Goal: Task Accomplishment & Management: Manage account settings

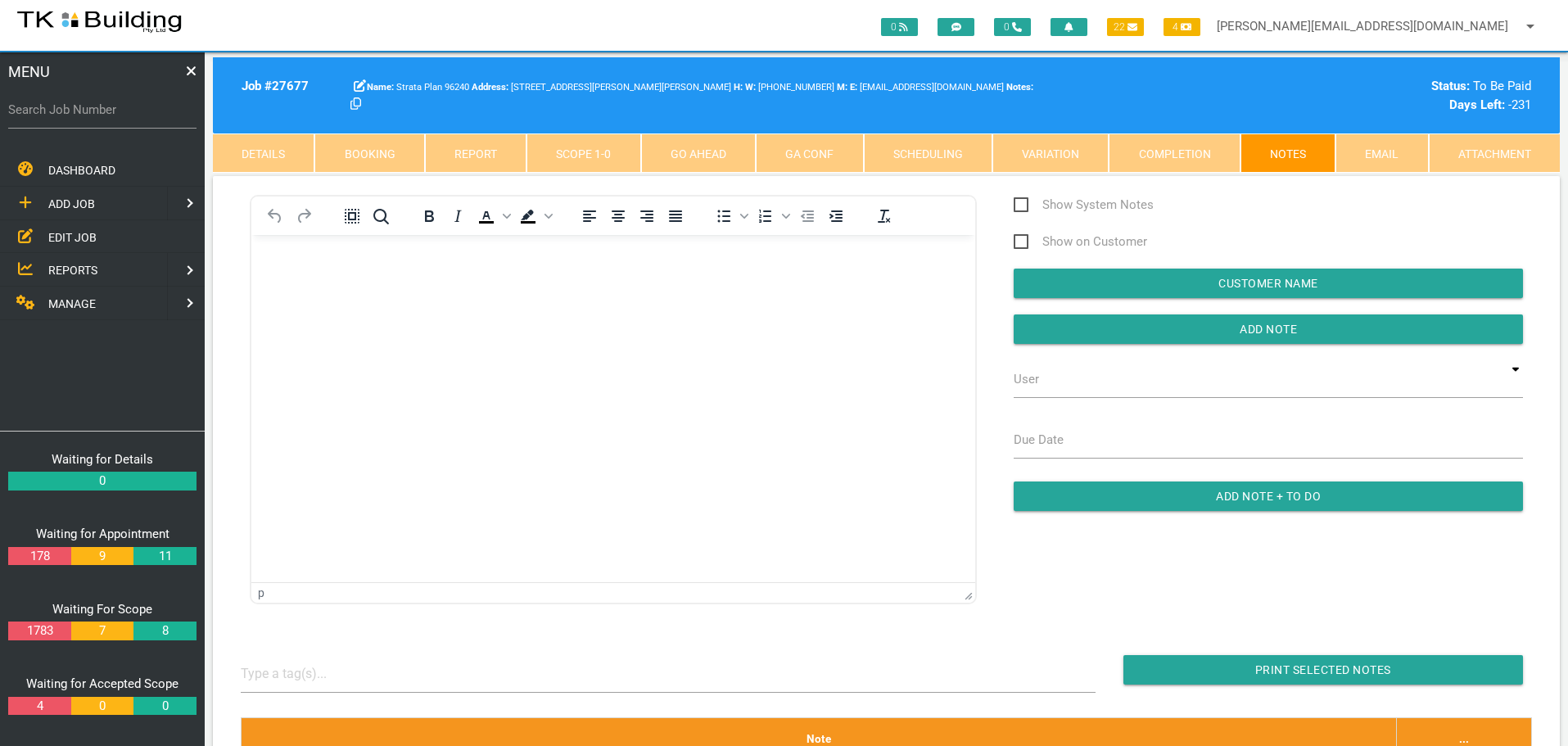
click at [73, 230] on span "EDIT JOB" at bounding box center [72, 236] width 48 height 13
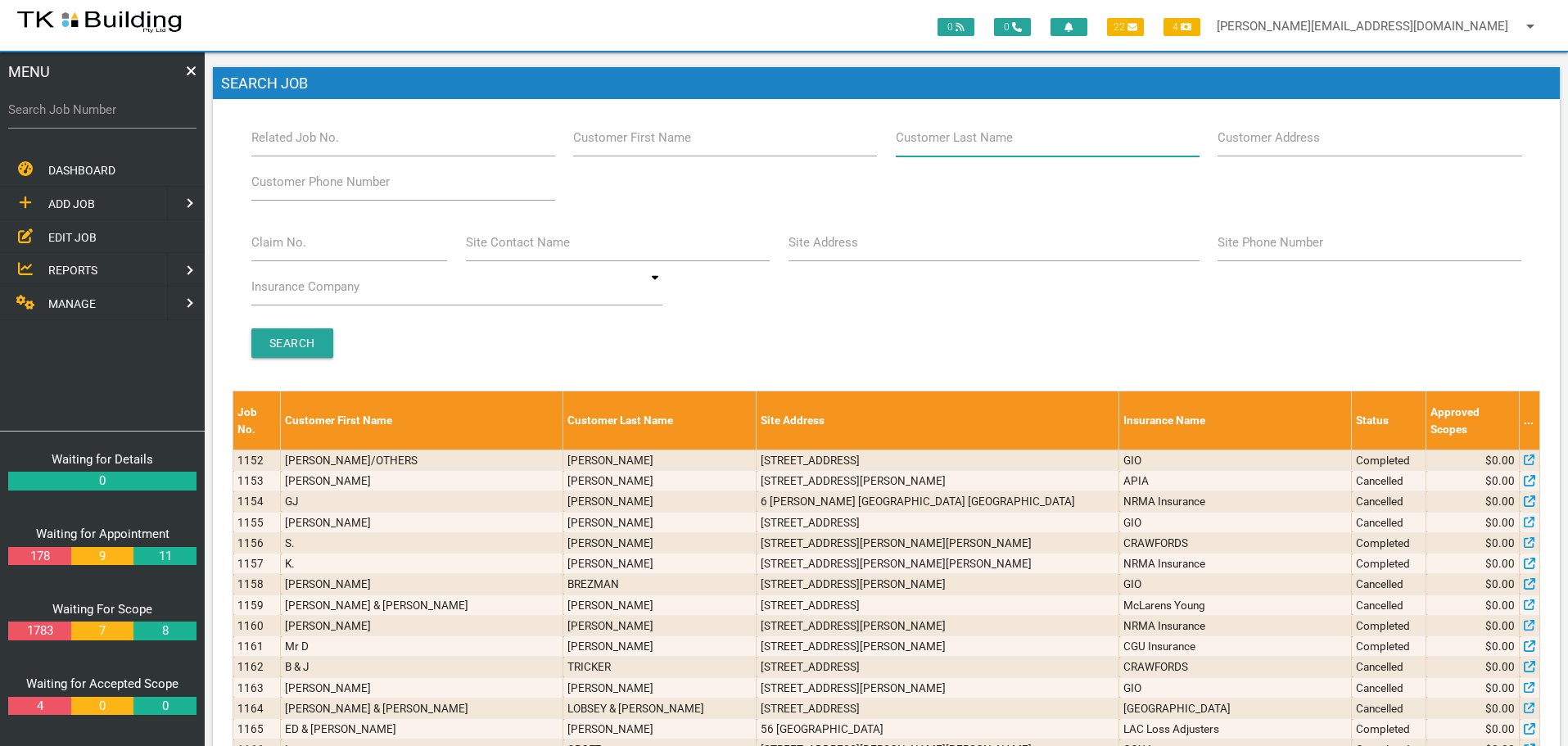
click at [994, 151] on input "Customer Last Name" at bounding box center [1048, 138] width 304 height 38
type input "91422"
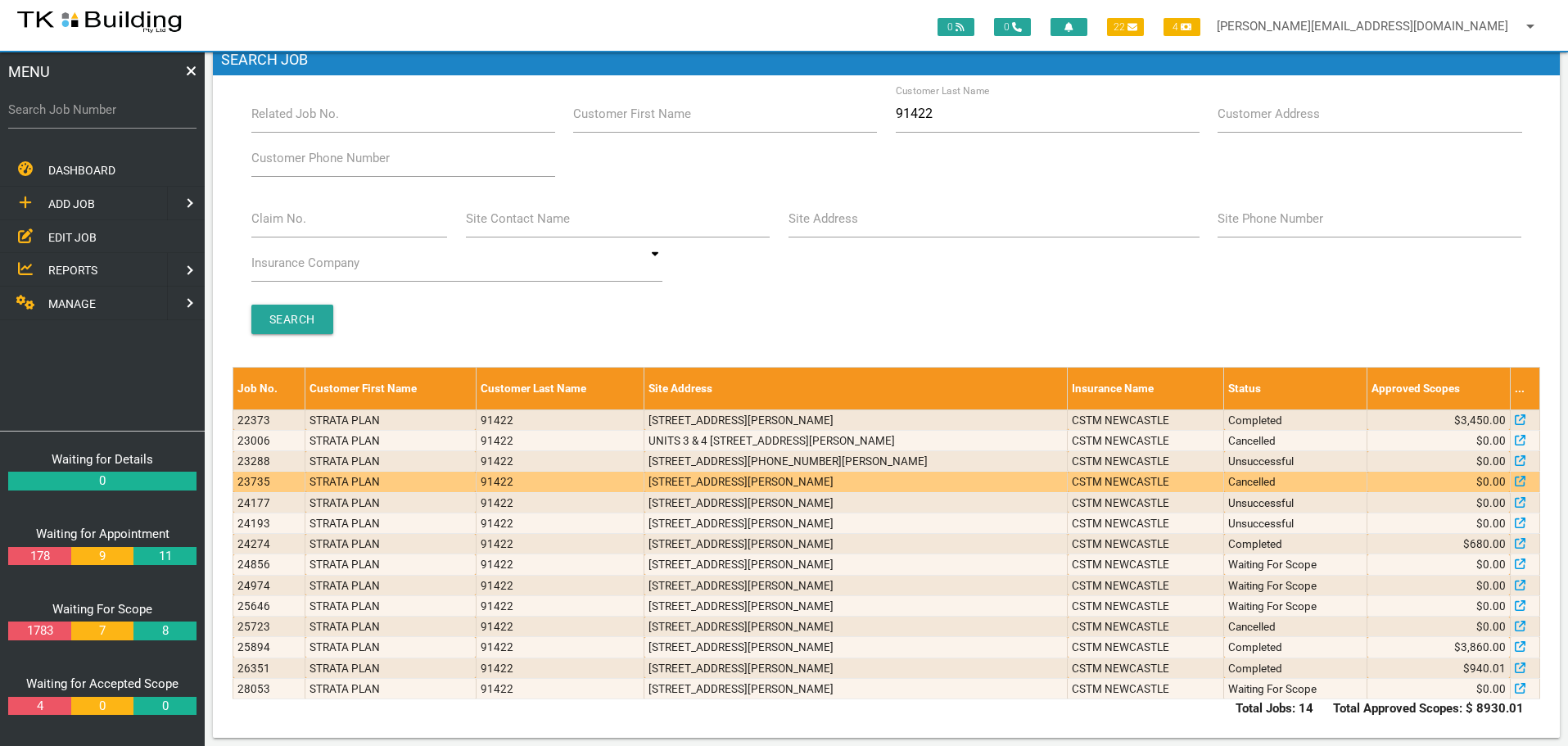
scroll to position [36, 0]
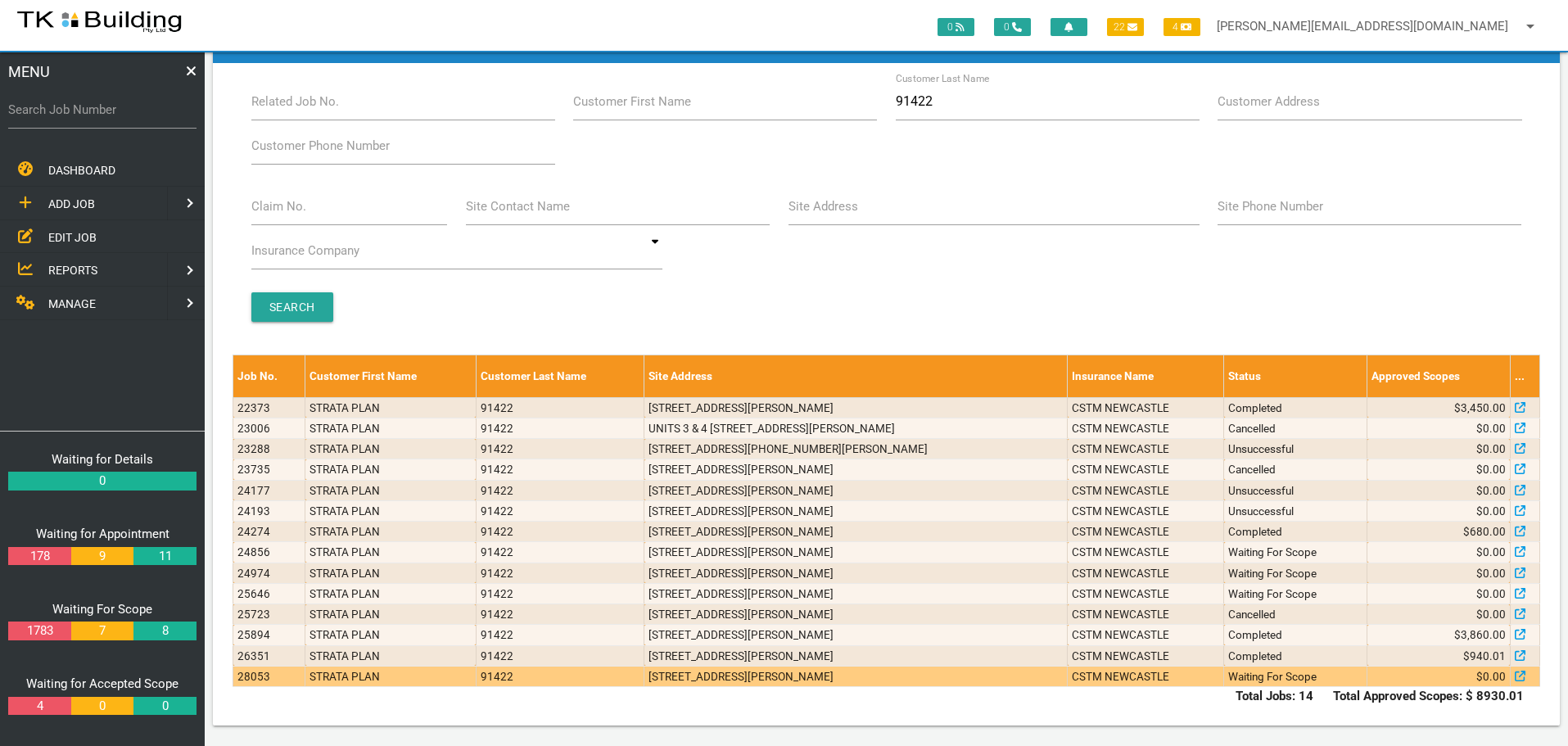
click at [870, 679] on td "[STREET_ADDRESS][PERSON_NAME]" at bounding box center [856, 676] width 424 height 21
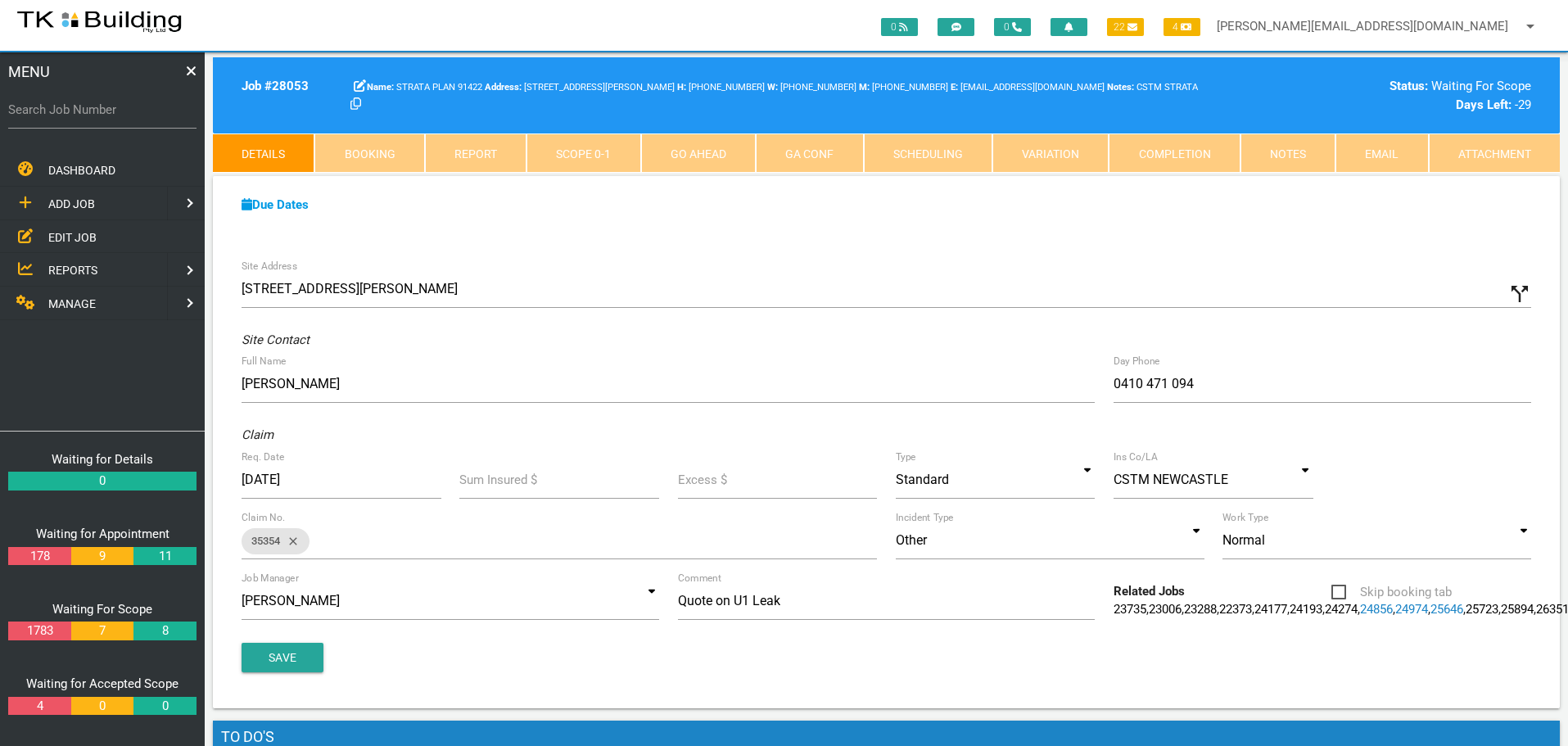
click at [1279, 153] on link "Notes" at bounding box center [1288, 153] width 95 height 39
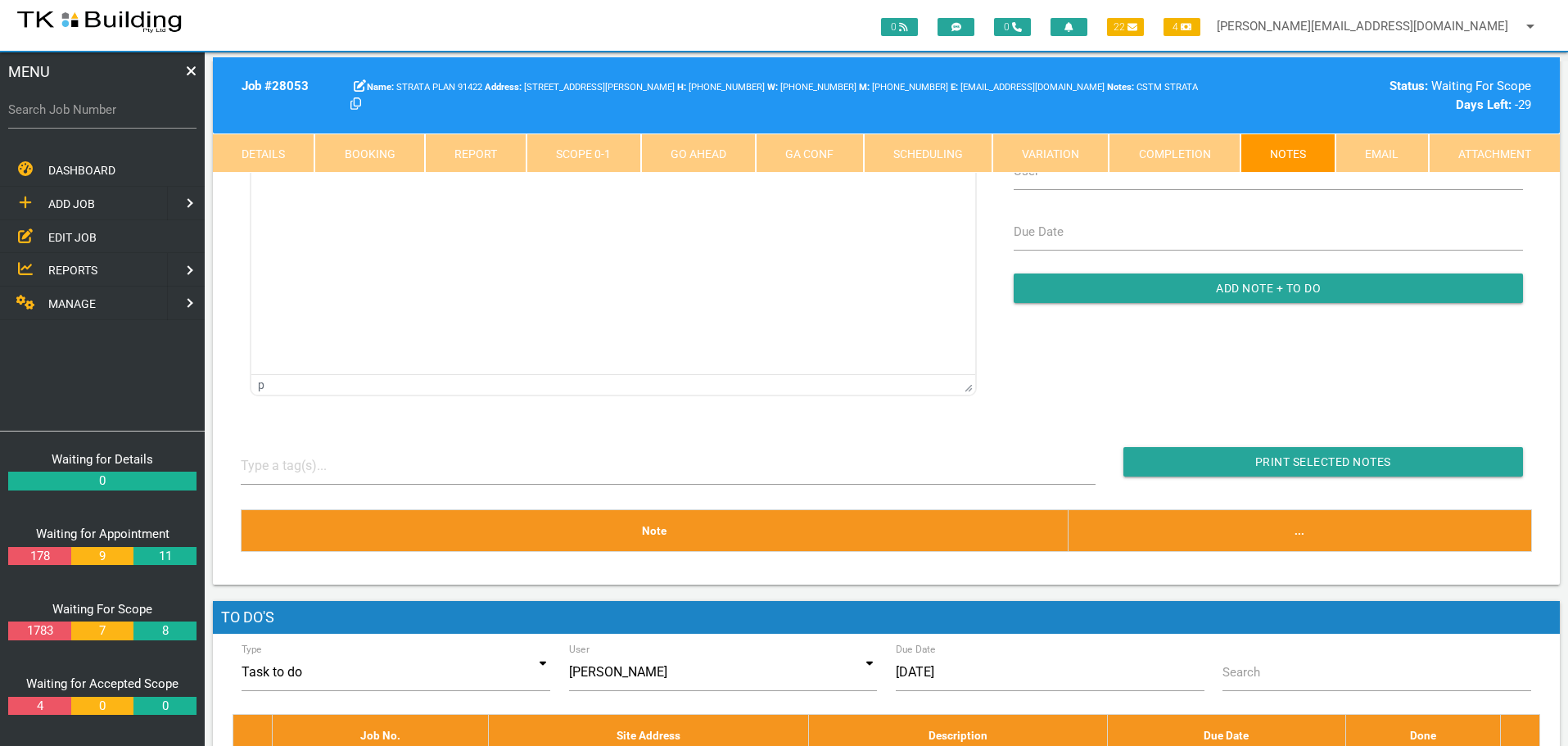
scroll to position [245, 0]
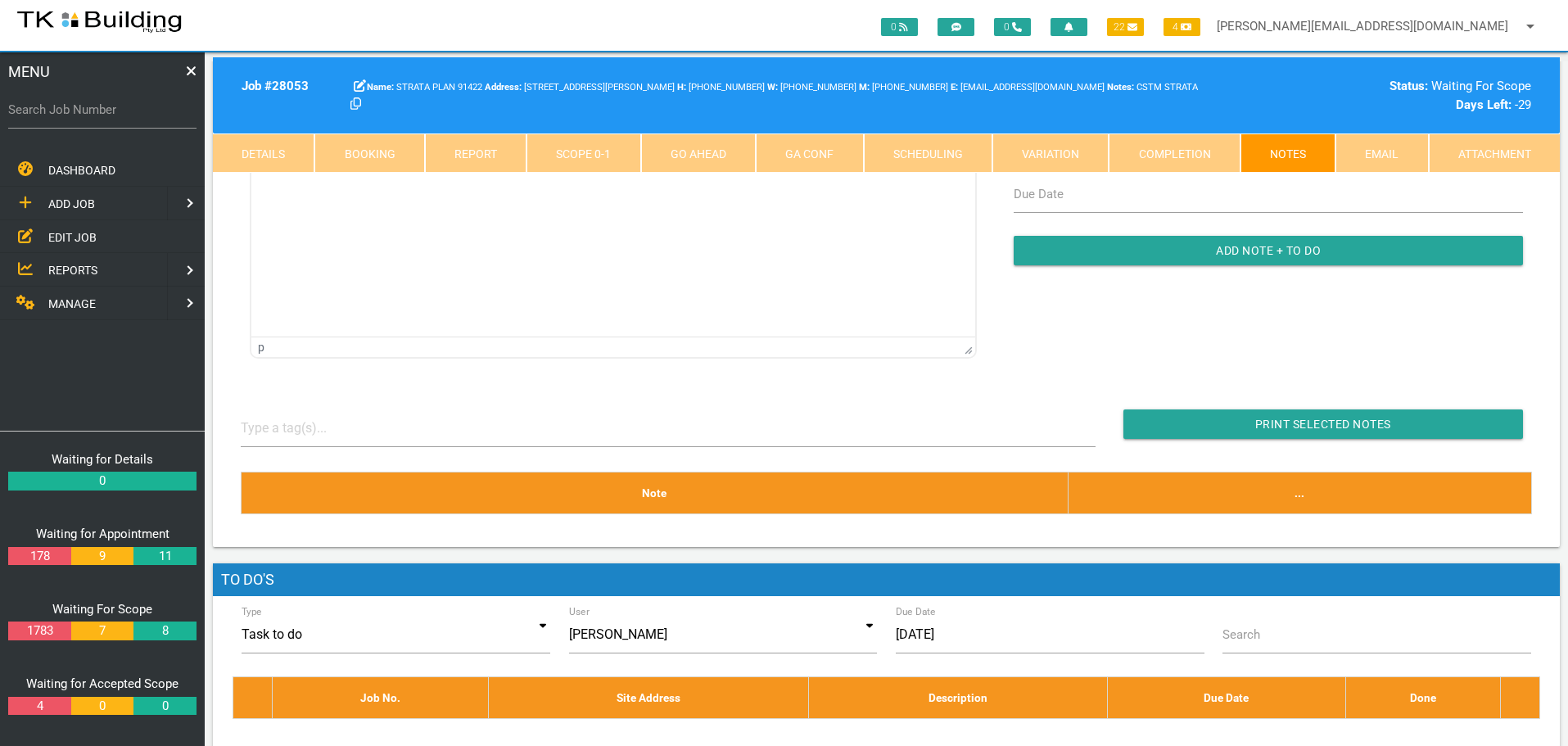
click at [378, 152] on link "Booking" at bounding box center [369, 153] width 110 height 39
select select "7"
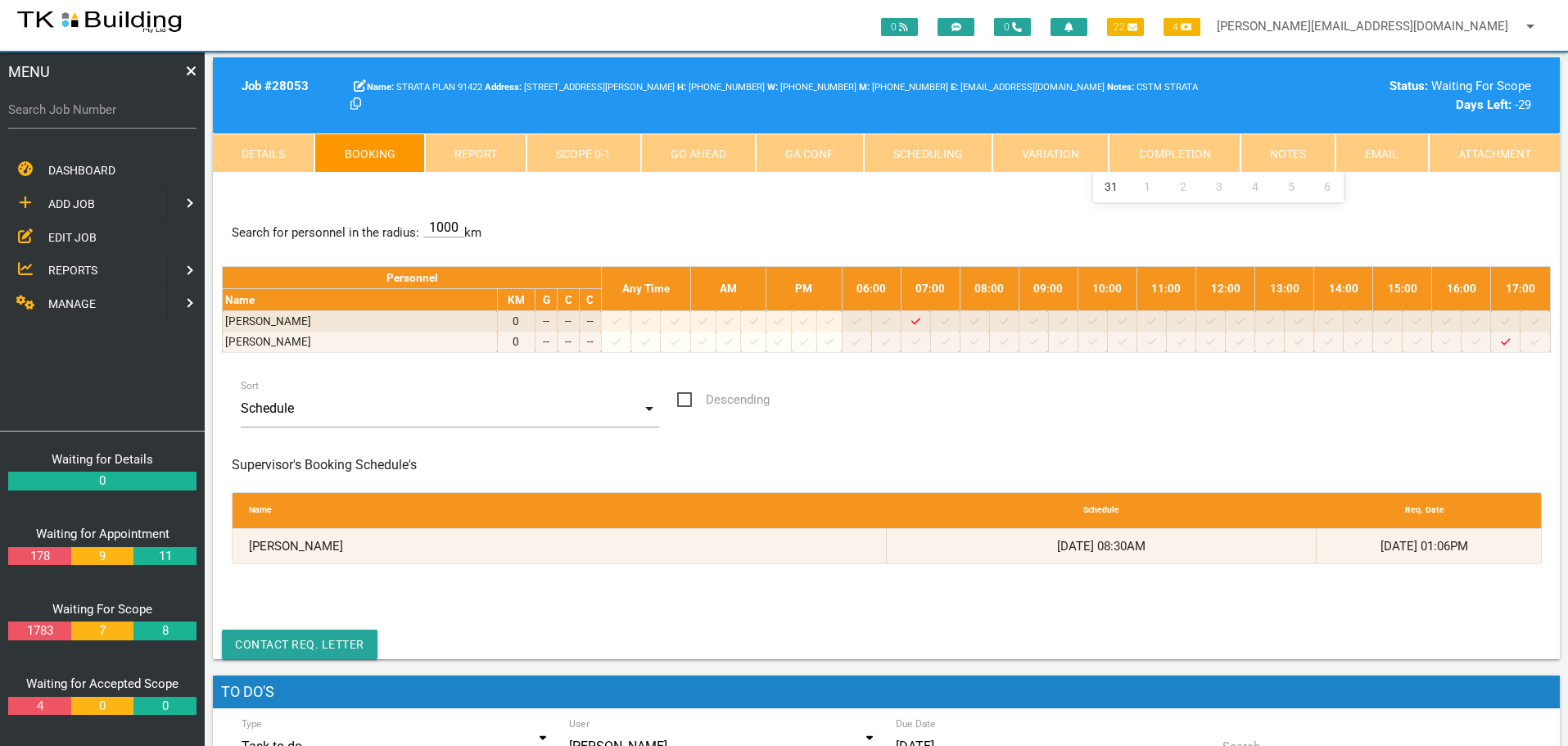
scroll to position [0, 0]
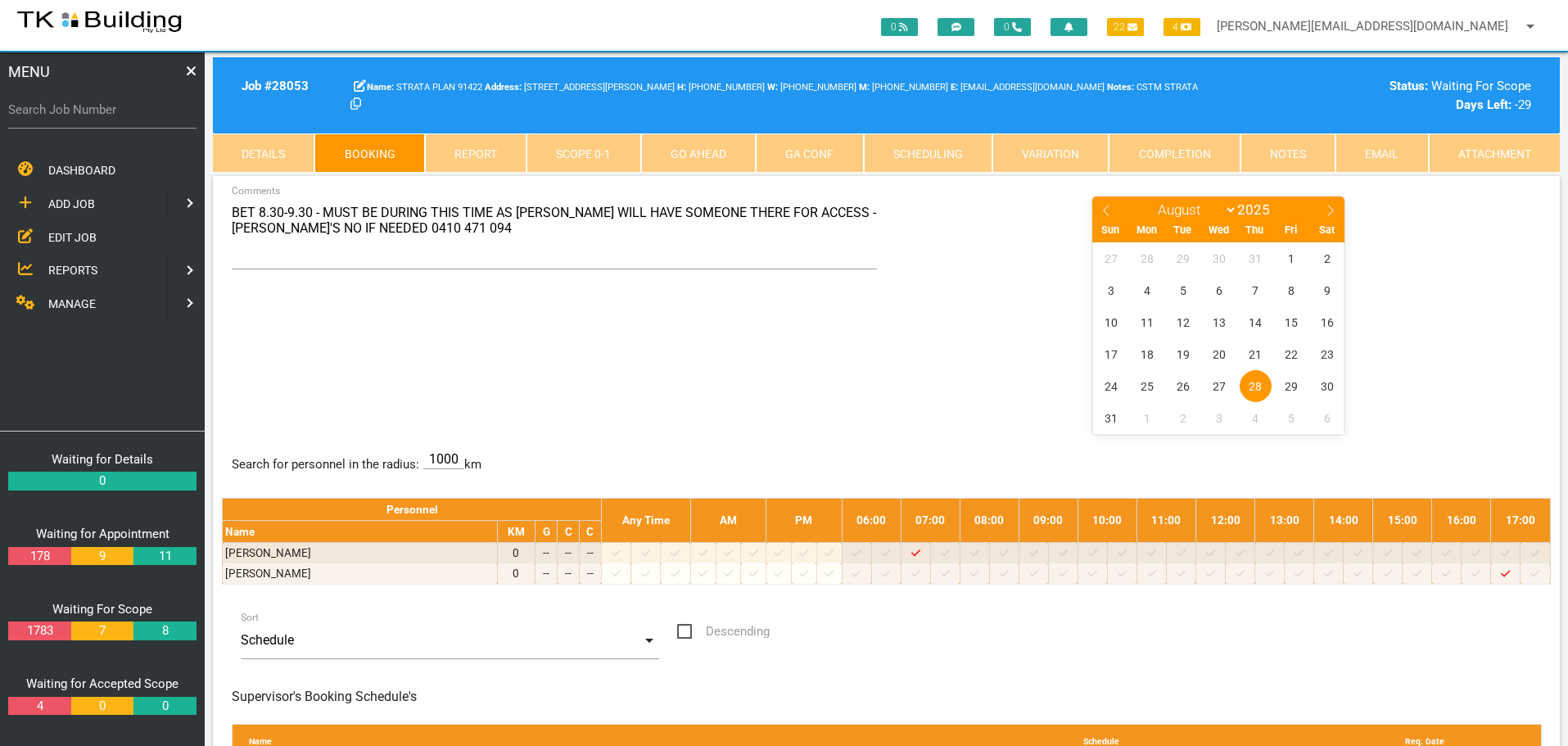
click at [31, 118] on label "Search Job Number" at bounding box center [102, 110] width 188 height 19
click at [31, 118] on input "Search Job Number" at bounding box center [102, 110] width 188 height 38
type input "27999"
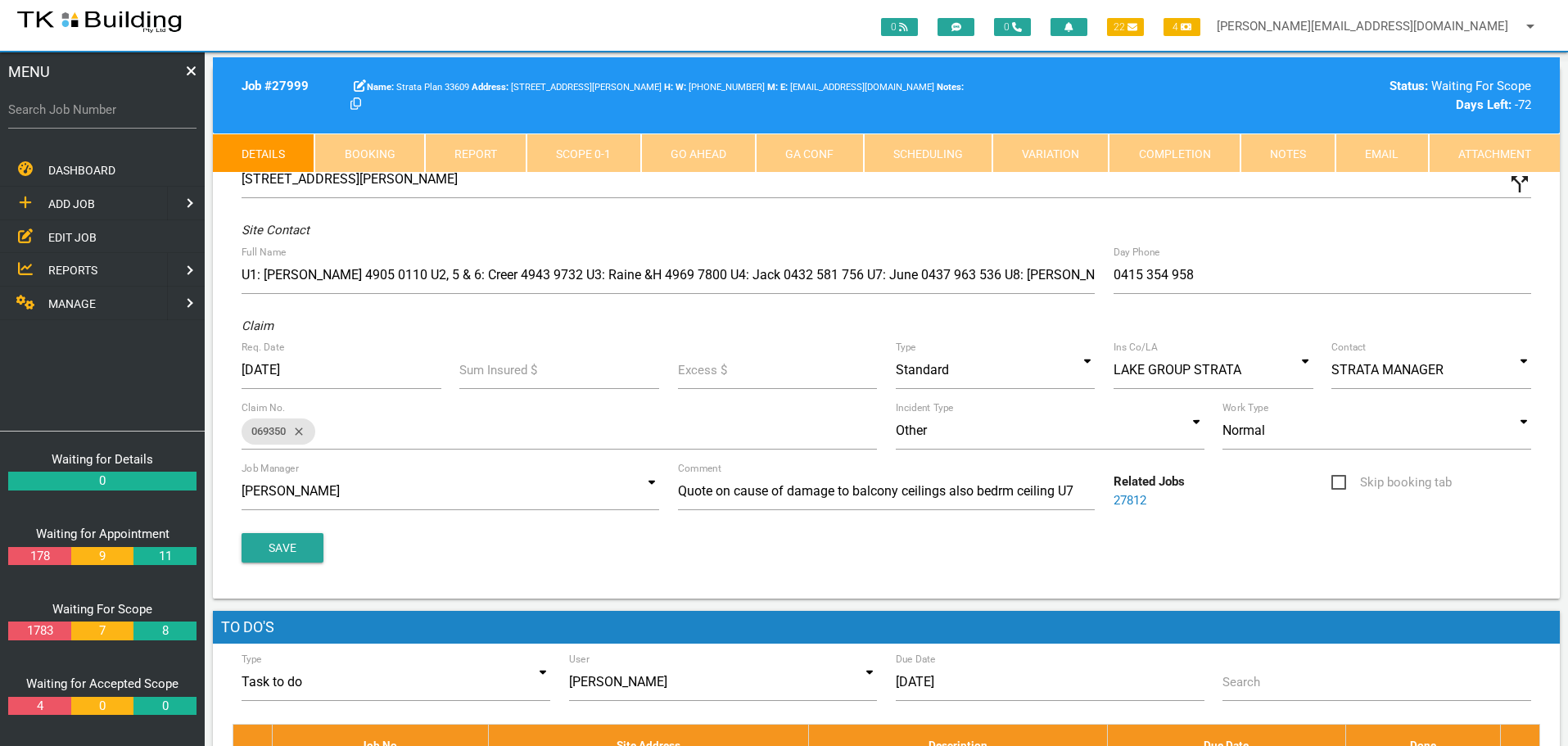
click at [1292, 154] on link "Notes" at bounding box center [1288, 153] width 95 height 39
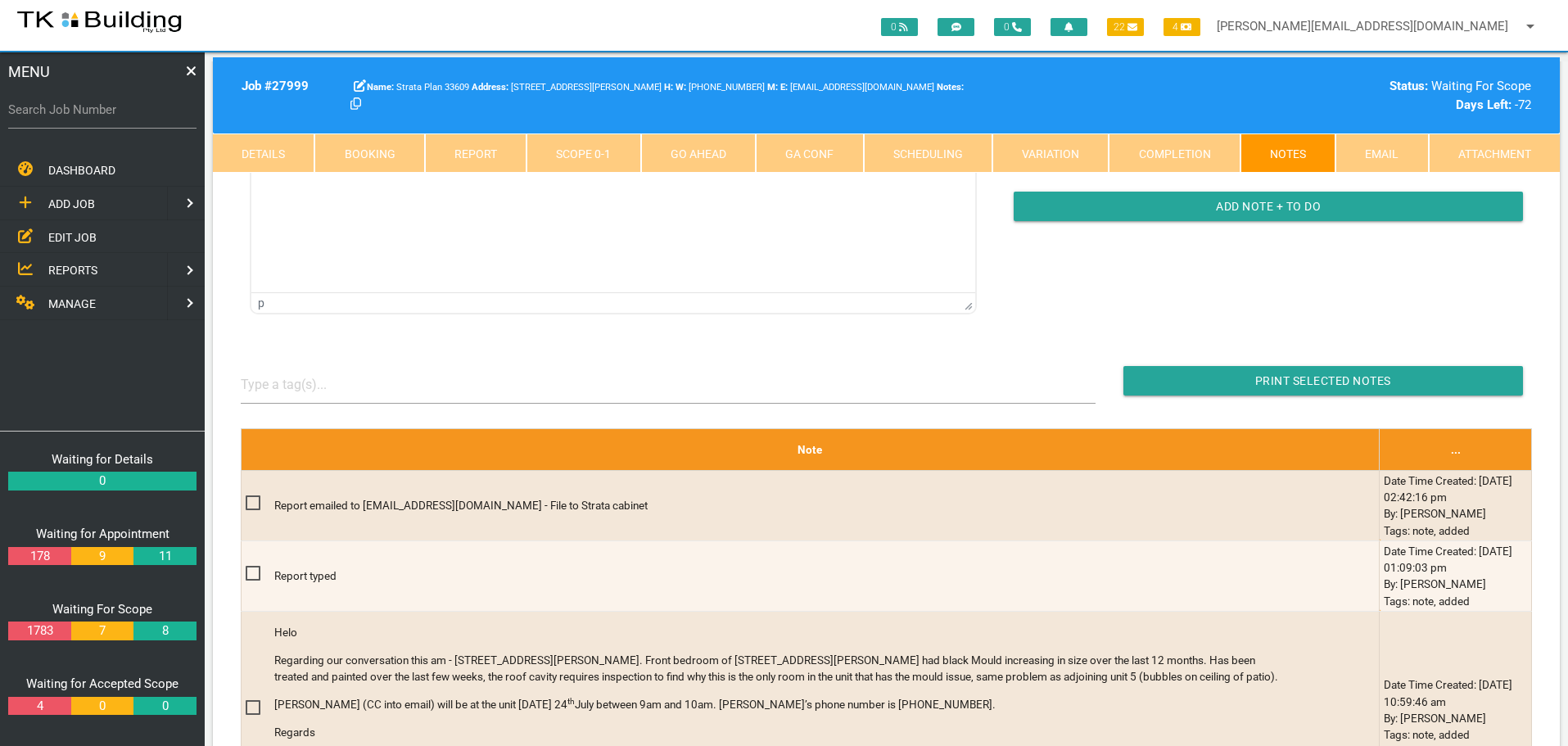
scroll to position [245, 0]
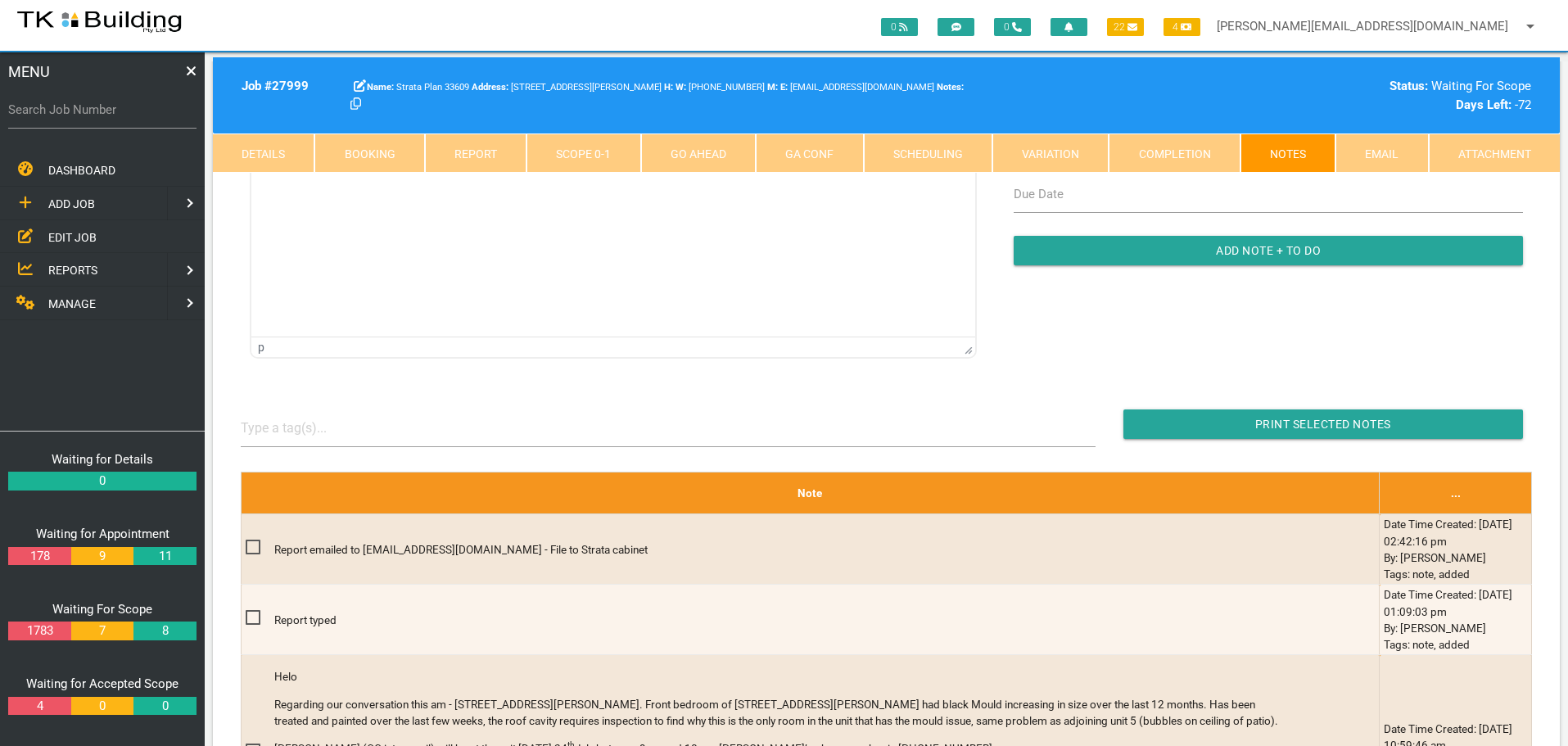
click at [107, 119] on label "Search Job Number" at bounding box center [102, 110] width 188 height 19
click at [107, 119] on input "Search Job Number" at bounding box center [102, 110] width 188 height 38
type input "27653"
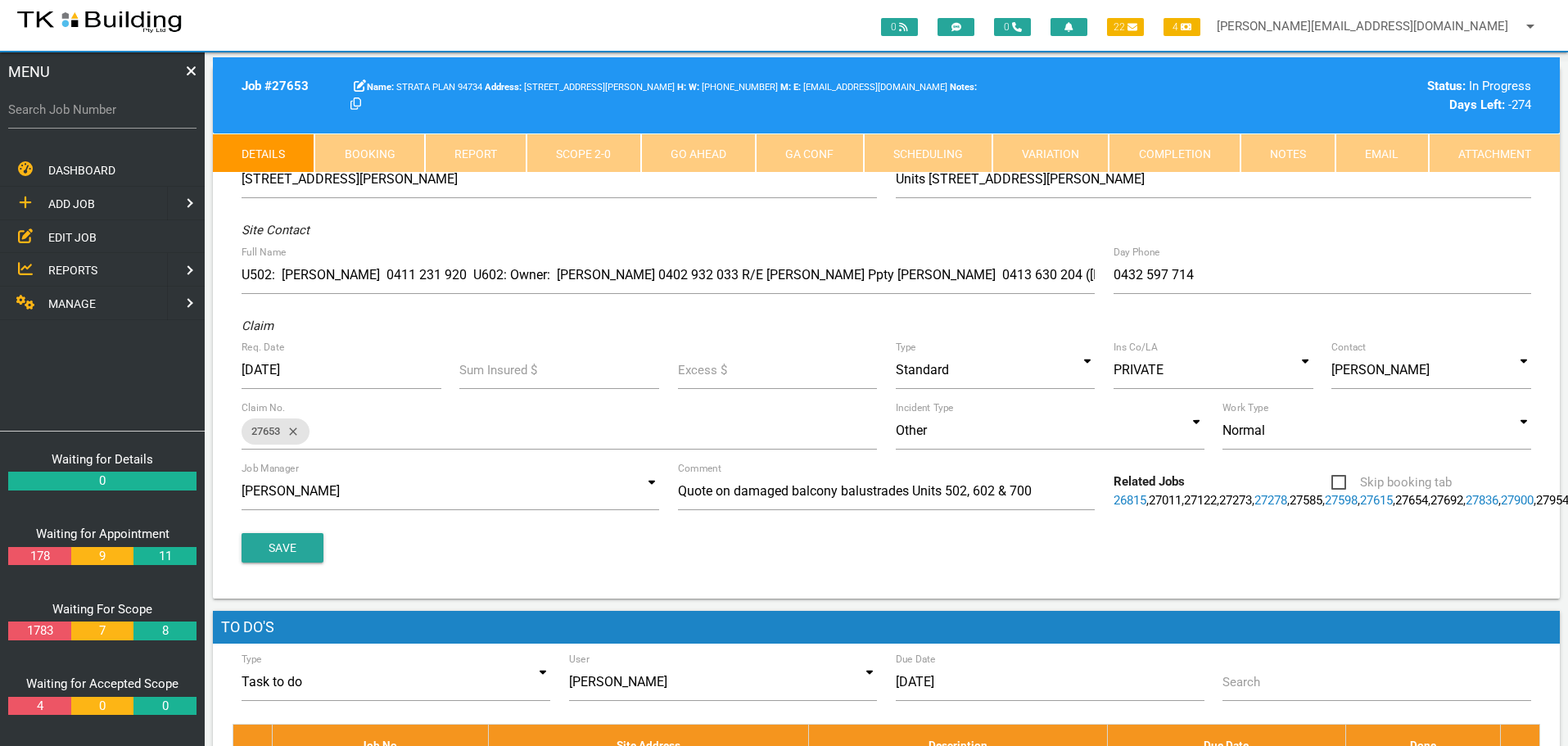
click at [1273, 150] on link "Notes" at bounding box center [1288, 153] width 95 height 39
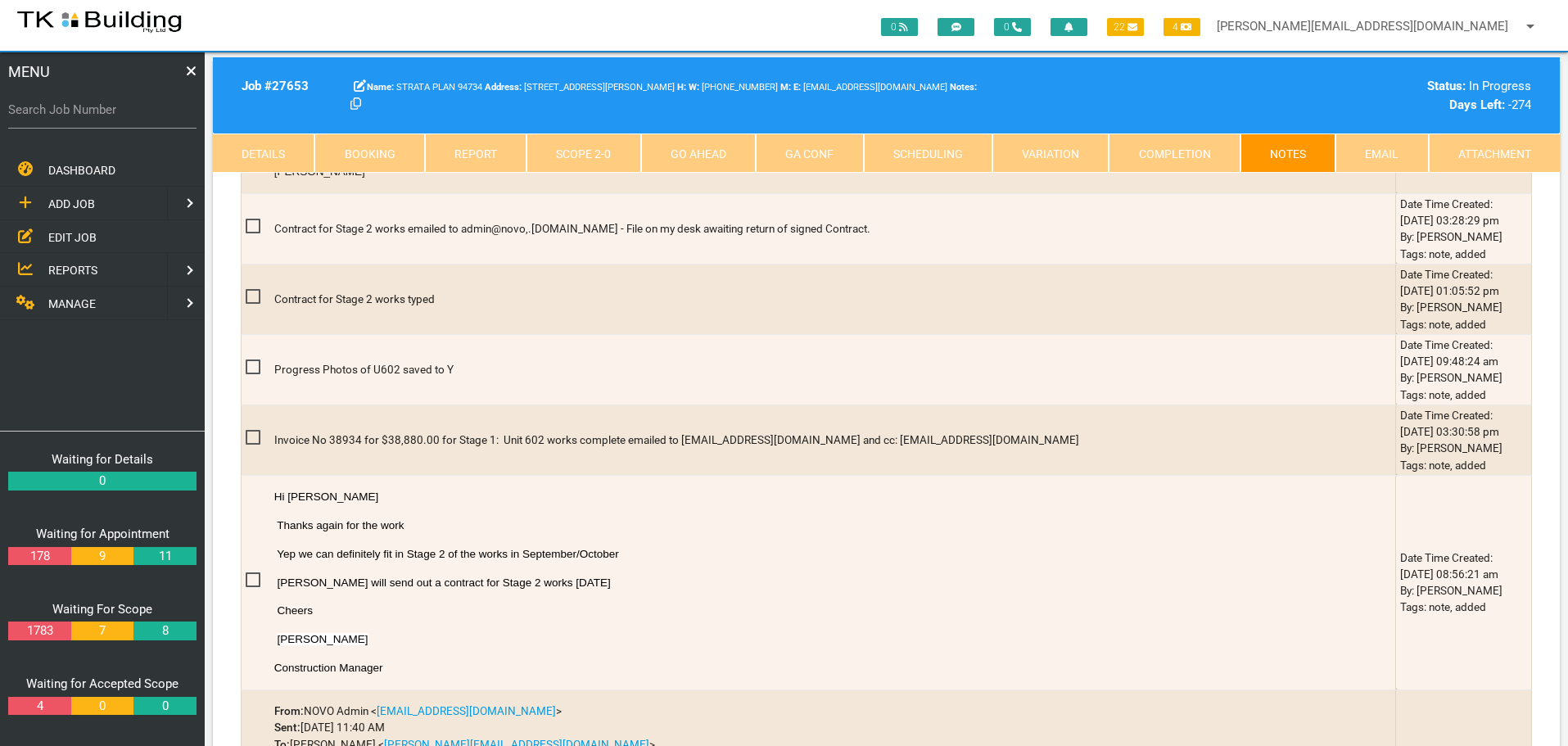
scroll to position [1147, 0]
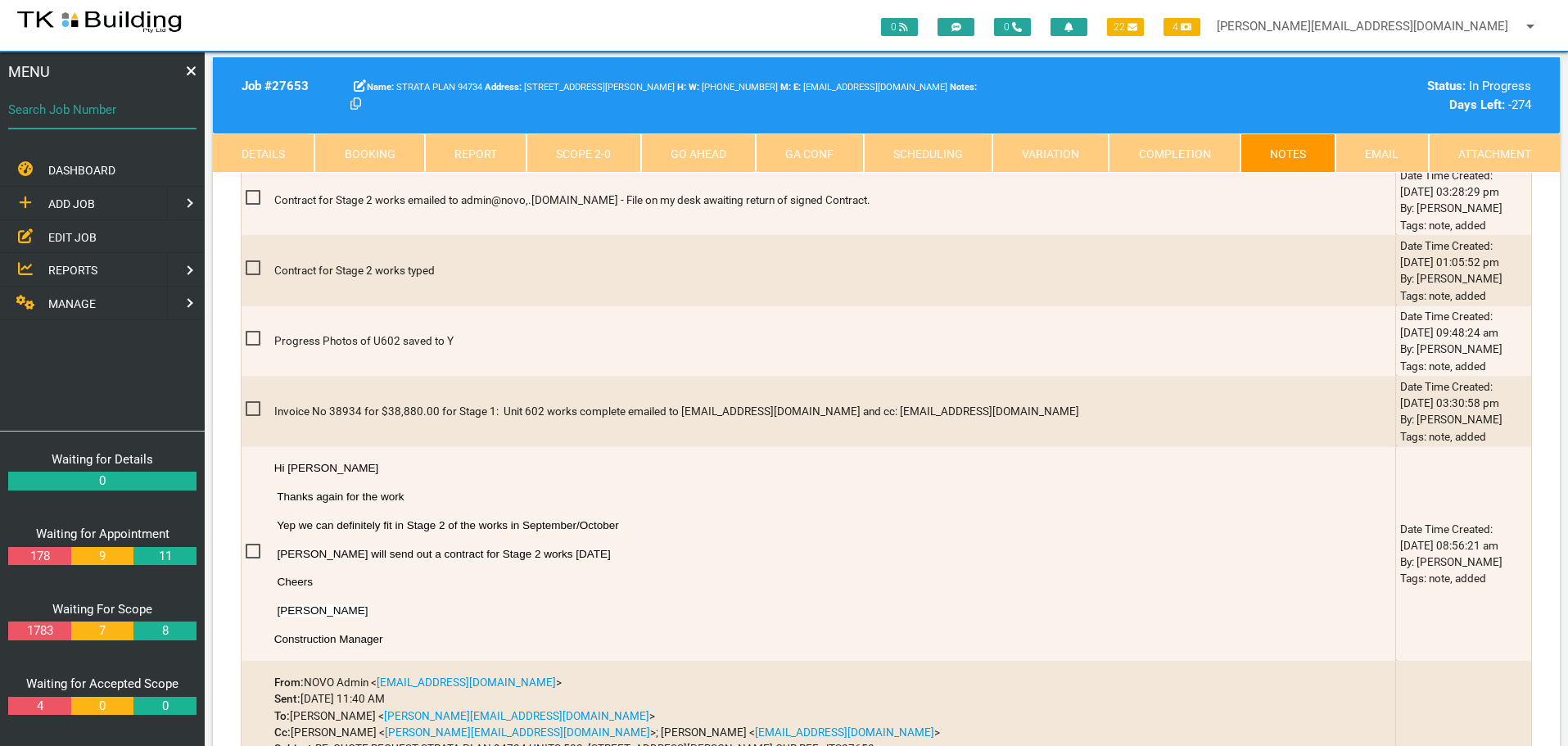
click at [79, 120] on input "Search Job Number" at bounding box center [102, 110] width 188 height 38
type input "27473"
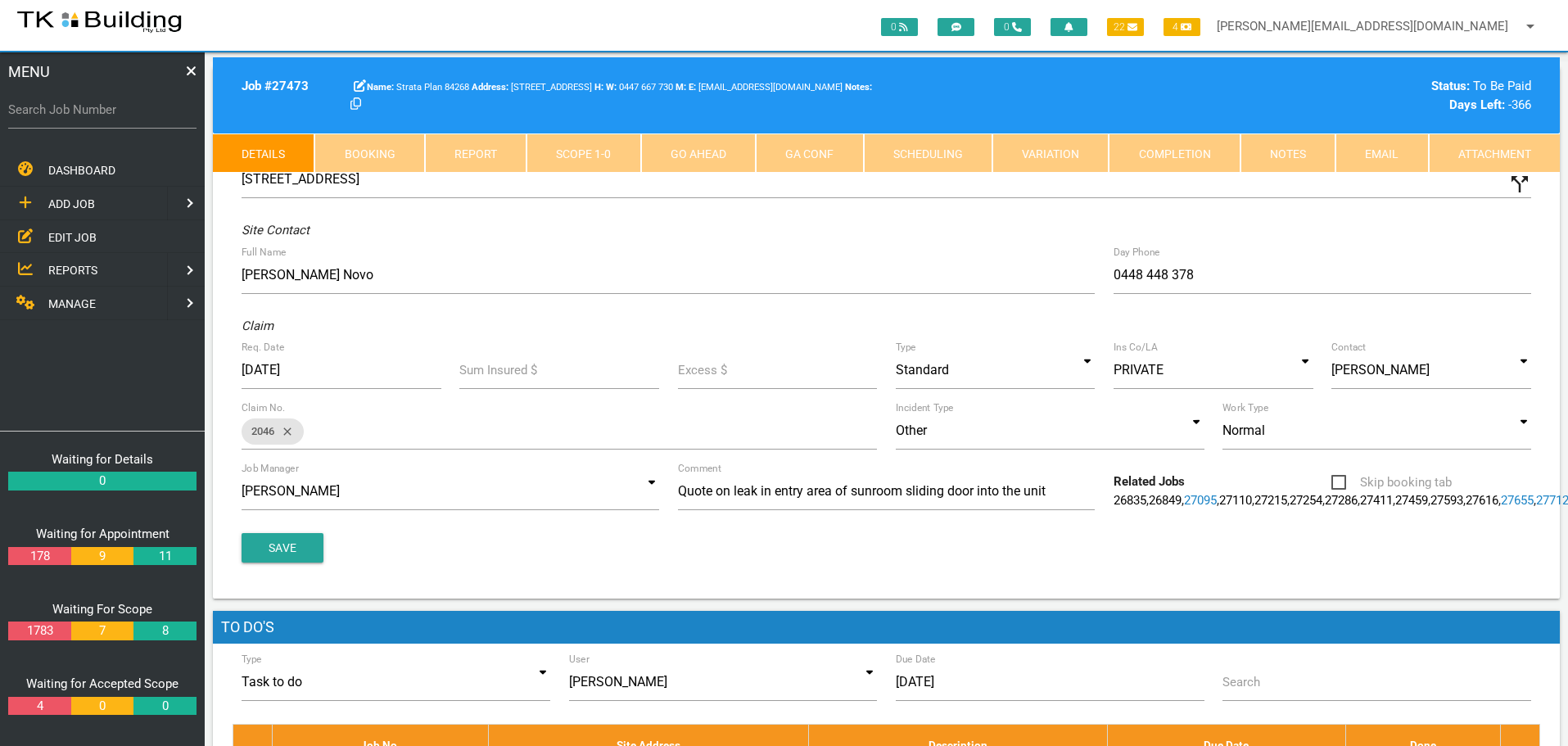
click at [1306, 153] on link "Notes" at bounding box center [1288, 153] width 95 height 39
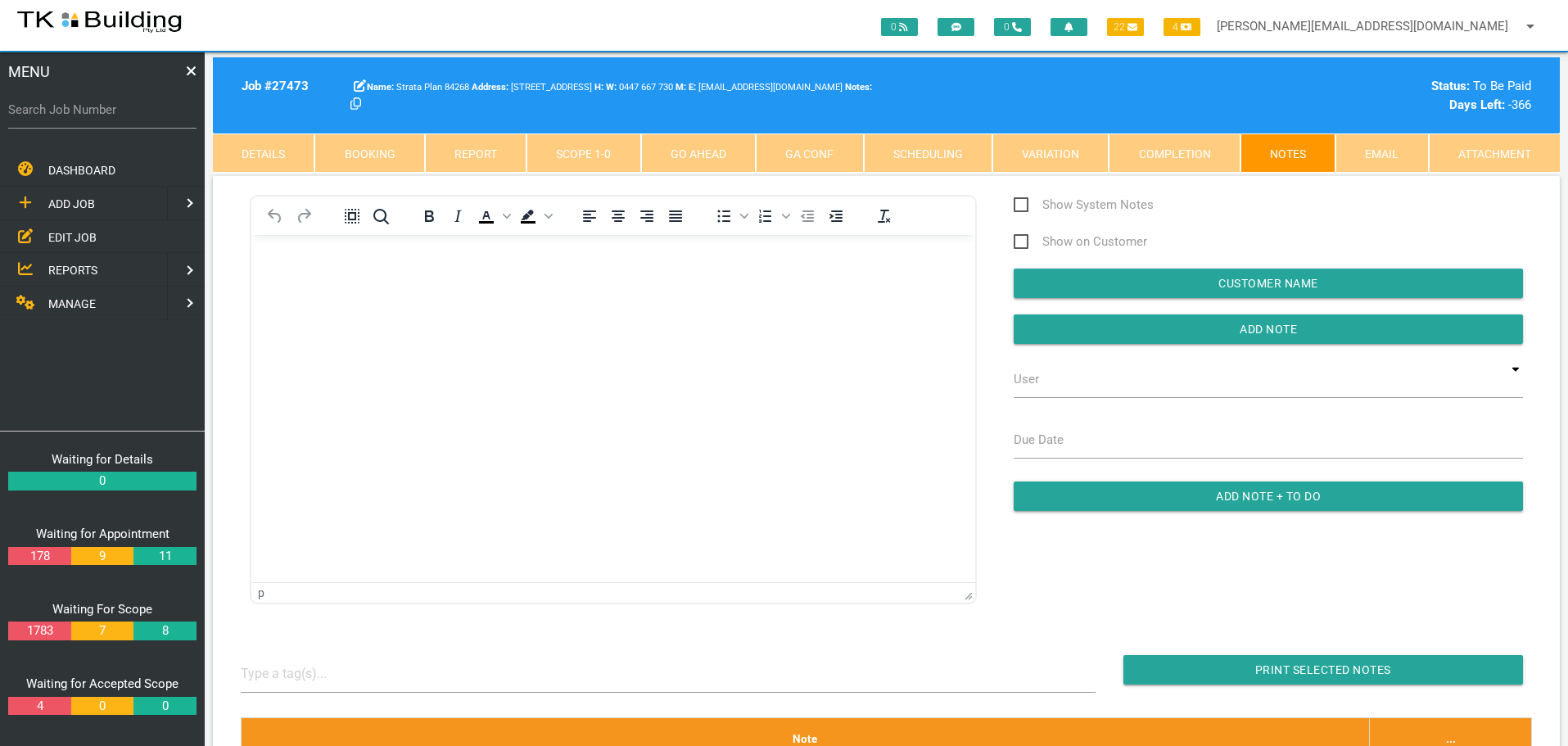
click at [81, 117] on label "Search Job Number" at bounding box center [102, 110] width 188 height 19
click at [81, 117] on input "Search Job Number" at bounding box center [102, 110] width 188 height 38
type input "27954"
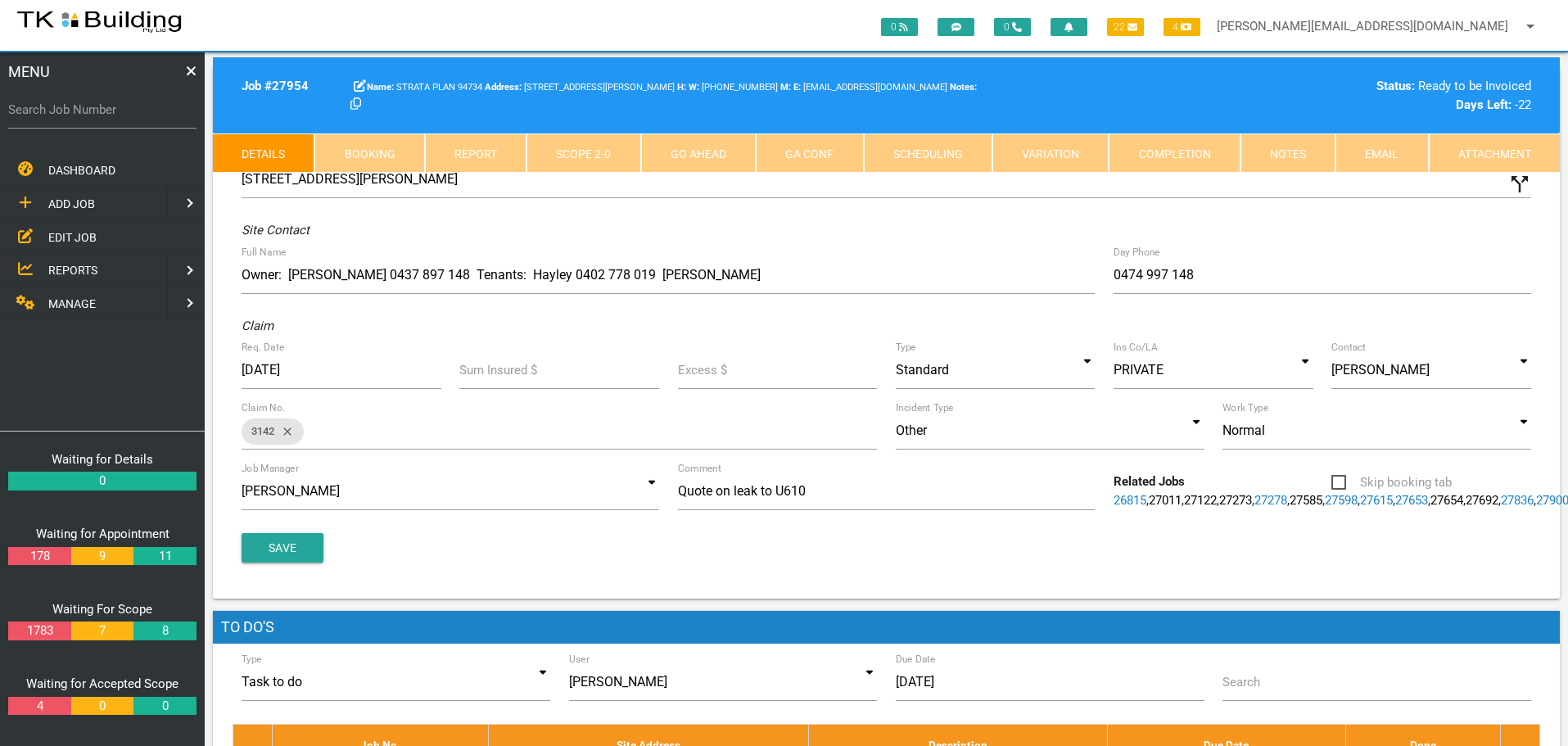
click at [1293, 155] on link "Notes" at bounding box center [1288, 153] width 95 height 39
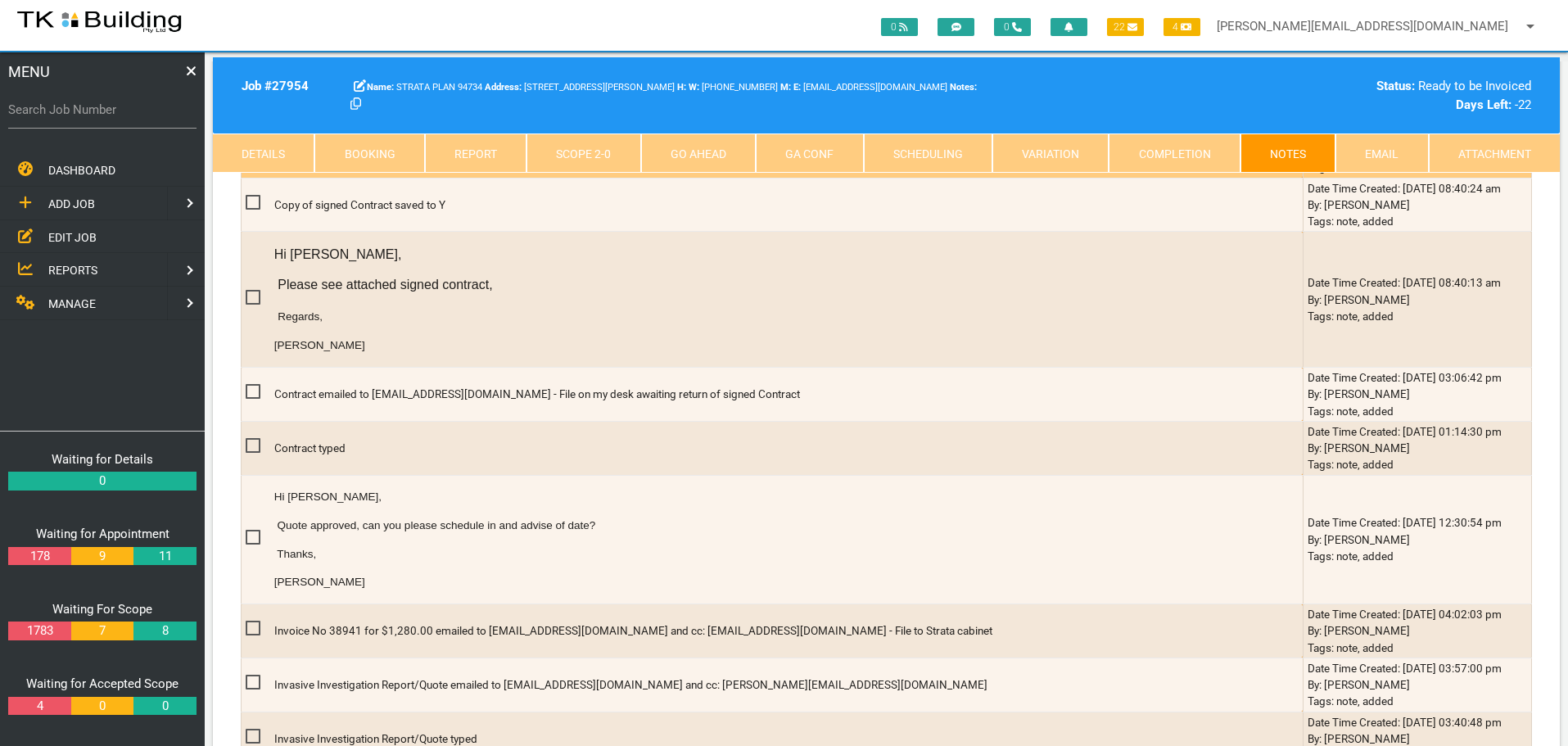
scroll to position [573, 0]
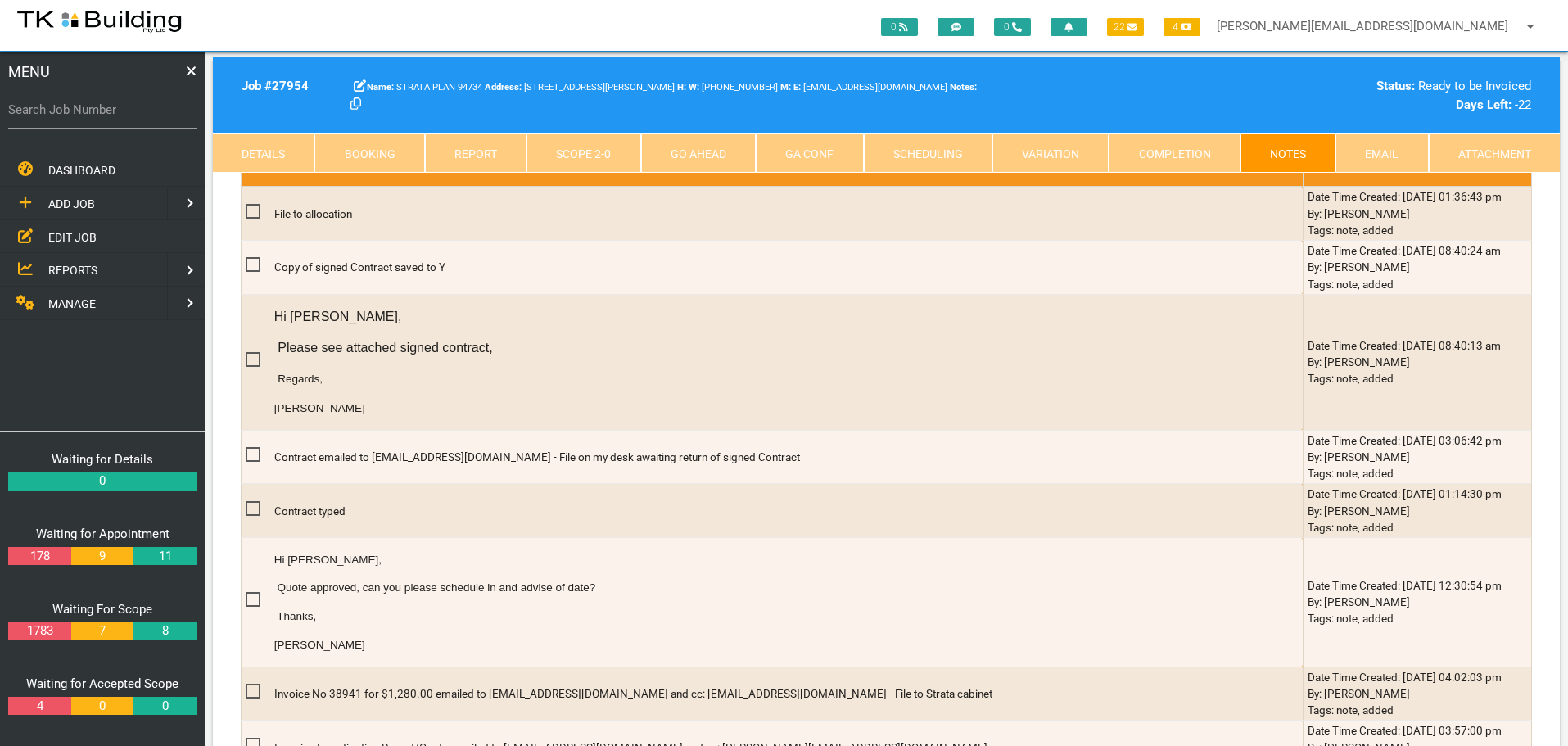
click at [60, 238] on span "EDIT JOB" at bounding box center [72, 236] width 48 height 13
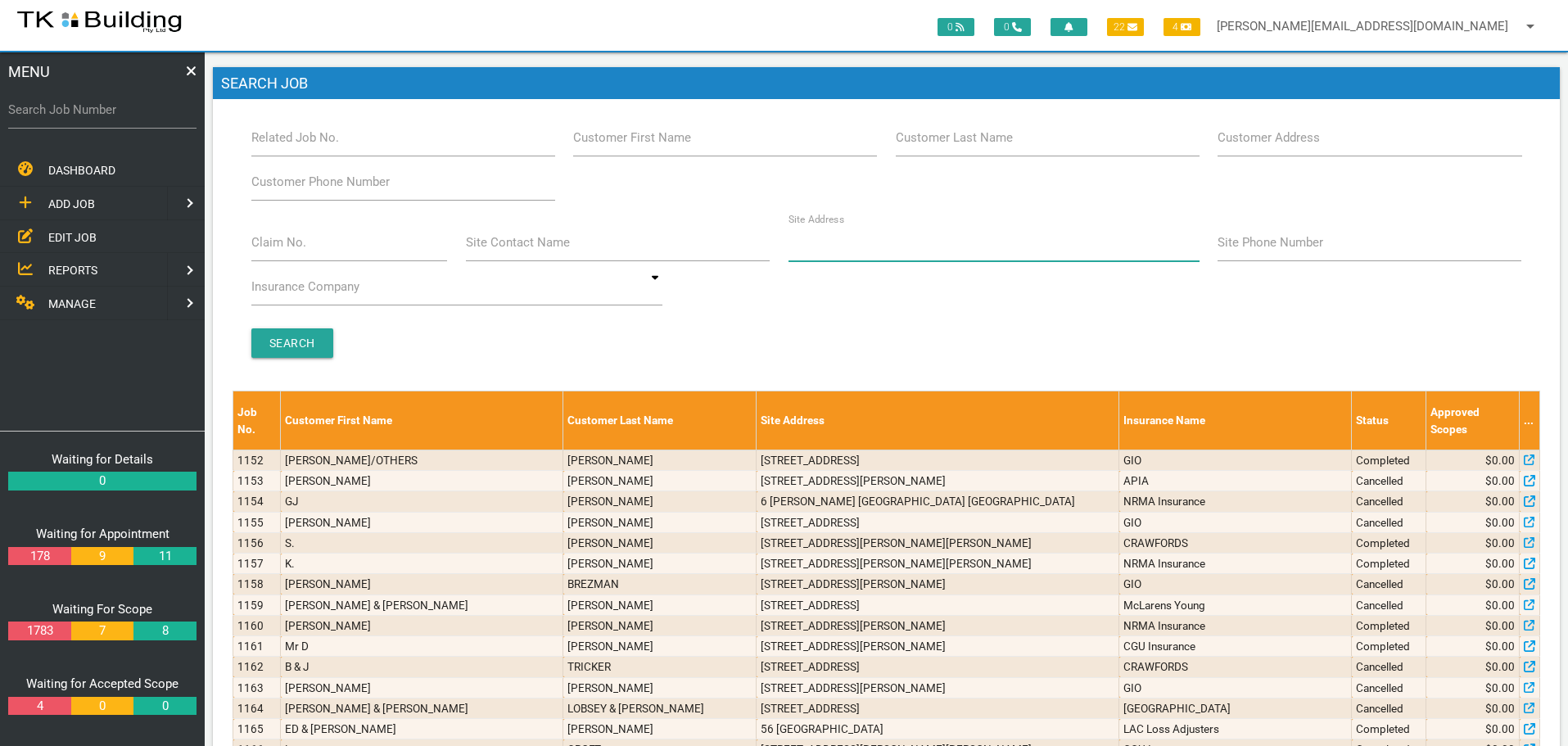
click at [872, 250] on input "Site Address" at bounding box center [994, 242] width 411 height 38
type input "18 Selwyn"
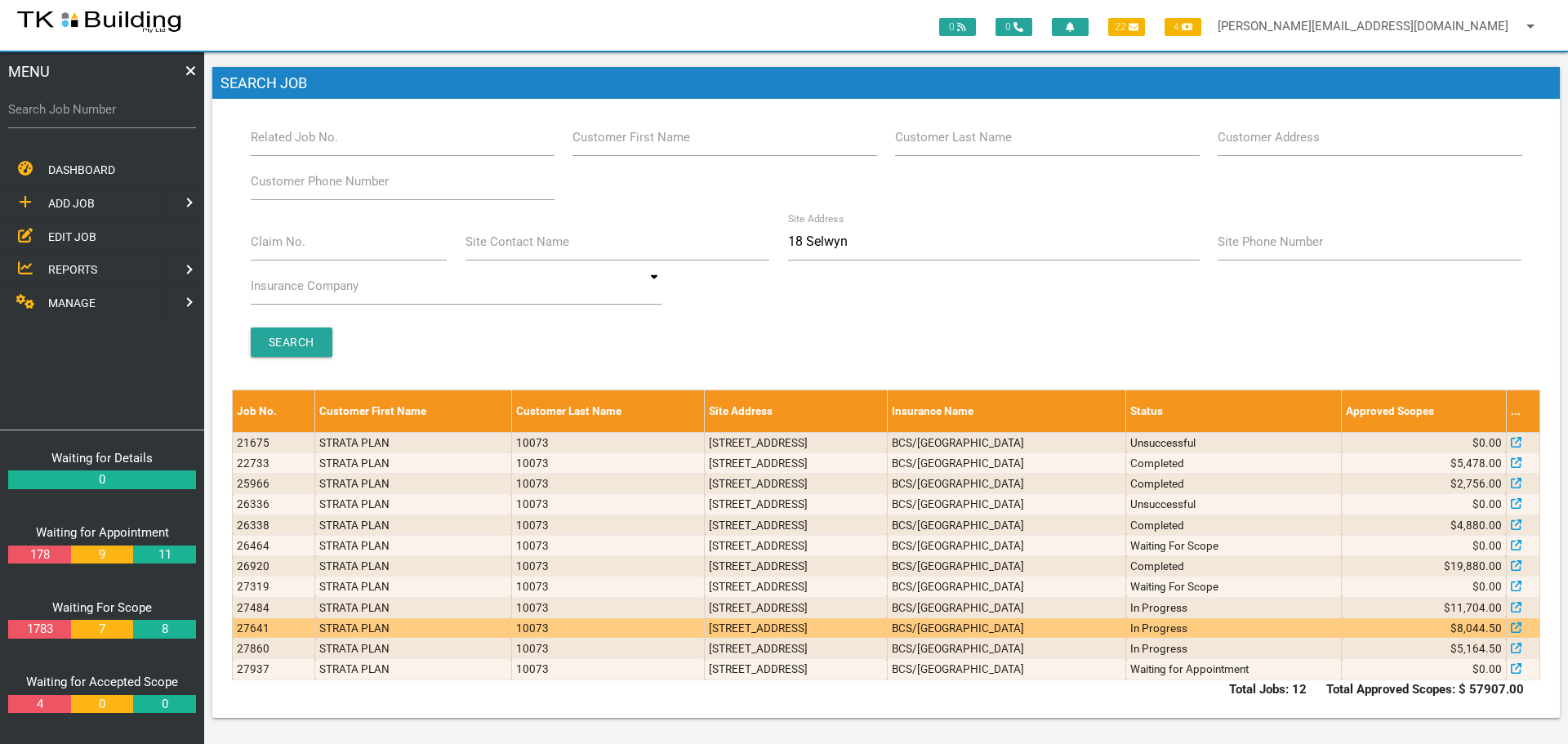
click at [887, 625] on td "6/18 Selwyn St, Merewether NSW 2291, Australia" at bounding box center [795, 628] width 182 height 21
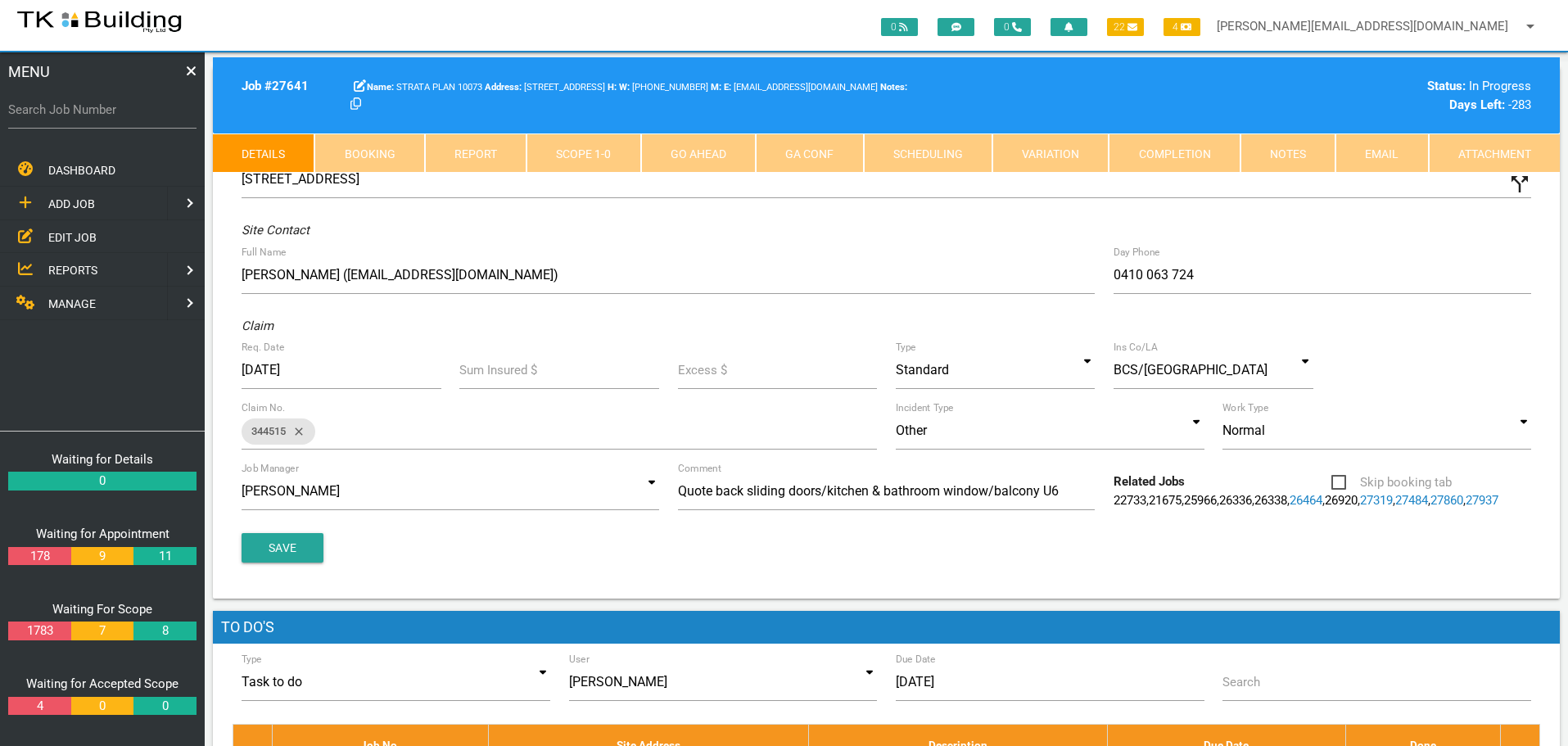
click at [597, 154] on link "Scope 1 - 0" at bounding box center [583, 153] width 114 height 39
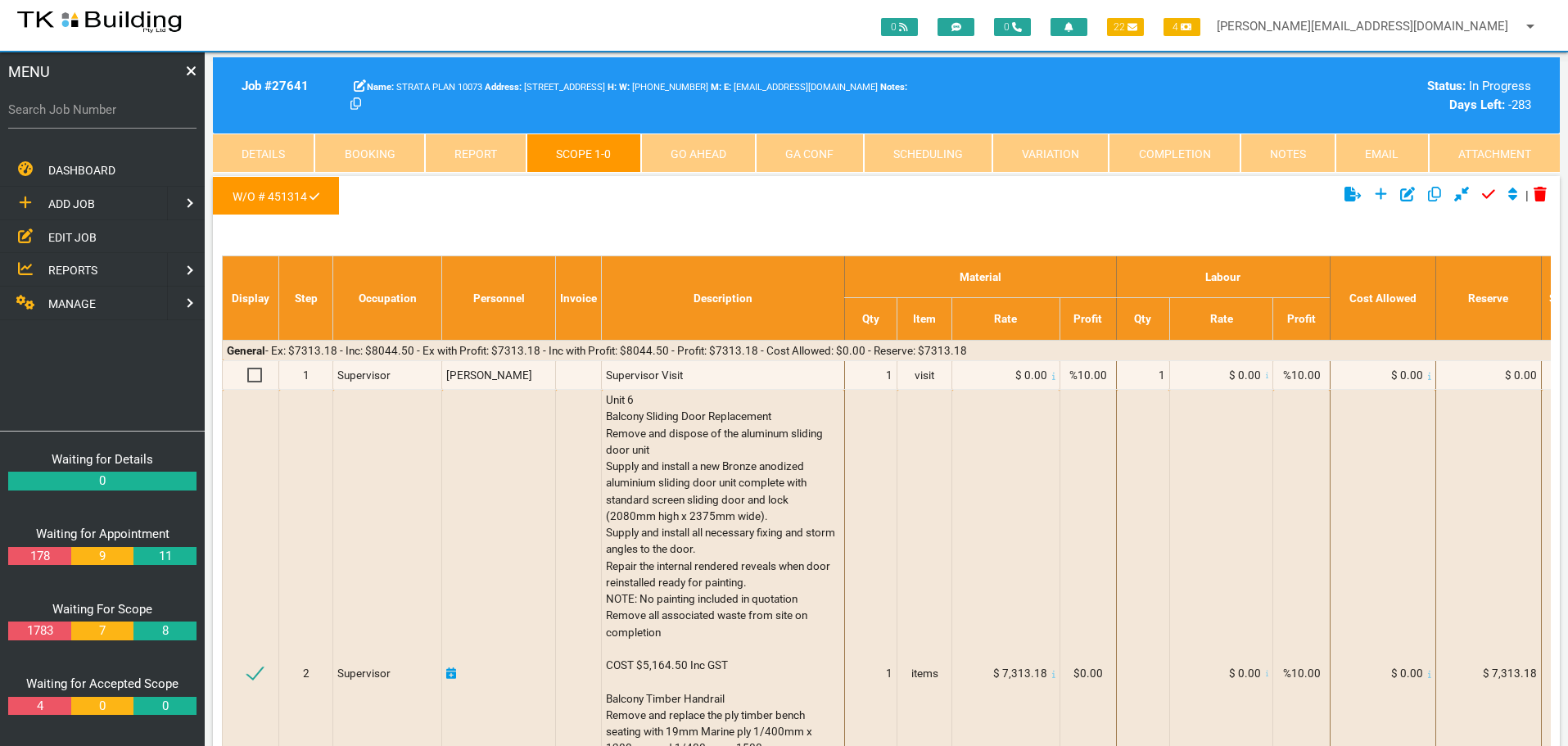
click at [282, 147] on link "Details" at bounding box center [264, 153] width 102 height 39
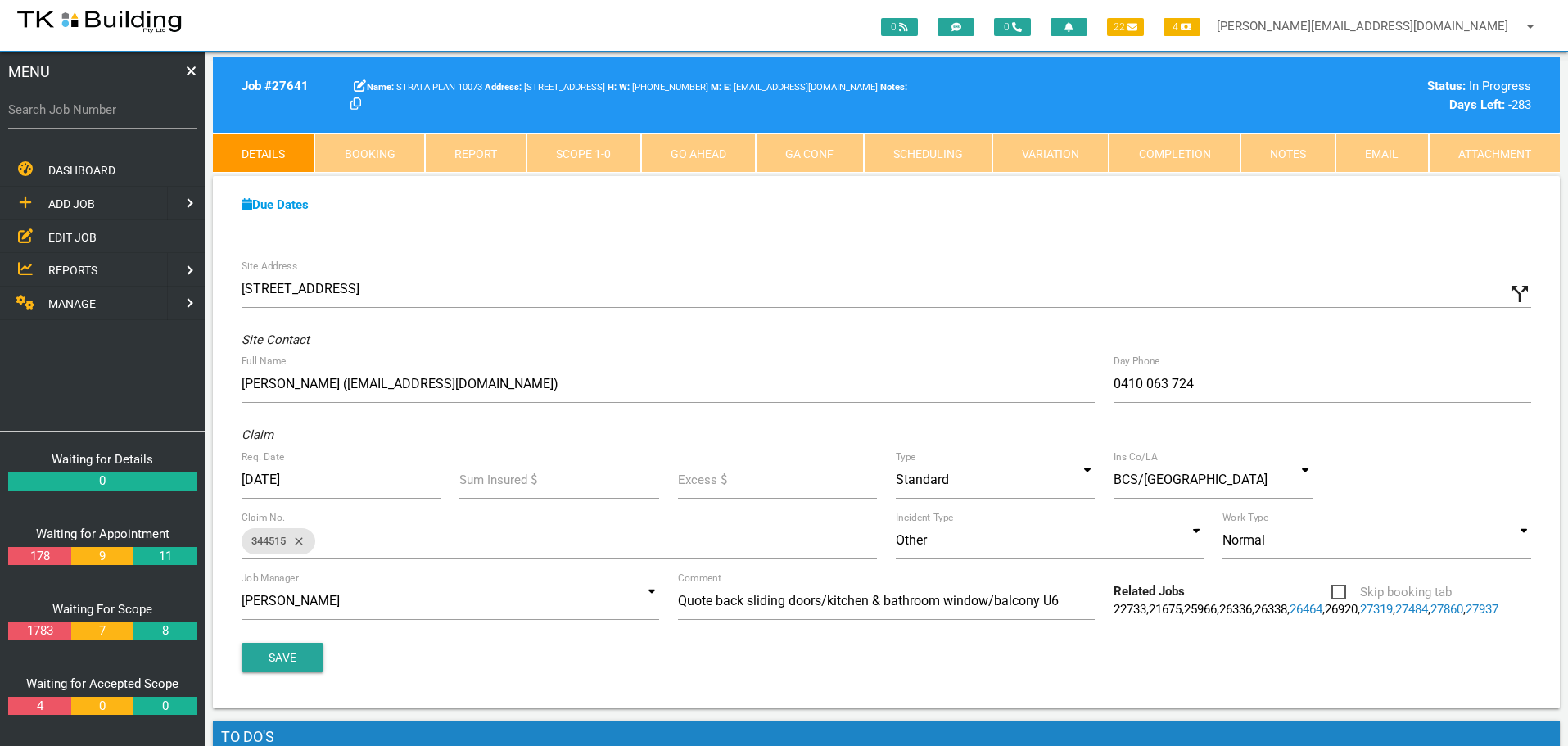
click at [585, 154] on link "Scope 1 - 0" at bounding box center [583, 153] width 114 height 39
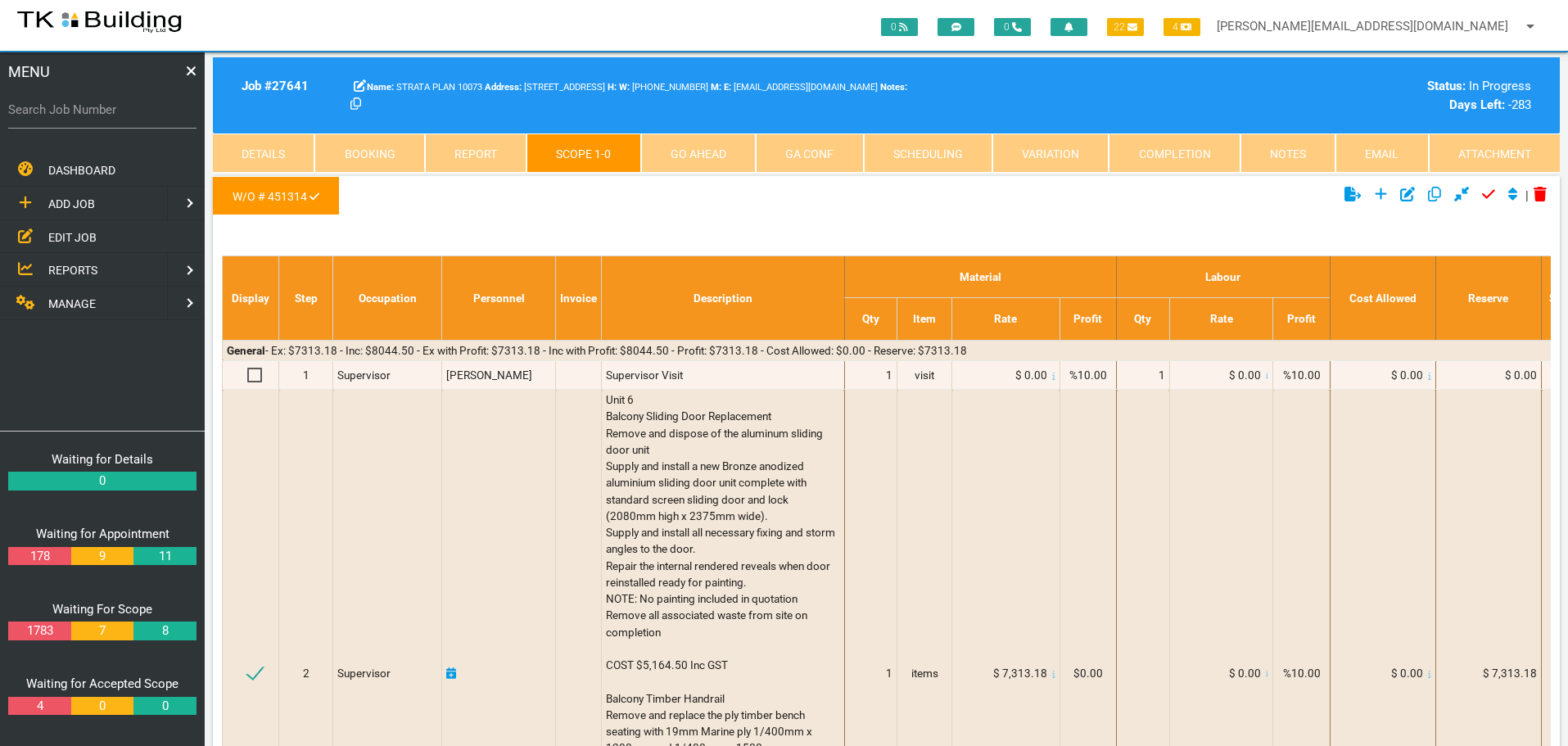
click at [1276, 145] on link "Notes" at bounding box center [1288, 153] width 95 height 39
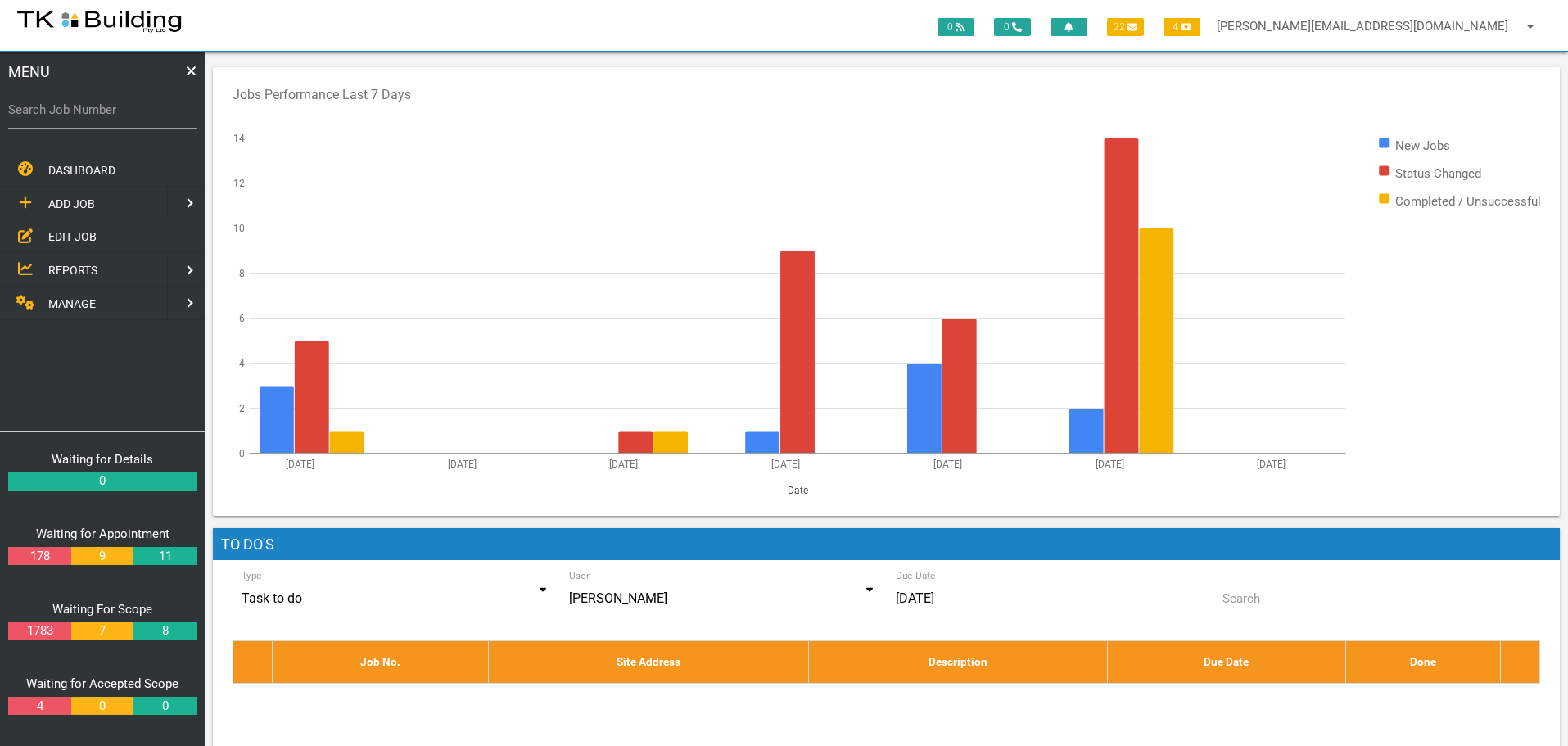
click at [67, 231] on span "EDIT JOB" at bounding box center [72, 236] width 48 height 13
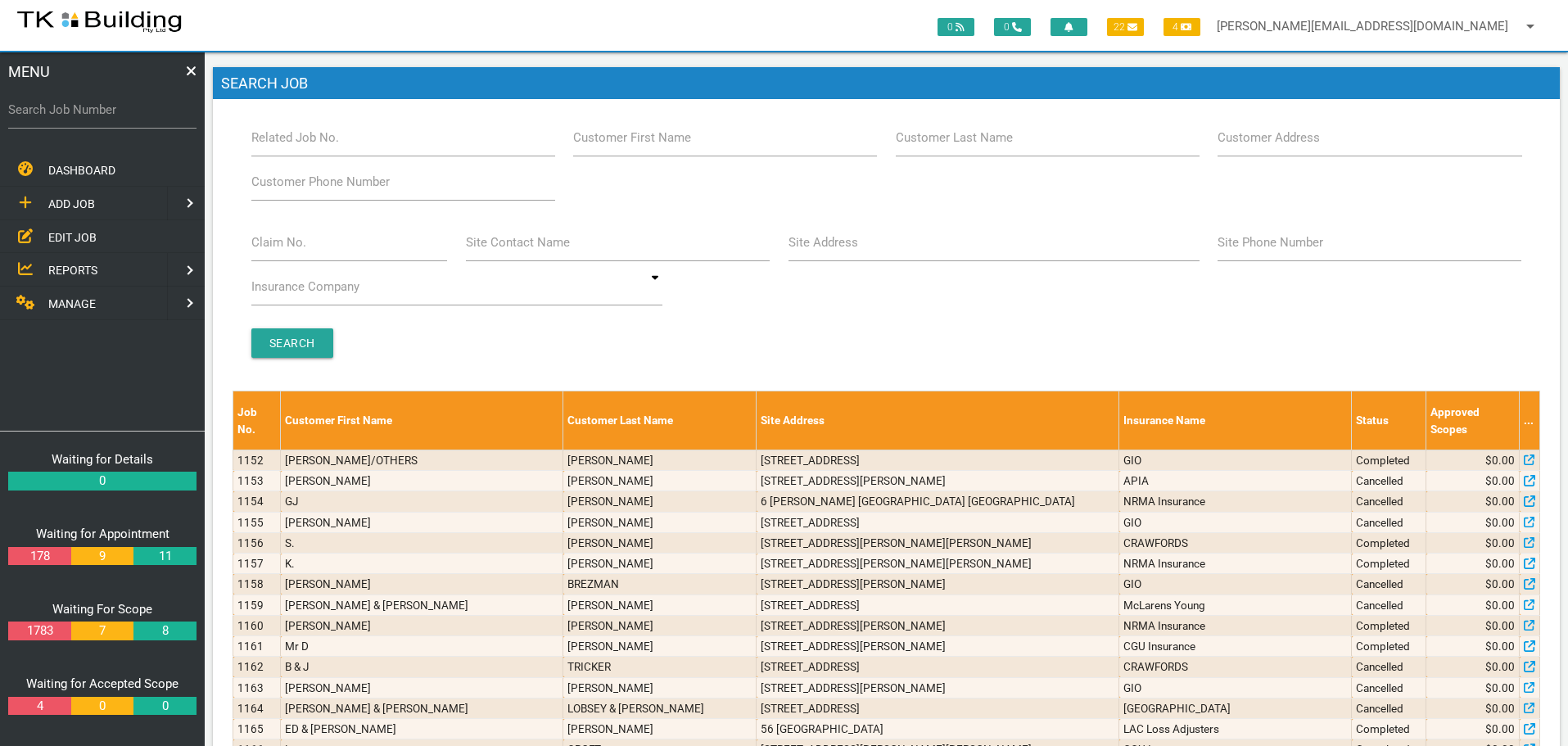
click at [991, 147] on label "Customer Last Name" at bounding box center [954, 138] width 117 height 19
click at [991, 147] on input "Customer Last Name" at bounding box center [1048, 138] width 304 height 38
type input "42436"
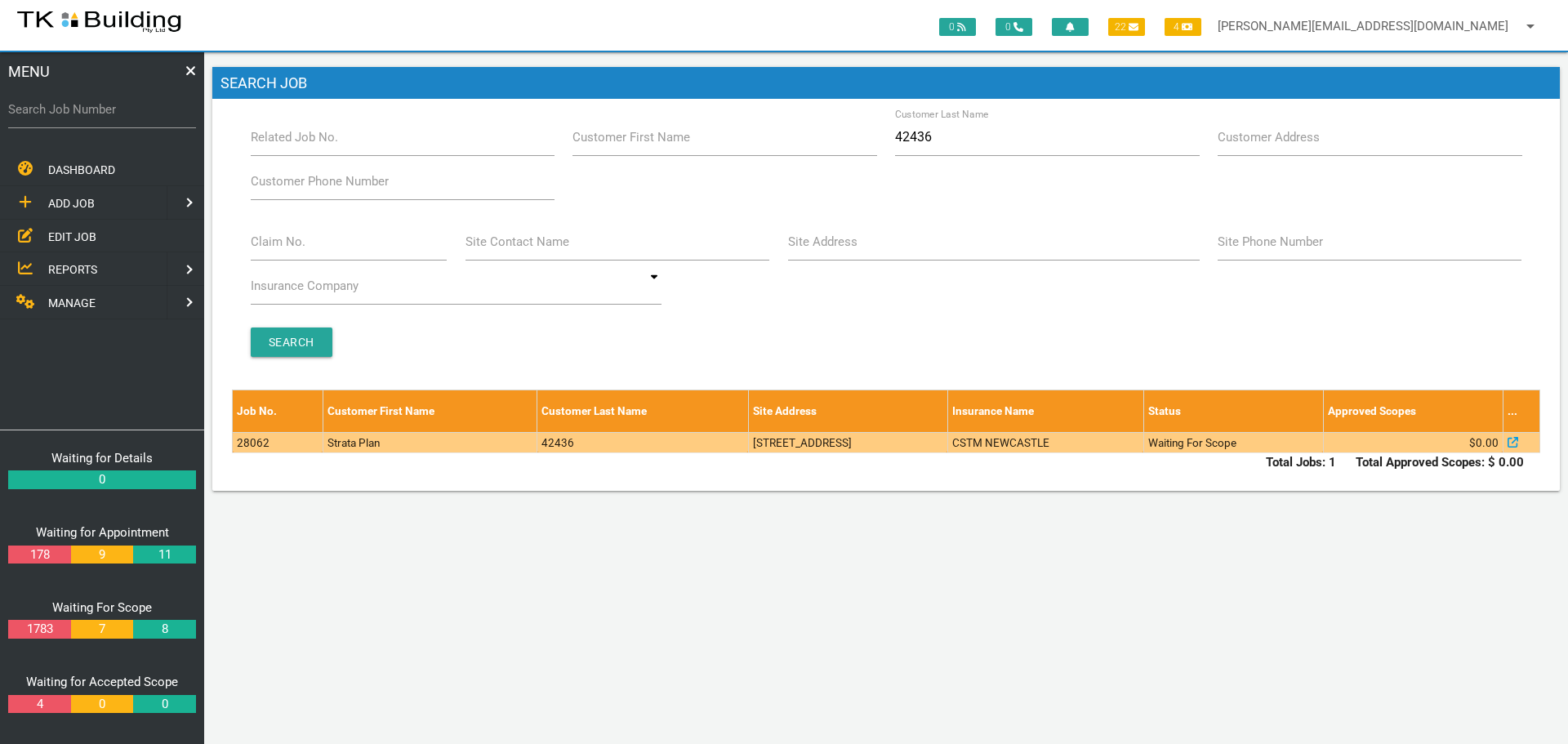
click at [941, 446] on td "100 Dibbs St, Adamstown NSW 2289, Australia" at bounding box center [848, 443] width 199 height 21
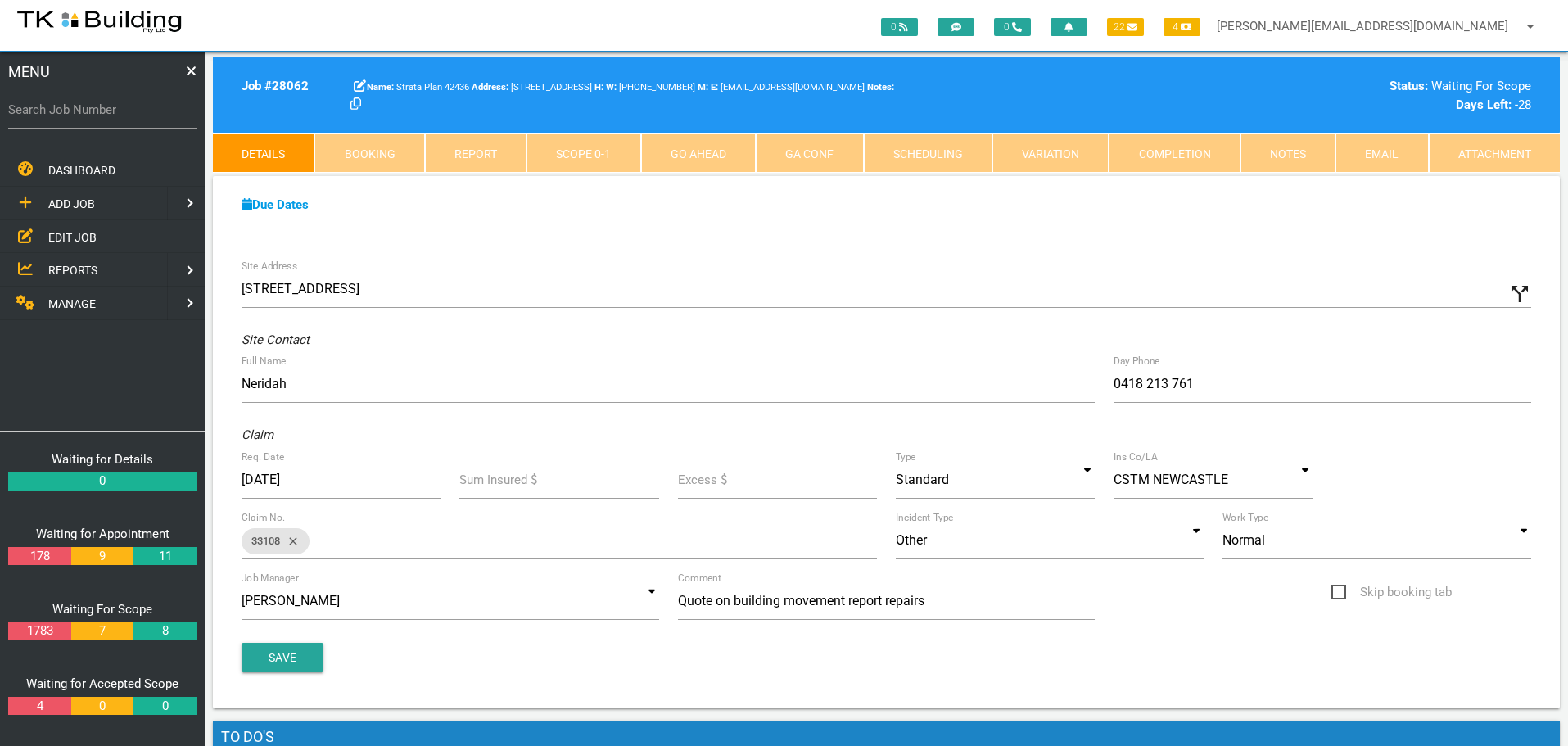
click at [71, 268] on span "REPORTS" at bounding box center [72, 270] width 49 height 13
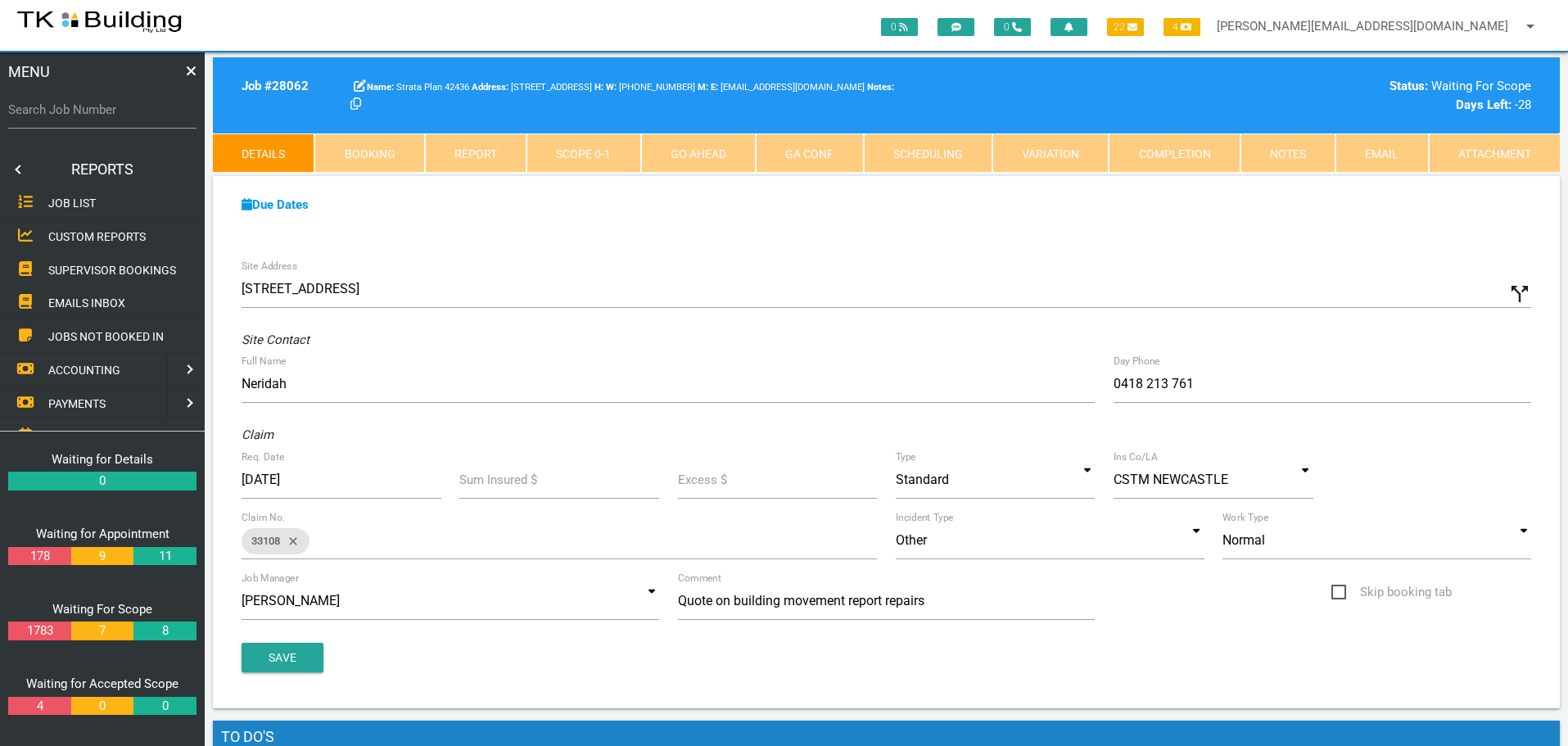
click at [71, 268] on span "SUPERVISOR BOOKINGS" at bounding box center [112, 269] width 128 height 13
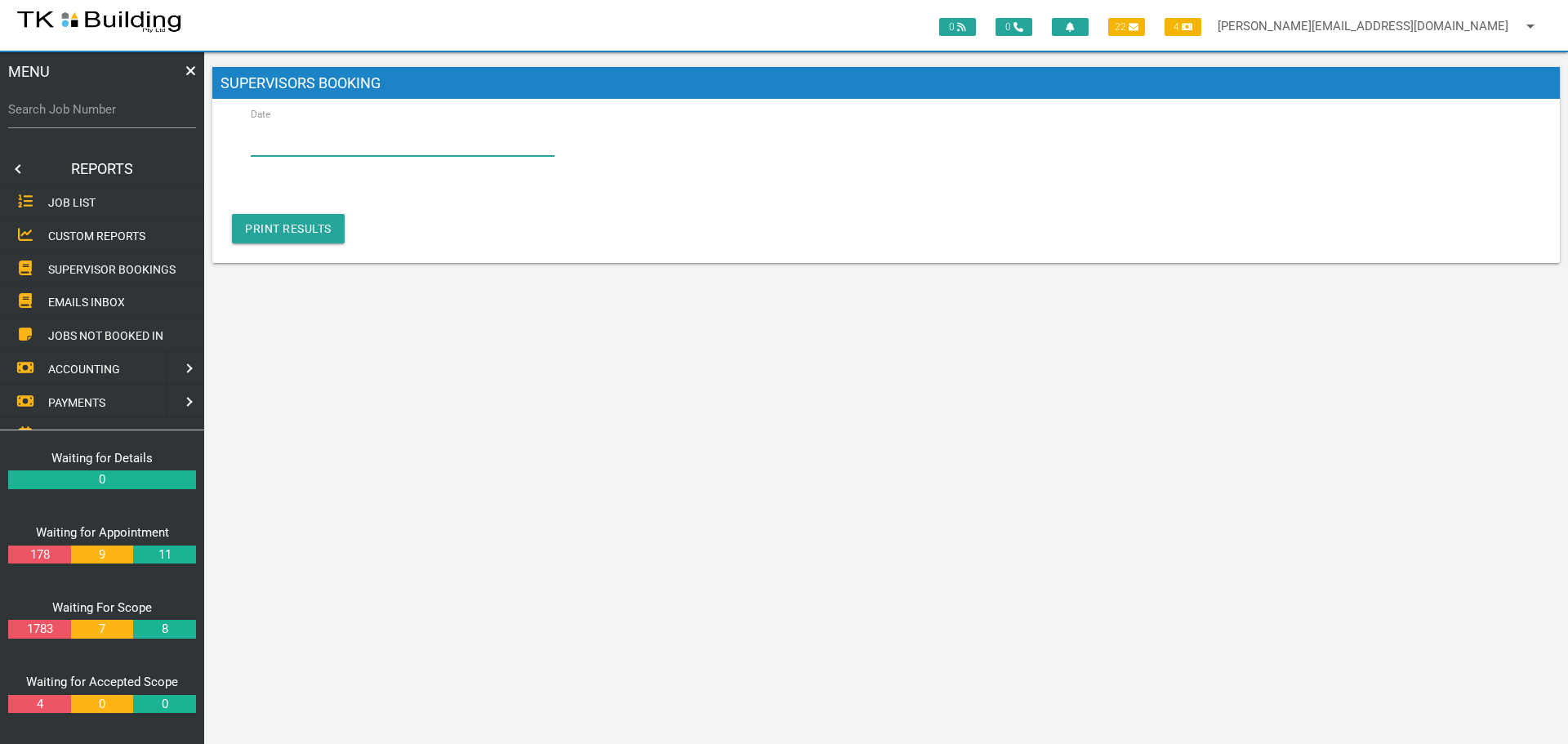
click at [290, 139] on input "Date" at bounding box center [403, 137] width 304 height 38
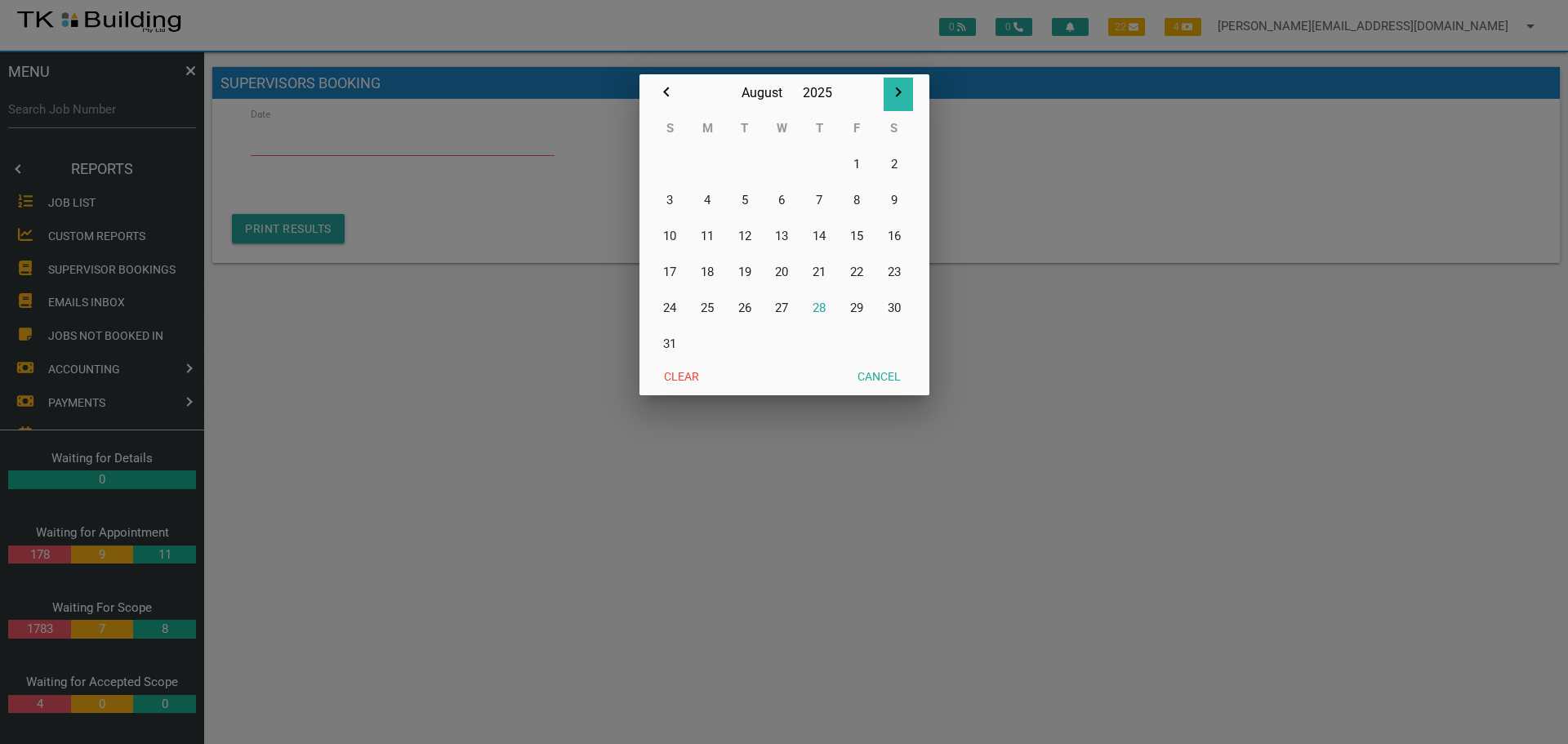
click at [898, 92] on icon "button" at bounding box center [898, 93] width 6 height 10
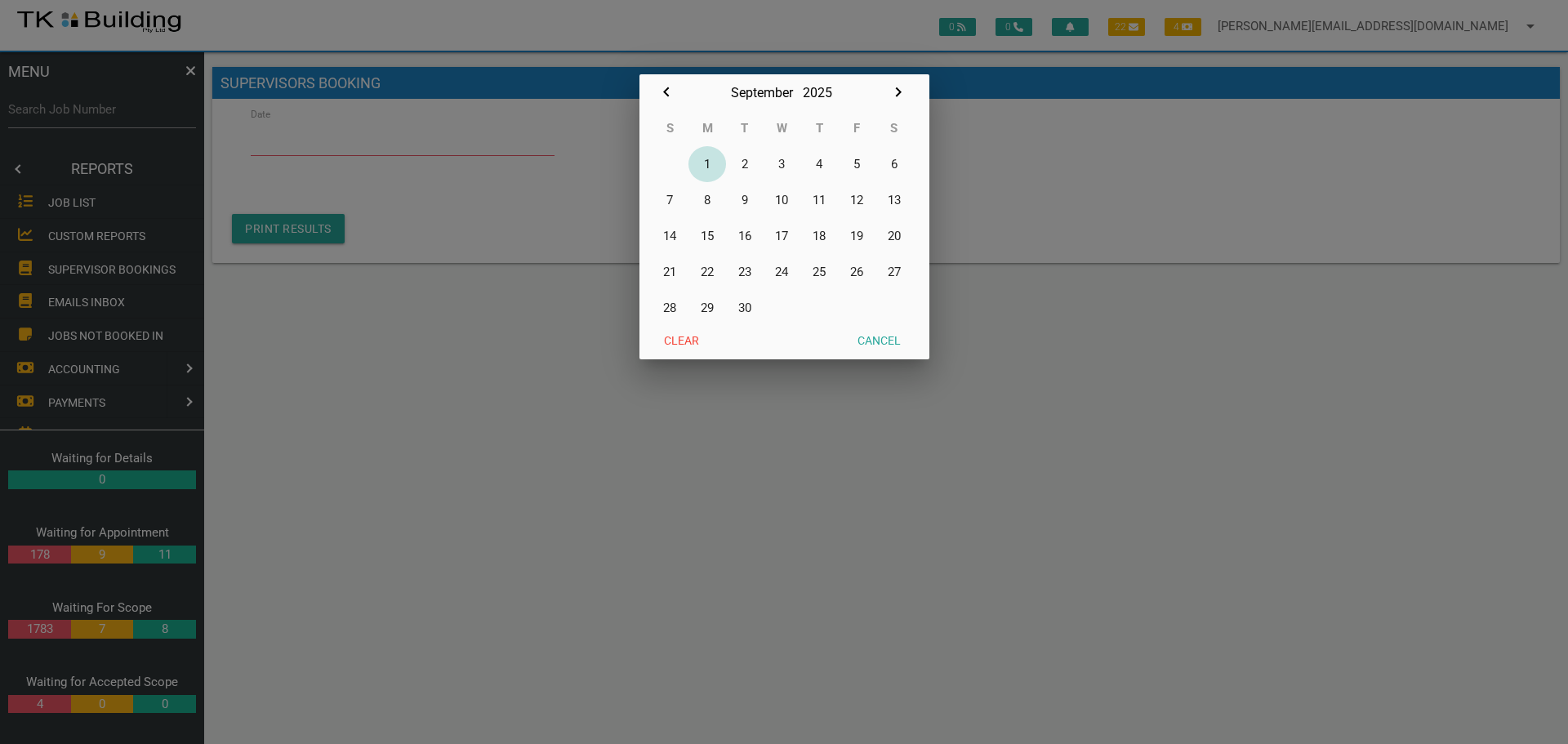
click at [708, 164] on button "1" at bounding box center [708, 164] width 38 height 36
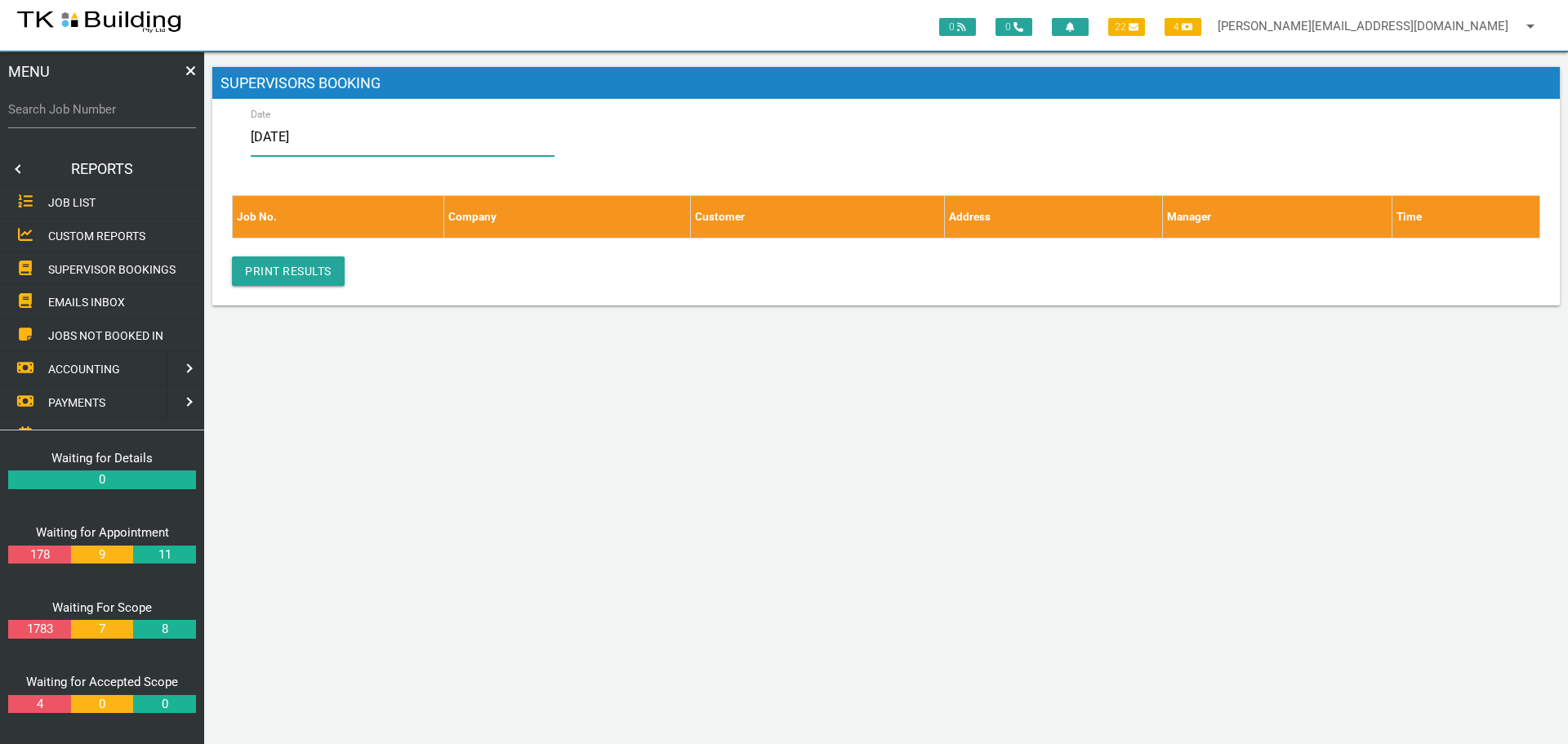
click at [396, 142] on input "01/09/2025" at bounding box center [403, 137] width 304 height 38
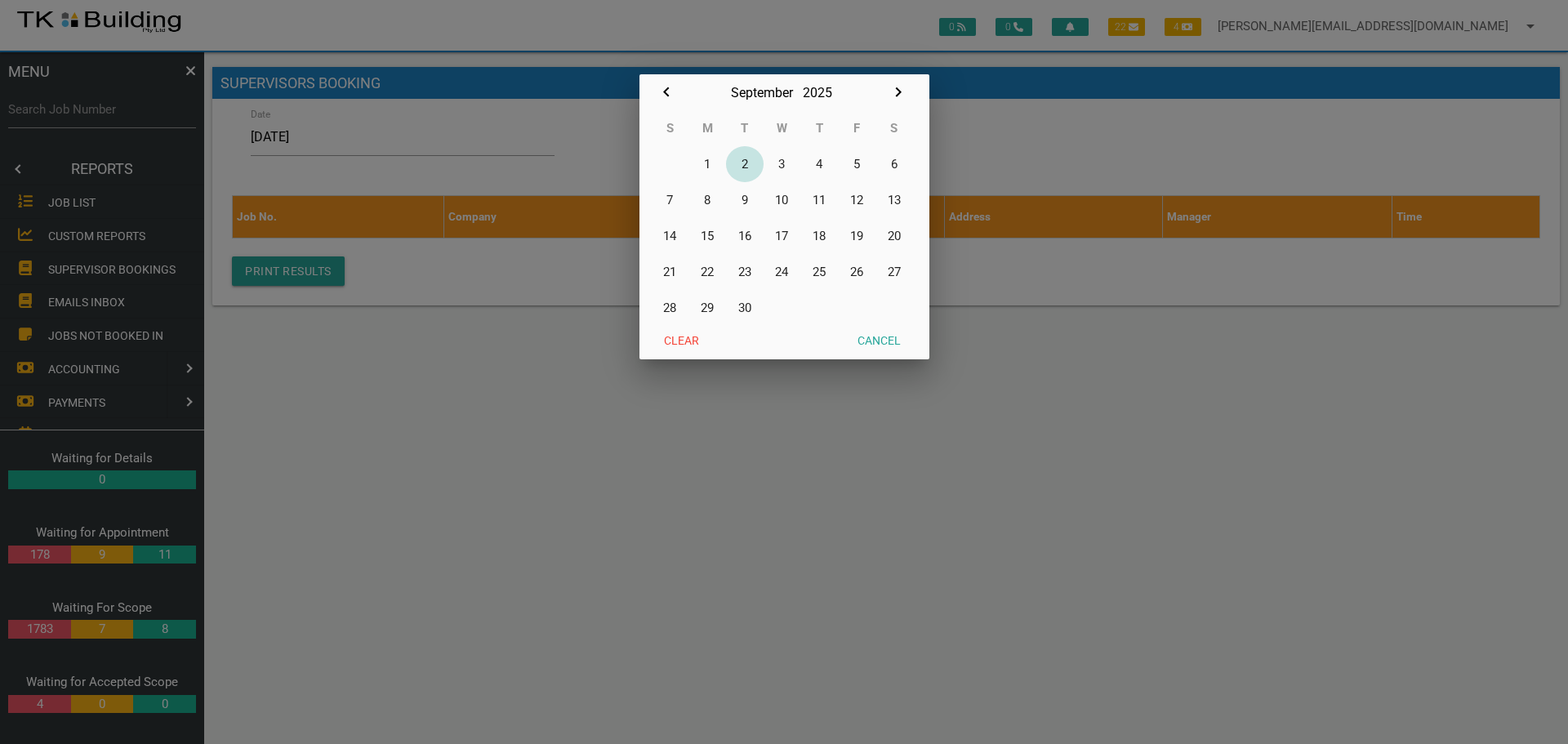
click at [743, 162] on button "2" at bounding box center [745, 164] width 38 height 36
type input "02/09/2025"
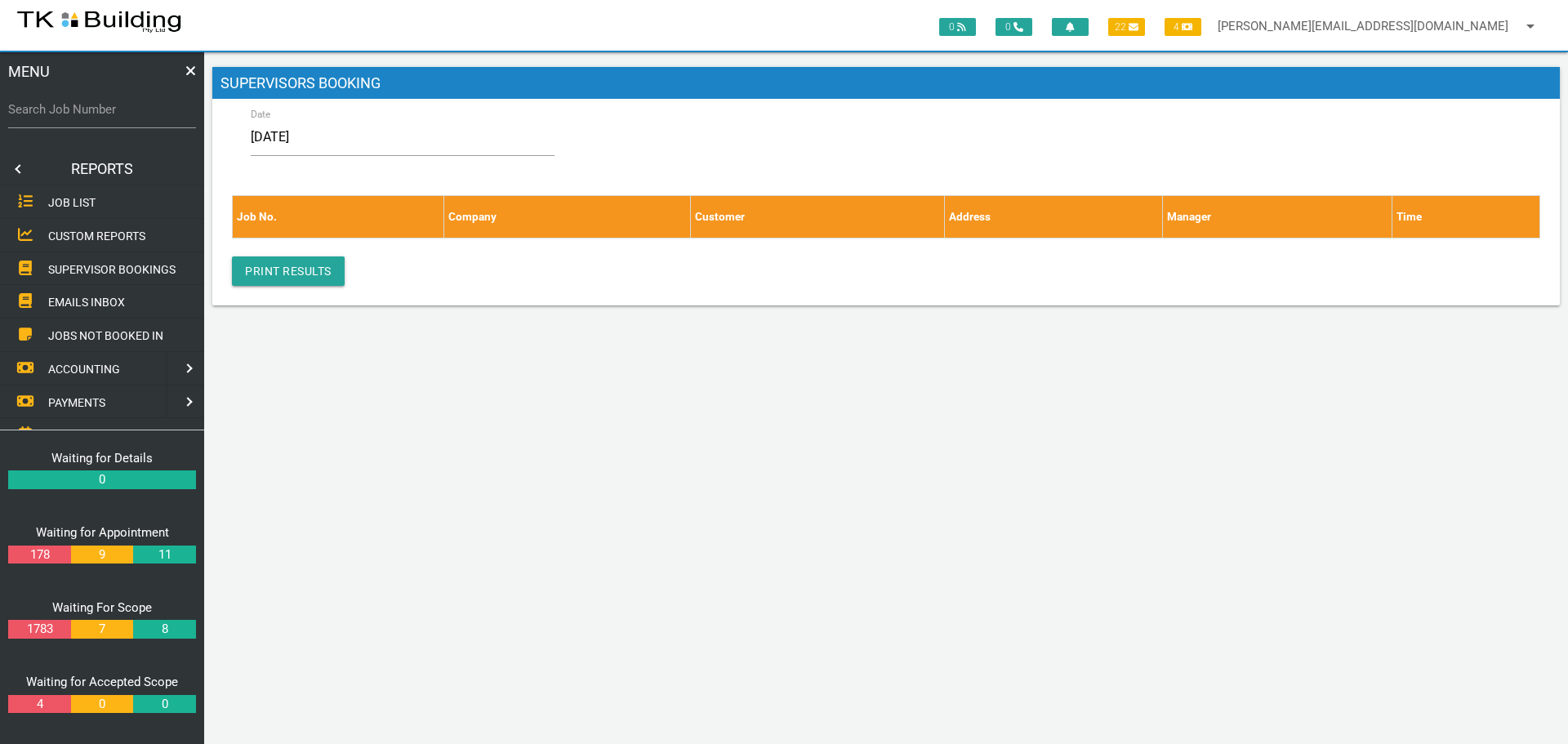
click at [14, 168] on link at bounding box center [16, 169] width 33 height 33
click at [87, 234] on span "EDIT JOB" at bounding box center [72, 236] width 48 height 13
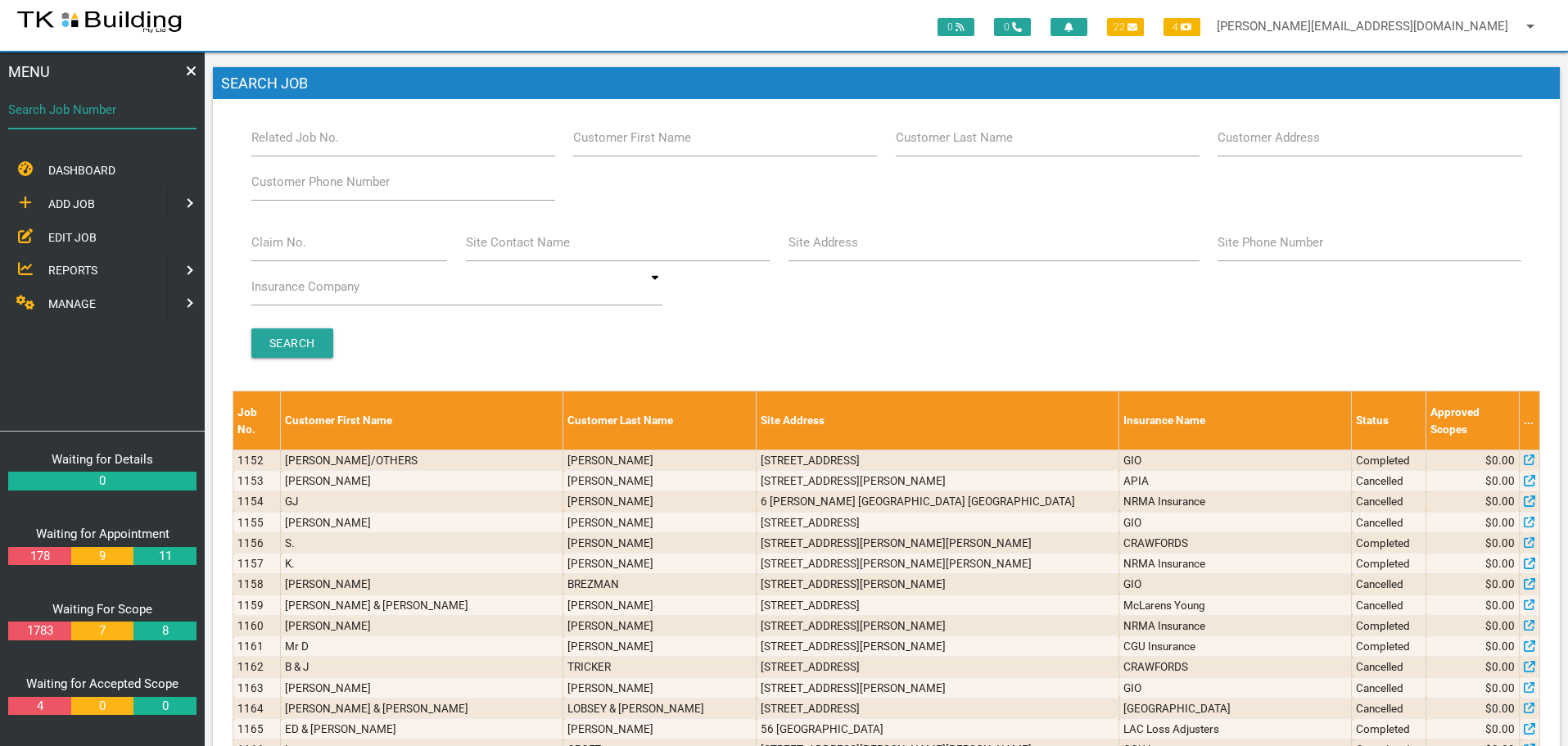
click at [76, 125] on input "Search Job Number" at bounding box center [102, 110] width 188 height 38
type input "27781"
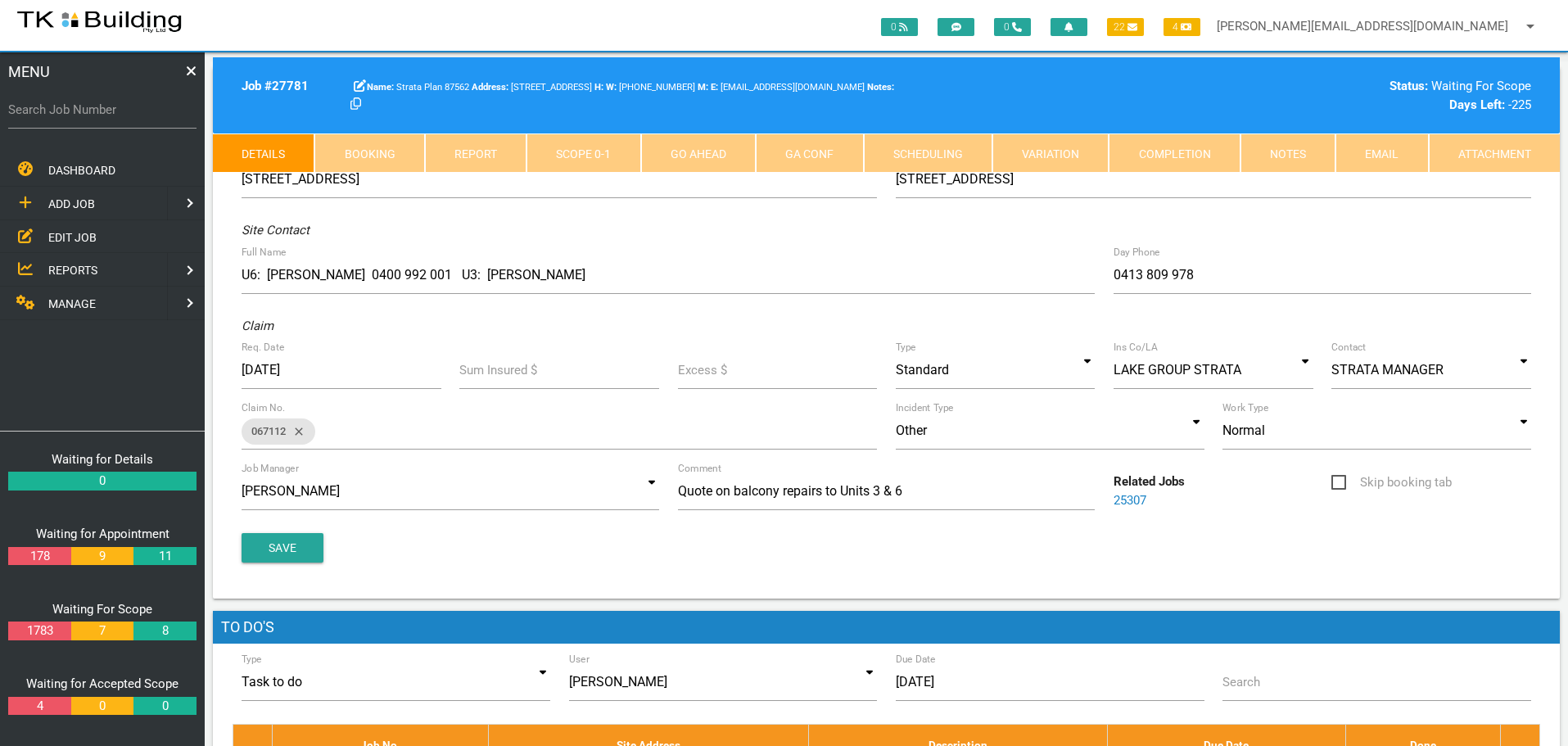
drag, startPoint x: 1281, startPoint y: 157, endPoint x: 1241, endPoint y: 157, distance: 40.0
click at [1281, 157] on link "Notes" at bounding box center [1288, 153] width 95 height 39
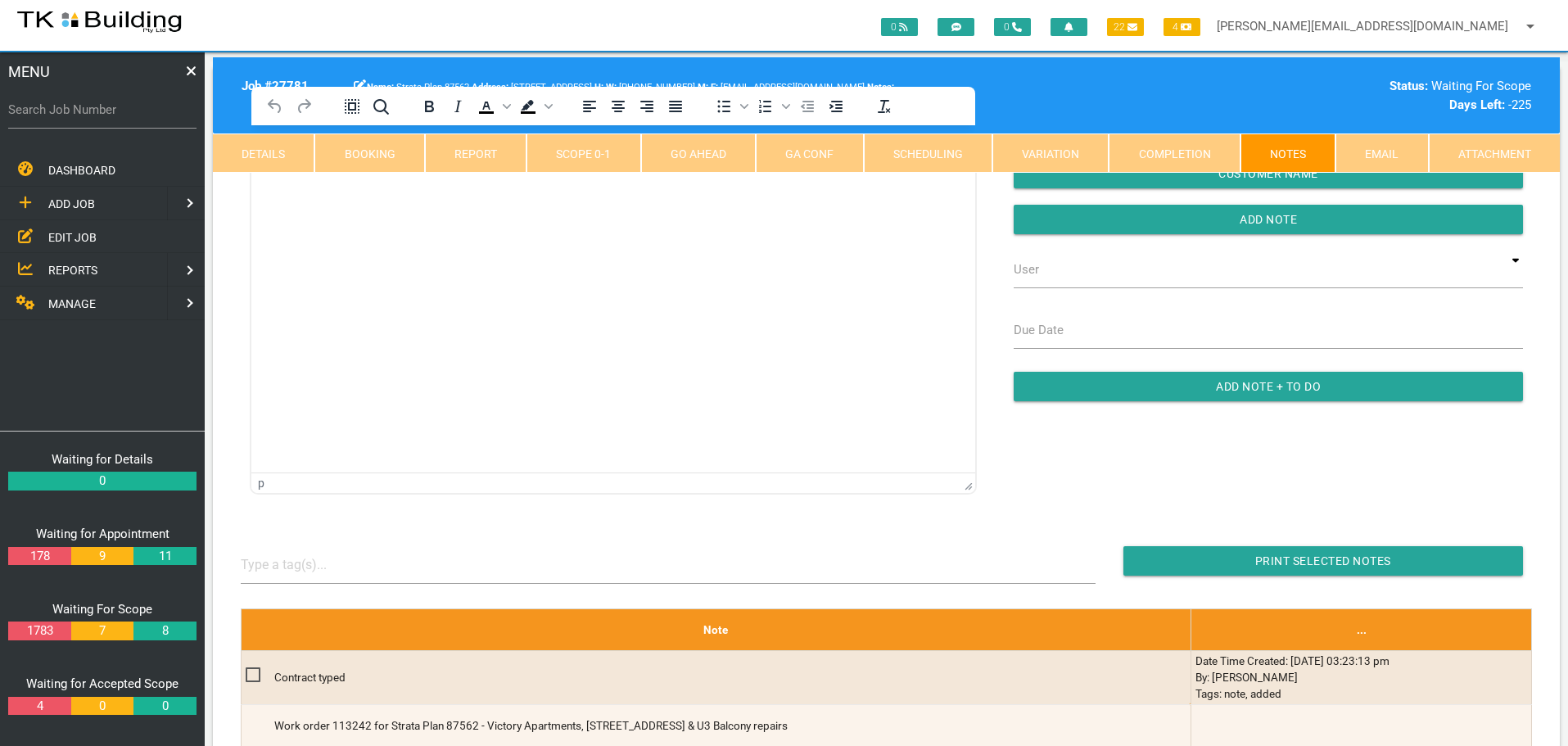
click at [330, 199] on html at bounding box center [613, 163] width 724 height 75
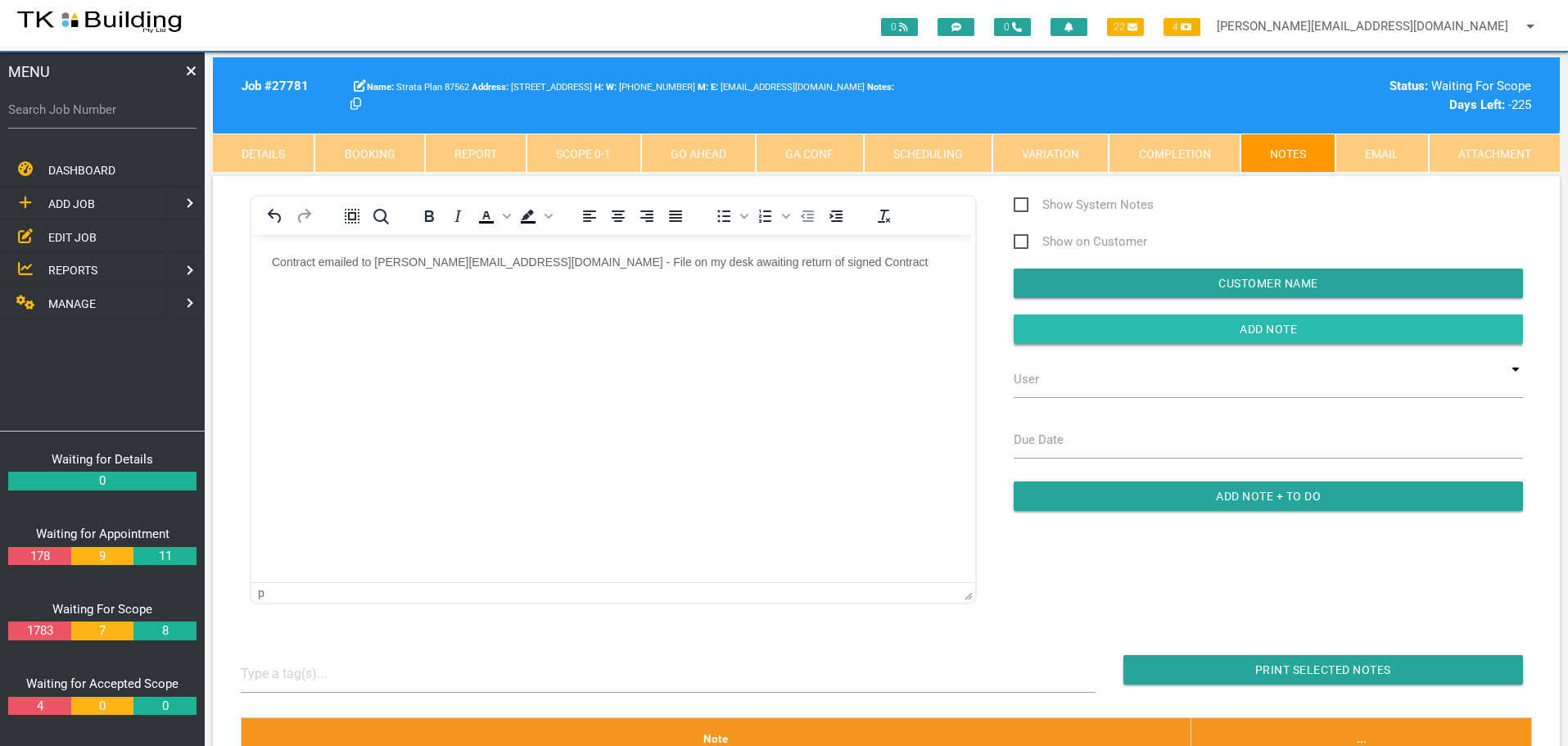
click at [1158, 335] on input "button" at bounding box center [1268, 329] width 509 height 30
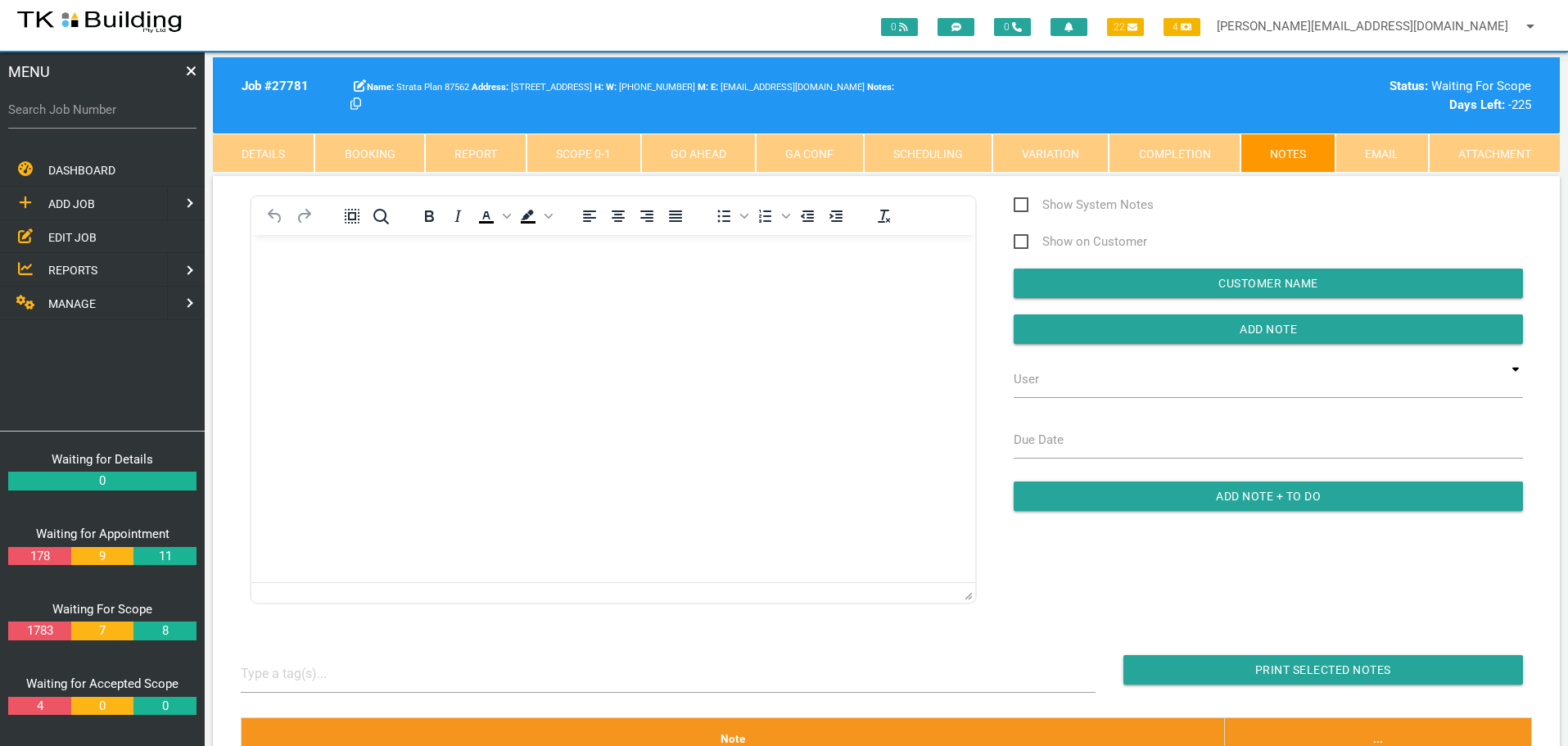
click at [131, 118] on label "Search Job Number" at bounding box center [102, 110] width 188 height 19
click at [131, 118] on input "Search Job Number" at bounding box center [102, 110] width 188 height 38
type input "27134"
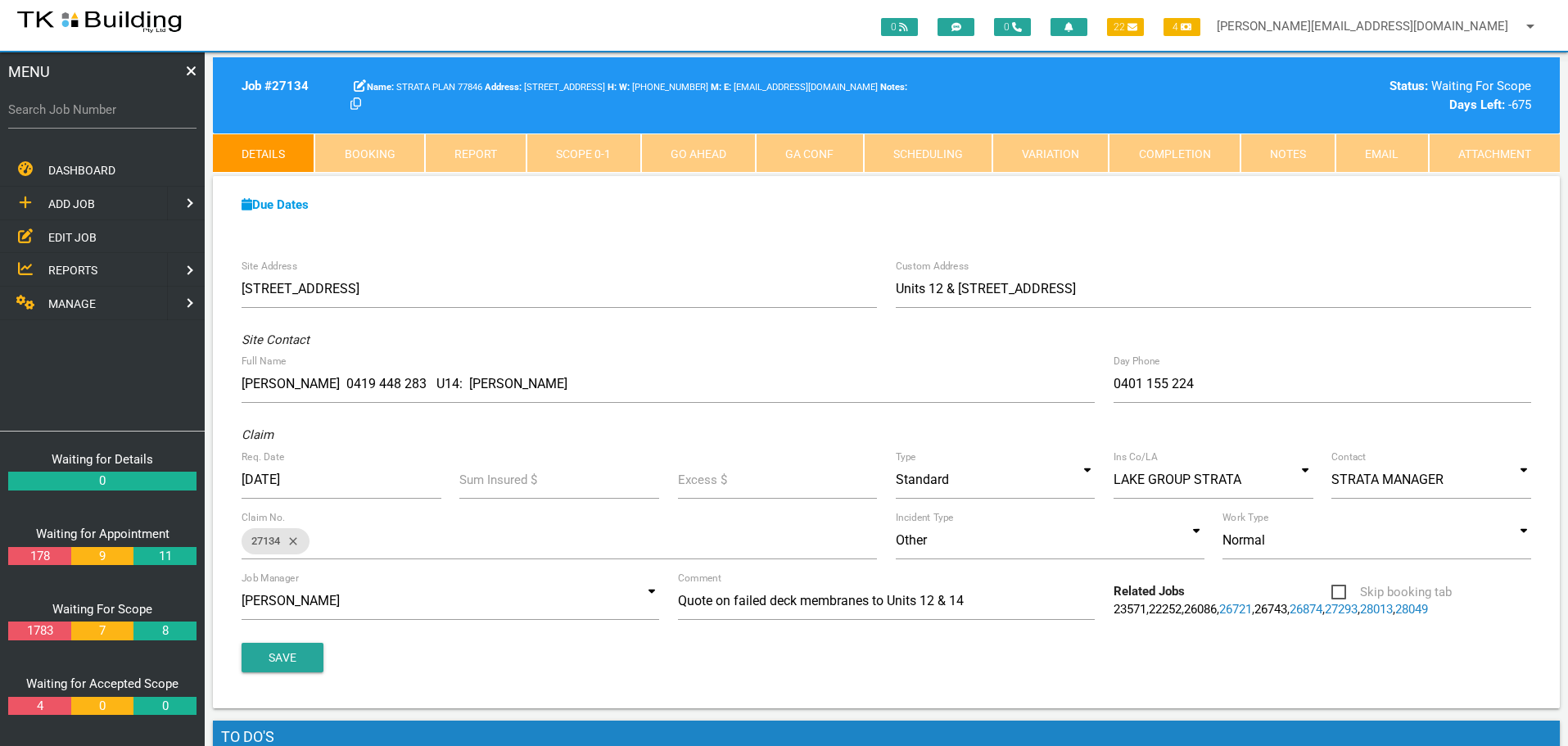
click at [1301, 149] on link "Notes" at bounding box center [1288, 153] width 95 height 39
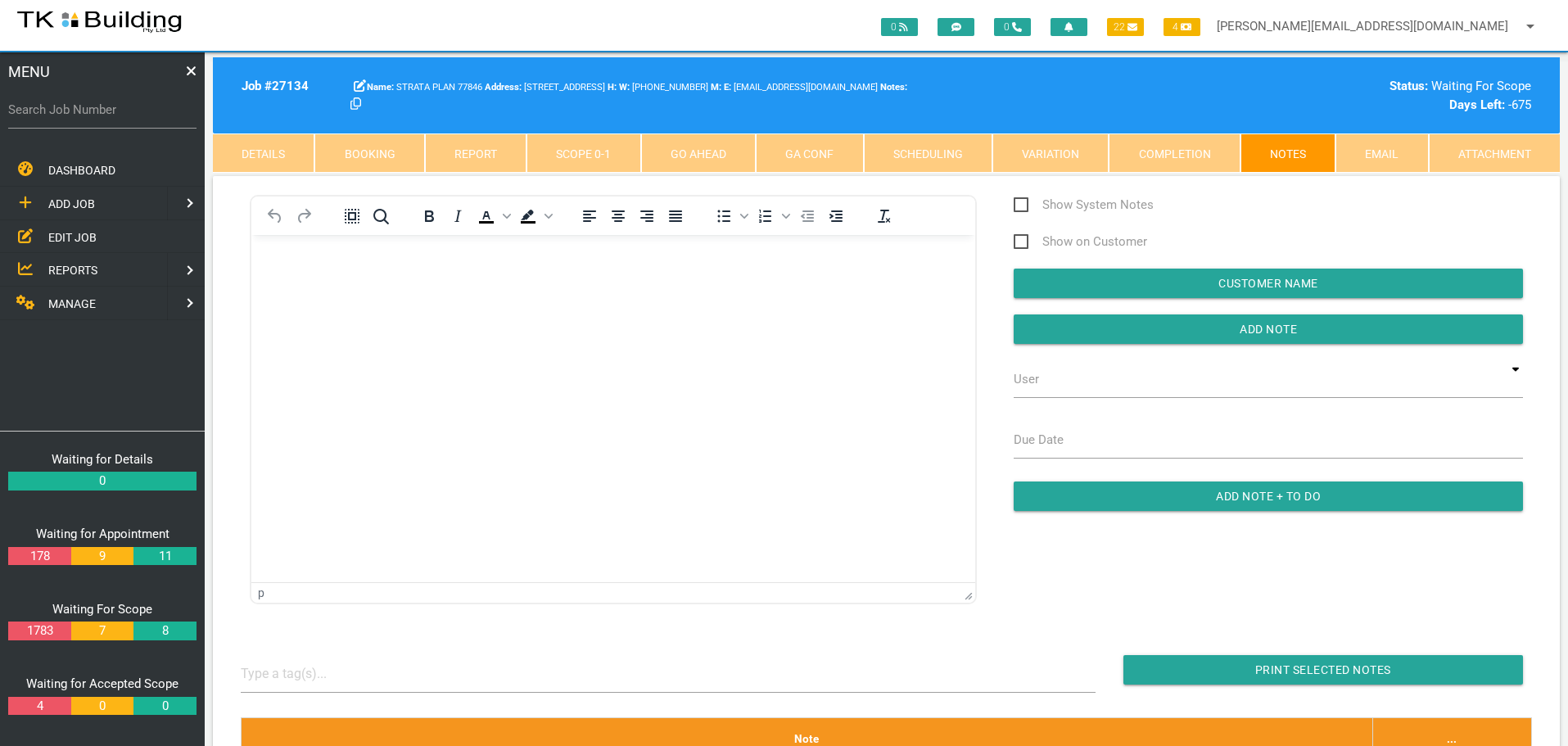
click at [316, 281] on body "Rich Text Area. Press ALT-0 for help." at bounding box center [613, 281] width 724 height 54
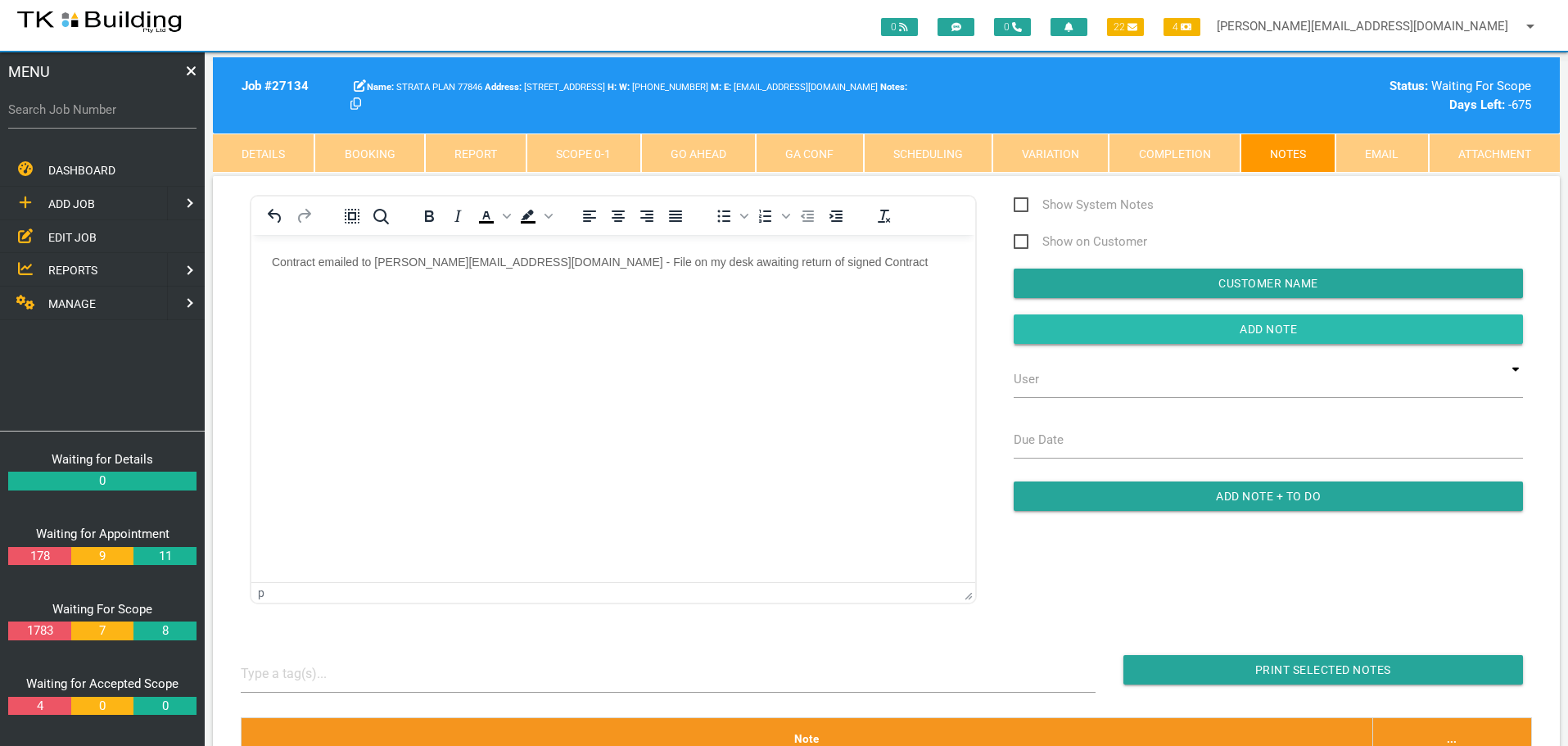
click at [1044, 325] on input "button" at bounding box center [1268, 329] width 509 height 30
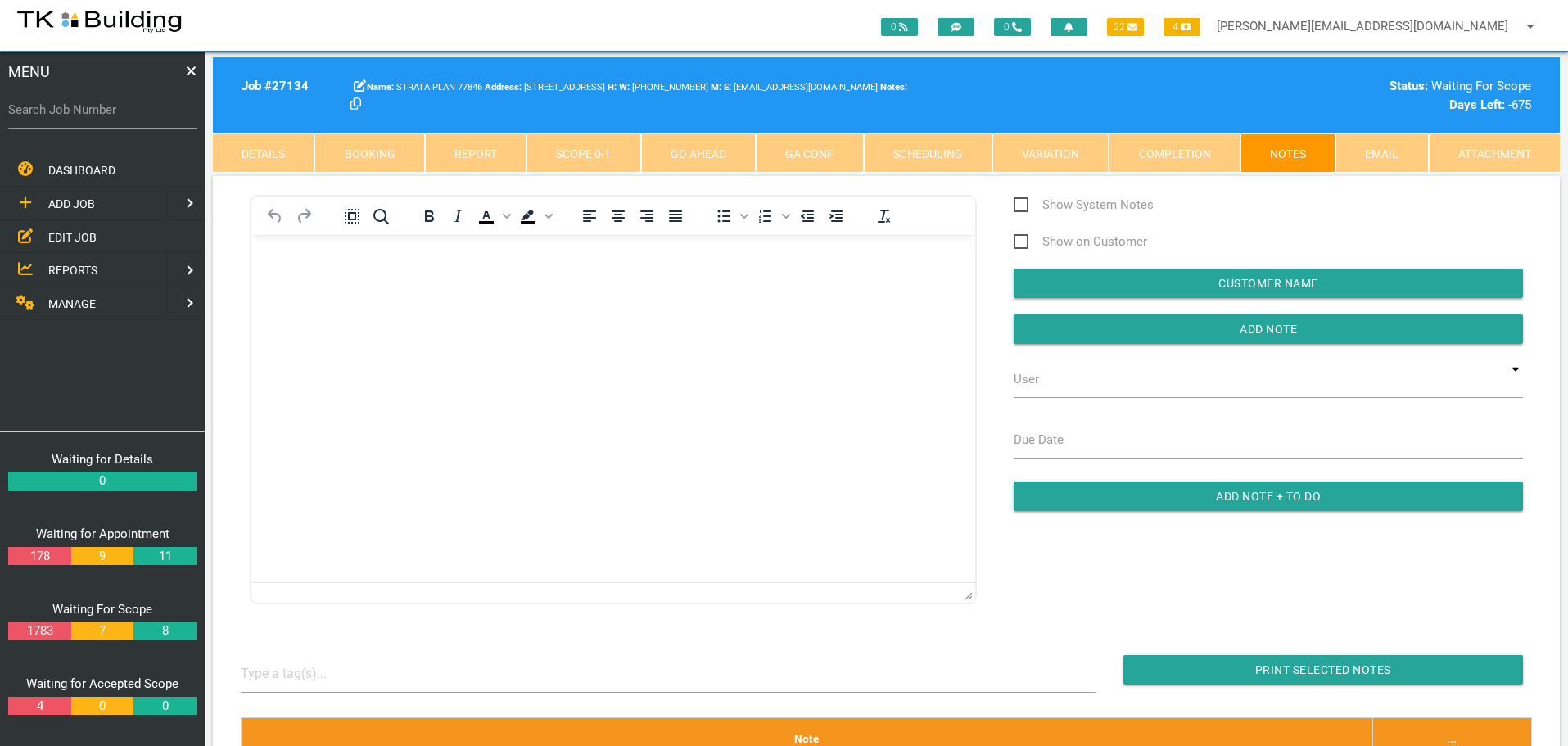
click at [114, 118] on label "Search Job Number" at bounding box center [102, 110] width 188 height 19
click at [114, 118] on input "Search Job Number" at bounding box center [102, 110] width 188 height 38
type input "27781"
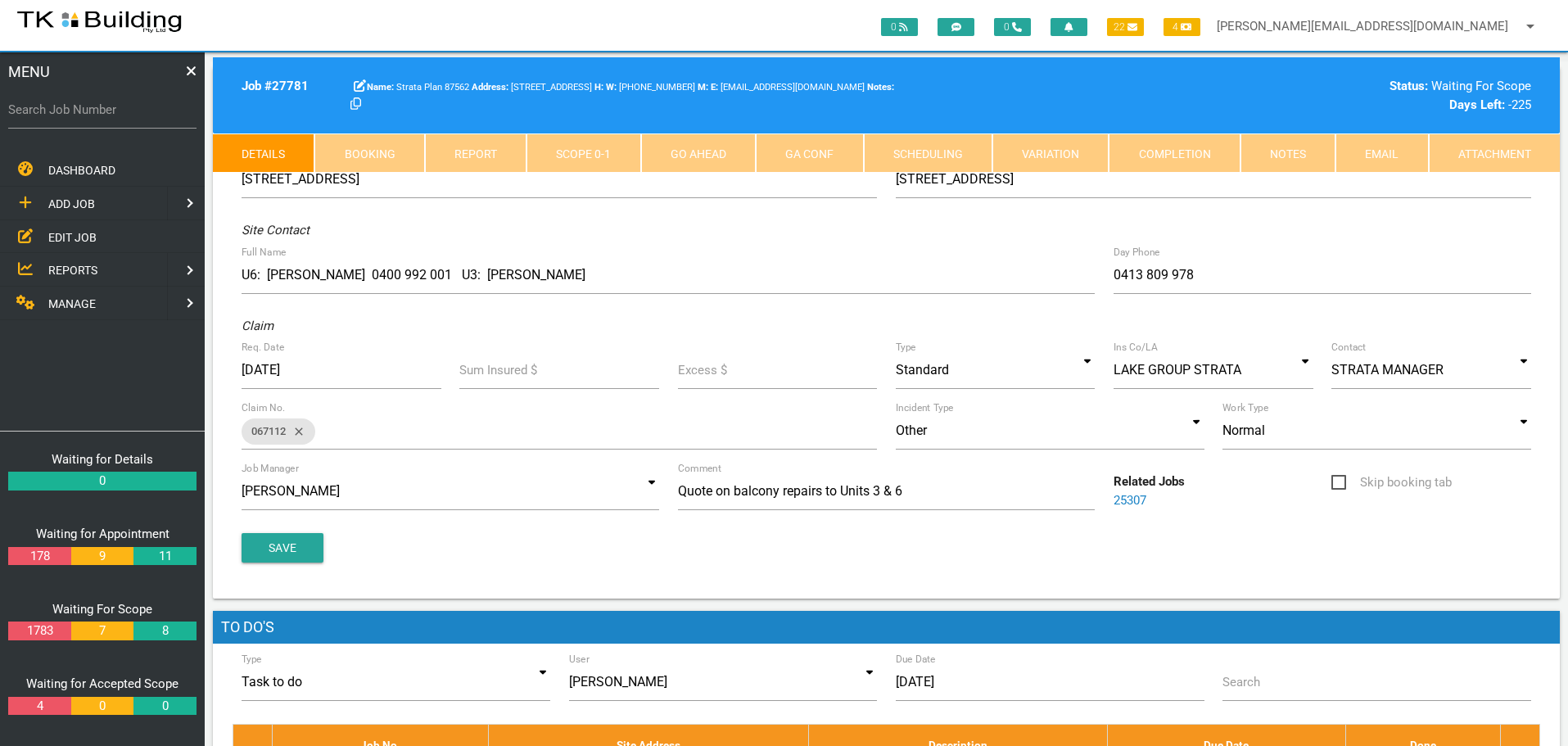
click at [1301, 150] on link "Notes" at bounding box center [1288, 153] width 95 height 39
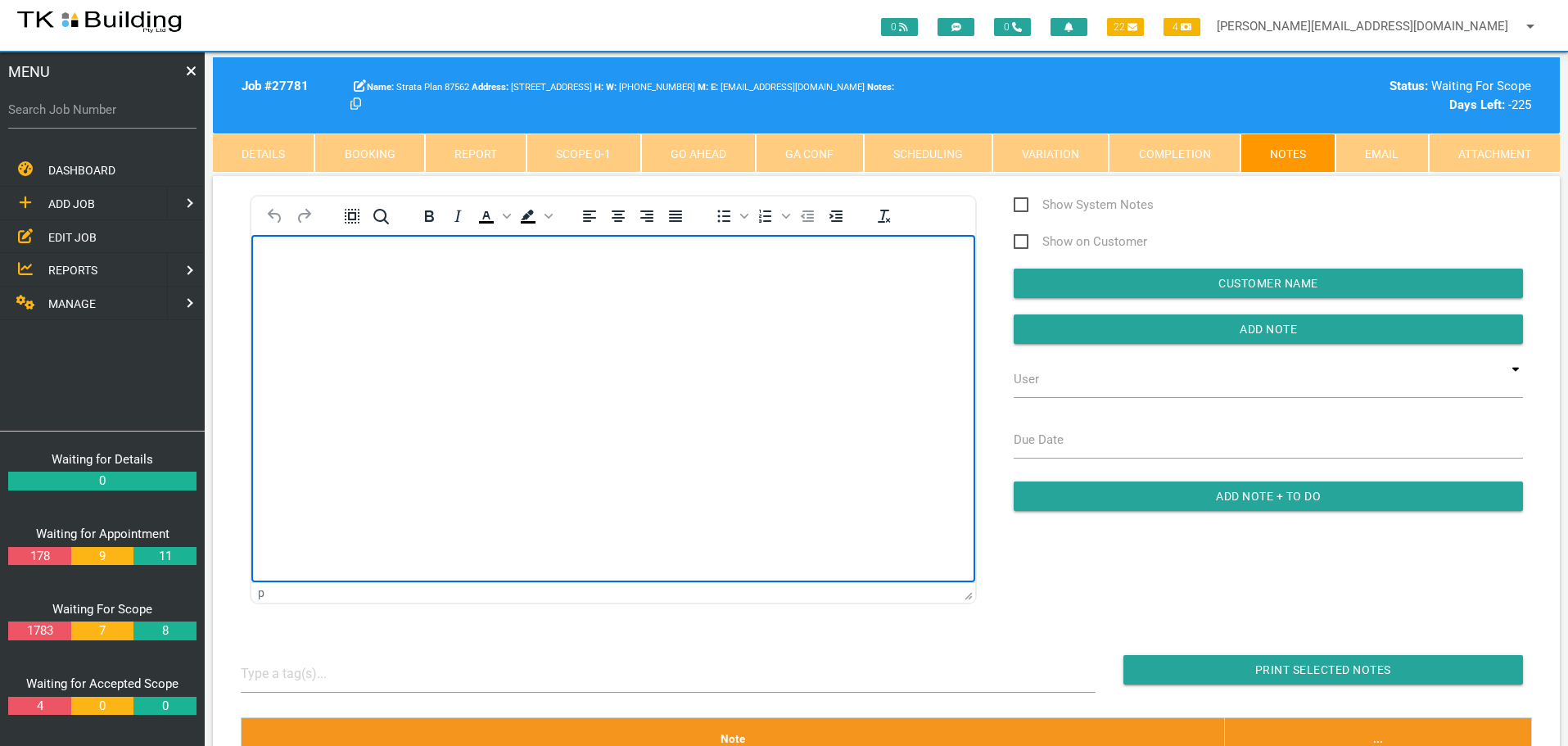
click at [292, 265] on p "Rich Text Area. Press ALT-0 for help." at bounding box center [613, 260] width 683 height 13
click at [292, 287] on body "Received, thank you. Regards Stacey Ey Strata Manager" at bounding box center [613, 342] width 724 height 177
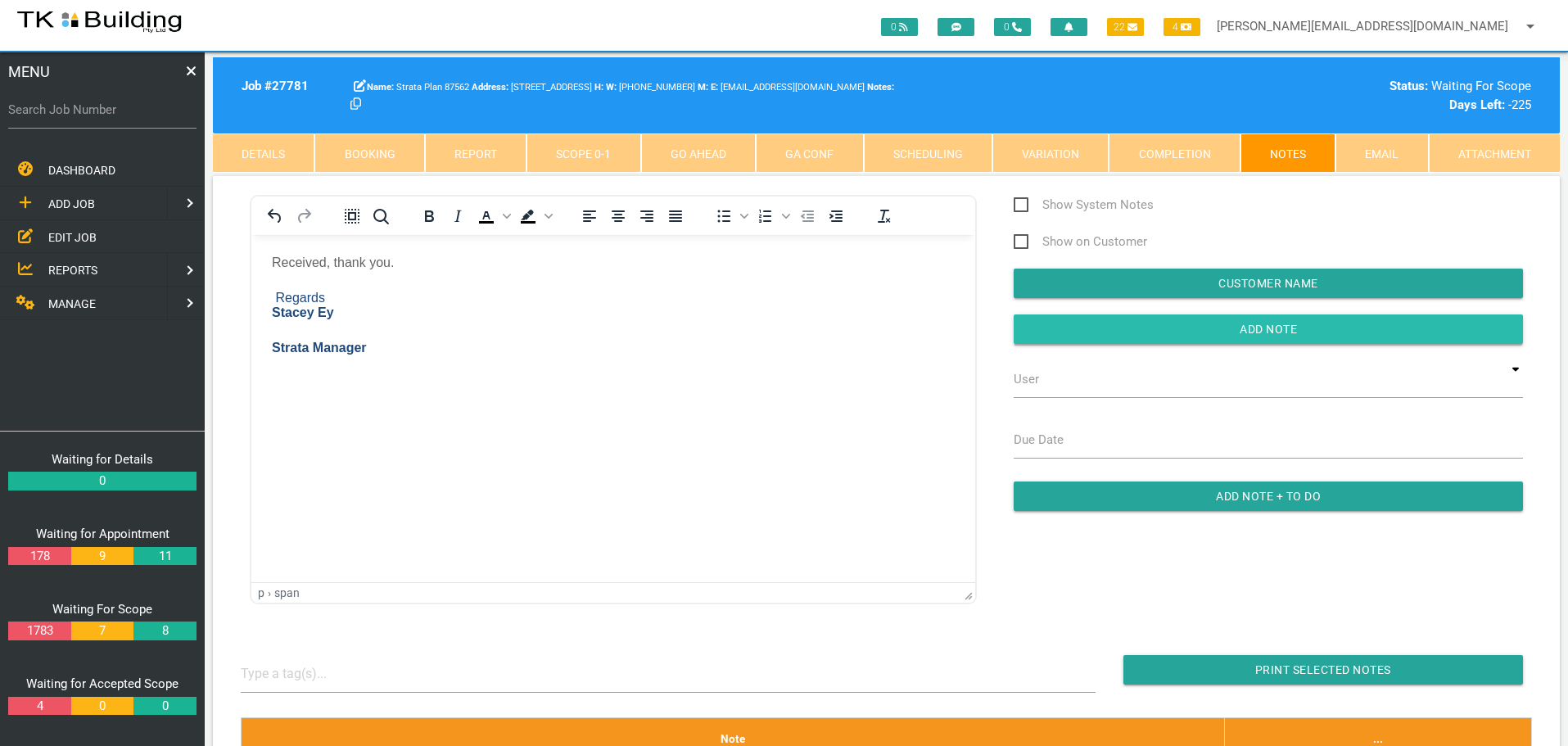
click at [1126, 330] on input "button" at bounding box center [1268, 329] width 509 height 30
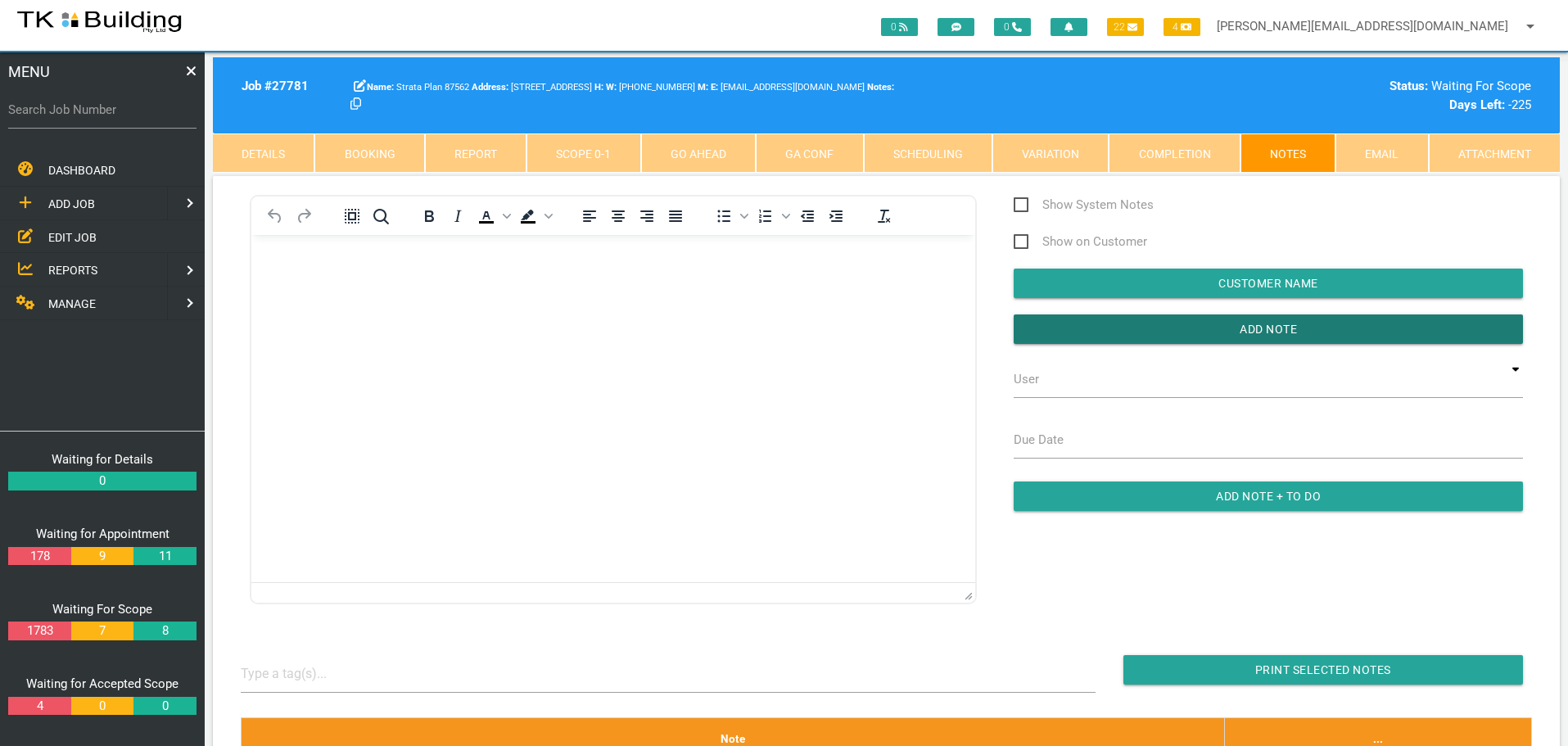
click at [1014, 314] on input "Add Note" at bounding box center [1268, 329] width 509 height 30
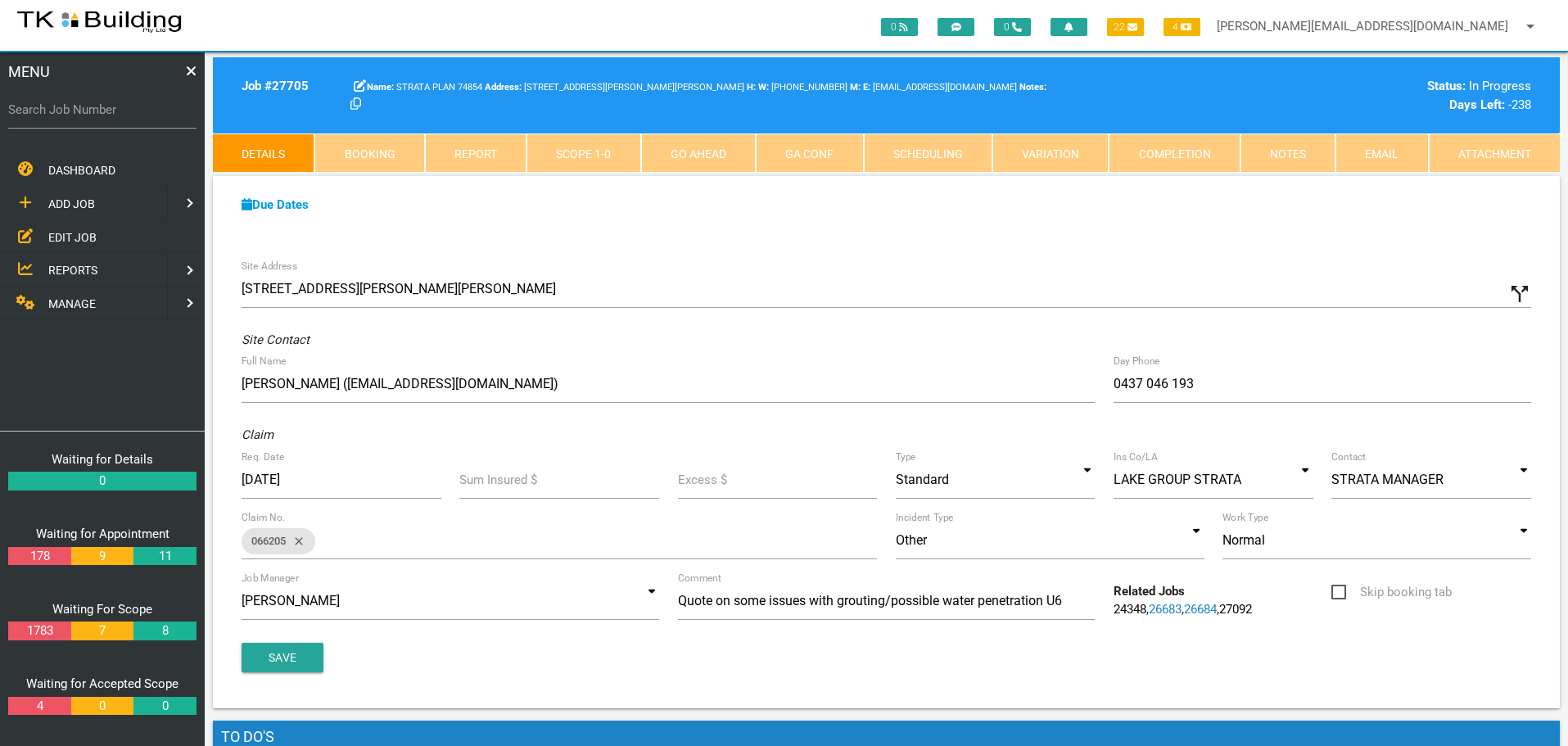
click at [81, 236] on span "EDIT JOB" at bounding box center [72, 236] width 48 height 13
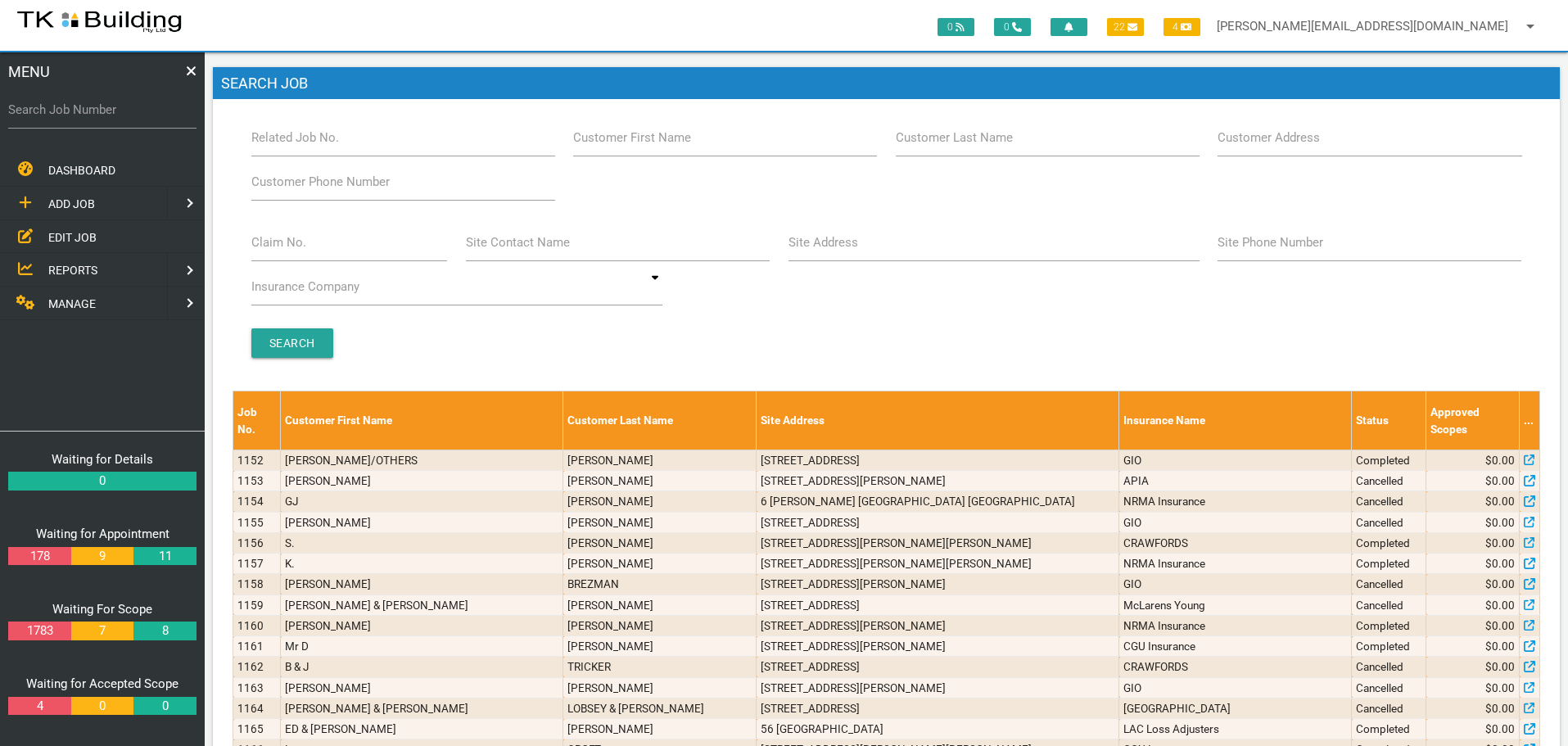
click at [819, 247] on label "Site Address" at bounding box center [823, 242] width 70 height 19
click at [819, 247] on input "Site Address" at bounding box center [994, 242] width 411 height 38
type input "14/4 crawford"
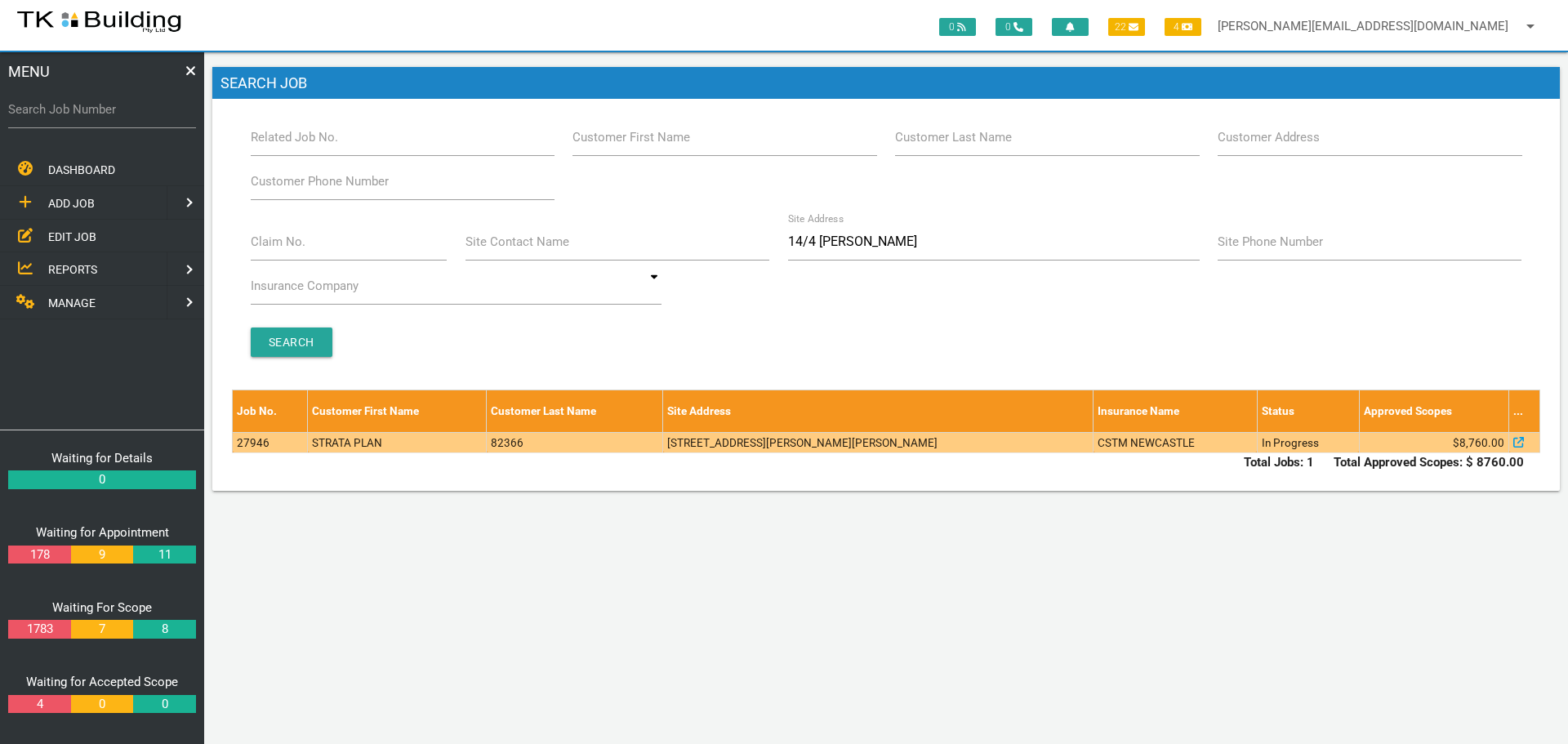
click at [854, 447] on td "14/4 Crawford Ln, Mount Hutton NSW 2290, Australia" at bounding box center [878, 443] width 431 height 21
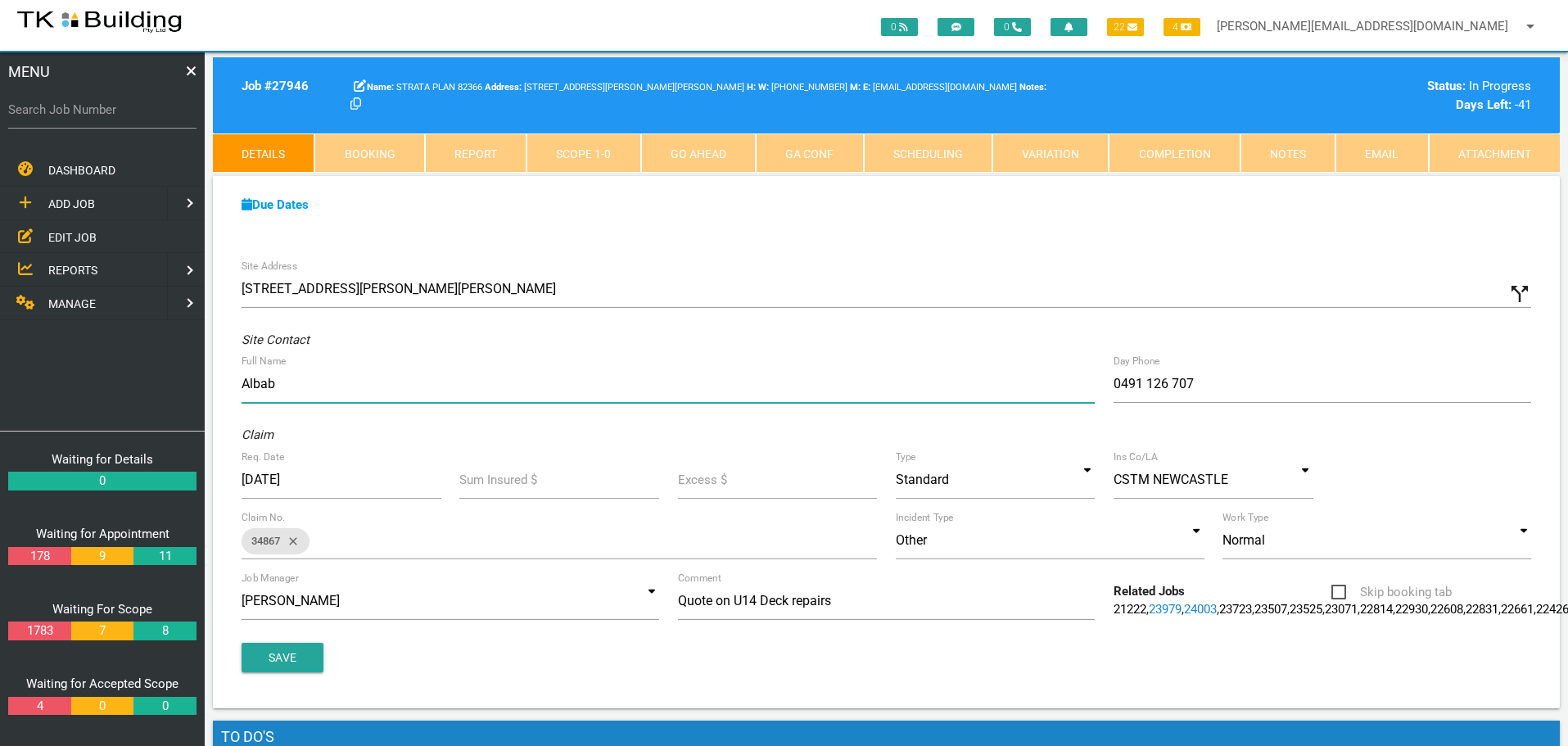
click at [331, 383] on input "Albab" at bounding box center [668, 384] width 853 height 38
type input "A"
type input "Kerry (owner/occupier)"
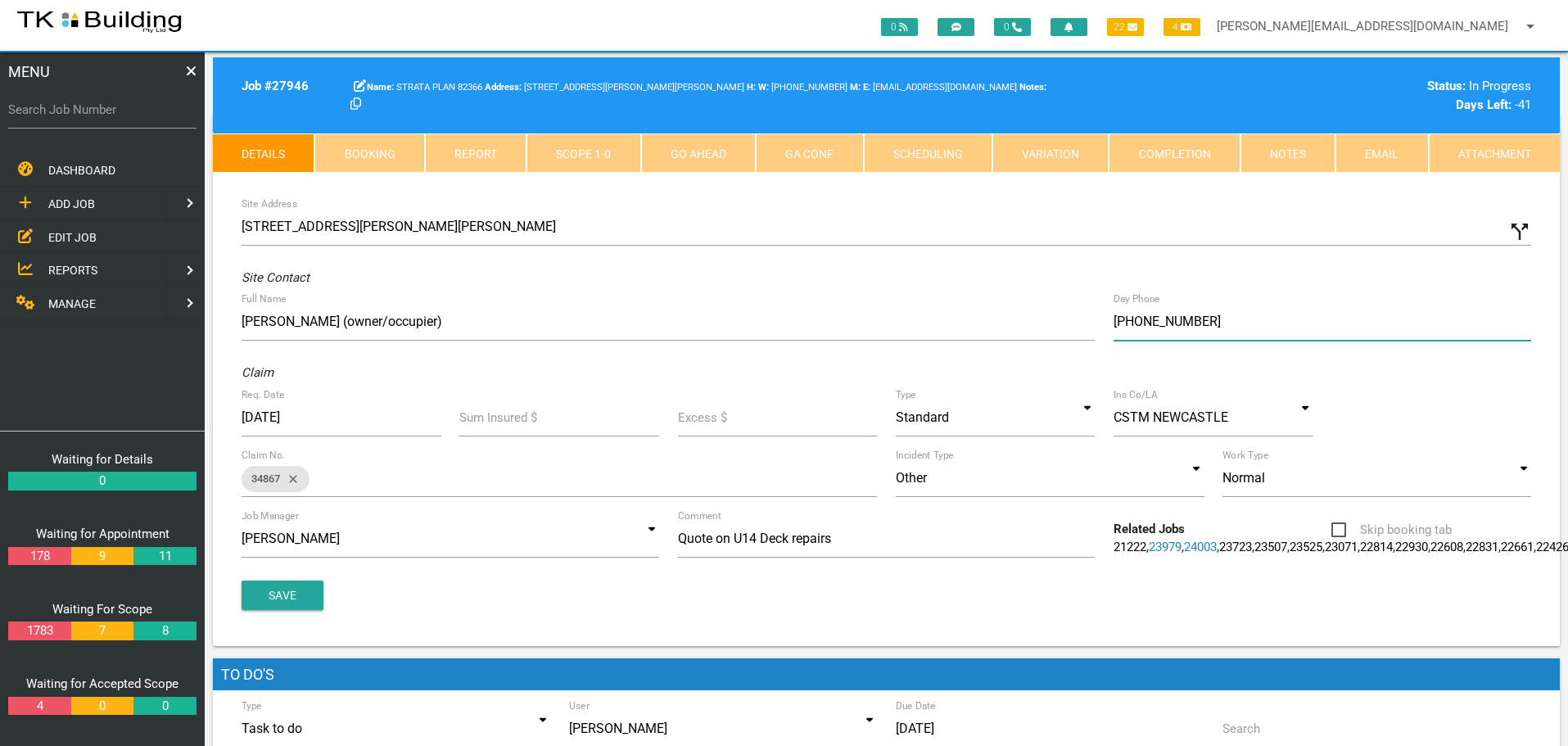
scroll to position [328, 0]
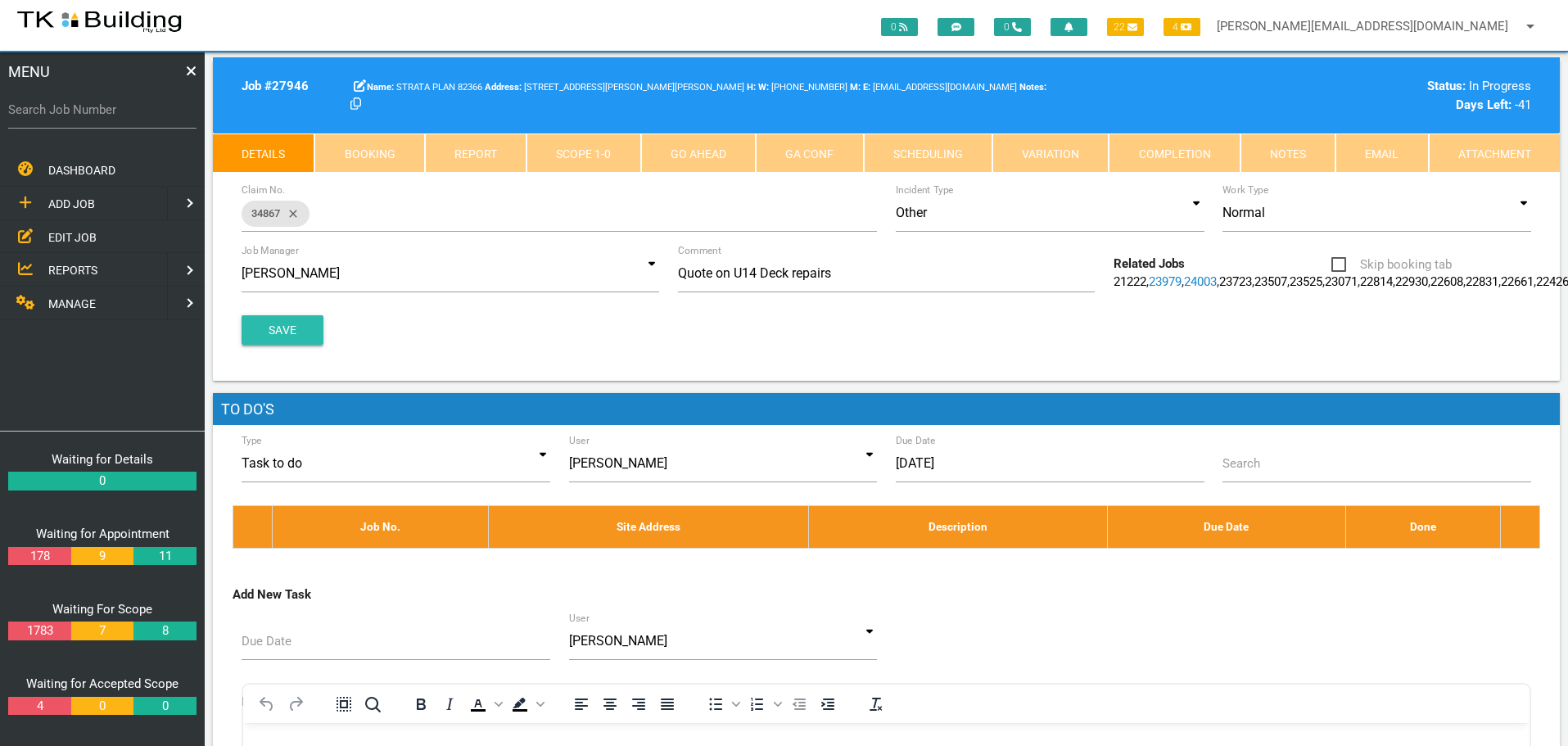
type input "(04) 3789 5822"
click at [303, 345] on button "Save" at bounding box center [282, 330] width 82 height 30
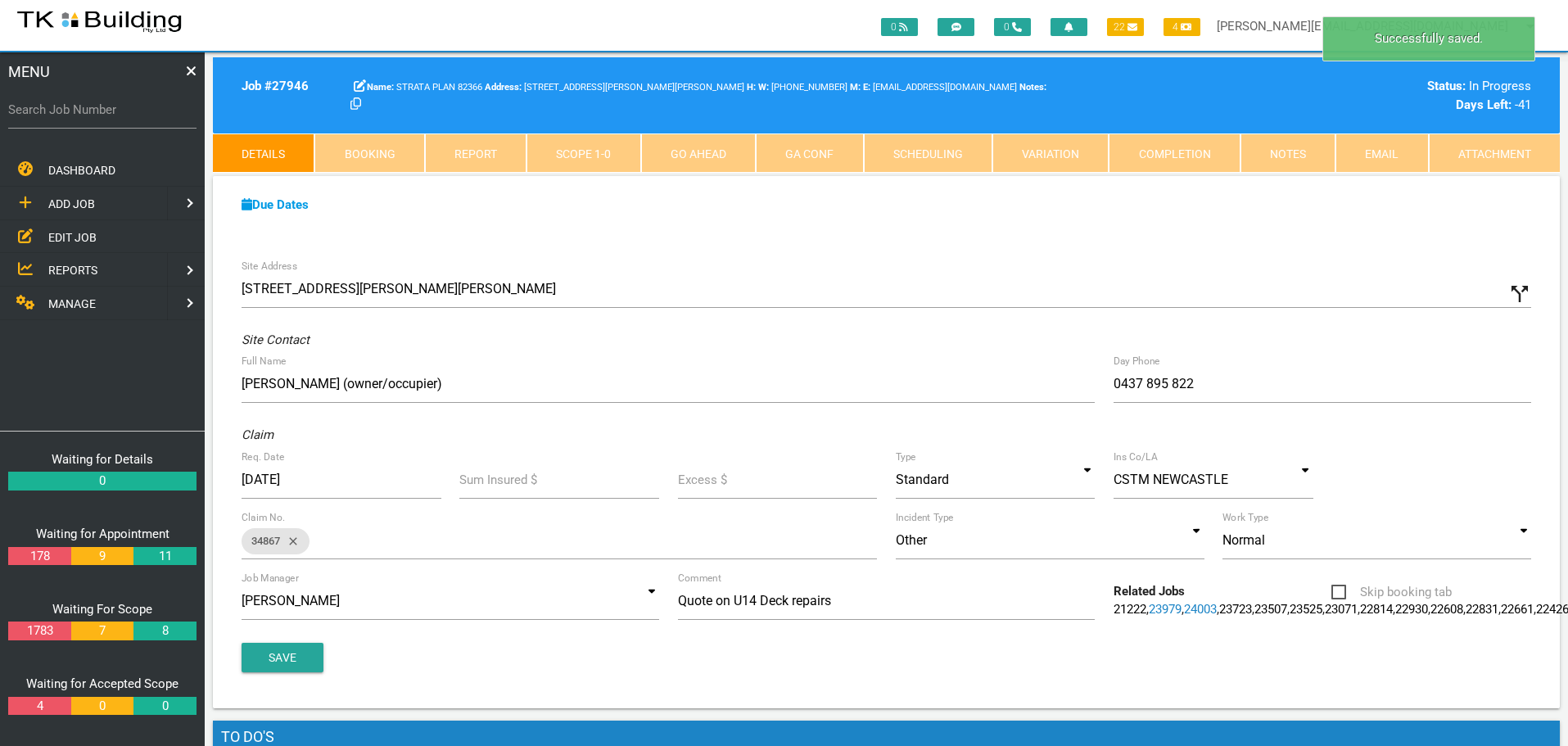
click at [1274, 146] on link "Notes" at bounding box center [1288, 153] width 95 height 39
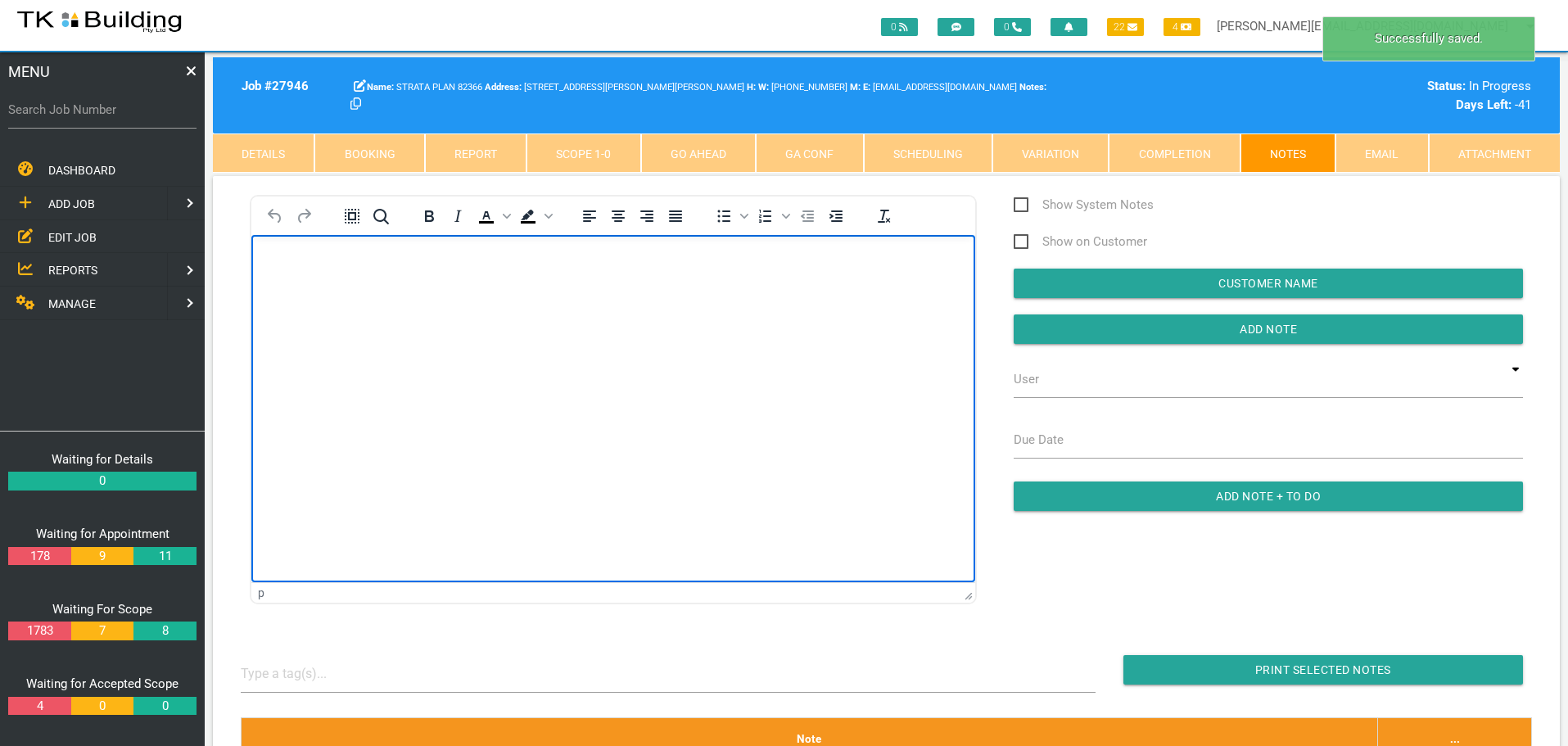
click at [283, 277] on body "Rich Text Area. Press ALT-0 for help." at bounding box center [613, 281] width 724 height 54
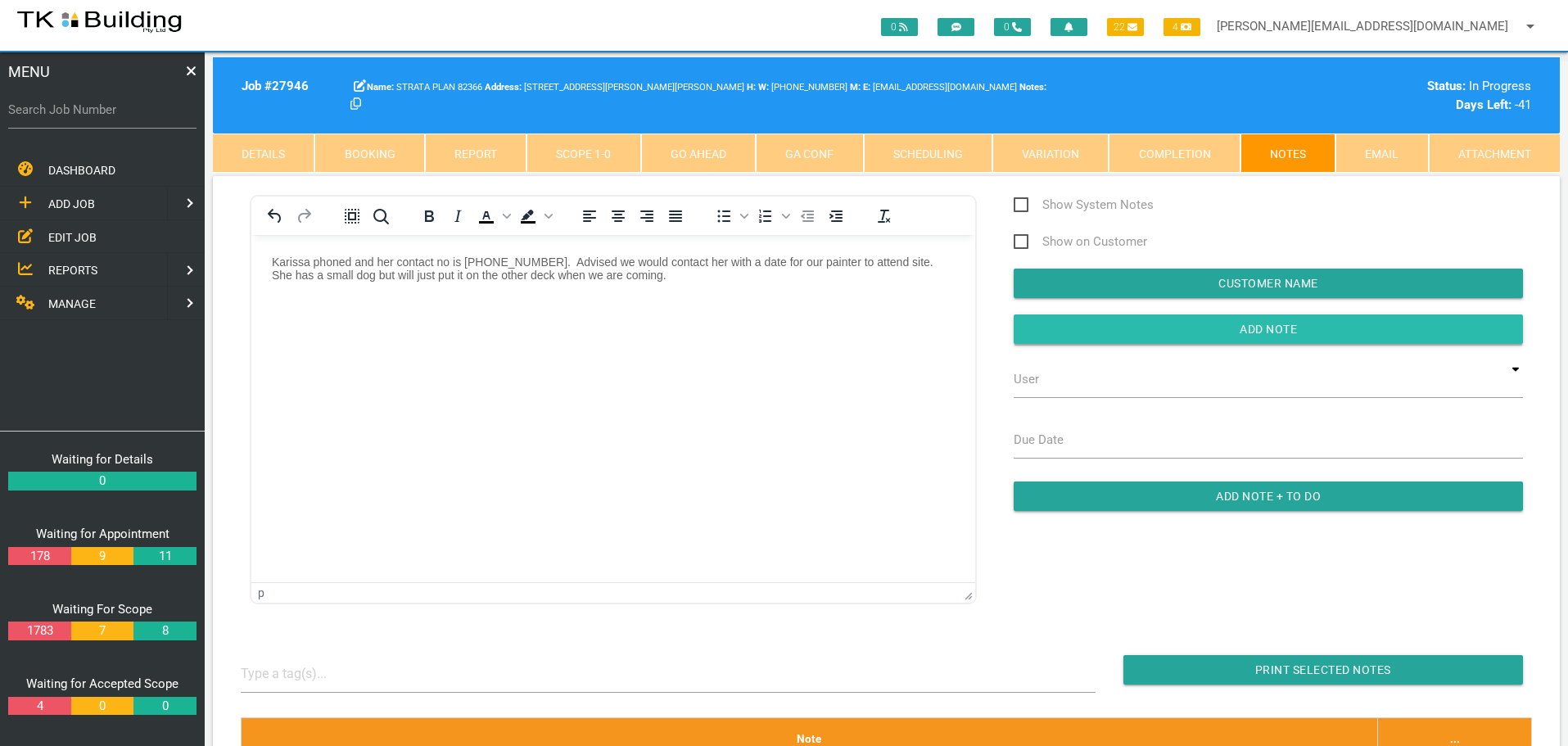
drag, startPoint x: 1040, startPoint y: 333, endPoint x: 672, endPoint y: 117, distance: 426.7
click at [1040, 333] on input "button" at bounding box center [1268, 329] width 509 height 30
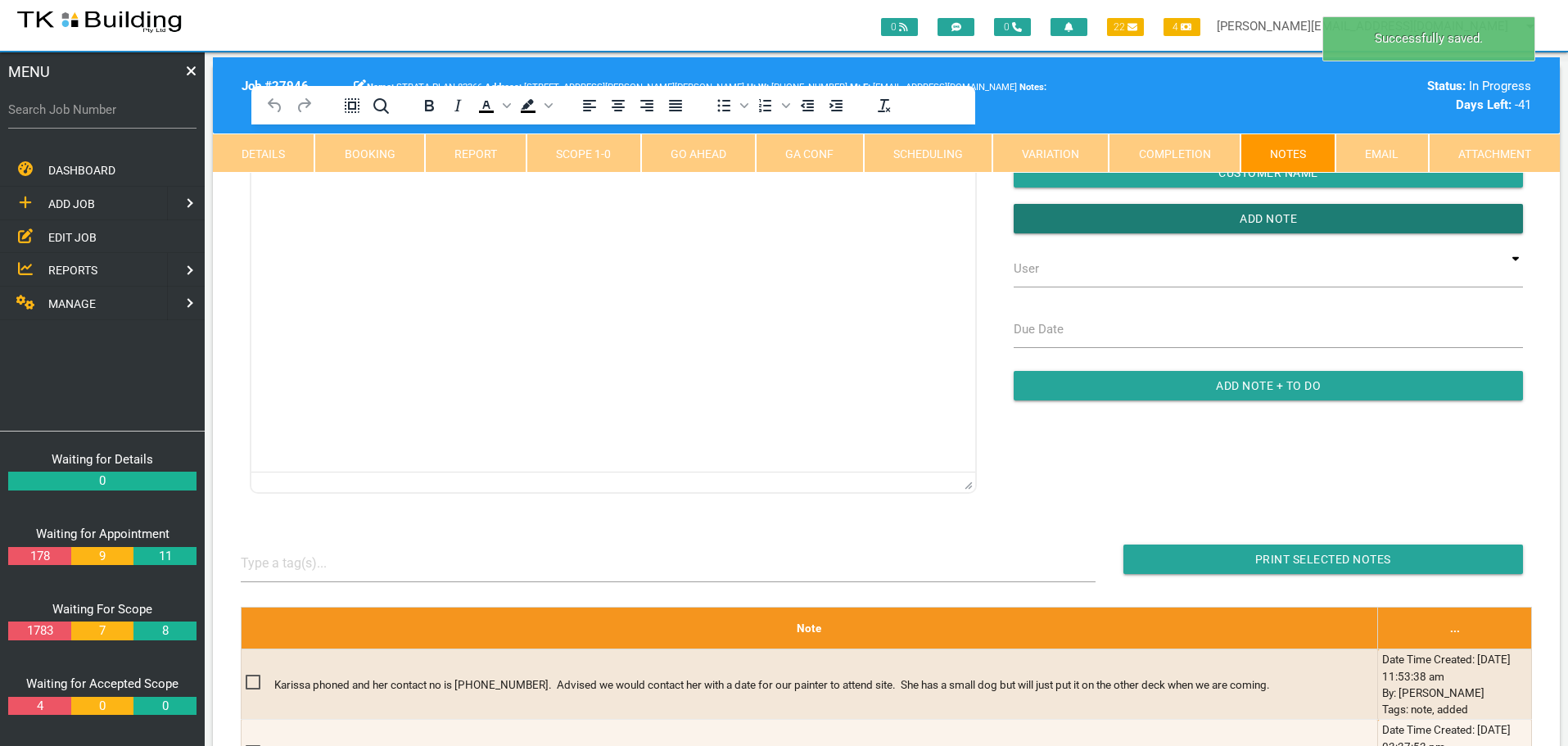
scroll to position [328, 0]
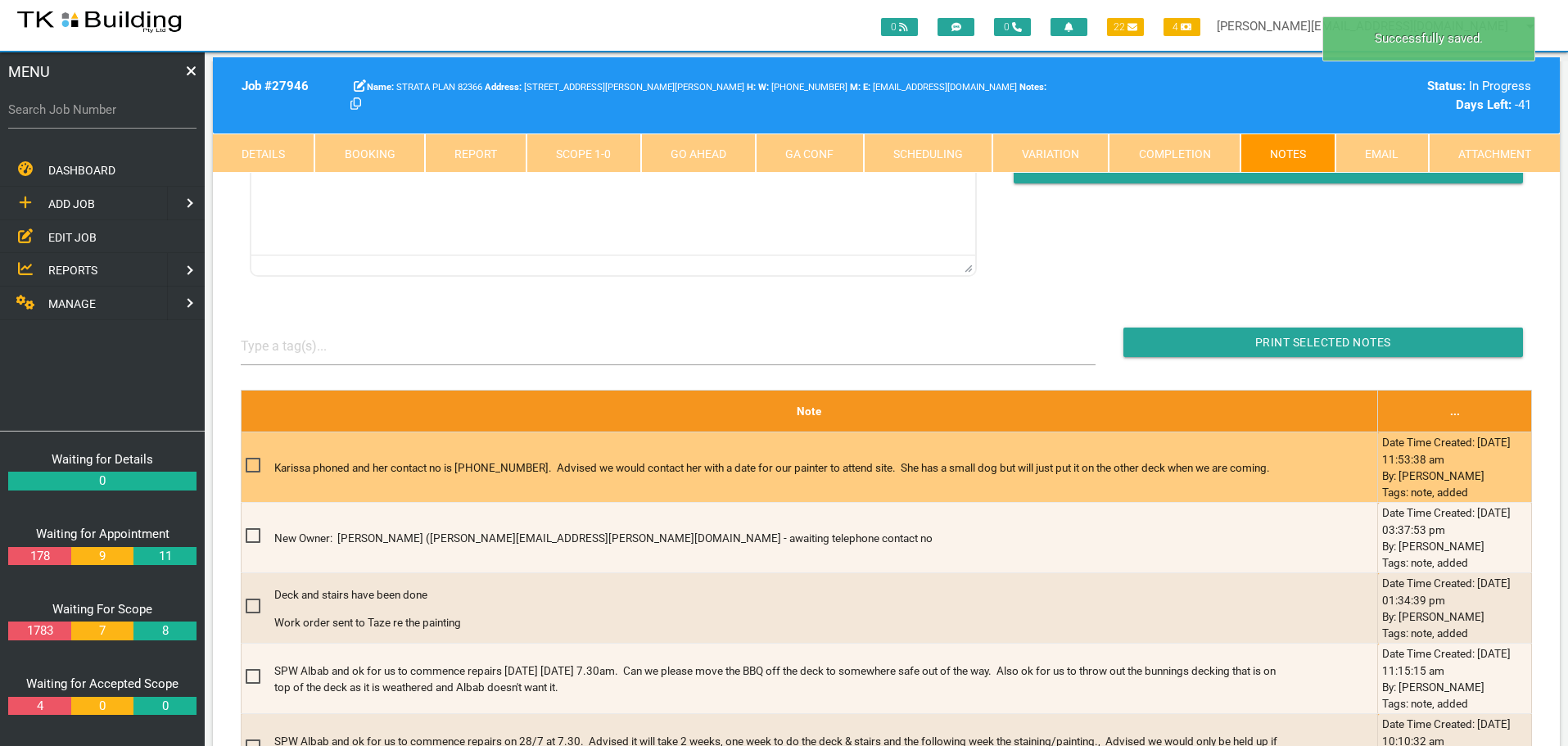
click at [254, 467] on span at bounding box center [259, 466] width 29 height 21
click at [254, 466] on input "checkbox" at bounding box center [250, 461] width 11 height 11
checkbox input "true"
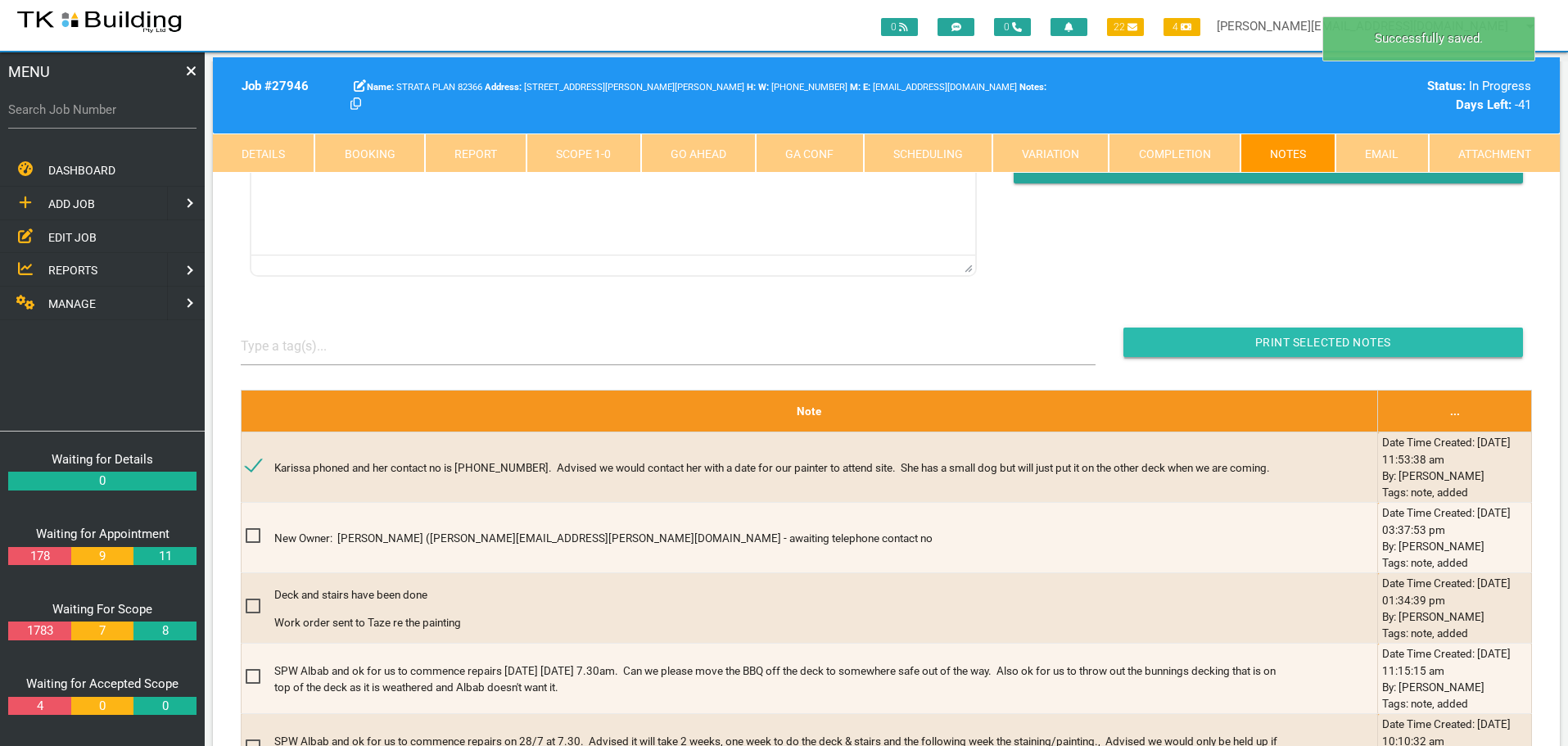
click at [1183, 347] on input "Print Selected Notes" at bounding box center [1323, 343] width 400 height 30
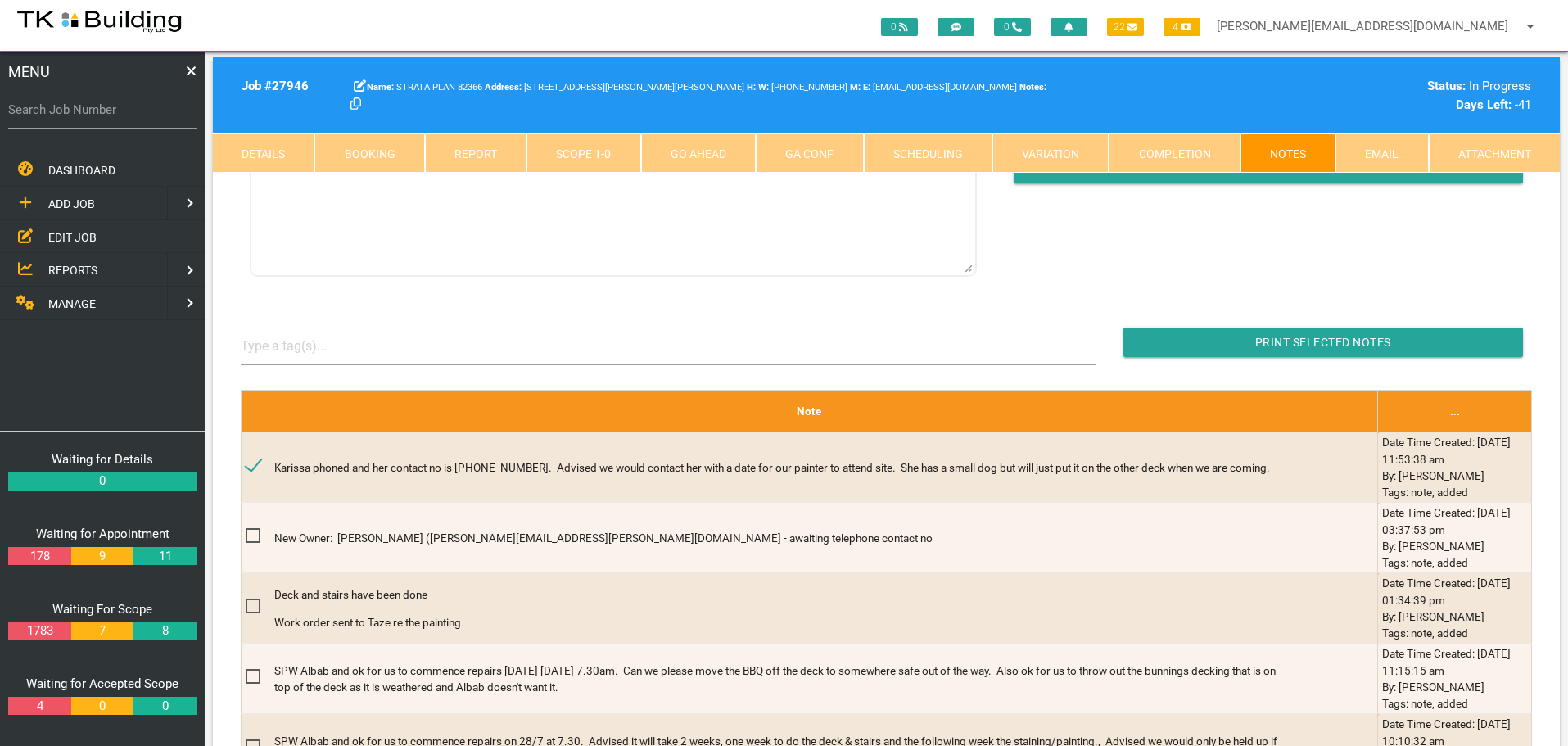
click at [284, 424] on th "Note" at bounding box center [809, 412] width 1136 height 42
click at [249, 148] on link "Details" at bounding box center [264, 153] width 102 height 39
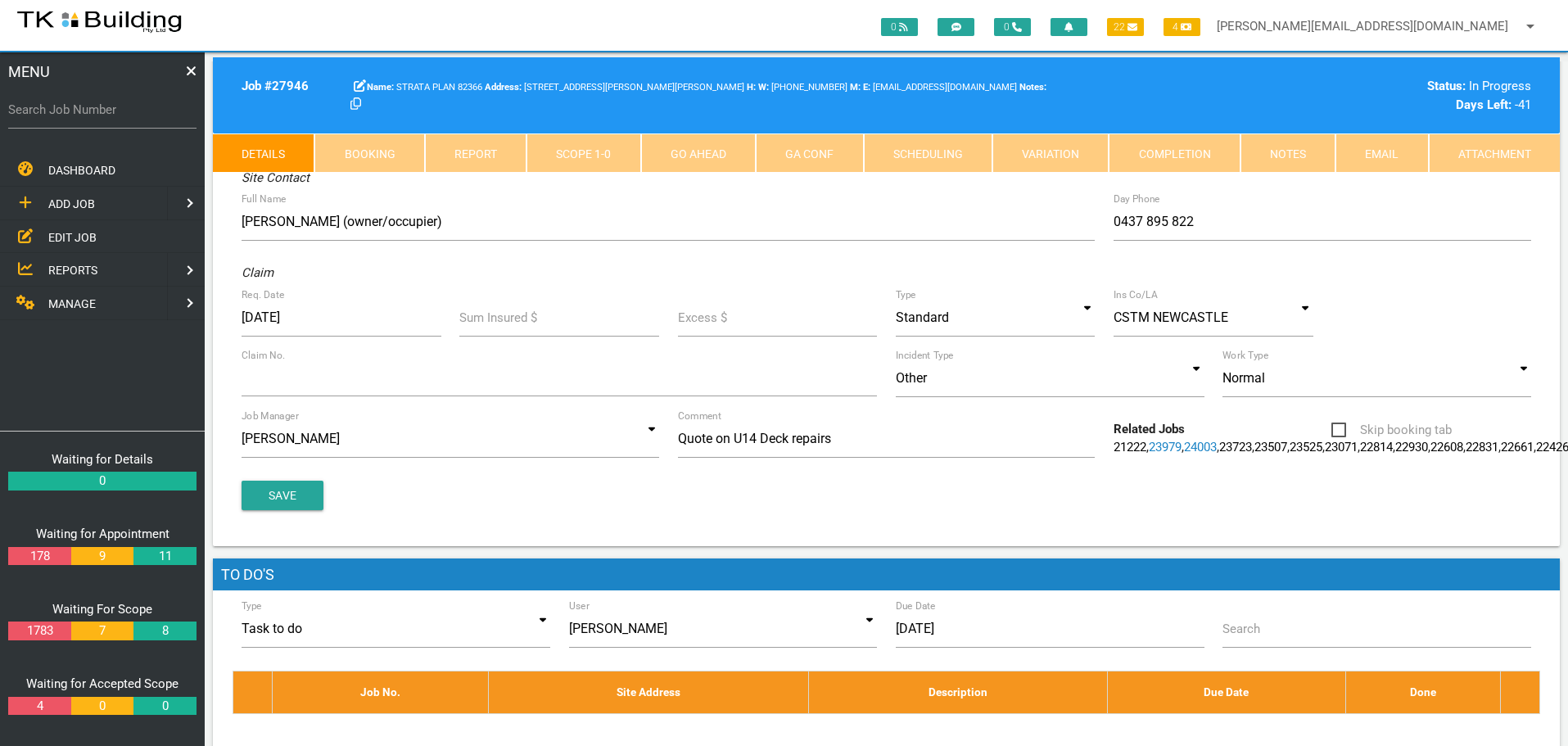
scroll to position [0, 0]
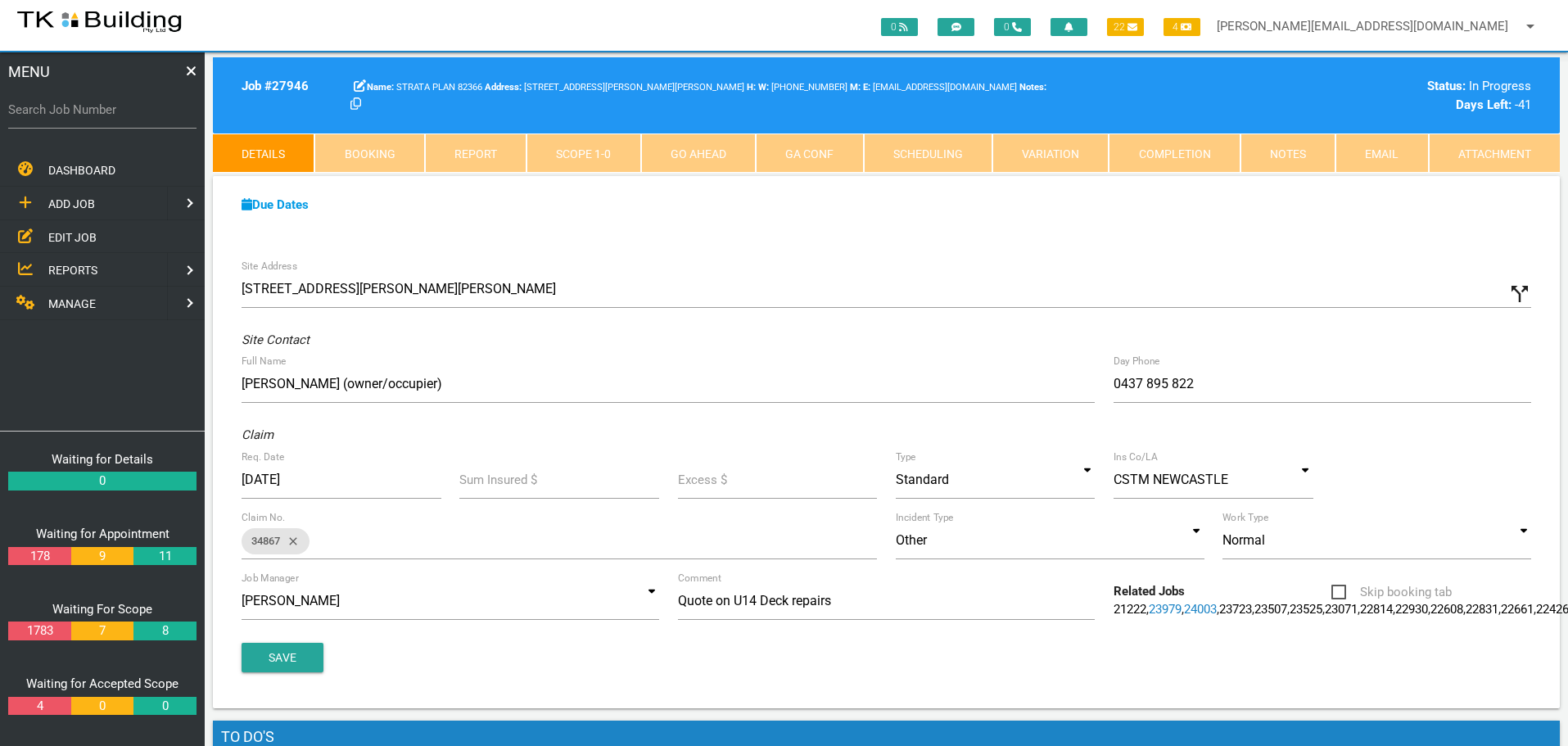
click at [1293, 150] on link "Notes" at bounding box center [1288, 153] width 95 height 39
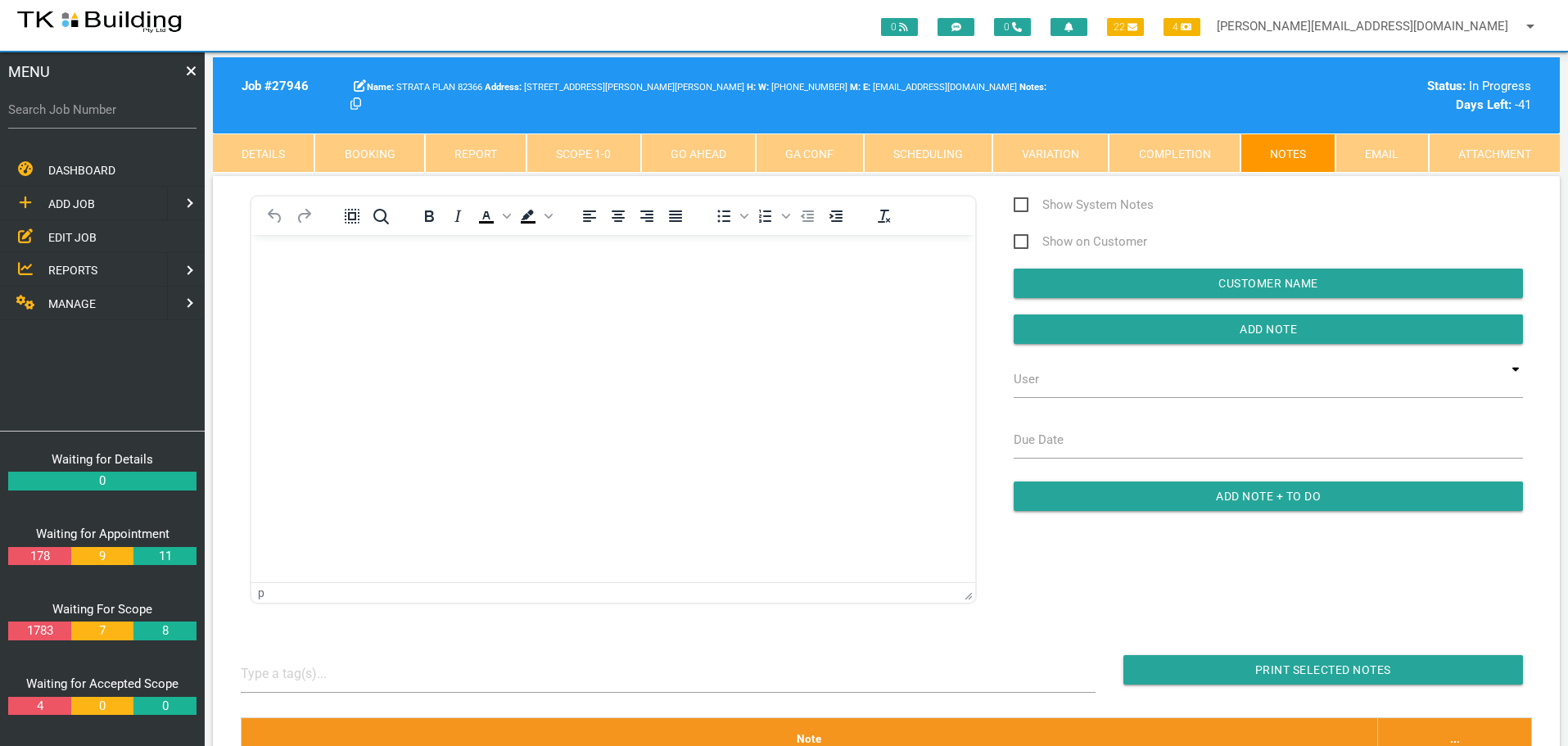
click at [331, 266] on p "Rich Text Area. Press ALT-0 for help." at bounding box center [613, 260] width 683 height 13
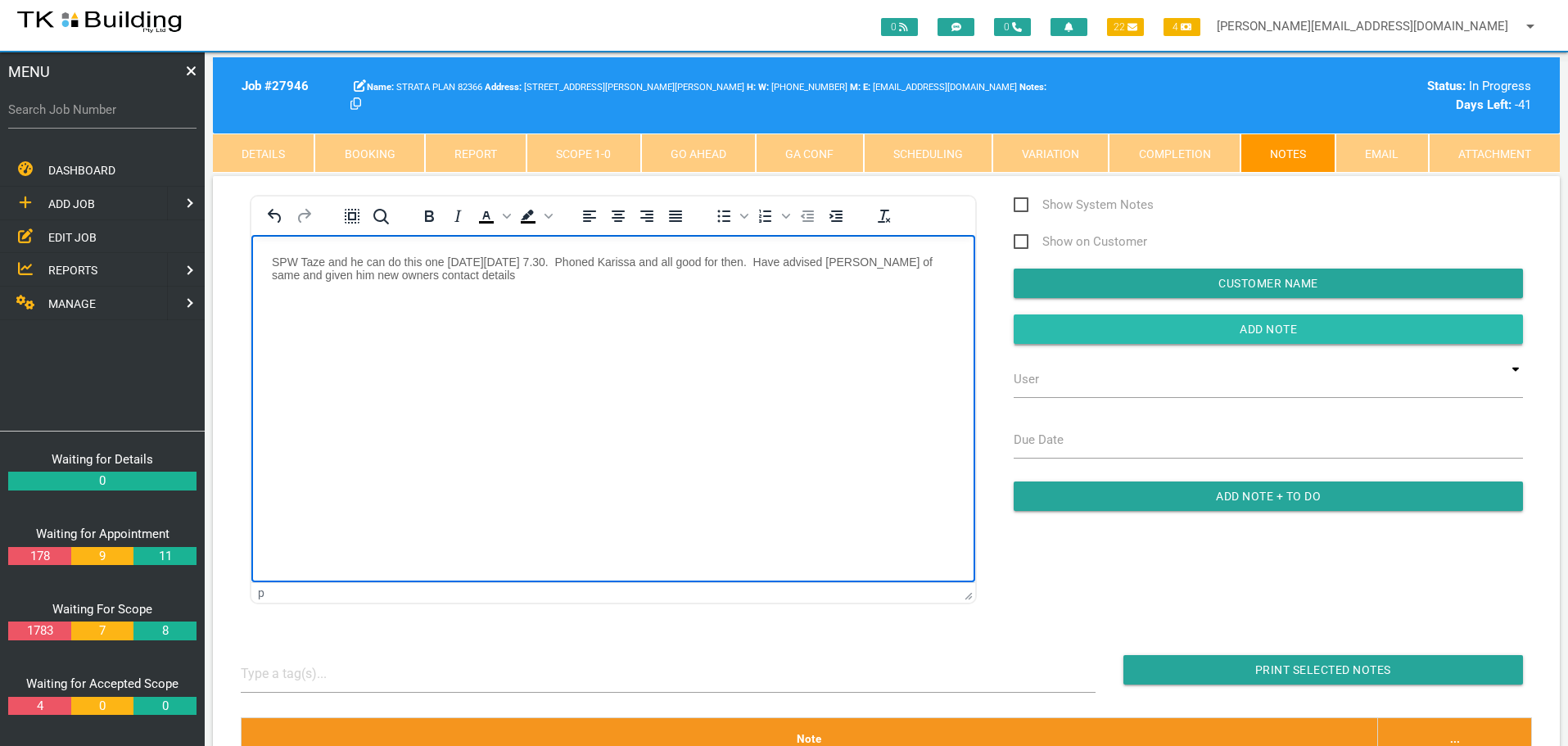
click at [1079, 331] on input "Add Note" at bounding box center [1268, 329] width 509 height 30
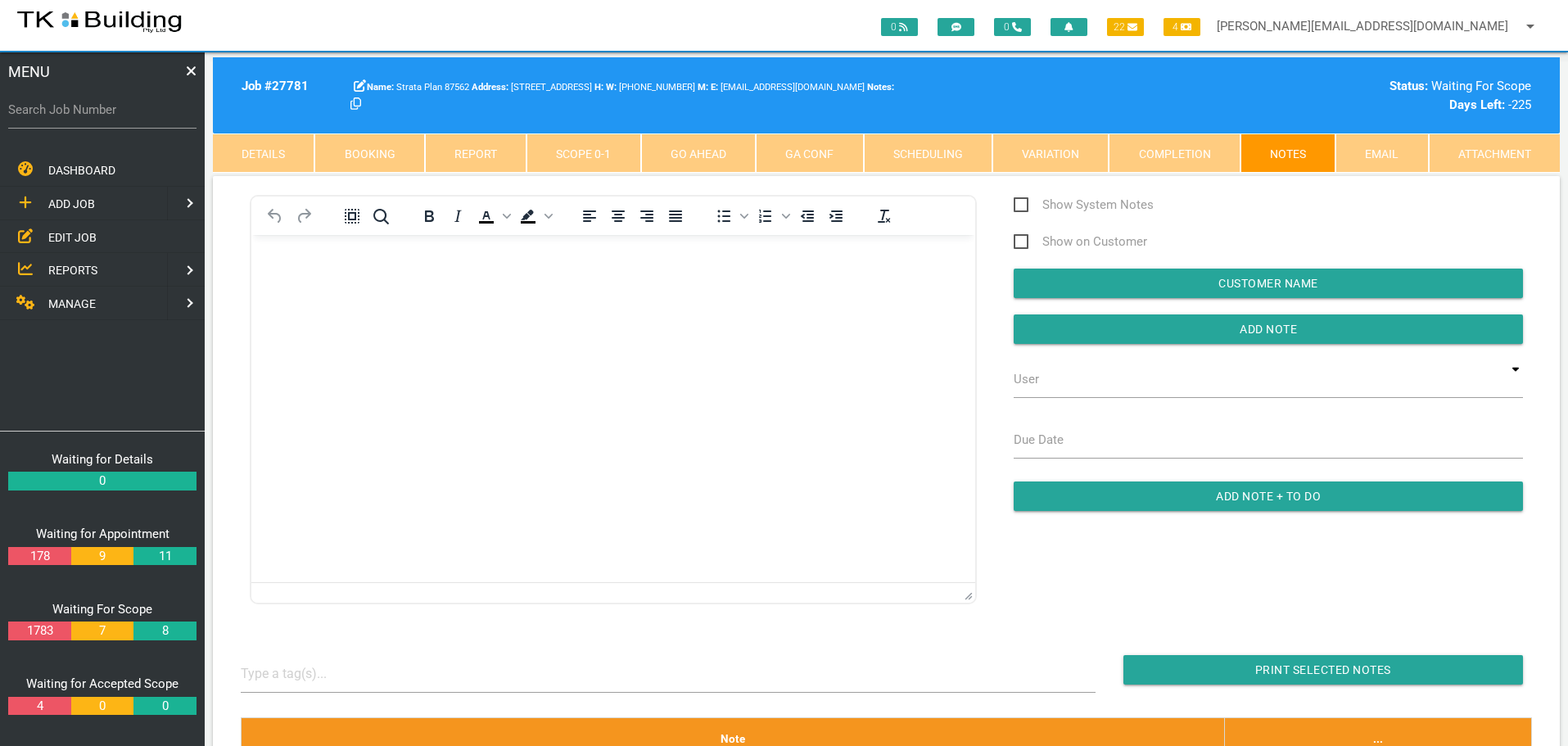
click at [513, 13] on div "0 0 22 4 sharon@tkbuilding.com.au arrow_drop_down Account Preferences Logout" at bounding box center [784, 25] width 1568 height 51
click at [130, 124] on input "Search Job Number" at bounding box center [102, 110] width 188 height 38
type input "27134"
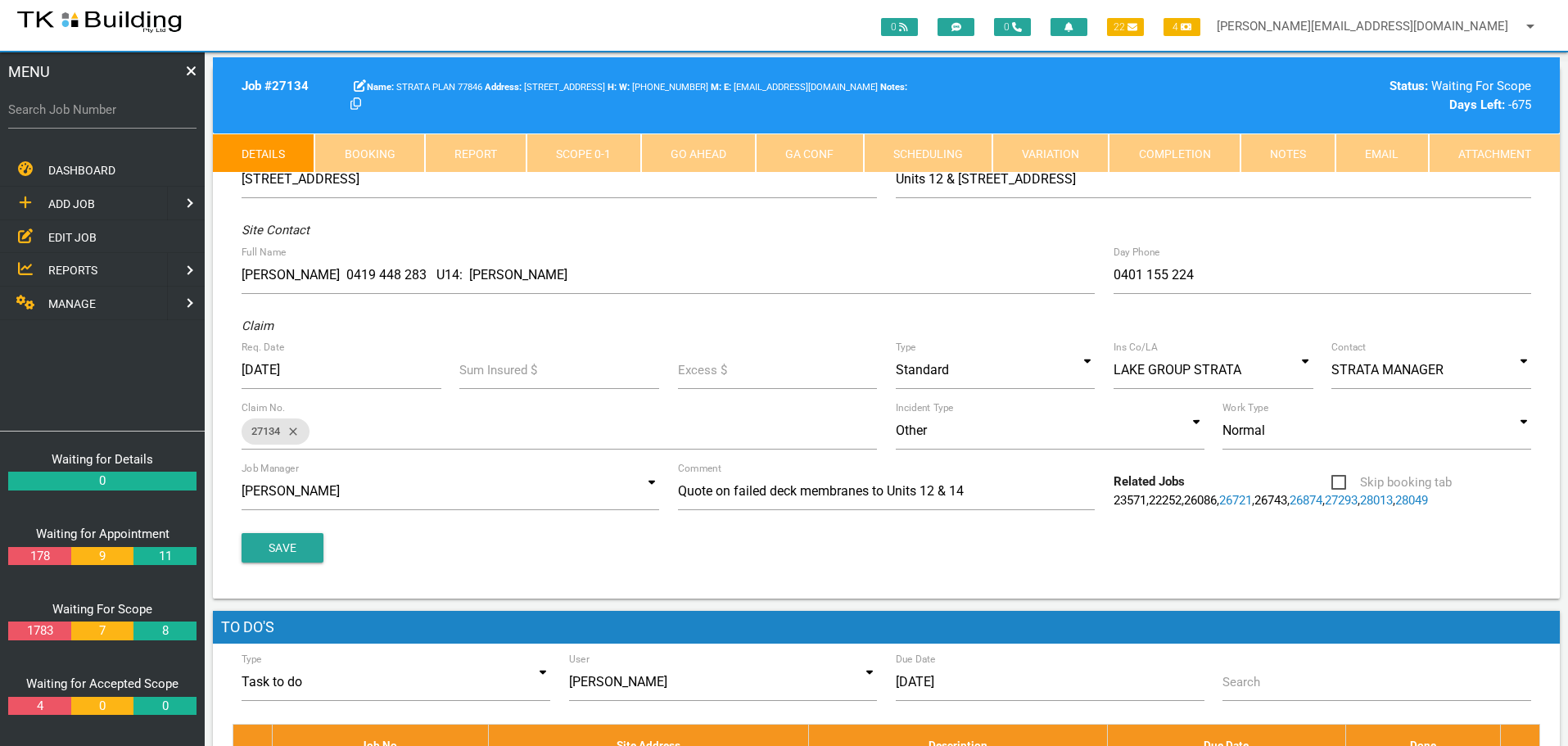
click at [1278, 151] on link "Notes" at bounding box center [1288, 153] width 95 height 39
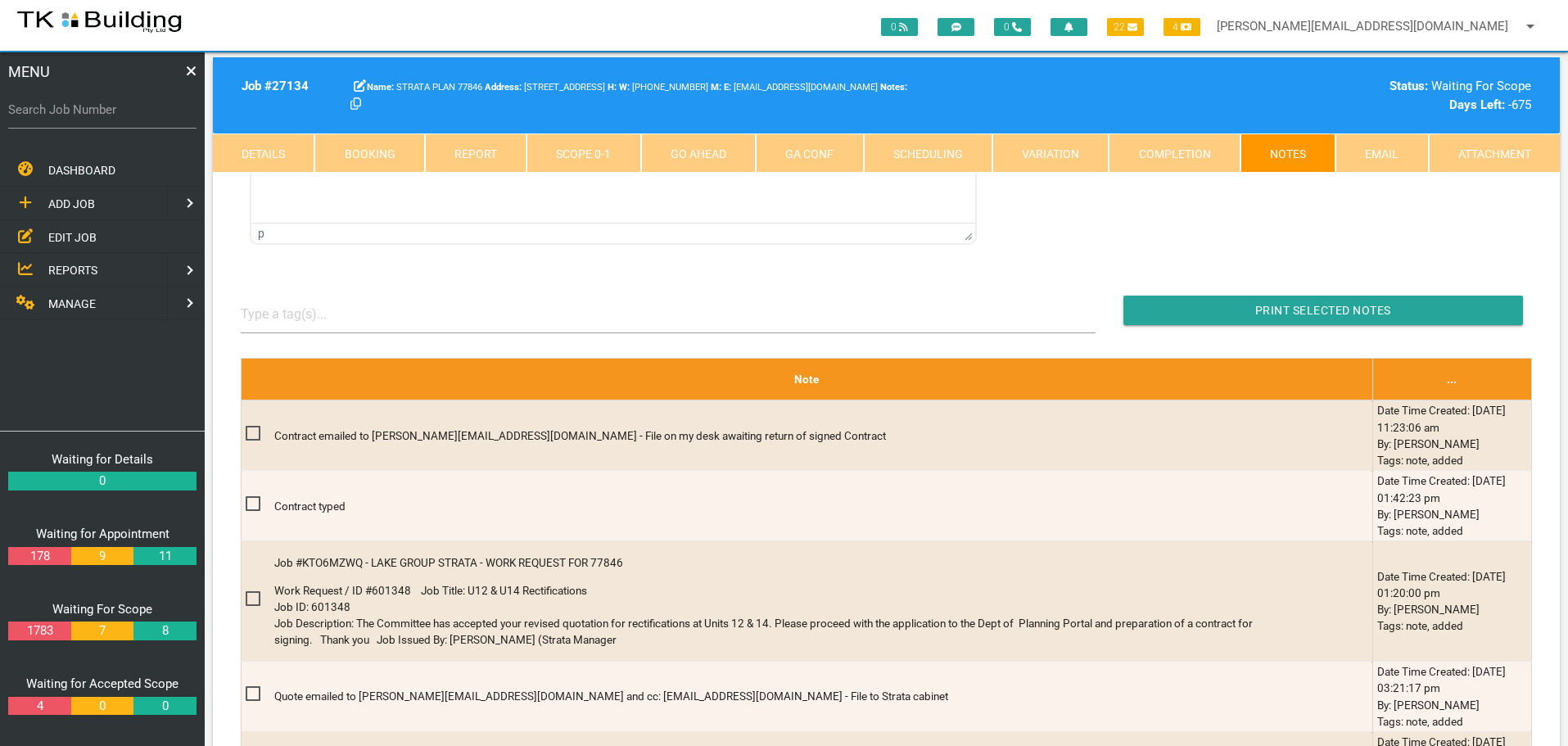
click at [62, 236] on span "EDIT JOB" at bounding box center [72, 236] width 48 height 13
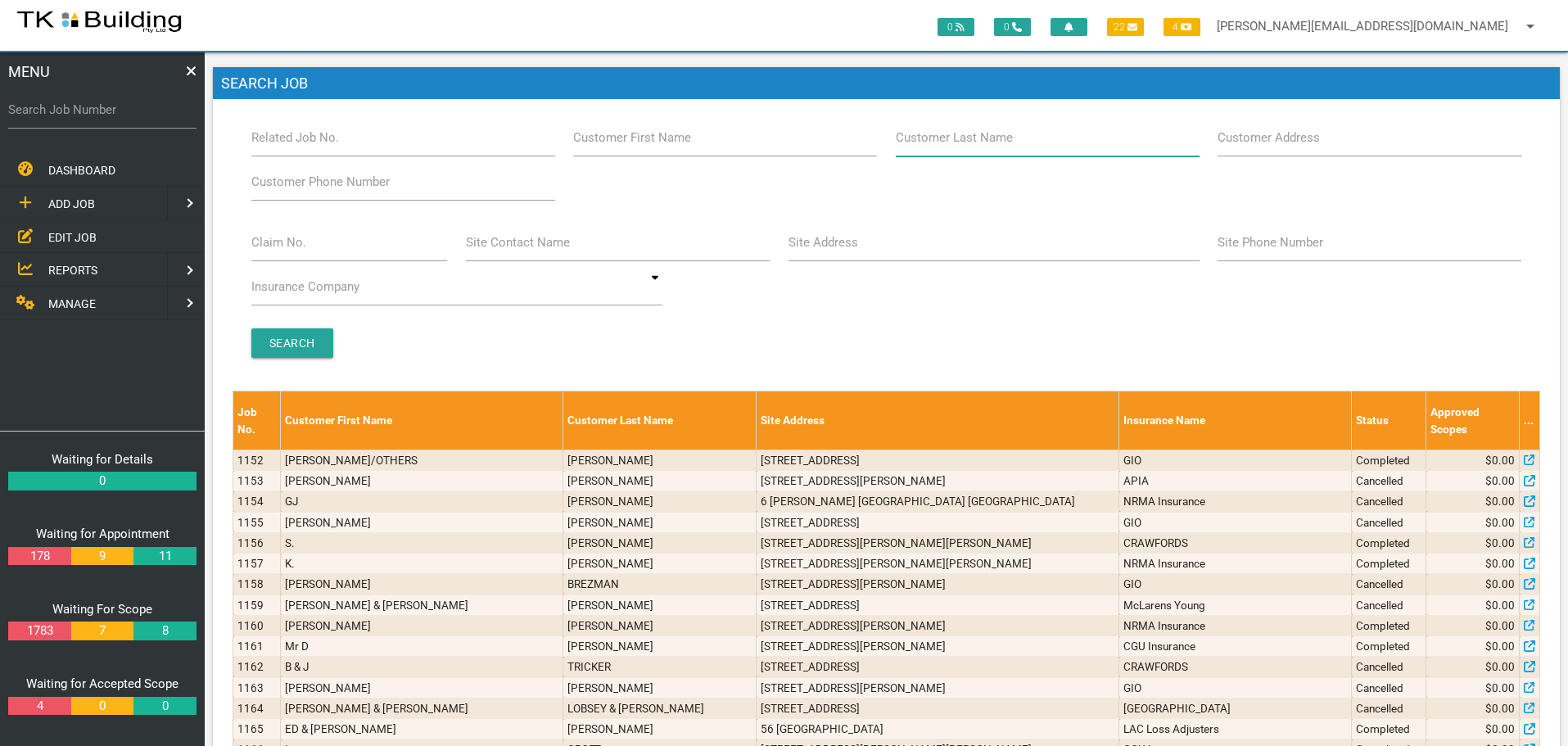
click at [1052, 153] on input "Customer Last Name" at bounding box center [1048, 138] width 304 height 38
type input "75542"
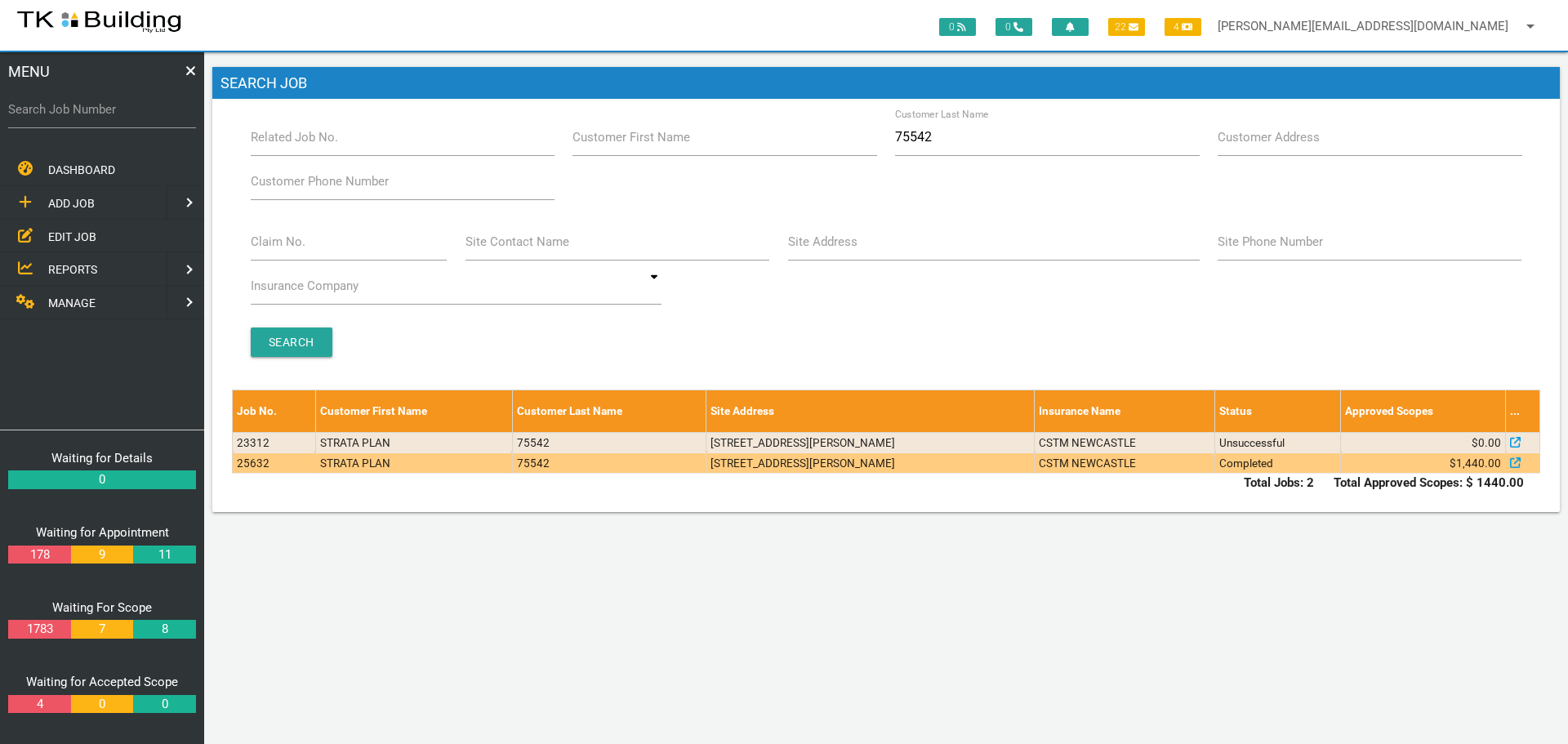
click at [976, 465] on td "4/21 Charles St, Warners Bay NSW 2282, Australia" at bounding box center [871, 463] width 328 height 21
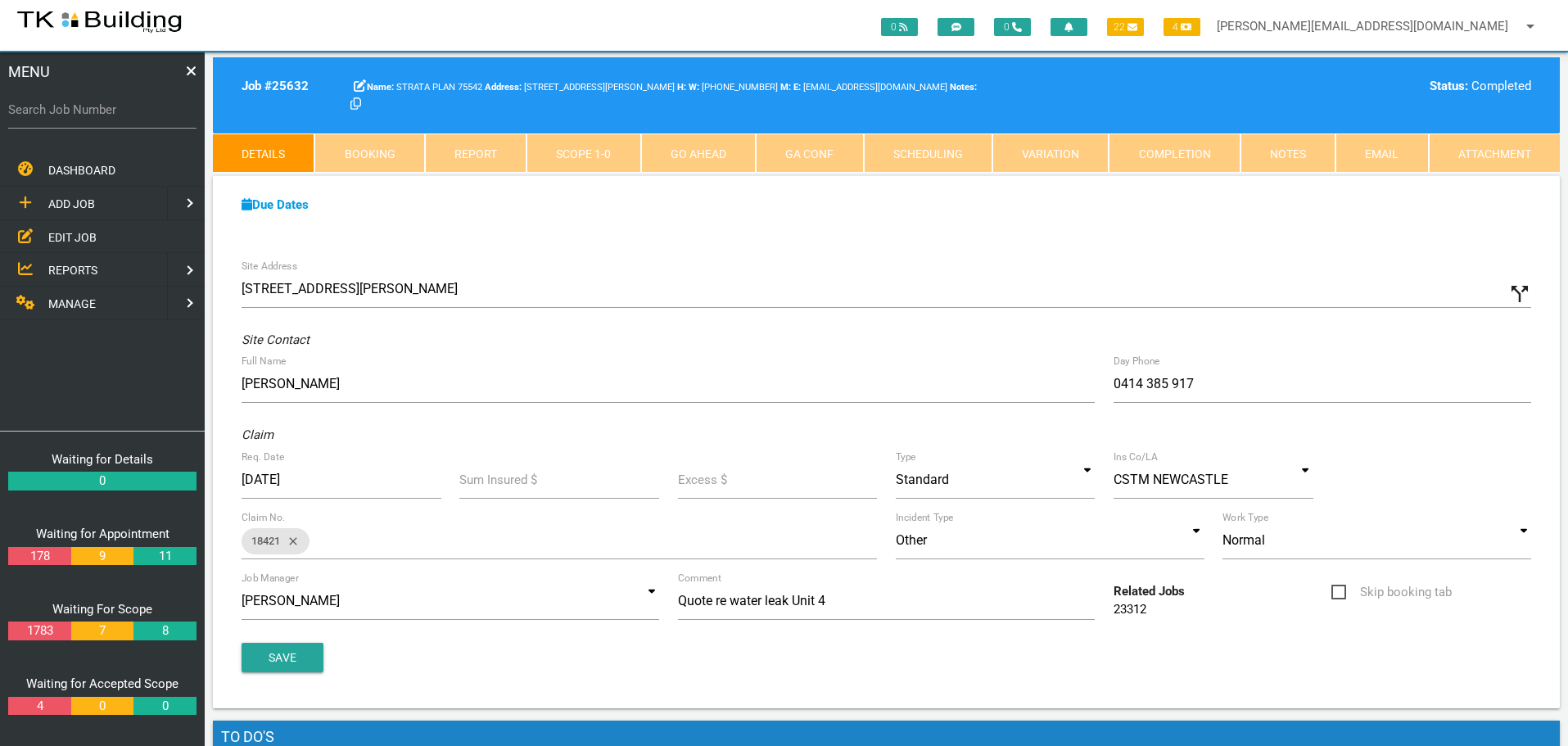
click at [606, 163] on link "Scope 1 - 0" at bounding box center [583, 153] width 114 height 39
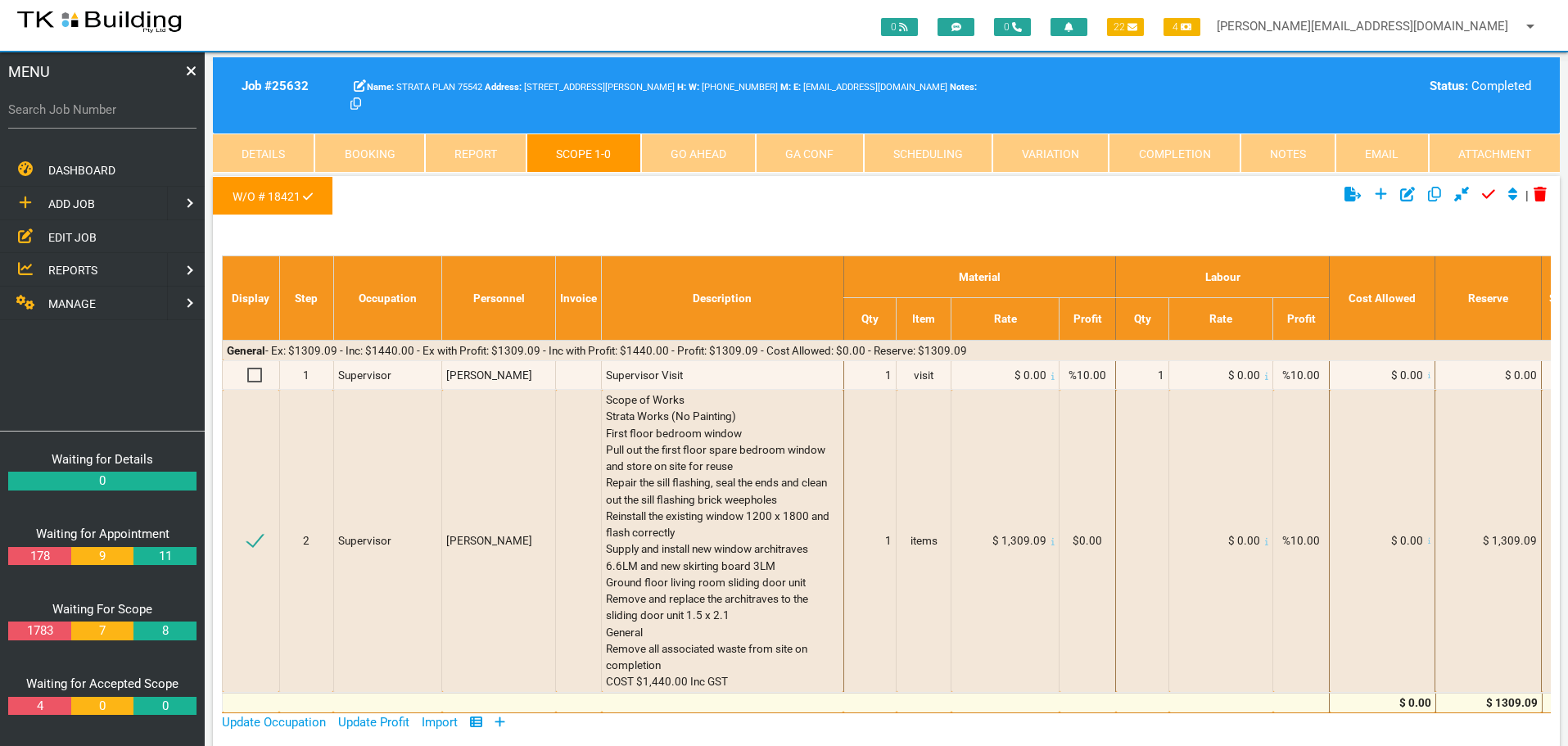
click at [240, 150] on link "Details" at bounding box center [264, 153] width 102 height 39
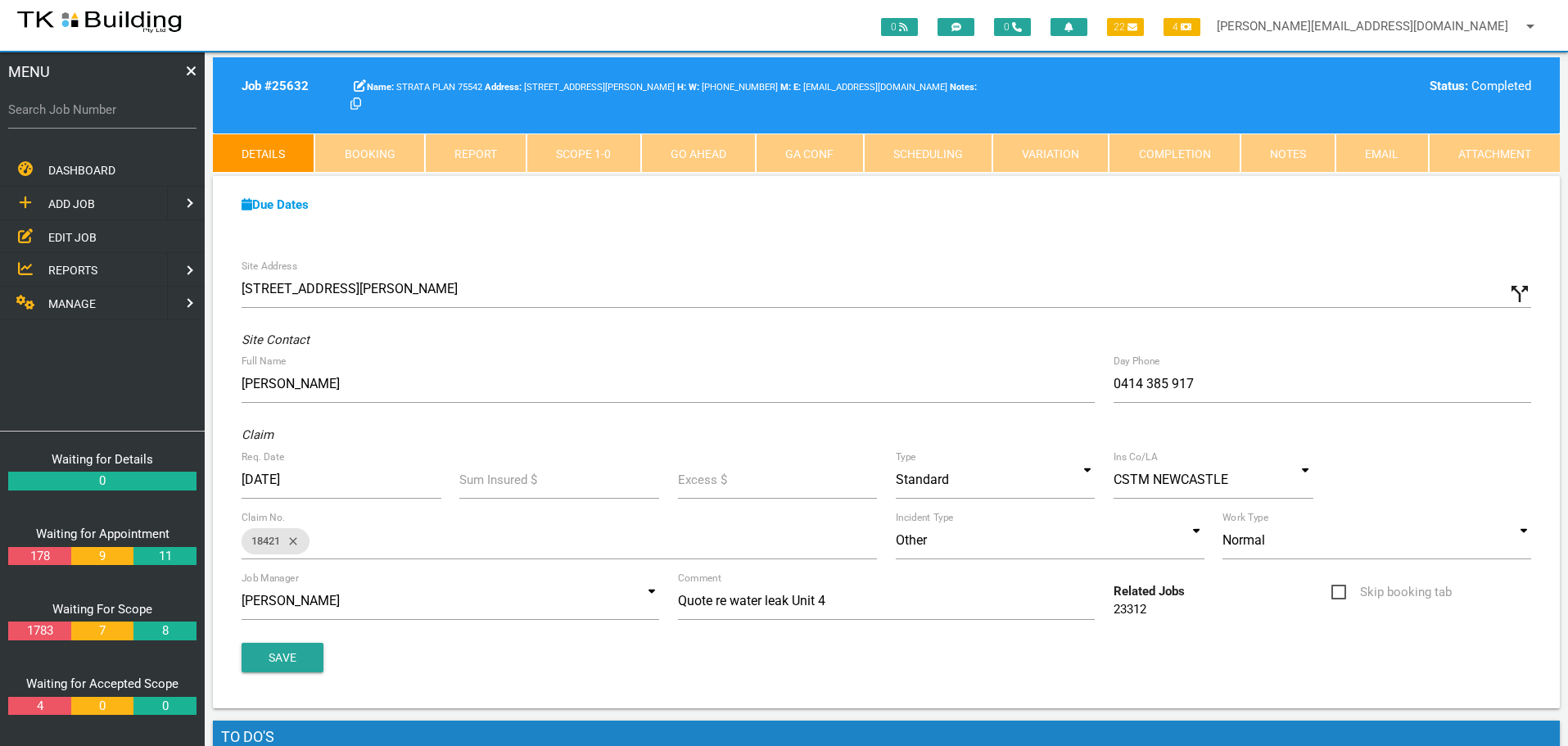
click at [68, 199] on span "ADD JOB" at bounding box center [71, 203] width 47 height 13
click at [58, 231] on span "EXISTING CUSTOMER" at bounding box center [104, 236] width 113 height 13
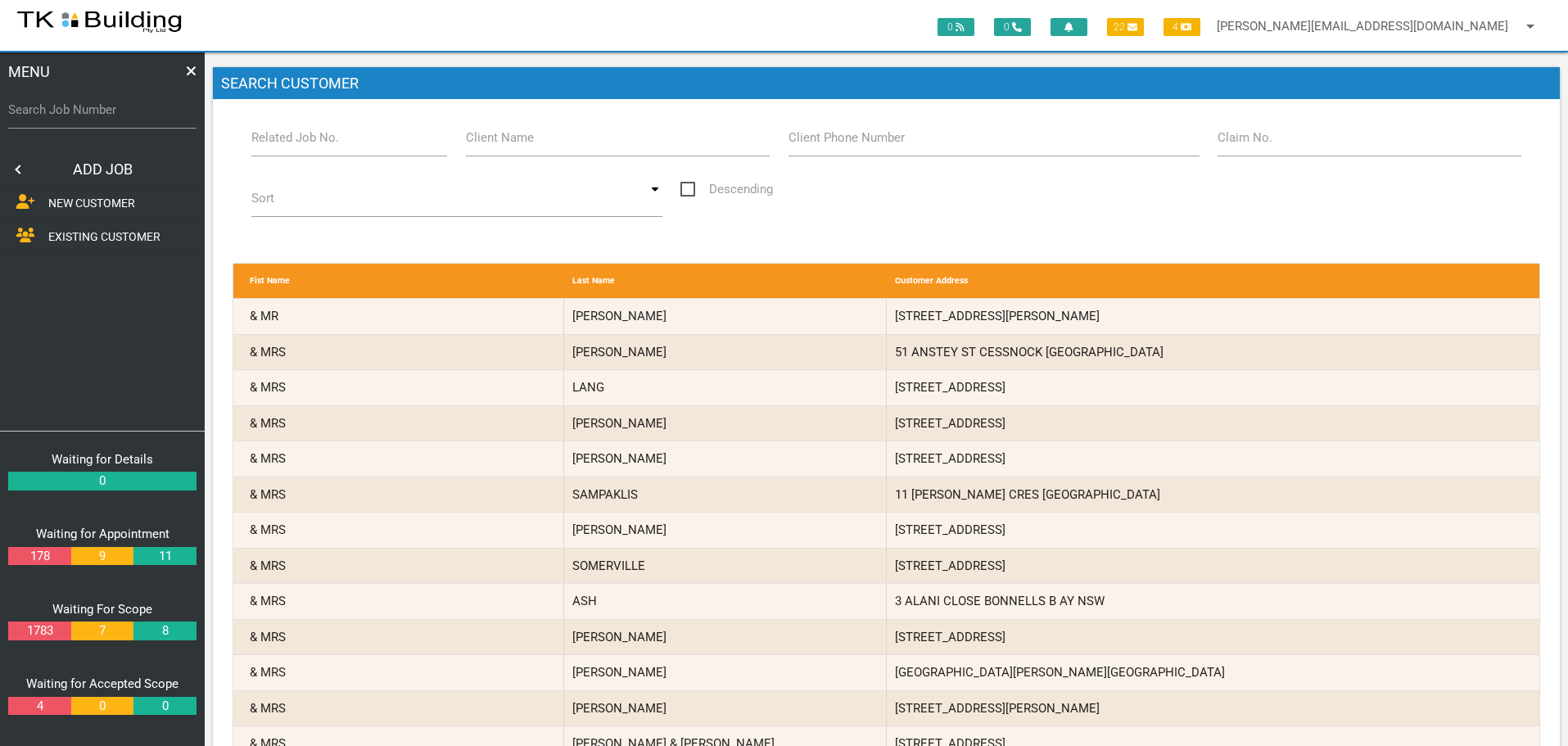
click at [304, 145] on label "Related Job No." at bounding box center [295, 138] width 88 height 19
click at [304, 145] on input "Related Job No." at bounding box center [349, 138] width 196 height 38
type input "25632"
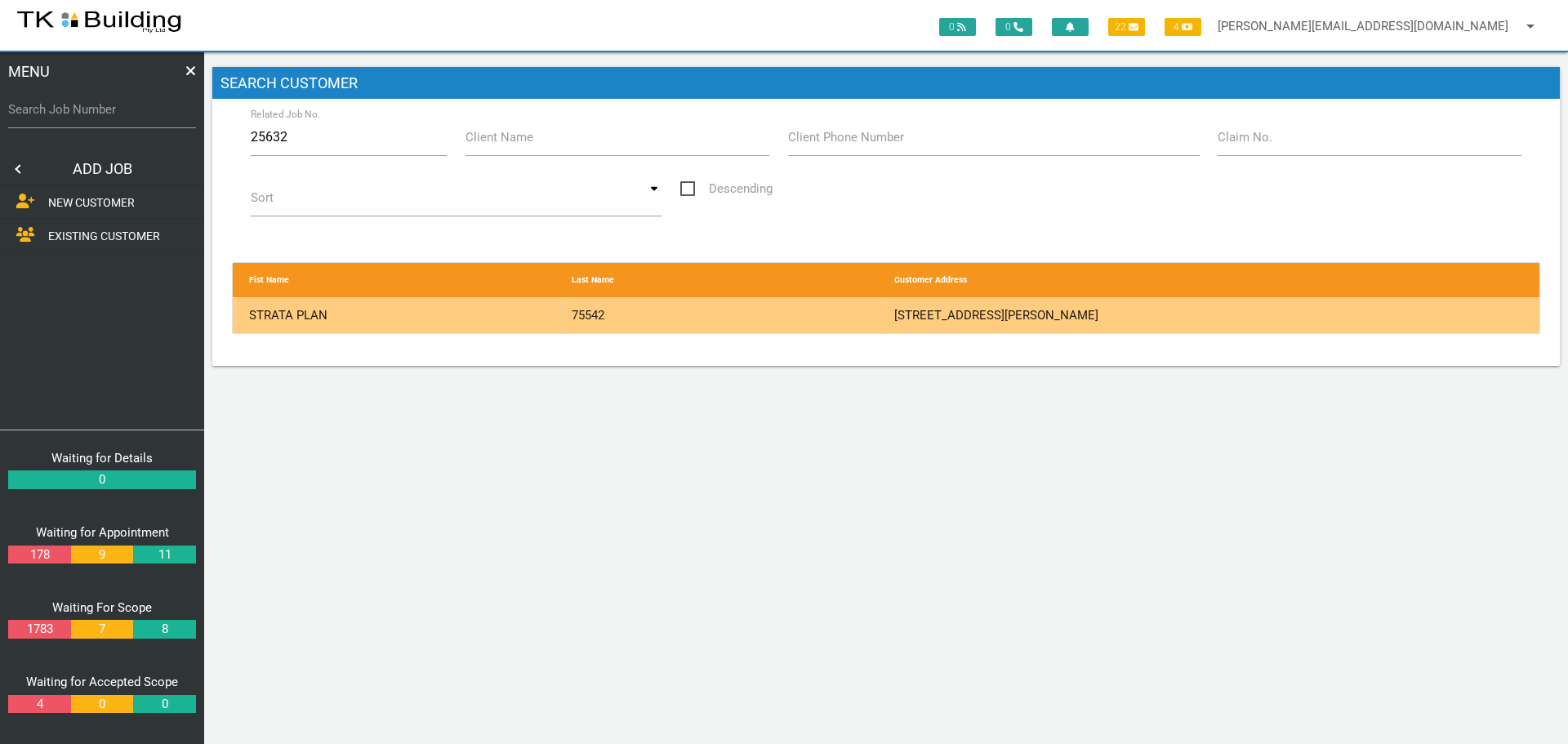
click at [768, 312] on div "75542" at bounding box center [725, 315] width 323 height 35
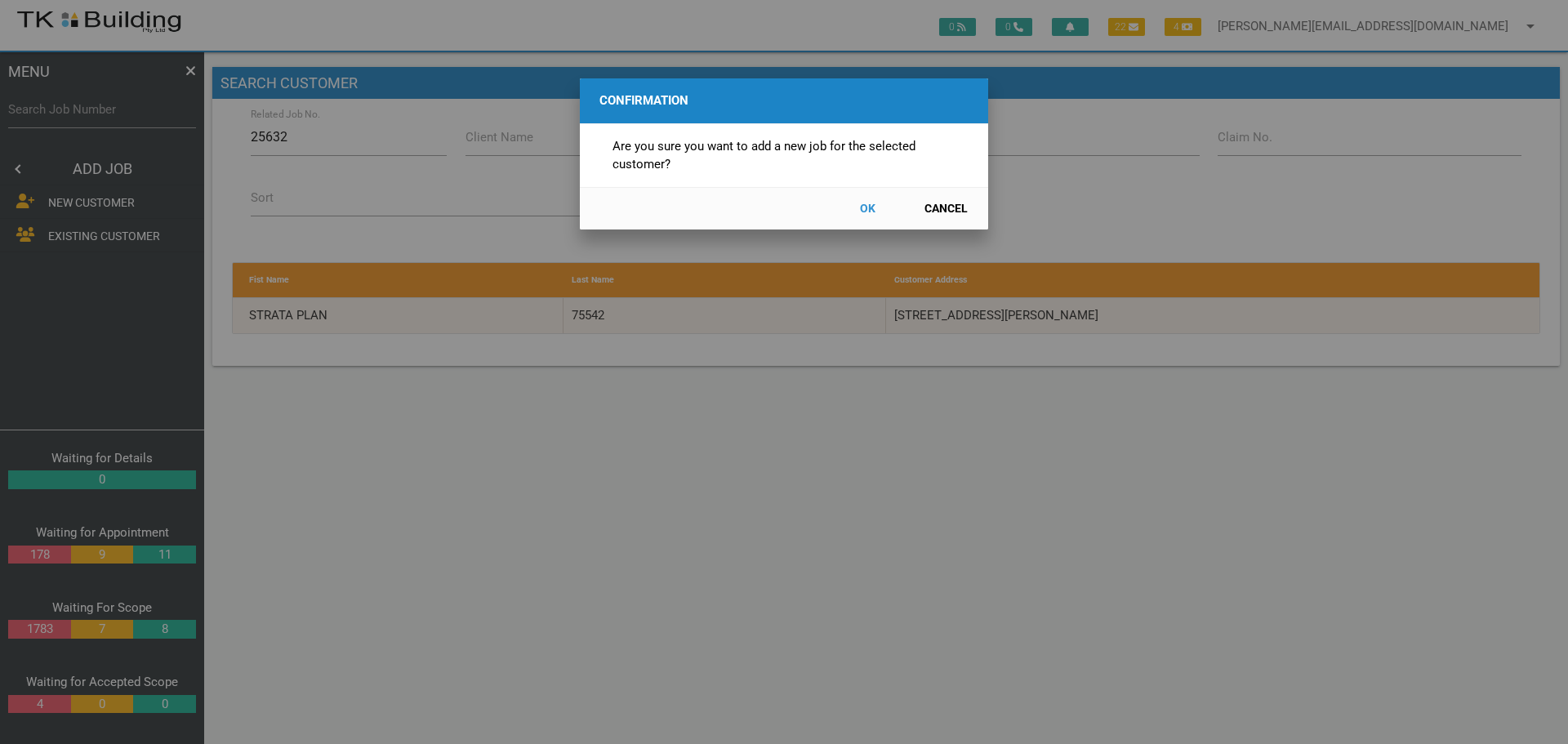
click at [875, 208] on button "OK" at bounding box center [867, 209] width 72 height 29
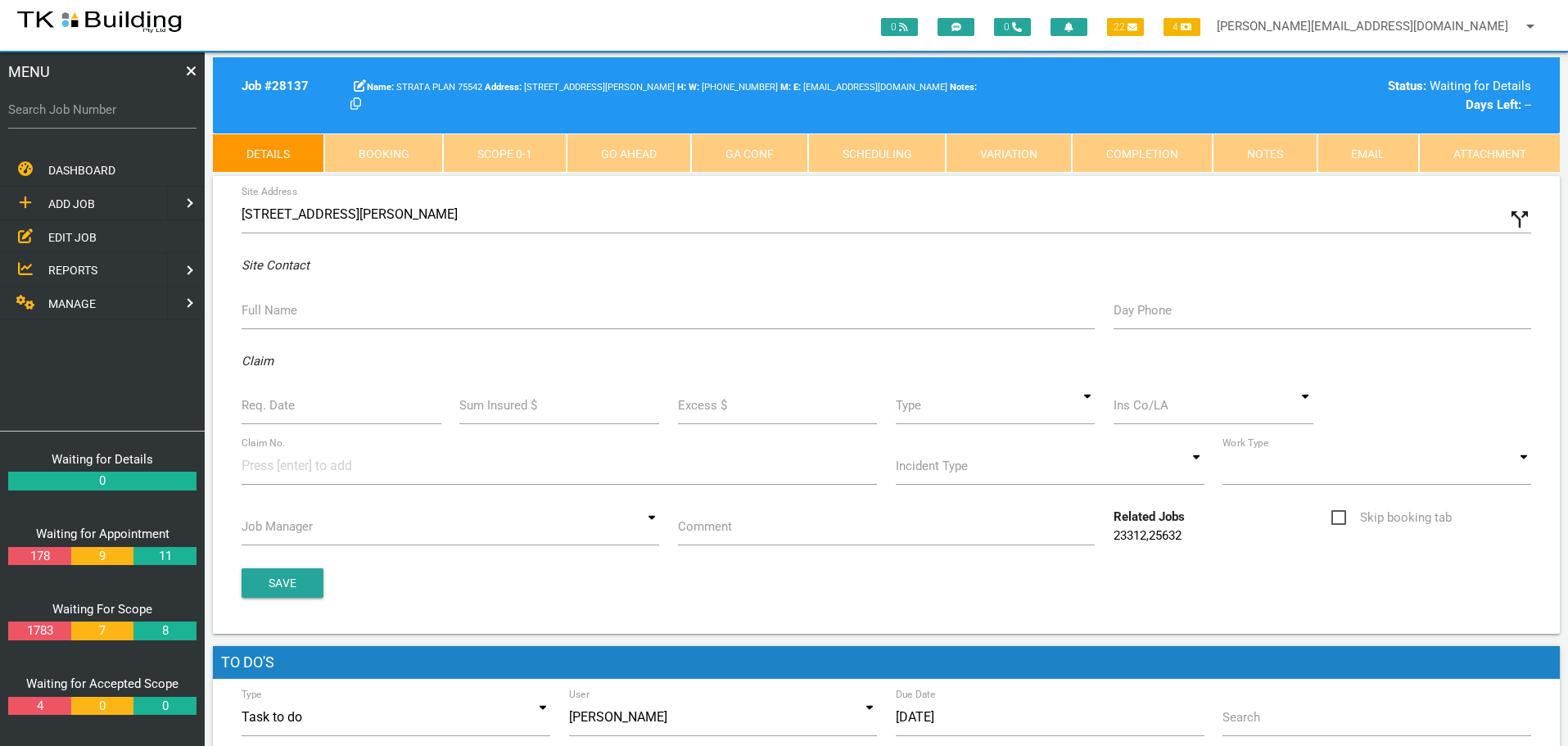
click at [1516, 222] on icon "call_split" at bounding box center [1519, 219] width 25 height 25
click at [912, 225] on input "Custom Address" at bounding box center [1214, 214] width 636 height 38
type input "u"
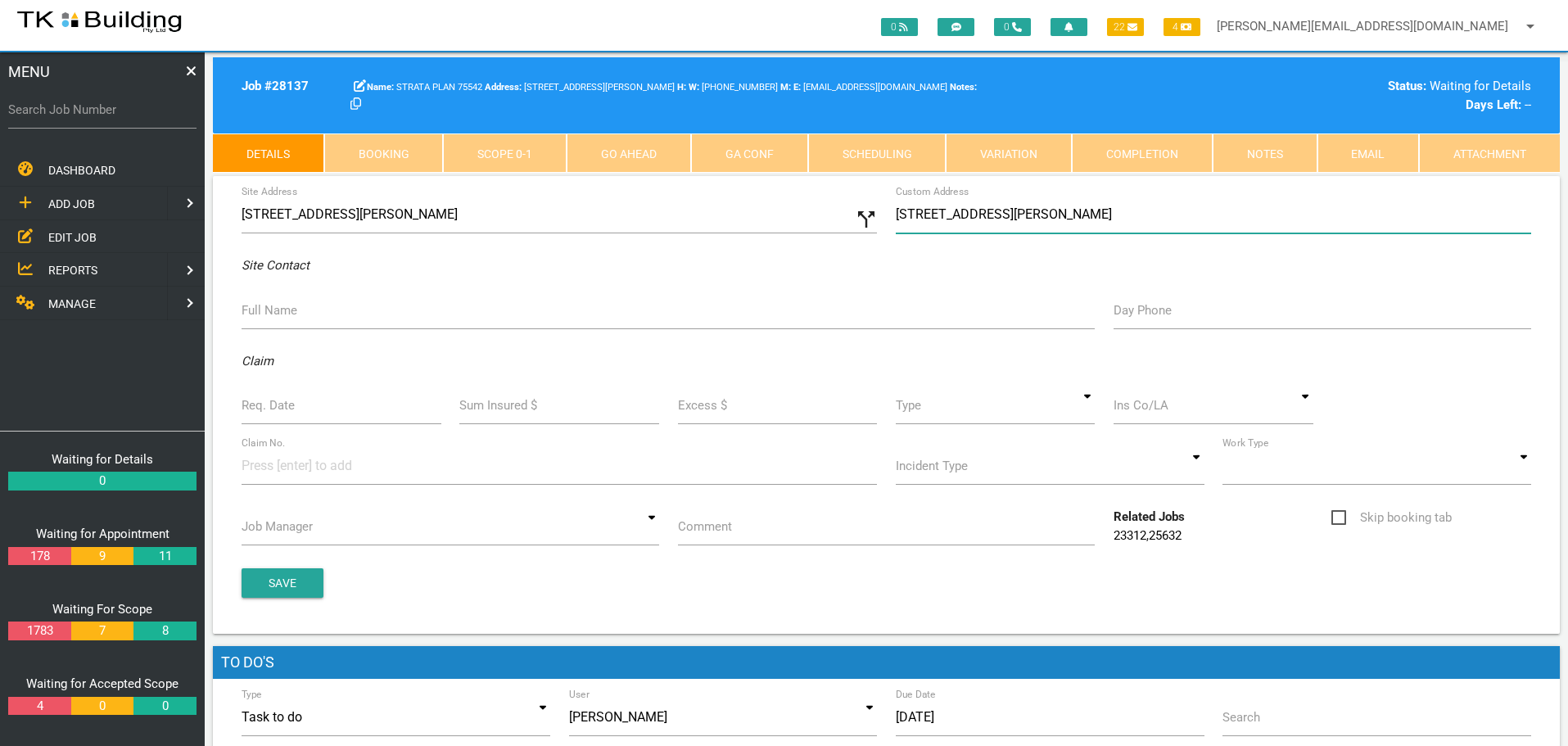
type input "Units 1 & 4, 21 Charles St, Warners Bay NSW 2282"
click at [276, 316] on label "Full Name" at bounding box center [269, 310] width 56 height 19
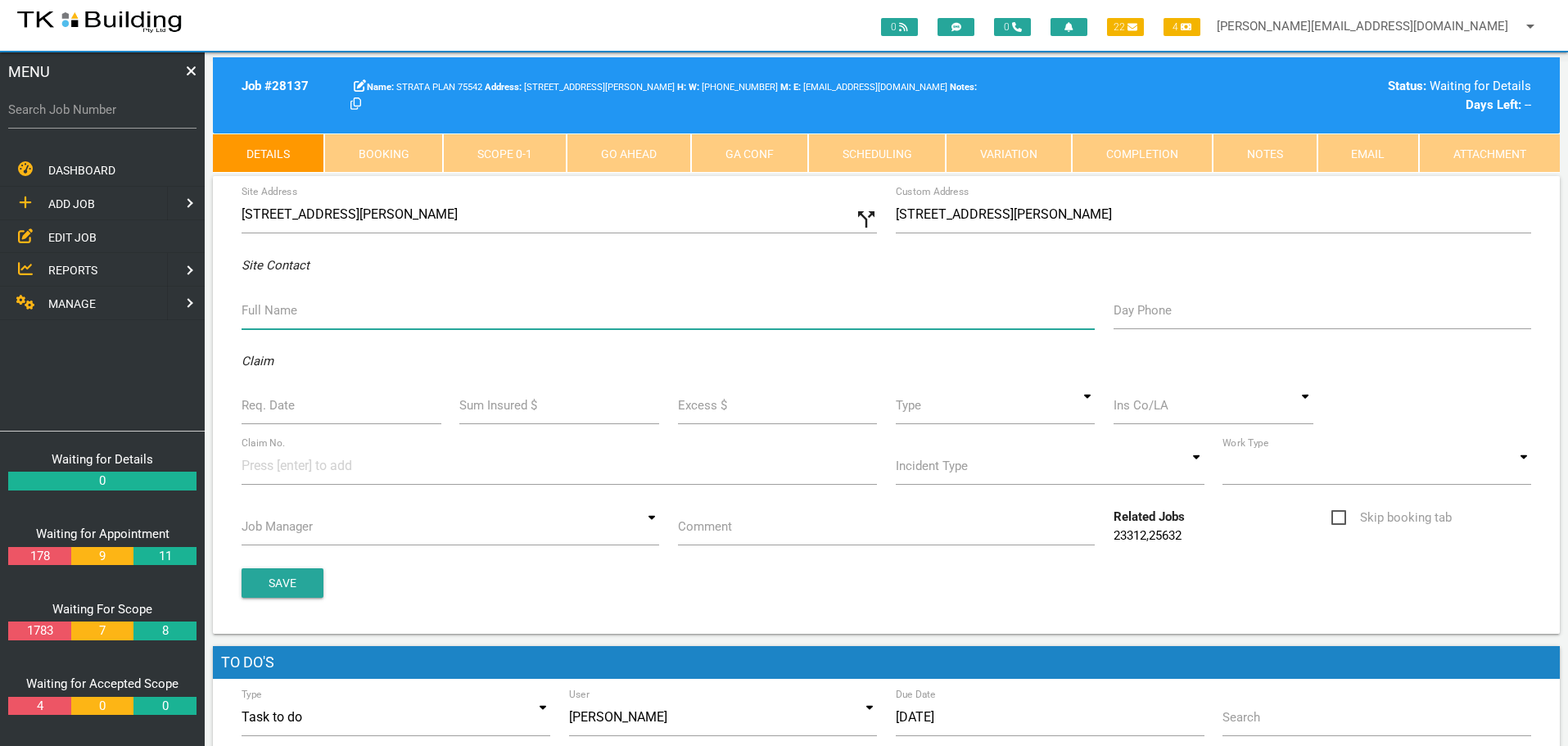
click at [276, 316] on input "Full Name" at bounding box center [668, 310] width 853 height 38
click at [276, 305] on input "U1:" at bounding box center [668, 310] width 853 height 38
type input "U1: John 0406 380 016 U4: Megan"
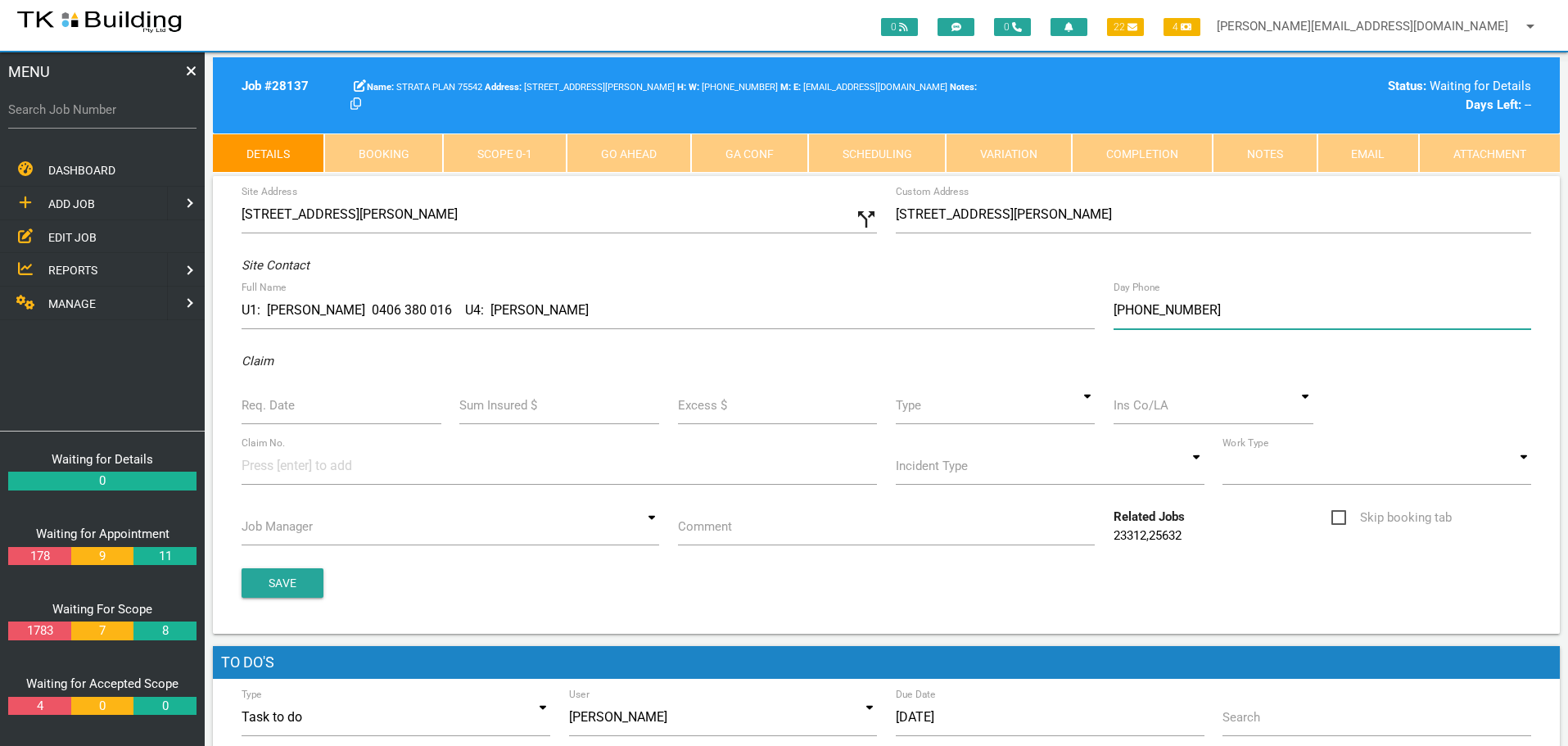
type input "(04) 1438 5917"
click at [278, 406] on label "Req. Date" at bounding box center [267, 406] width 53 height 19
click at [278, 406] on input "Req. Date" at bounding box center [341, 406] width 199 height 38
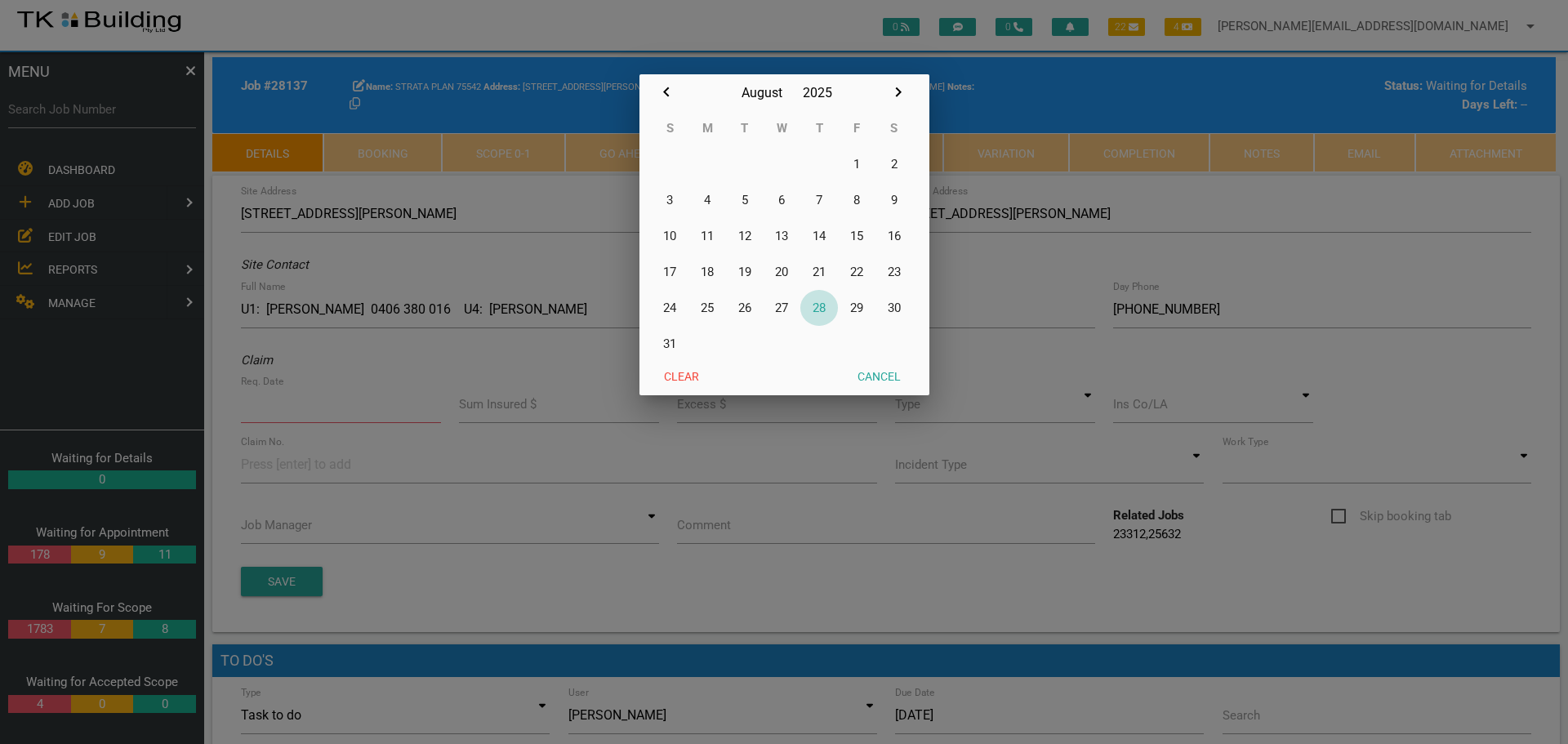
click at [819, 308] on button "28" at bounding box center [819, 308] width 38 height 36
type input "[DATE]"
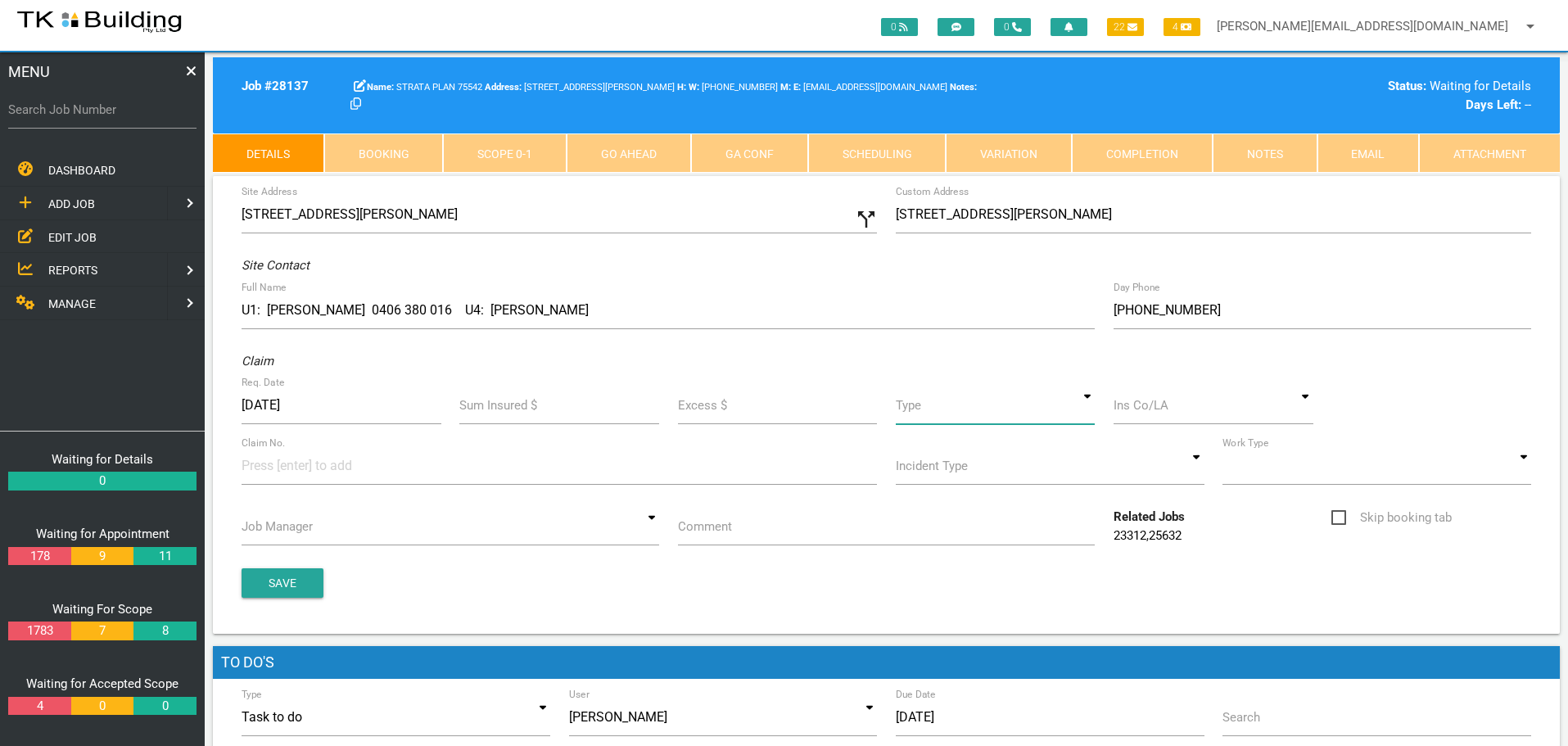
click at [1088, 410] on input at bounding box center [996, 406] width 199 height 38
click at [980, 478] on span "Standard" at bounding box center [996, 481] width 199 height 41
type input "Standard"
click at [1158, 411] on input at bounding box center [1213, 406] width 199 height 38
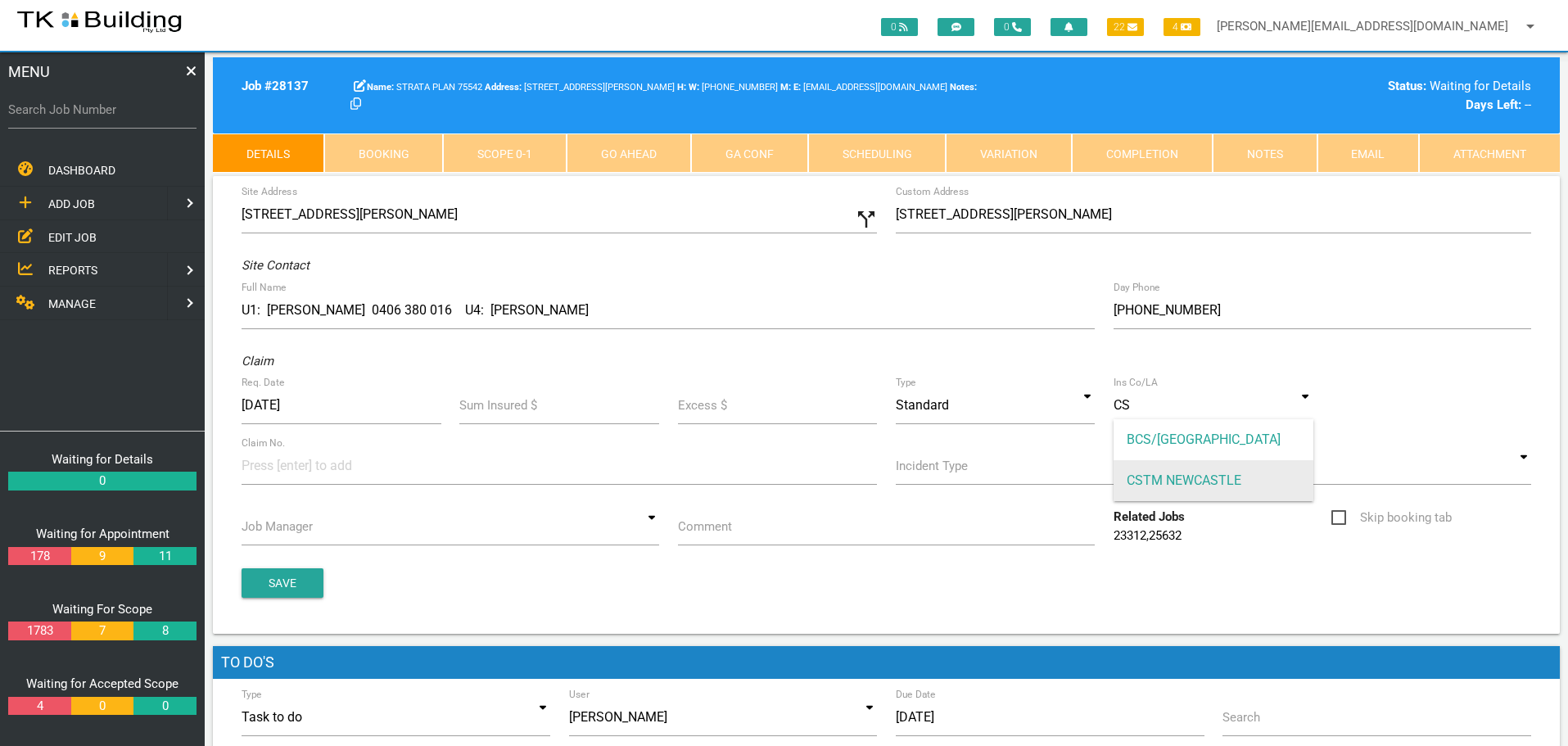
click at [1139, 474] on span "CSTM NEWCASTLE" at bounding box center [1213, 481] width 199 height 41
type input "CSTM NEWCASTLE"
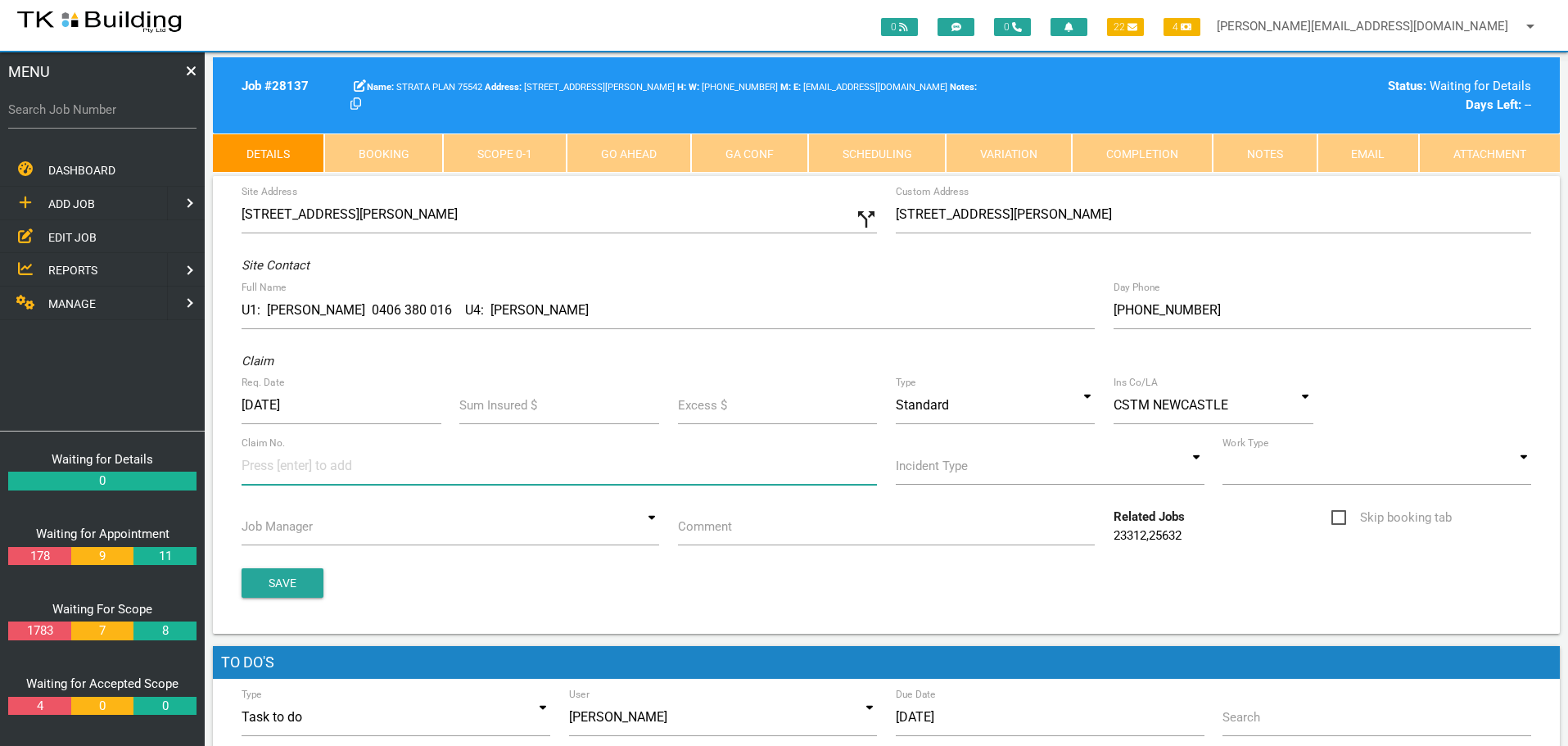
click at [263, 472] on input at bounding box center [302, 466] width 123 height 37
type input "35933"
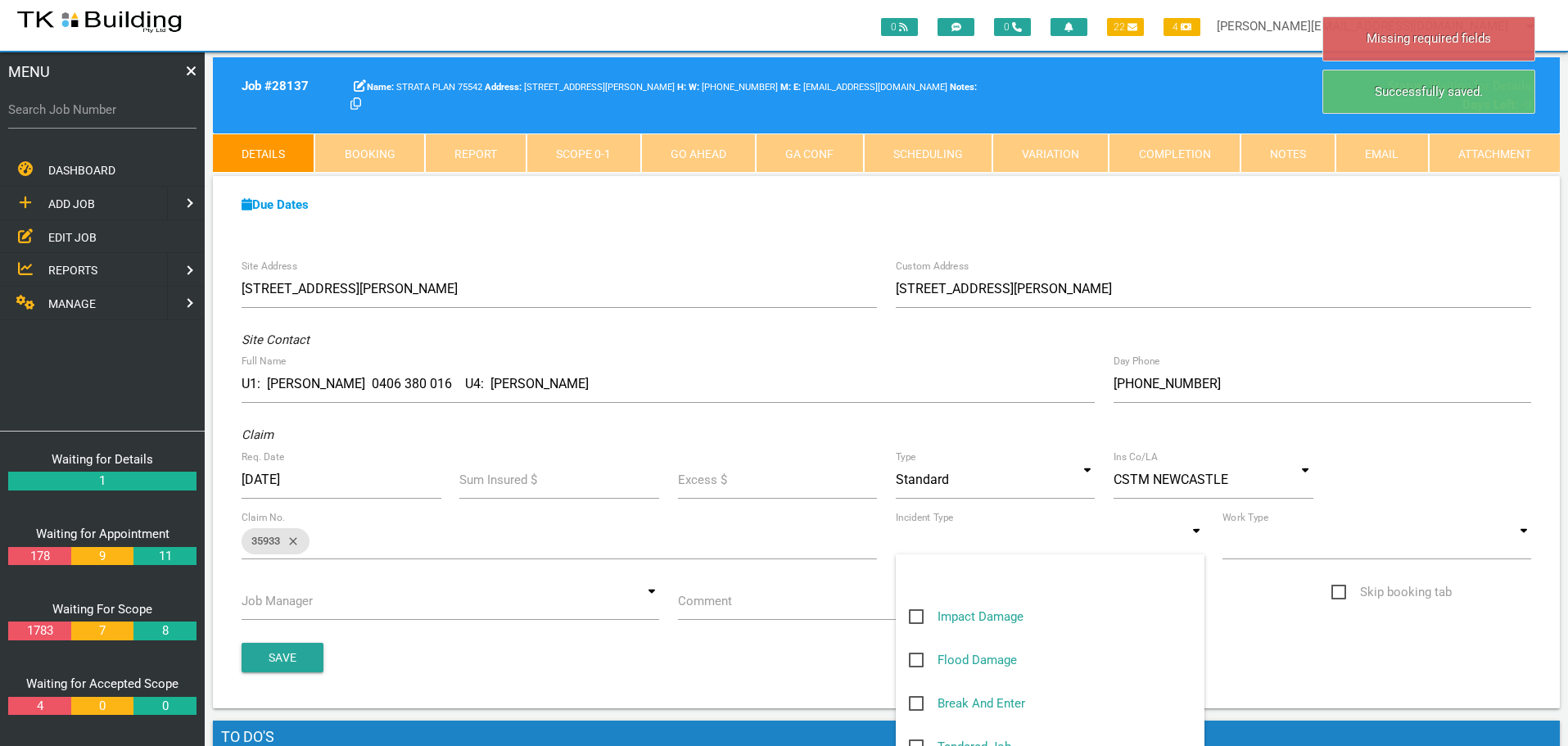
drag, startPoint x: 1195, startPoint y: 539, endPoint x: 1174, endPoint y: 571, distance: 38.3
click at [1195, 540] on input at bounding box center [1051, 541] width 309 height 38
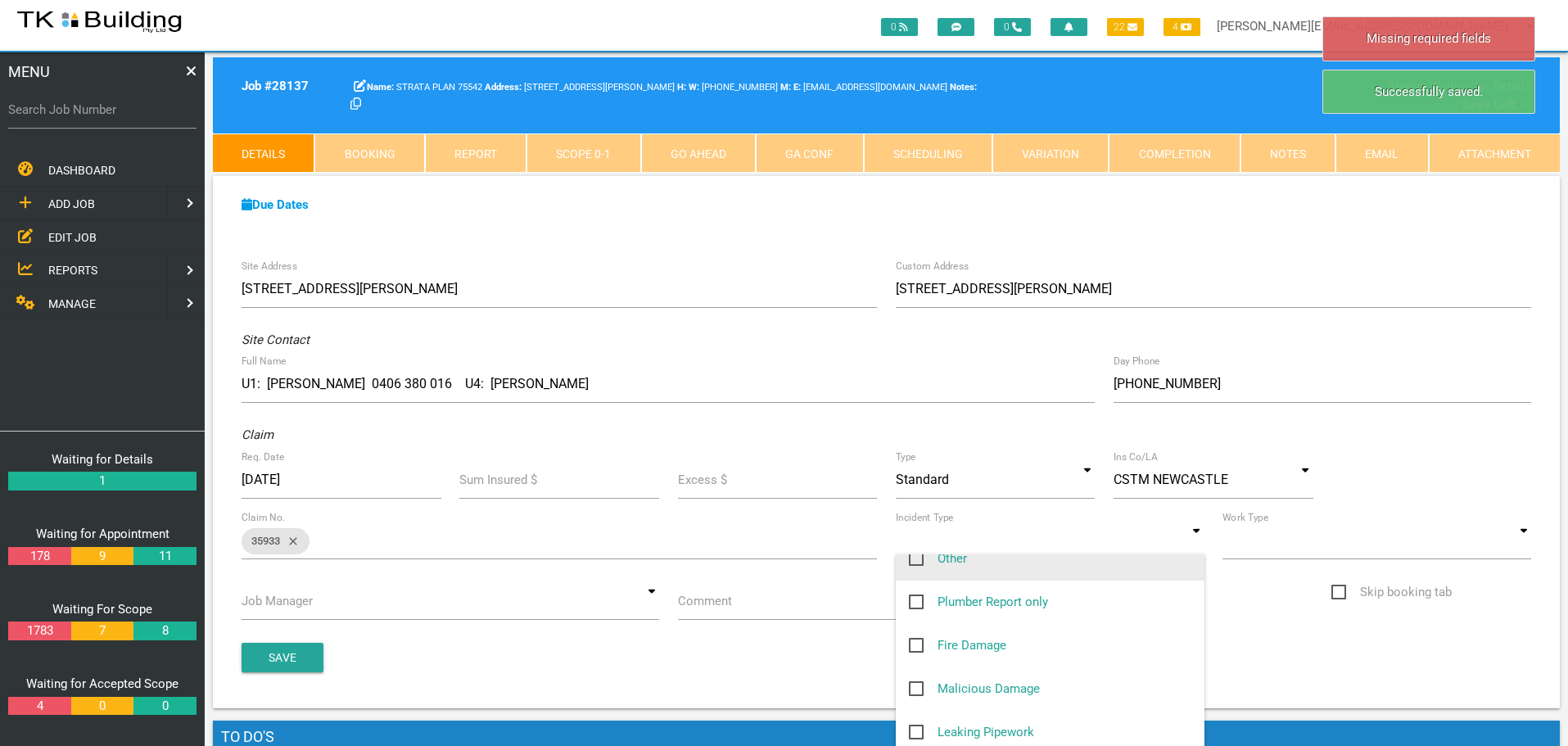
click at [916, 559] on span "Other" at bounding box center [938, 559] width 58 height 21
click at [916, 559] on input "Other" at bounding box center [914, 554] width 11 height 11
checkbox input "true"
type input "Other"
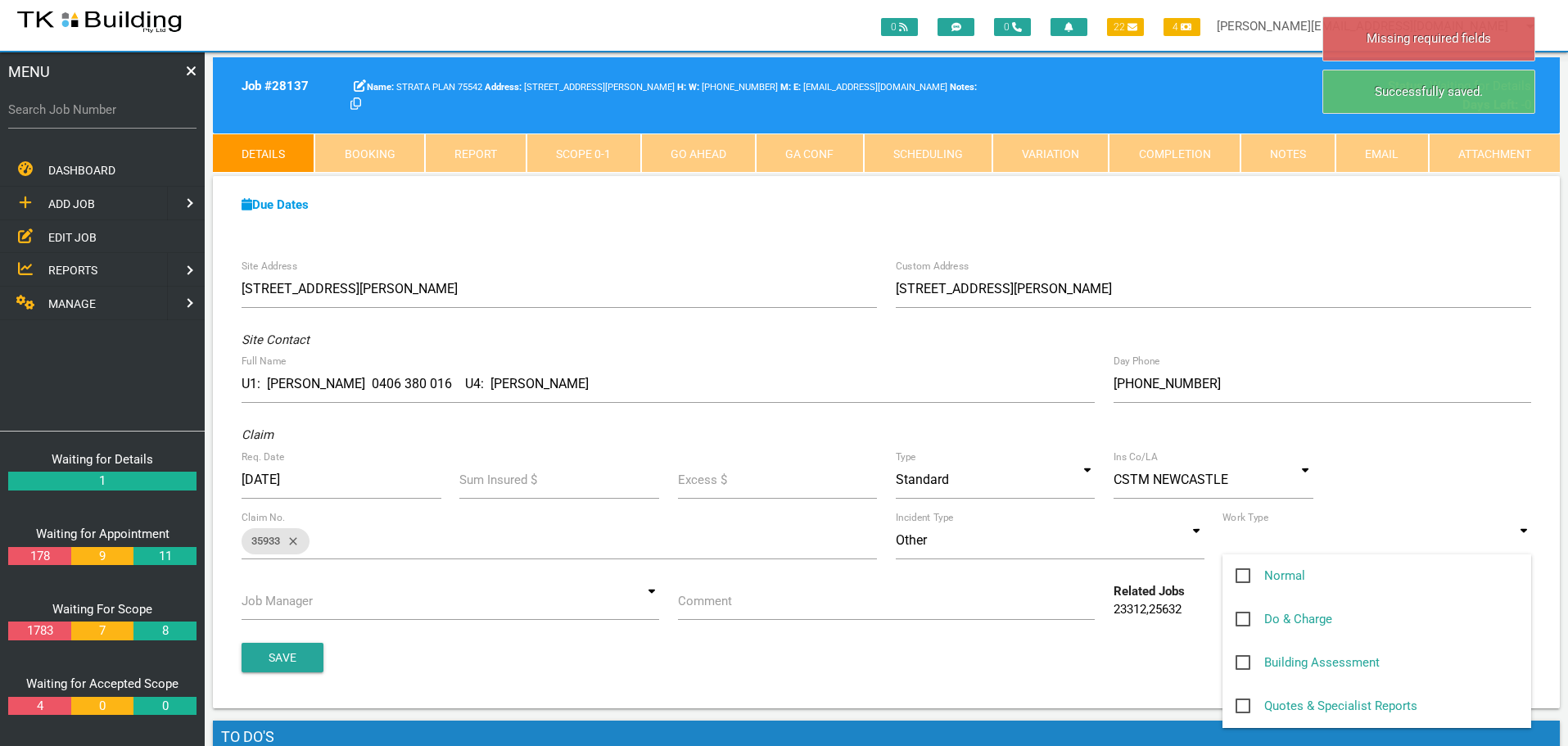
click at [1526, 550] on input at bounding box center [1378, 541] width 309 height 38
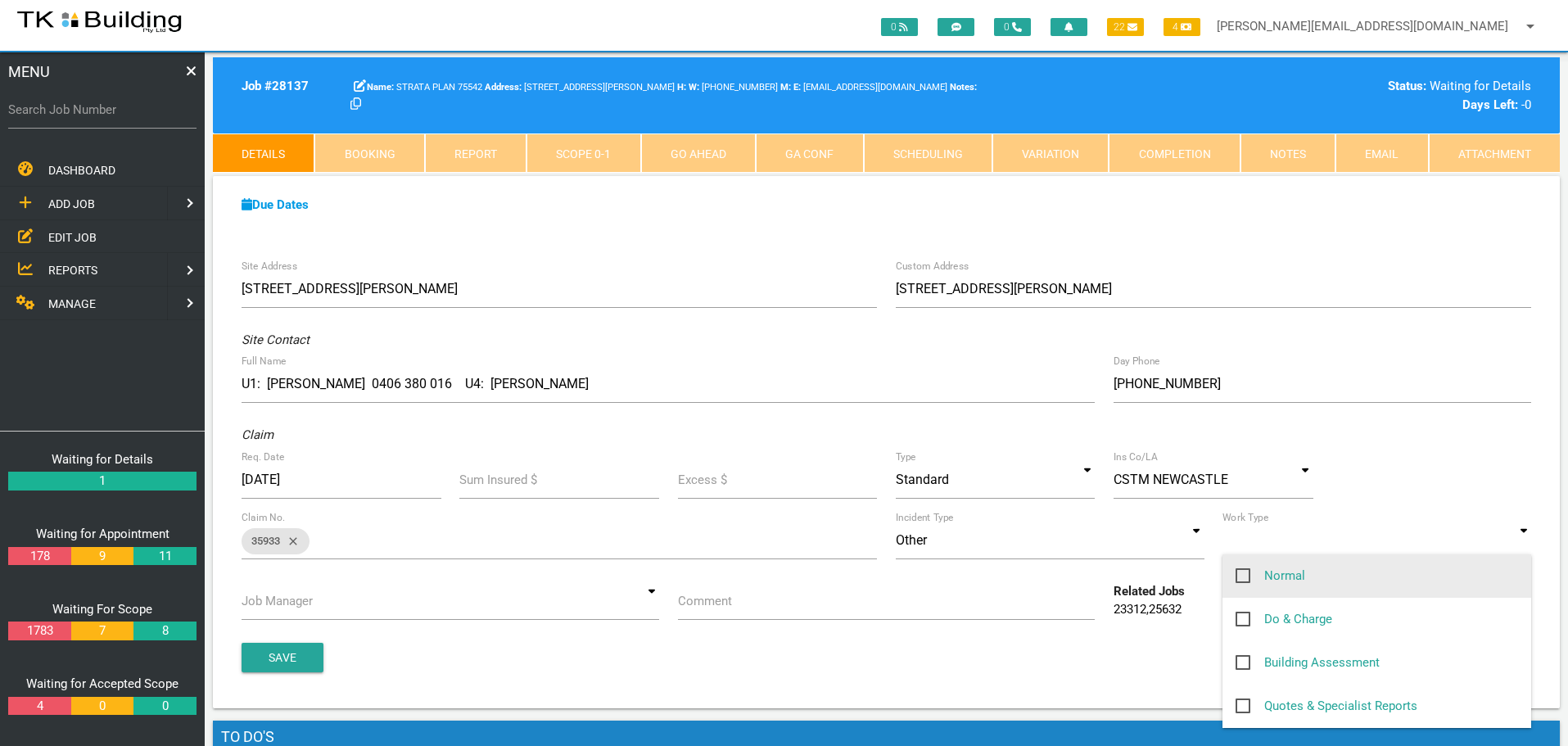
click at [1242, 575] on span "Normal" at bounding box center [1271, 576] width 70 height 21
click at [1242, 575] on input "Normal" at bounding box center [1241, 571] width 11 height 11
checkbox input "true"
type input "Normal"
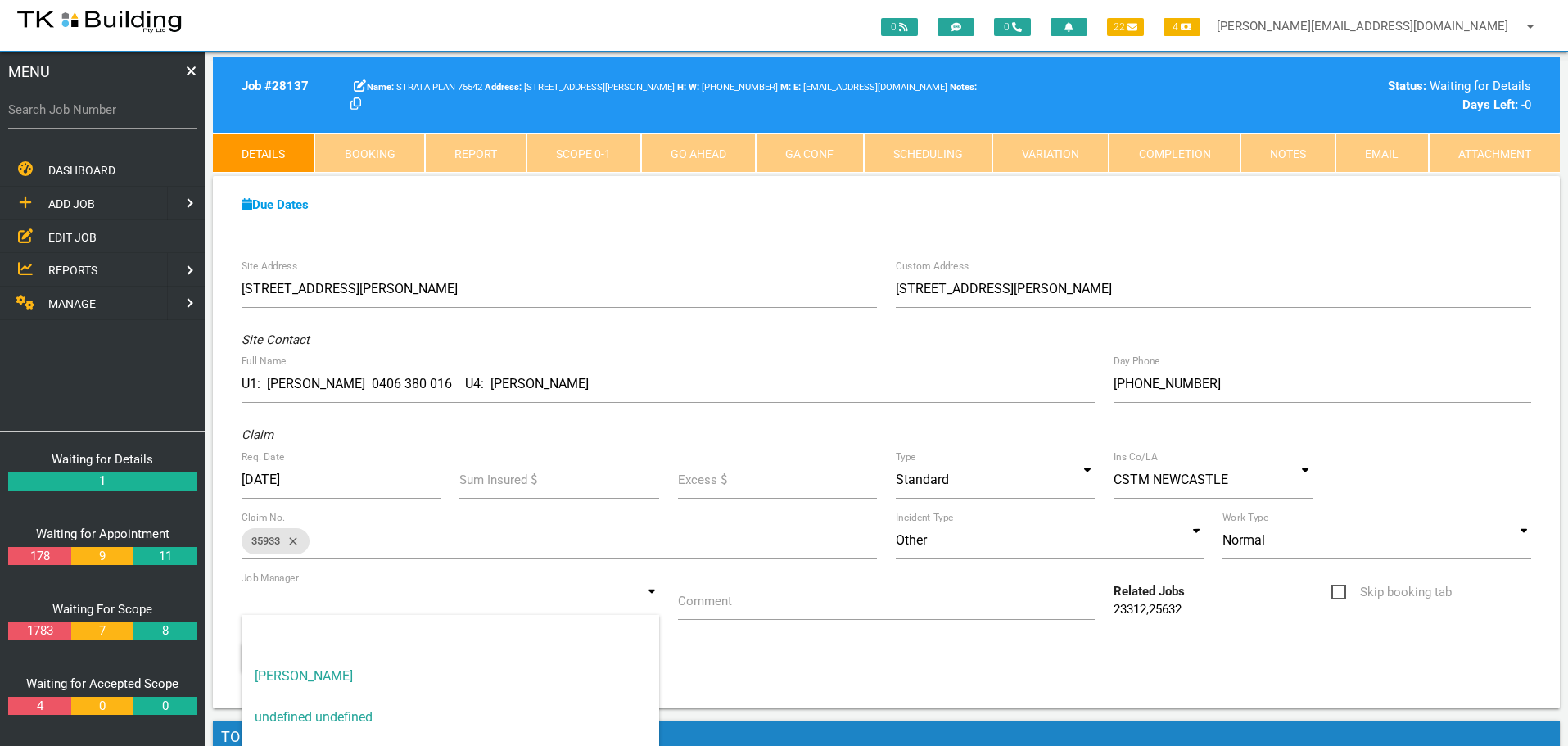
click at [649, 605] on input at bounding box center [450, 601] width 418 height 38
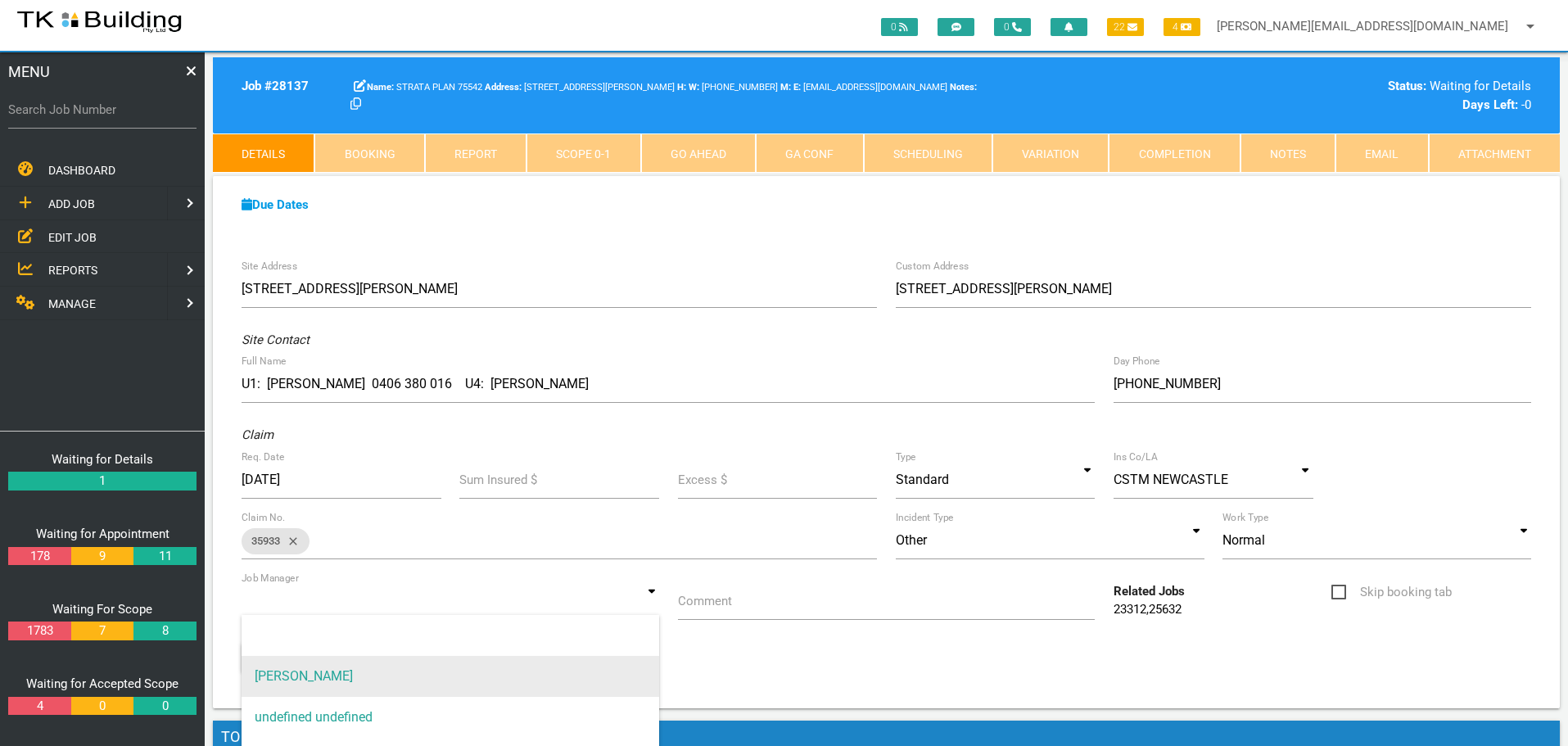
click at [583, 673] on span "[PERSON_NAME]" at bounding box center [450, 676] width 418 height 41
type input "[PERSON_NAME]"
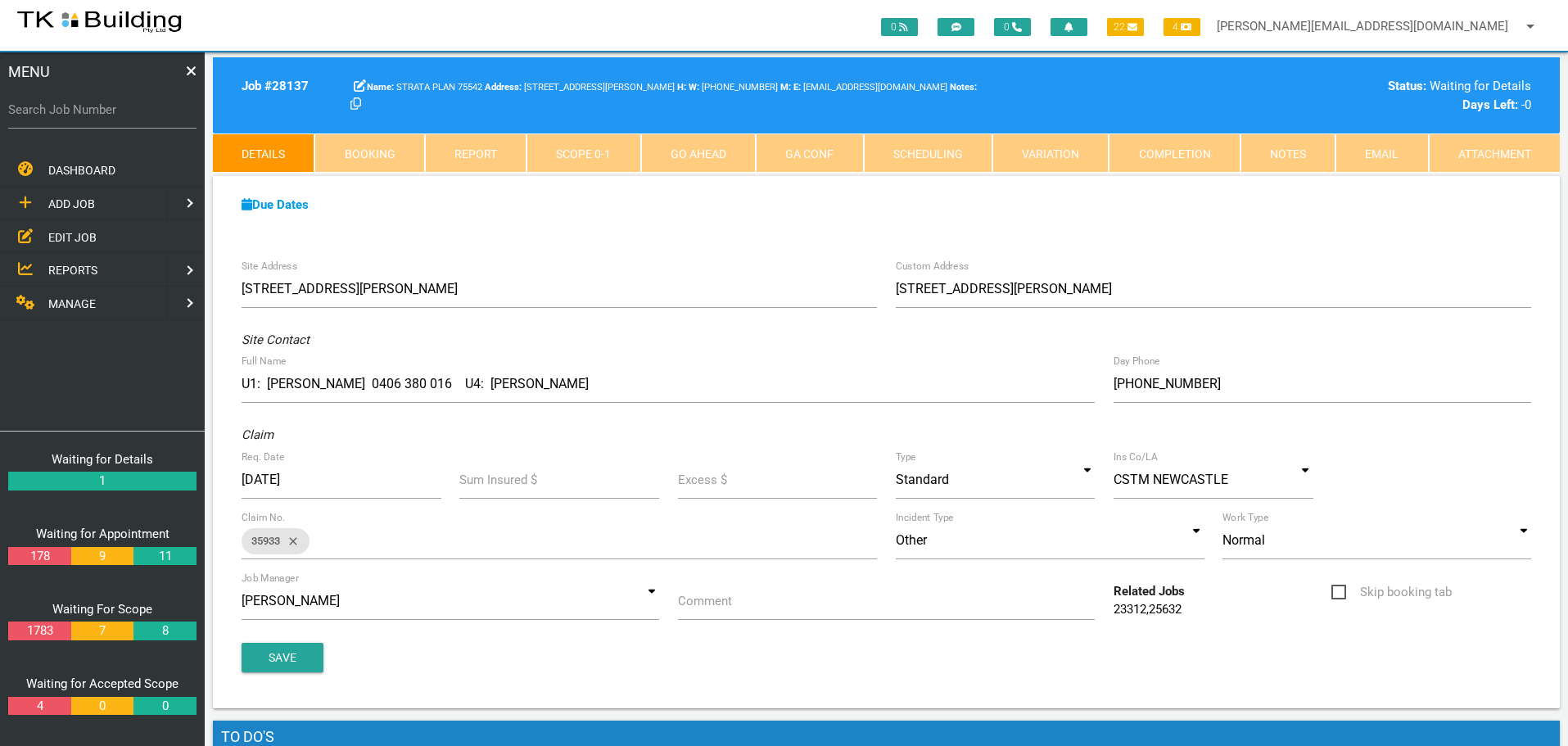
click at [720, 609] on label "Comment" at bounding box center [705, 601] width 54 height 19
click at [720, 609] on input "Comment" at bounding box center [886, 601] width 418 height 38
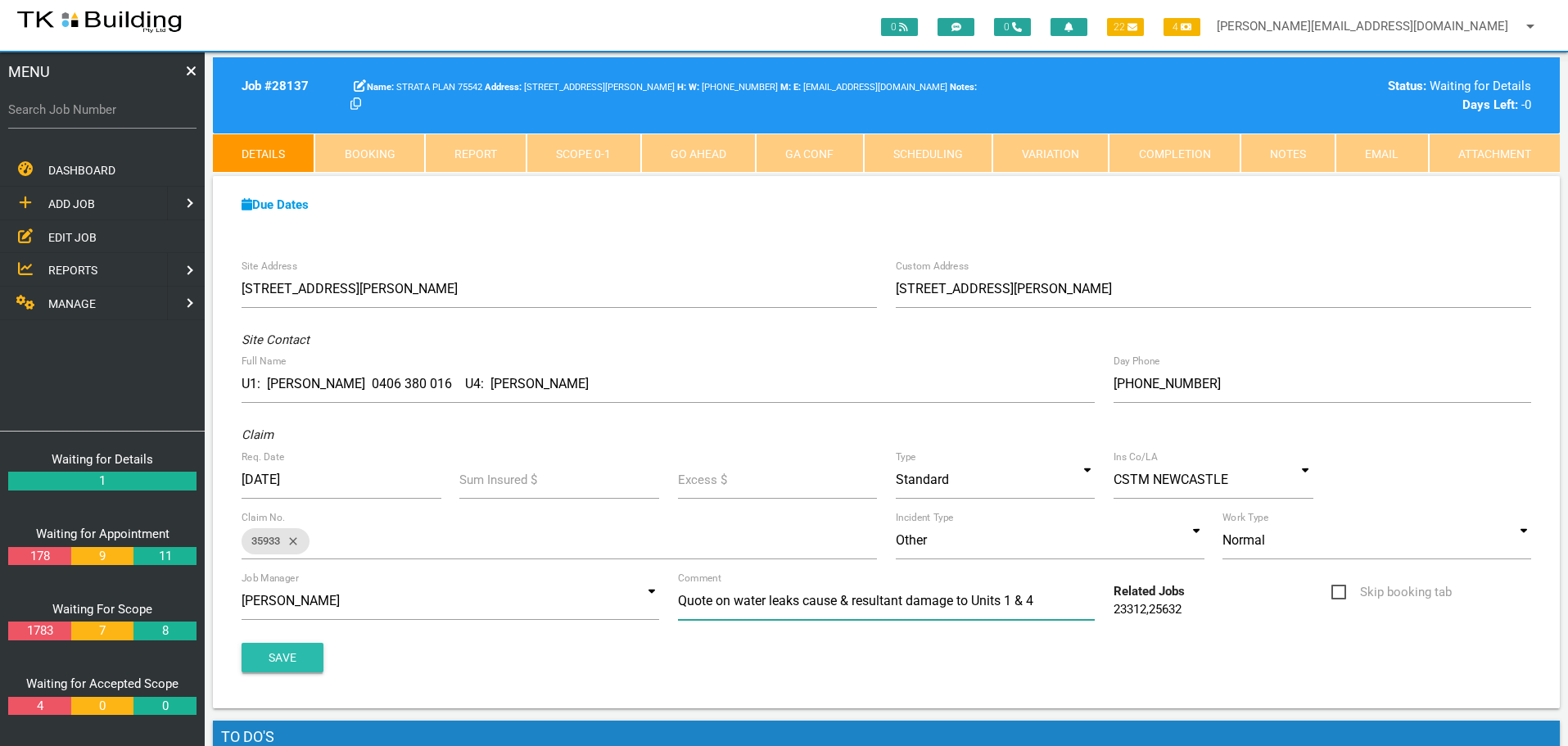
type input "Quote on water leaks cause & resultant damage to Units 1 & 4"
click at [278, 654] on button "Save" at bounding box center [282, 658] width 82 height 30
click at [140, 115] on label "Search Job Number" at bounding box center [102, 110] width 188 height 19
click at [140, 115] on input "Search Job Number" at bounding box center [102, 110] width 188 height 38
type input "27205"
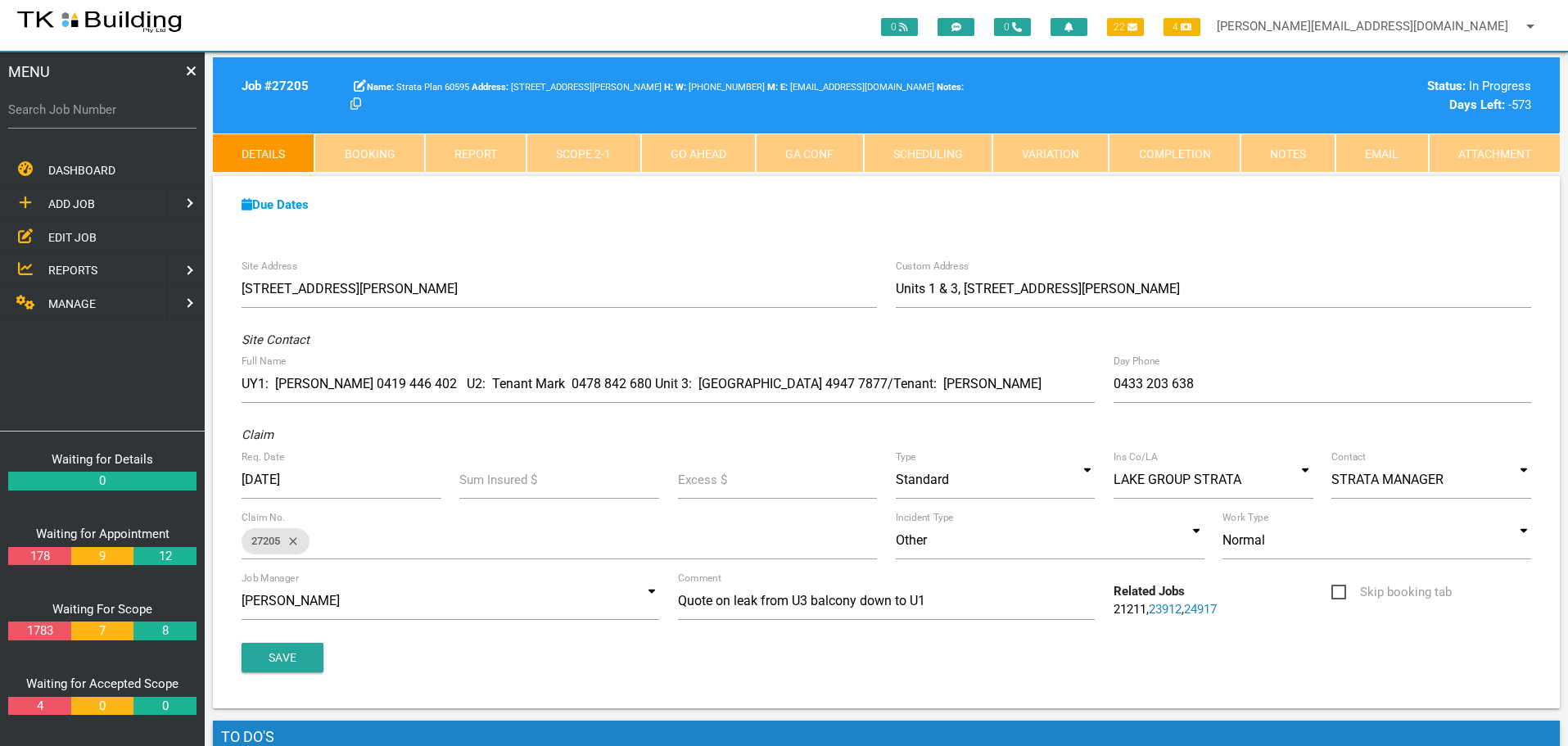
click at [78, 236] on span "EDIT JOB" at bounding box center [72, 236] width 48 height 13
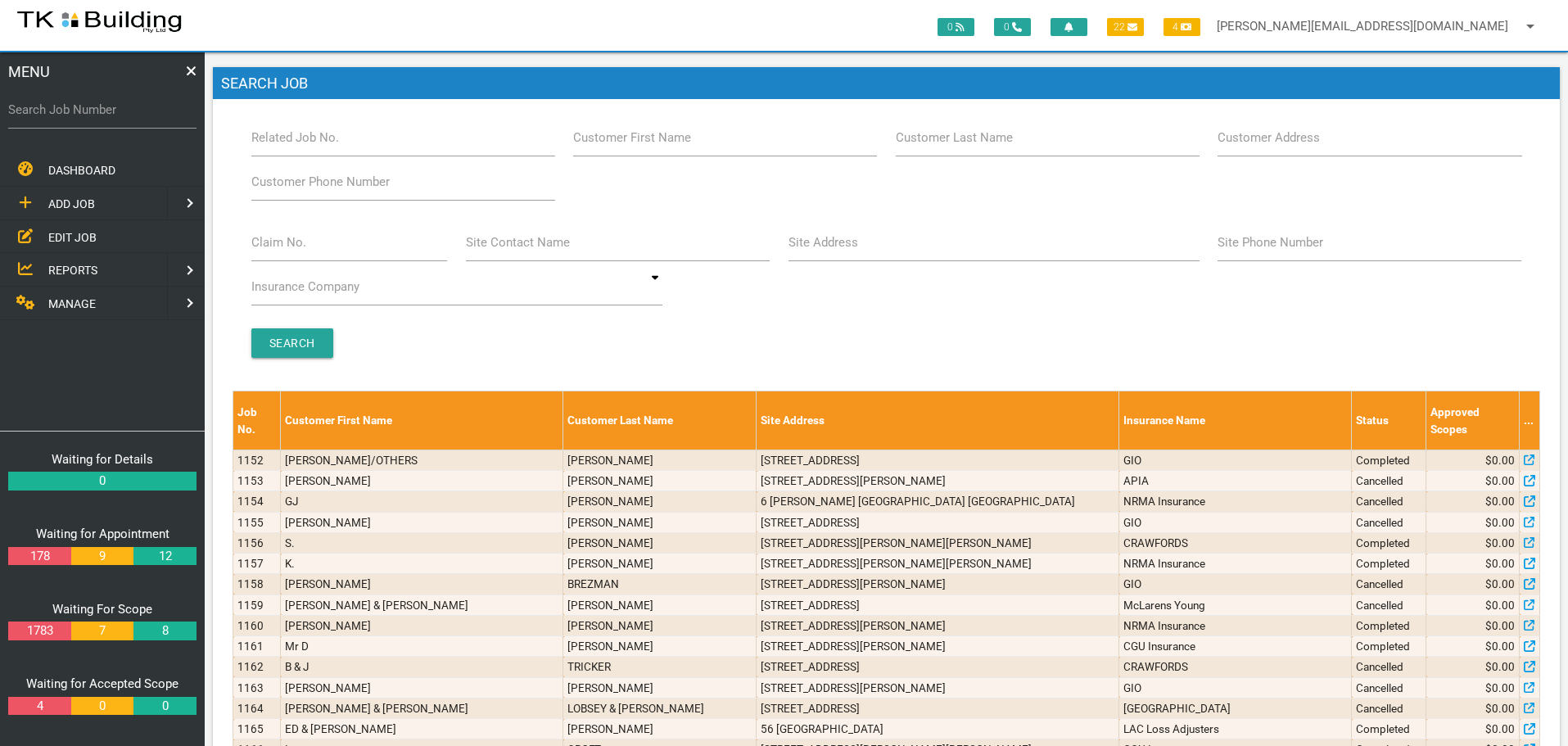
click at [1005, 141] on label "Customer Last Name" at bounding box center [954, 138] width 117 height 19
click at [1005, 141] on input "Customer Last Name" at bounding box center [1048, 138] width 304 height 38
type input "76837"
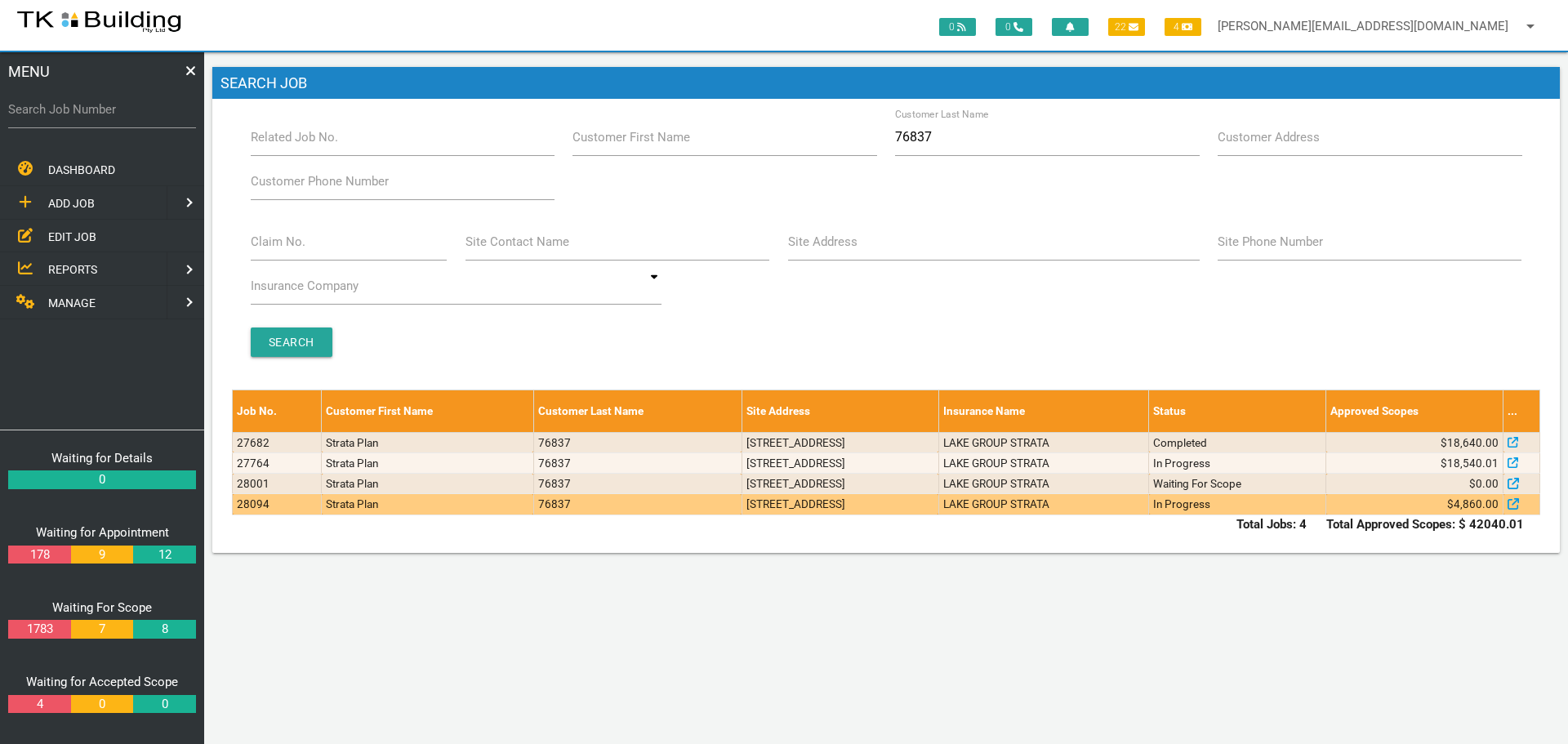
click at [803, 511] on td "22/346-348 Pacific Hwy, Belmont North NSW 2280, Australia" at bounding box center [840, 504] width 197 height 21
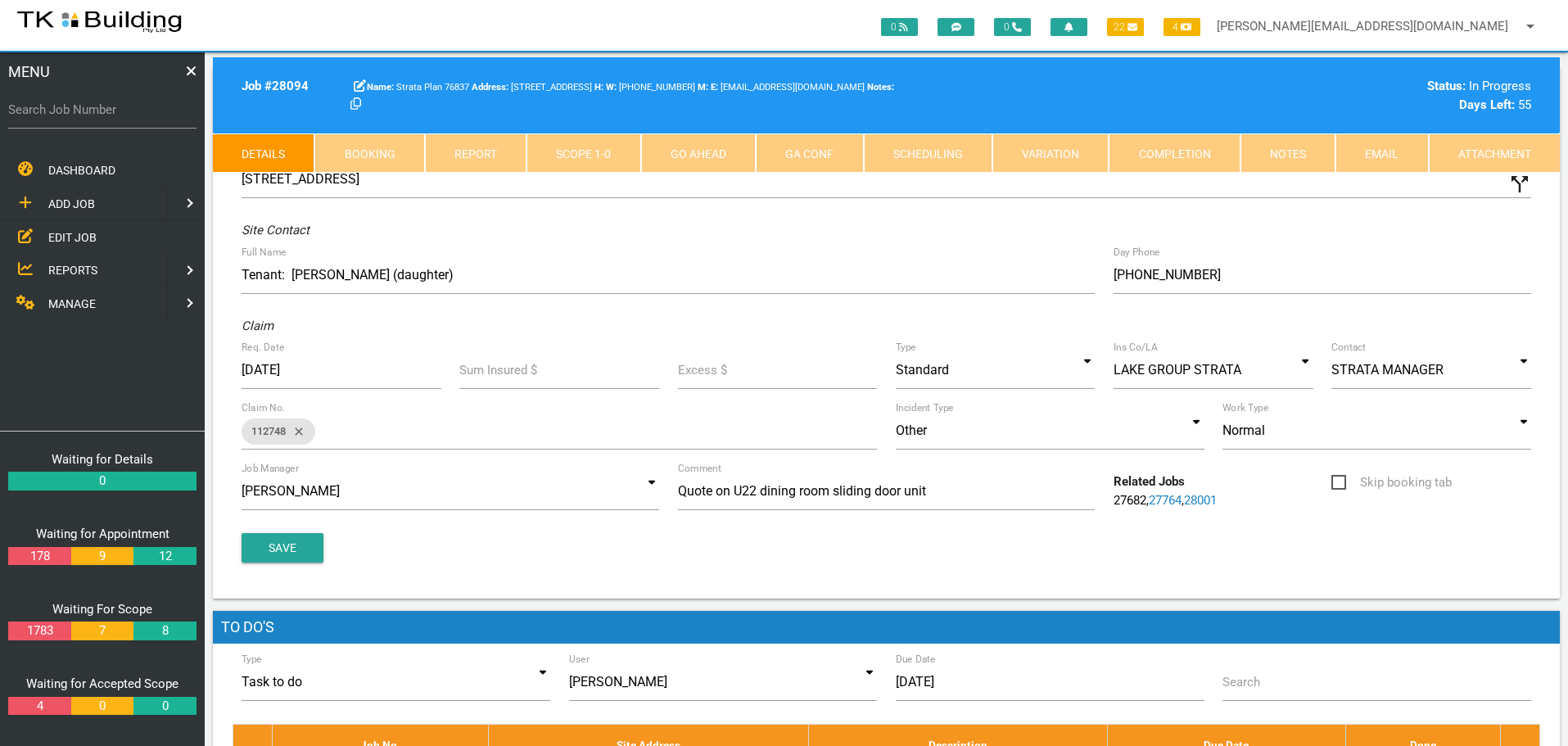
click at [1298, 154] on link "Notes" at bounding box center [1288, 153] width 95 height 39
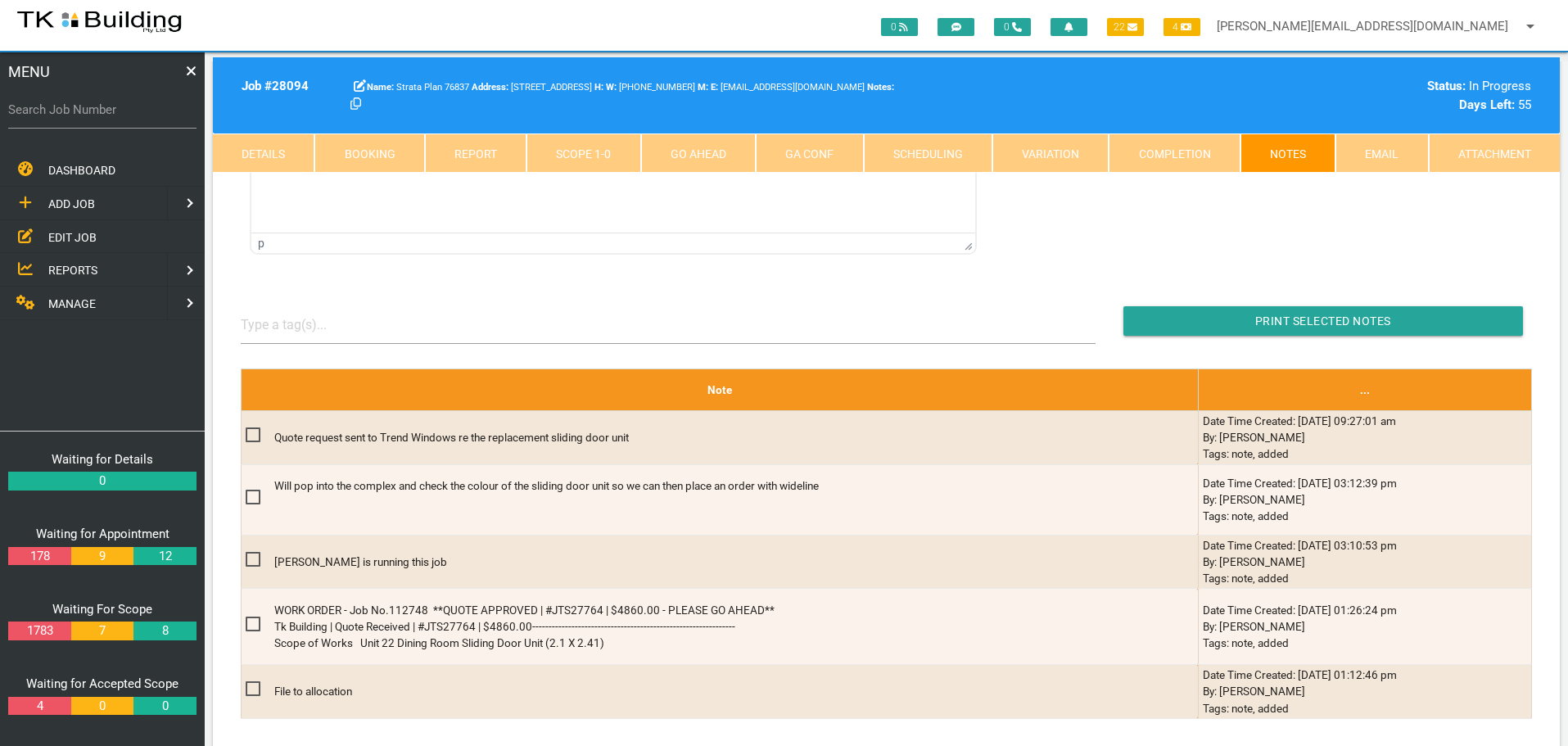
scroll to position [328, 0]
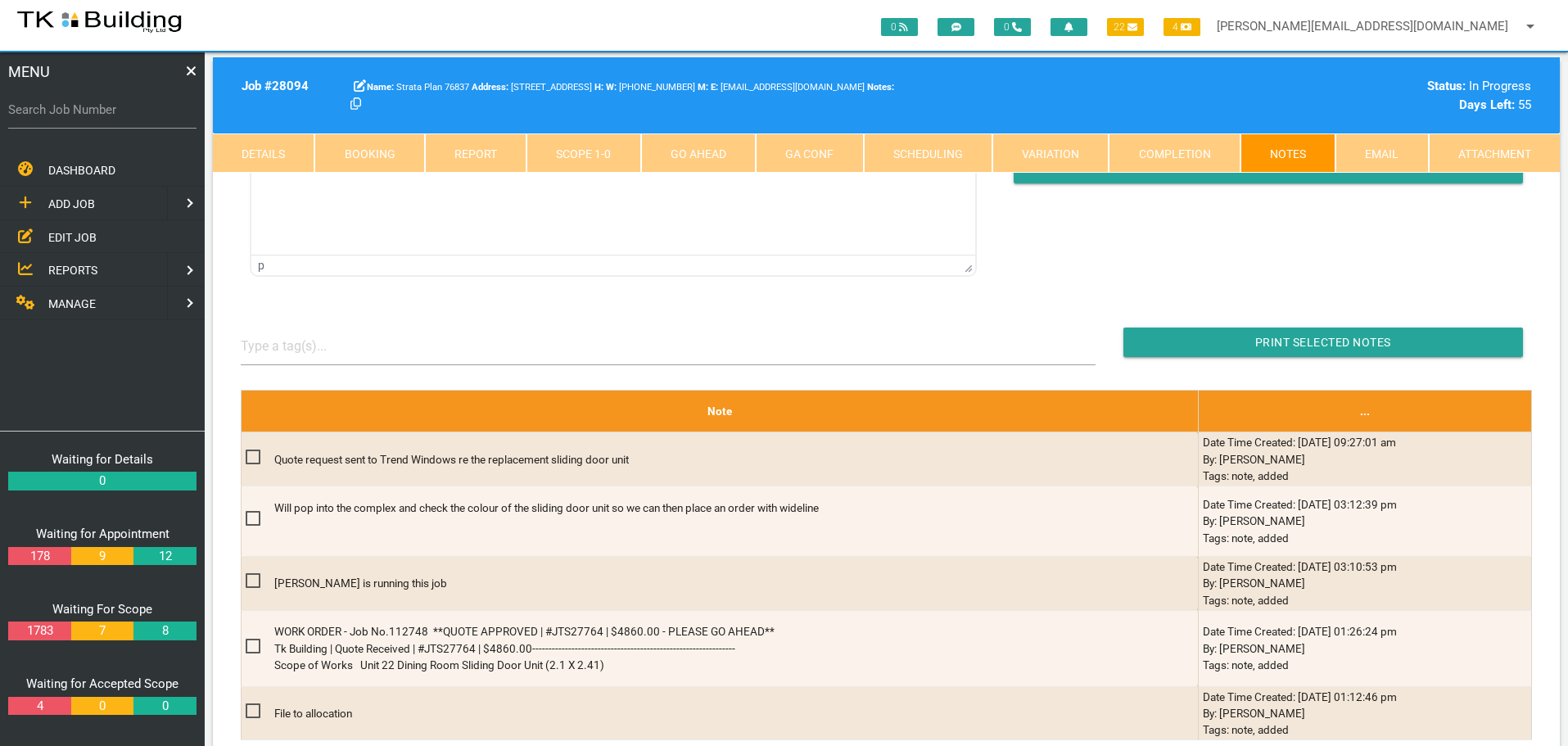
click at [264, 154] on link "Details" at bounding box center [264, 153] width 102 height 39
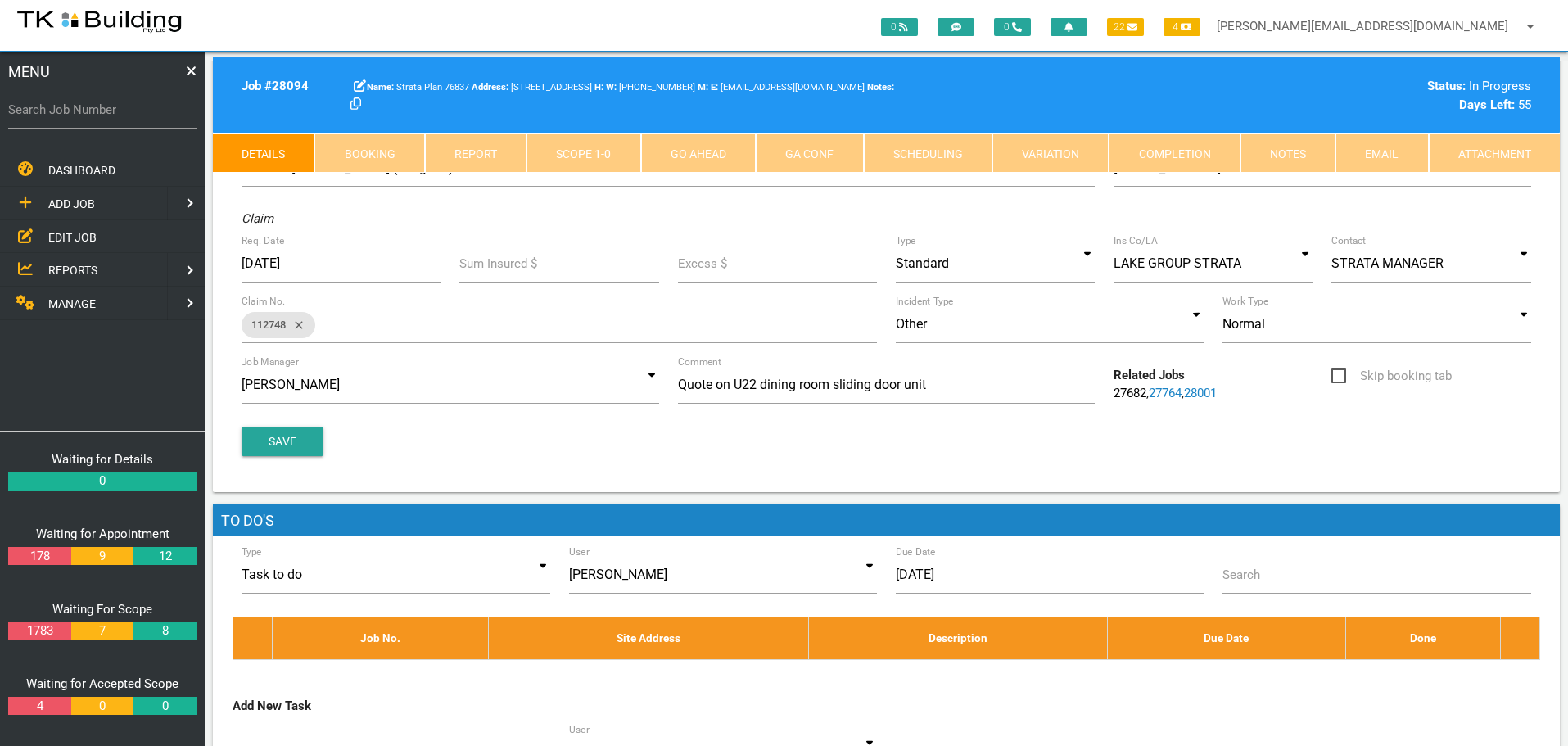
scroll to position [82, 0]
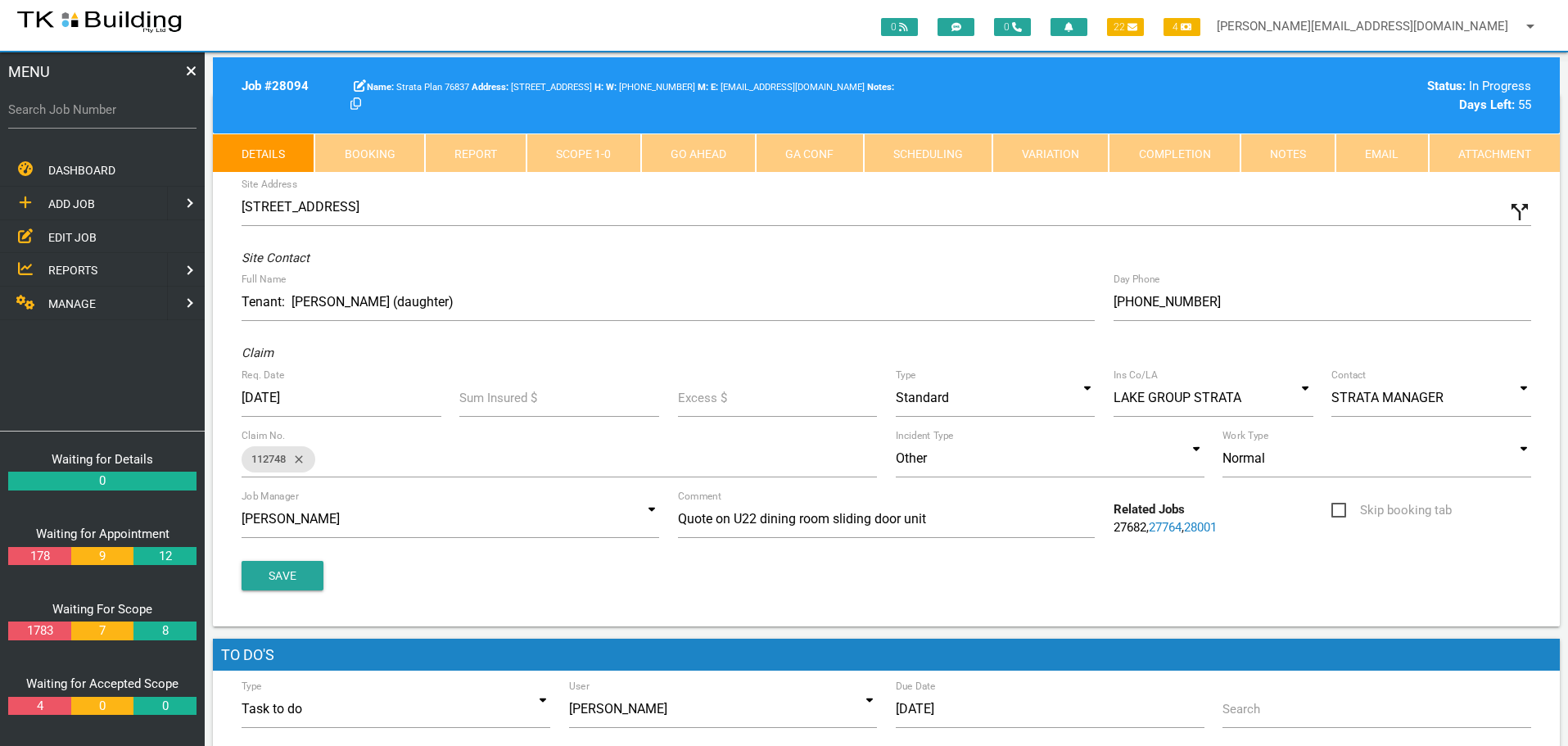
click at [69, 203] on span "ADD JOB" at bounding box center [71, 203] width 47 height 13
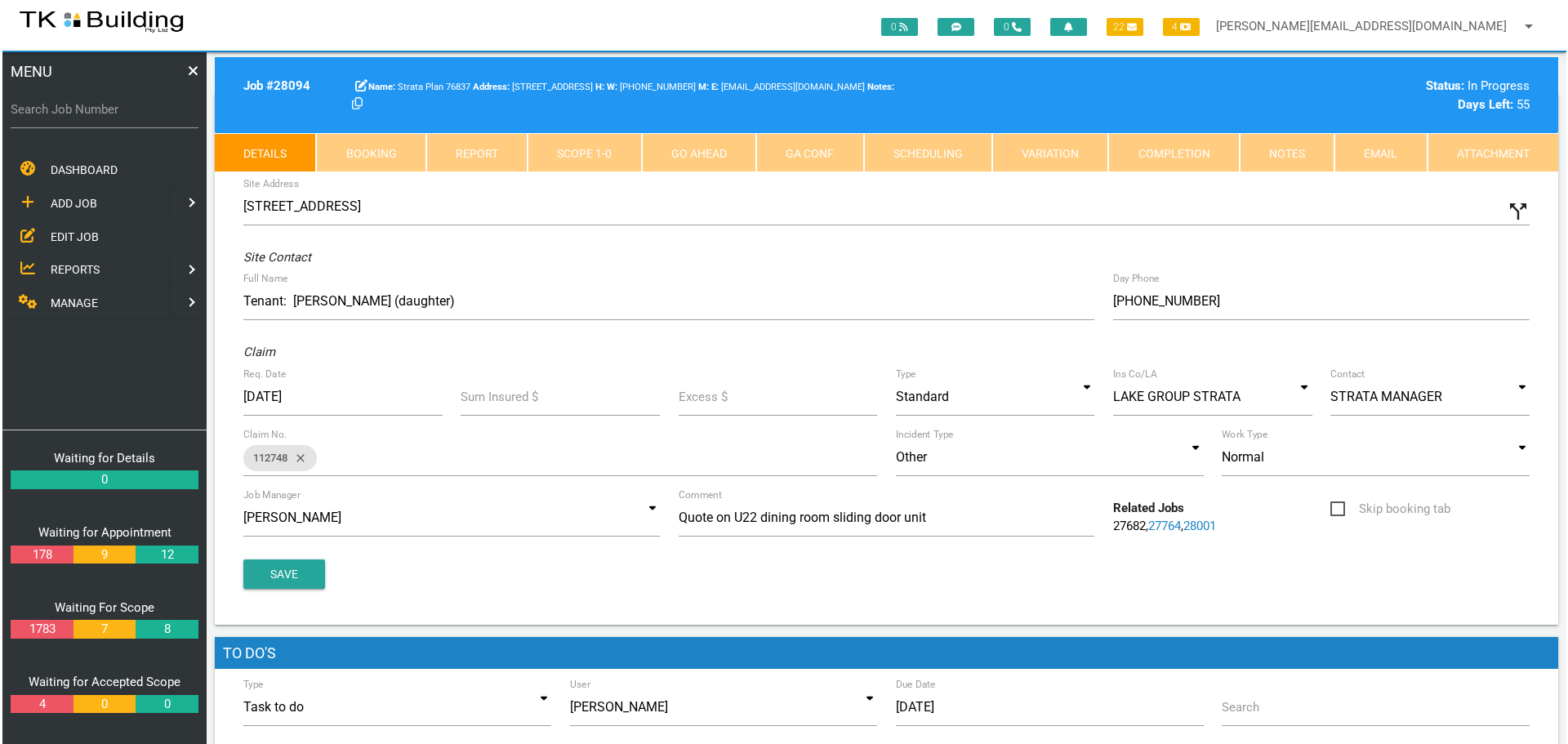
scroll to position [0, 0]
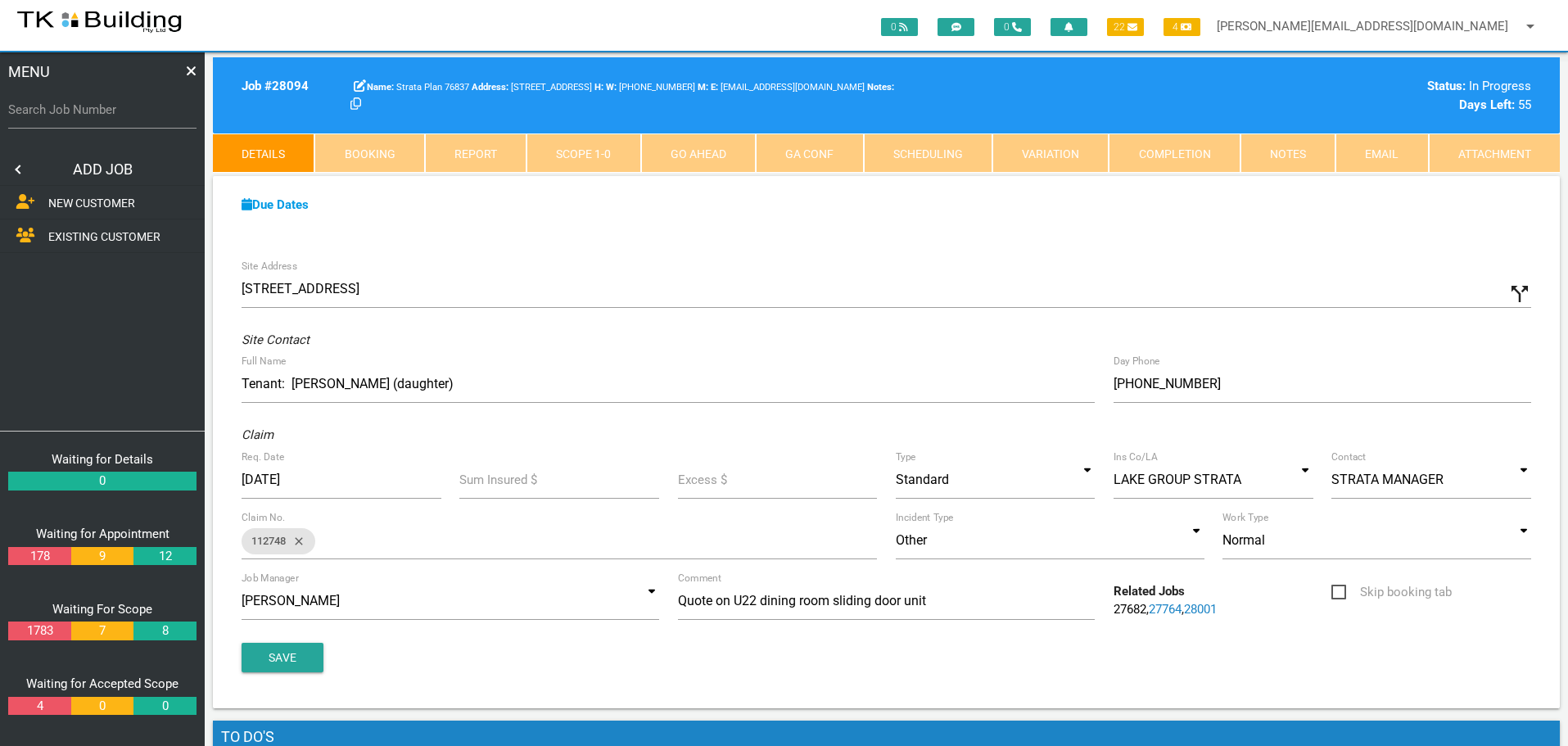
click at [67, 239] on span "EXISTING CUSTOMER" at bounding box center [104, 236] width 113 height 13
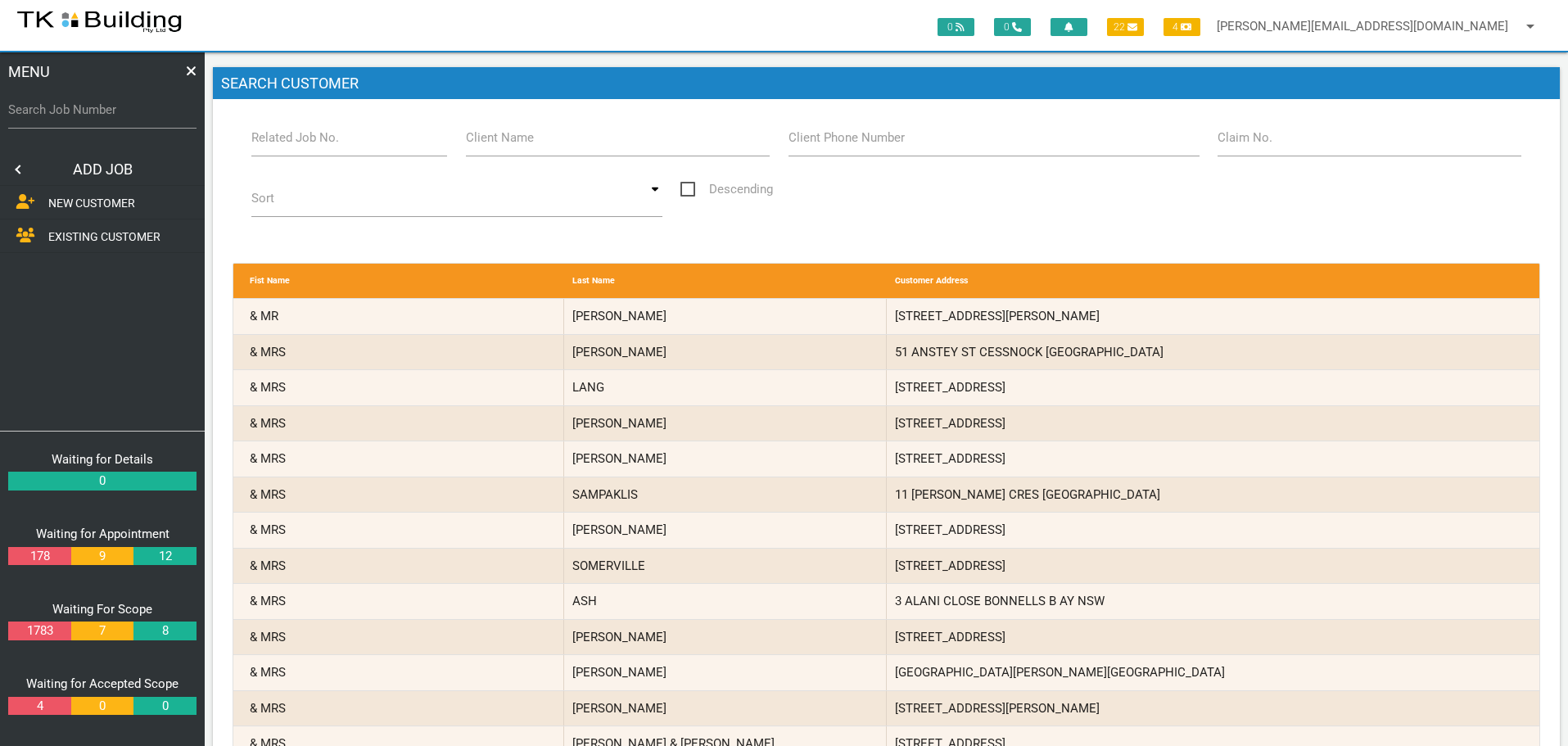
click at [319, 145] on label "Related Job No." at bounding box center [295, 138] width 88 height 19
click at [319, 145] on input "Related Job No." at bounding box center [349, 138] width 196 height 38
type input "28094"
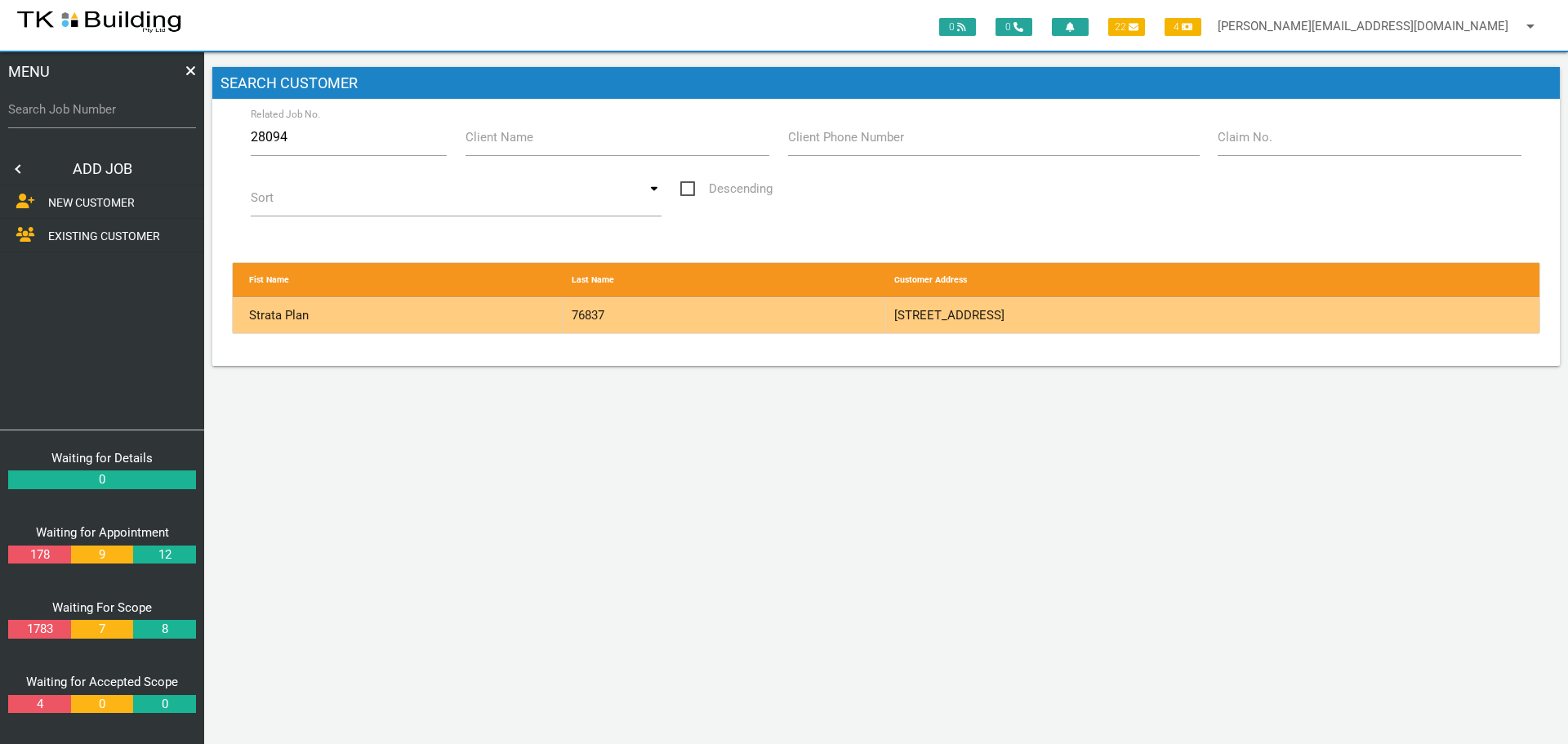
click at [794, 317] on div "76837" at bounding box center [725, 315] width 323 height 35
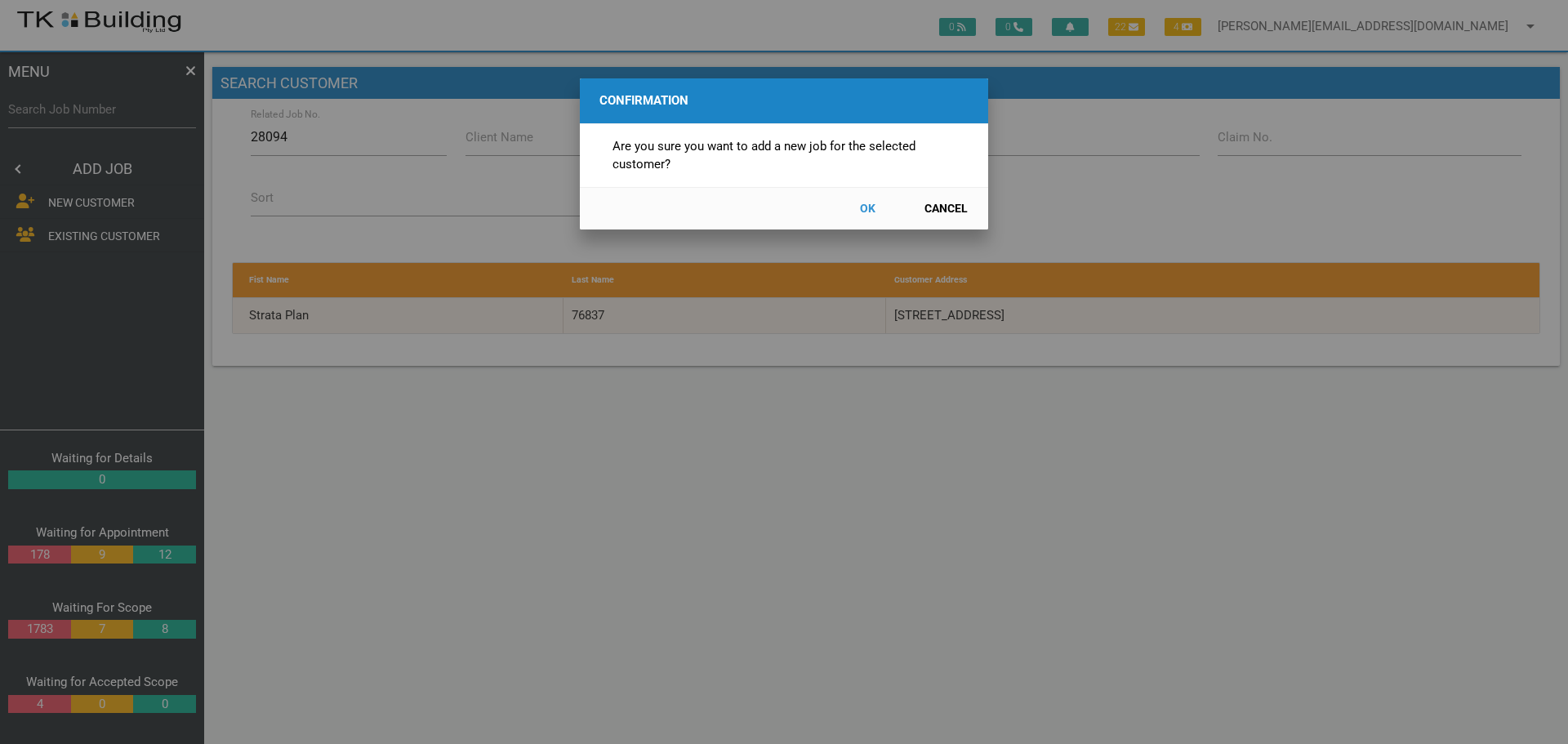
click at [872, 208] on button "OK" at bounding box center [867, 209] width 72 height 29
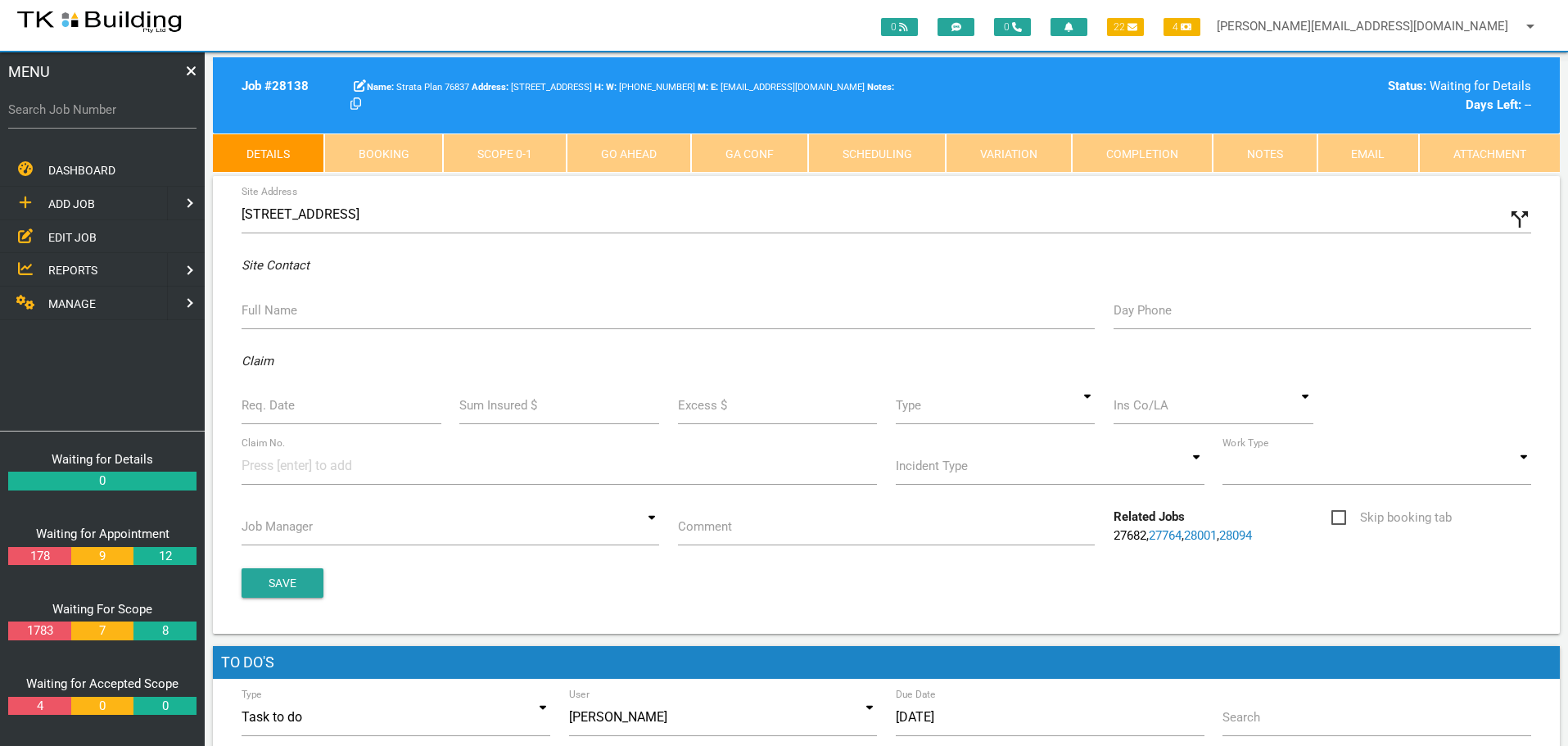
click at [1512, 222] on icon "call_split" at bounding box center [1519, 219] width 25 height 25
click at [916, 219] on label "Custom Address" at bounding box center [942, 214] width 92 height 19
click at [916, 219] on input "Custom Address" at bounding box center [1214, 214] width 636 height 38
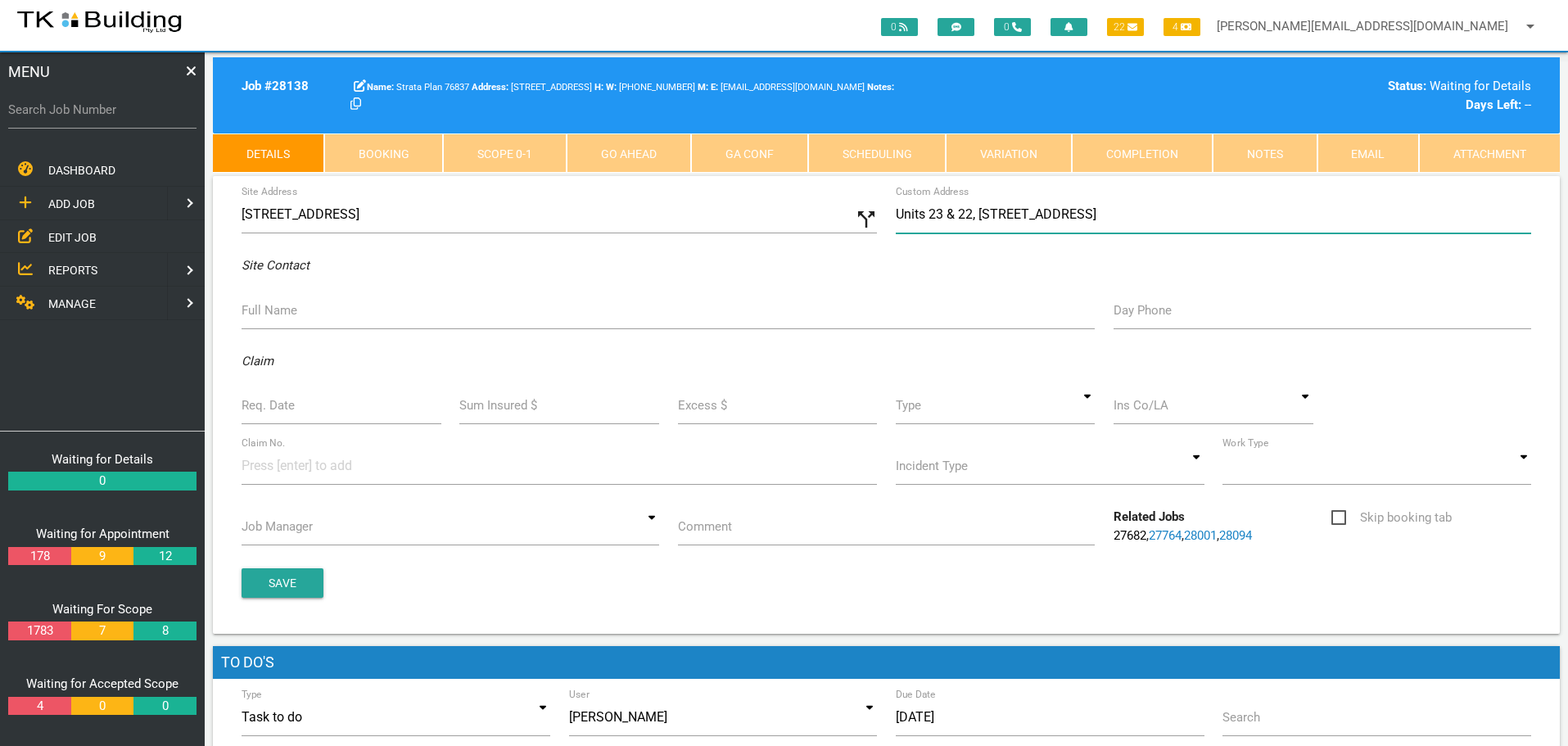
type input "Units 23 & 22, 346-348 Pacific Hwy, Belmont North NSW 2280"
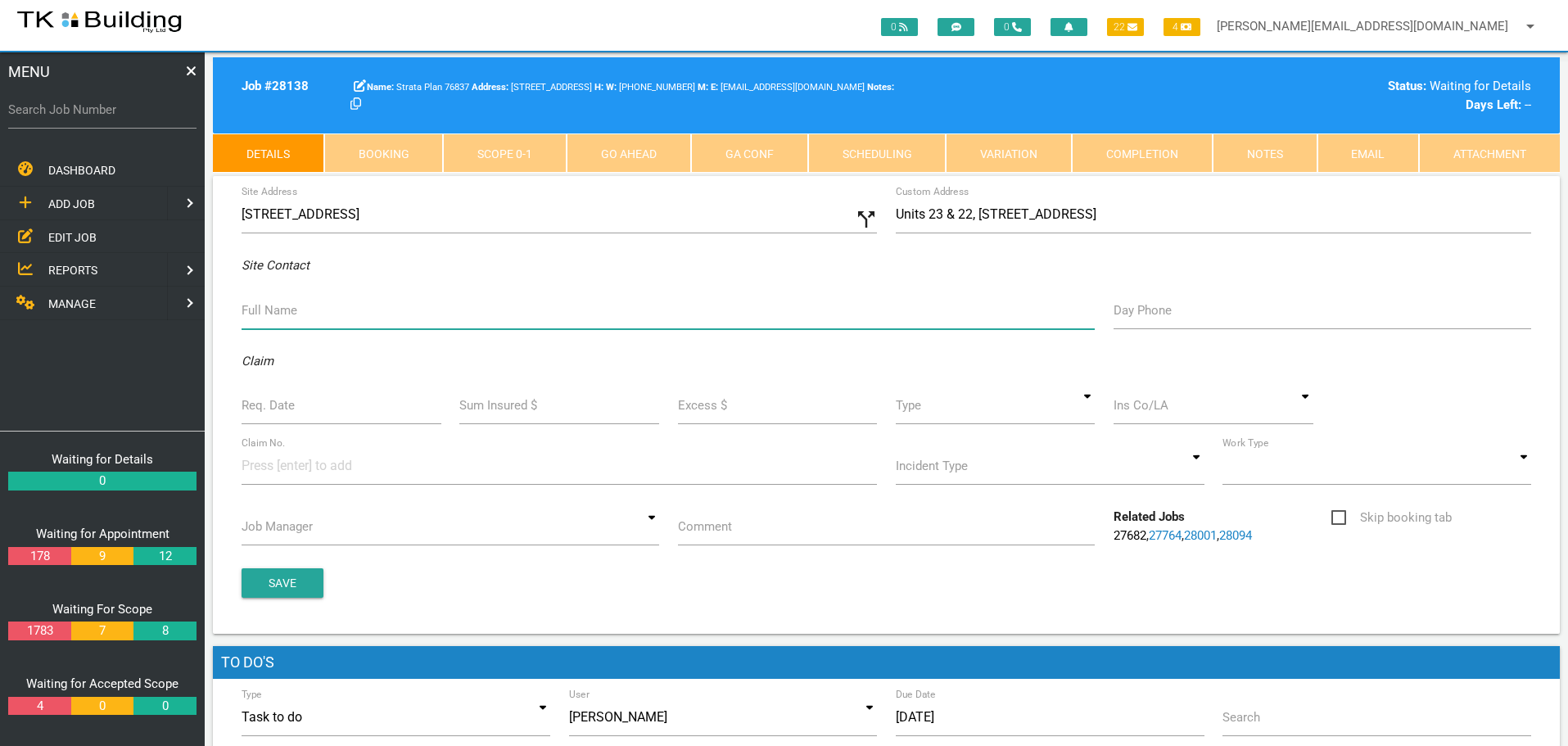
click at [282, 322] on input "Full Name" at bounding box center [668, 310] width 853 height 38
type input "Francis Murray (owner/occupier) (murrelly@hotmail.com)"
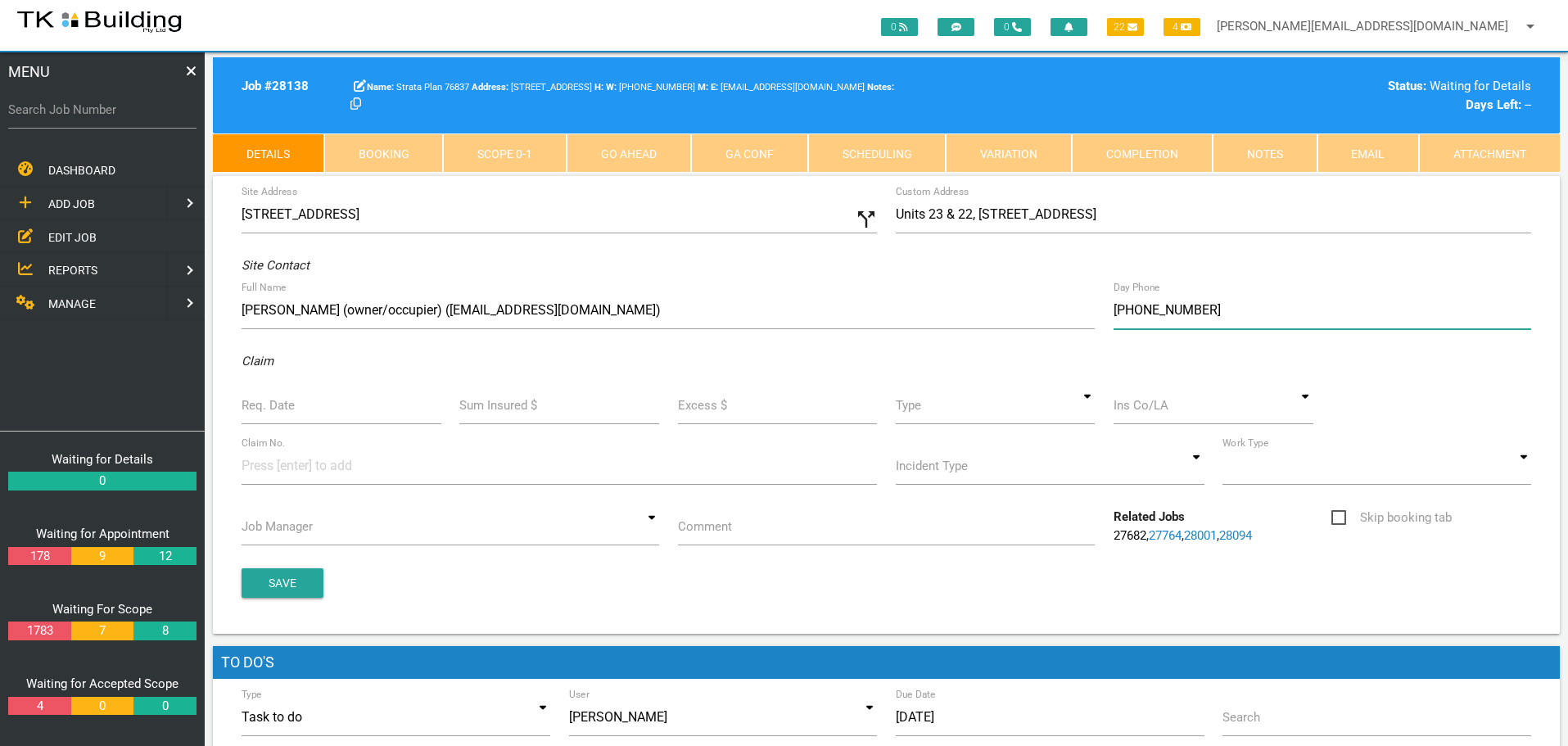
type input "(04) 3046 0664"
click at [300, 415] on input "Req. Date" at bounding box center [341, 406] width 199 height 38
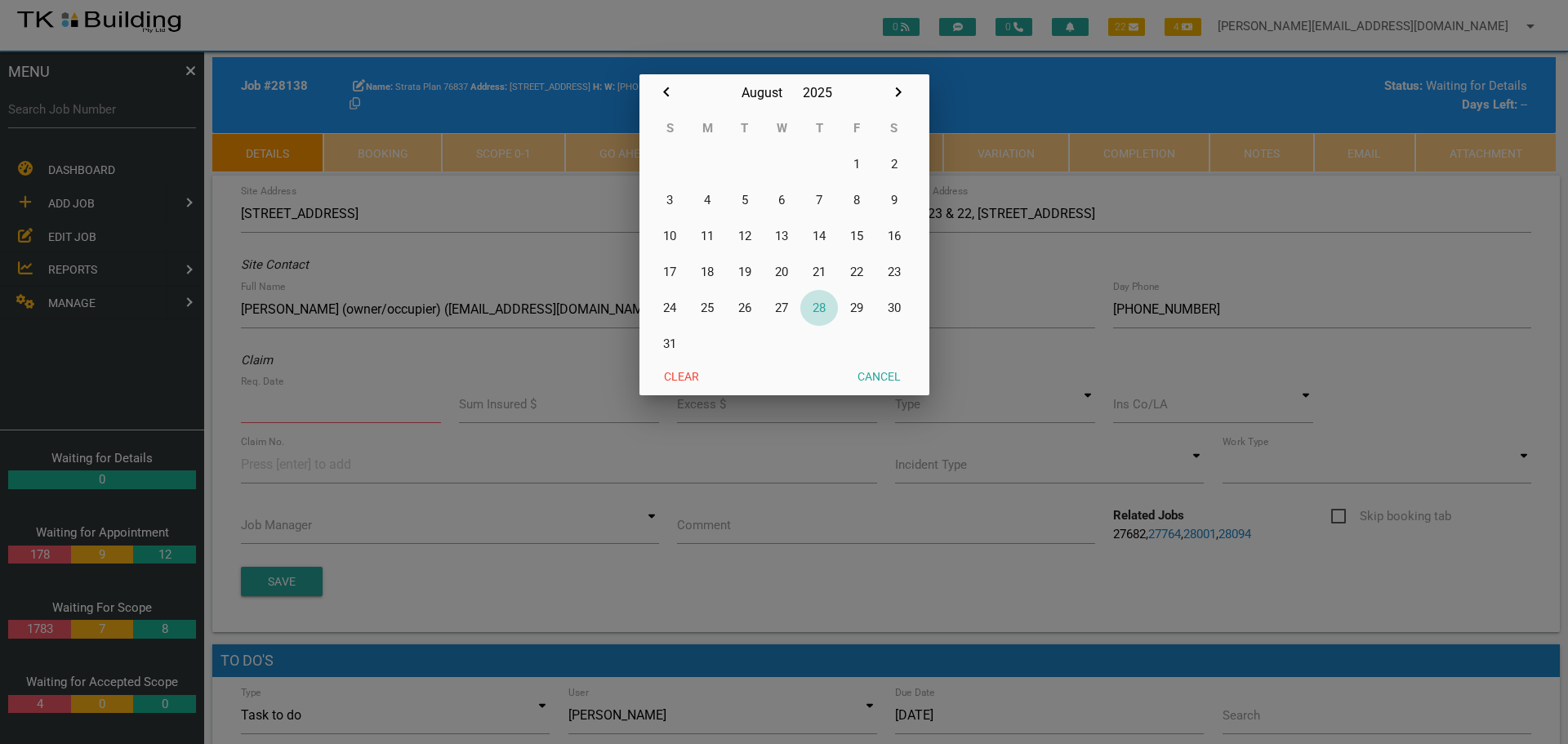
click at [822, 306] on button "28" at bounding box center [819, 308] width 38 height 36
type input "[DATE]"
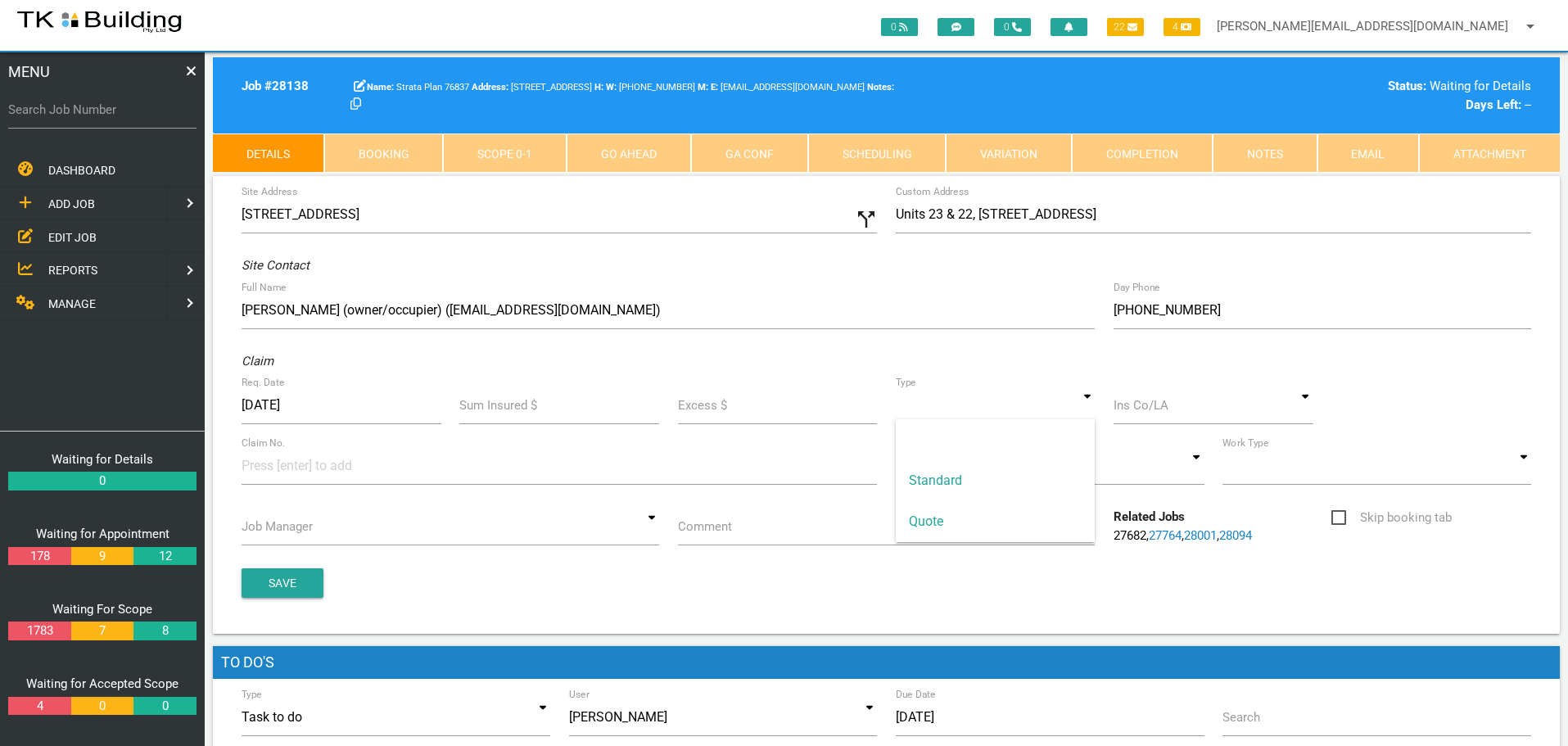
click at [1088, 410] on input at bounding box center [996, 406] width 199 height 38
click at [955, 480] on span "Standard" at bounding box center [996, 481] width 199 height 41
type input "Standard"
click at [1154, 405] on input at bounding box center [1213, 406] width 199 height 38
drag, startPoint x: 1163, startPoint y: 434, endPoint x: 553, endPoint y: 504, distance: 614.0
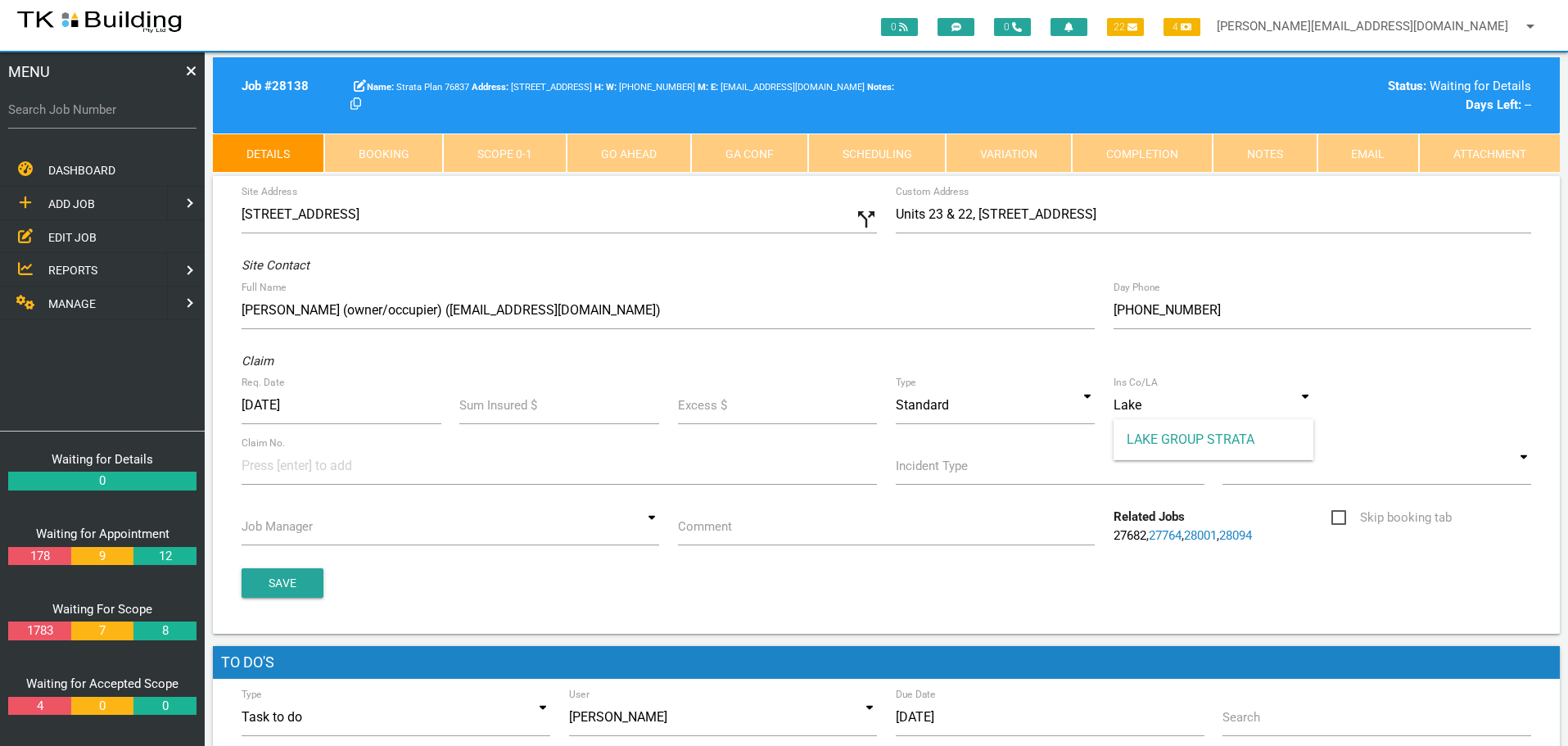
click at [1155, 443] on span "LAKE GROUP STRATA" at bounding box center [1213, 440] width 199 height 41
type input "LAKE GROUP STRATA"
click at [296, 475] on input at bounding box center [302, 466] width 123 height 37
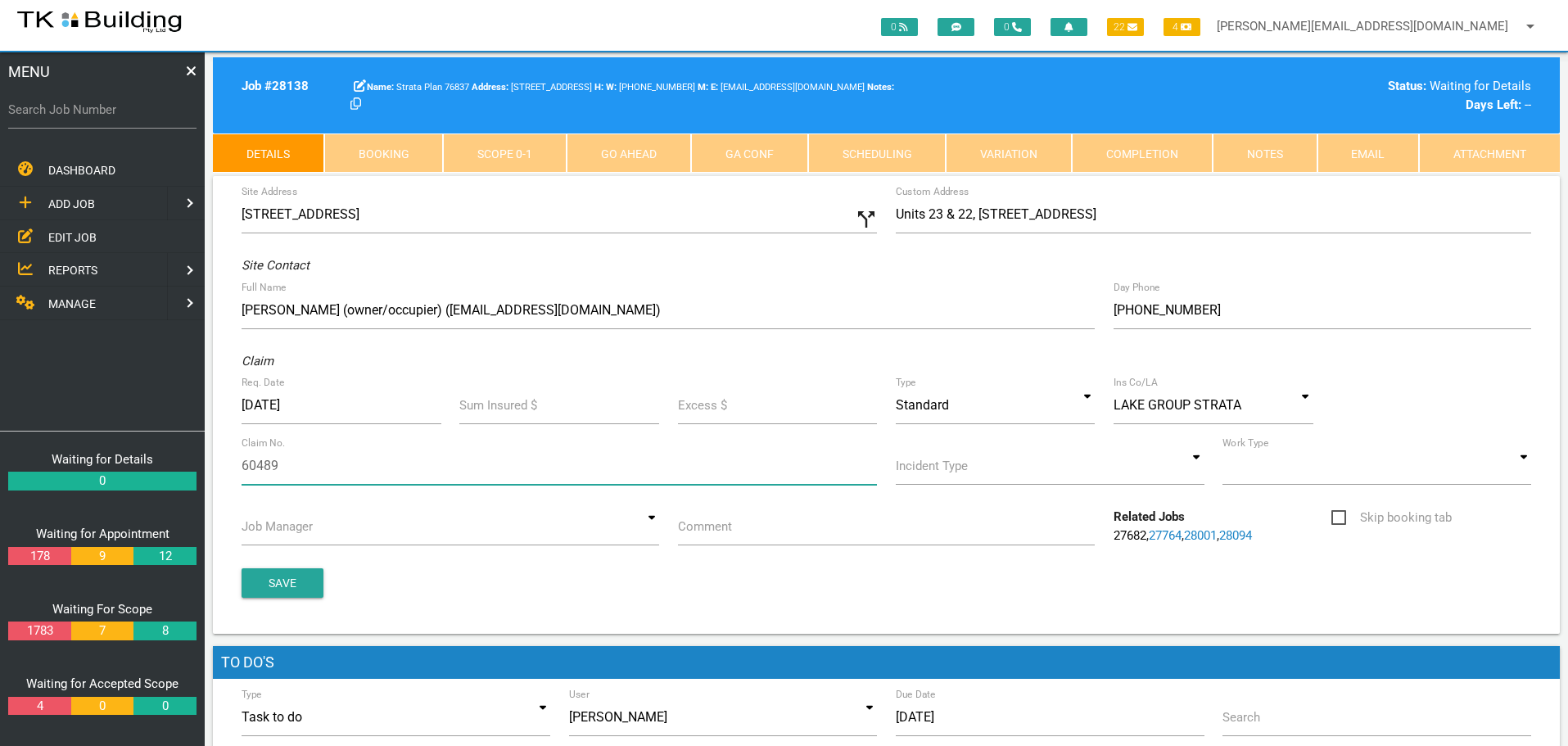
type input "604894"
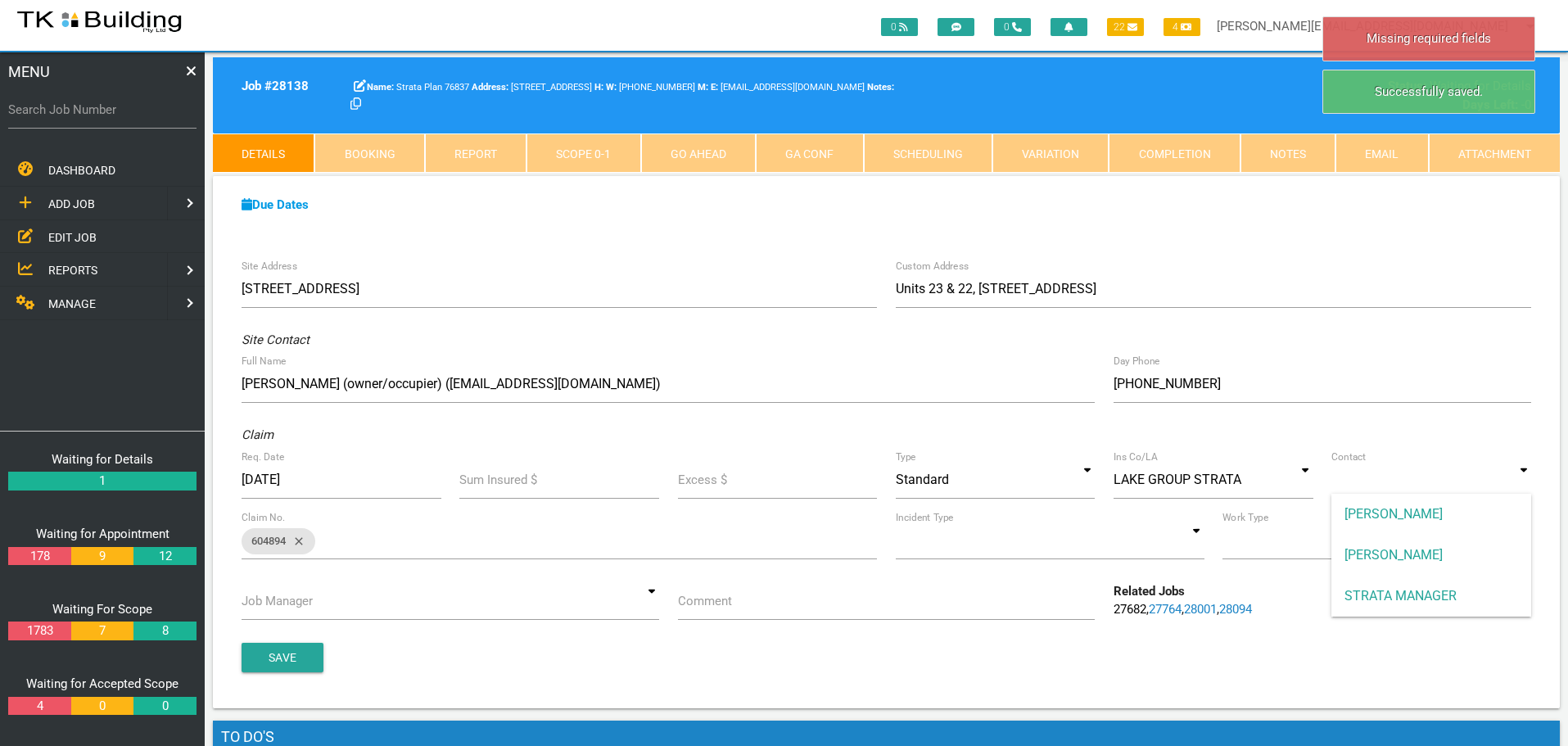
click at [1527, 486] on input at bounding box center [1431, 481] width 199 height 38
drag, startPoint x: 1412, startPoint y: 591, endPoint x: 1269, endPoint y: 592, distance: 143.0
click at [1411, 591] on span "STRATA MANAGER" at bounding box center [1431, 596] width 199 height 41
type input "STRATA MANAGER"
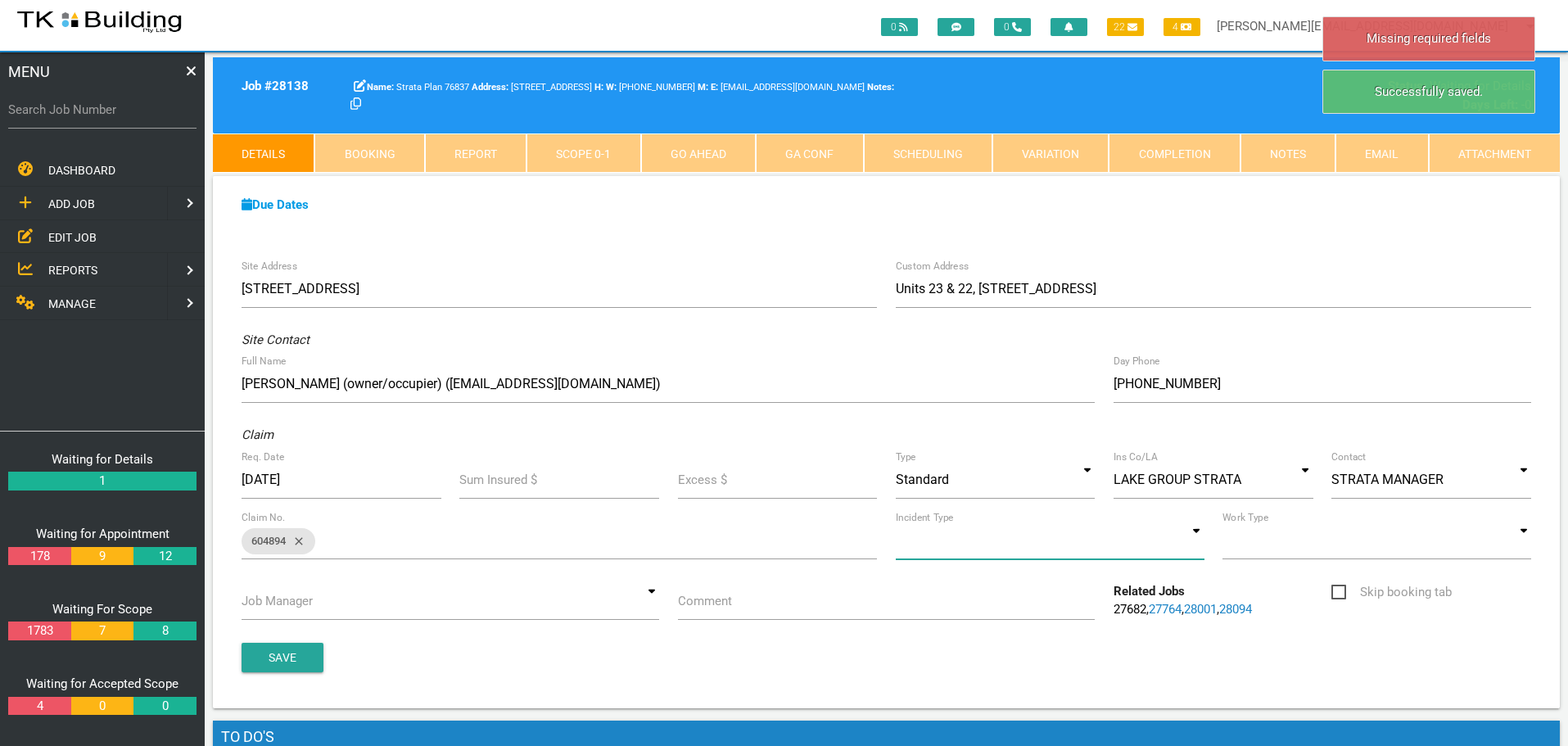
click at [1196, 543] on input at bounding box center [1051, 541] width 309 height 38
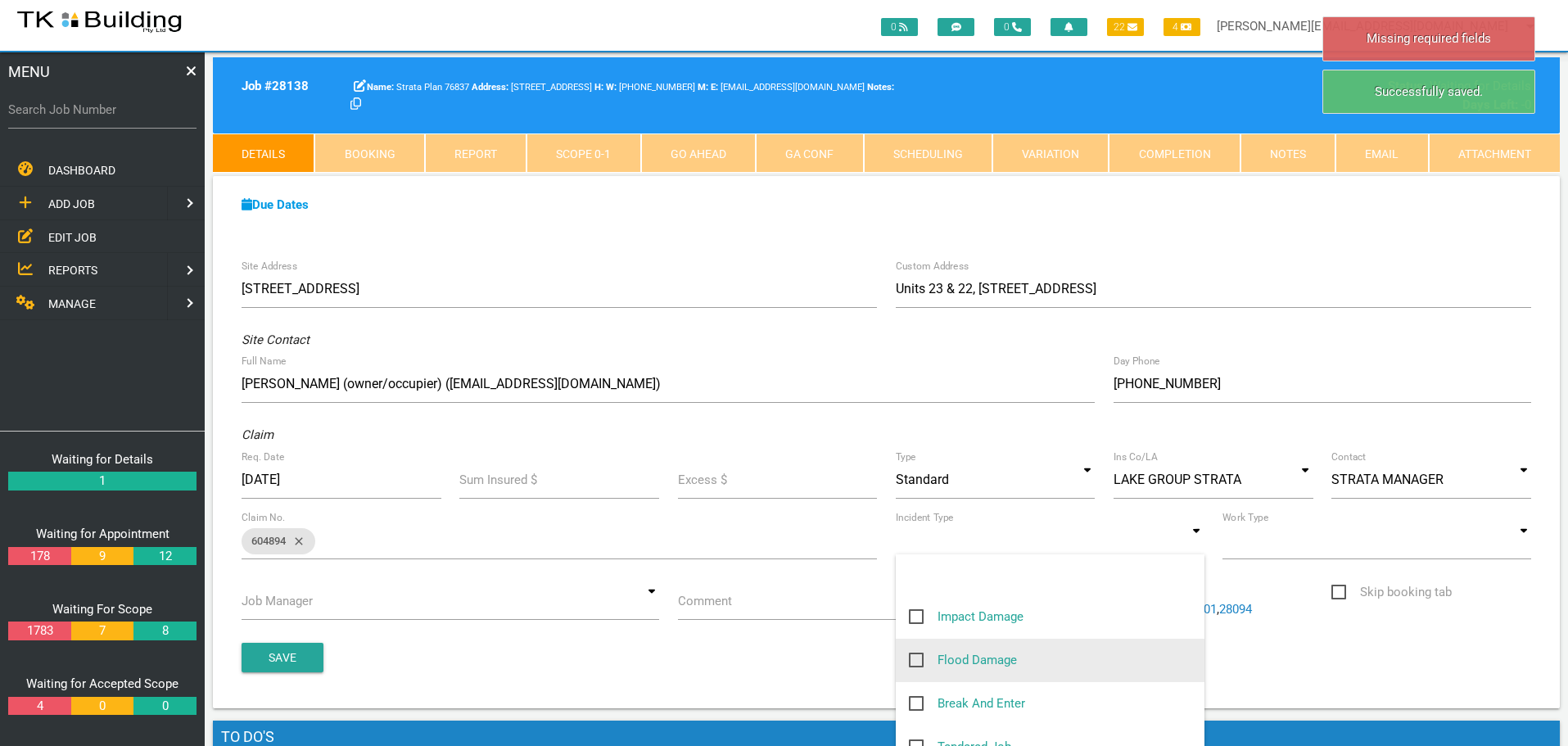
scroll to position [164, 0]
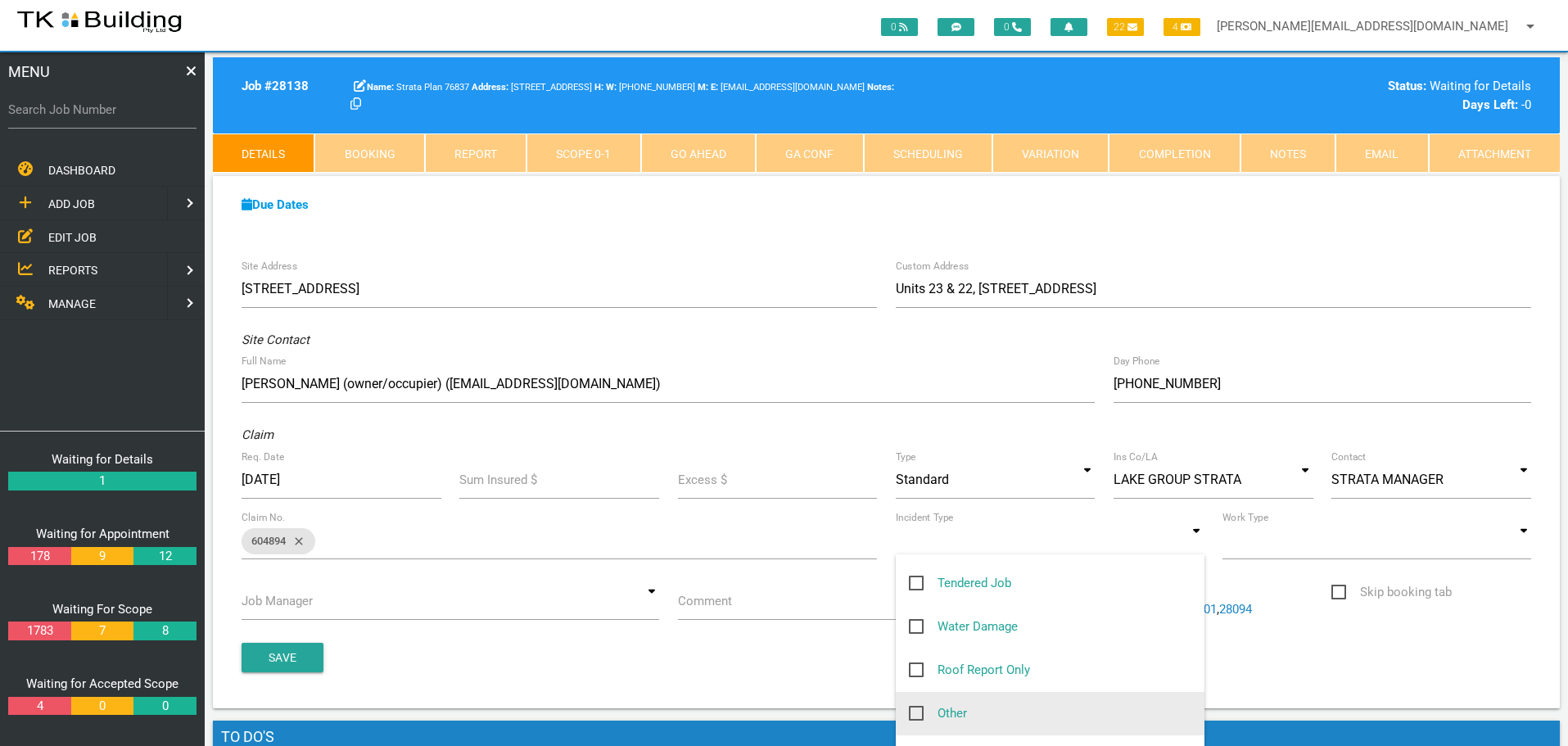
click at [917, 713] on span "Other" at bounding box center [938, 714] width 58 height 21
click at [917, 713] on input "Other" at bounding box center [914, 709] width 11 height 11
checkbox input "true"
type input "Other"
click at [1522, 543] on input at bounding box center [1378, 541] width 309 height 38
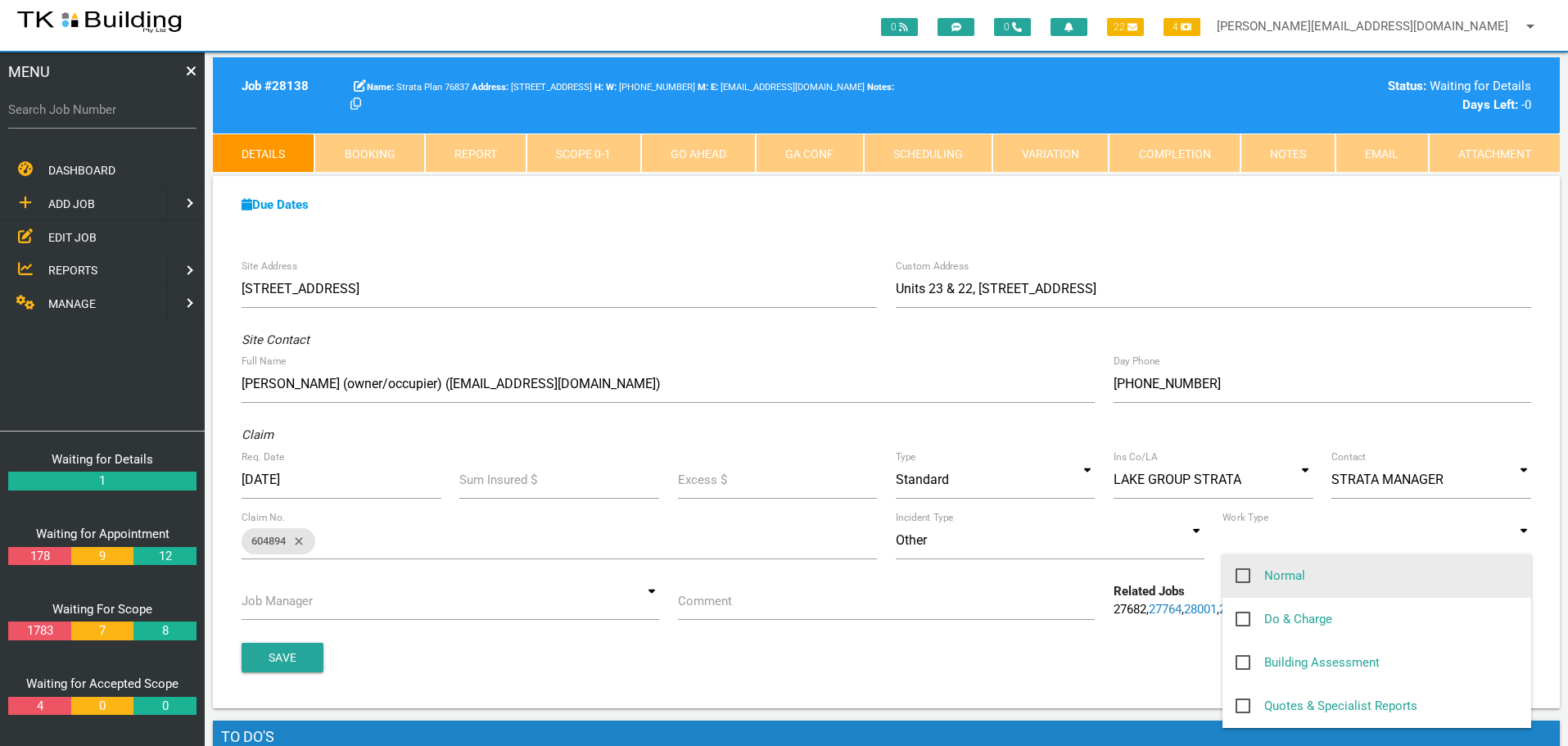
click at [1241, 572] on span "Normal" at bounding box center [1271, 576] width 70 height 21
click at [1241, 572] on input "Normal" at bounding box center [1241, 571] width 11 height 11
checkbox input "true"
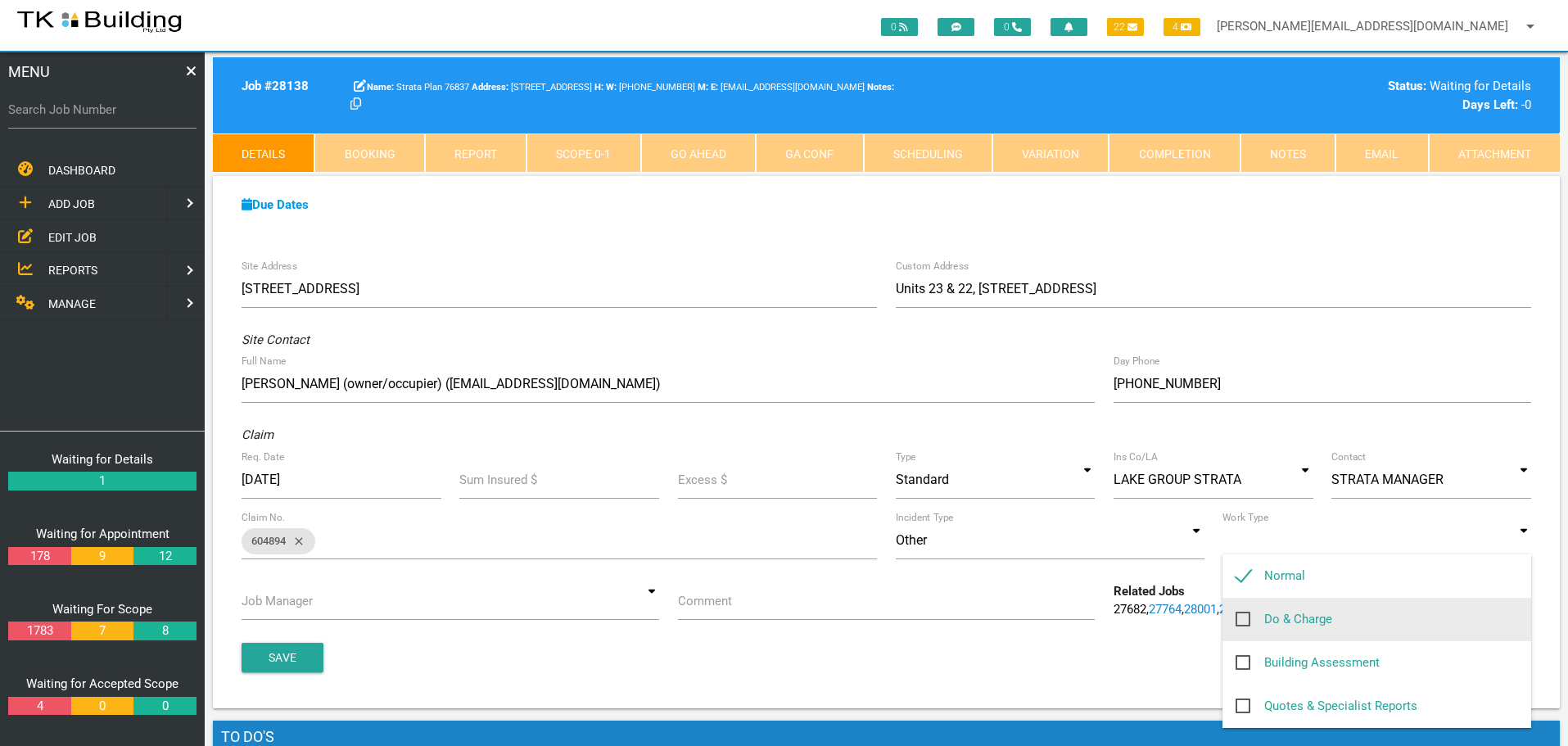
type input "Normal"
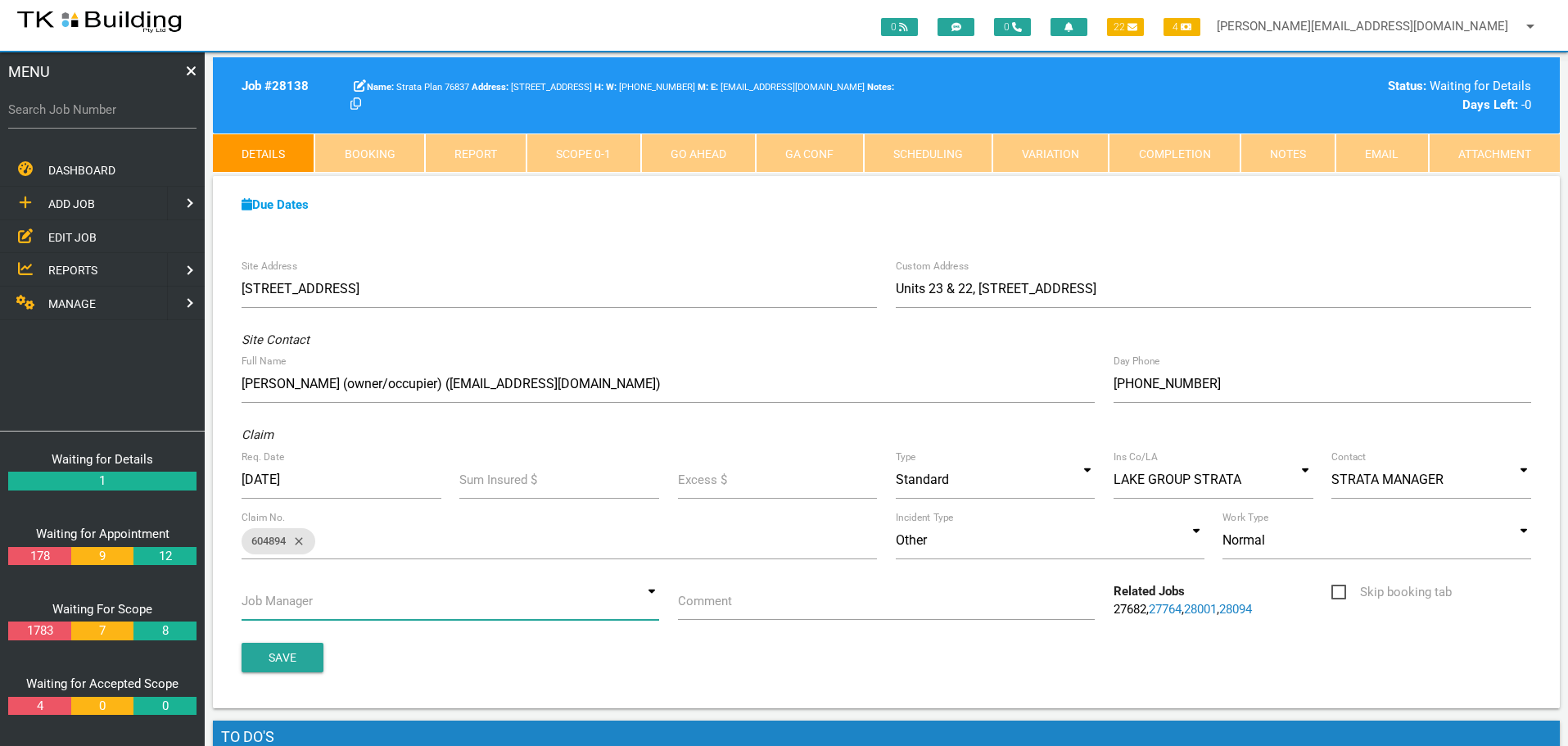
click at [649, 605] on input at bounding box center [450, 601] width 418 height 38
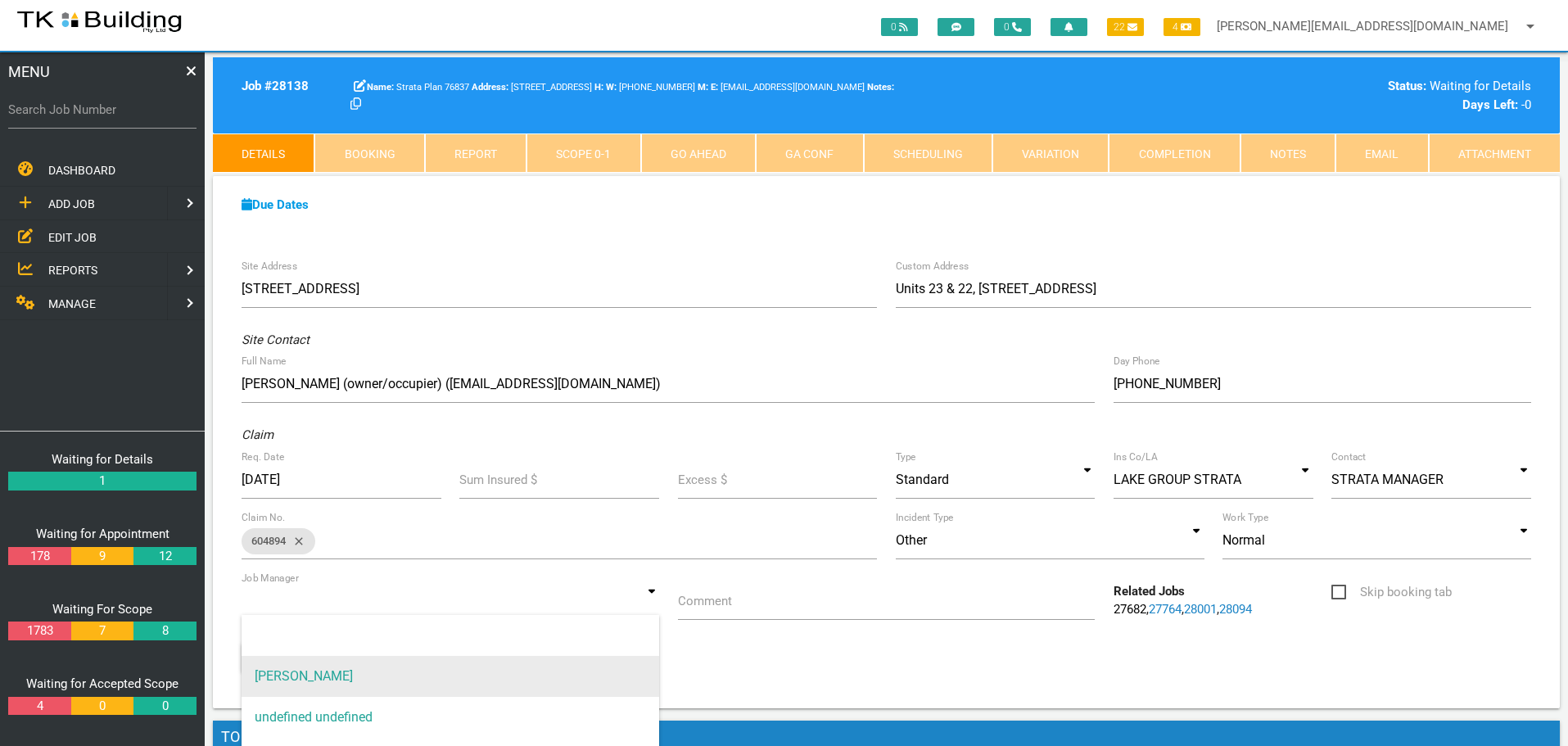
click at [549, 674] on span "[PERSON_NAME]" at bounding box center [450, 676] width 418 height 41
type input "[PERSON_NAME]"
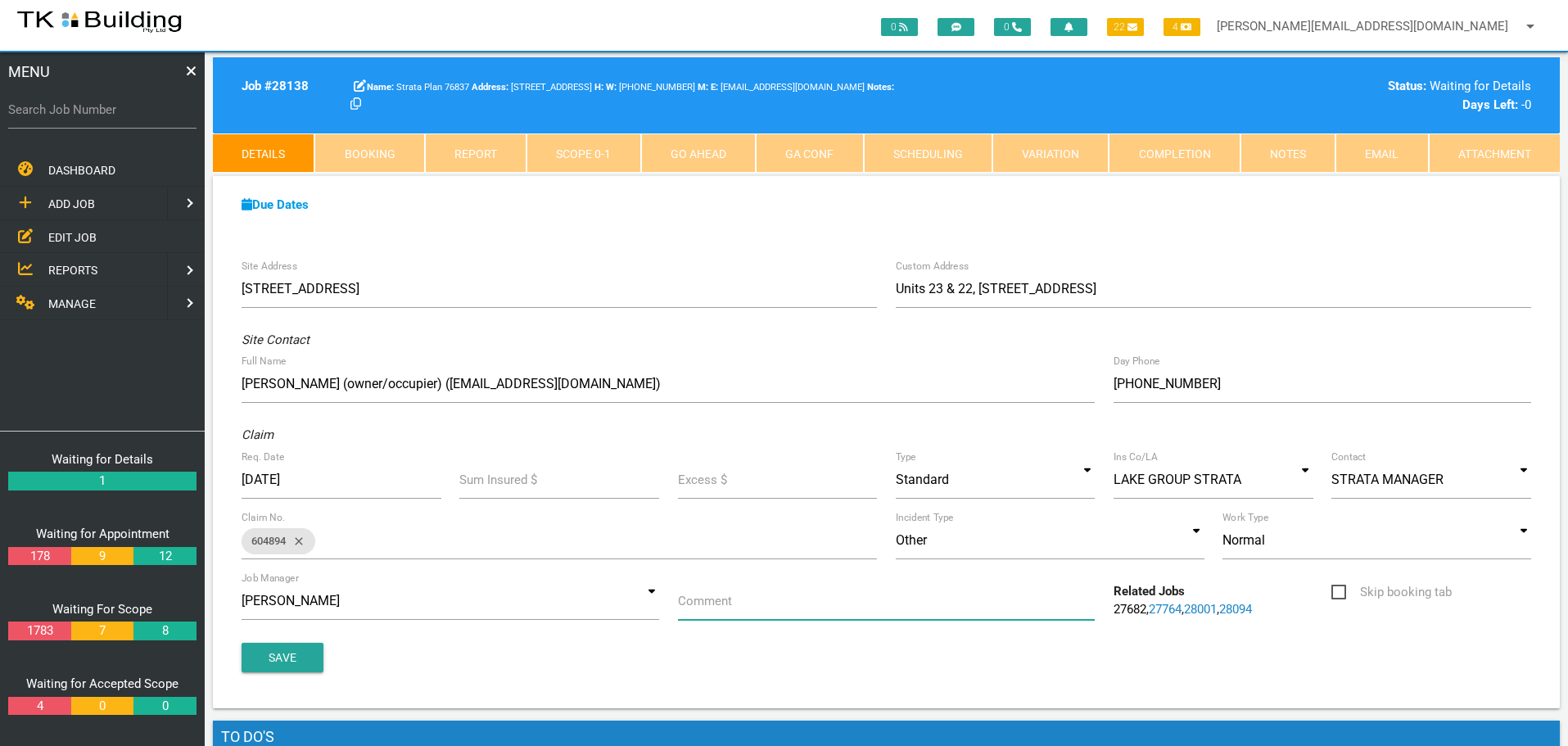
click at [748, 603] on input "Comment" at bounding box center [886, 601] width 418 height 38
type input "Q"
type input "Attned/repair damage from impact to support post at front of units"
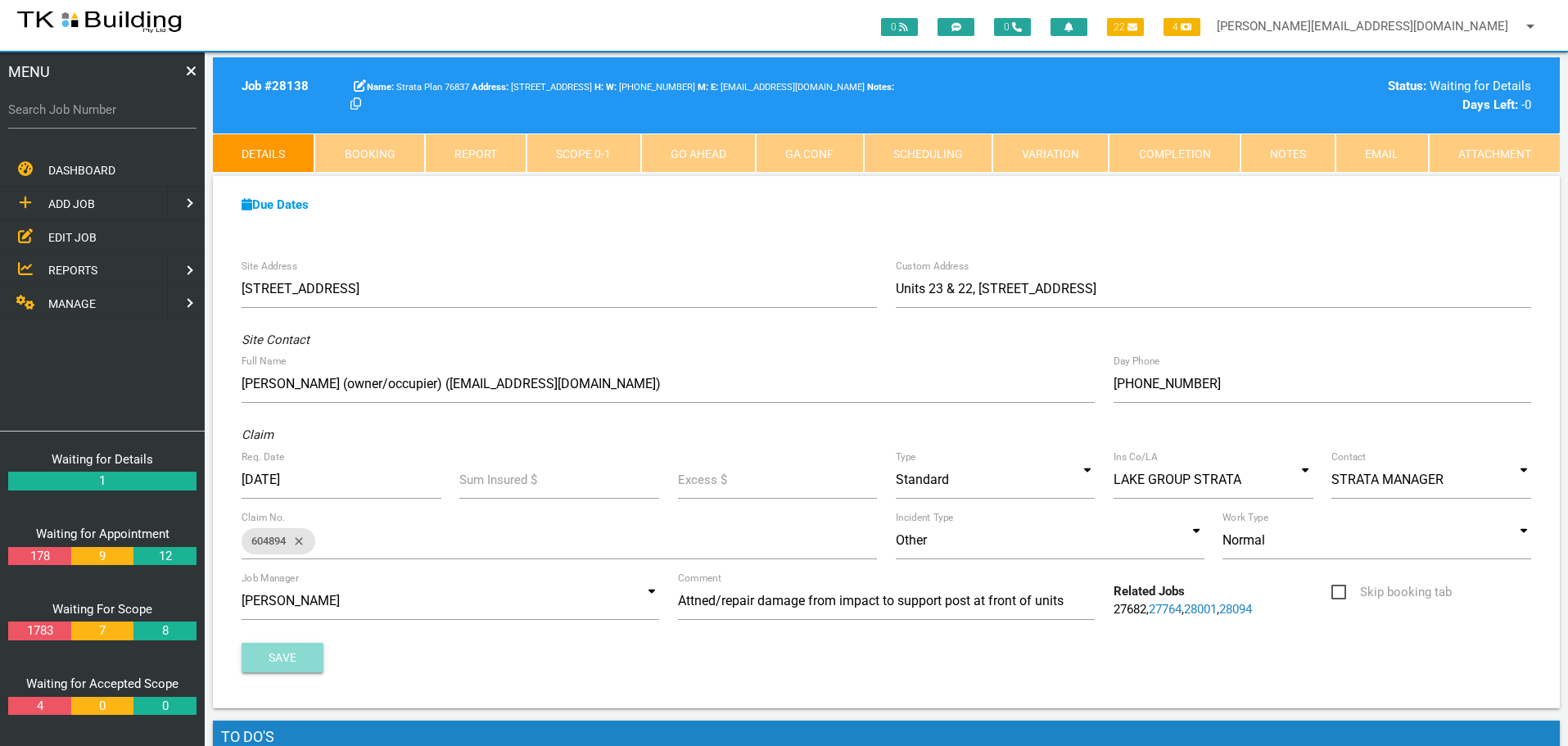
click at [301, 658] on button "Save" at bounding box center [282, 658] width 82 height 30
drag, startPoint x: 301, startPoint y: 656, endPoint x: 269, endPoint y: 686, distance: 43.9
click at [278, 677] on div "Site Address 346-348 Pacific Hwy, Belmont North NSW 2280, Australia Custom Addr…" at bounding box center [886, 479] width 1347 height 458
click at [1205, 608] on link "28001" at bounding box center [1200, 609] width 33 height 15
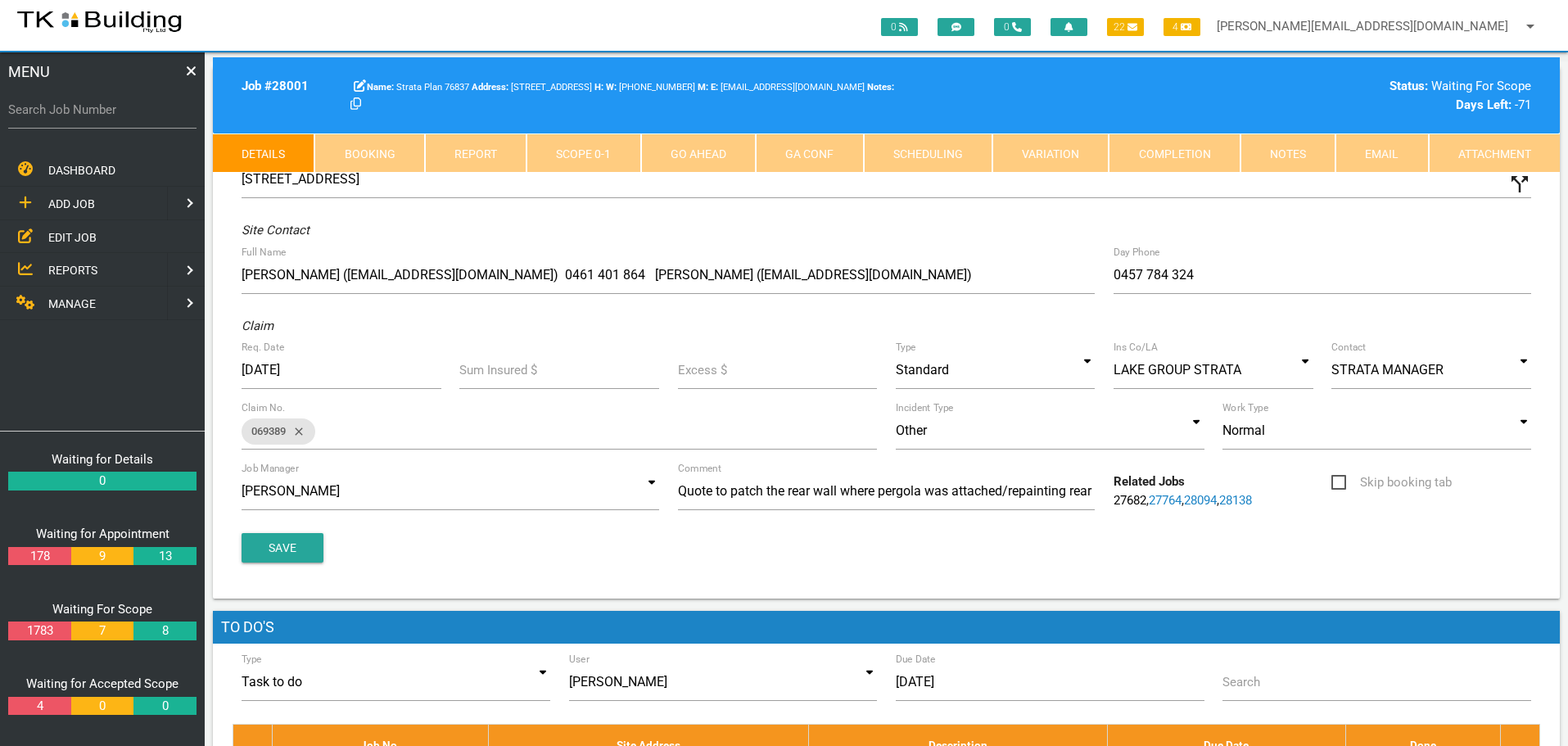
click at [1169, 494] on link "27764" at bounding box center [1165, 501] width 33 height 15
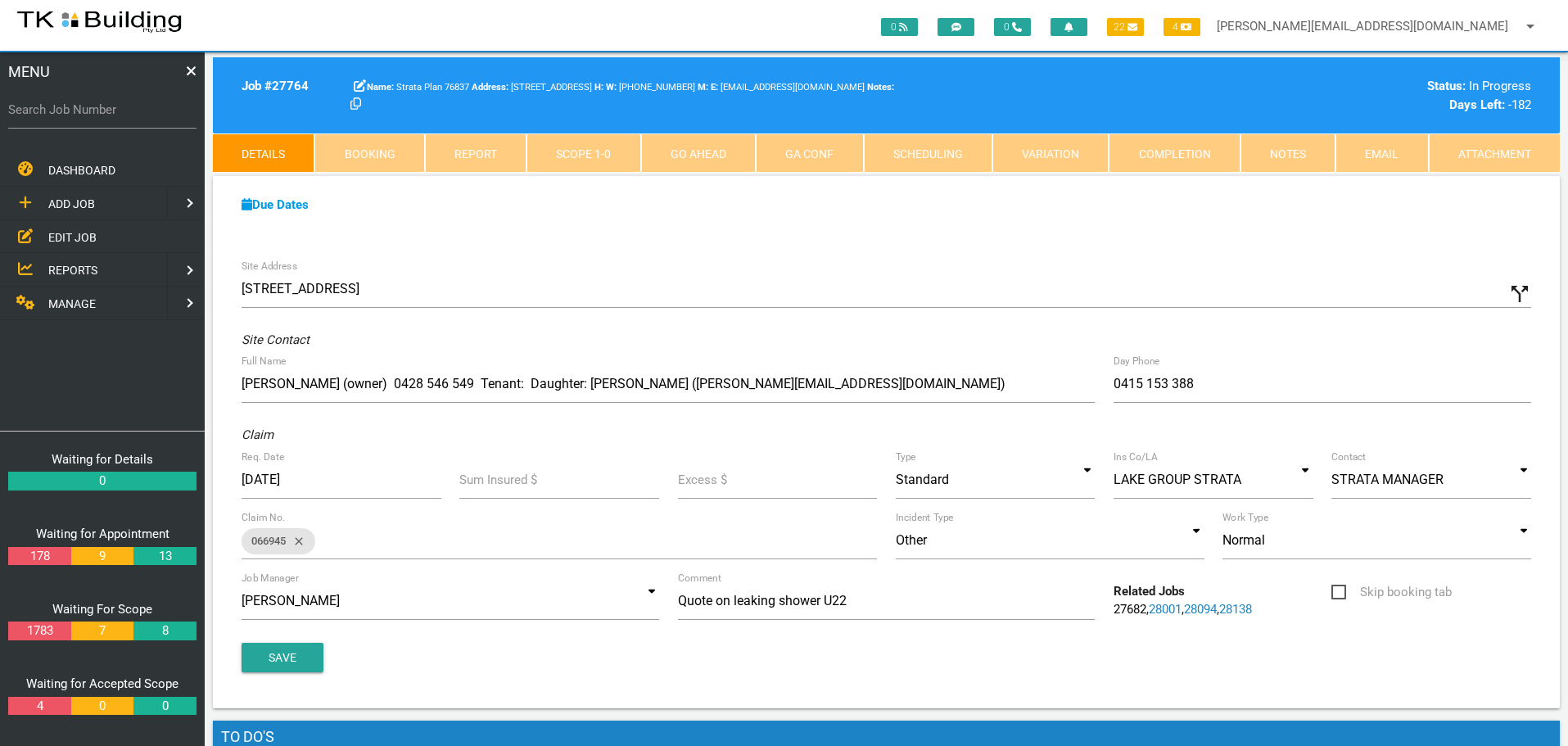
click at [1311, 154] on link "Notes" at bounding box center [1288, 153] width 95 height 39
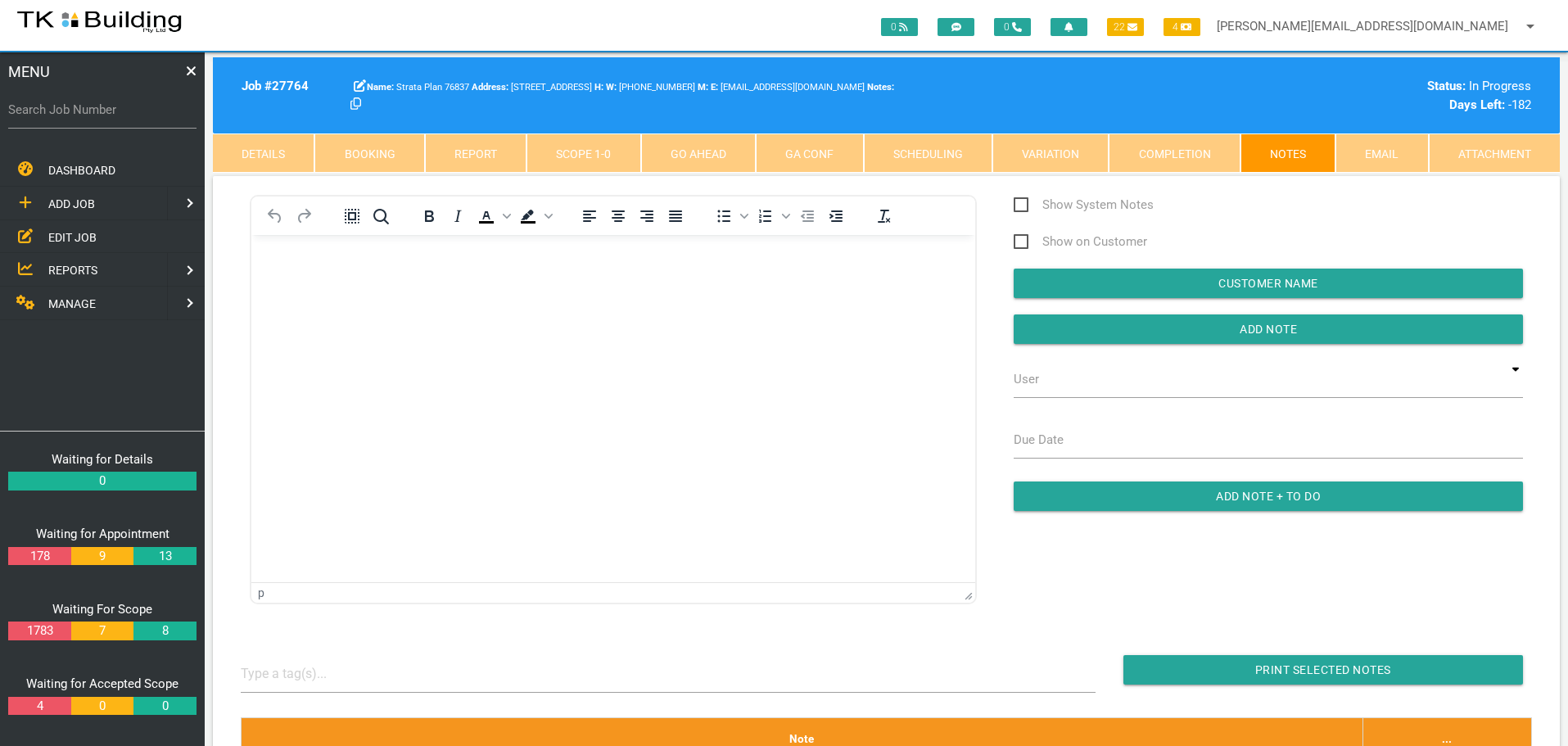
click at [343, 282] on body "Rich Text Area. Press ALT-0 for help." at bounding box center [613, 281] width 724 height 54
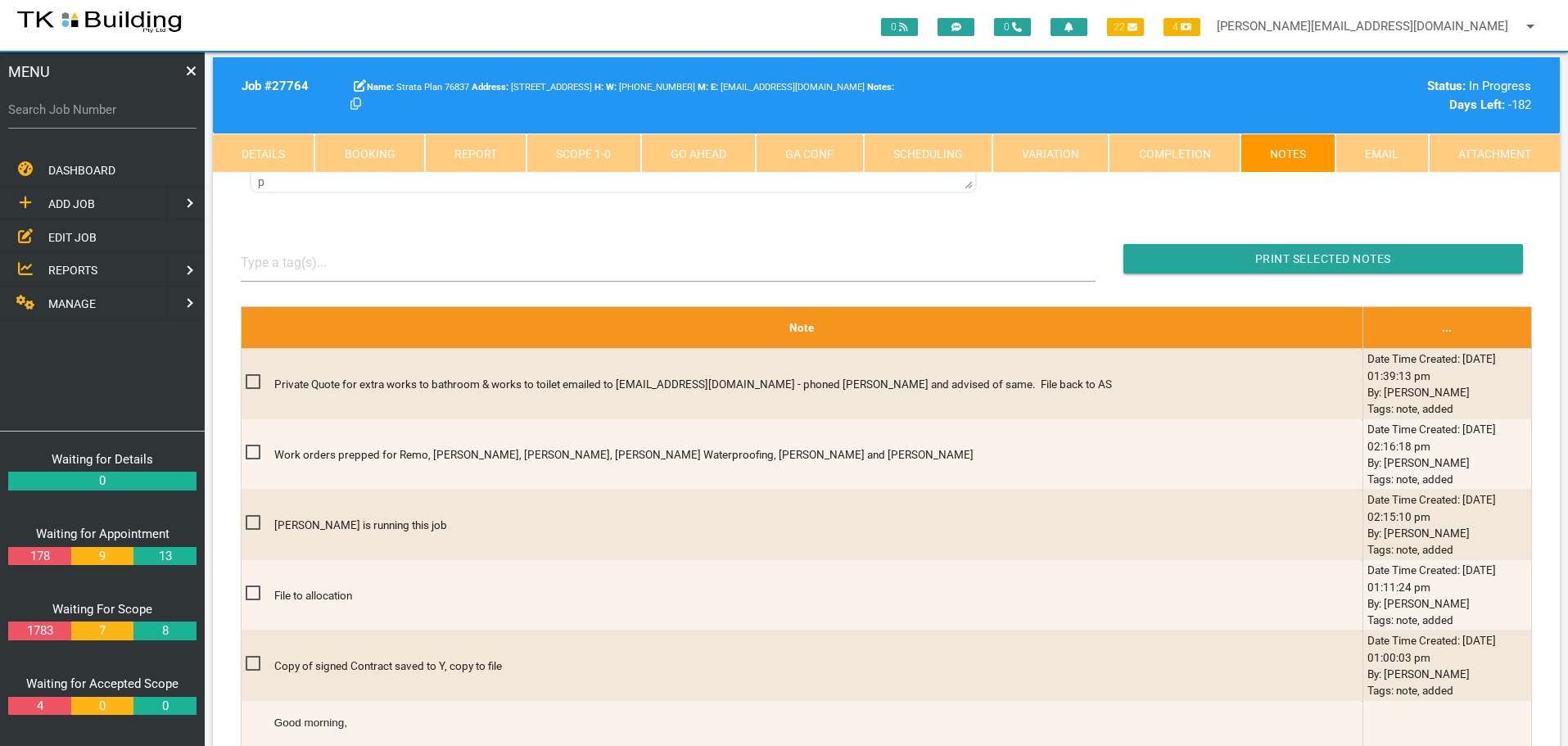
scroll to position [82, 0]
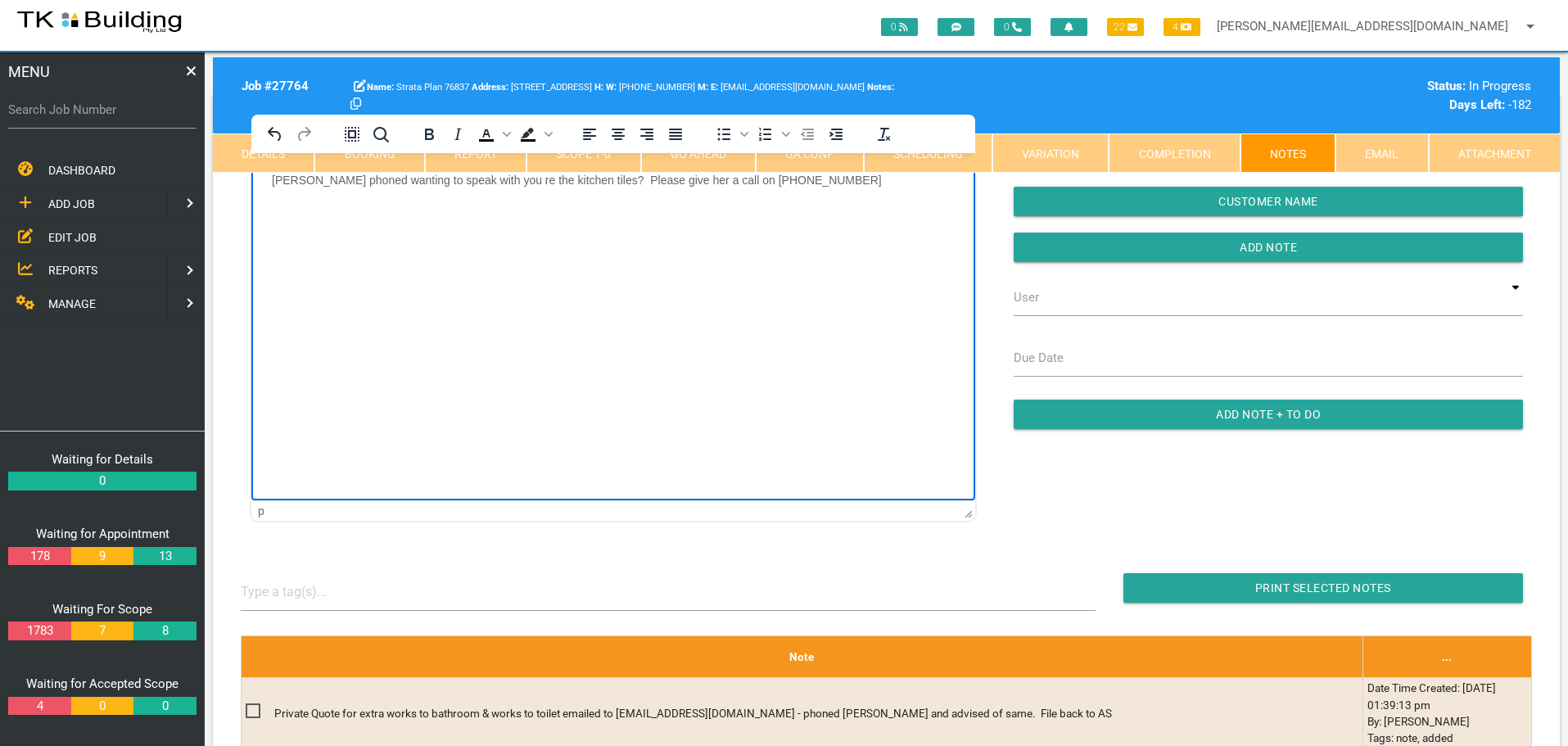
click at [725, 176] on p "Maretta phoned wanting to speak with you re the kitchen tiles? Please give her …" at bounding box center [613, 179] width 683 height 13
drag, startPoint x: 737, startPoint y: 179, endPoint x: 1026, endPoint y: 315, distance: 319.4
click at [737, 179] on p "Maretta phoned wanting to speak with you re the kitchen tiles? Please give her …" at bounding box center [613, 179] width 683 height 13
click at [748, 182] on p "Maretta phoned wanting to speak with you re the kitchen tiles? Please give her …" at bounding box center [613, 179] width 683 height 13
click at [769, 177] on p "Maretta phoned wanting to speak with you re the kitchen tiles? Please give her …" at bounding box center [613, 179] width 683 height 13
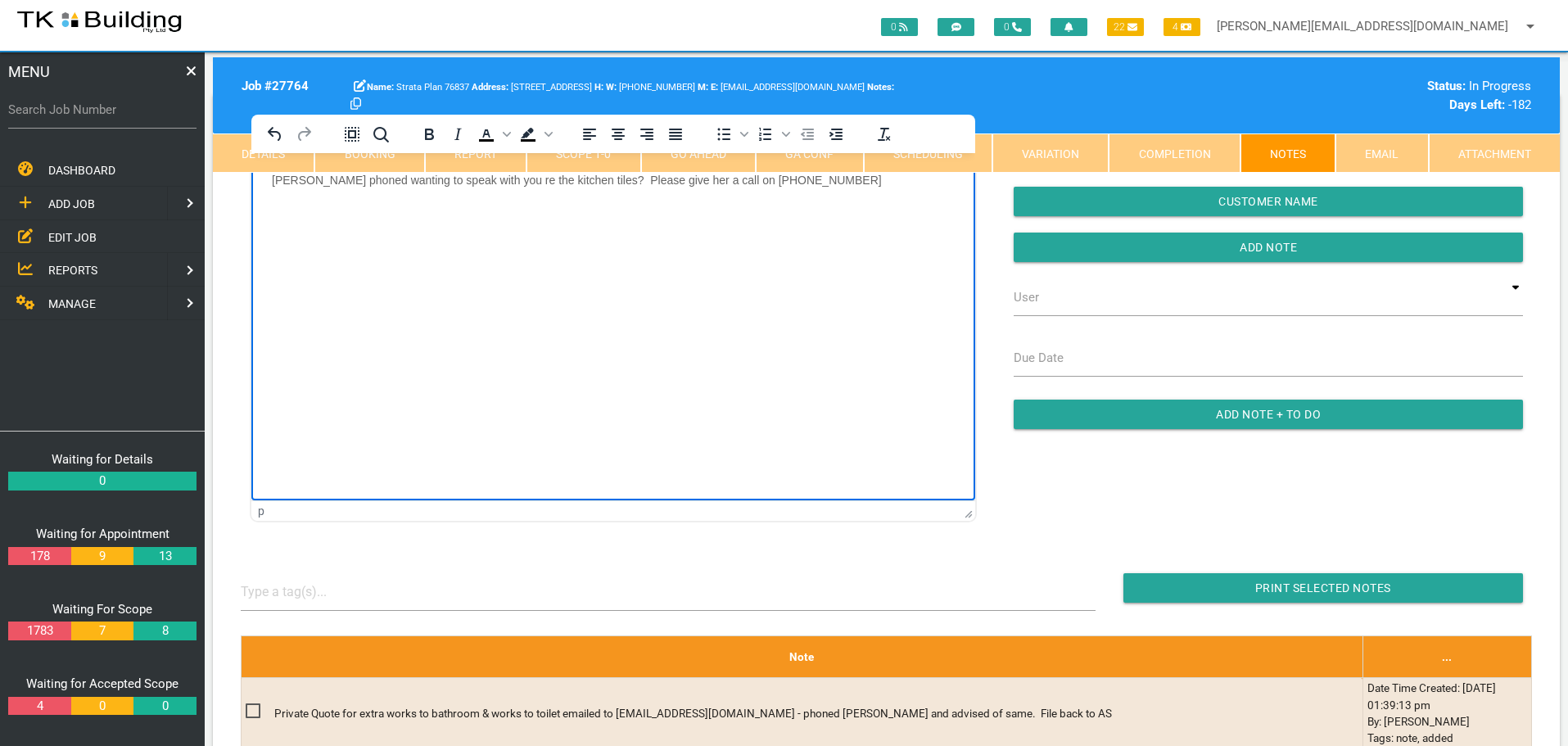
click at [774, 178] on p "Maretta phoned wanting to speak with you re the kitchen tiles? Please give her …" at bounding box center [613, 179] width 683 height 13
click at [805, 178] on p "Maretta phoned wanting to speak with you re the kitchen tiles? Please give her …" at bounding box center [613, 179] width 683 height 13
click at [751, 179] on p "Maretta phoned wanting to speak with you re the kitchen tiles? Please give her …" at bounding box center [613, 179] width 683 height 13
click at [814, 182] on p "Maretta phoned wanting to speak with you re the kitchen tiles? Please give her …" at bounding box center [613, 179] width 683 height 13
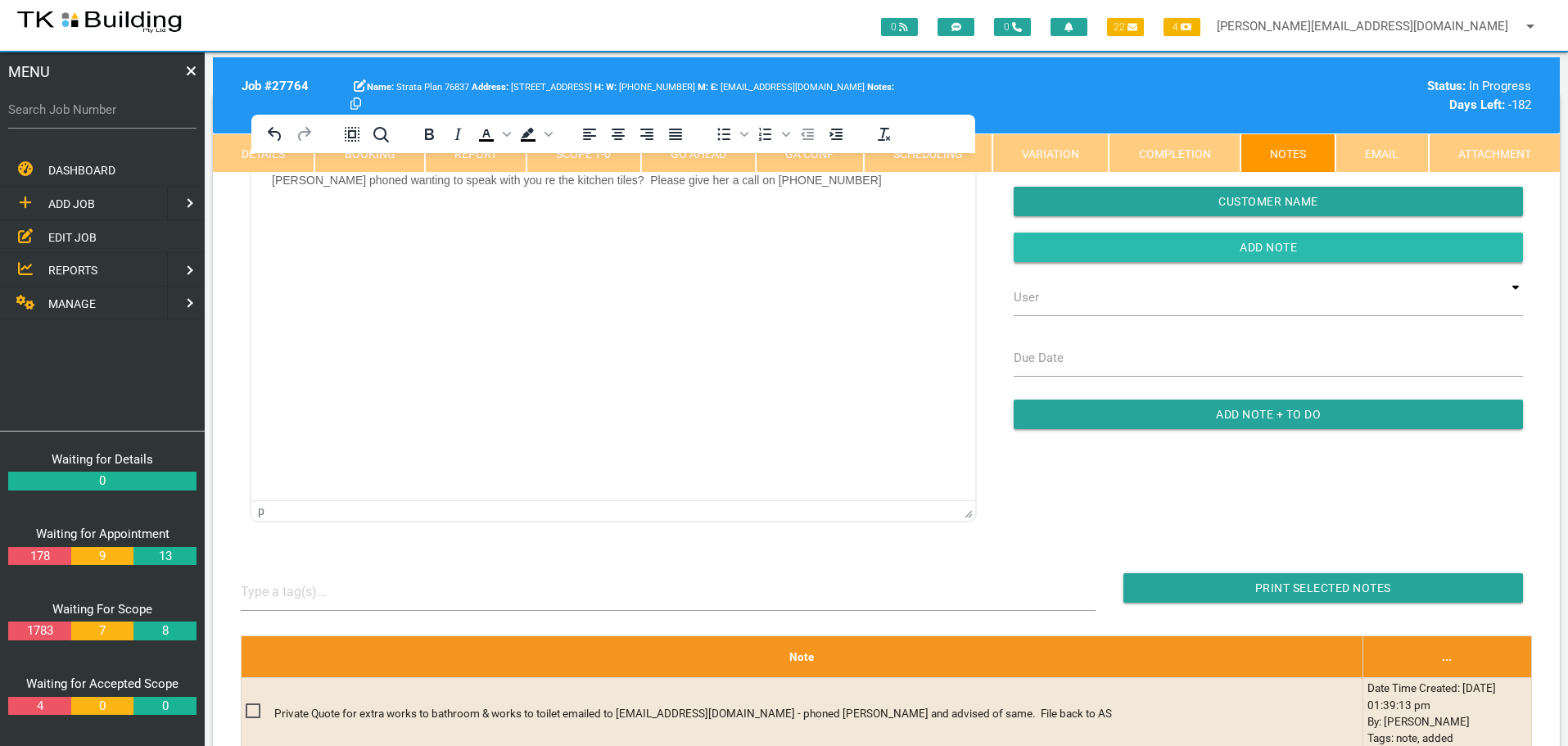
click at [1056, 251] on input "button" at bounding box center [1268, 247] width 509 height 30
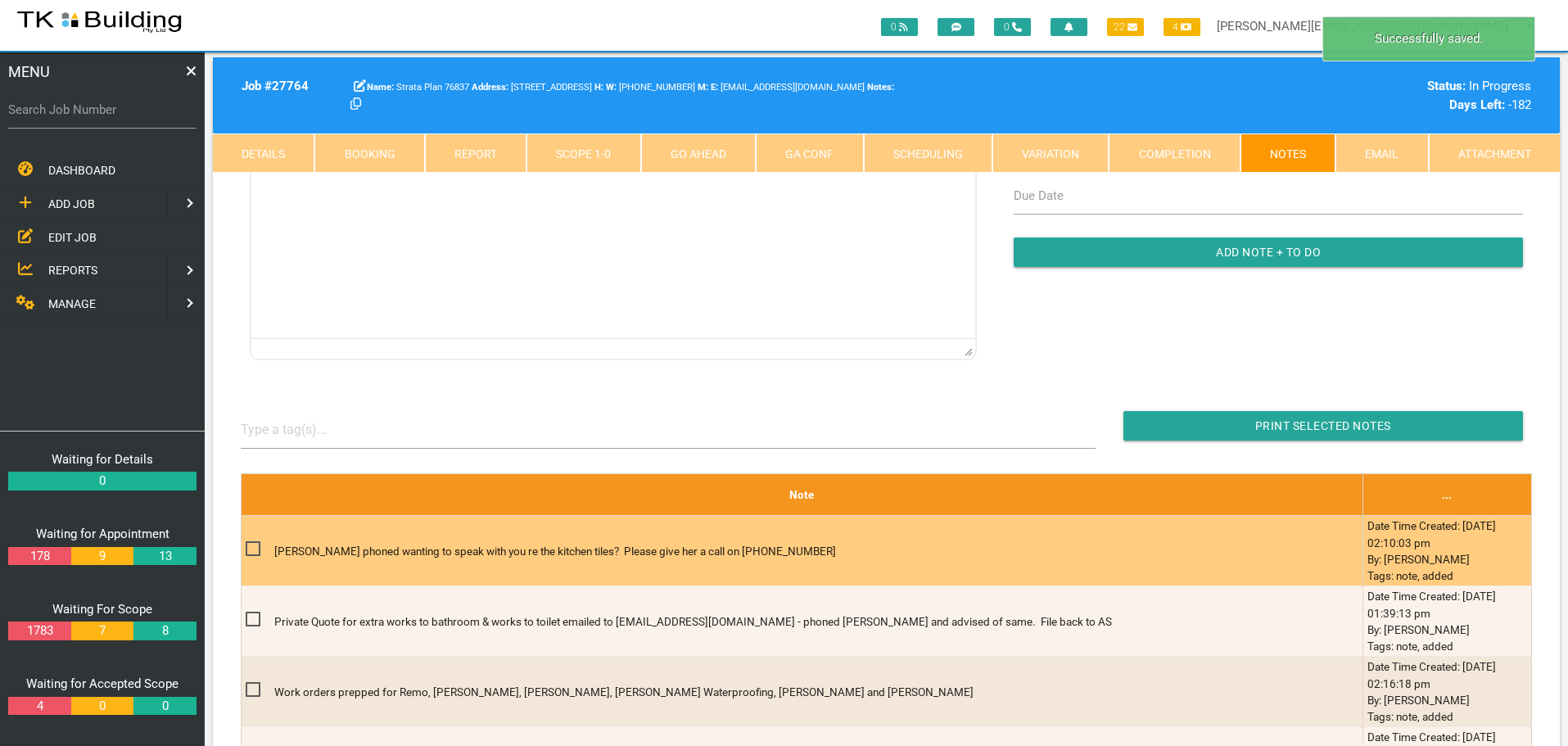
scroll to position [245, 0]
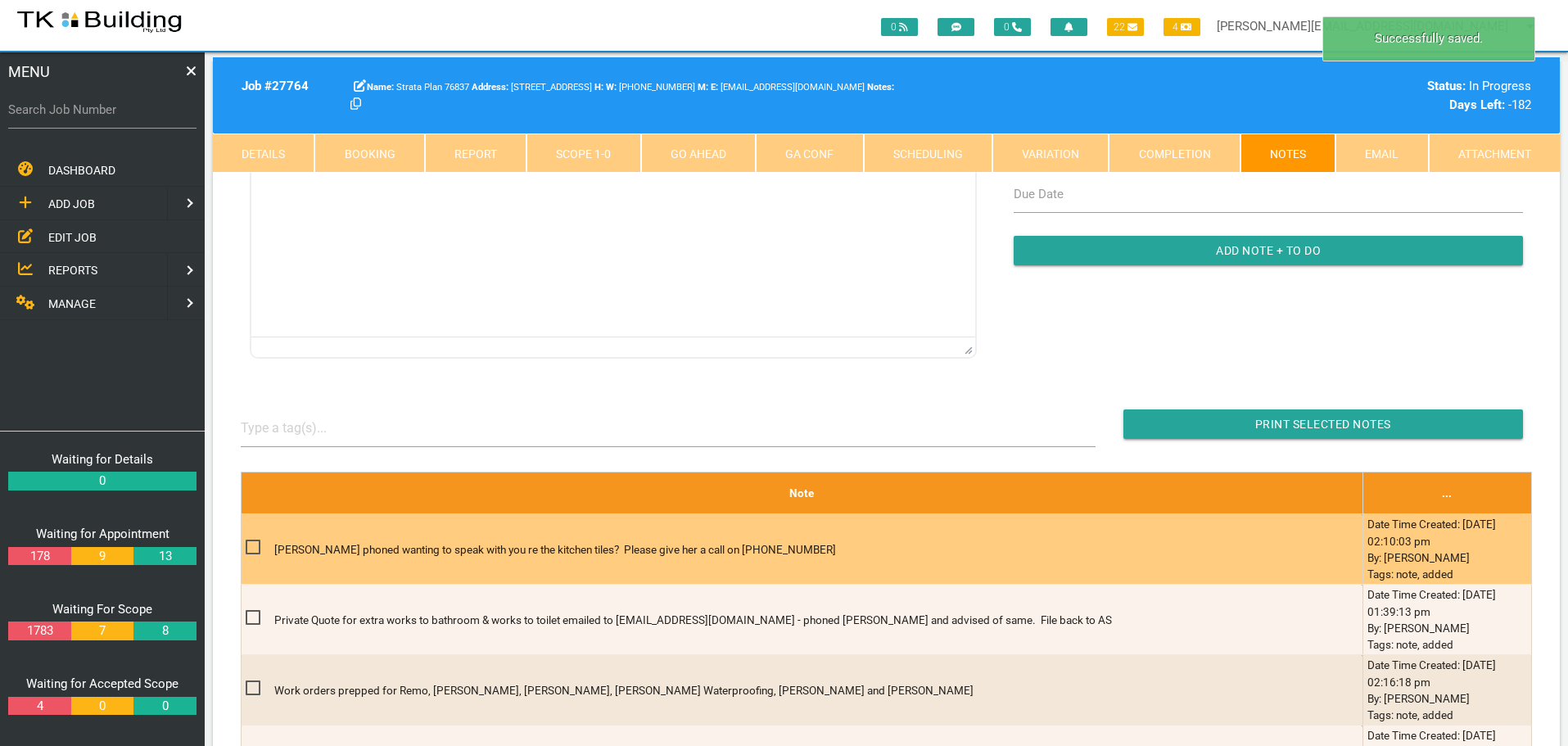
click at [246, 549] on span at bounding box center [259, 548] width 29 height 21
click at [246, 549] on input "checkbox" at bounding box center [250, 543] width 11 height 11
checkbox input "true"
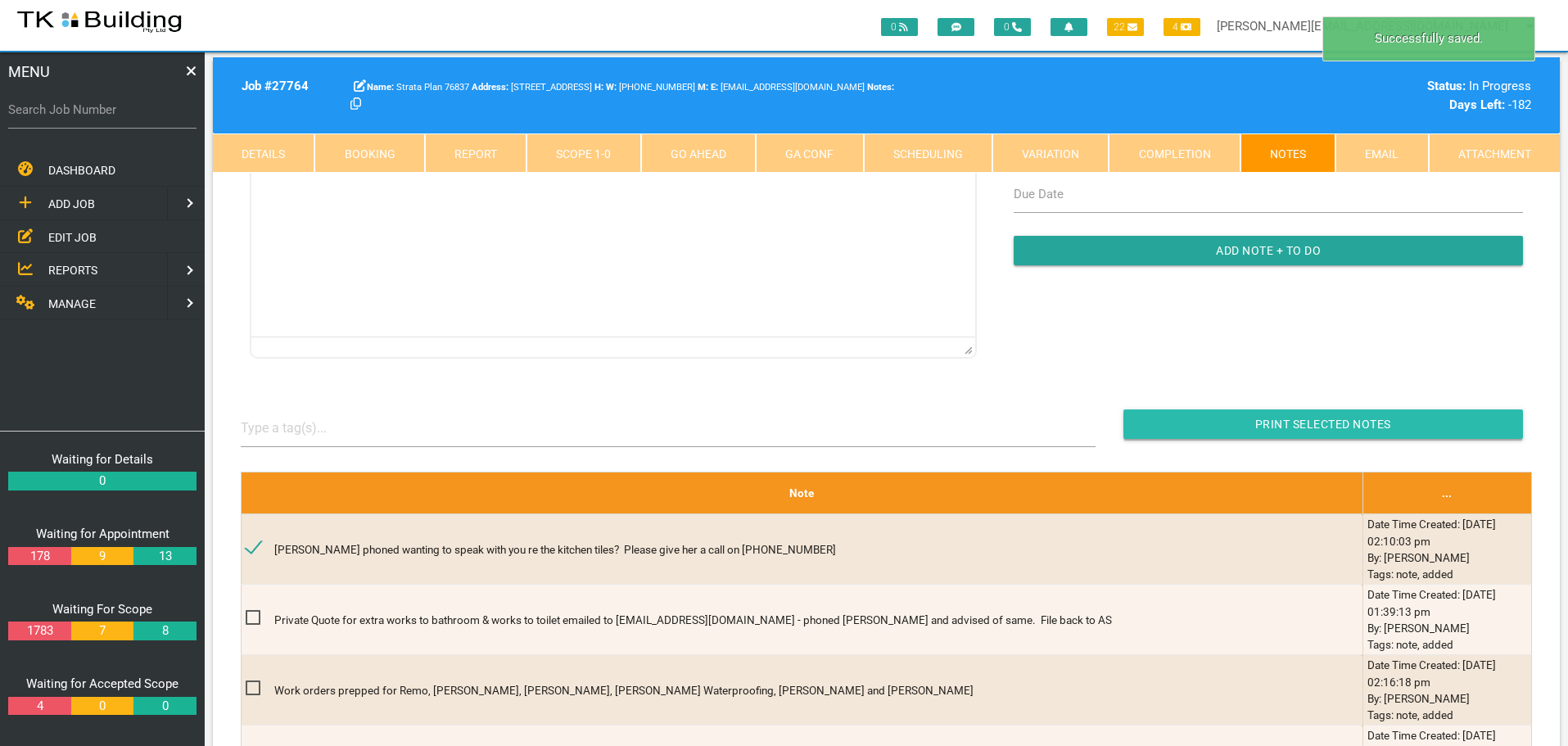
click at [1251, 426] on input "button" at bounding box center [1323, 425] width 400 height 30
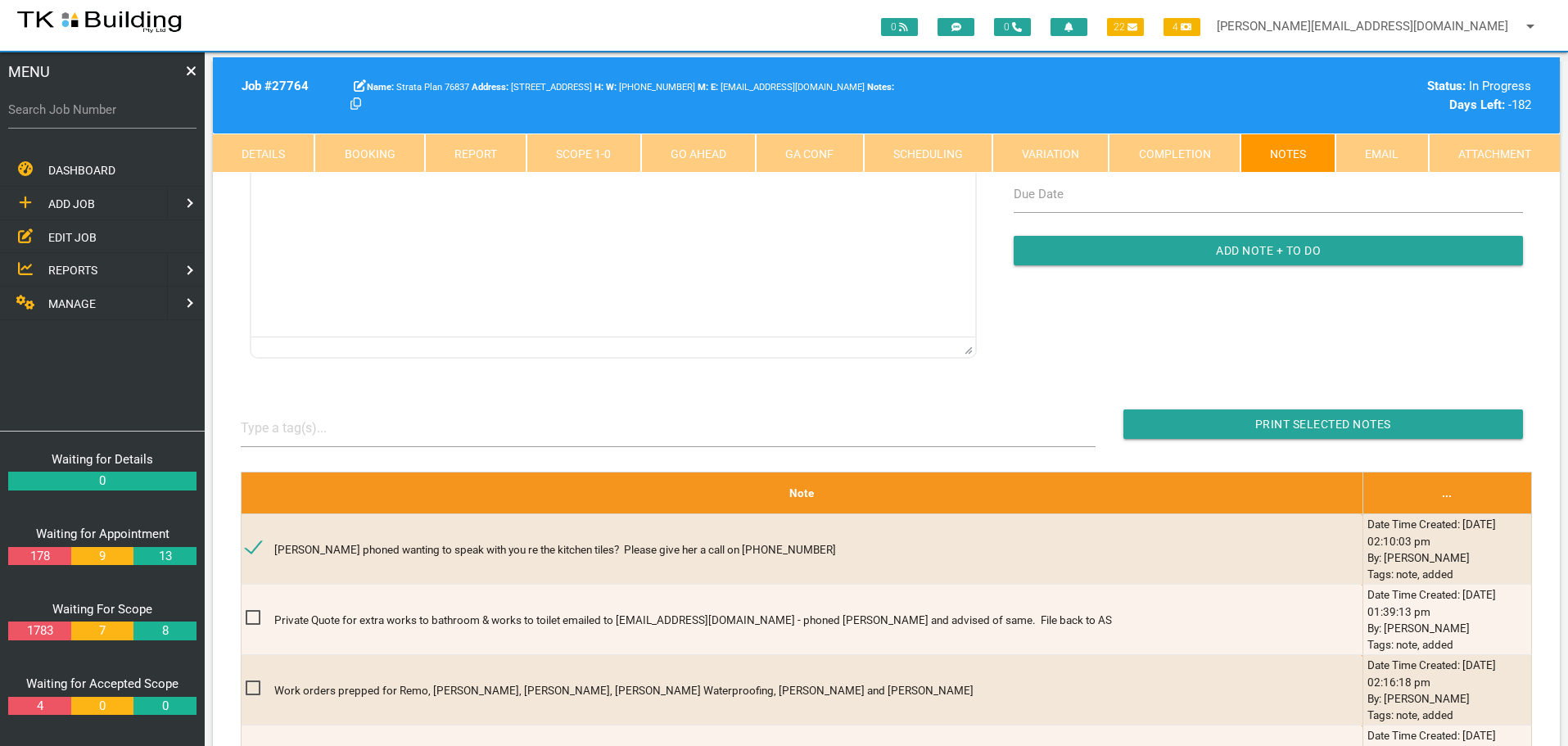
click at [84, 237] on span "EDIT JOB" at bounding box center [72, 236] width 48 height 13
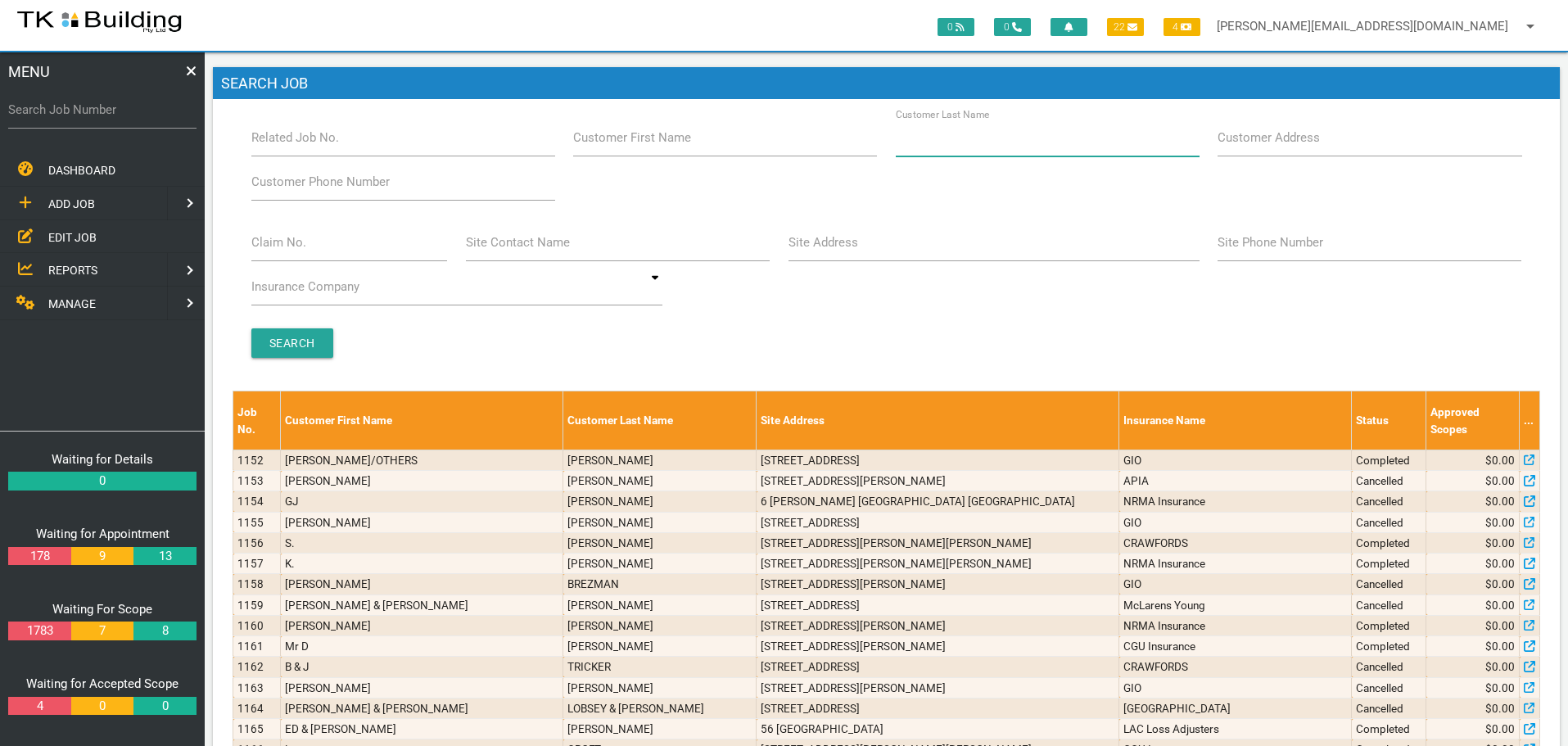
click at [941, 151] on input "Customer Last Name" at bounding box center [1048, 138] width 304 height 38
click at [284, 253] on input "Claim No." at bounding box center [349, 242] width 196 height 38
type input "35323"
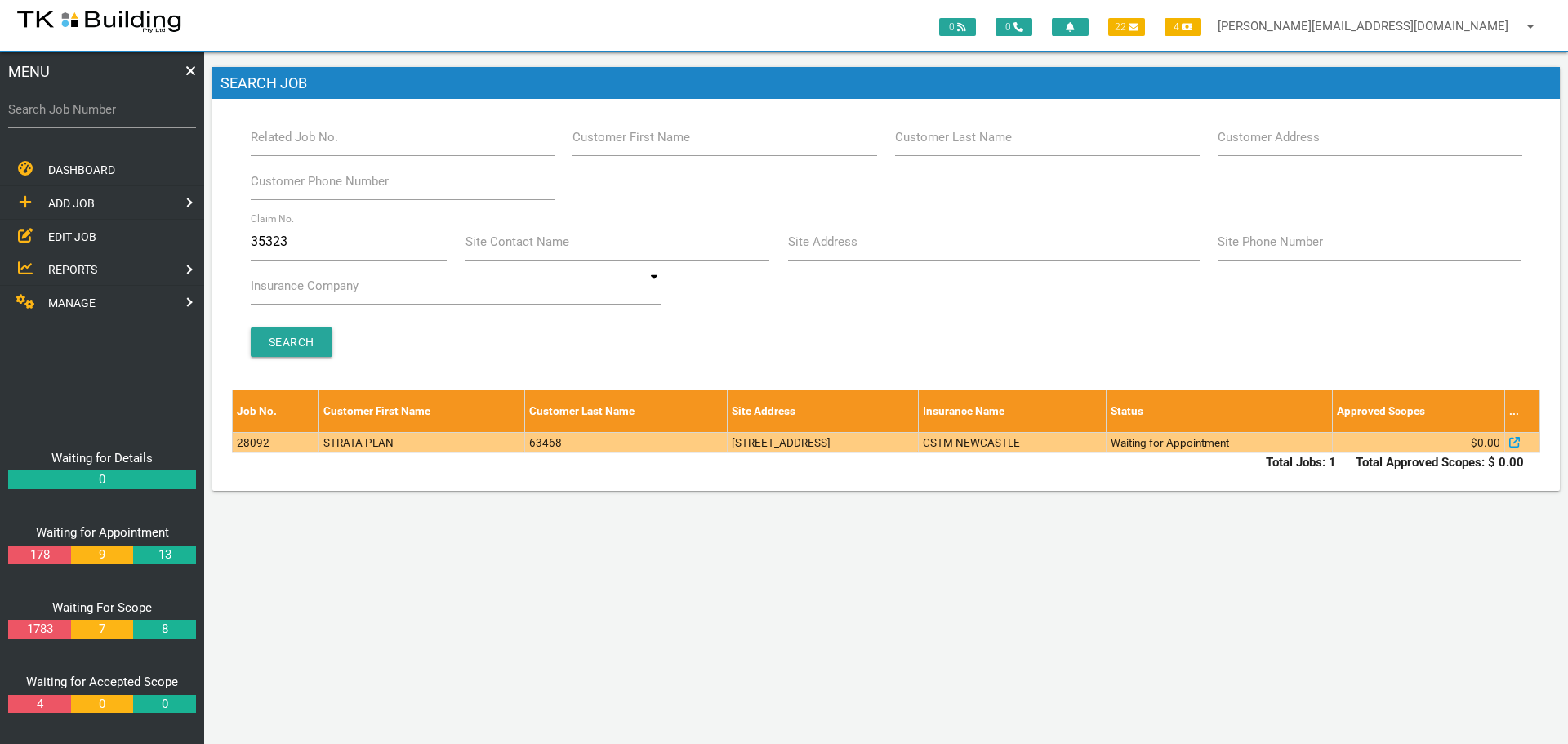
click at [811, 447] on td "6/78 Brighton Ave, Toronto NSW 2283, Australia" at bounding box center [823, 443] width 191 height 21
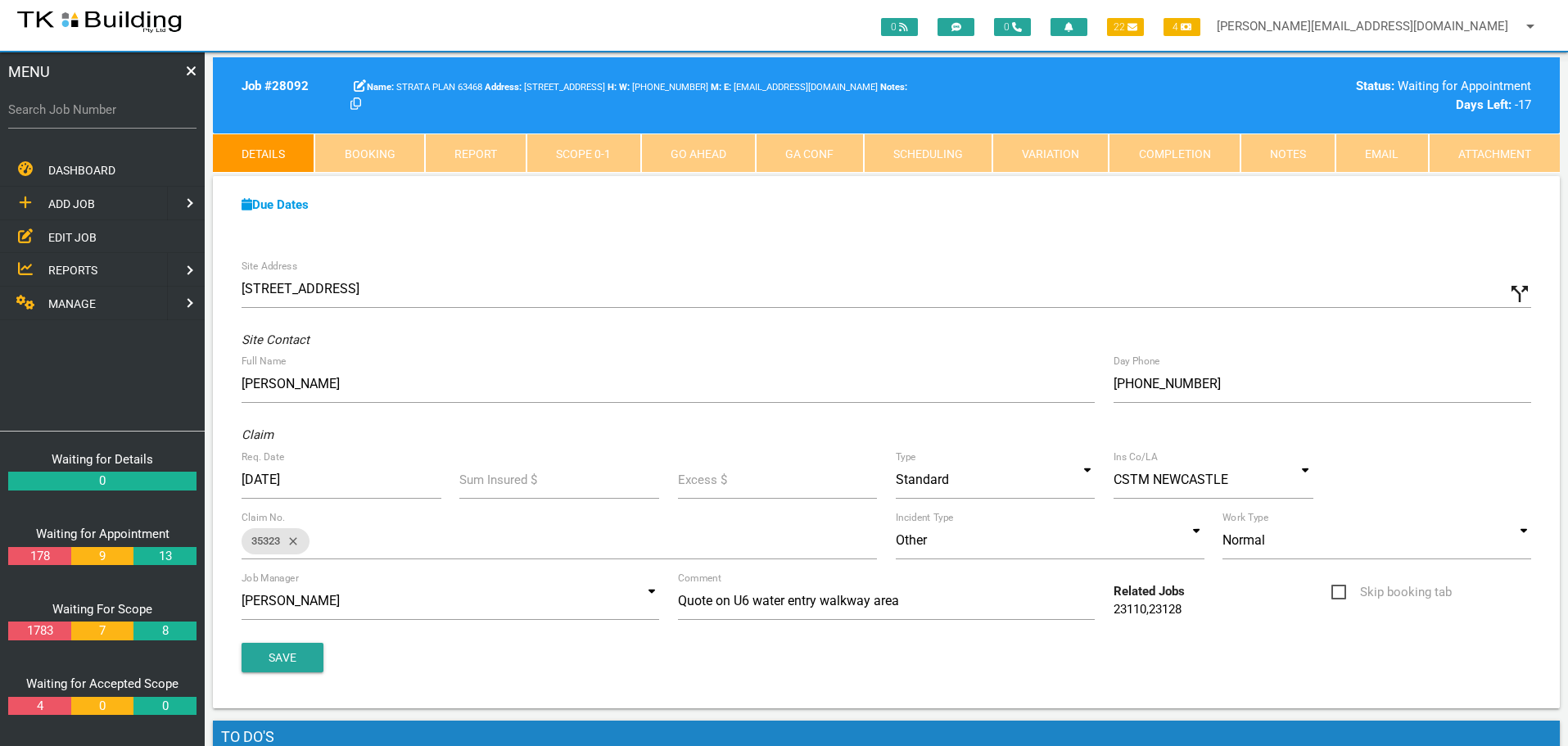
click at [96, 115] on label "Search Job Number" at bounding box center [102, 110] width 188 height 19
click at [96, 115] on input "Search Job Number" at bounding box center [102, 110] width 188 height 38
type input "27641"
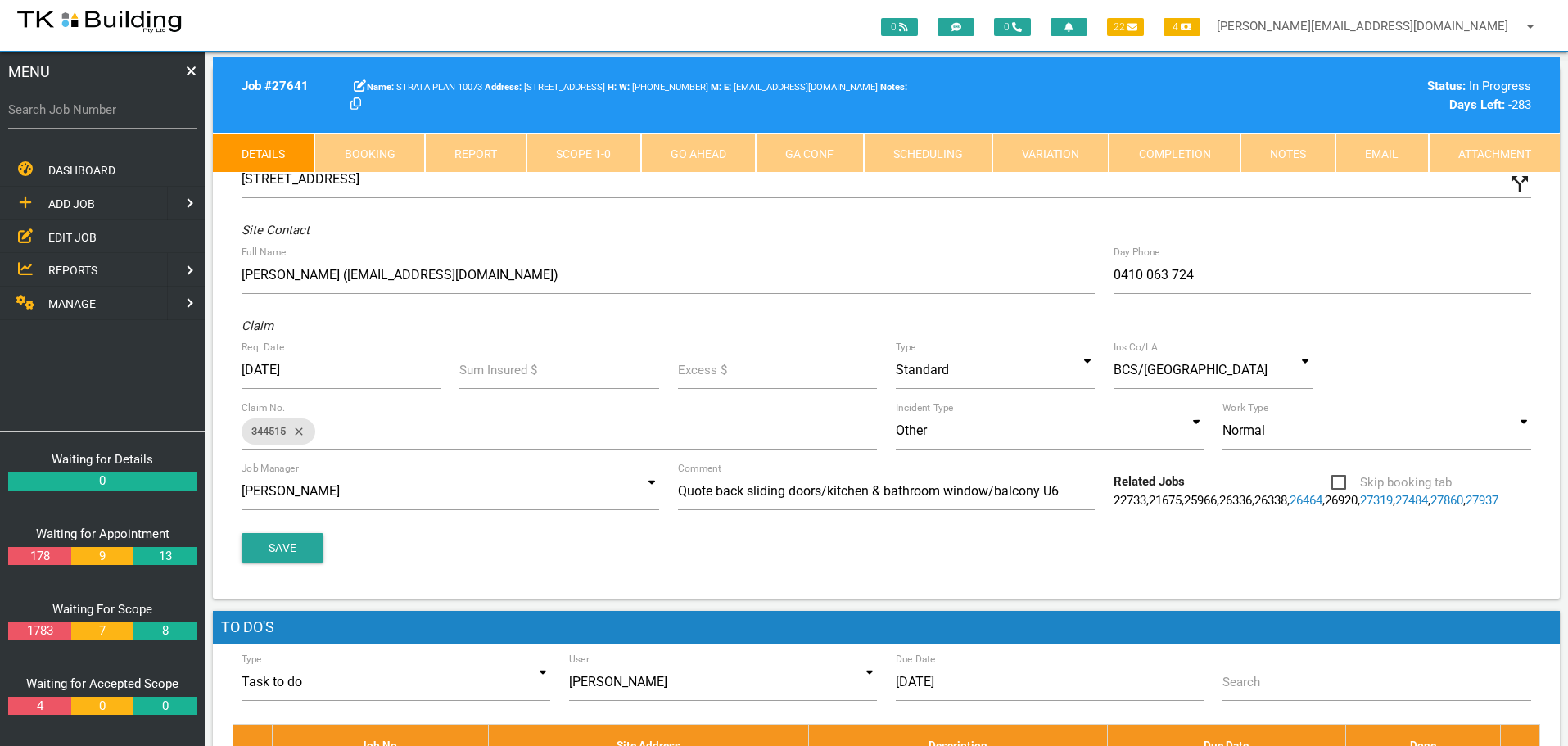
click at [392, 154] on link "Booking" at bounding box center [369, 153] width 110 height 39
select select "7"
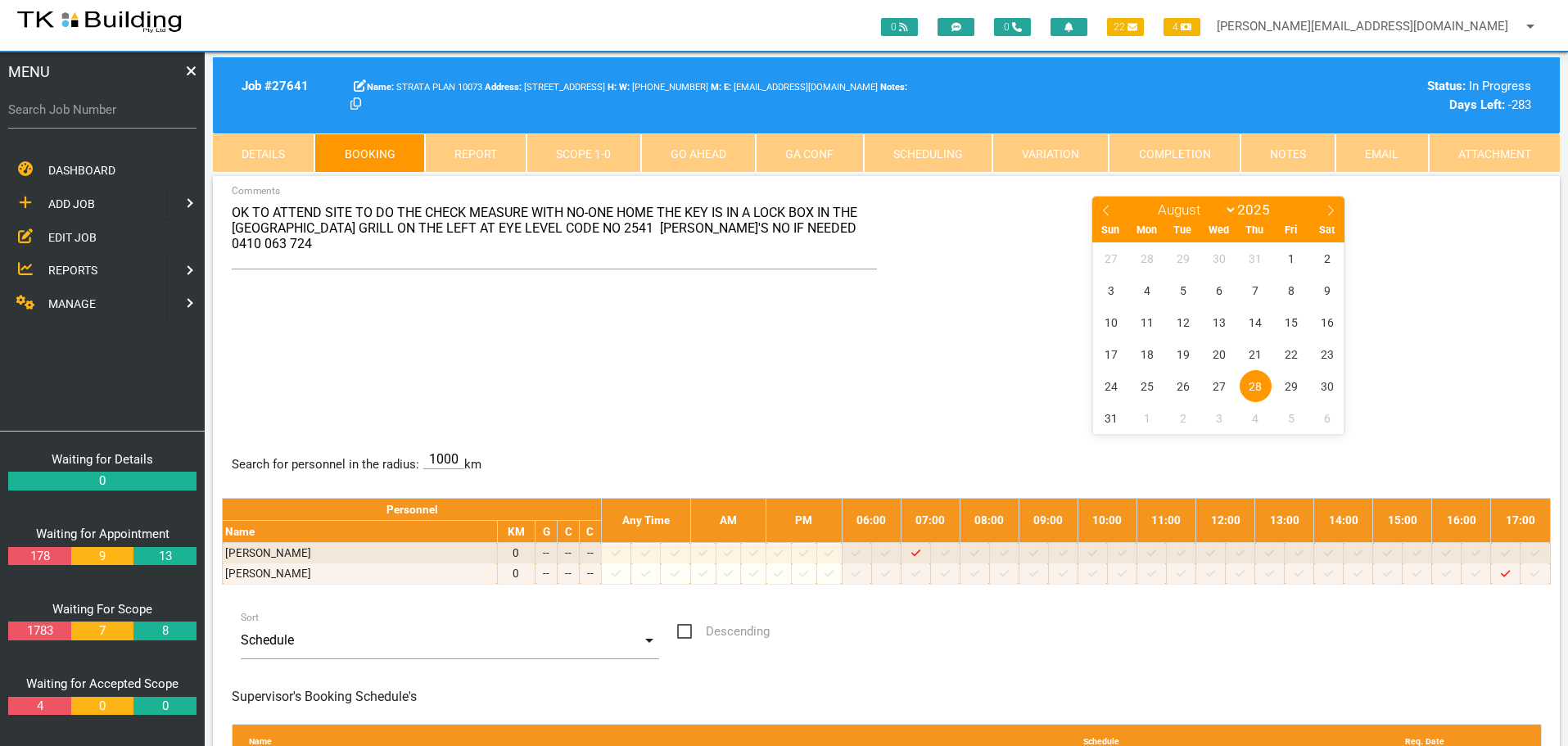
click at [608, 150] on link "Scope 1 - 0" at bounding box center [583, 153] width 114 height 39
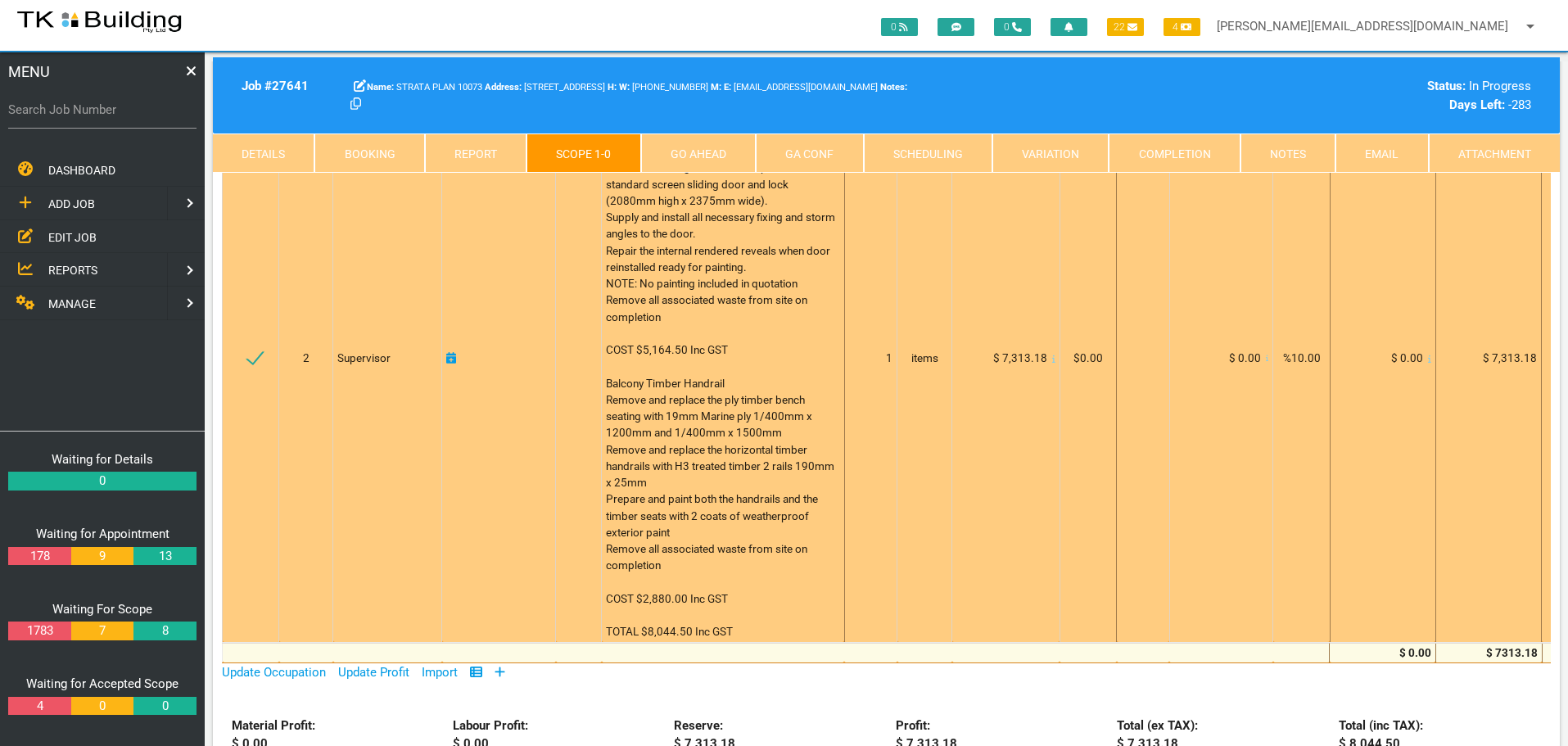
scroll to position [328, 0]
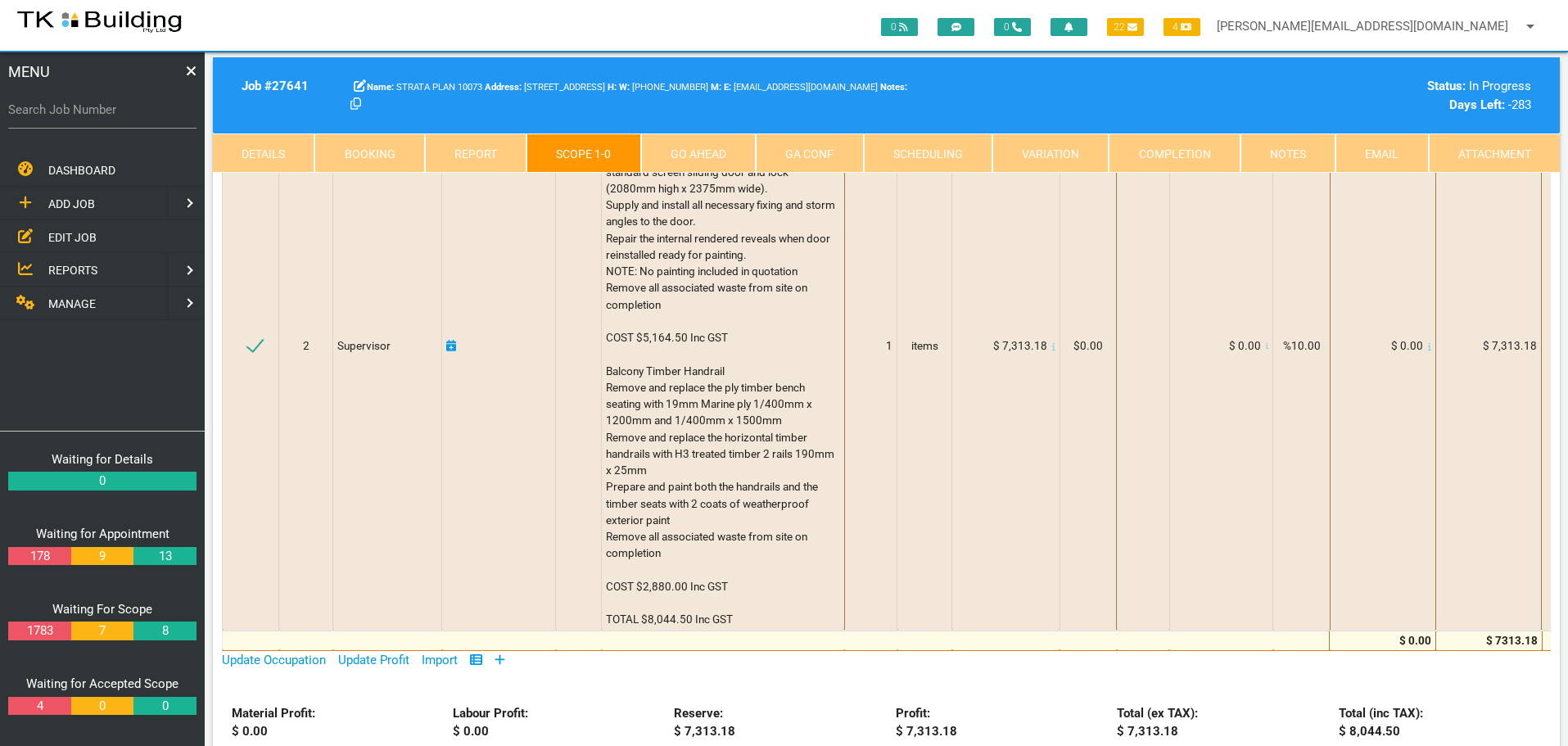
click at [1287, 156] on link "Notes" at bounding box center [1288, 153] width 95 height 39
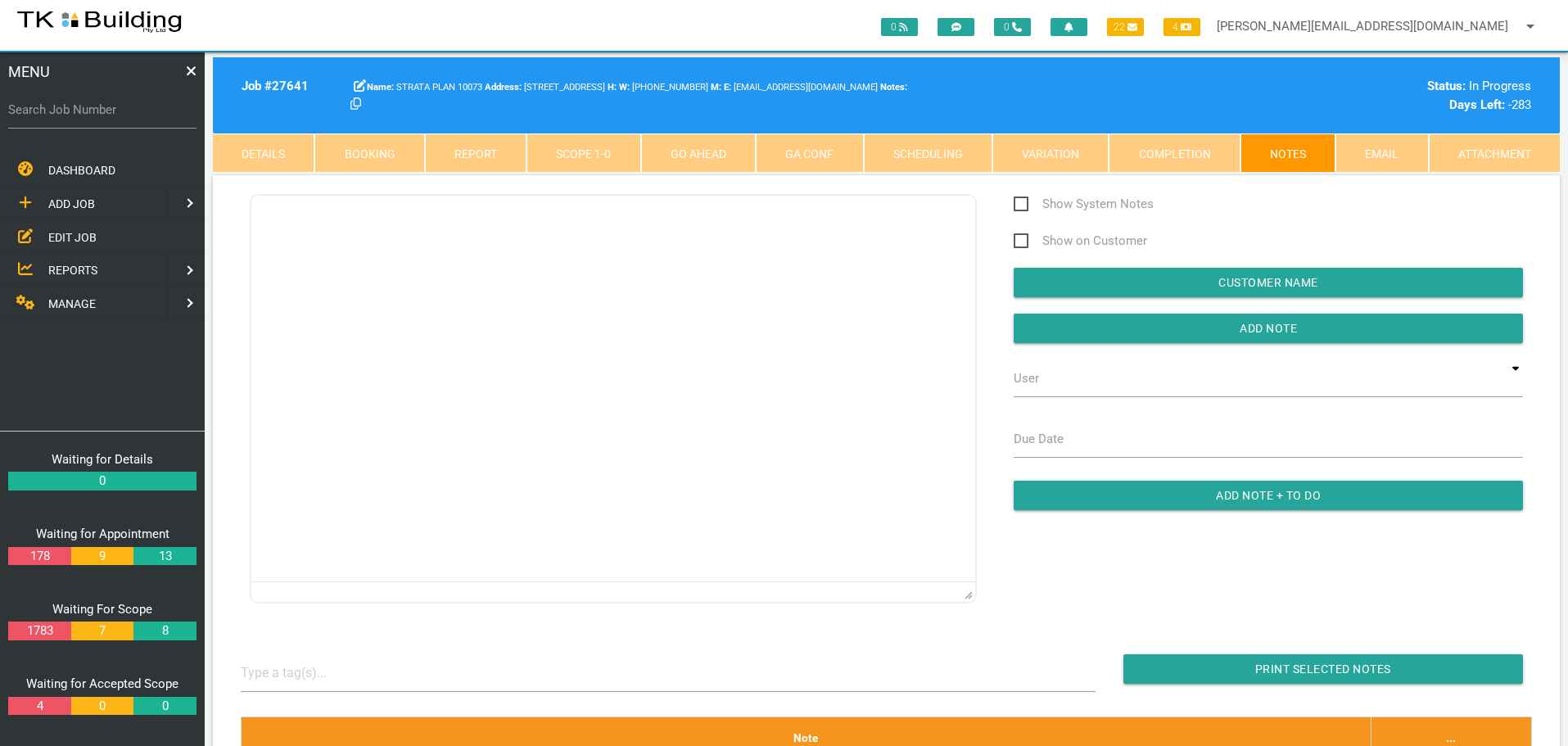
scroll to position [0, 0]
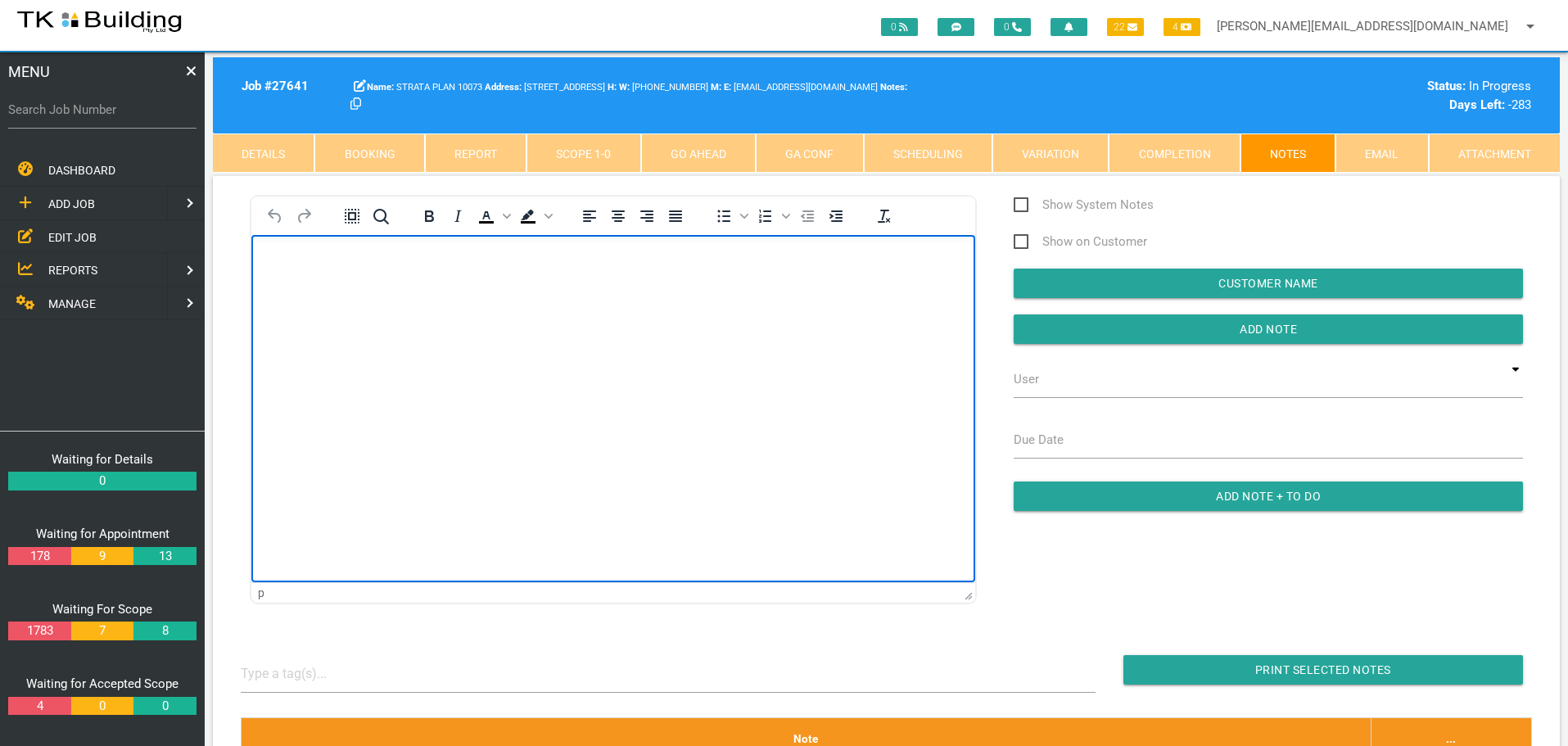
click at [350, 291] on body "Rich Text Area. Press ALT-0 for help." at bounding box center [613, 281] width 724 height 54
click at [774, 259] on p "Megan returned my call. OK for us to do the balcony sliding door next Friday 5/…" at bounding box center [613, 260] width 683 height 13
click at [909, 260] on p "Megan returned my call. OK for us to do the balcony sliding door next Friday 5/…" at bounding box center [613, 260] width 683 height 13
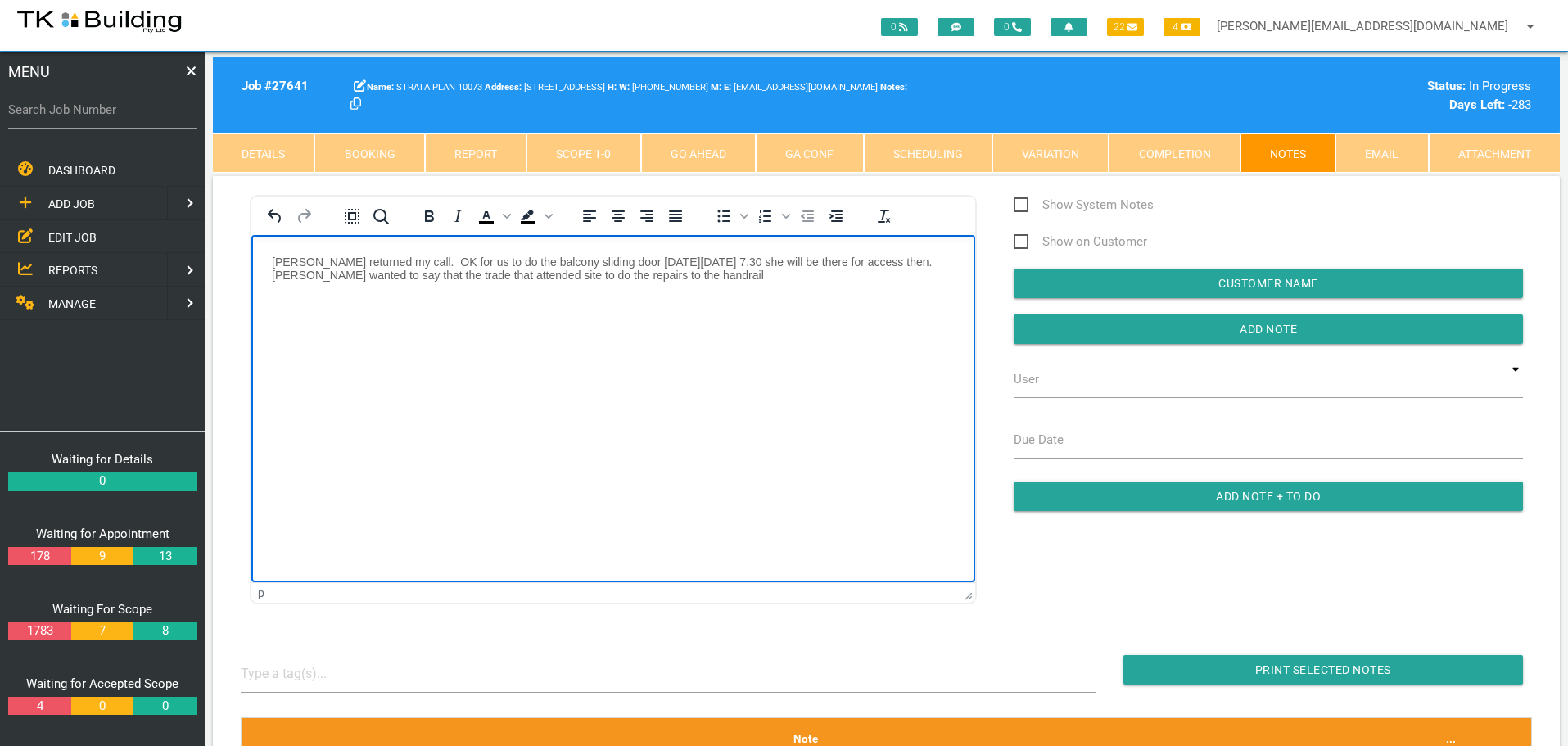
click at [907, 259] on p "Megan returned my call. OK for us to do the balcony sliding door next Friday 5/…" at bounding box center [613, 267] width 683 height 26
click at [695, 279] on p "Megan returned my call. OK for us to do the balcony sliding door next Friday 5/…" at bounding box center [613, 267] width 683 height 26
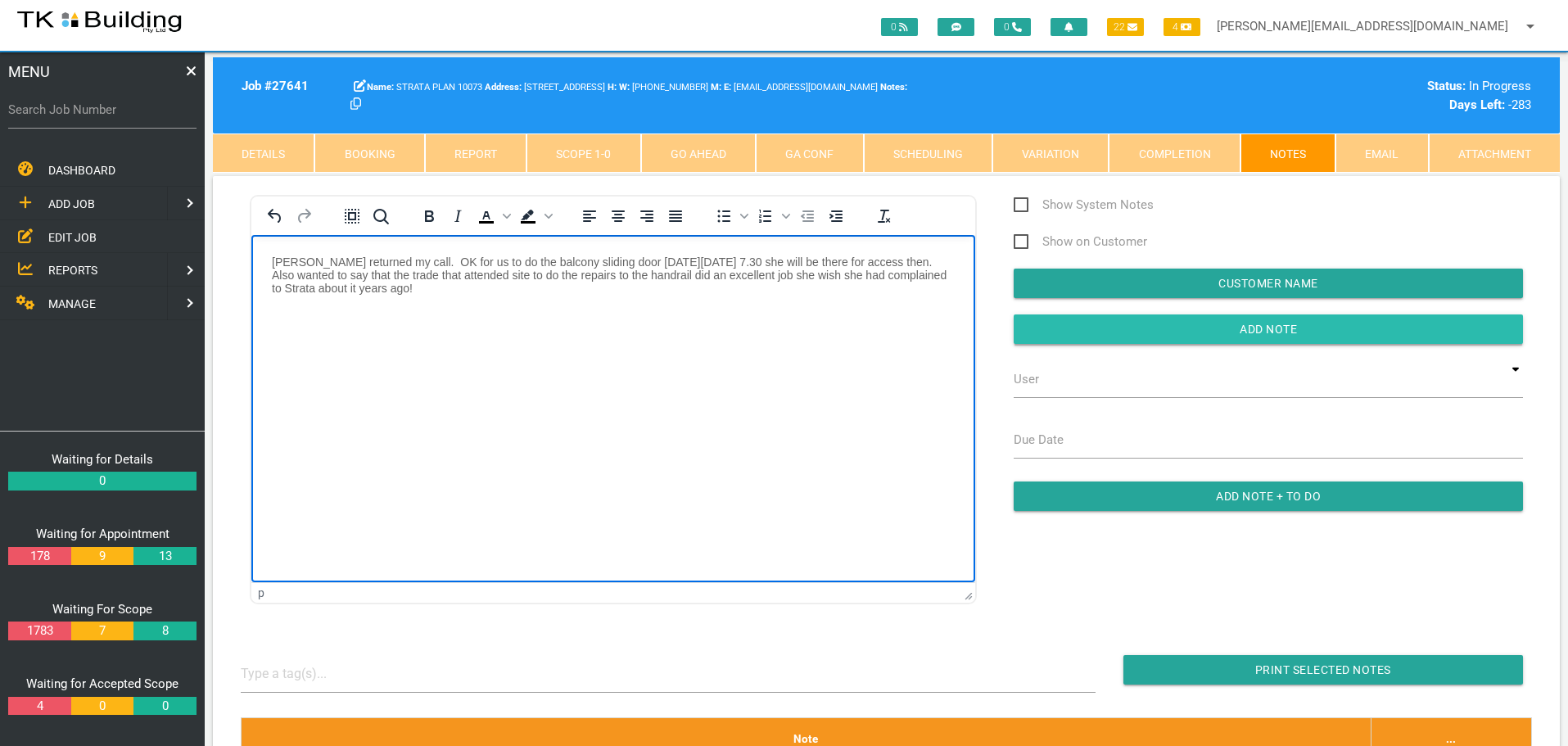
click at [1052, 327] on input "Add Note" at bounding box center [1268, 329] width 509 height 30
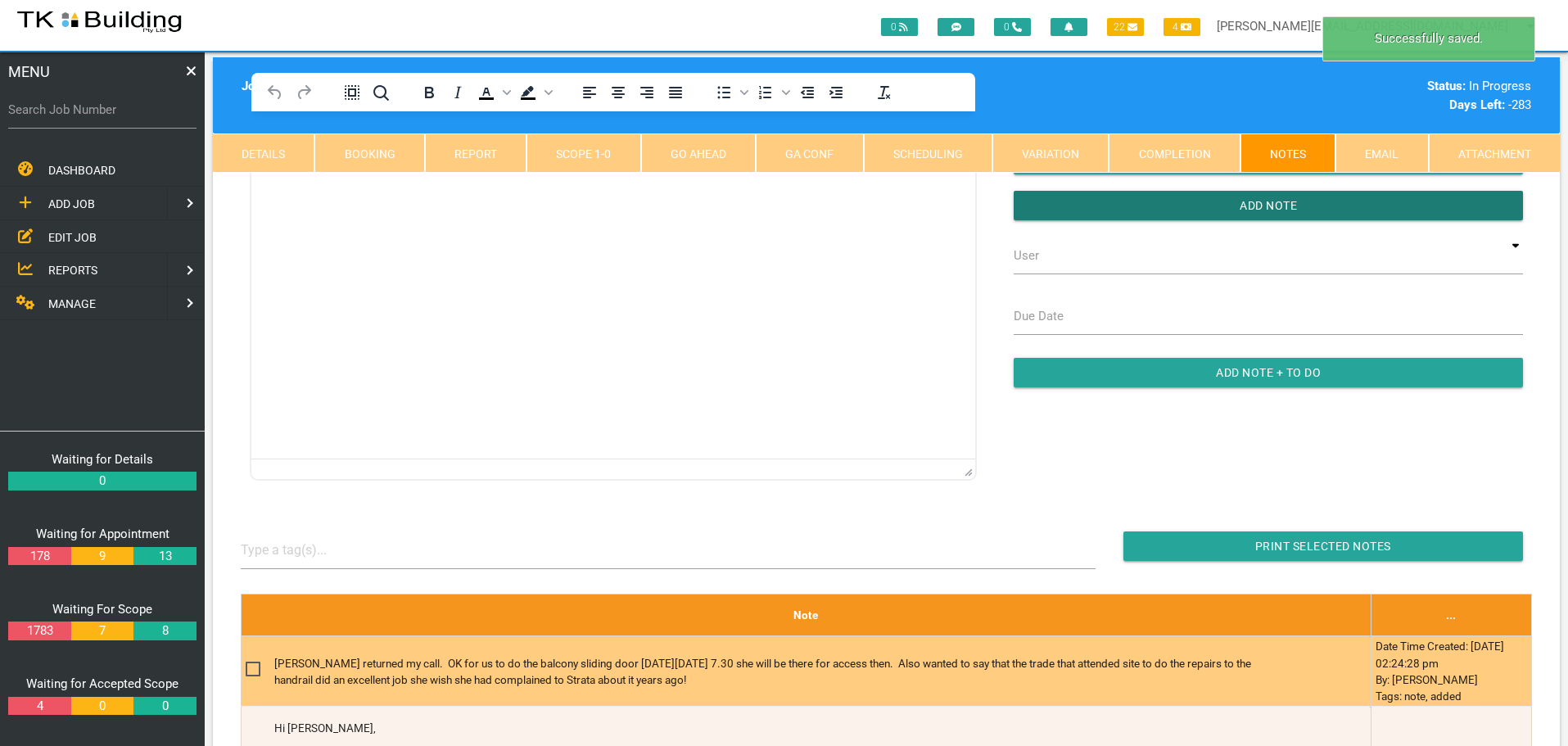
scroll to position [328, 0]
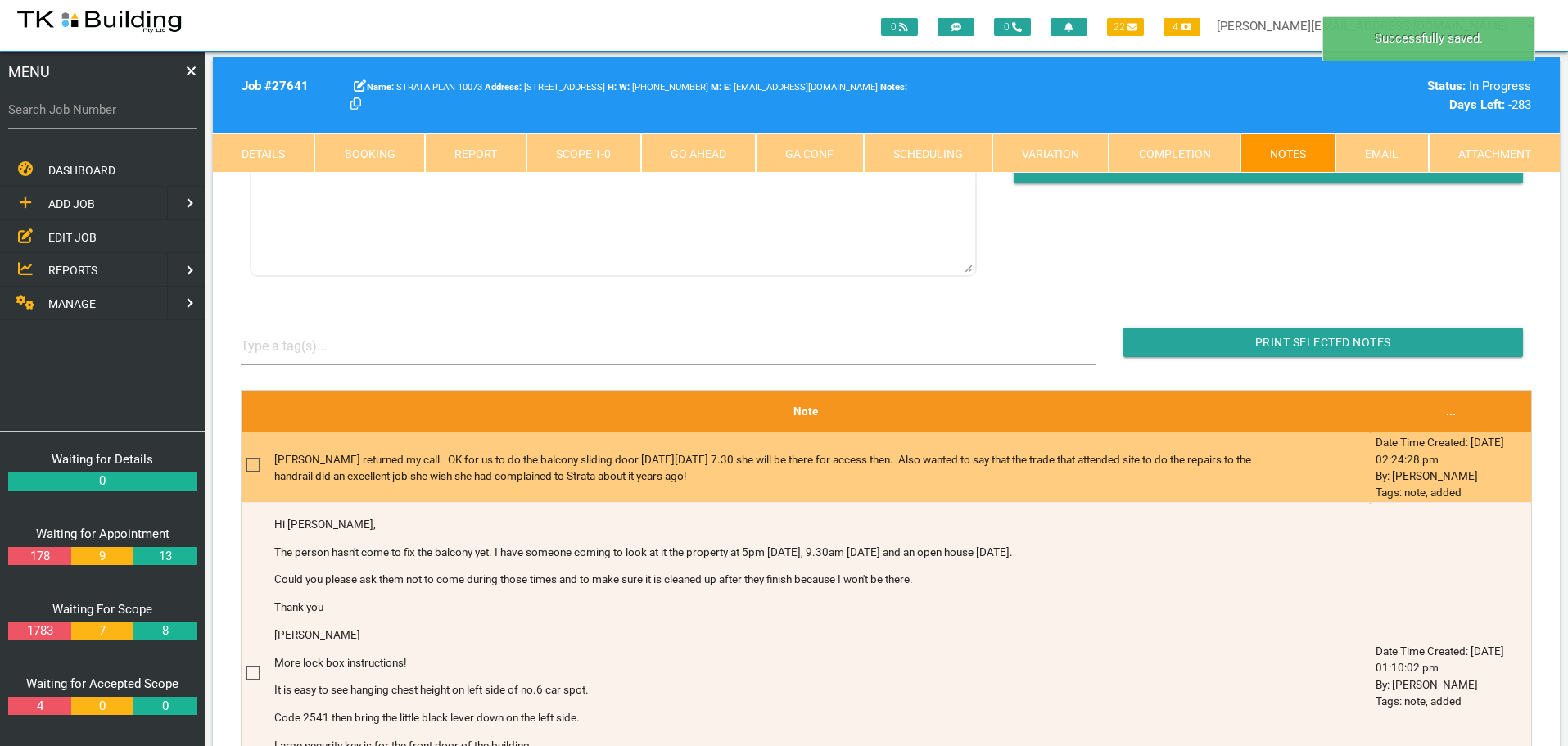
click at [259, 463] on span at bounding box center [259, 466] width 29 height 21
click at [256, 463] on input "checkbox" at bounding box center [250, 461] width 11 height 11
checkbox input "true"
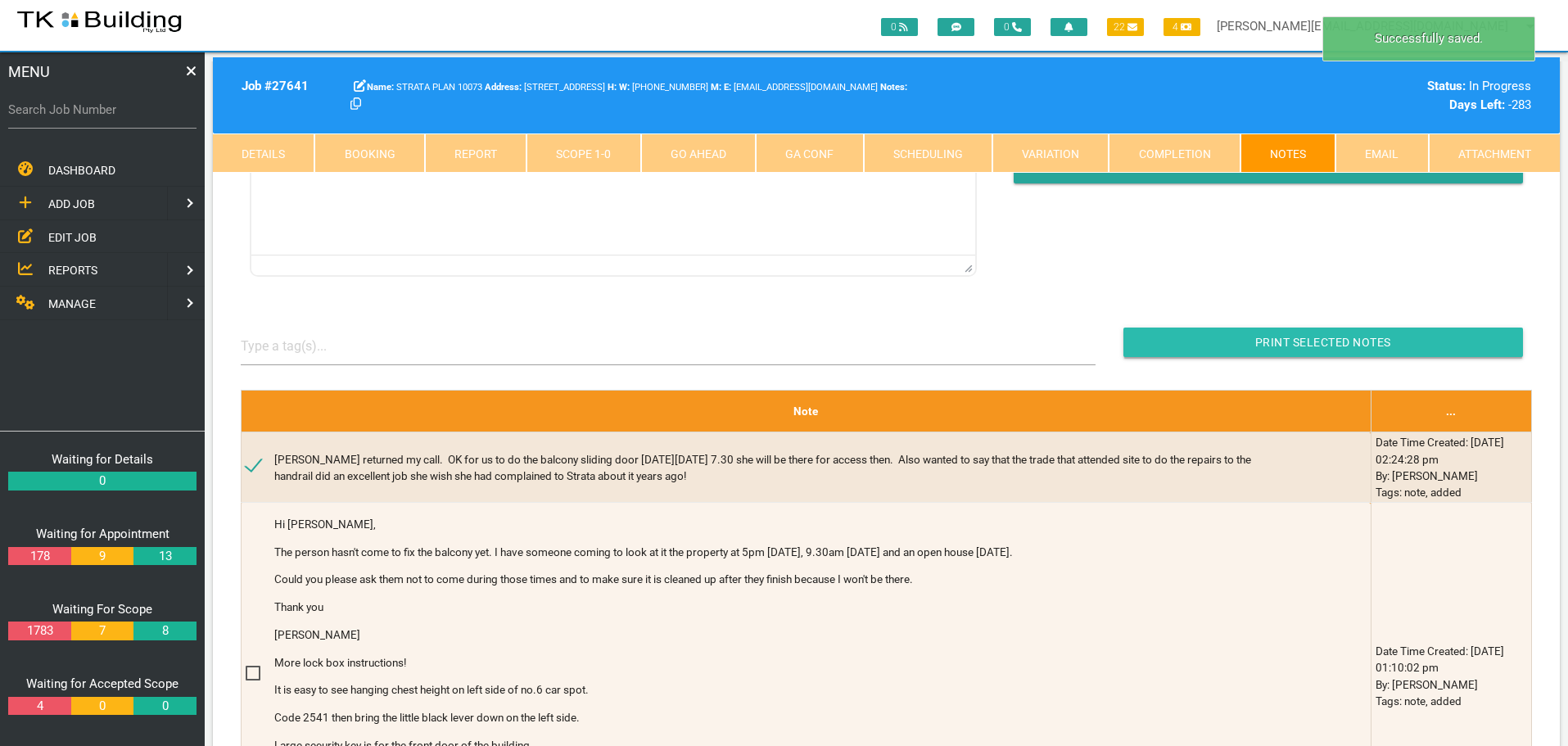
click at [1182, 342] on input "Print Selected Notes" at bounding box center [1323, 343] width 400 height 30
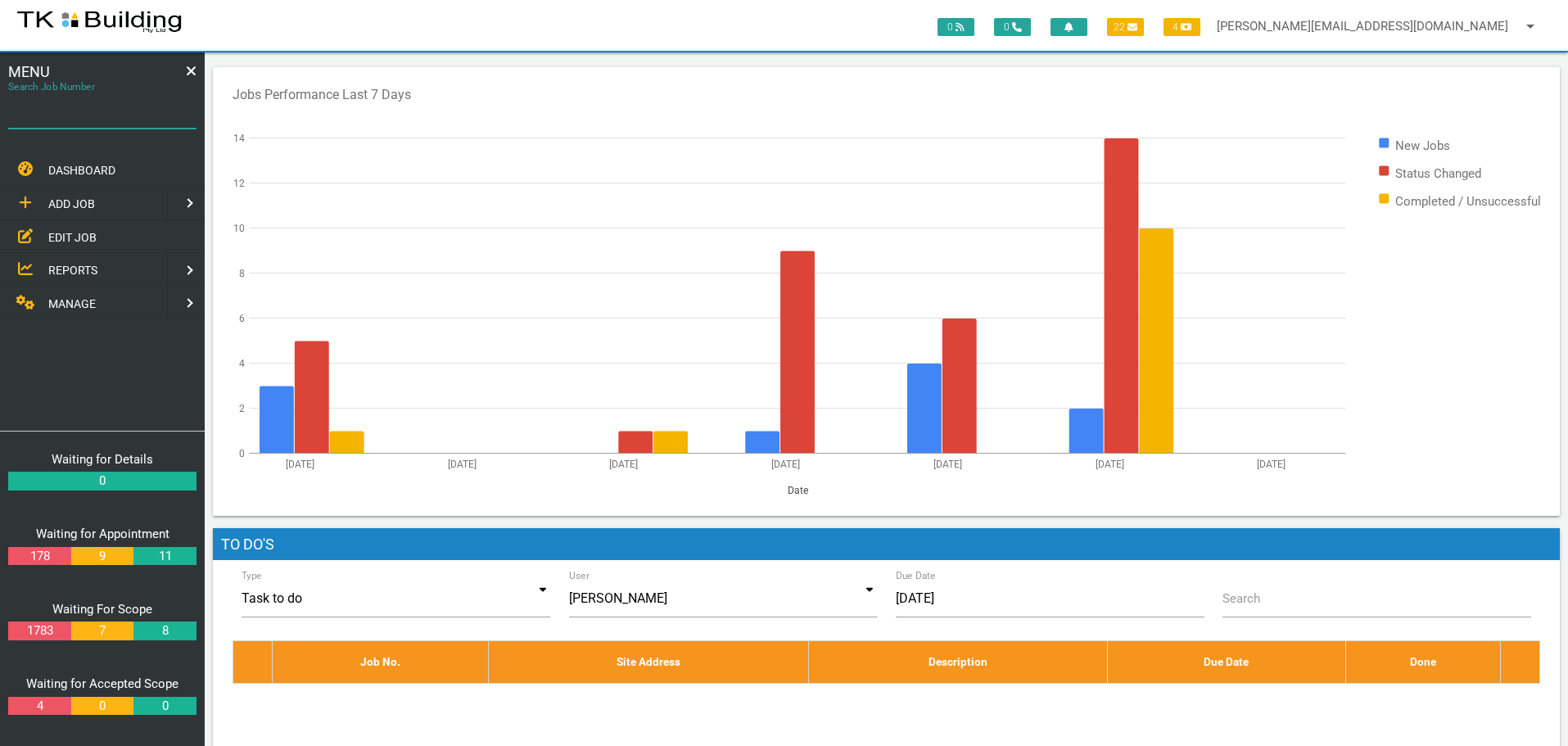
click at [90, 121] on input "Search Job Number" at bounding box center [102, 110] width 188 height 38
type input "27842"
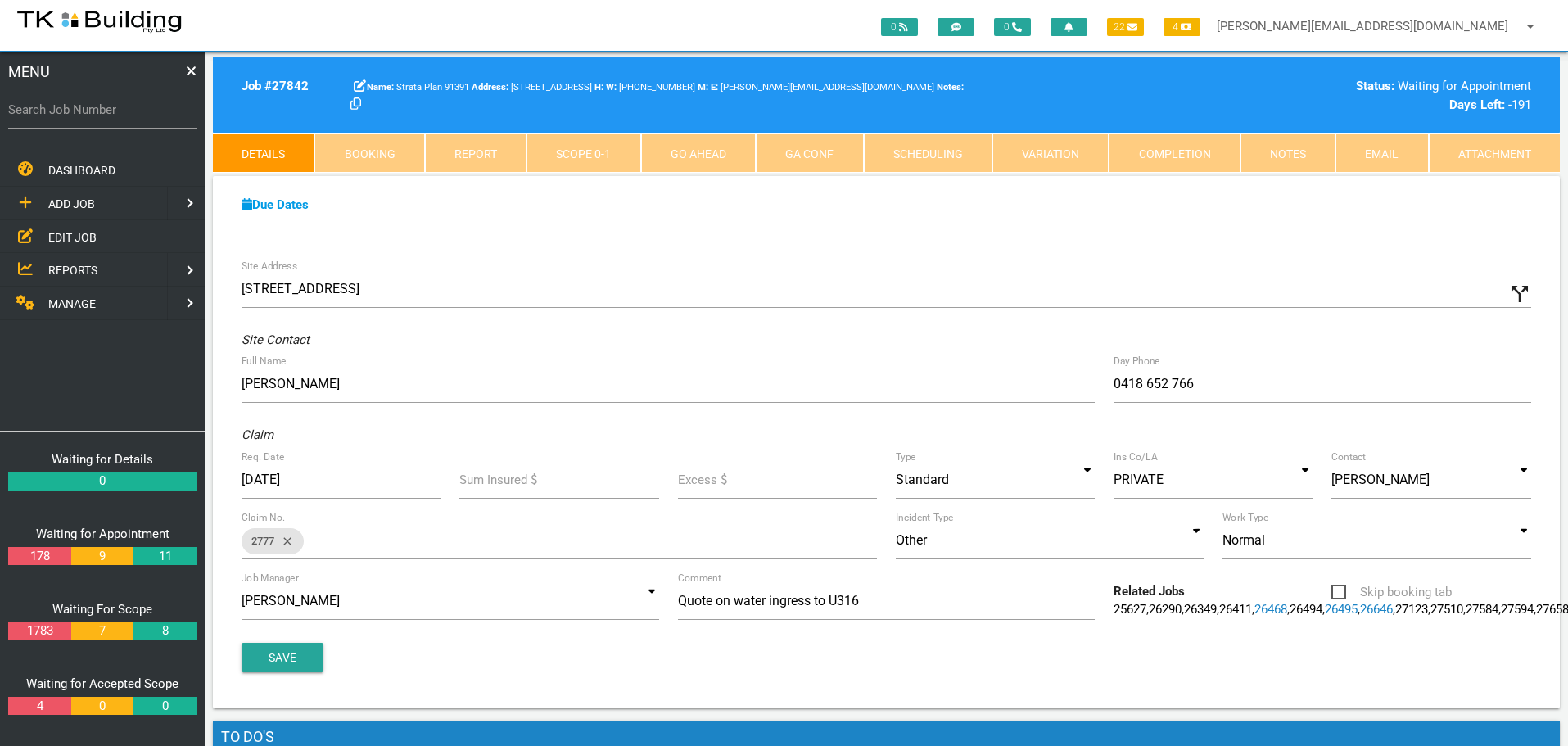
click at [58, 236] on span "EDIT JOB" at bounding box center [72, 236] width 48 height 13
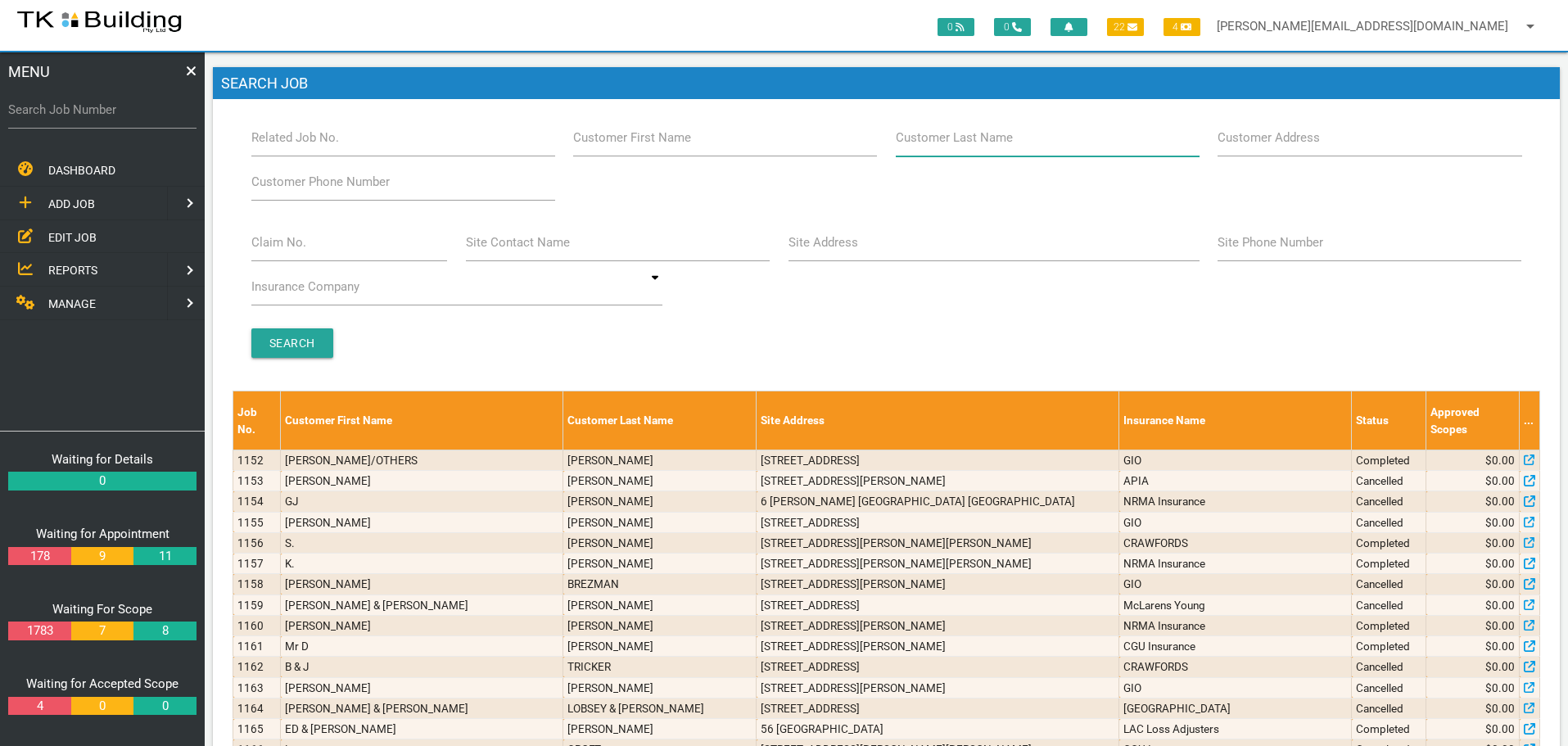
click at [1067, 145] on input "Customer Last Name" at bounding box center [1048, 138] width 304 height 38
type input "91391"
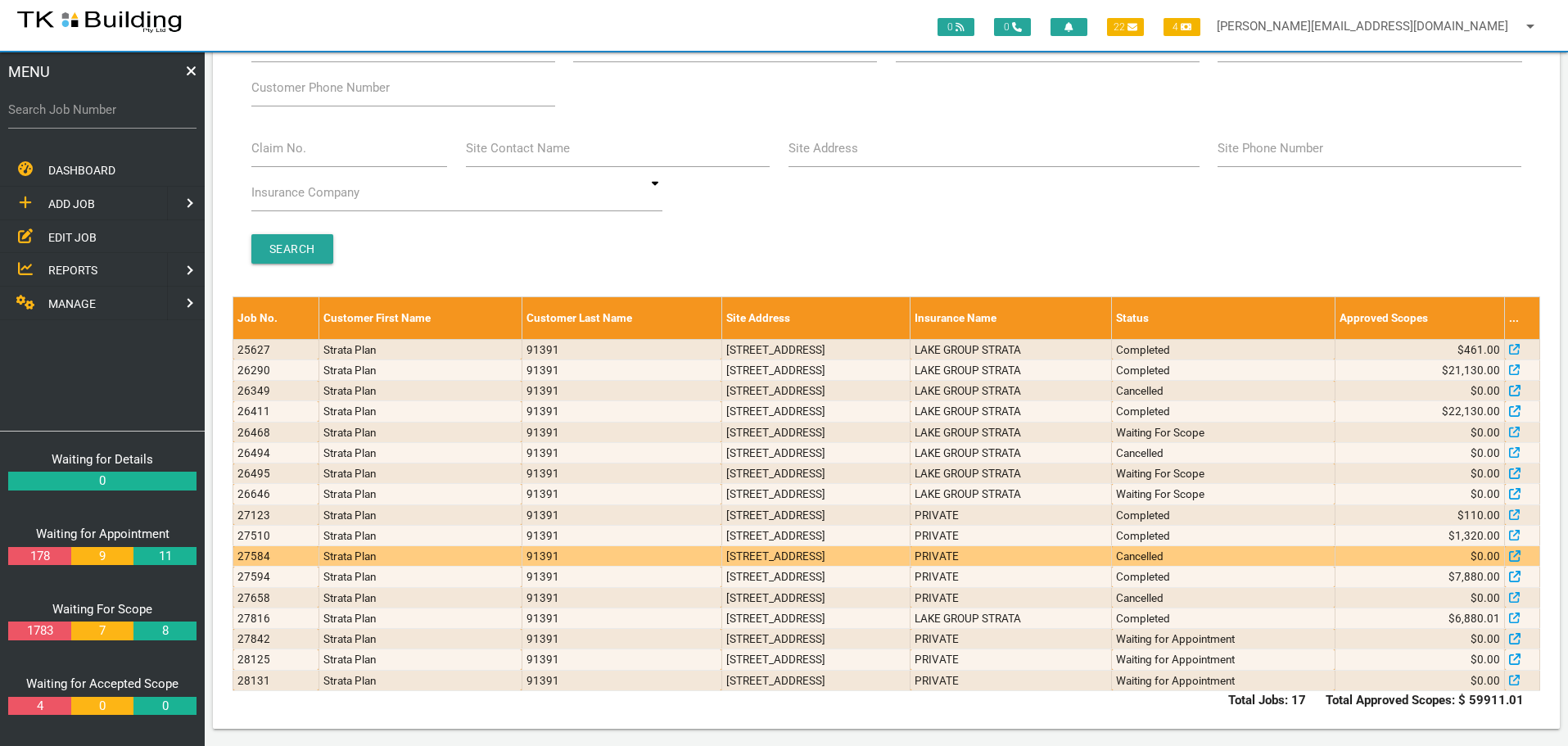
scroll to position [98, 0]
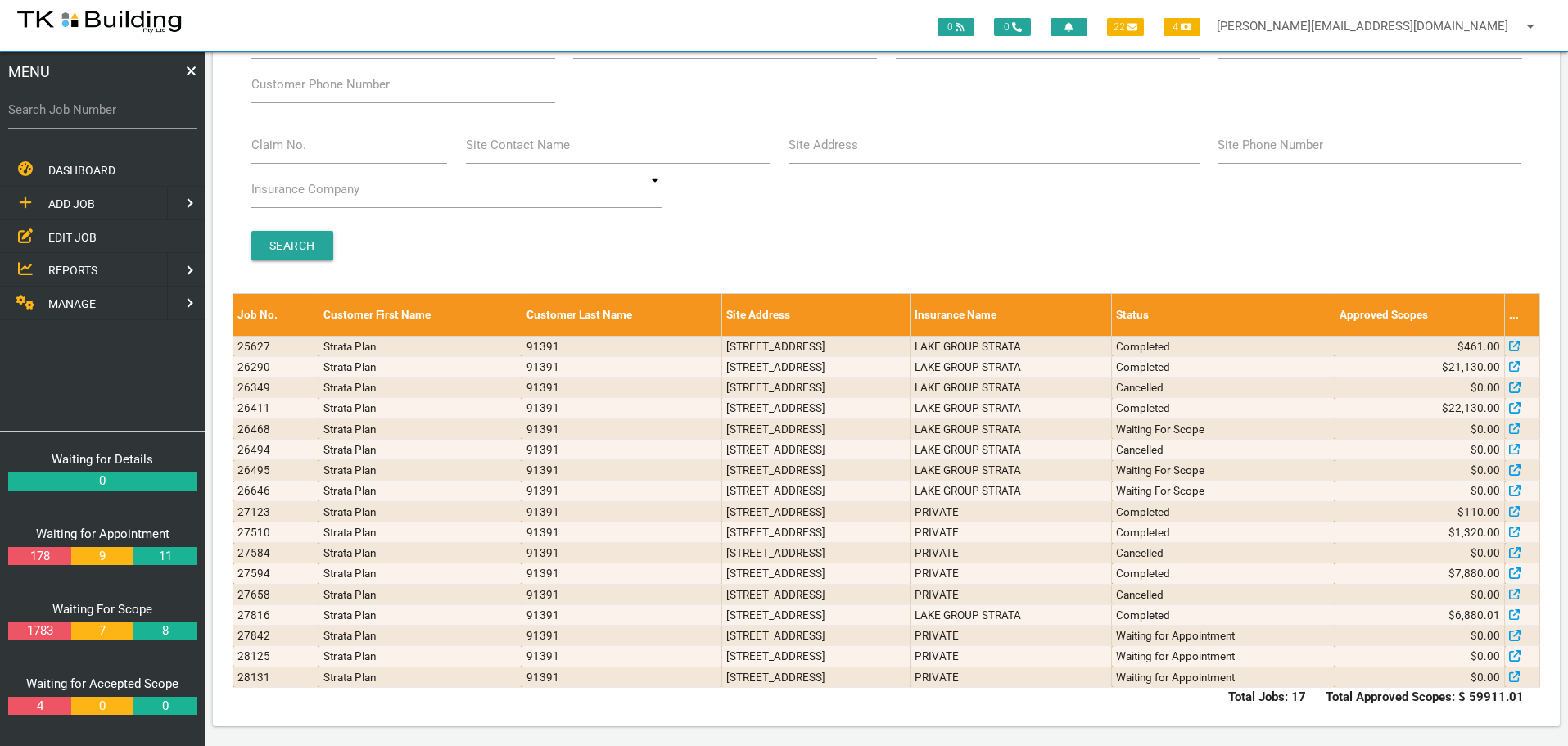
click at [60, 237] on span "EDIT JOB" at bounding box center [72, 236] width 48 height 13
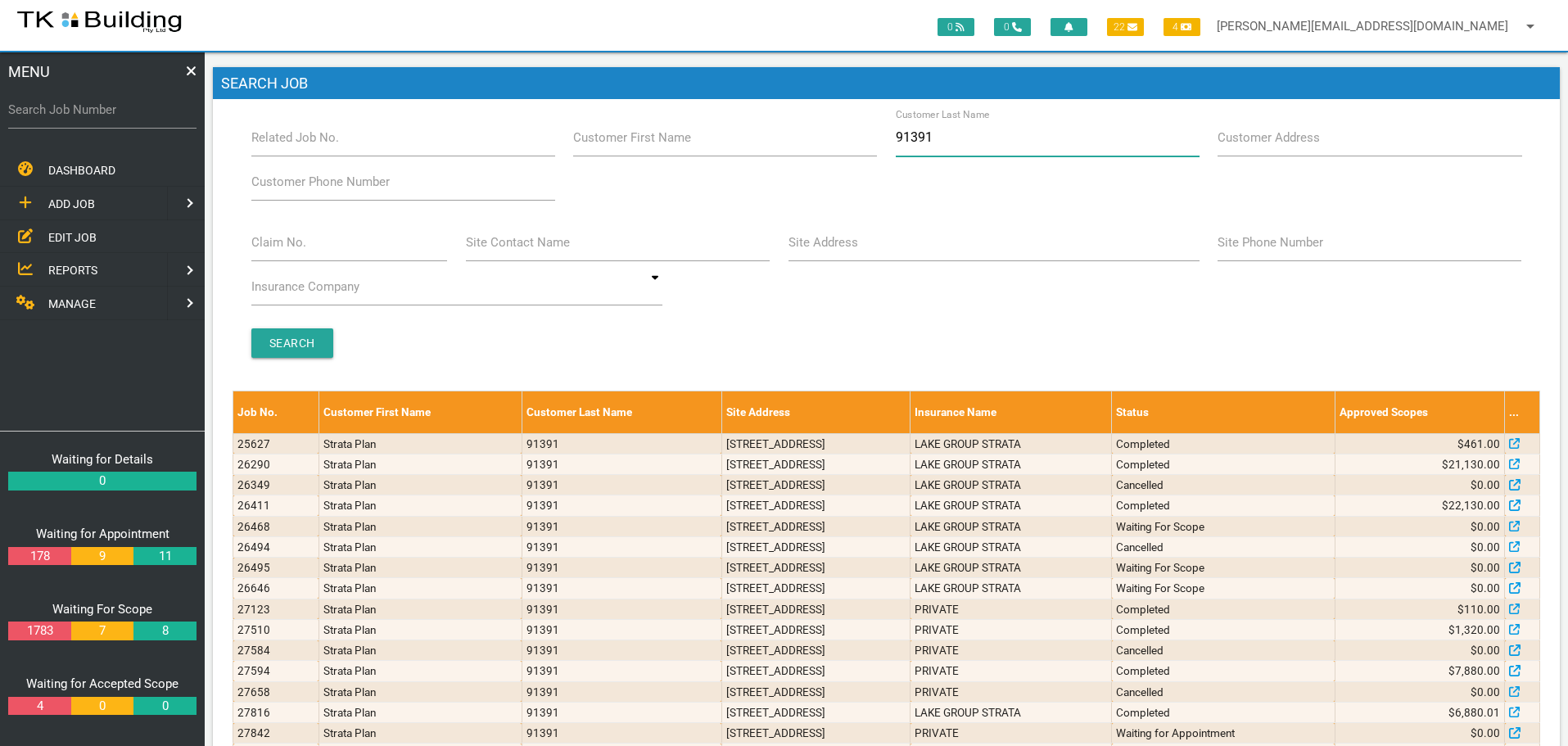
click at [957, 142] on input "91391" at bounding box center [1048, 138] width 304 height 38
type input "9"
click at [79, 122] on input "Search Job Number" at bounding box center [102, 110] width 188 height 38
type input "27764"
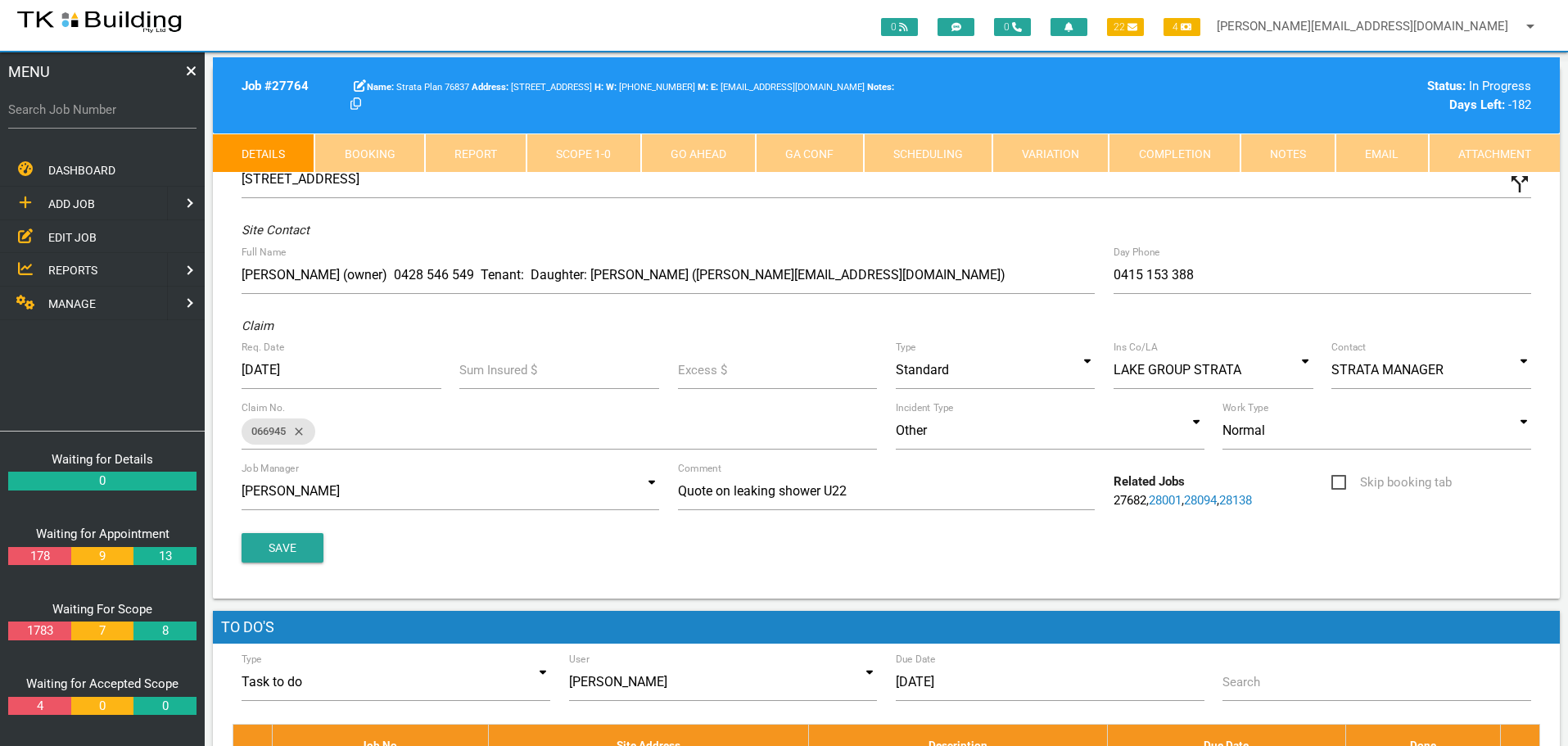
click at [349, 140] on link "Booking" at bounding box center [369, 153] width 110 height 39
select select "7"
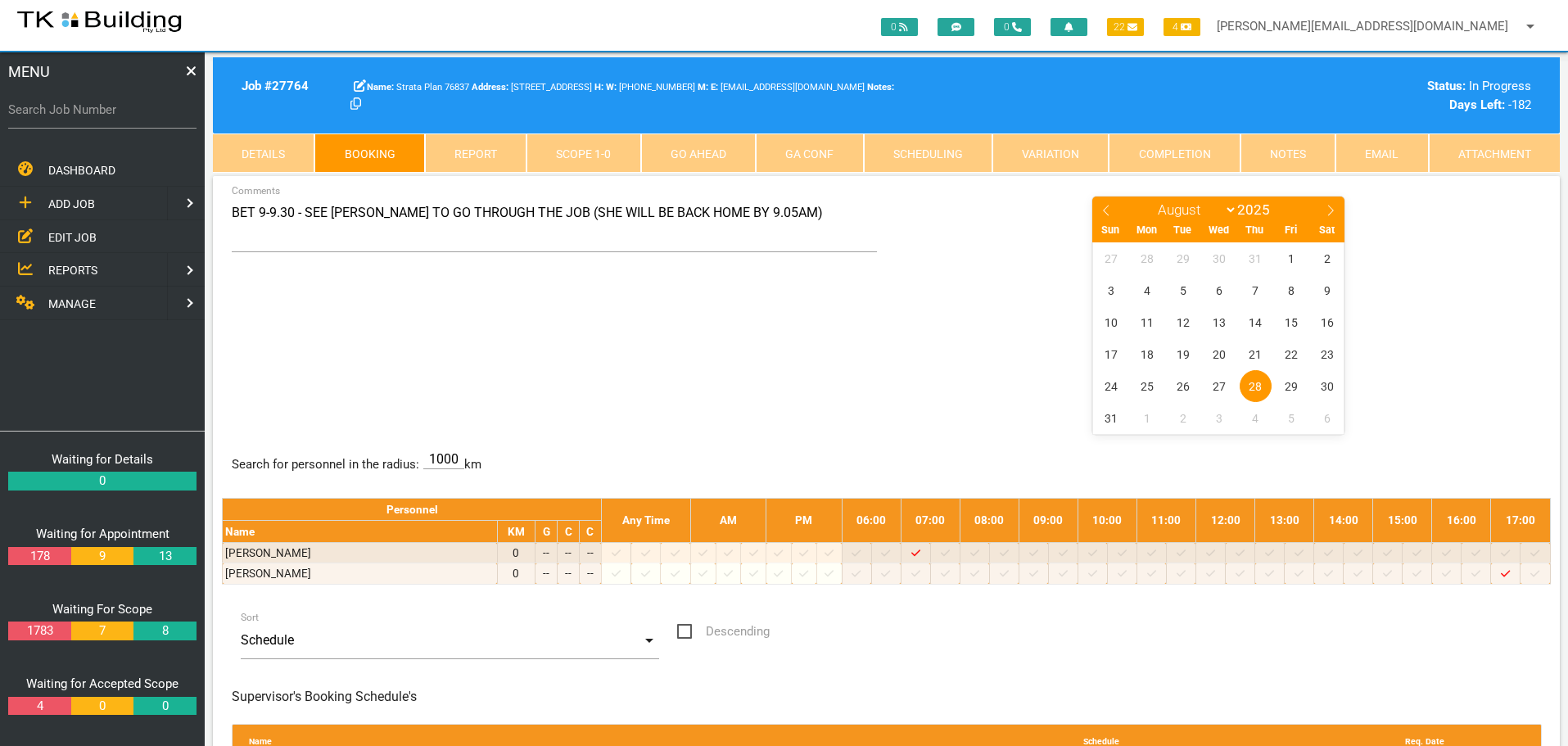
click at [268, 152] on link "Details" at bounding box center [264, 153] width 102 height 39
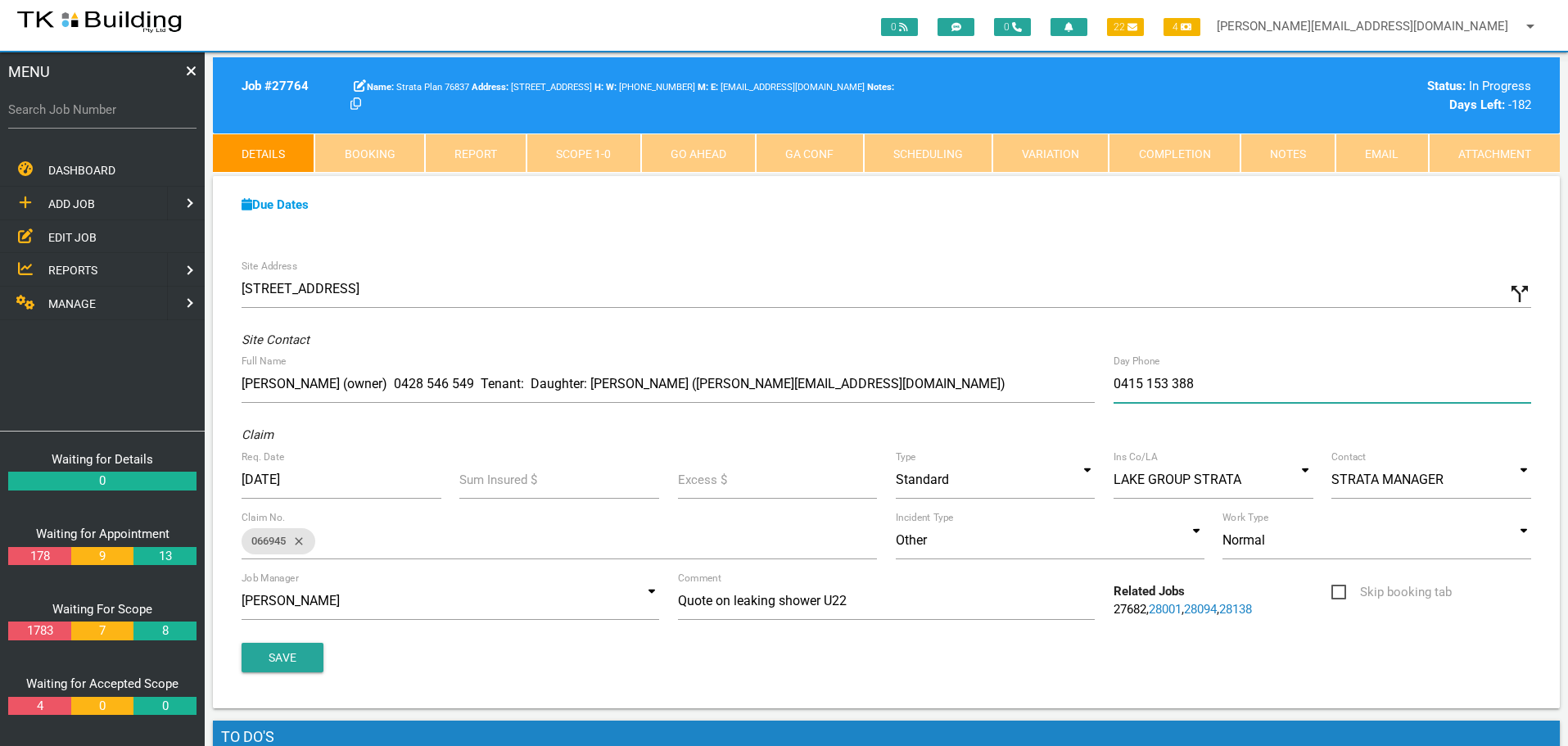
type input "[PHONE_NUMBER]"
drag, startPoint x: 1114, startPoint y: 382, endPoint x: 1223, endPoint y: 388, distance: 109.2
click at [1223, 388] on input "[PHONE_NUMBER]" at bounding box center [1322, 384] width 418 height 38
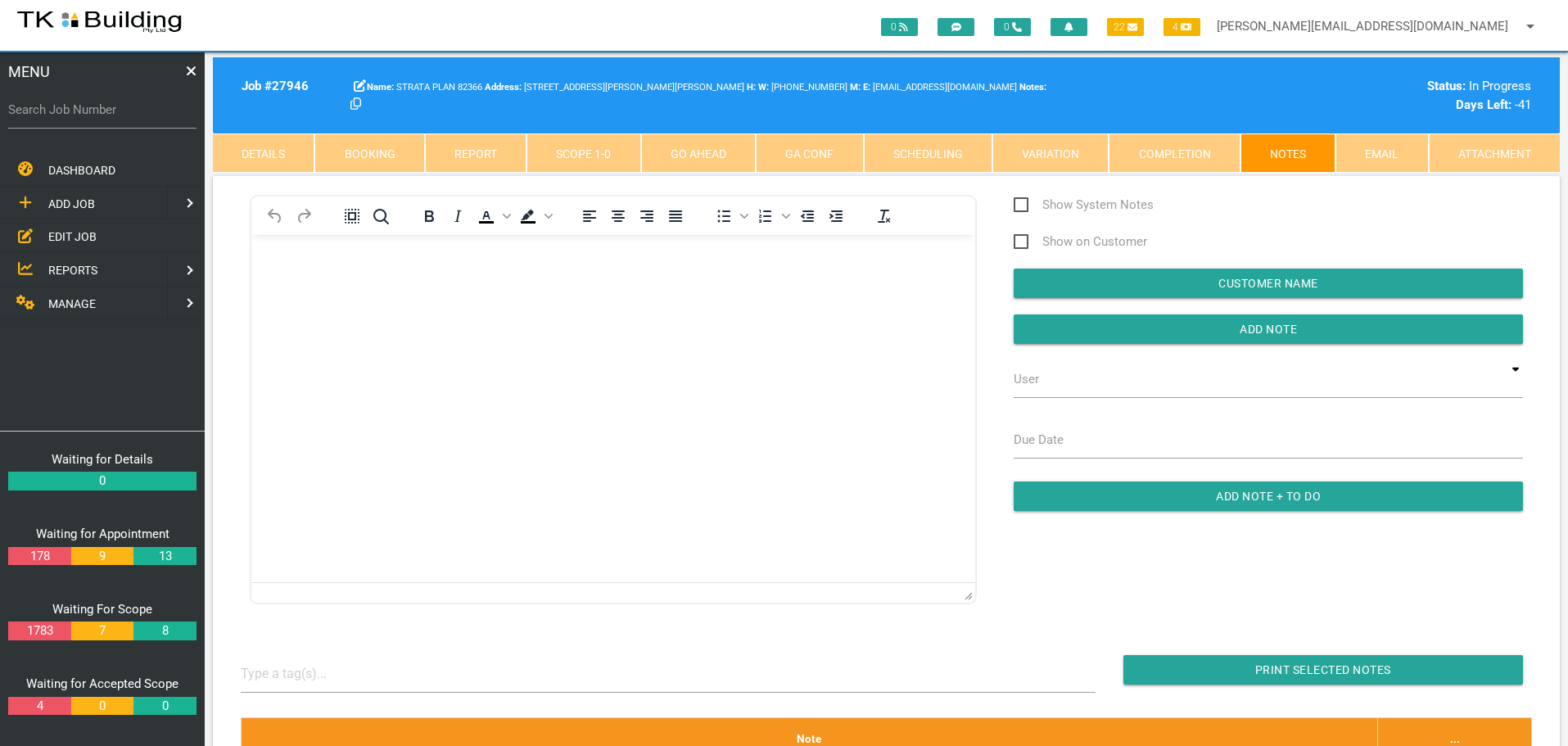
click at [87, 112] on label "Search Job Number" at bounding box center [102, 110] width 188 height 19
click at [87, 112] on input "Search Job Number" at bounding box center [102, 110] width 188 height 38
type input "28062"
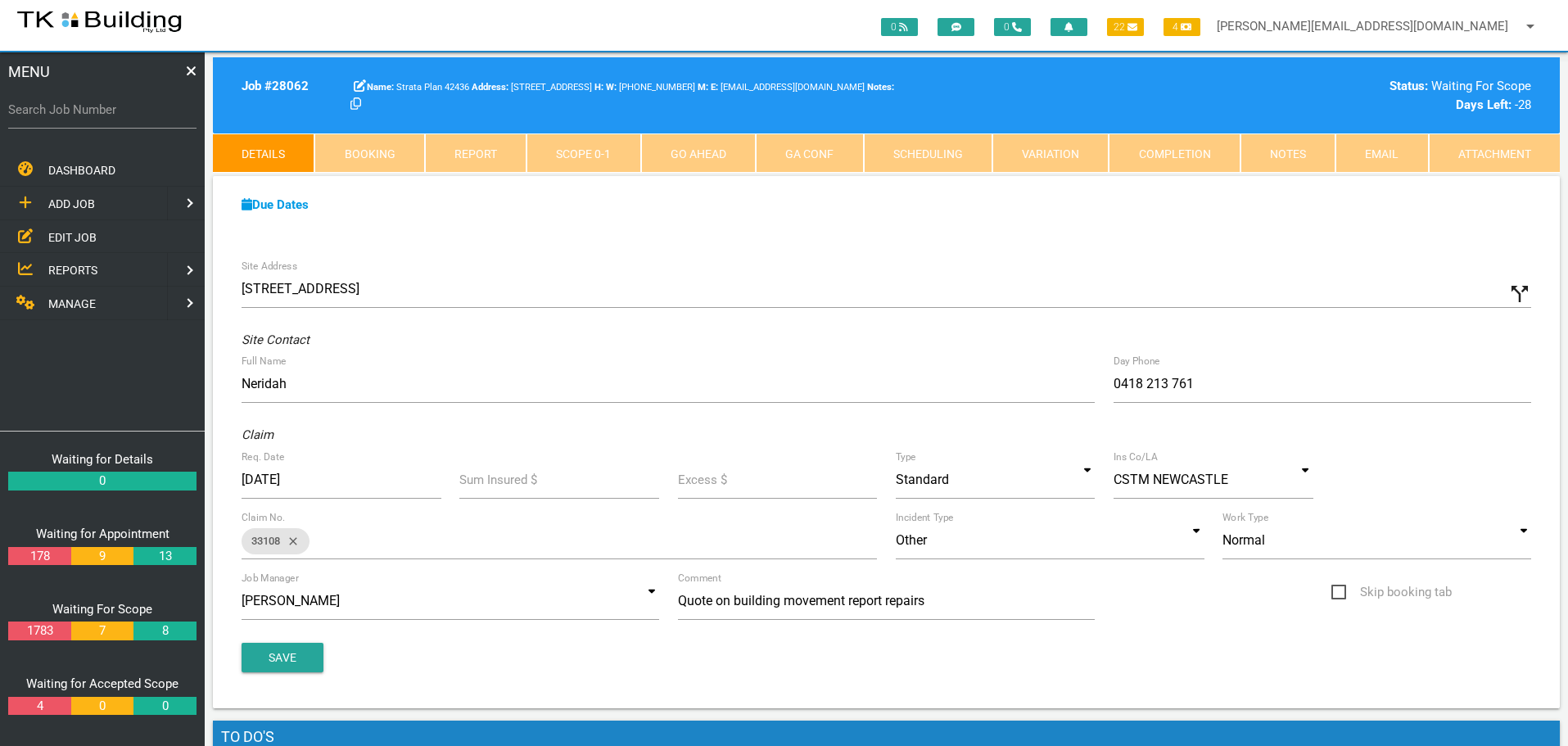
click at [1271, 144] on link "Notes" at bounding box center [1288, 153] width 95 height 39
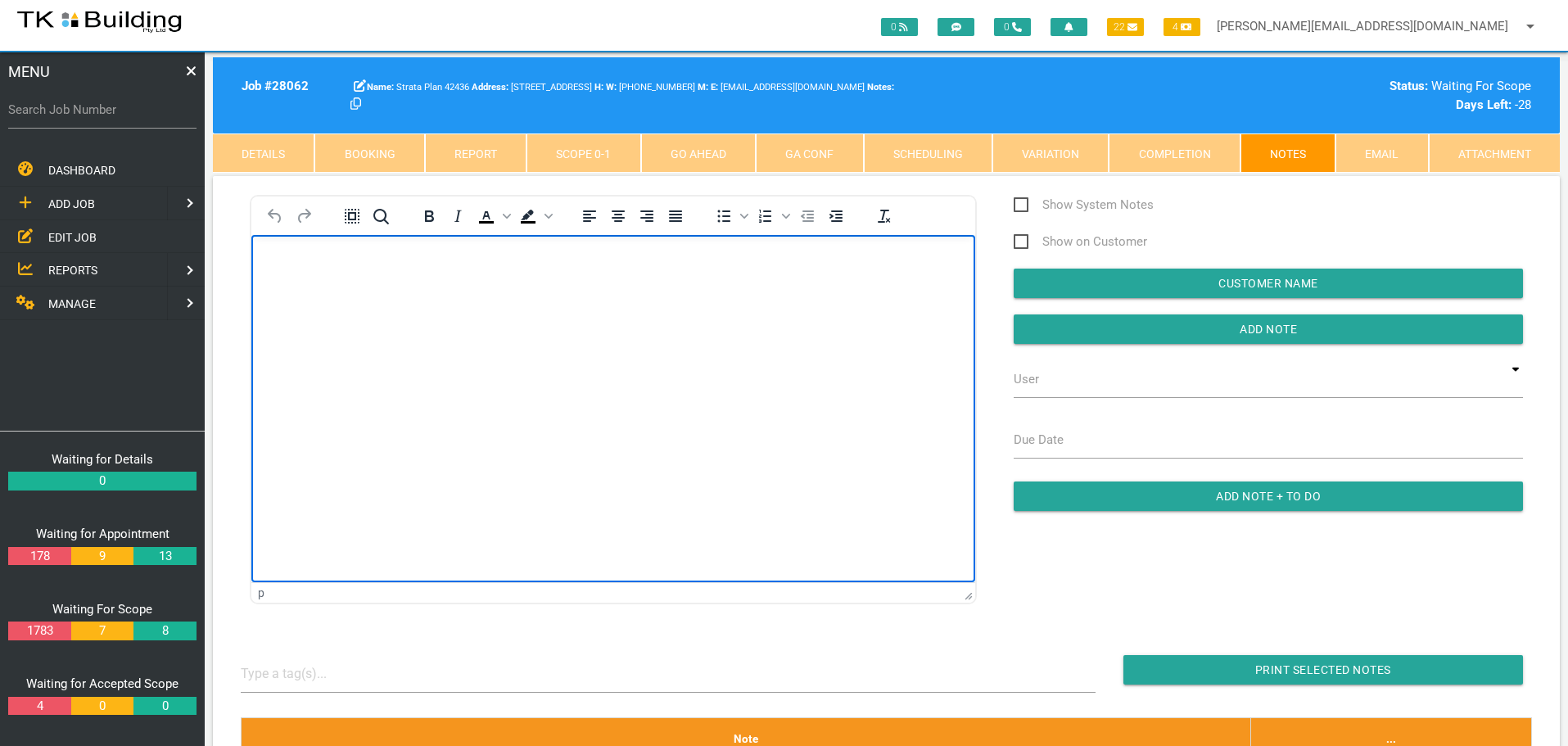
click at [359, 291] on body "Rich Text Area. Press ALT-0 for help." at bounding box center [613, 281] width 724 height 54
click at [279, 250] on html at bounding box center [613, 271] width 724 height 75
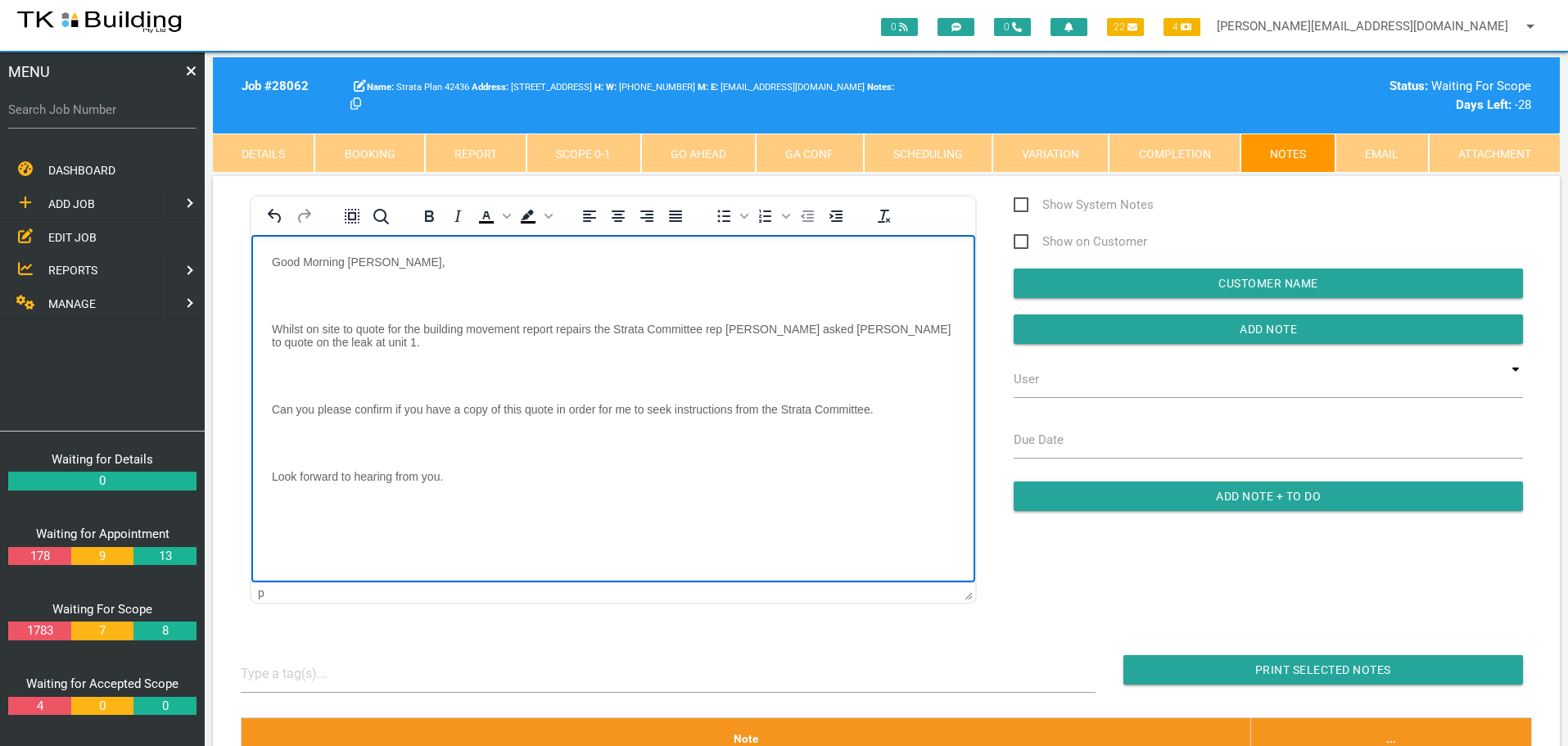
click at [298, 282] on body "Good Morning [PERSON_NAME], Whilst on site to quote for the building movement r…" at bounding box center [613, 405] width 724 height 302
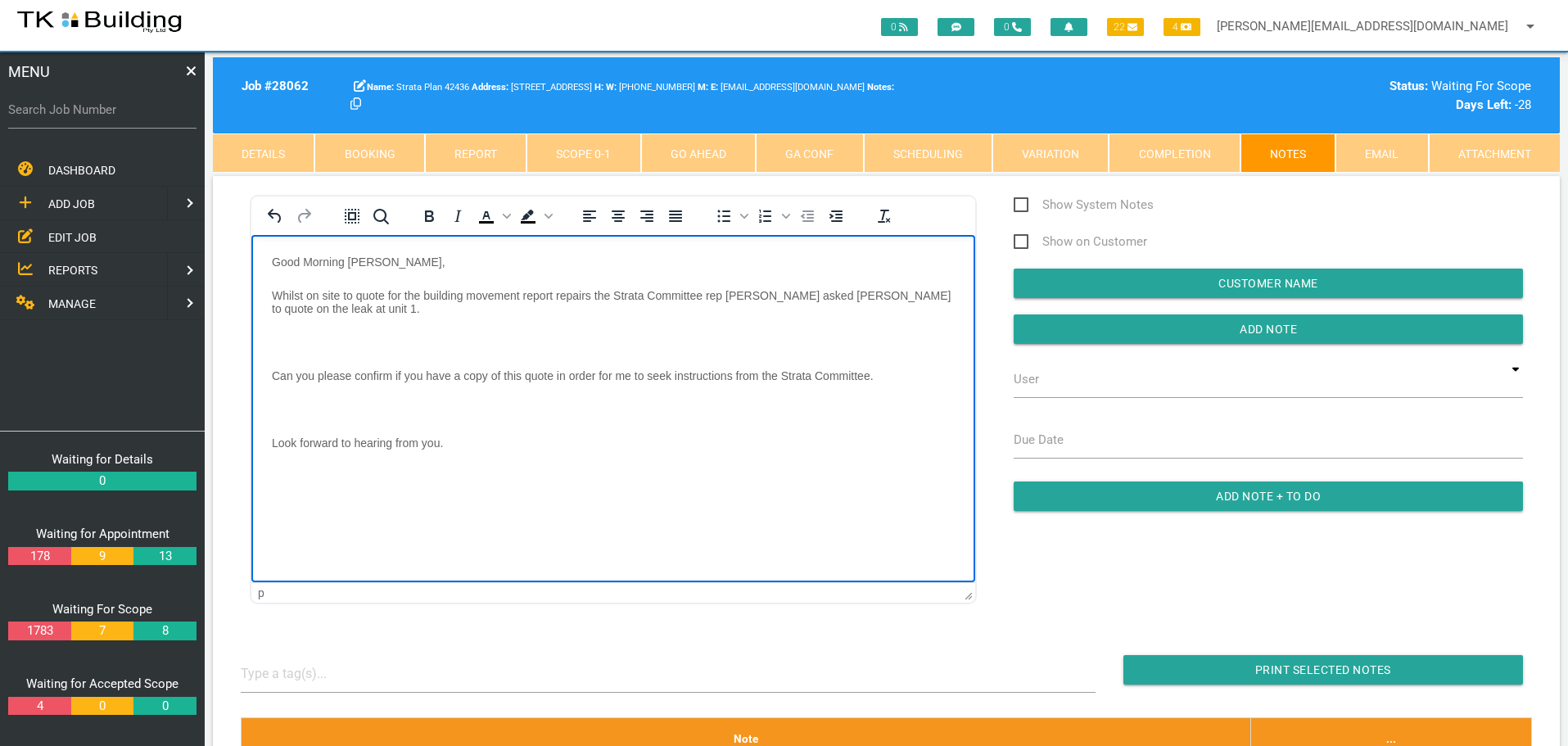
click at [286, 335] on p "Rich Text Area. Press ALT-0 for help." at bounding box center [613, 341] width 683 height 13
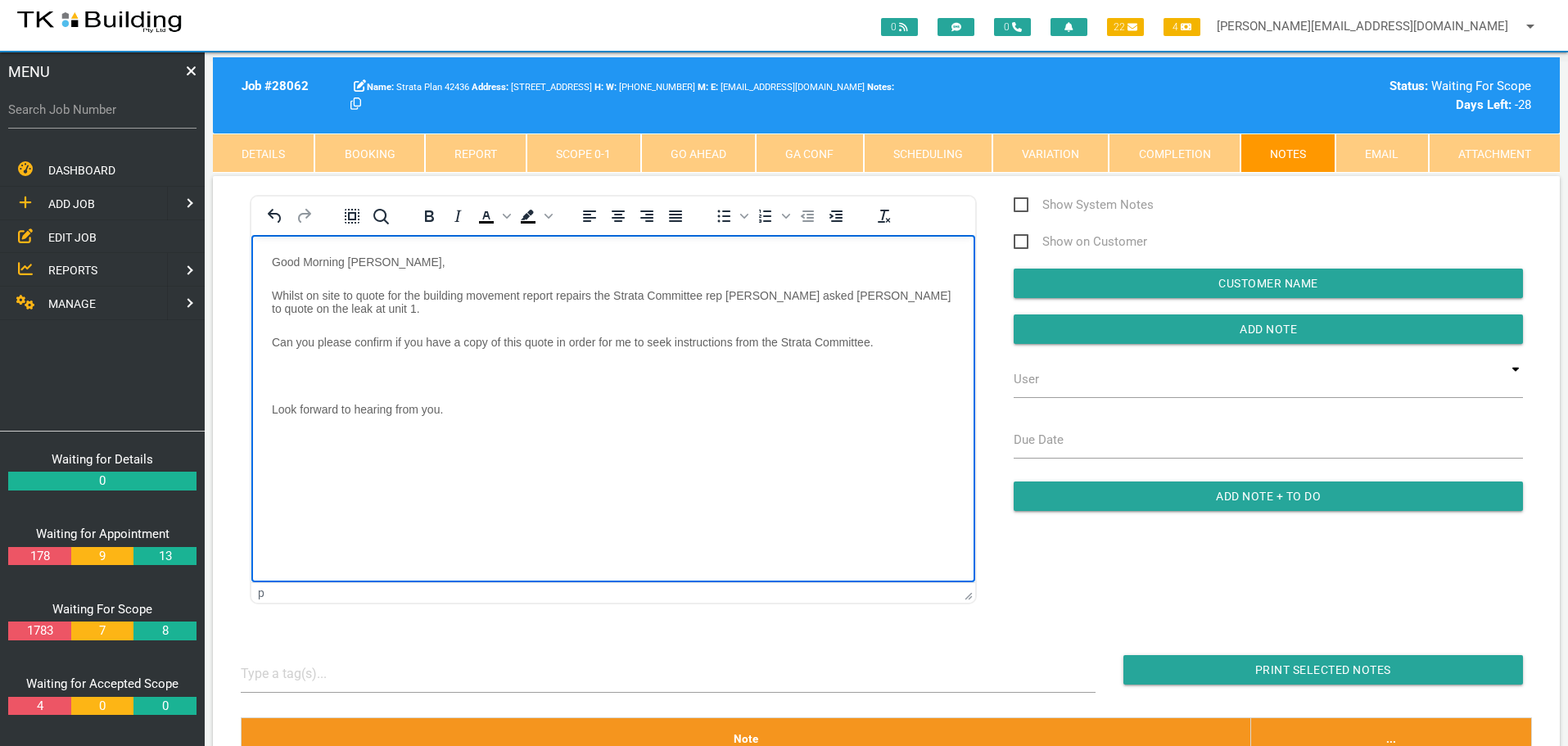
click at [286, 366] on body "Good Morning [PERSON_NAME], Whilst on site to quote for the building movement r…" at bounding box center [613, 372] width 724 height 235
click at [467, 381] on p "Look forward to hearing from you." at bounding box center [613, 375] width 683 height 13
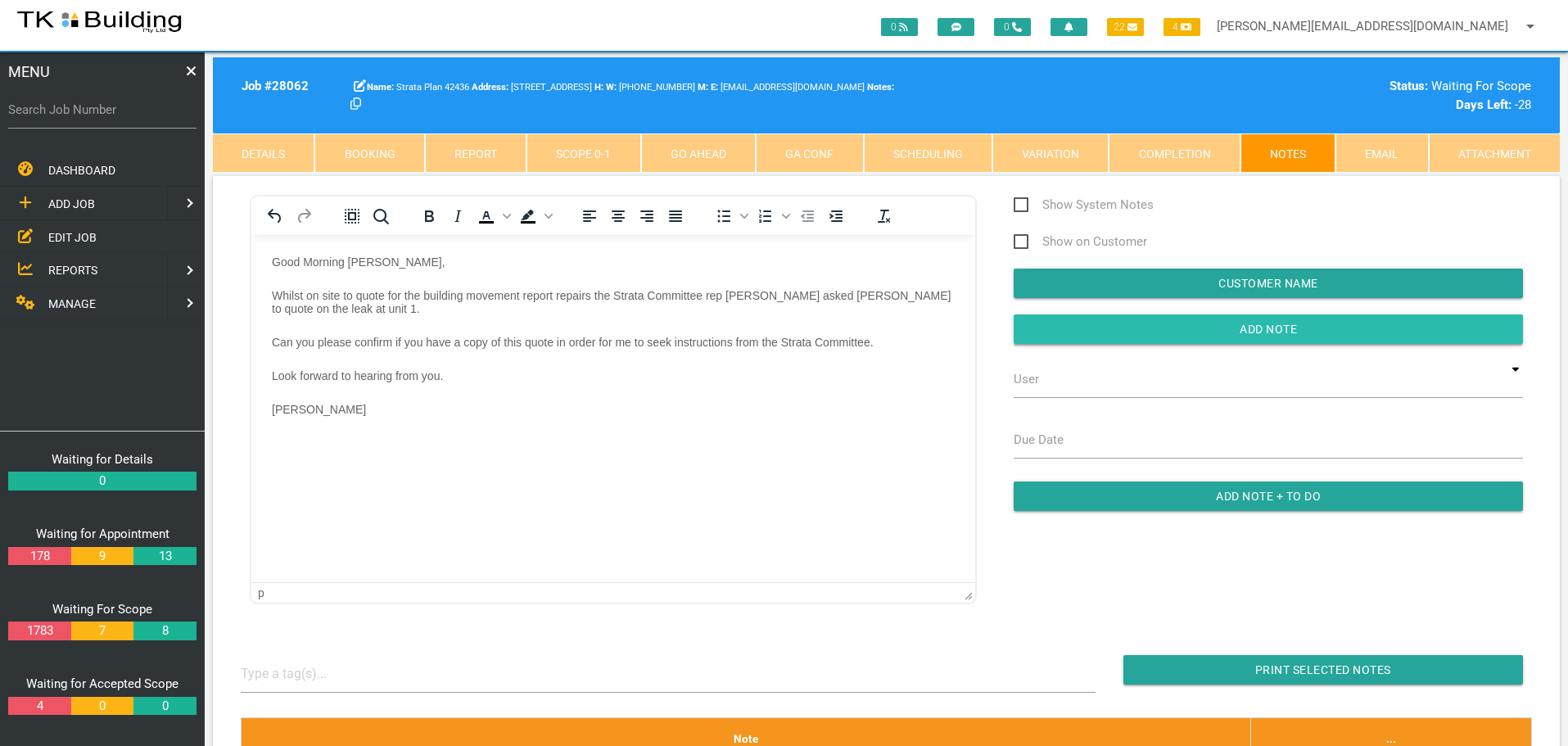
click at [1022, 321] on input "button" at bounding box center [1268, 329] width 509 height 30
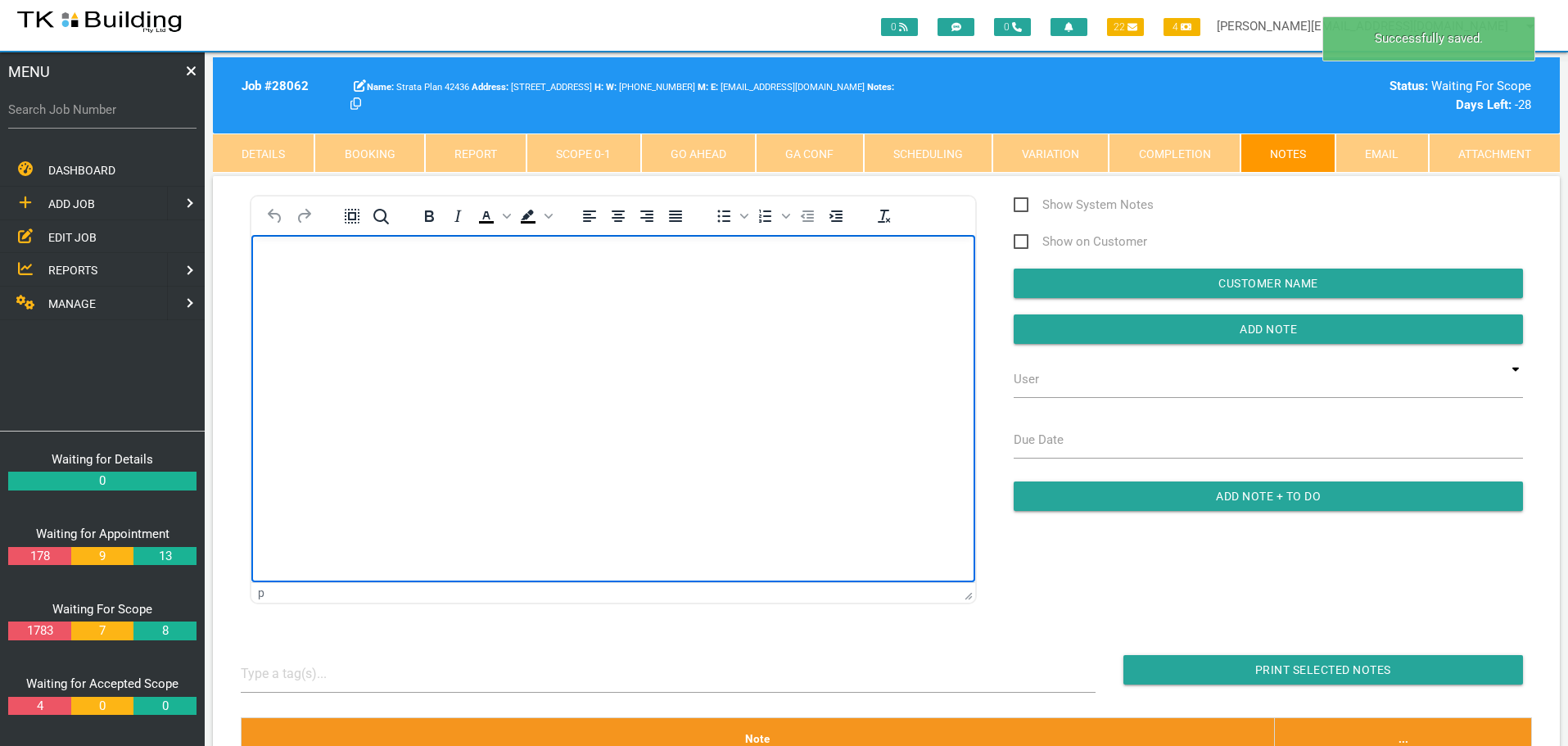
click at [305, 270] on body "Rich Text Area. Press ALT-0 for help." at bounding box center [613, 281] width 724 height 54
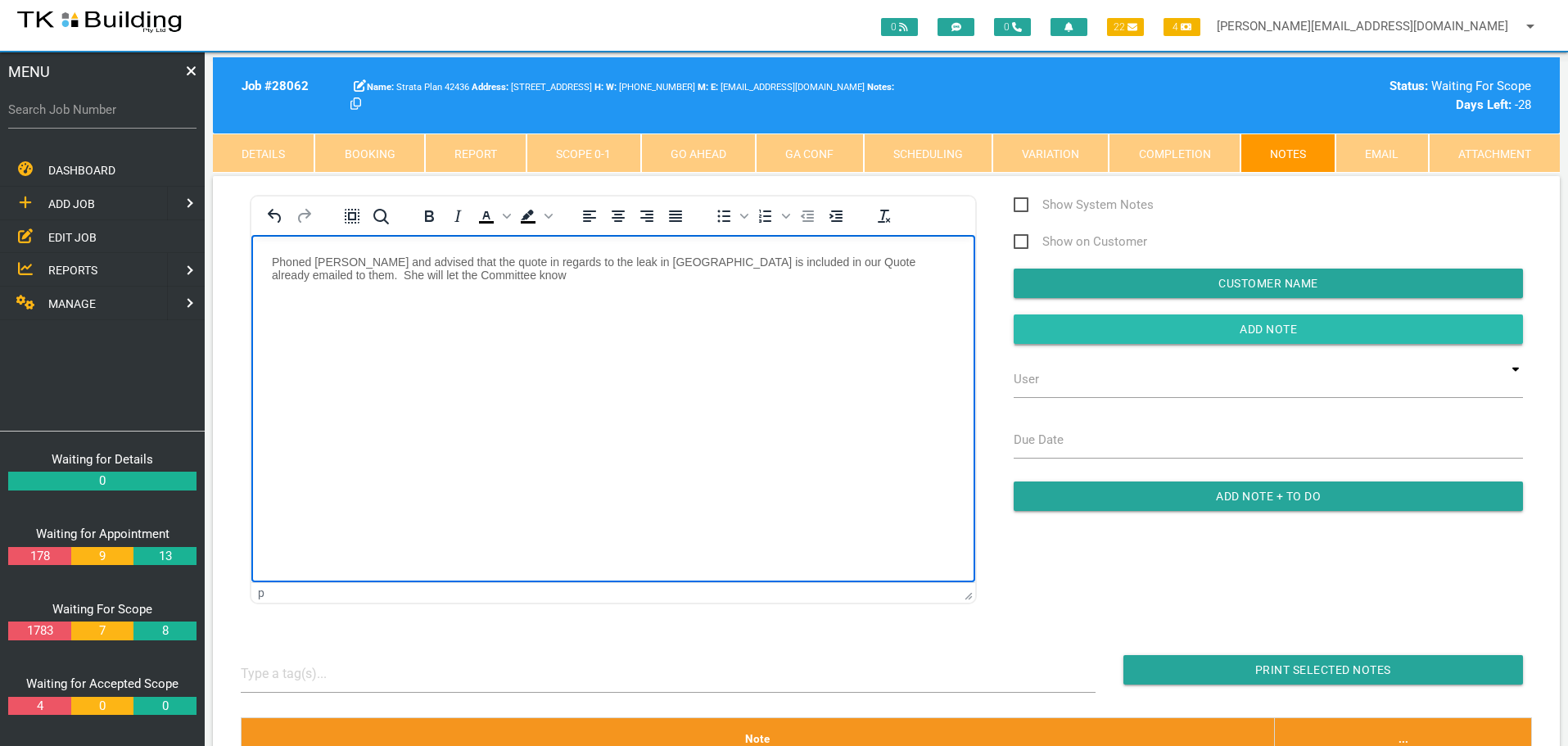
click at [1098, 337] on input "Add Note" at bounding box center [1268, 329] width 509 height 30
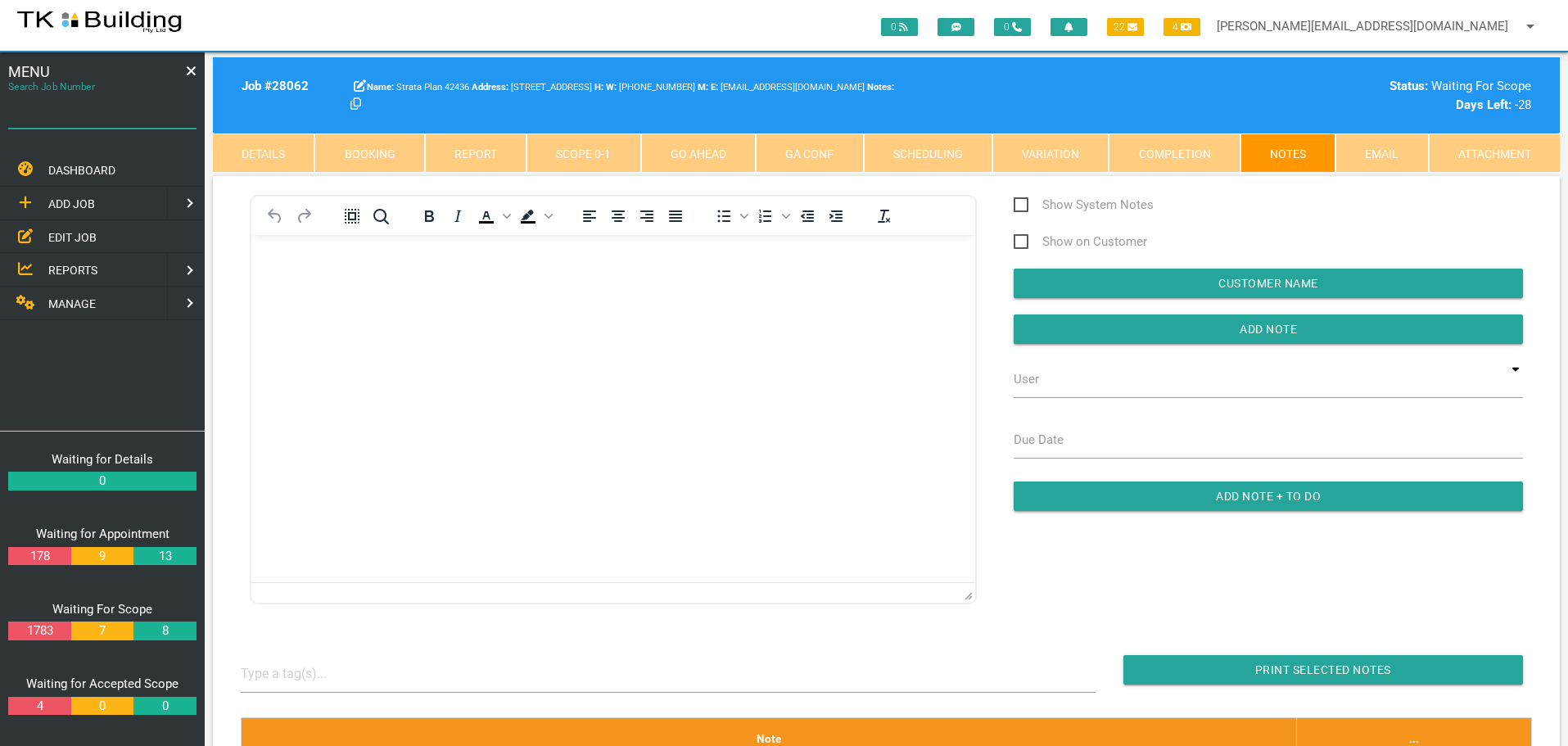
click at [92, 121] on input "Search Job Number" at bounding box center [102, 110] width 188 height 38
type input "27857"
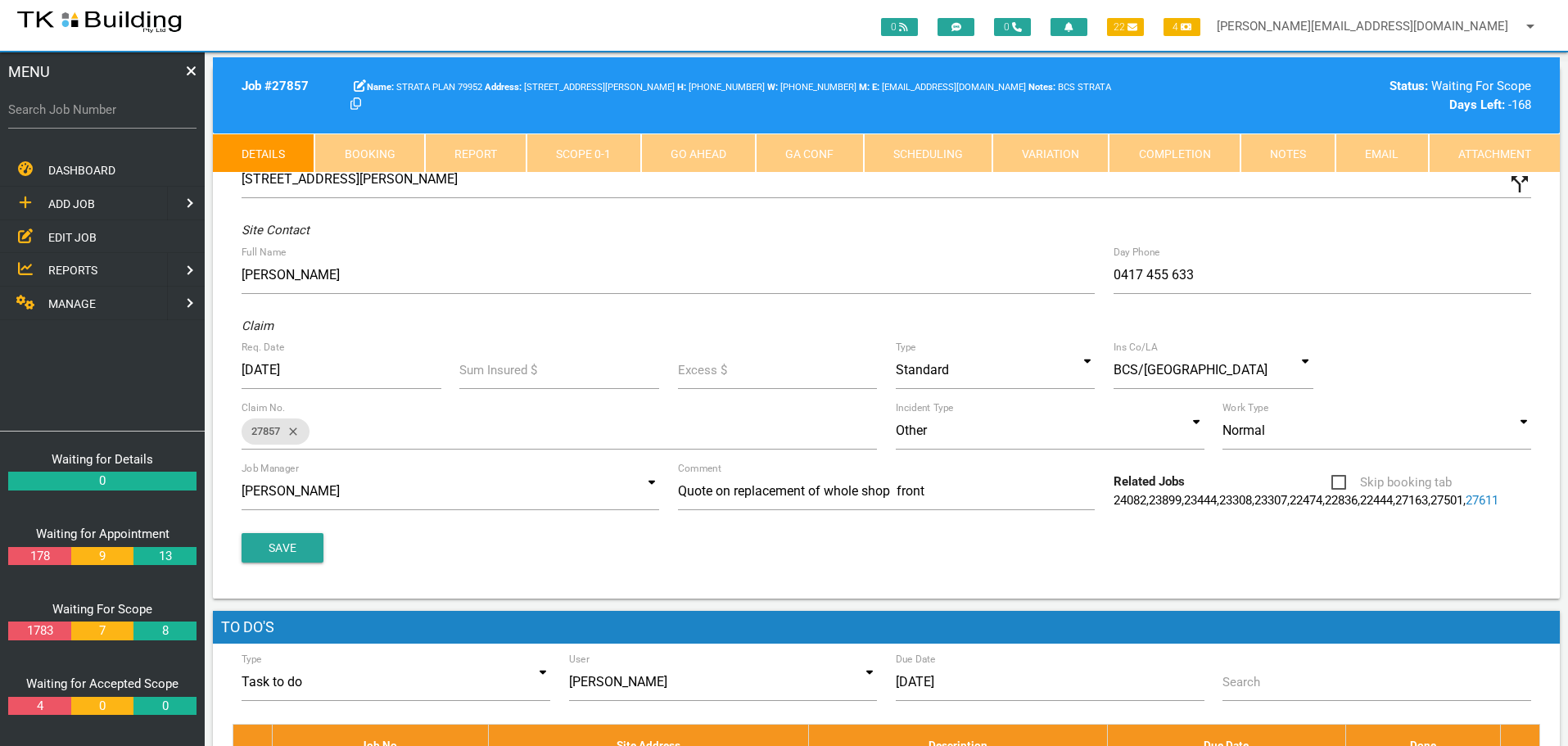
click at [1273, 154] on link "Notes" at bounding box center [1288, 153] width 95 height 39
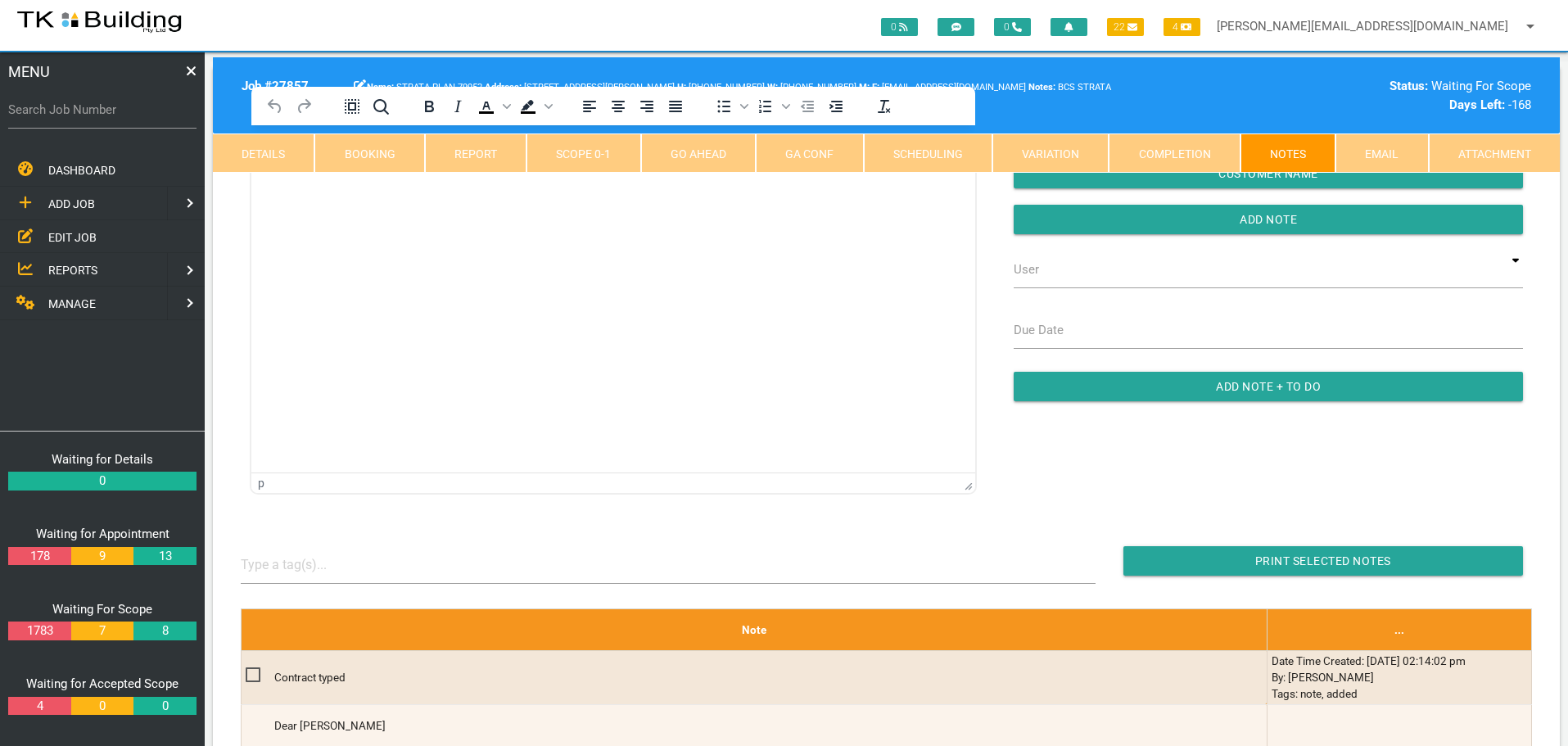
click at [352, 199] on html at bounding box center [613, 163] width 724 height 75
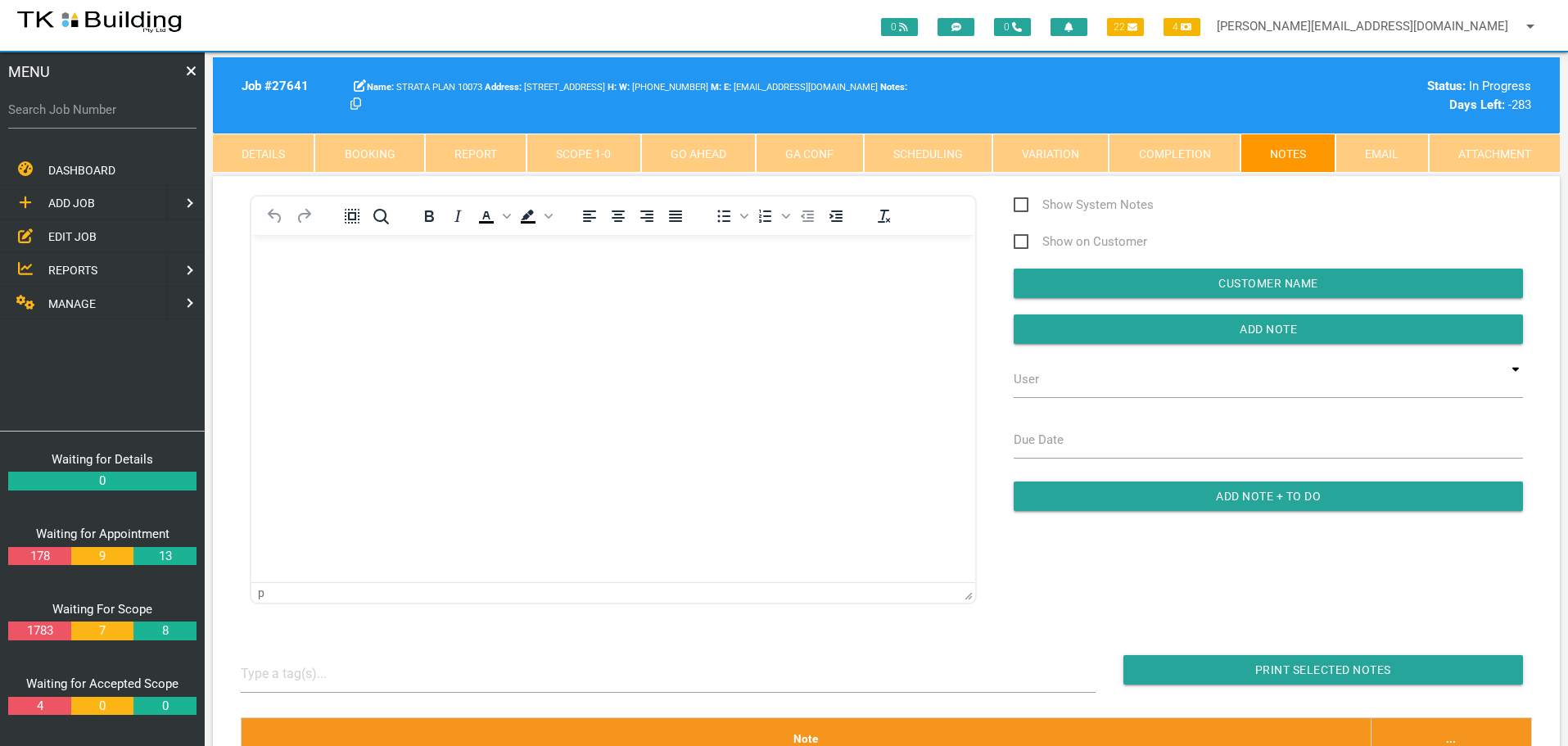
scroll to position [328, 0]
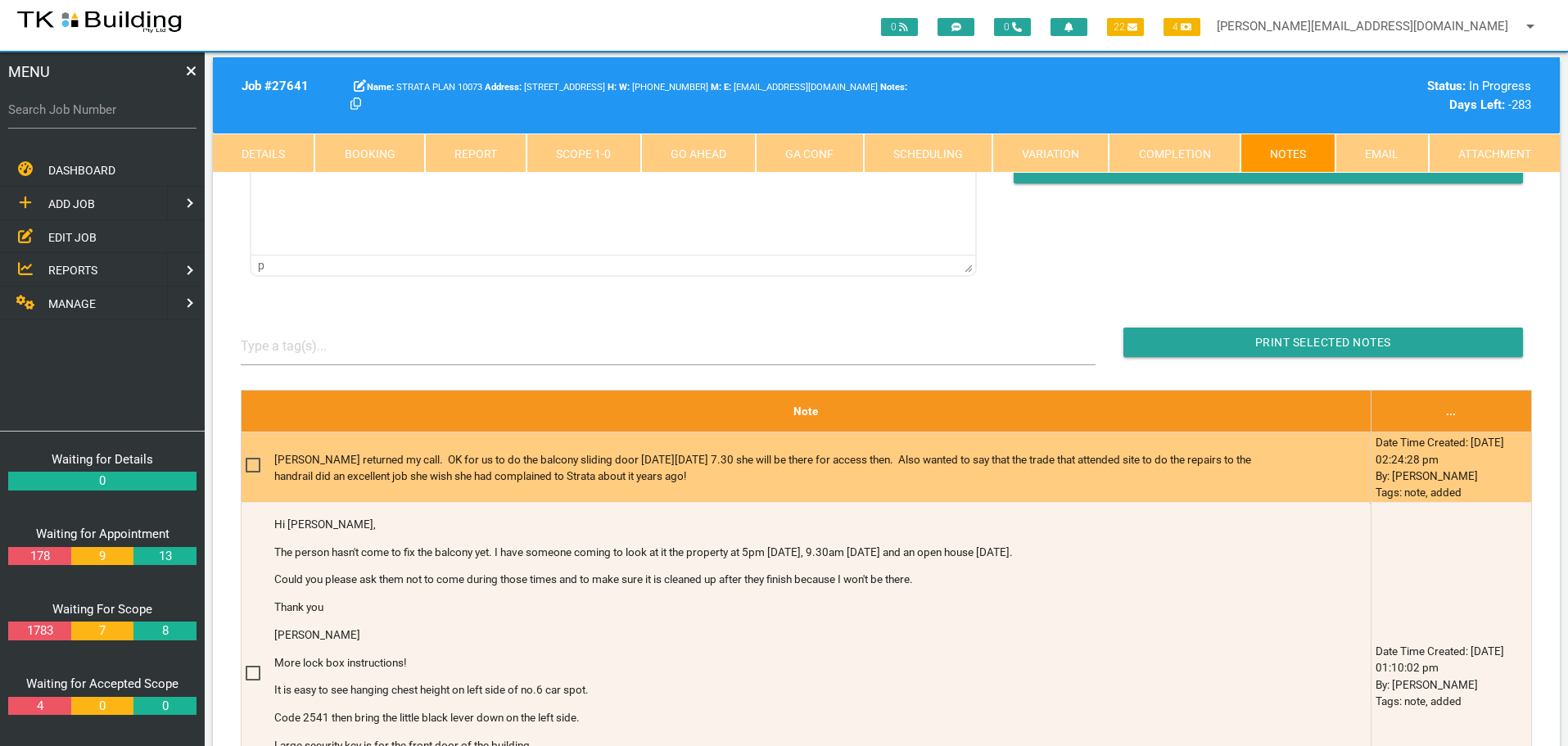
click at [250, 463] on span at bounding box center [259, 466] width 29 height 21
click at [250, 463] on input "checkbox" at bounding box center [250, 461] width 11 height 11
checkbox input "true"
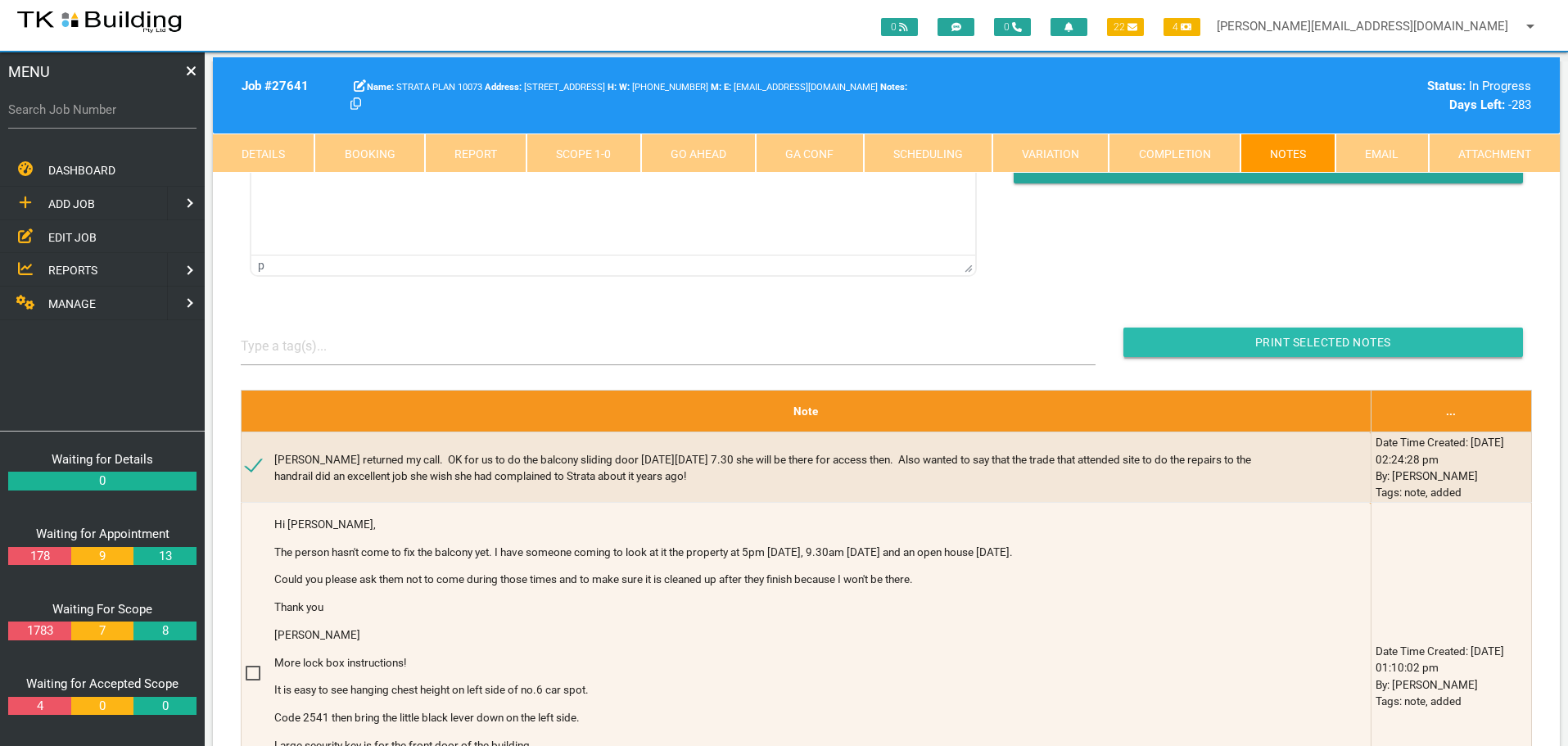
click at [1222, 347] on input "button" at bounding box center [1323, 343] width 400 height 30
click at [71, 242] on span "EDIT JOB" at bounding box center [72, 236] width 48 height 13
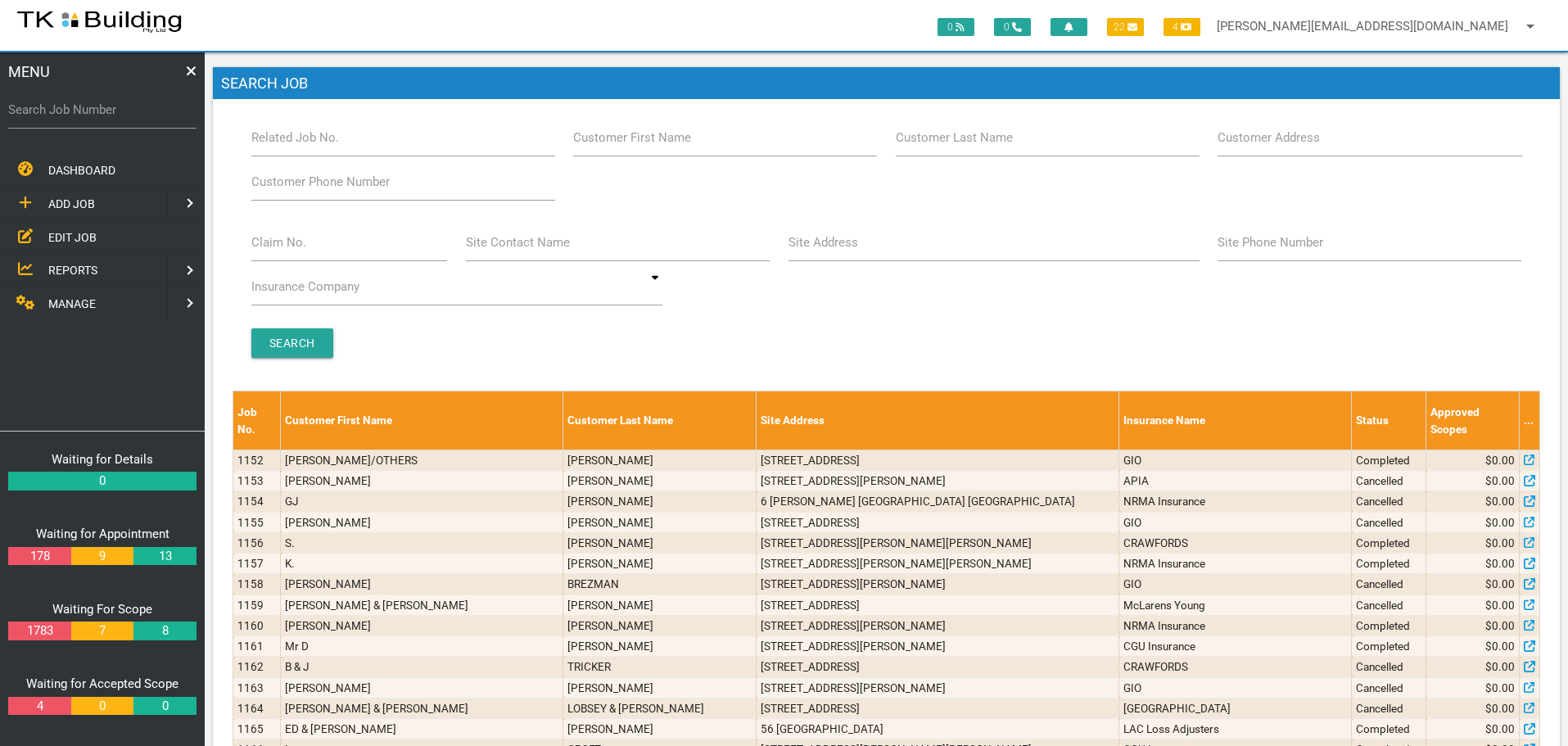
click at [997, 146] on label "Customer Last Name" at bounding box center [954, 138] width 117 height 19
click at [997, 146] on input "Customer Last Name" at bounding box center [1048, 138] width 304 height 38
type input "42148"
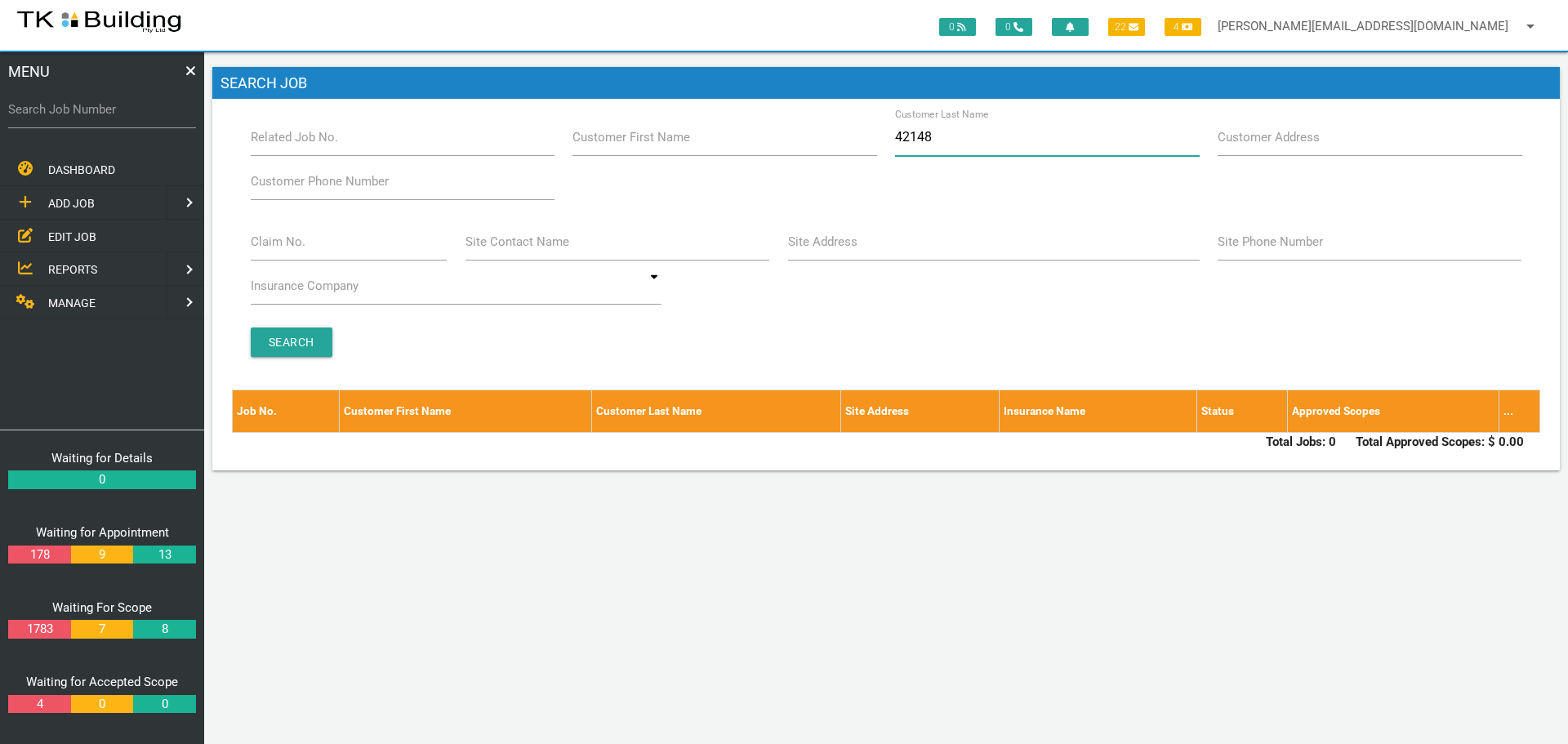
click at [958, 144] on input "42148" at bounding box center [1047, 137] width 304 height 38
type input "4"
click at [843, 255] on input "Site Address" at bounding box center [994, 242] width 412 height 38
type input "221 Beaumont"
click at [85, 202] on span "ADD JOB" at bounding box center [71, 203] width 47 height 13
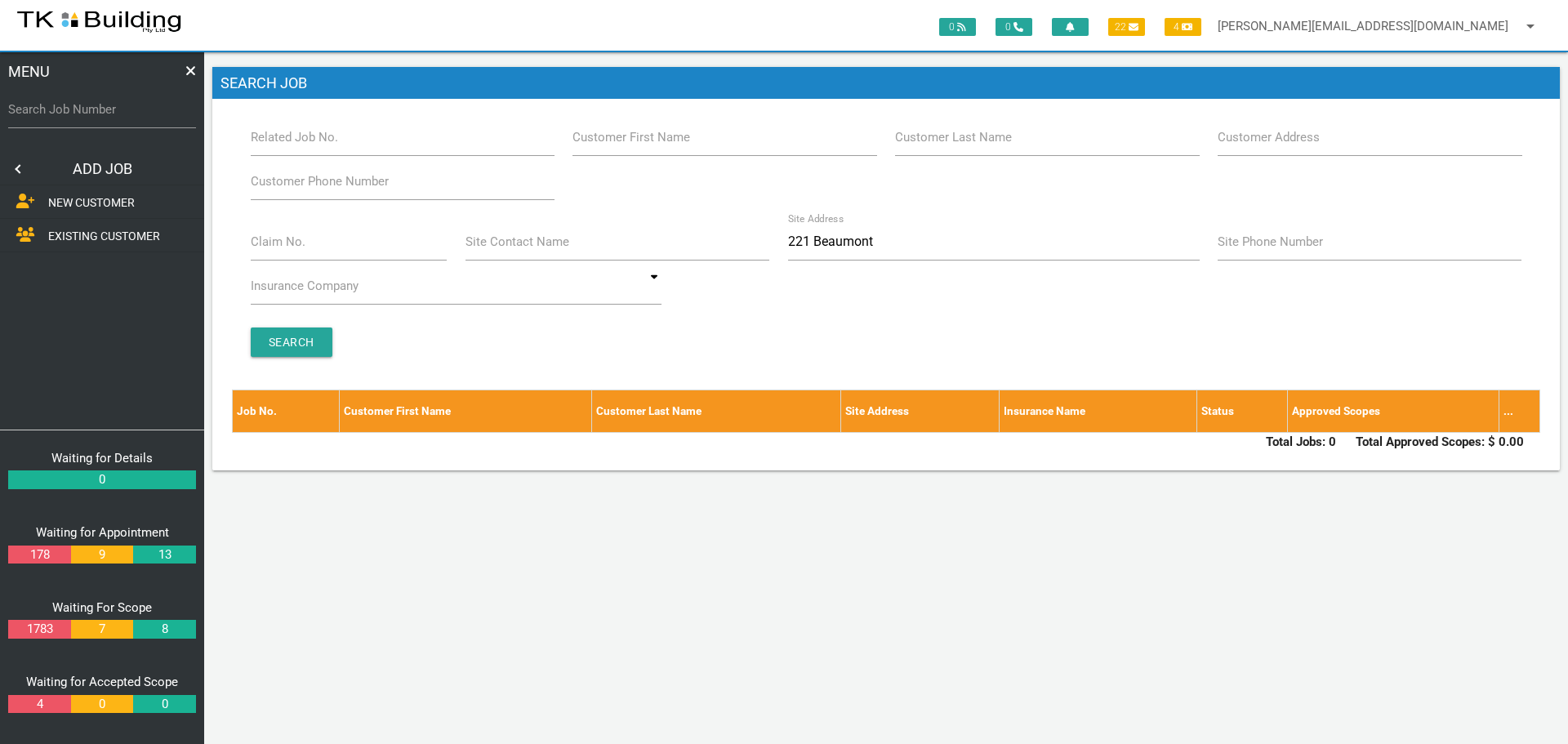
click at [85, 202] on span "NEW CUSTOMER" at bounding box center [90, 202] width 87 height 13
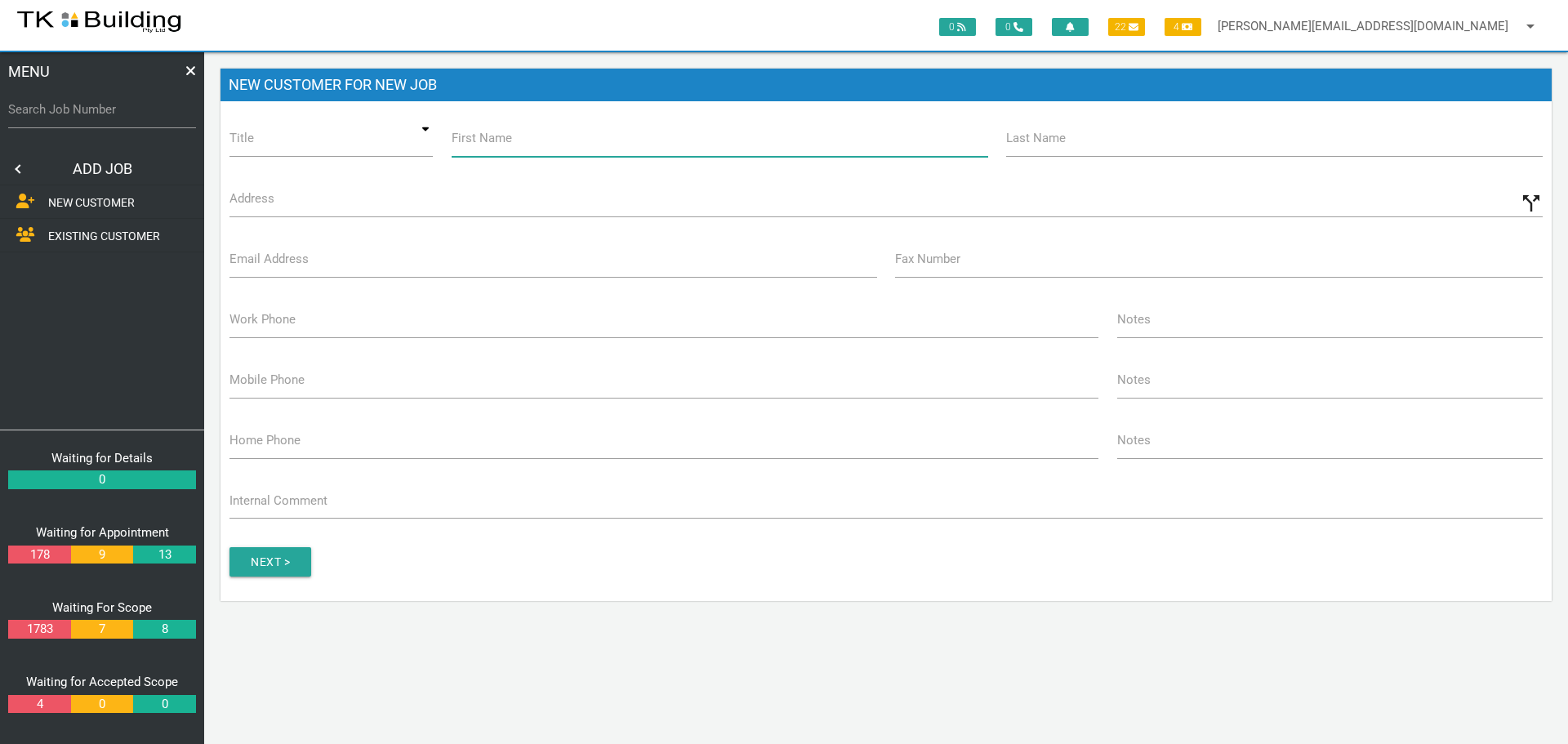
click at [555, 139] on input "First Name" at bounding box center [720, 138] width 537 height 38
type input "Strata Plan"
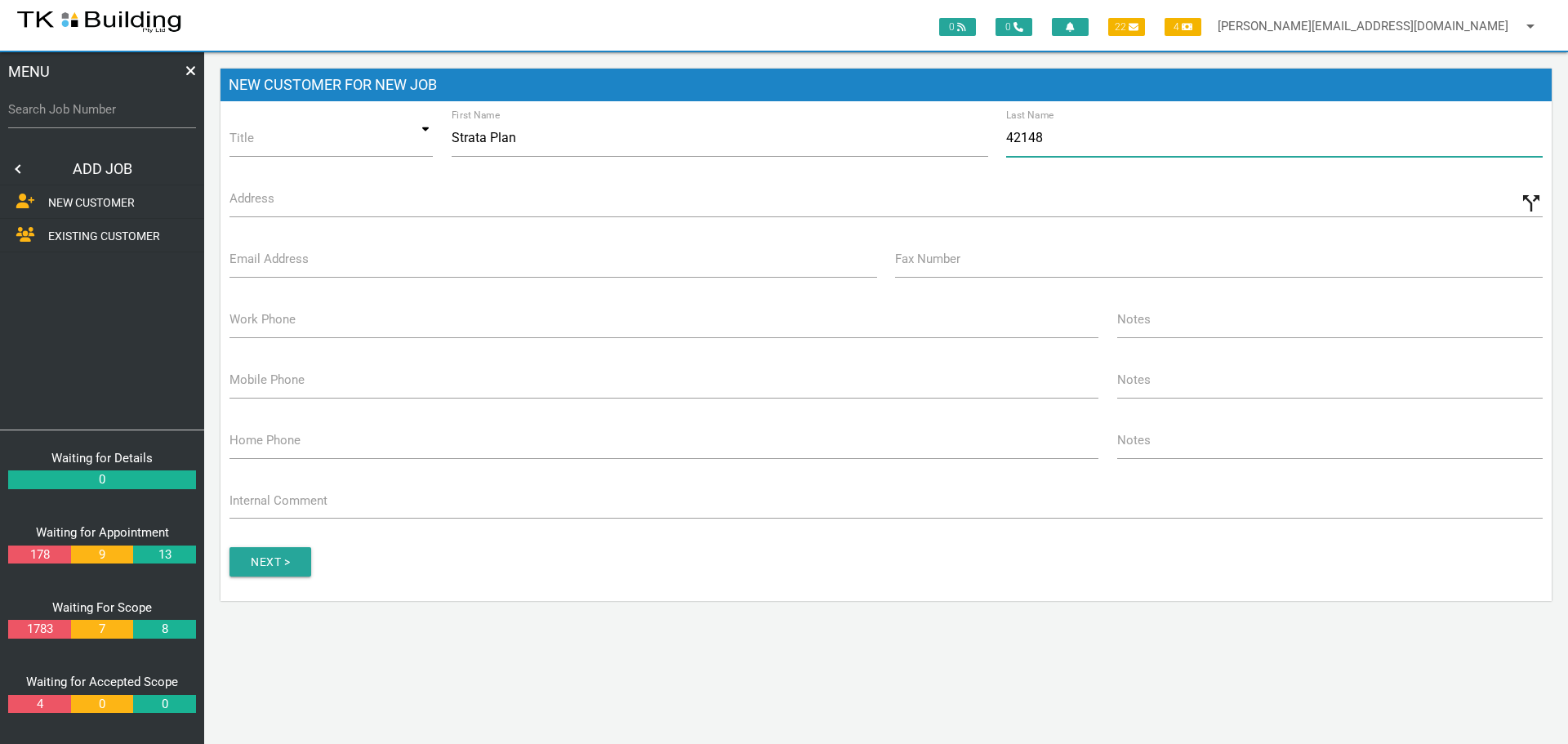
type input "42148"
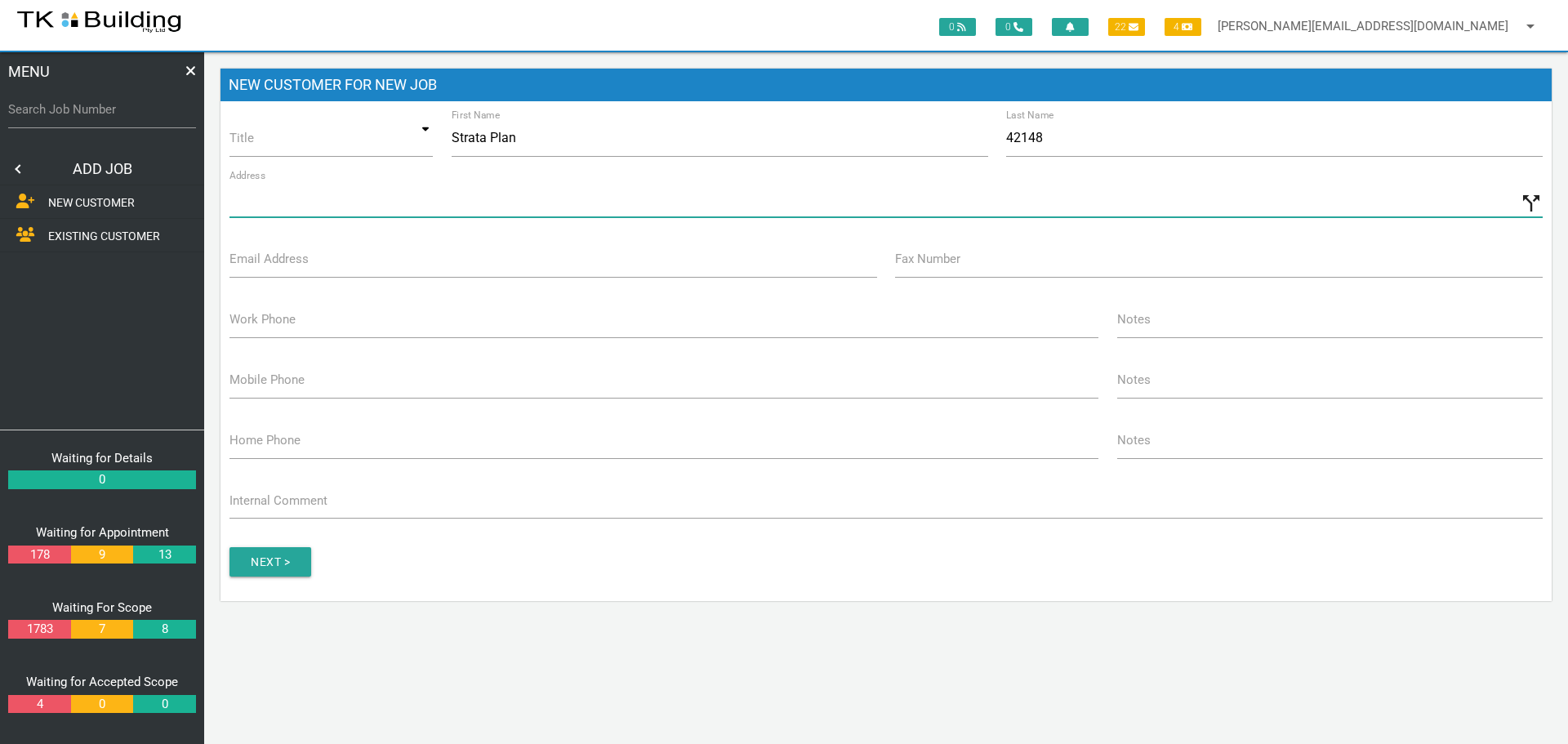
click at [293, 208] on input "Address" at bounding box center [886, 199] width 1313 height 38
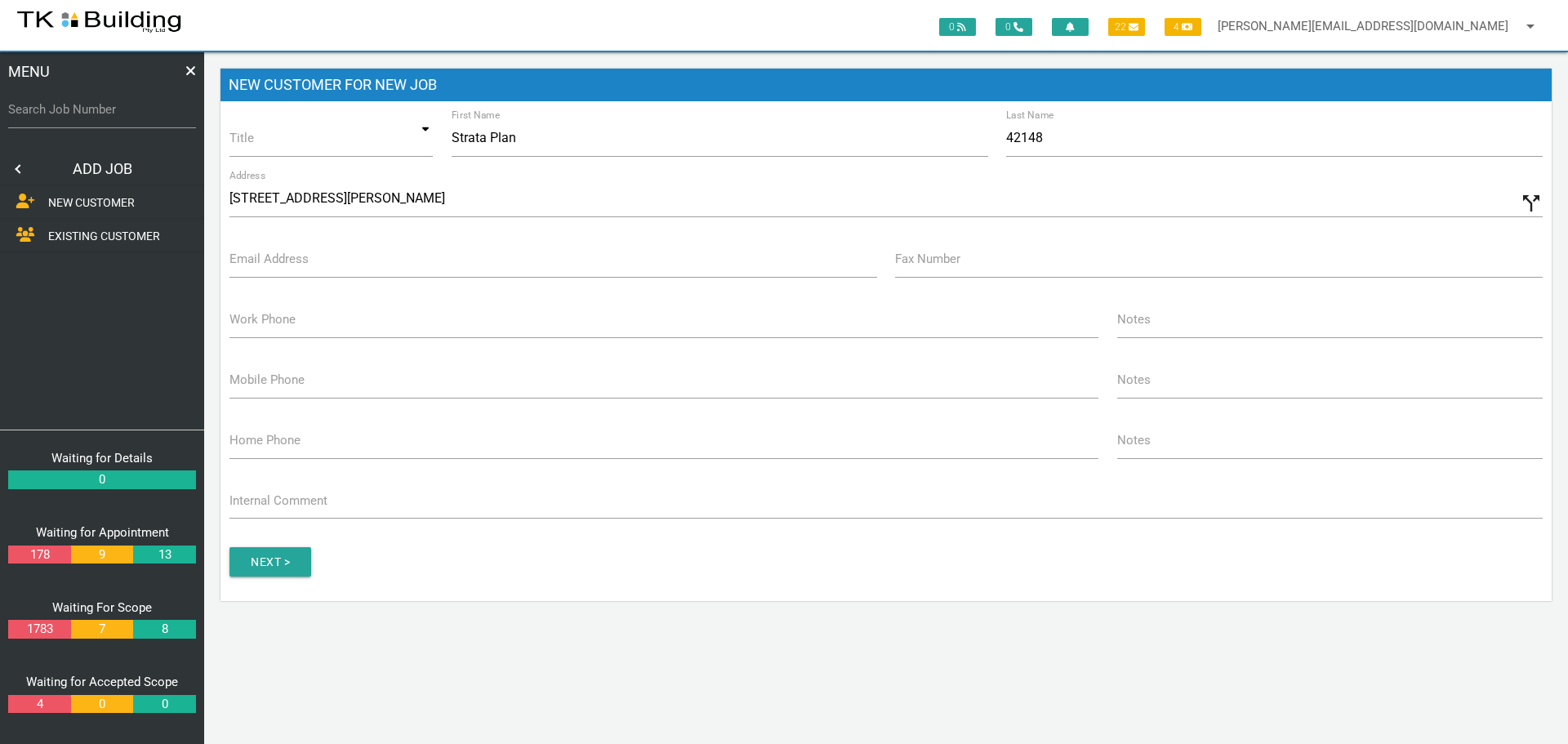
type input "221 Beaumont St, Hamilton South NSW 2303, Australia"
click at [249, 259] on label "Email Address" at bounding box center [269, 259] width 80 height 19
click at [249, 259] on input "Email Address" at bounding box center [553, 260] width 647 height 38
type input "[EMAIL_ADDRESS][DOMAIN_NAME]"
type input "(02) 4942 3243"
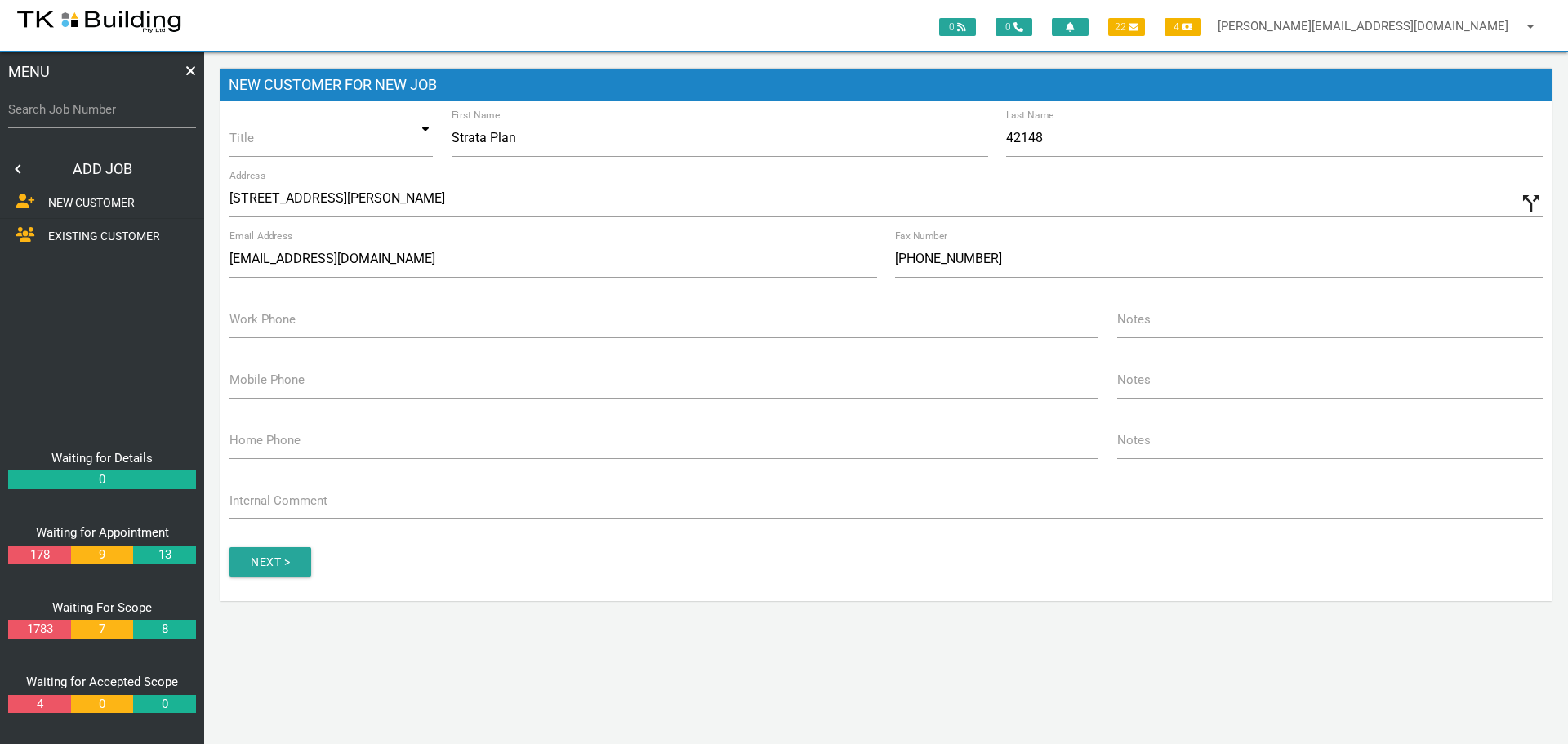
click at [240, 325] on label "Work Phone" at bounding box center [262, 319] width 67 height 19
click at [240, 325] on input "Work Phone" at bounding box center [664, 319] width 869 height 38
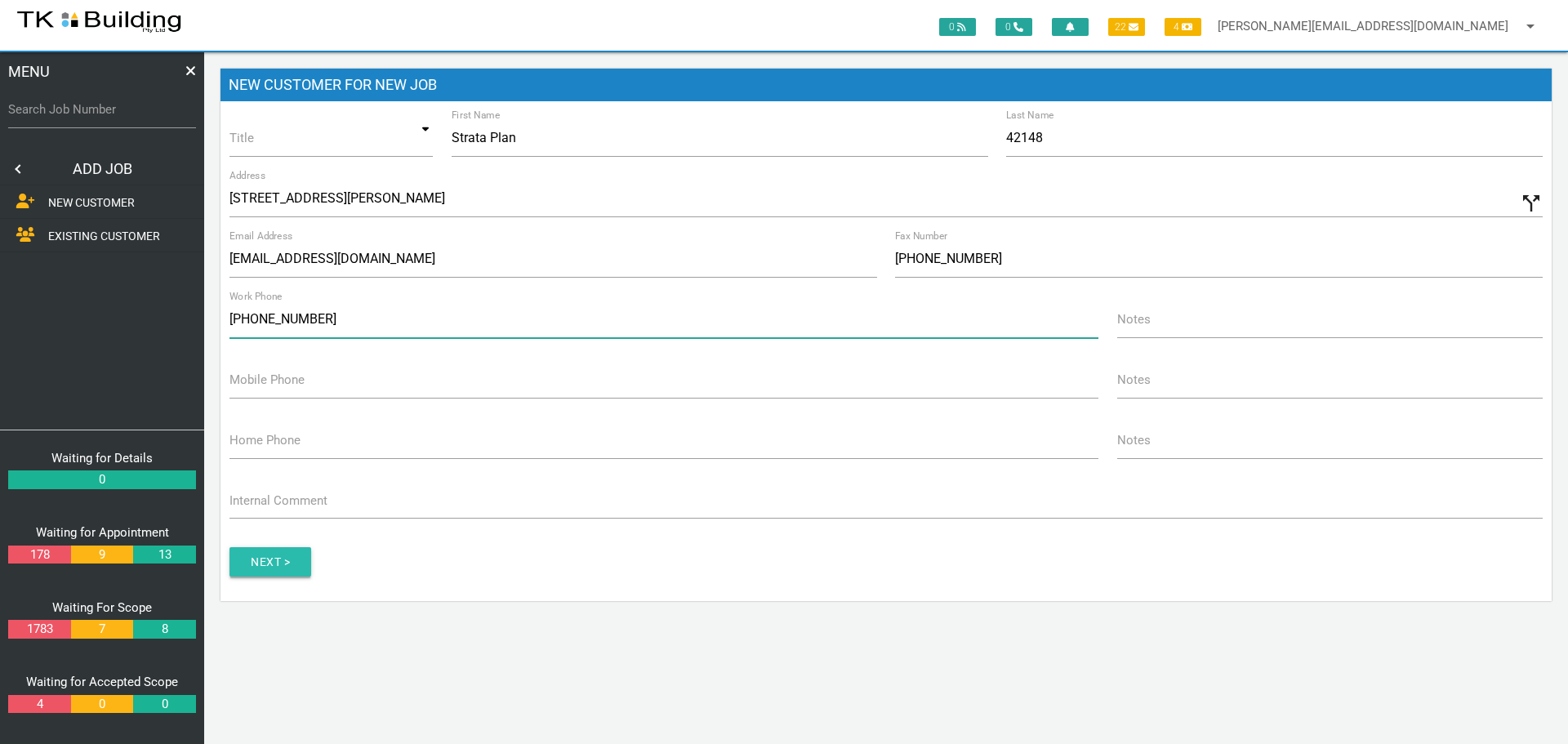
type input "[PHONE_NUMBER]"
click at [261, 556] on input "Next >" at bounding box center [270, 562] width 82 height 30
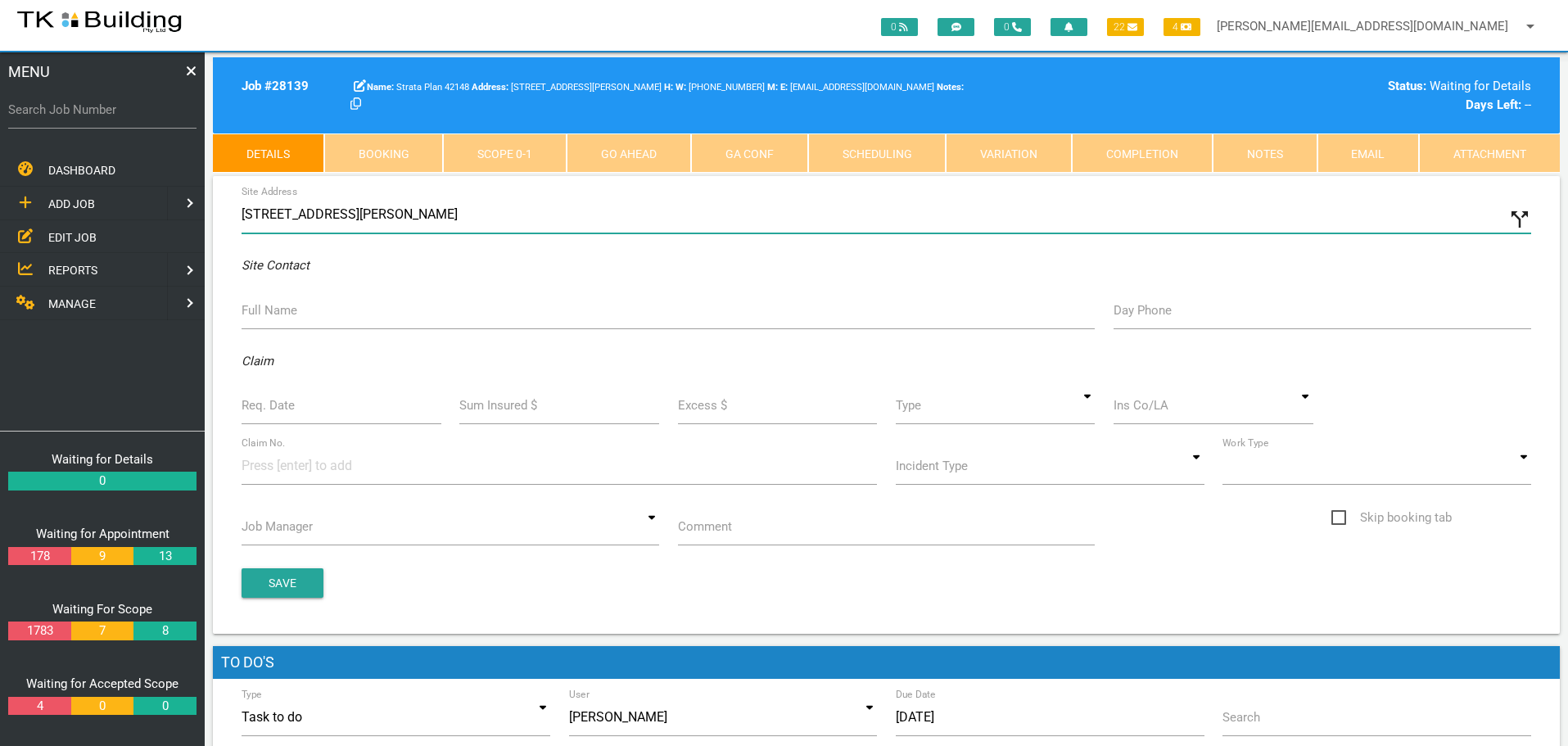
click at [245, 215] on input "221 Beaumont St, Hamilton South NSW 2303, Australia" at bounding box center [886, 214] width 1290 height 38
type input "3/221 Beaumont St, Hamilton South NSW 2303, Australia"
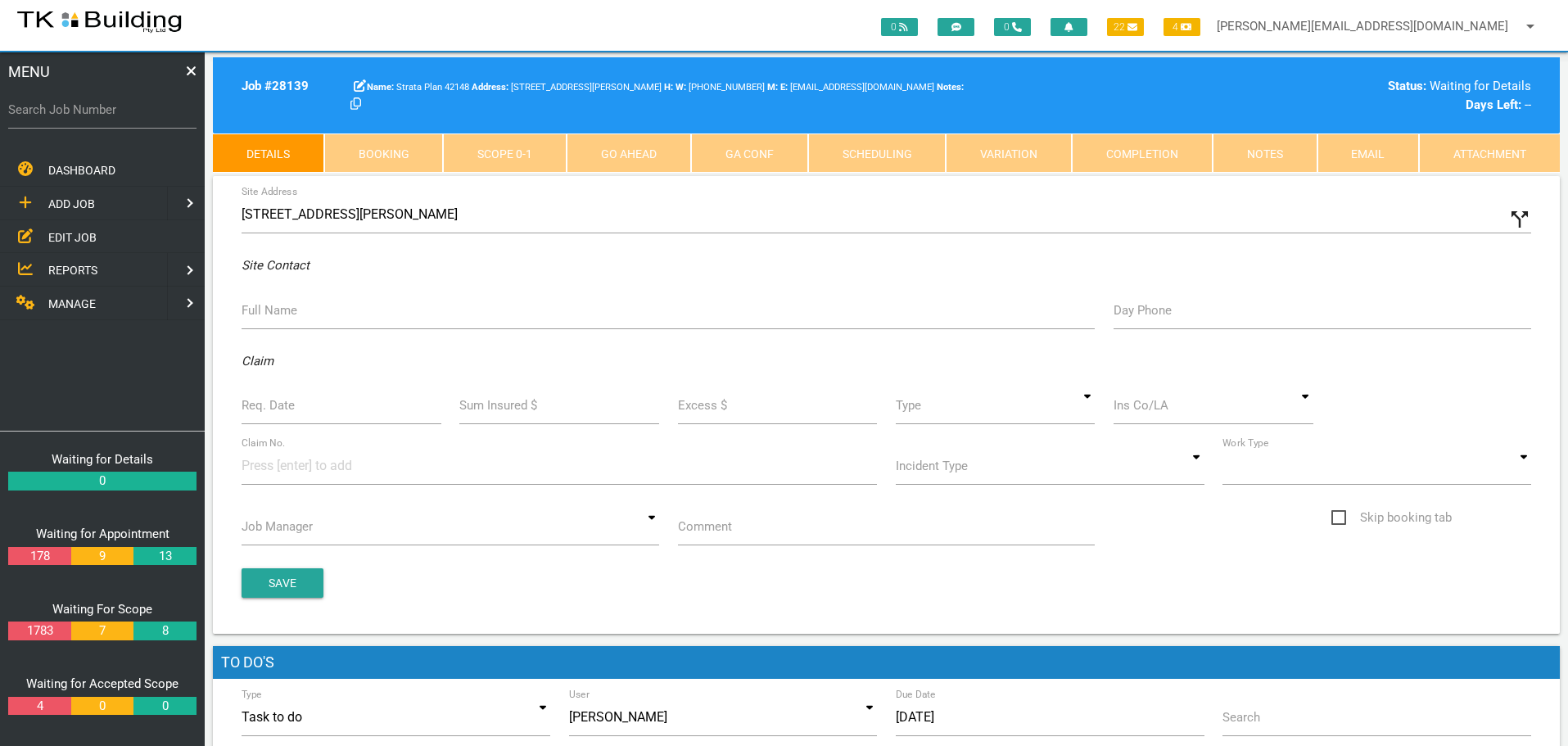
click at [273, 319] on label "Full Name" at bounding box center [269, 310] width 56 height 19
click at [273, 319] on input "Full Name" at bounding box center [668, 310] width 853 height 38
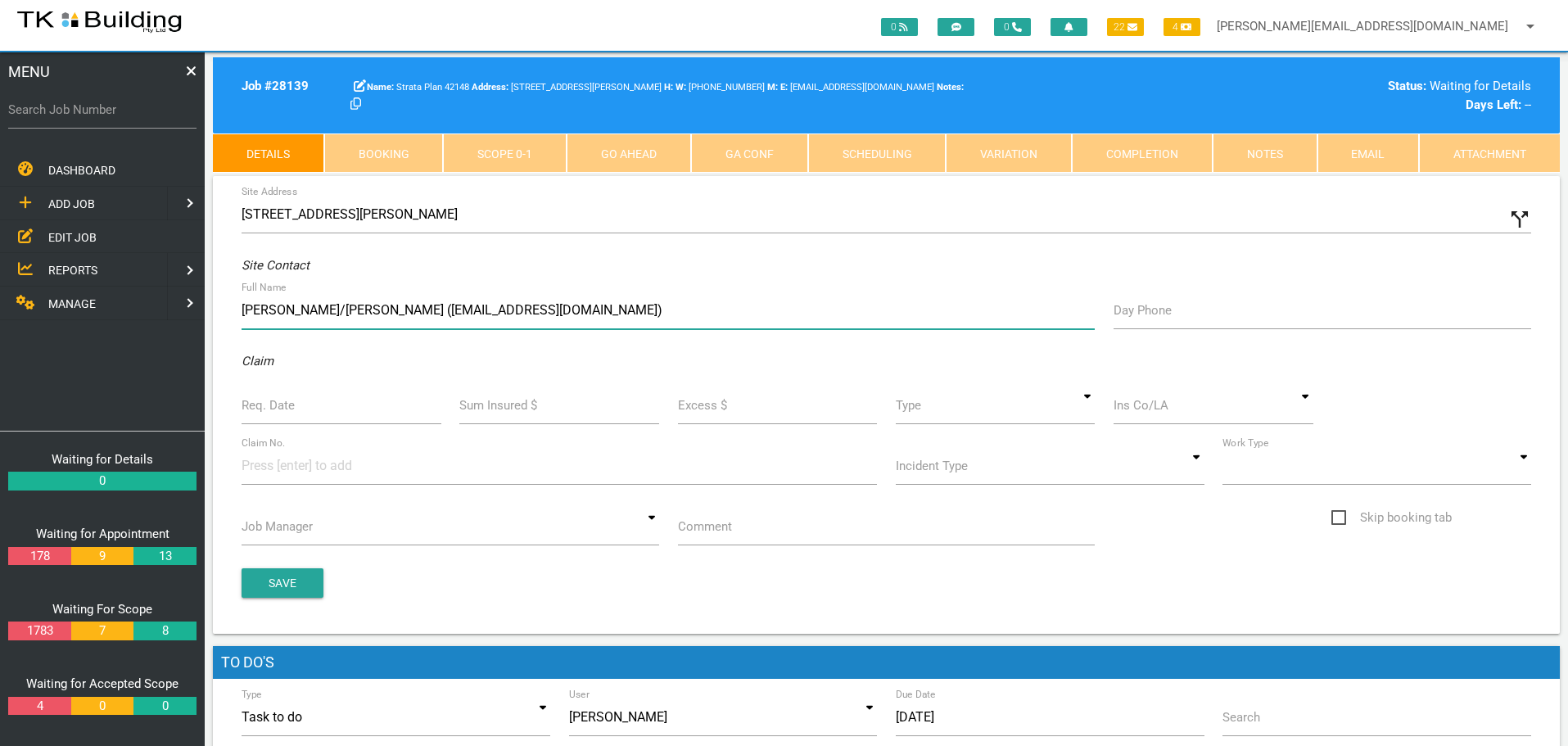
type input "Mark/Eliza Howard (howardm13@optusnet.com.au)"
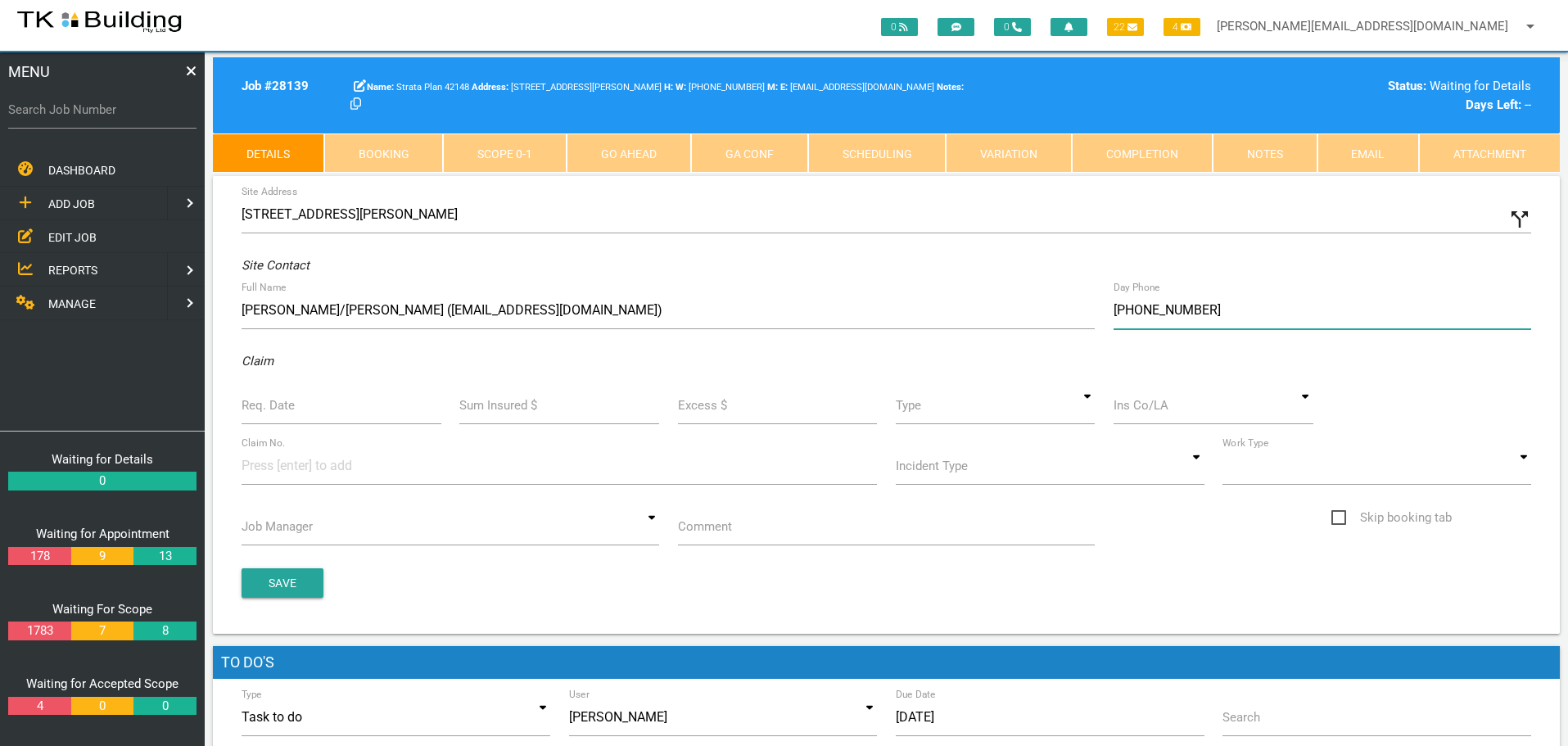
type input "(04) 5772 6803"
click at [270, 406] on label "Req. Date" at bounding box center [267, 406] width 53 height 19
click at [270, 406] on input "Req. Date" at bounding box center [341, 406] width 199 height 38
click at [268, 410] on input "Req. Date" at bounding box center [341, 406] width 199 height 38
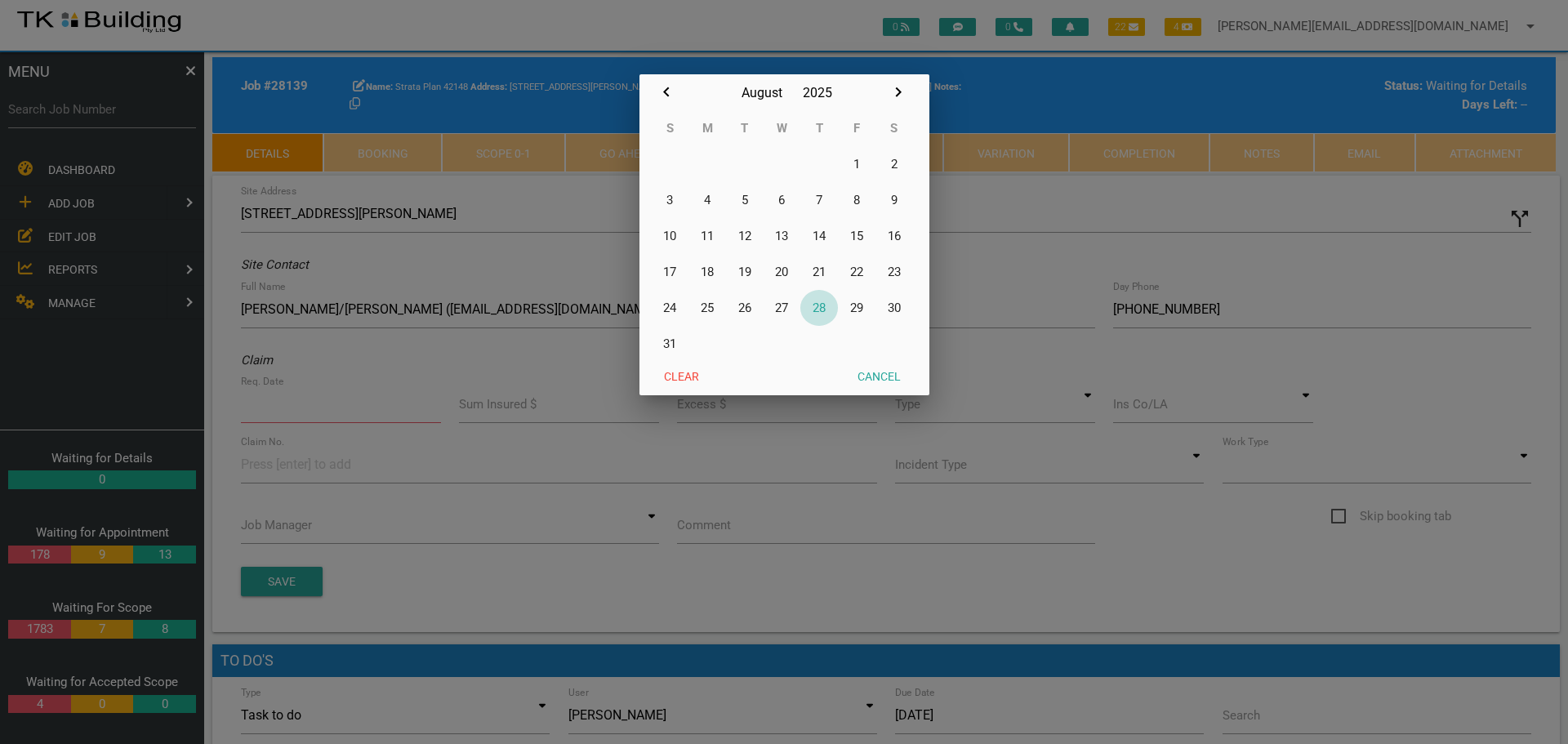
click at [822, 307] on button "28" at bounding box center [819, 308] width 38 height 36
type input "[DATE]"
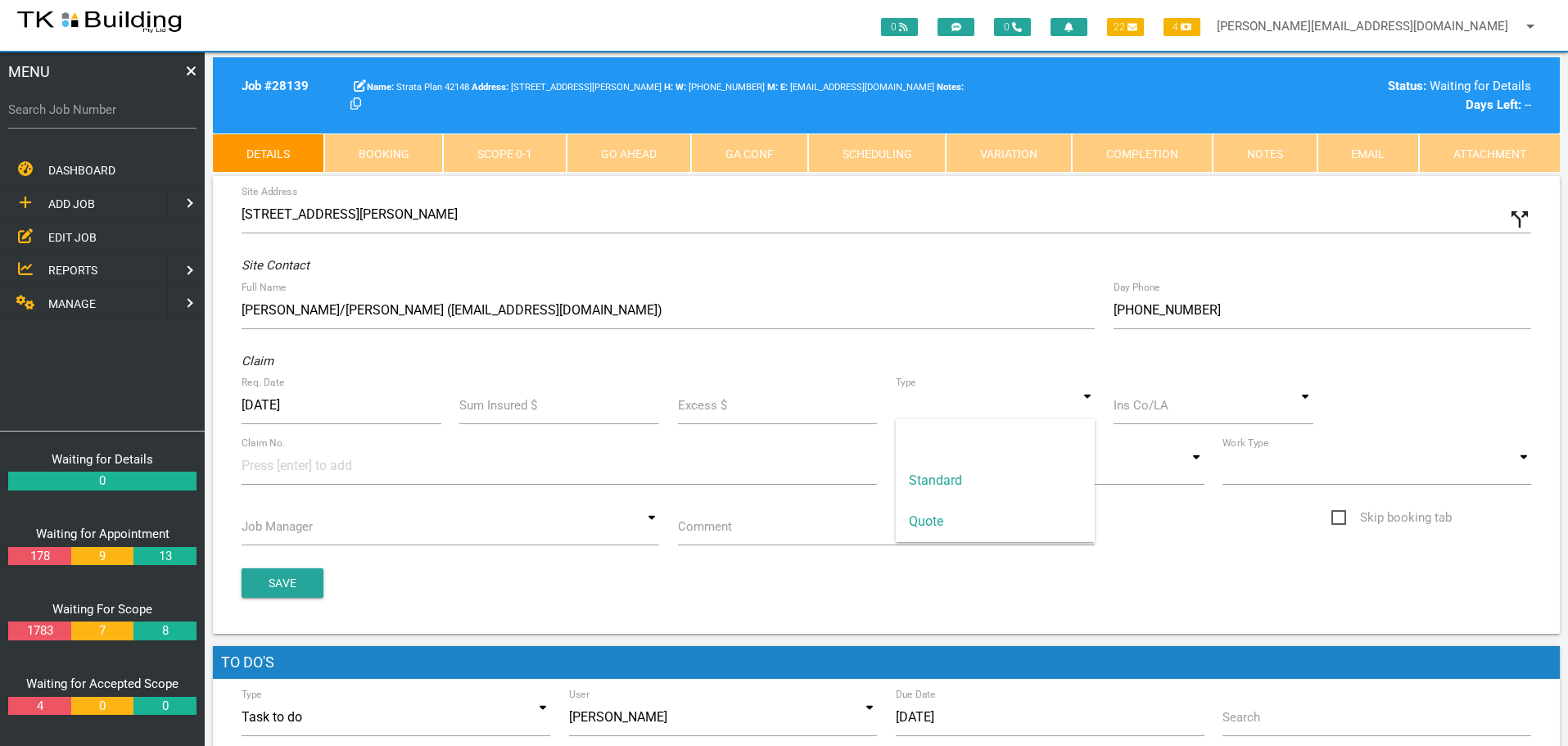
click at [1090, 416] on input at bounding box center [996, 406] width 199 height 38
click at [955, 482] on span "Standard" at bounding box center [996, 481] width 199 height 41
type input "Standard"
click at [1135, 411] on input at bounding box center [1213, 406] width 199 height 38
drag, startPoint x: 1213, startPoint y: 439, endPoint x: 865, endPoint y: 501, distance: 353.5
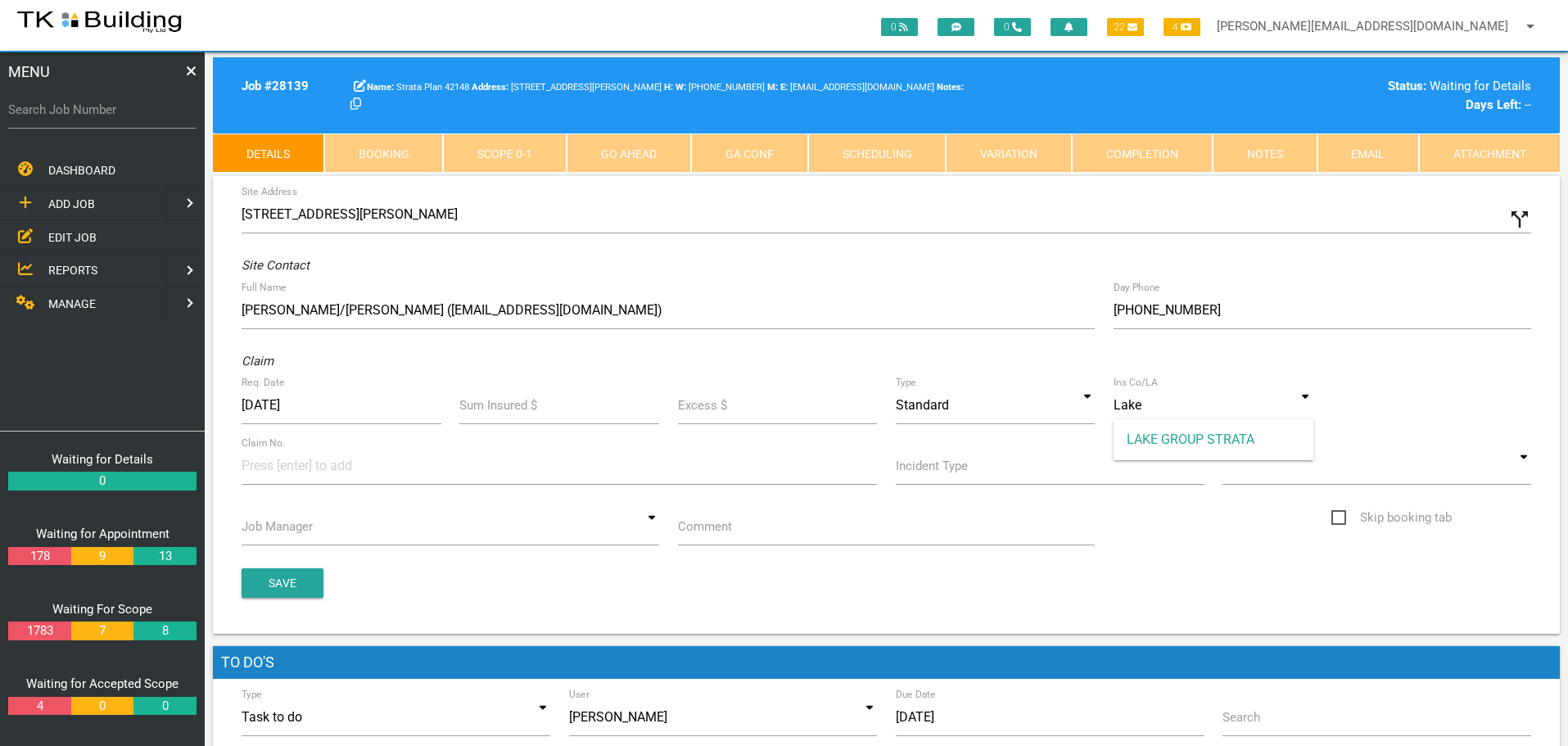
click at [1204, 445] on span "LAKE GROUP STRATA" at bounding box center [1213, 440] width 199 height 41
type input "LAKE GROUP STRATA"
click at [276, 471] on input at bounding box center [302, 466] width 123 height 37
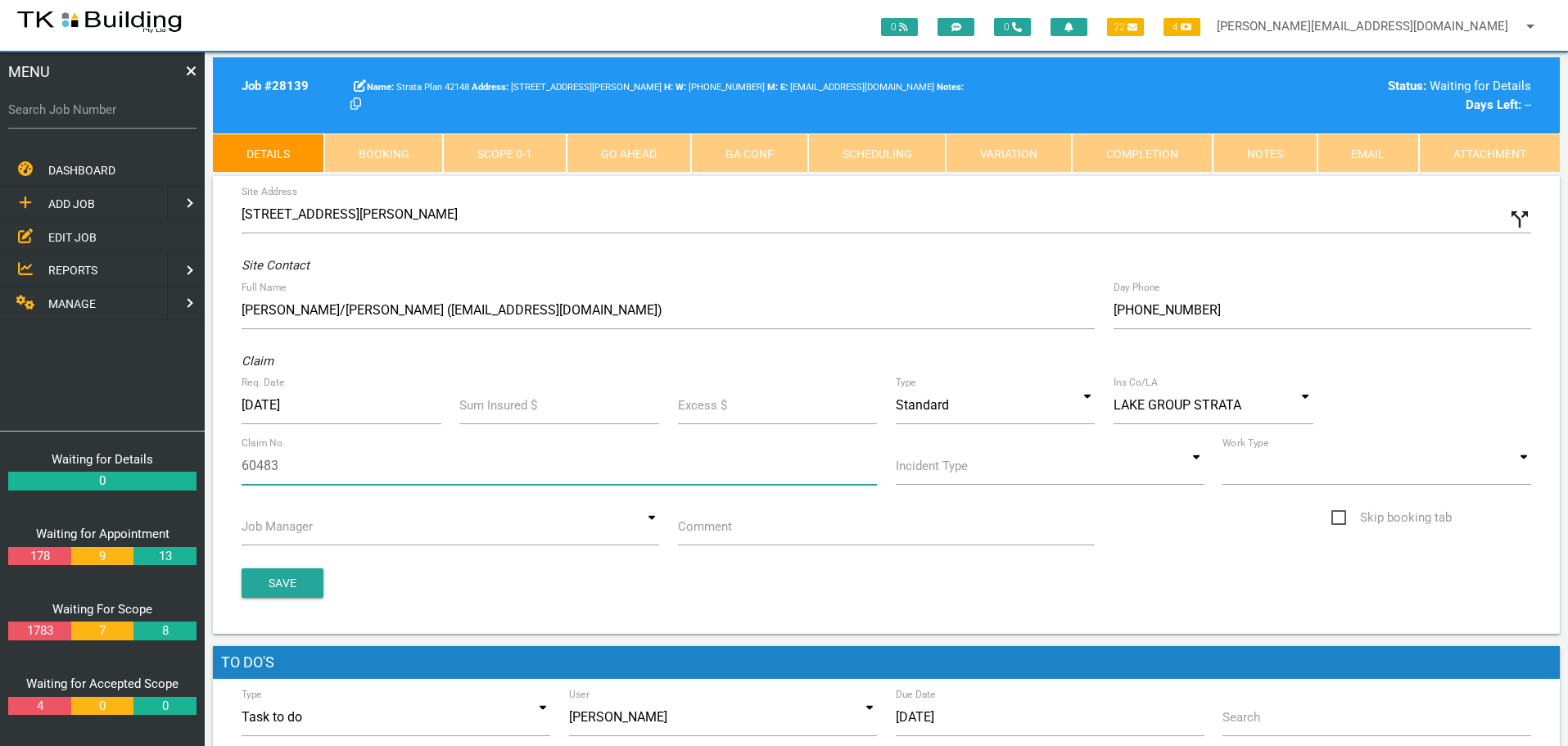
type input "604832"
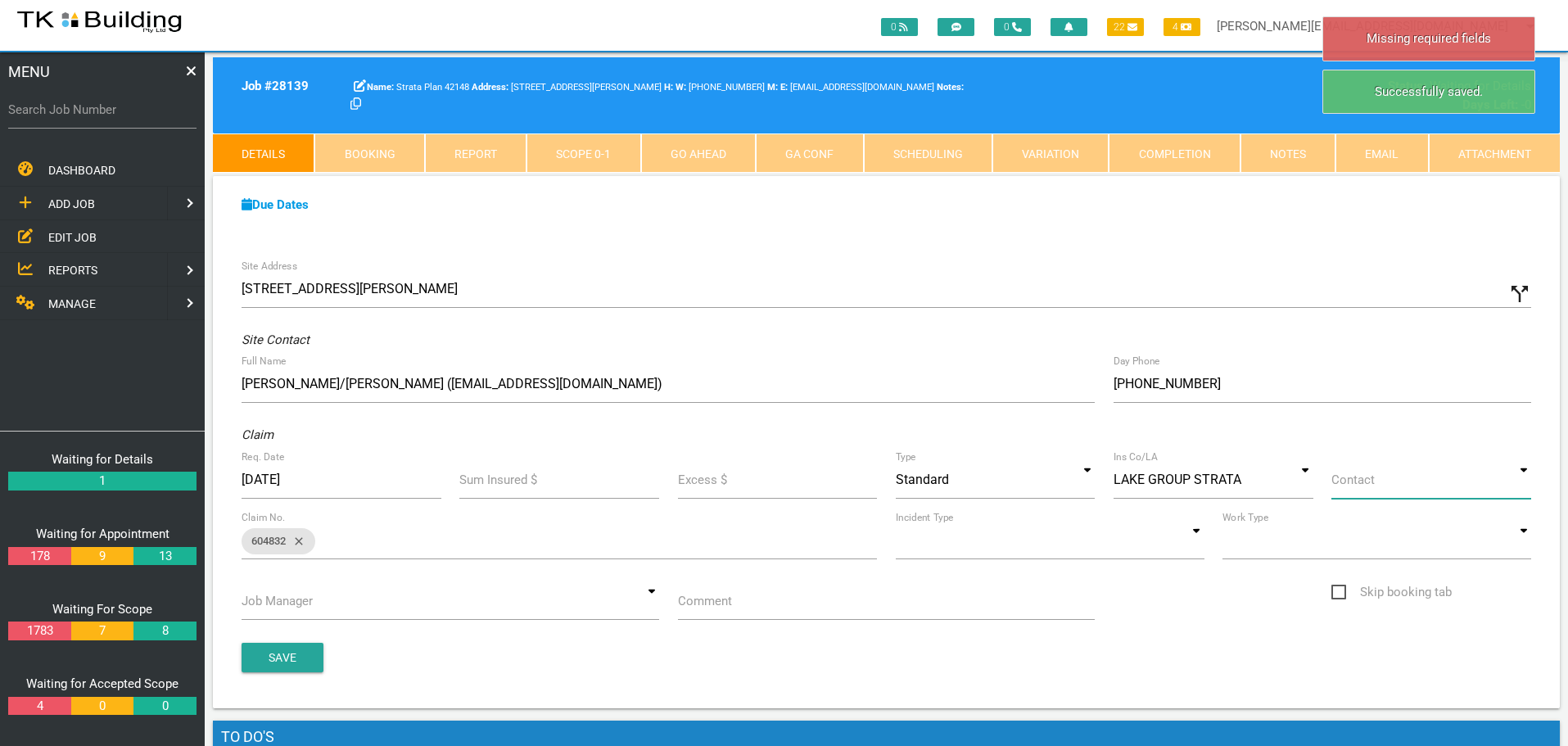
click at [1530, 483] on input at bounding box center [1431, 481] width 199 height 38
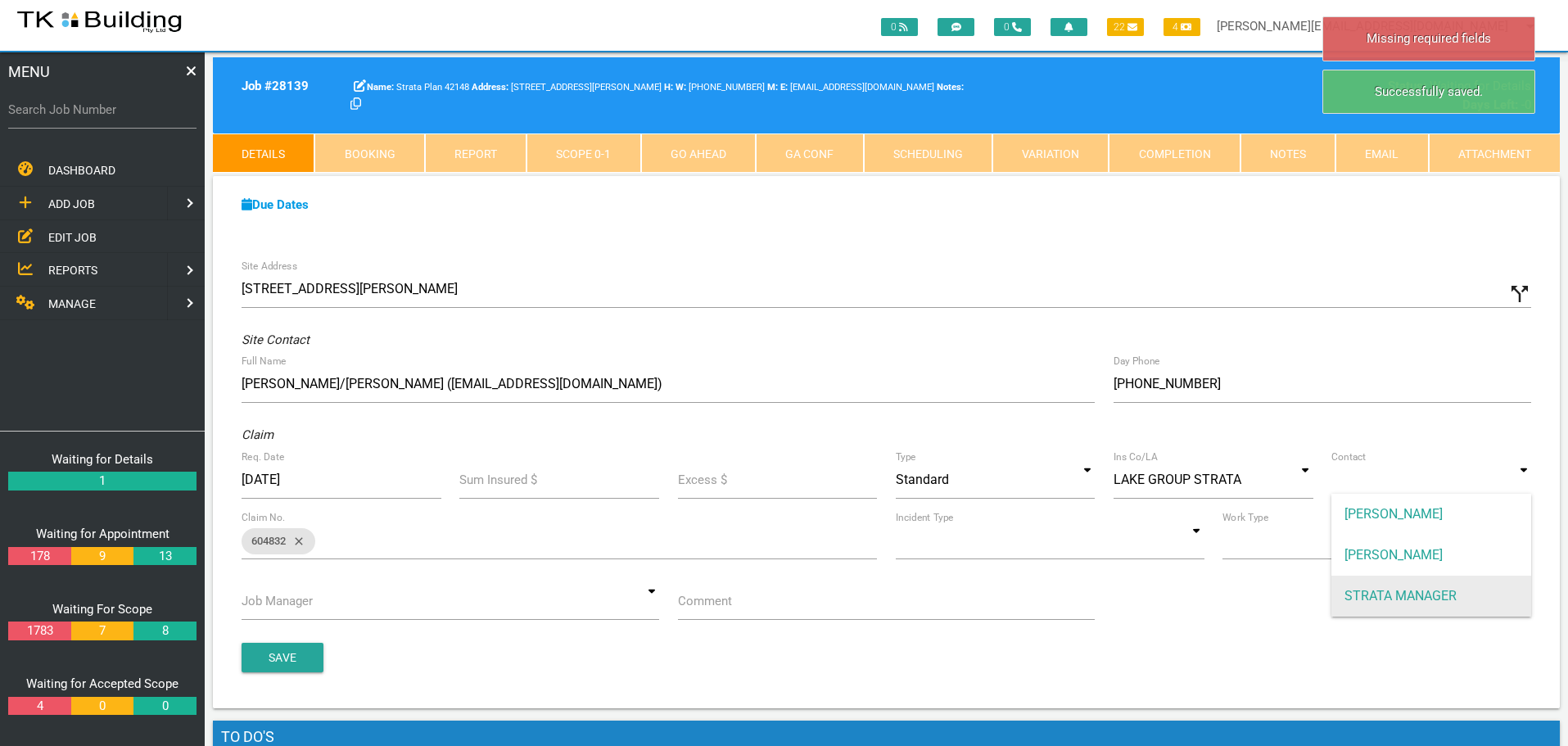
click at [1434, 597] on span "STRATA MANAGER" at bounding box center [1431, 596] width 199 height 41
type input "STRATA MANAGER"
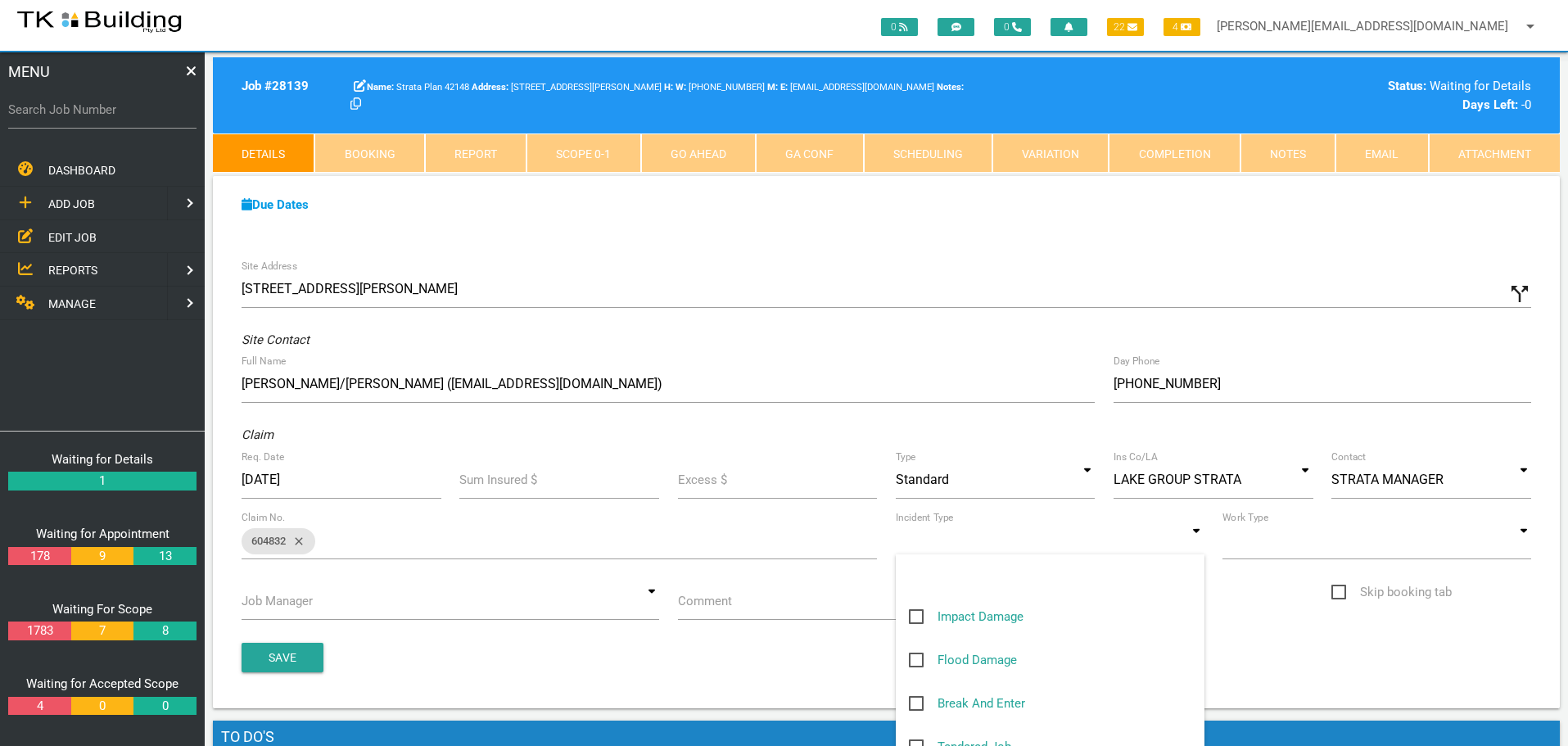
click at [1199, 549] on input at bounding box center [1051, 541] width 309 height 38
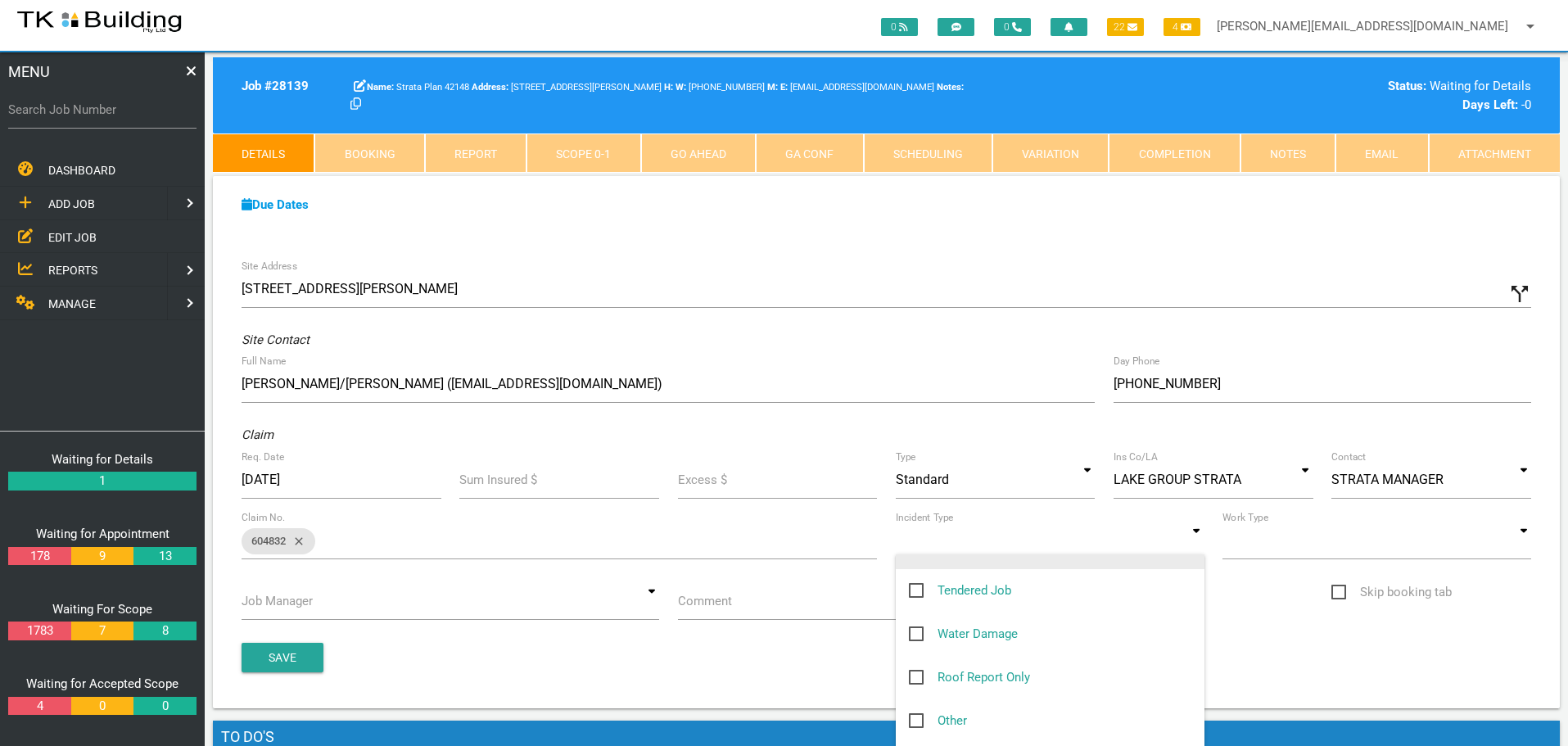
scroll to position [164, 0]
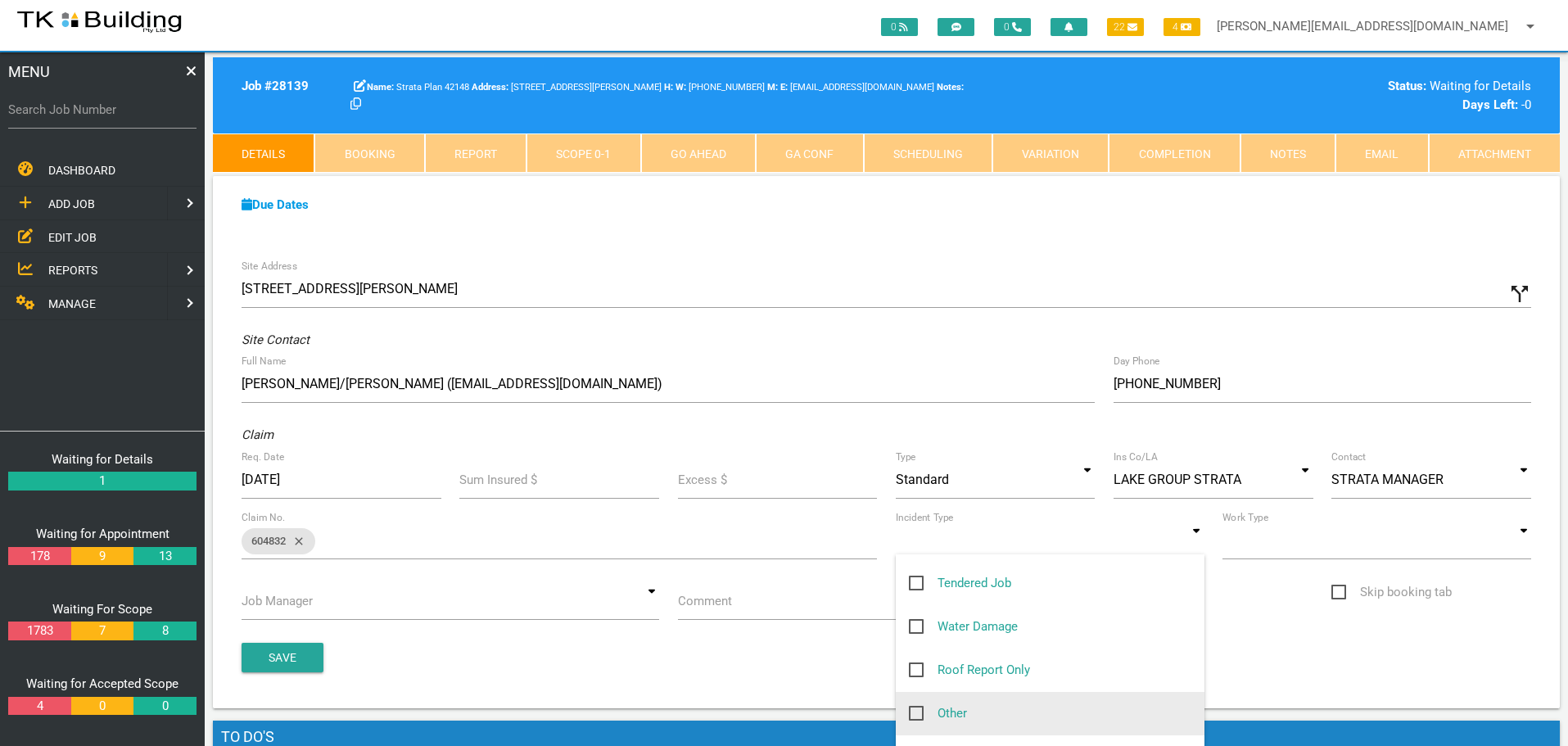
click at [917, 714] on span "Other" at bounding box center [938, 714] width 58 height 21
click at [917, 714] on input "Other" at bounding box center [914, 709] width 11 height 11
checkbox input "true"
type input "Other"
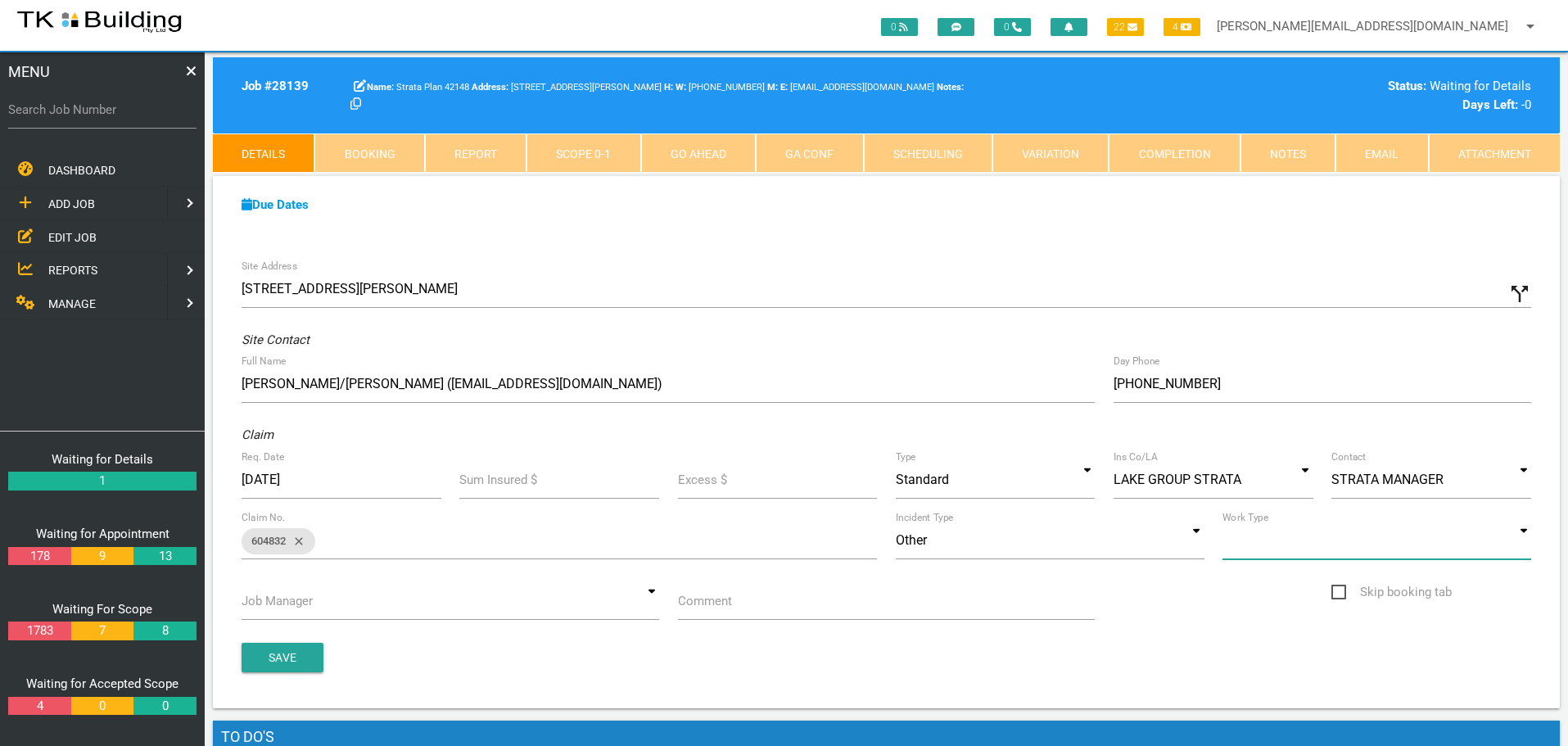
click at [1525, 548] on input at bounding box center [1378, 541] width 309 height 38
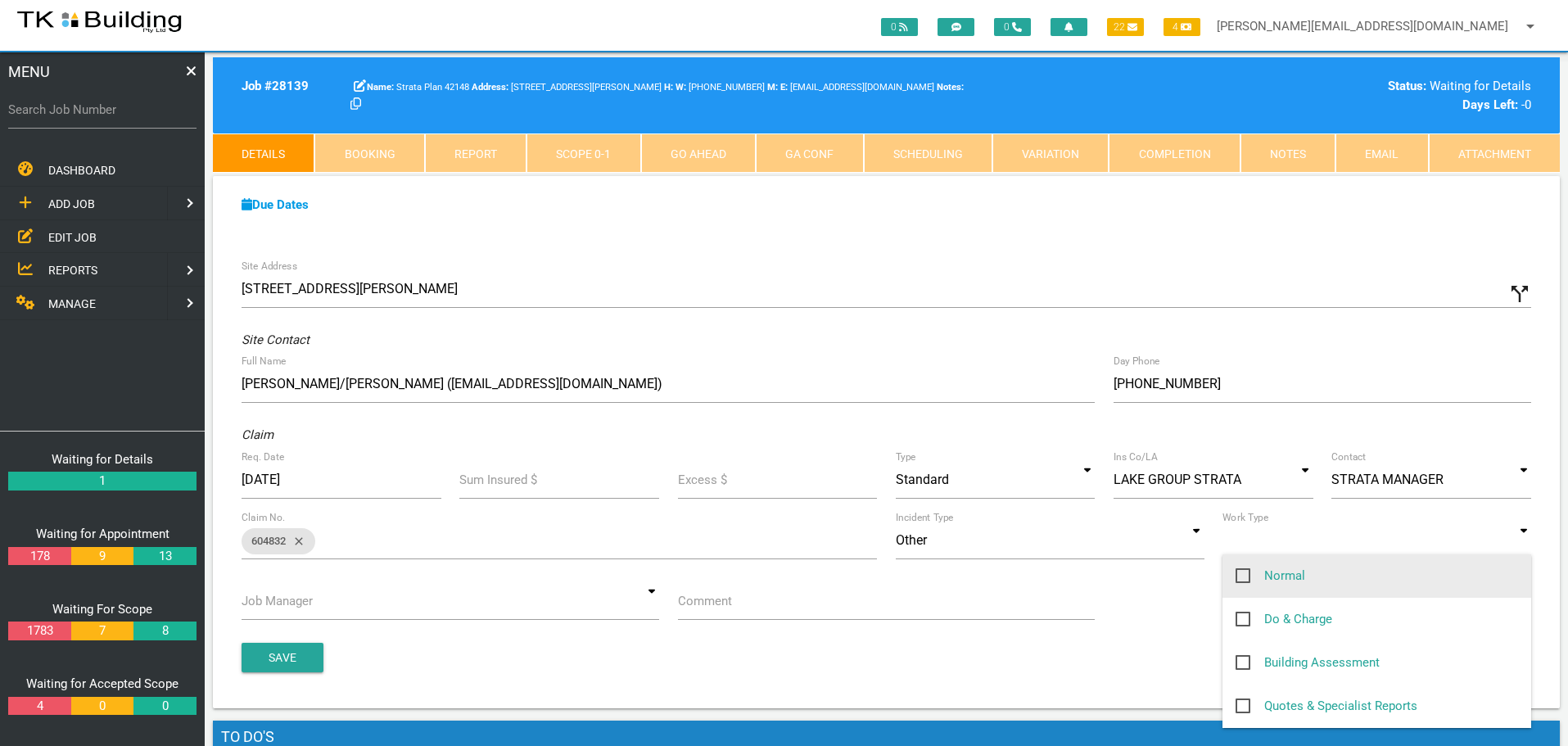
click at [1245, 575] on span "Normal" at bounding box center [1271, 576] width 70 height 21
click at [1245, 575] on input "Normal" at bounding box center [1241, 571] width 11 height 11
checkbox input "true"
type input "Normal"
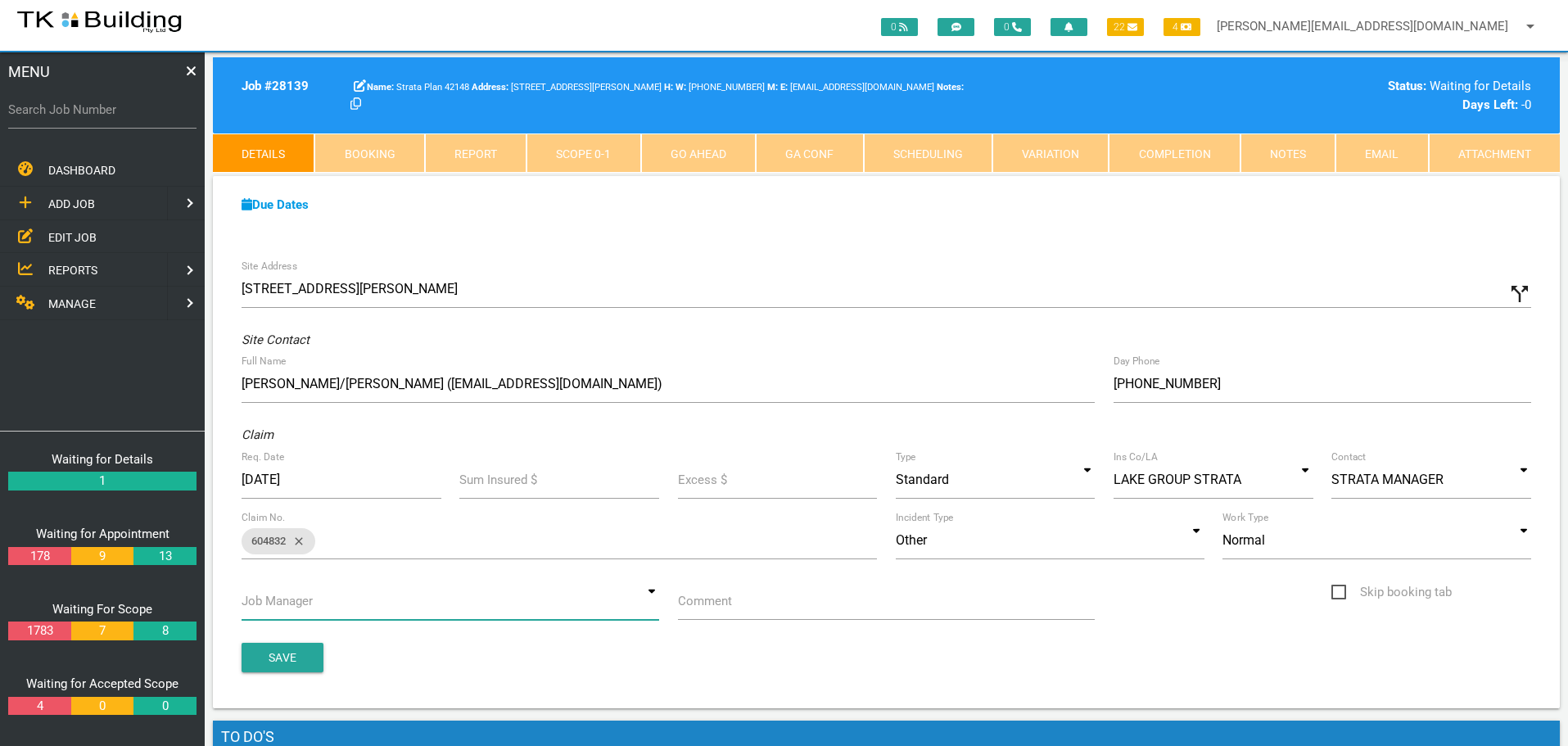
click at [647, 606] on input at bounding box center [450, 601] width 418 height 38
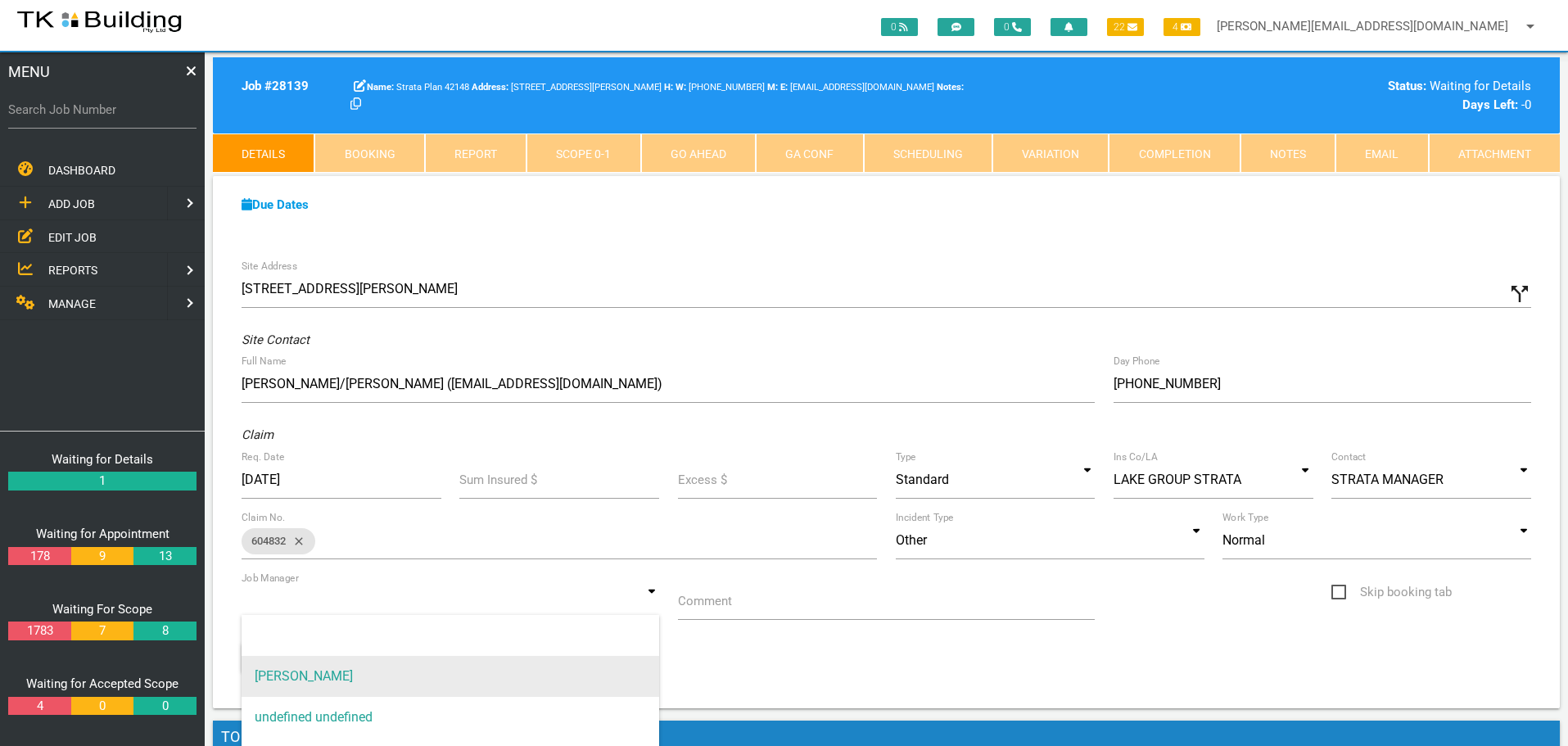
click at [364, 669] on span "[PERSON_NAME]" at bounding box center [450, 676] width 418 height 41
type input "[PERSON_NAME]"
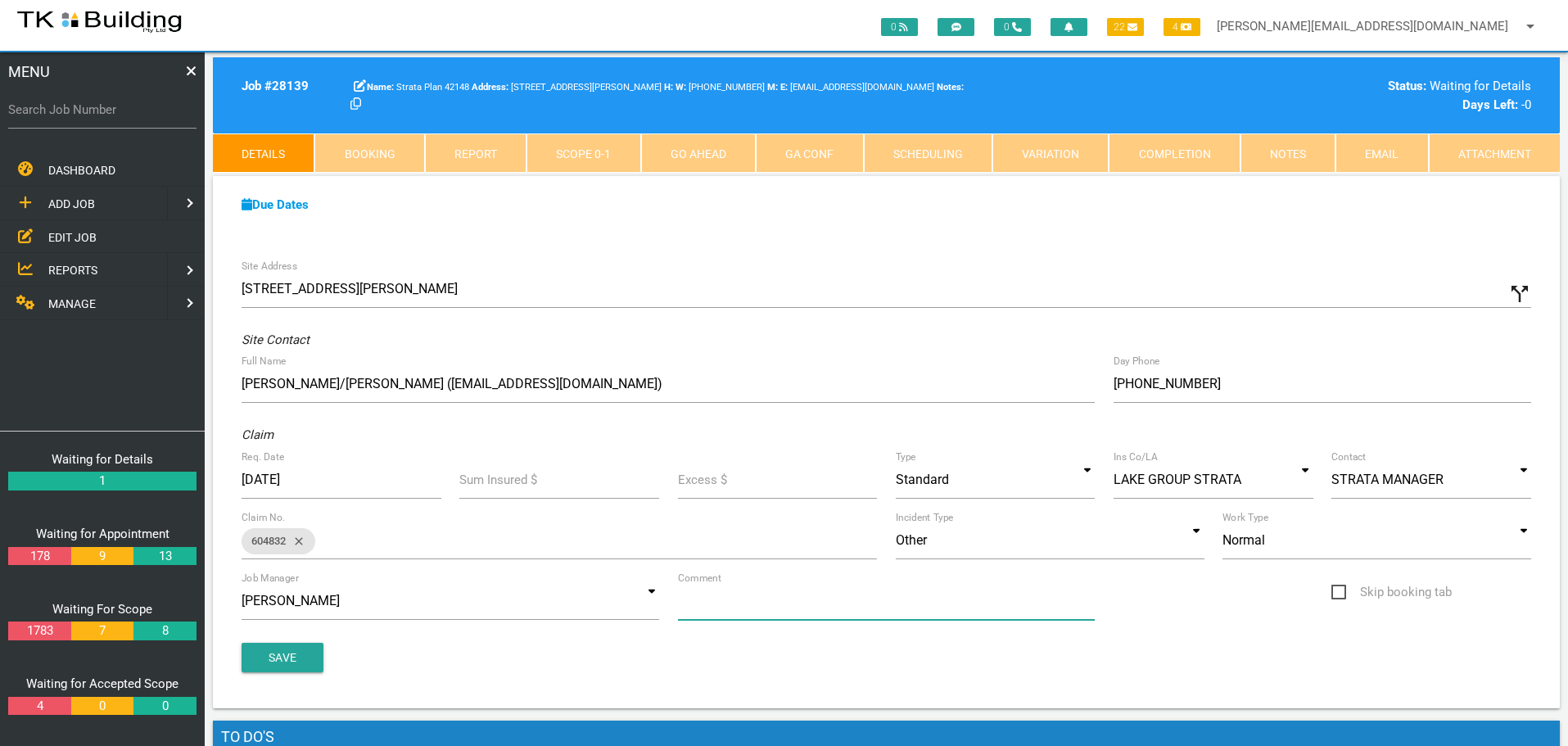
click at [738, 604] on input "Comment" at bounding box center [886, 601] width 418 height 38
type input "Quote on shower recess leak Unit 3"
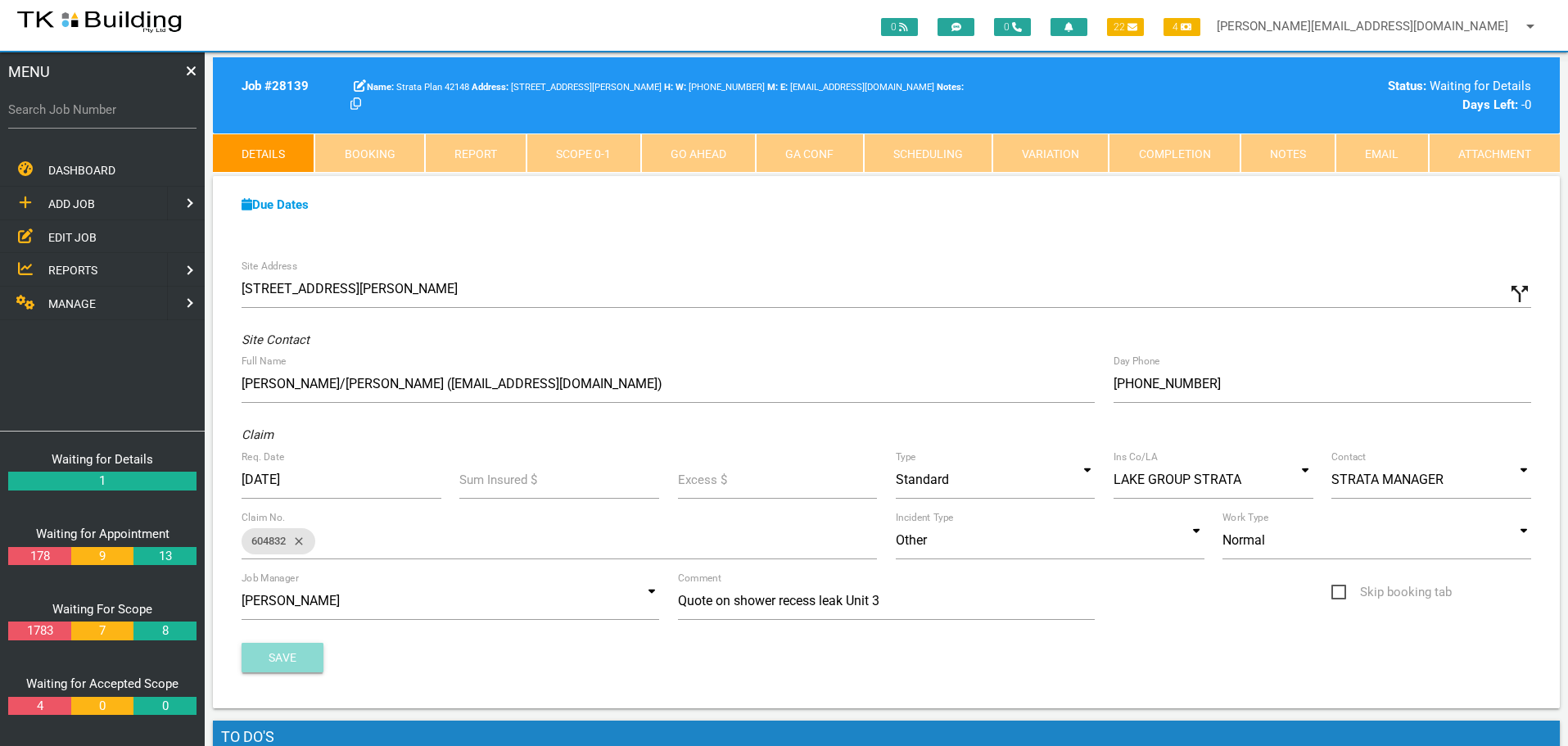
click at [278, 658] on button "Save" at bounding box center [282, 658] width 82 height 30
drag, startPoint x: 76, startPoint y: 241, endPoint x: 121, endPoint y: 228, distance: 46.8
click at [77, 241] on span "EDIT JOB" at bounding box center [72, 236] width 48 height 13
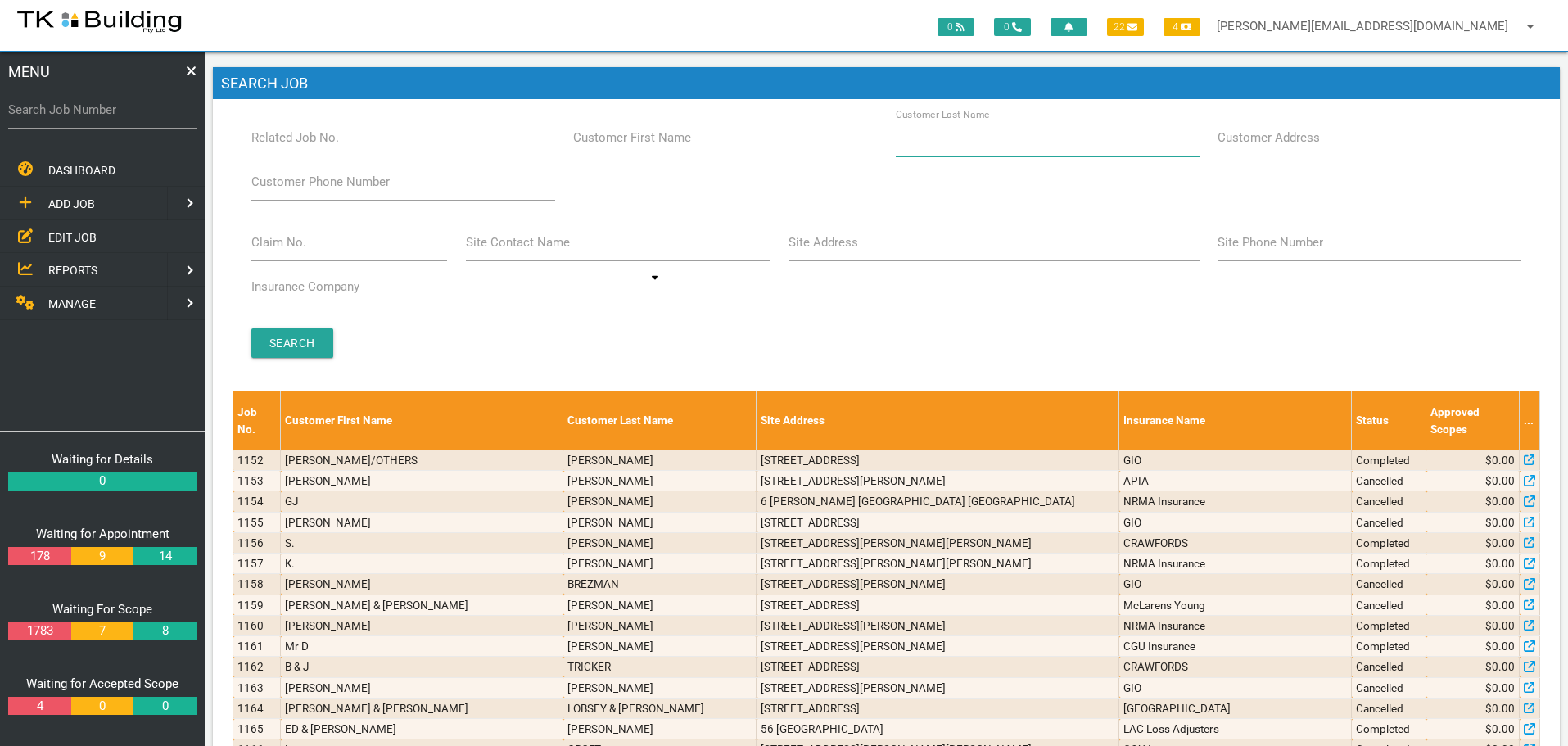
click at [1021, 145] on input "Customer Last Name" at bounding box center [1048, 138] width 304 height 38
type input "21200"
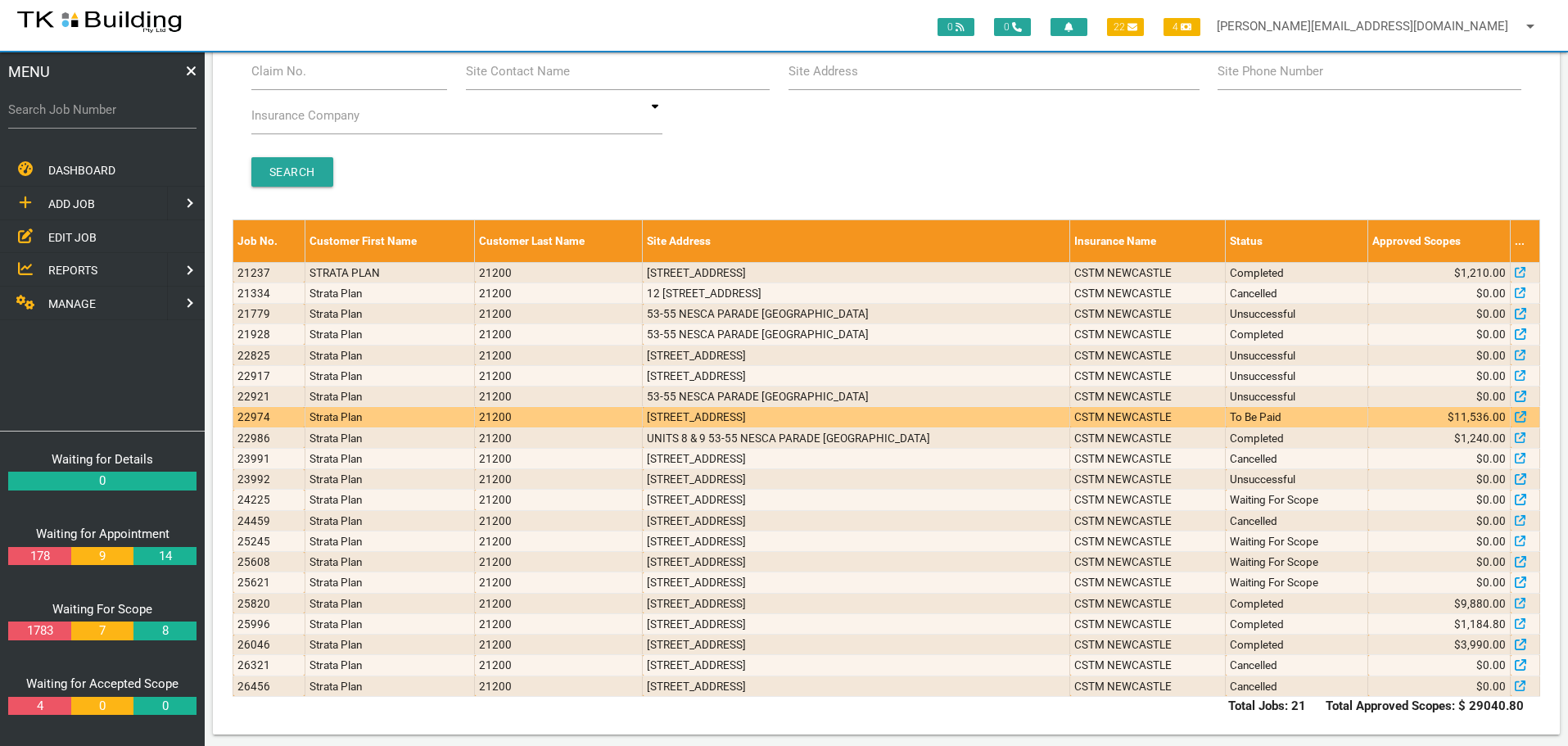
scroll to position [181, 0]
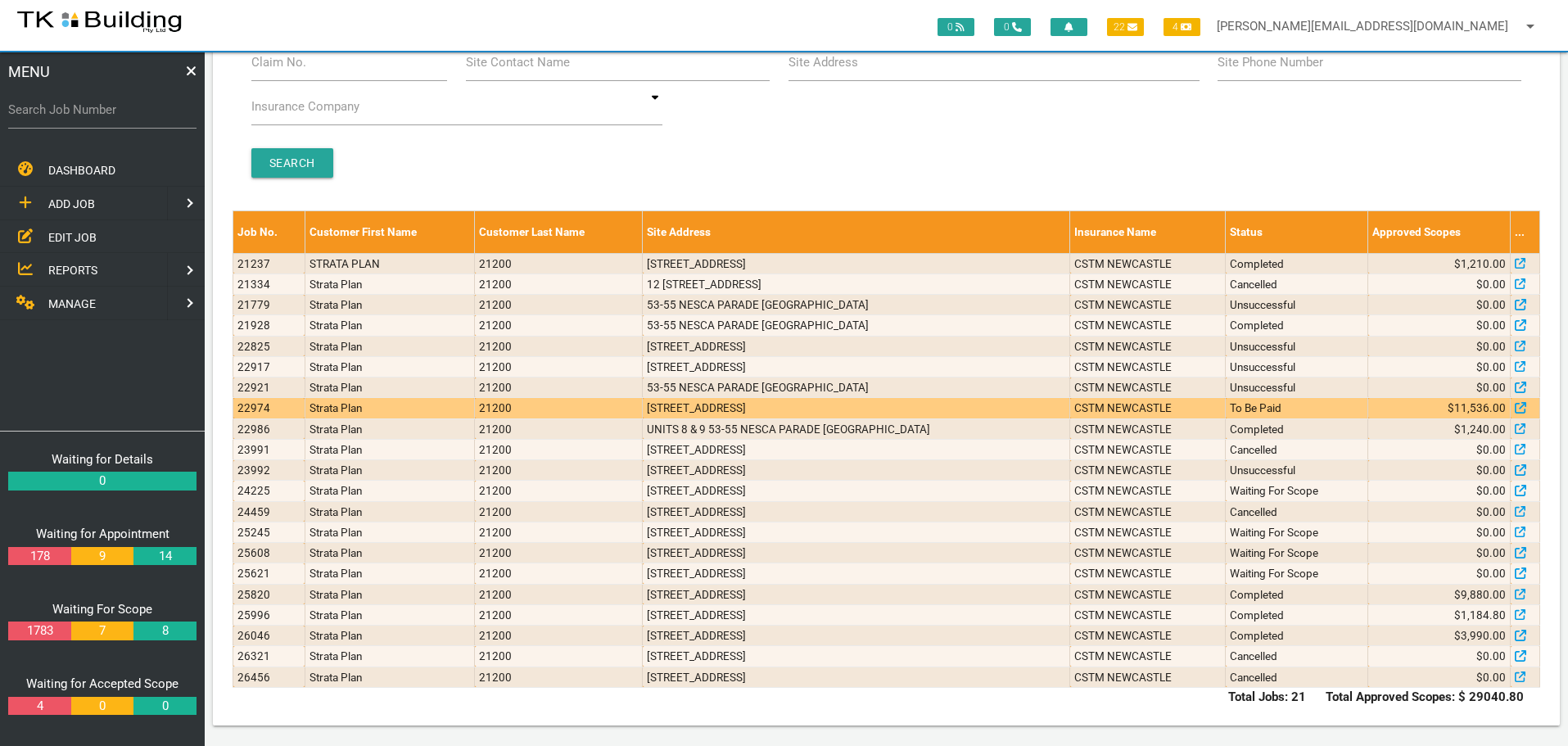
click at [847, 408] on td "1/53 Nesca Parade, The Hill NSW 2300, Australia" at bounding box center [856, 408] width 428 height 21
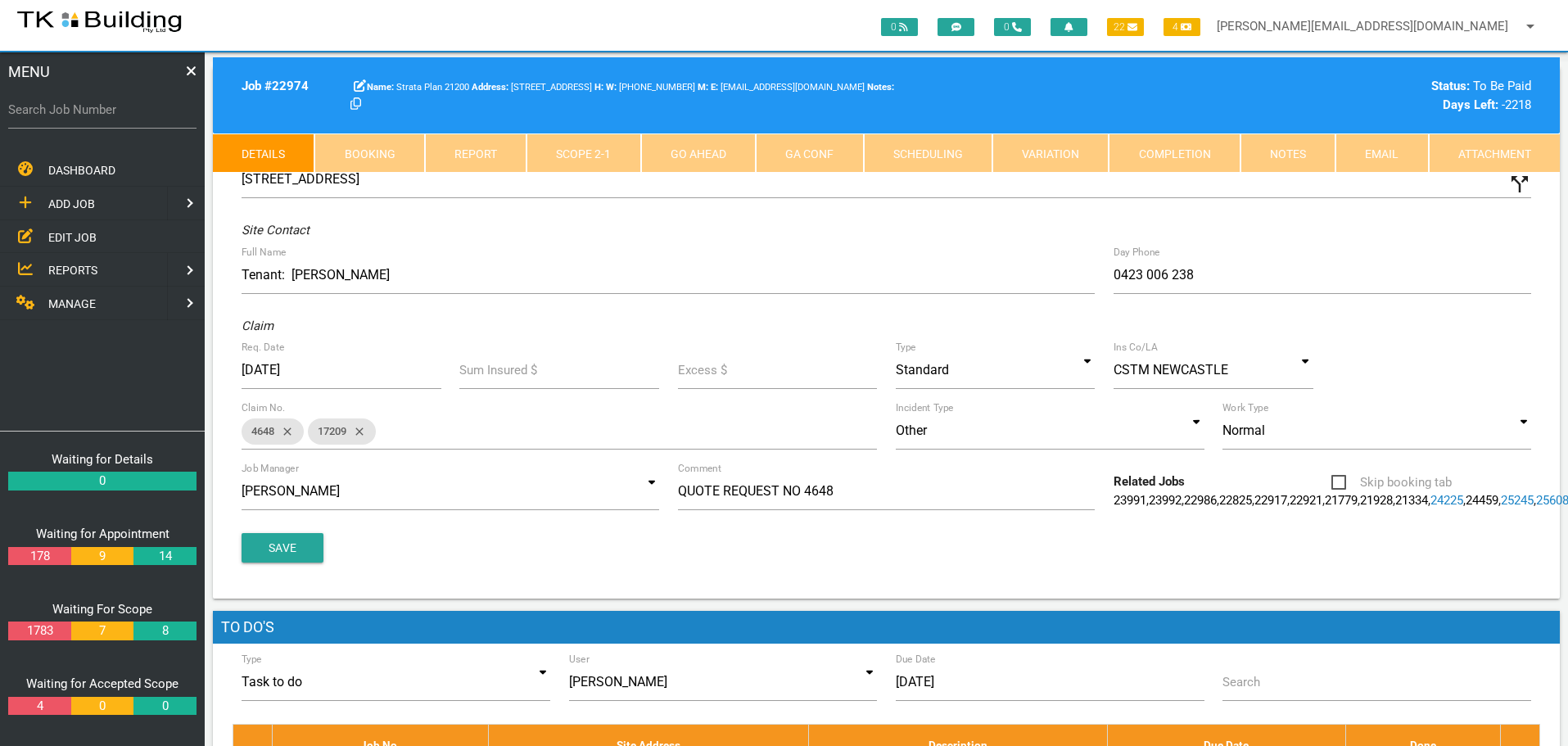
click at [1292, 159] on link "Notes" at bounding box center [1288, 153] width 95 height 39
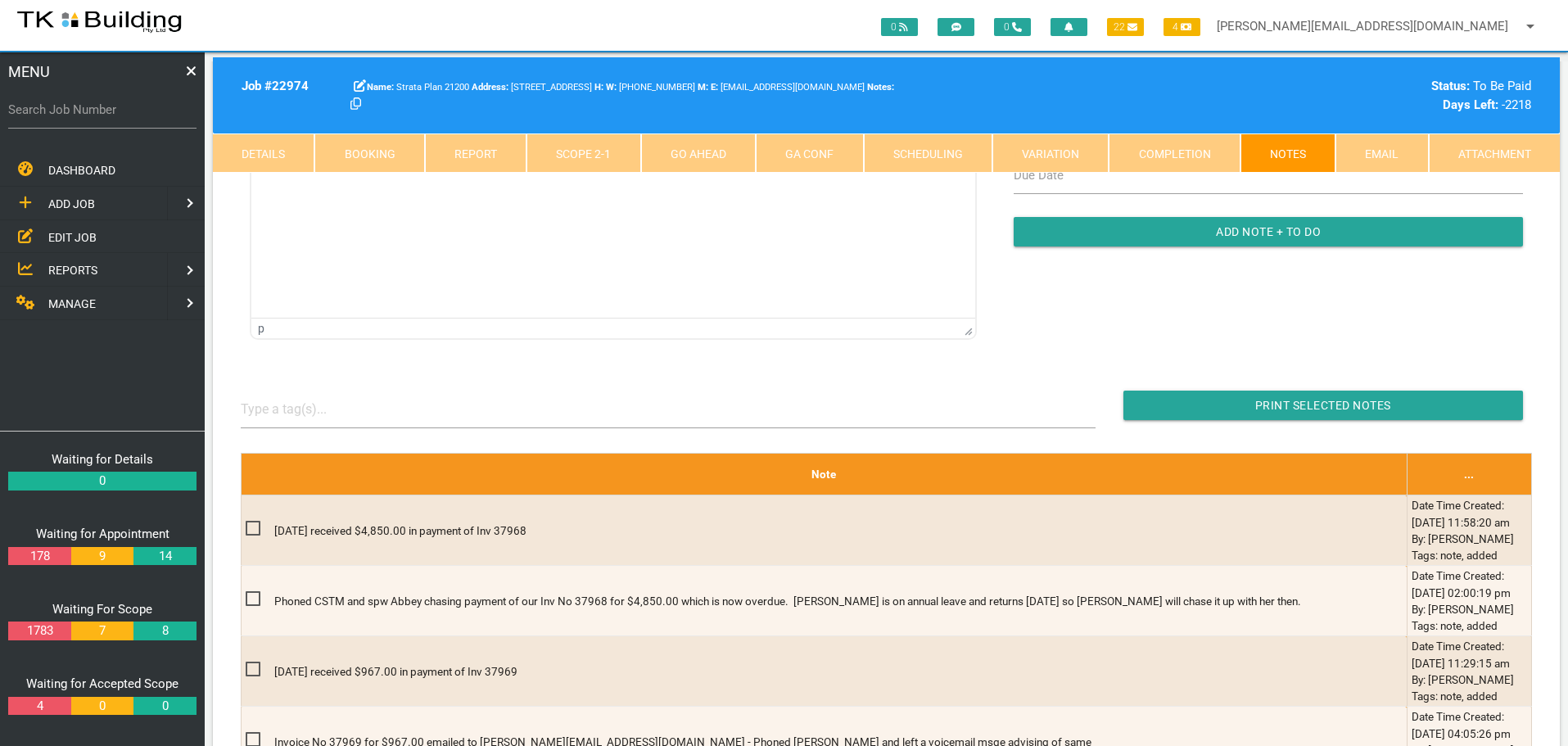
scroll to position [328, 0]
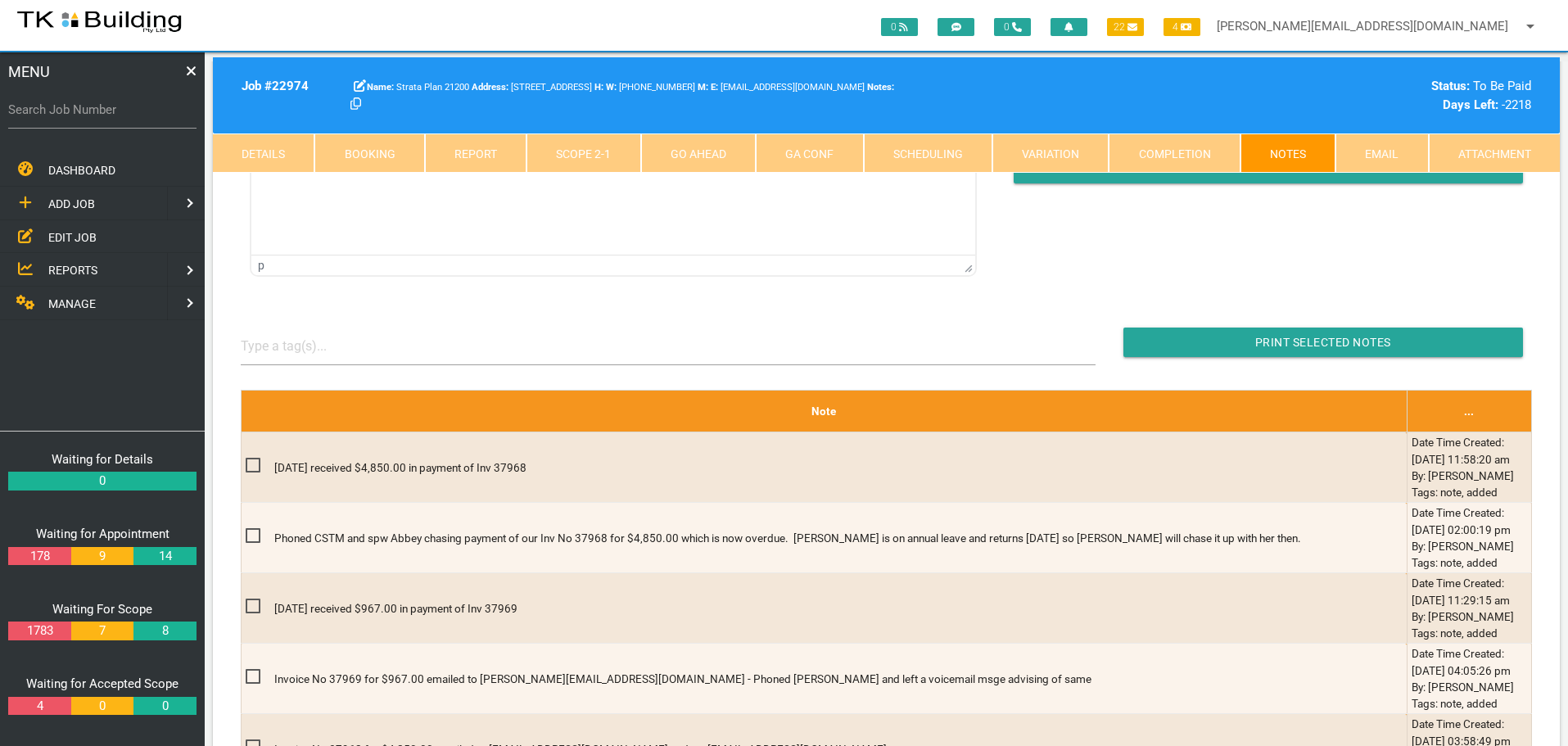
click at [612, 152] on link "Scope 2 - 1" at bounding box center [583, 153] width 114 height 39
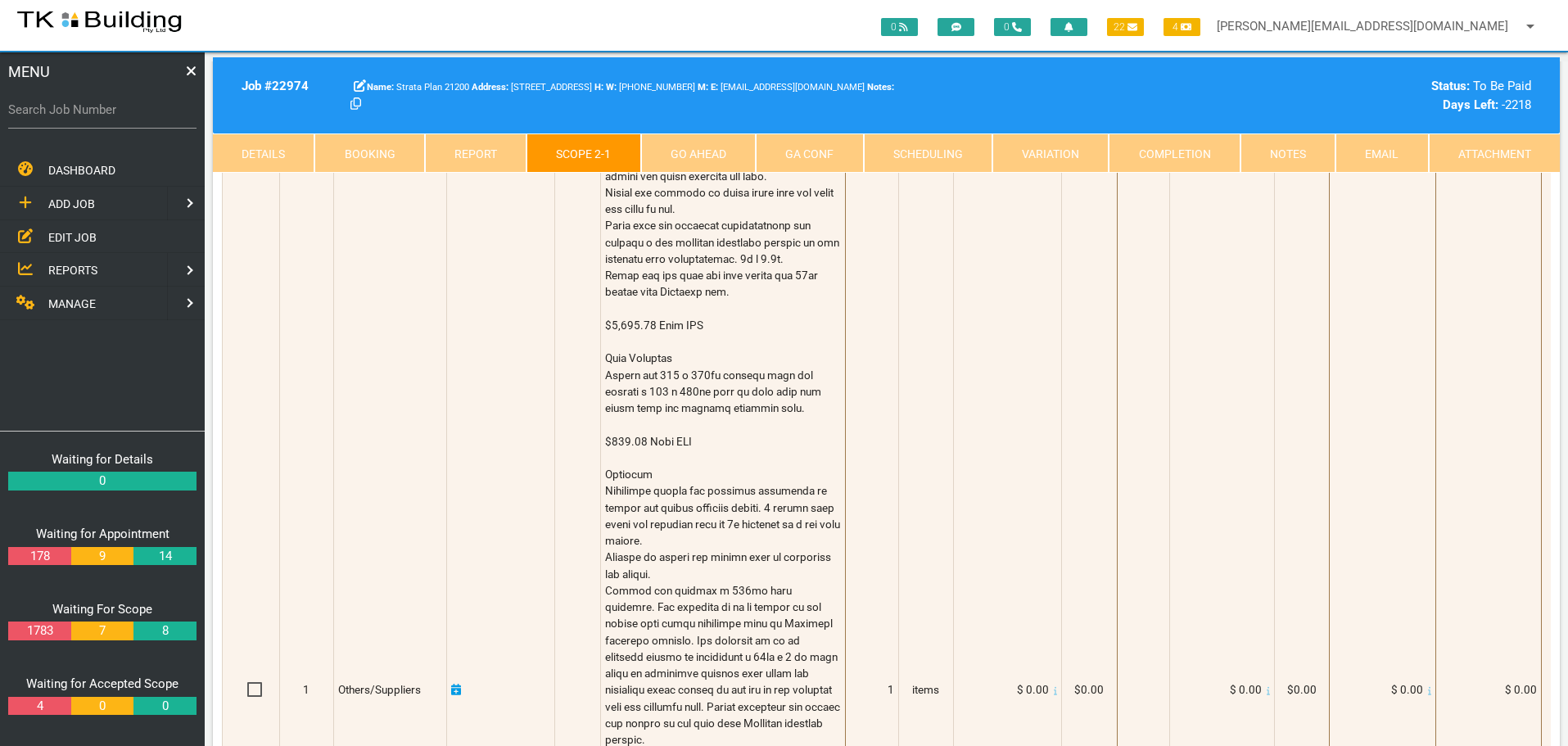
click at [1200, 145] on link "Completion" at bounding box center [1173, 153] width 131 height 39
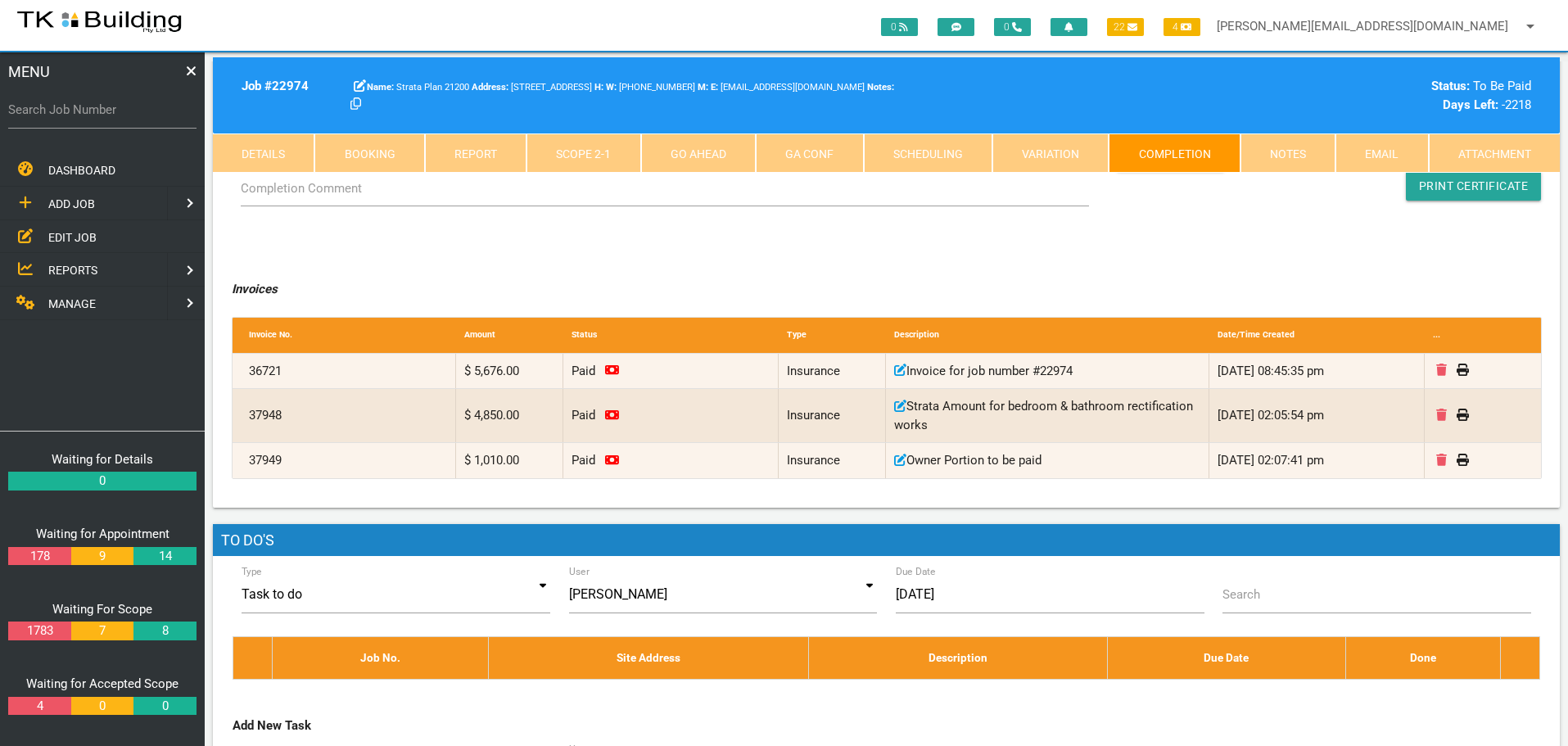
scroll to position [0, 0]
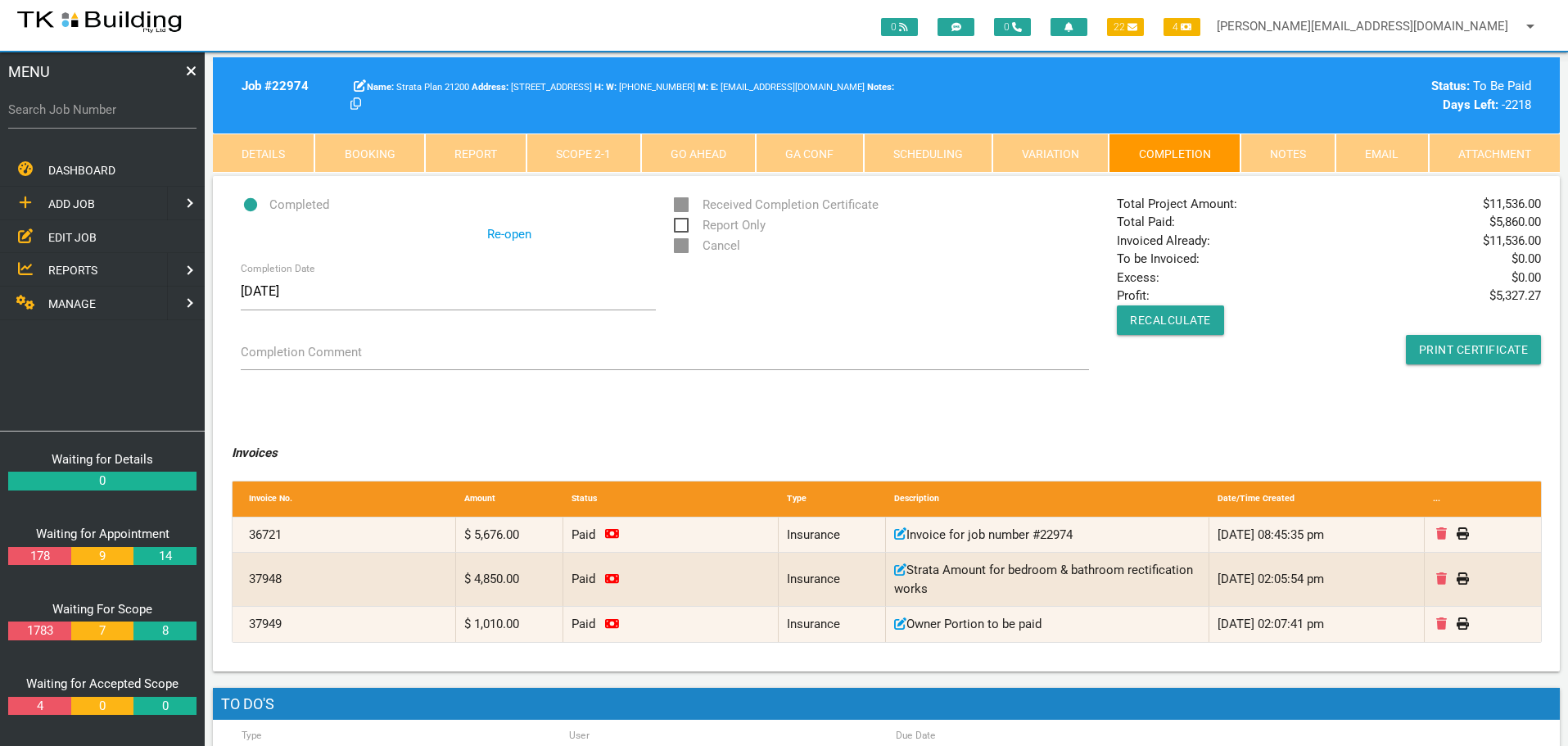
click at [1311, 158] on link "Notes" at bounding box center [1288, 153] width 95 height 39
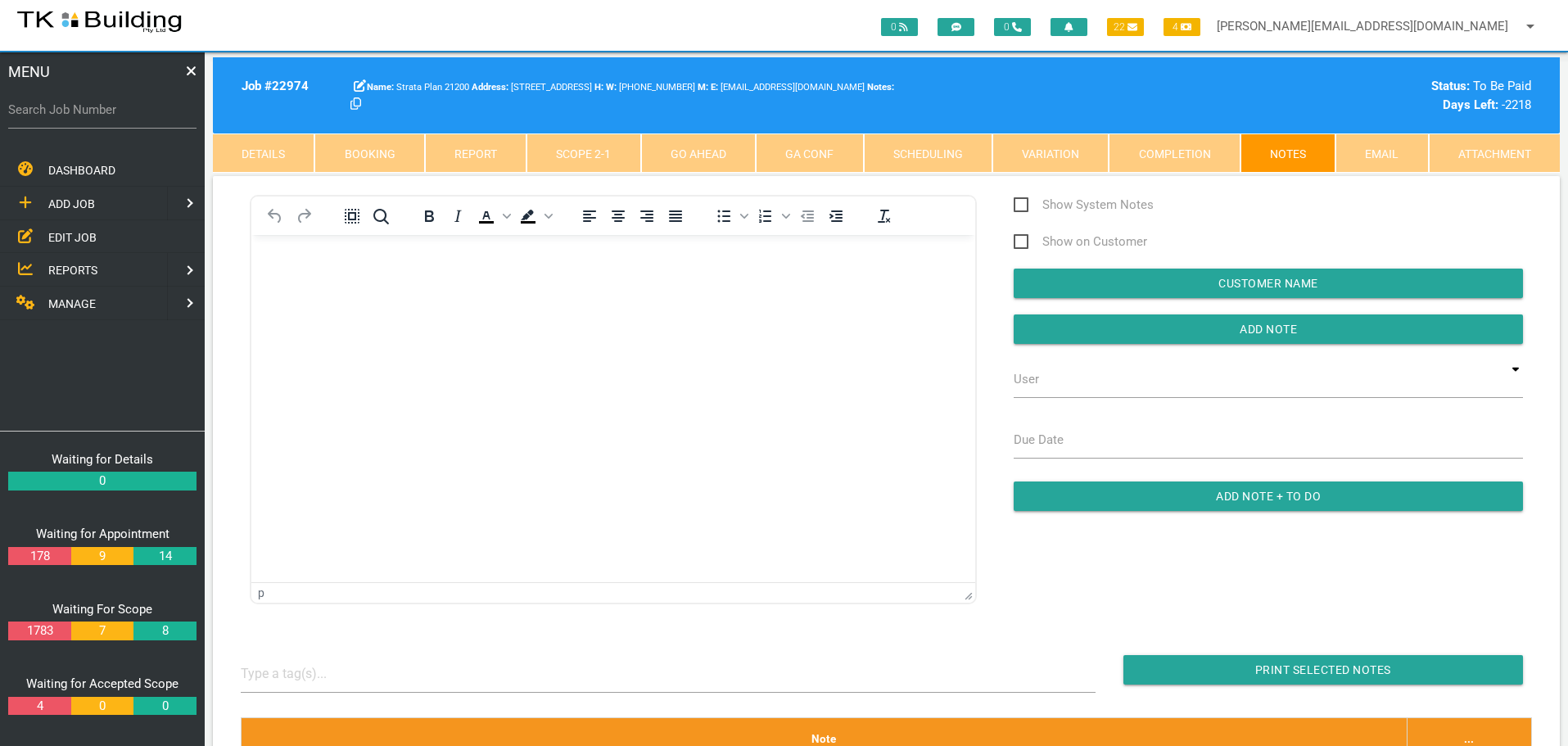
click at [236, 145] on link "Details" at bounding box center [264, 153] width 102 height 39
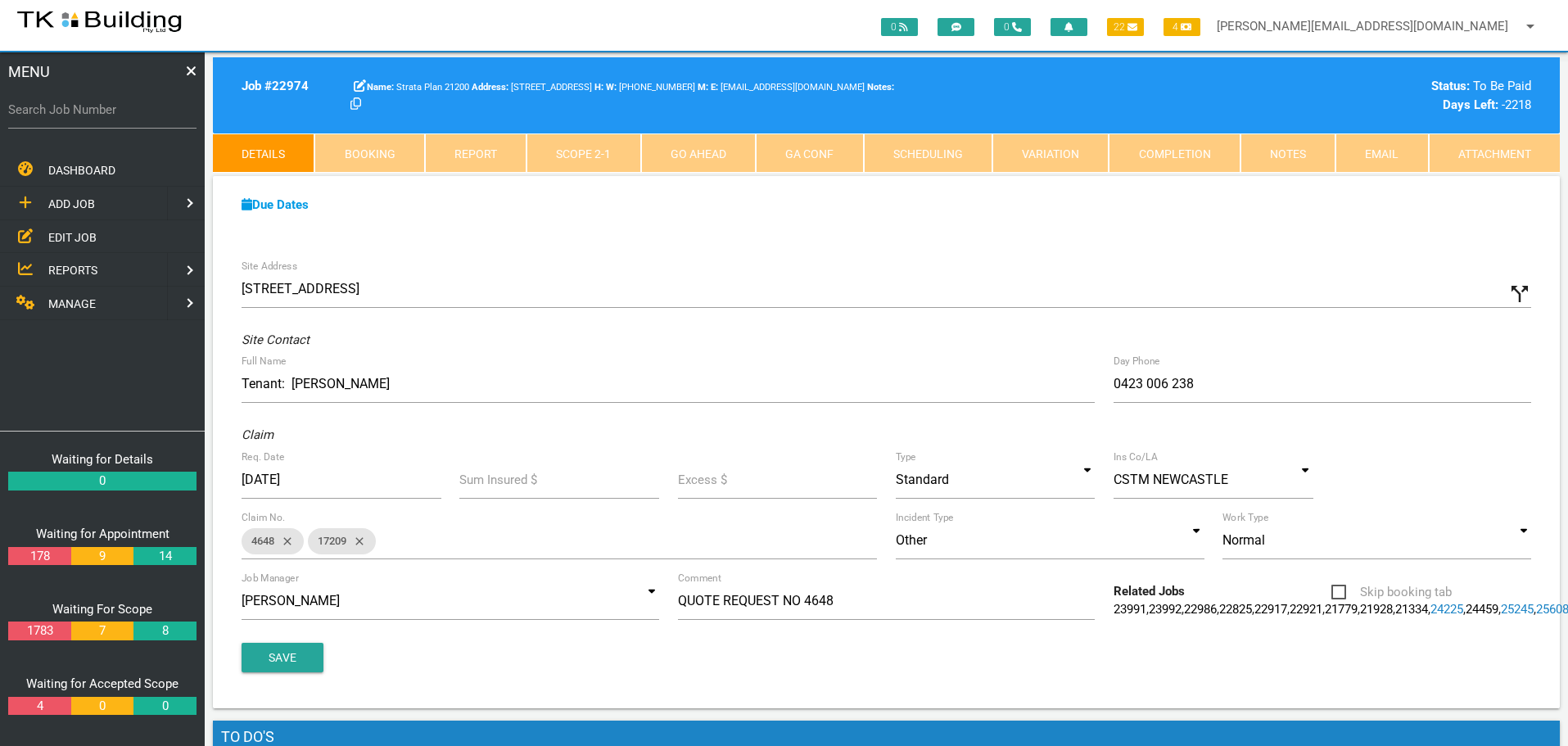
click at [60, 232] on span "EDIT JOB" at bounding box center [72, 236] width 48 height 13
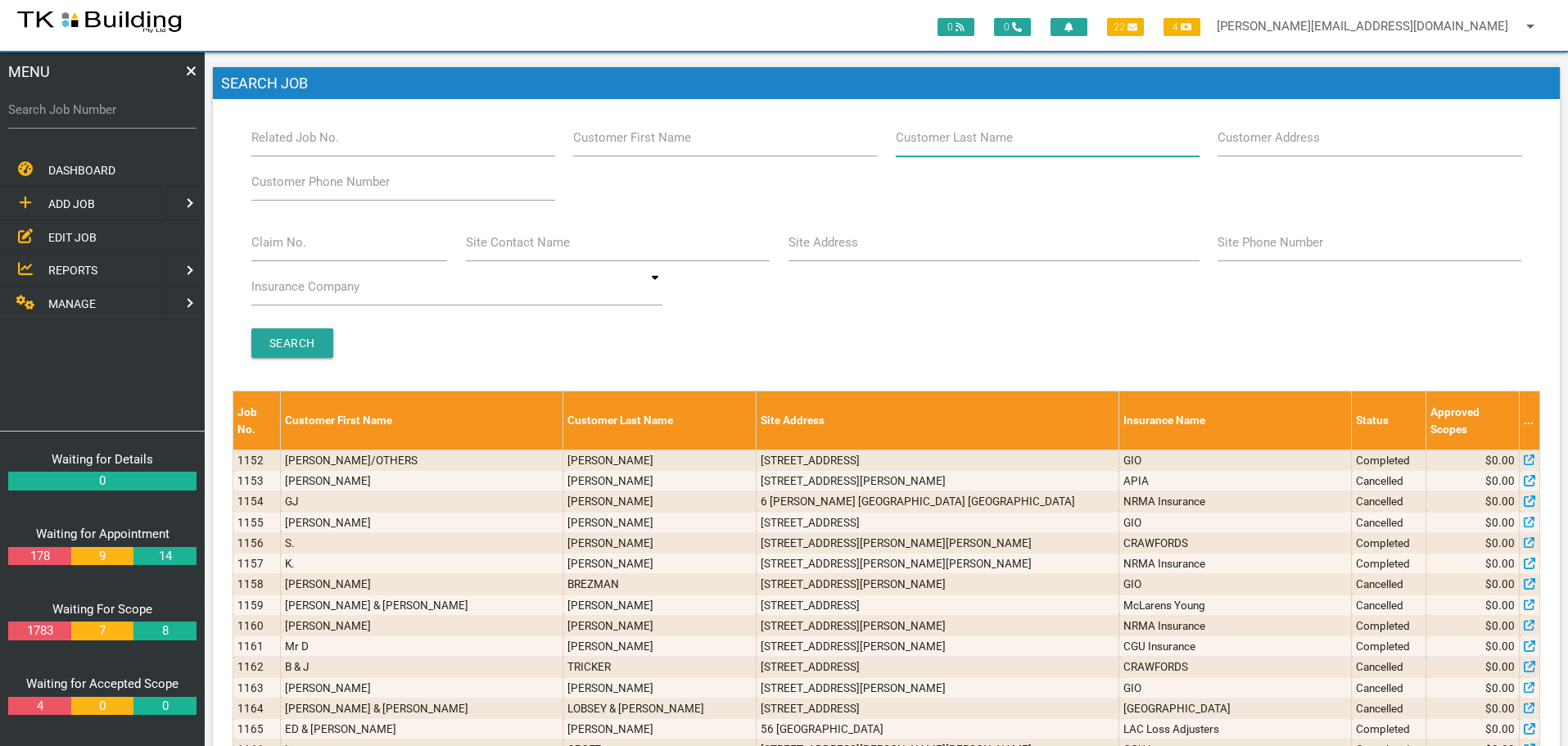
click at [962, 150] on input "Customer Last Name" at bounding box center [1048, 138] width 304 height 38
type input "21200"
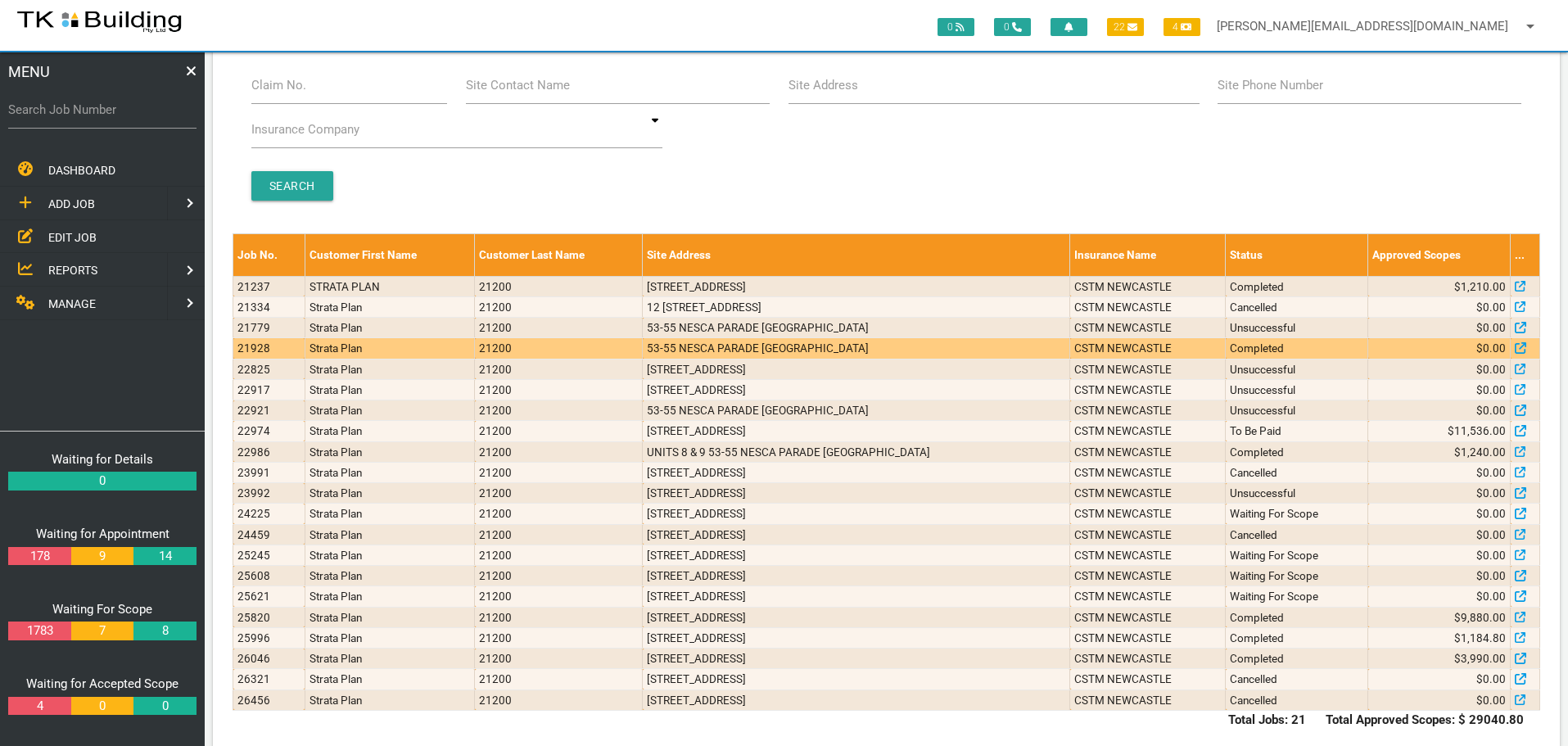
scroll to position [164, 0]
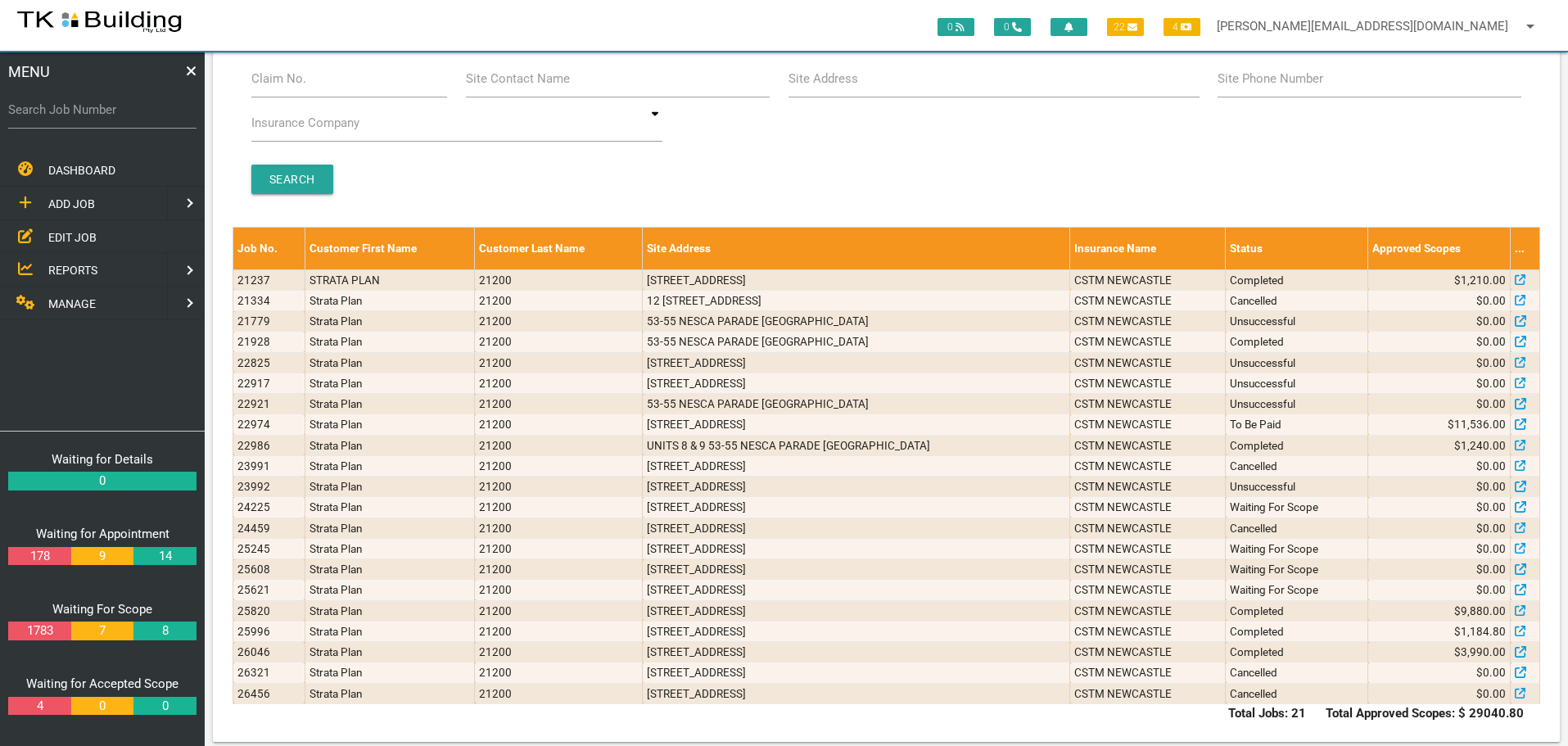
click at [76, 202] on span "ADD JOB" at bounding box center [71, 203] width 47 height 13
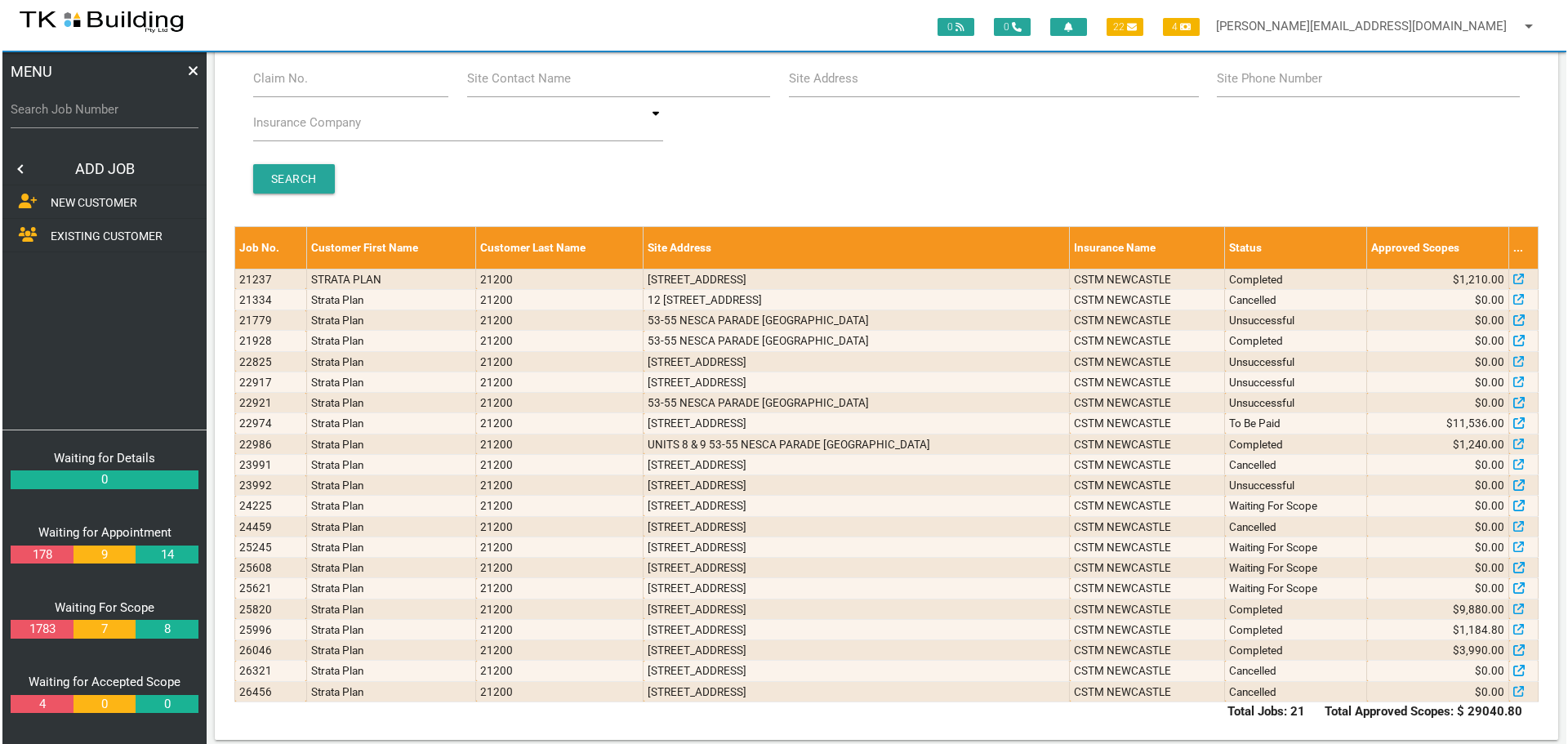
scroll to position [0, 0]
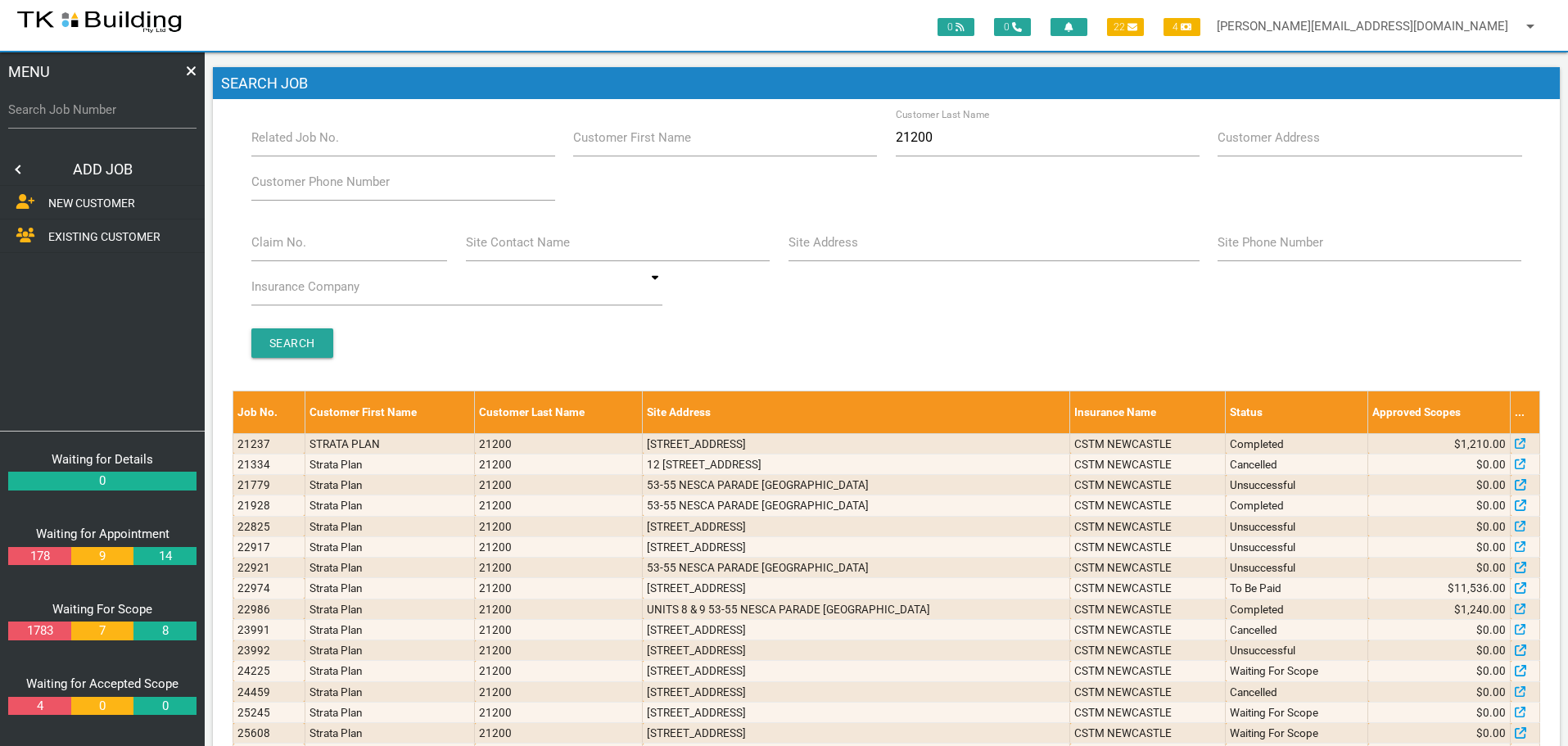
click at [81, 238] on span "EXISTING CUSTOMER" at bounding box center [104, 236] width 113 height 13
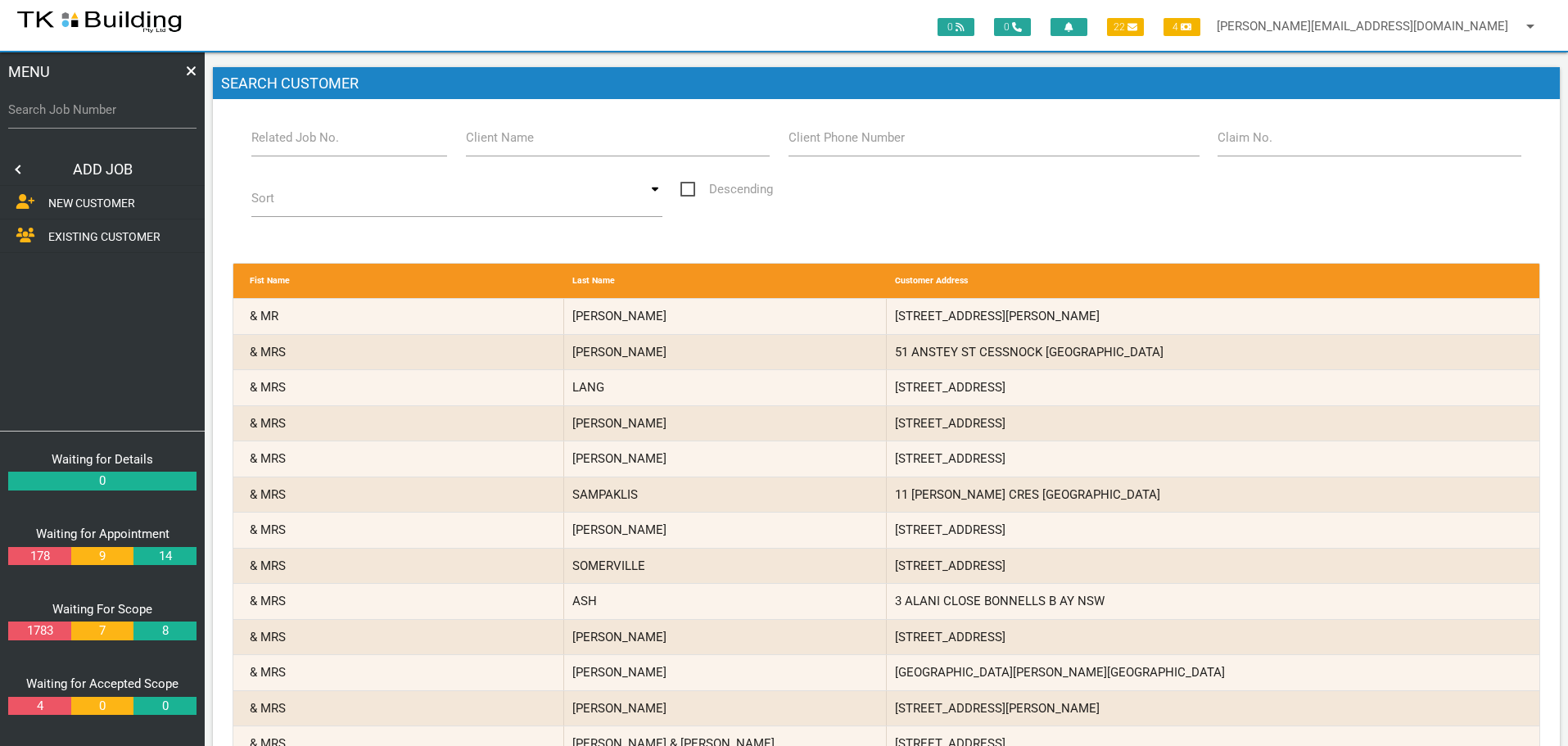
click at [322, 139] on label "Related Job No." at bounding box center [295, 138] width 88 height 19
click at [322, 139] on input "Related Job No." at bounding box center [349, 138] width 196 height 38
type input "26456"
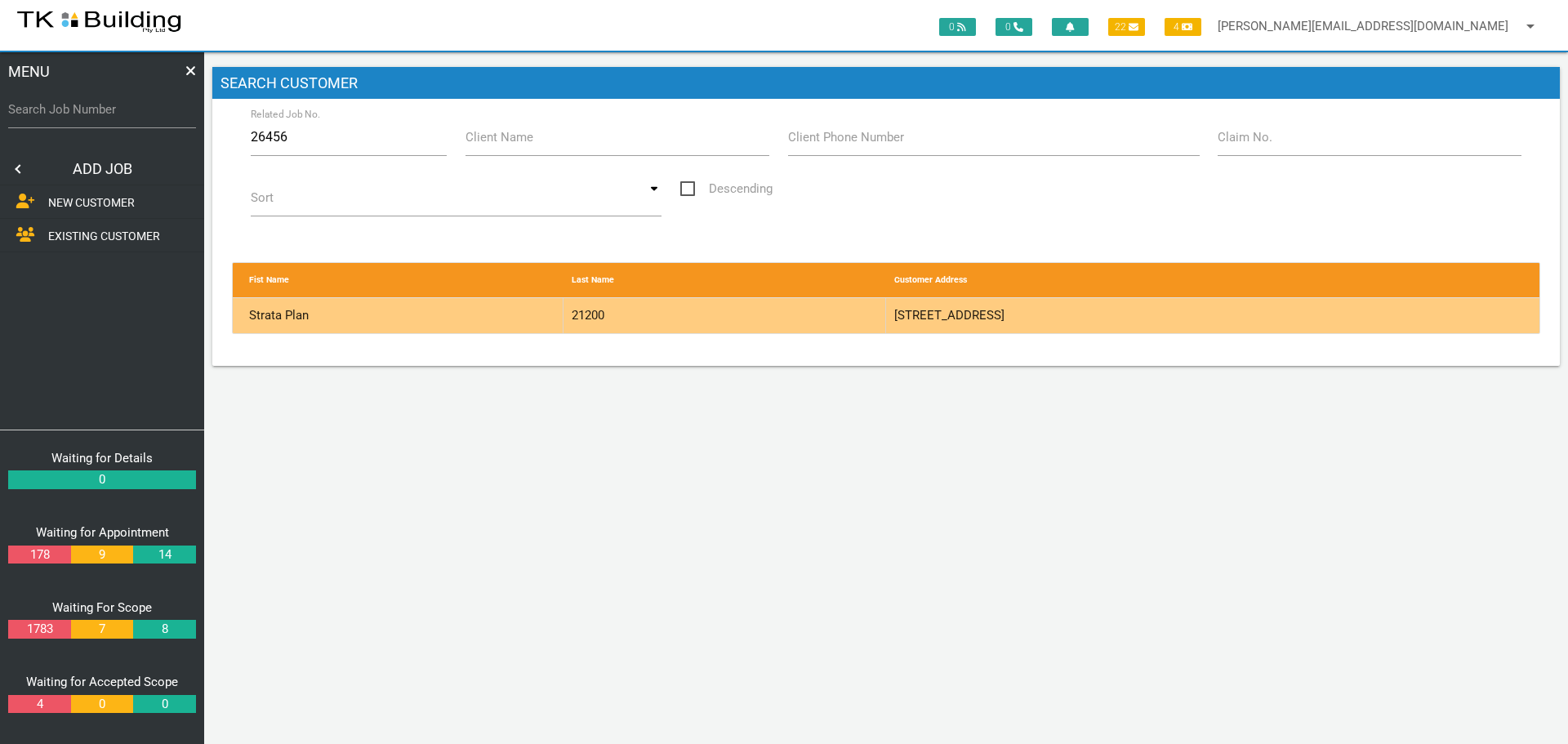
click at [817, 317] on div "21200" at bounding box center [725, 315] width 323 height 35
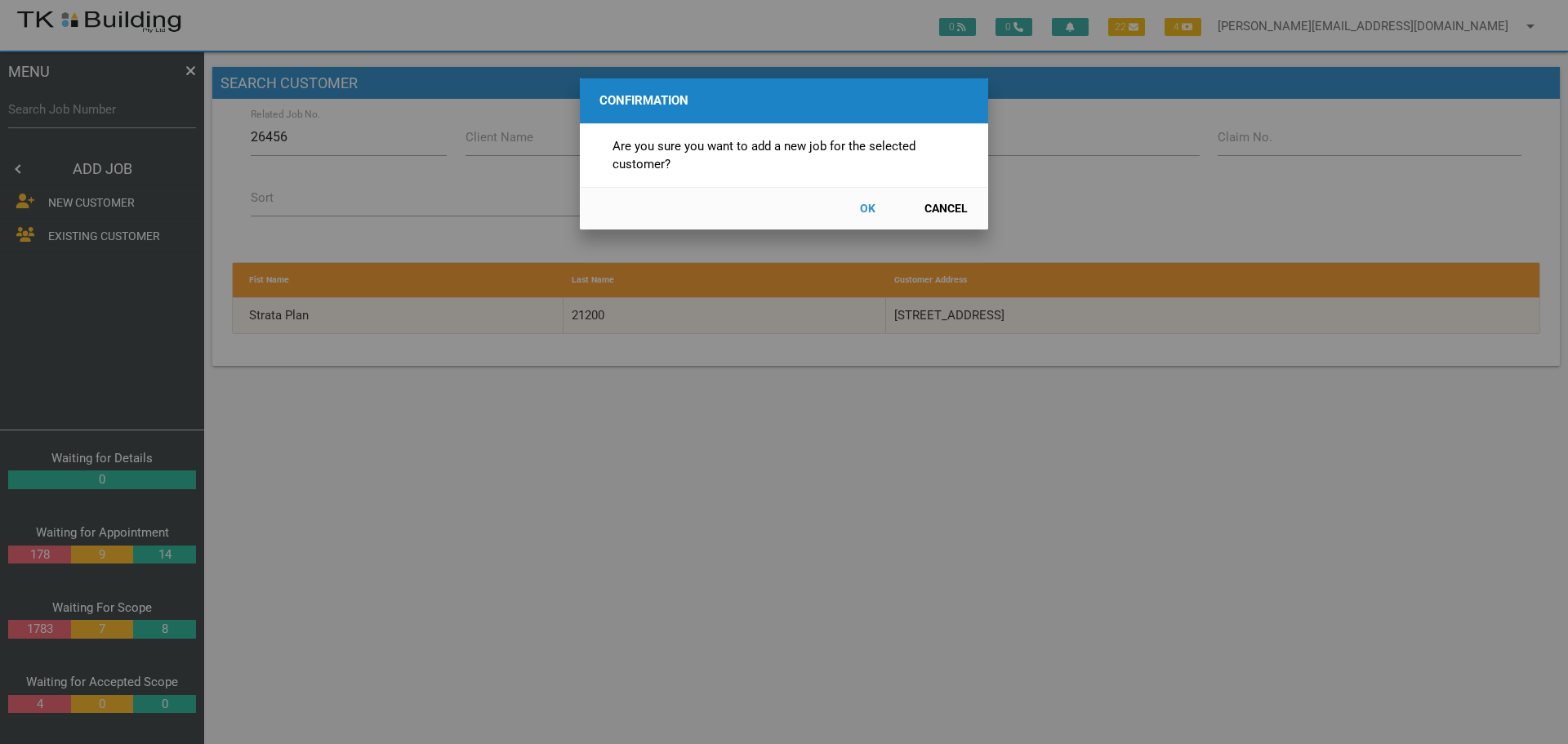
click at [871, 210] on button "OK" at bounding box center [867, 209] width 72 height 29
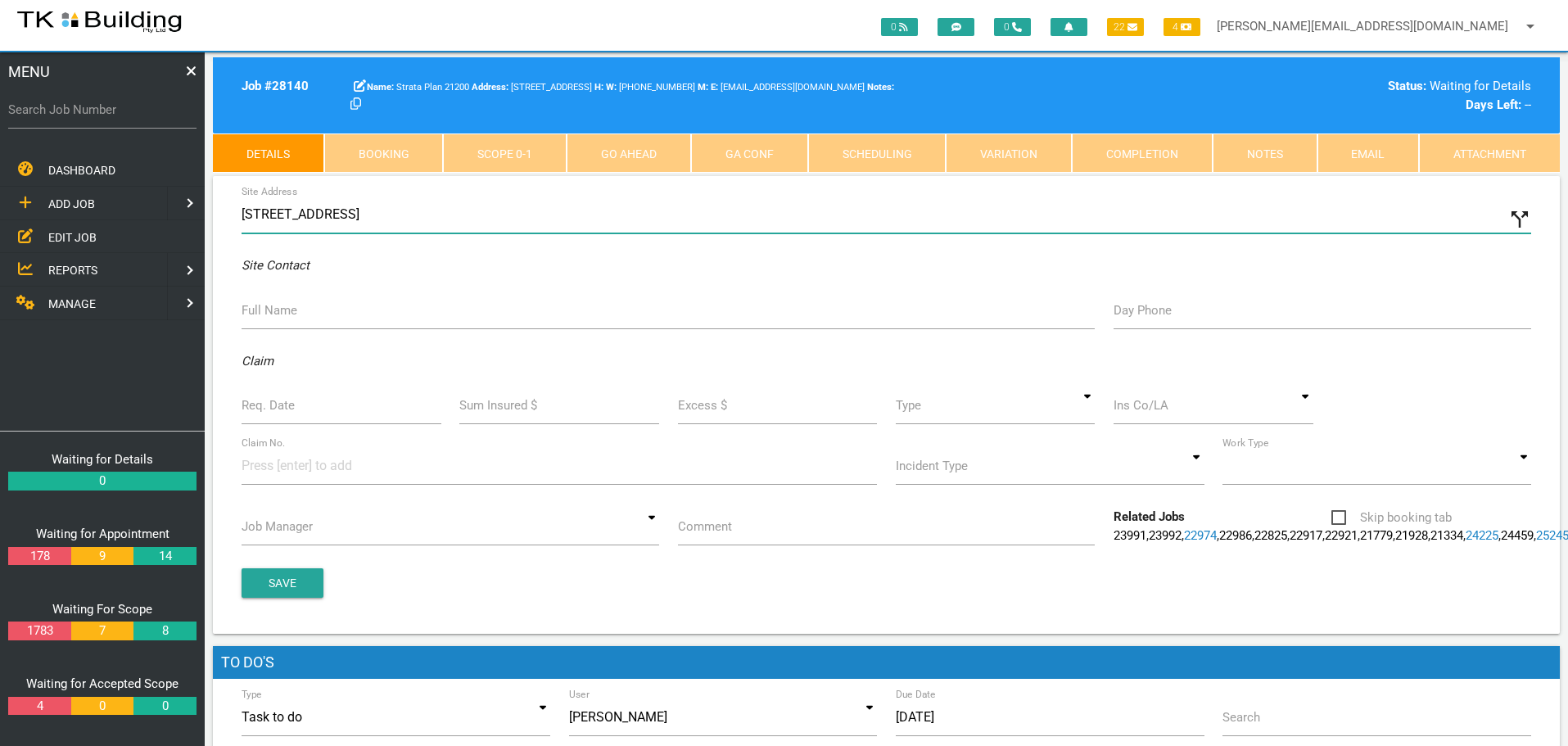
click at [241, 211] on input "53 Nesca Parade, The Hill NSW 2300, Australia" at bounding box center [886, 214] width 1290 height 38
type input "6/53 Nesca Parade, The Hill NSW 2300, Australia"
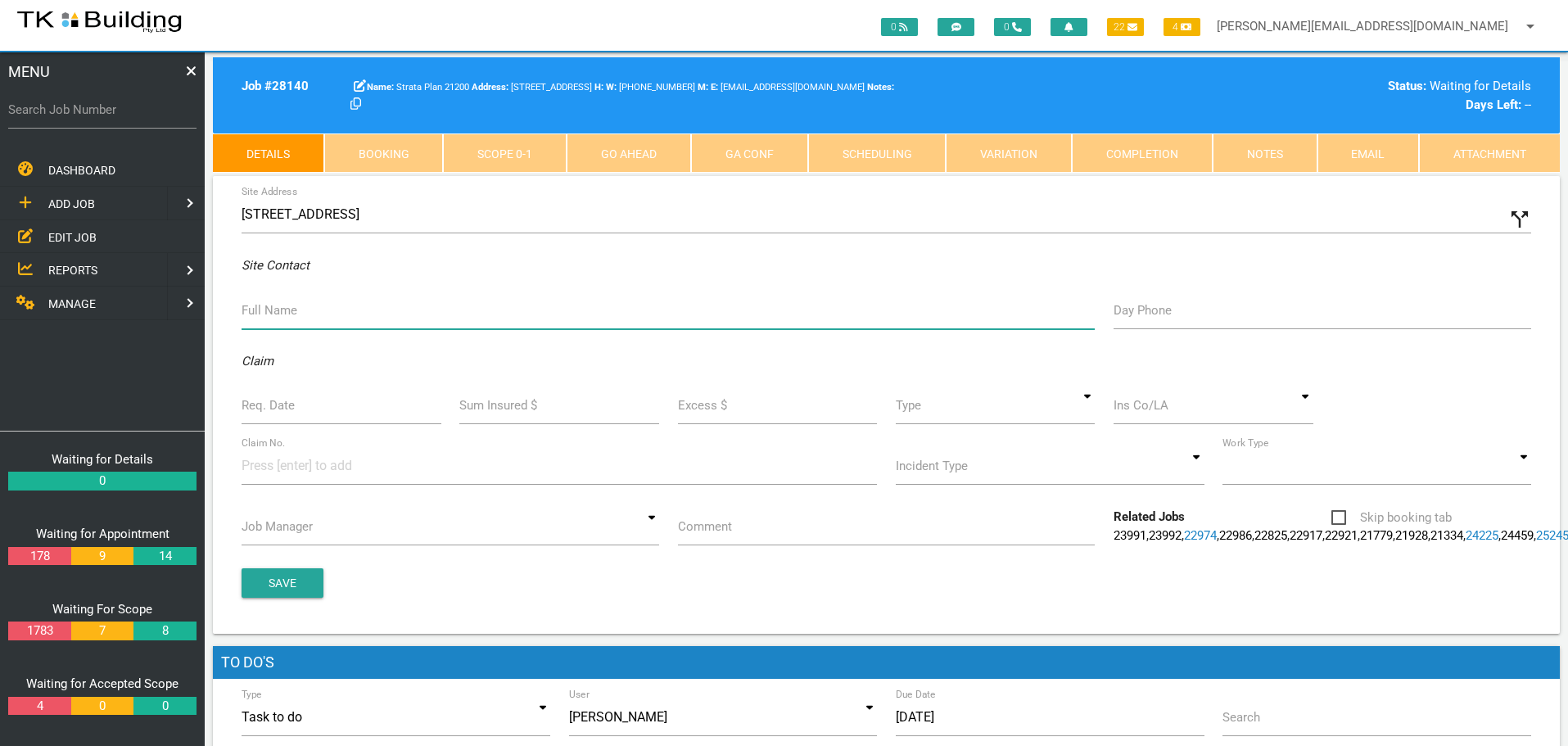
click at [315, 319] on input "Full Name" at bounding box center [668, 310] width 853 height 38
type input "U6: Paul (Owner) 0431 204 795 U8: Tenant: Brian Birkefield"
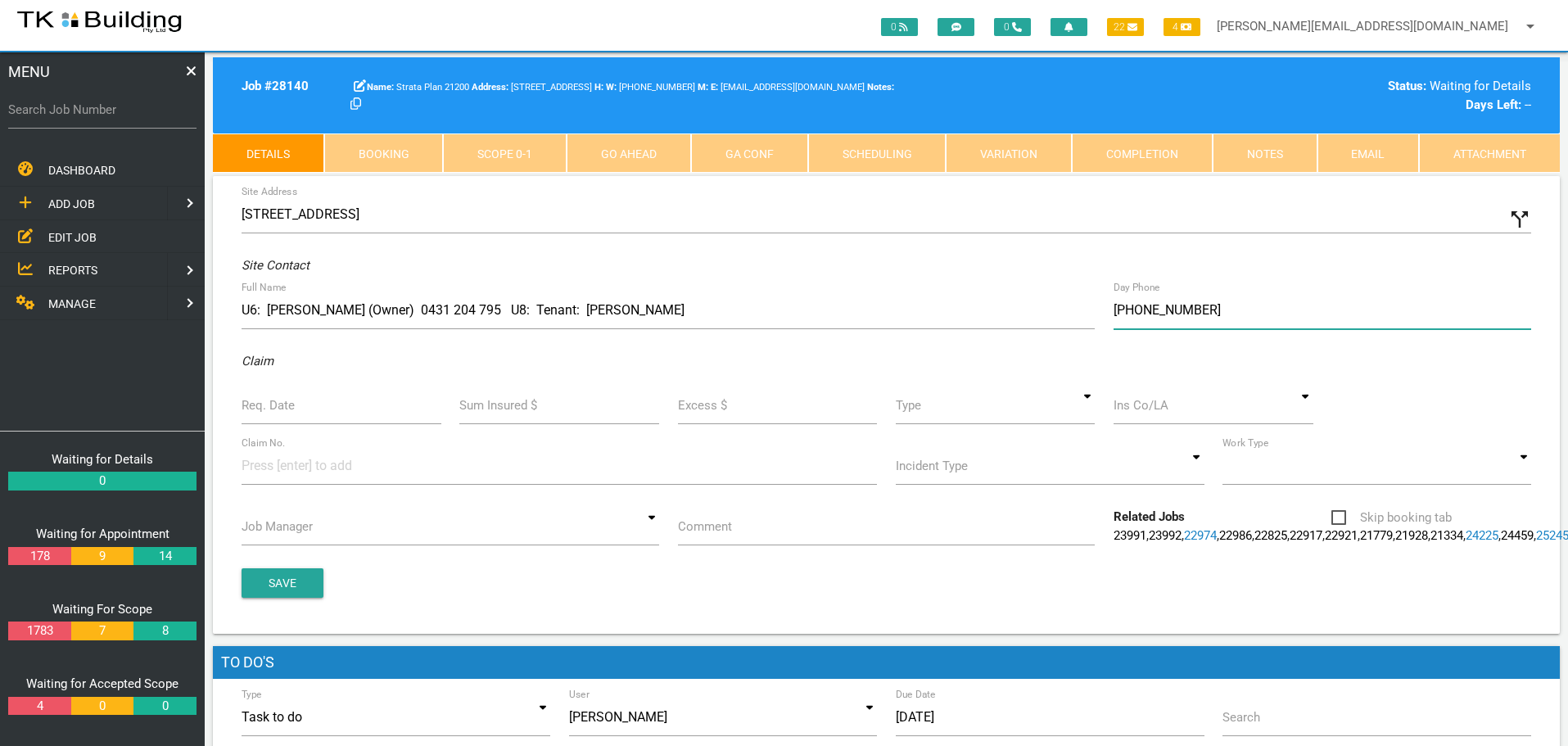
type input "(04) 0840 5774"
click at [271, 410] on label "Req. Date" at bounding box center [267, 406] width 53 height 19
click at [271, 410] on input "Req. Date" at bounding box center [341, 406] width 199 height 38
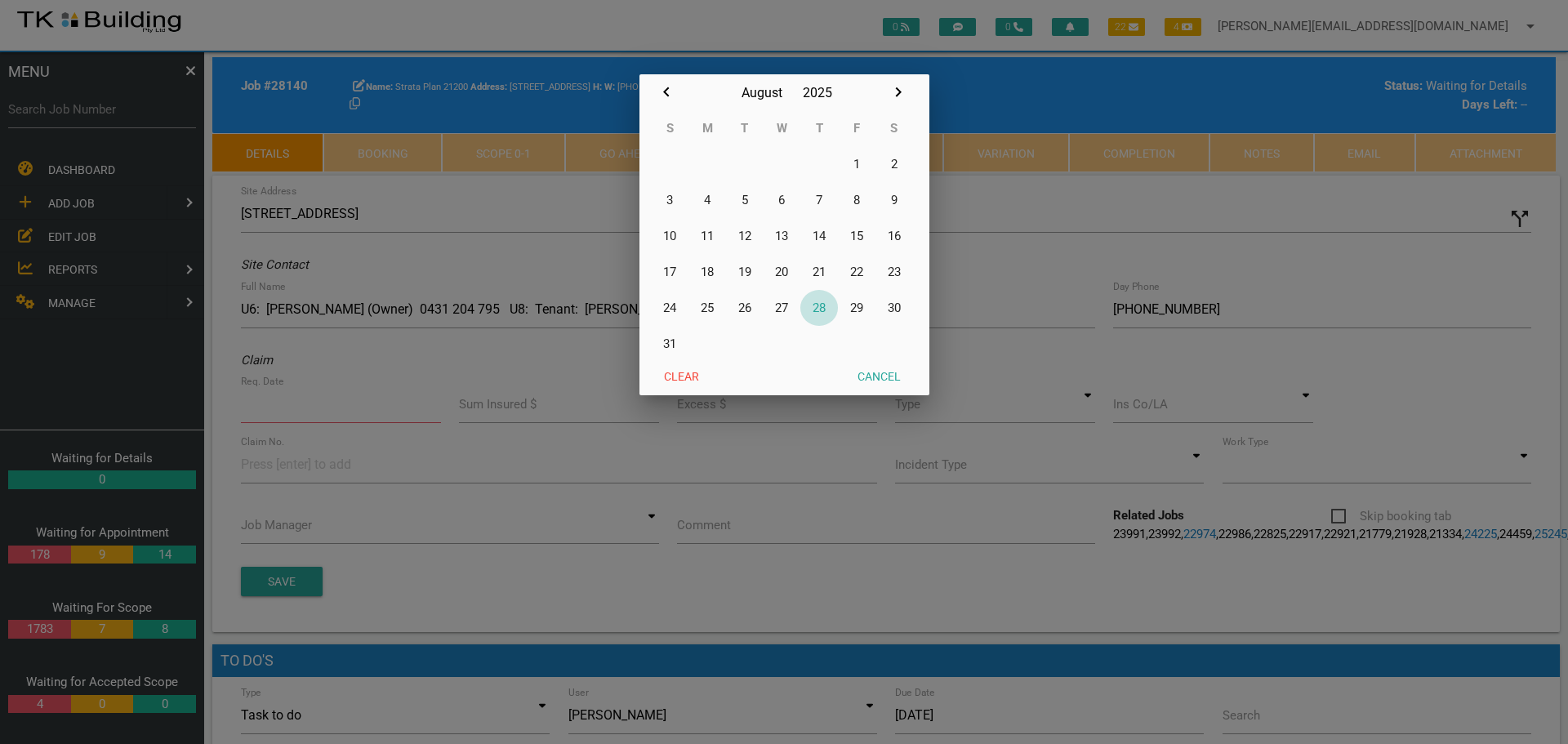
click at [816, 305] on button "28" at bounding box center [819, 308] width 38 height 36
type input "[DATE]"
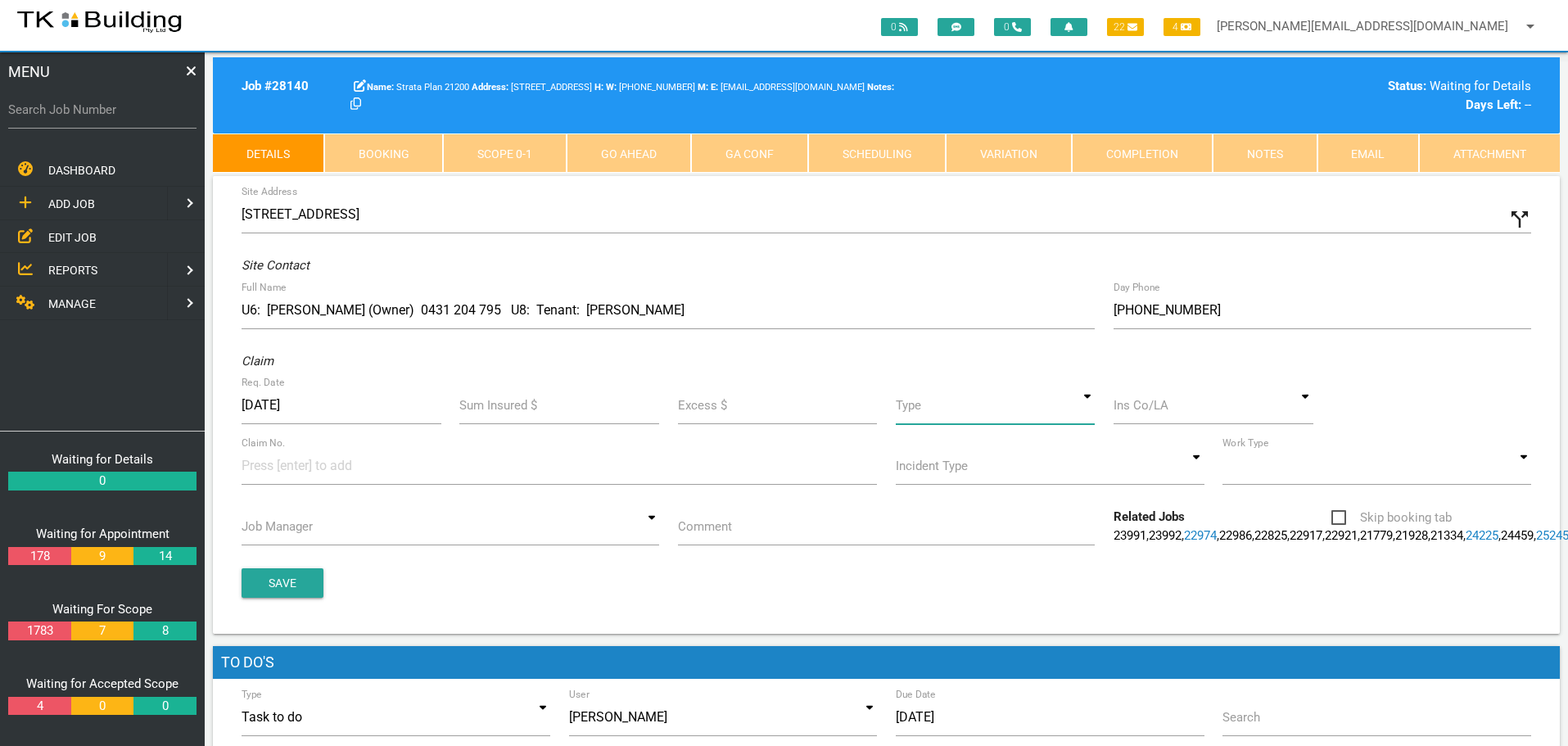
click at [1087, 409] on input at bounding box center [996, 406] width 199 height 38
click at [1064, 480] on span "Standard" at bounding box center [996, 481] width 199 height 41
type input "Standard"
click at [1141, 415] on input at bounding box center [1213, 406] width 199 height 38
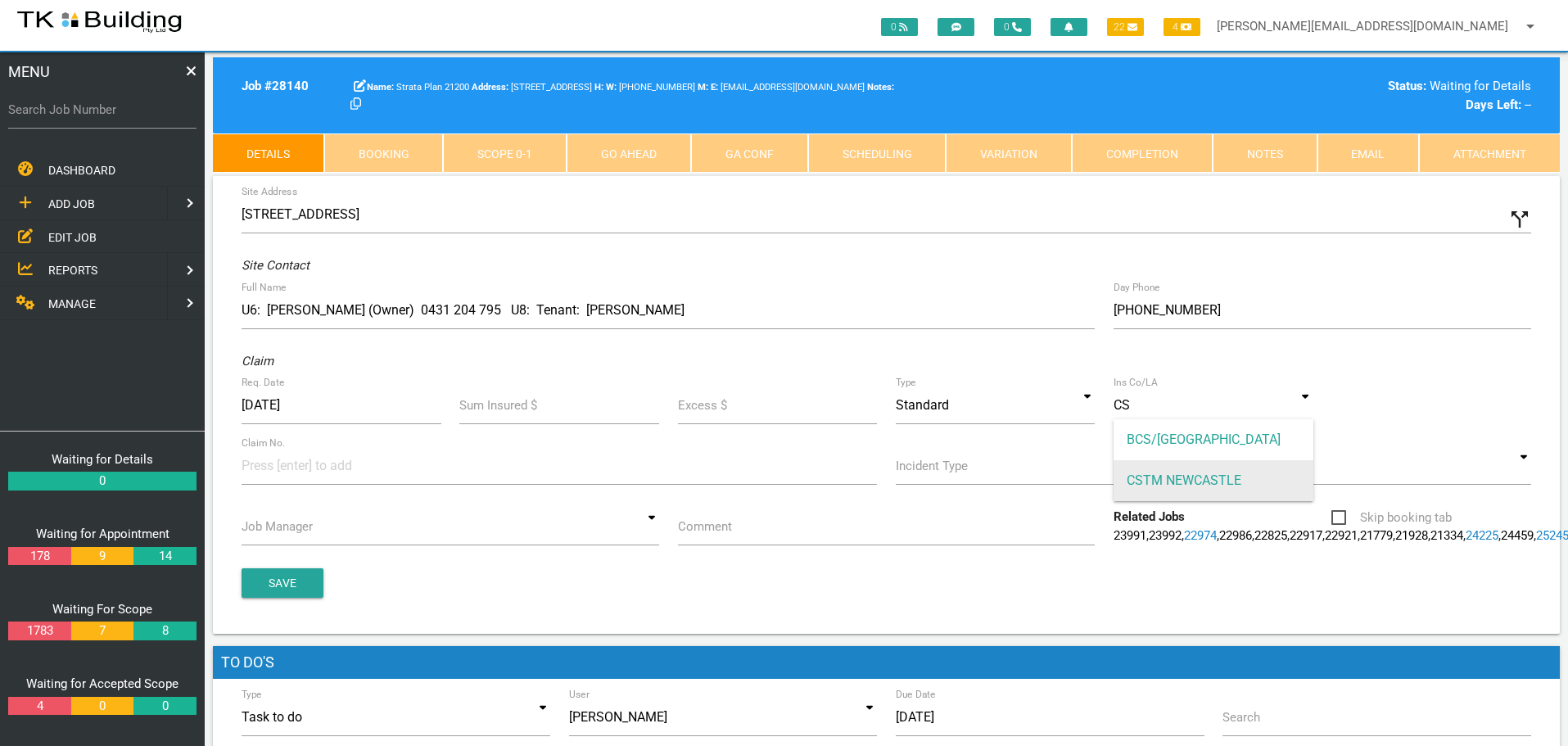
click at [1140, 475] on span "CSTM NEWCASTLE" at bounding box center [1213, 481] width 199 height 41
type input "CSTM NEWCASTLE"
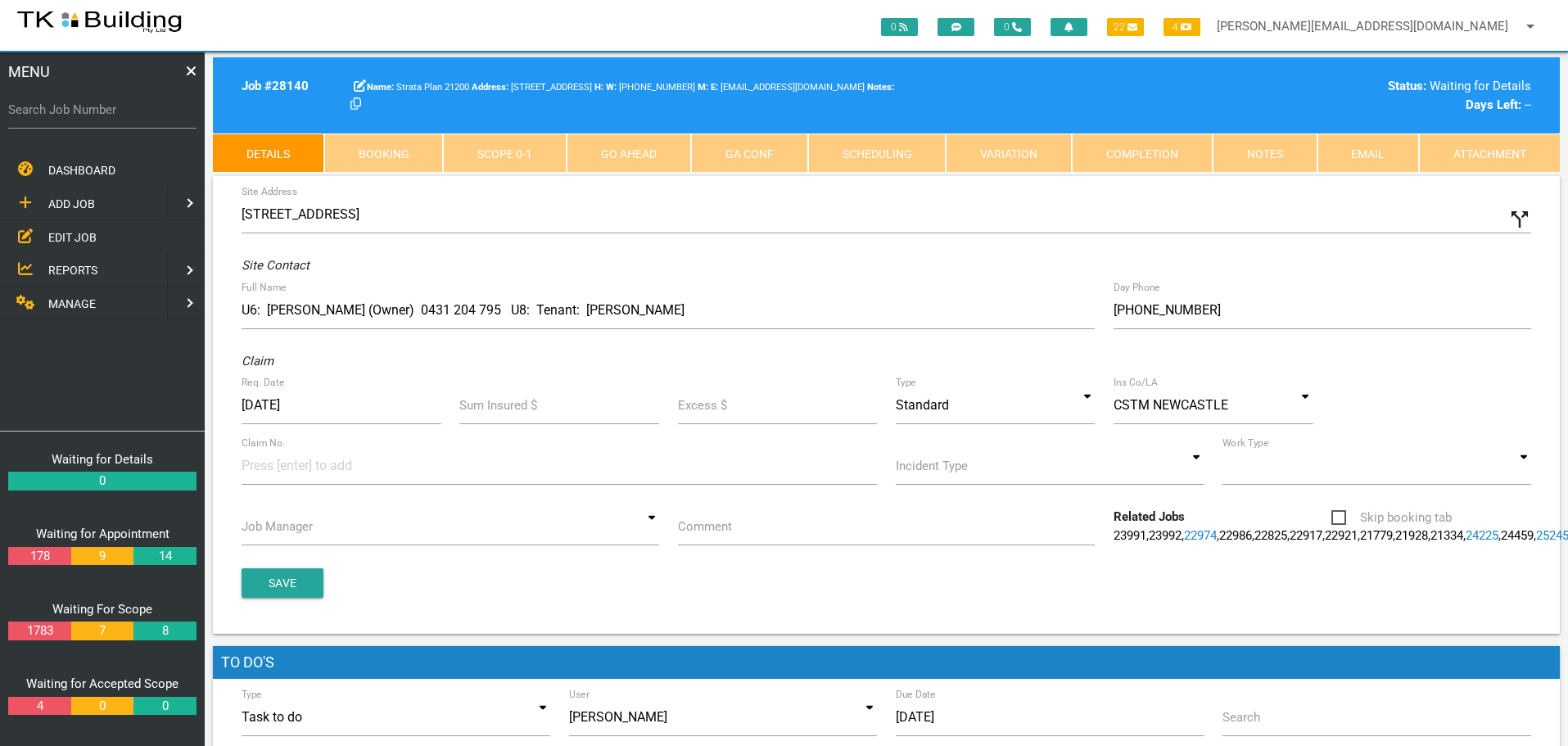
click at [252, 471] on input at bounding box center [302, 466] width 123 height 37
type input "35188"
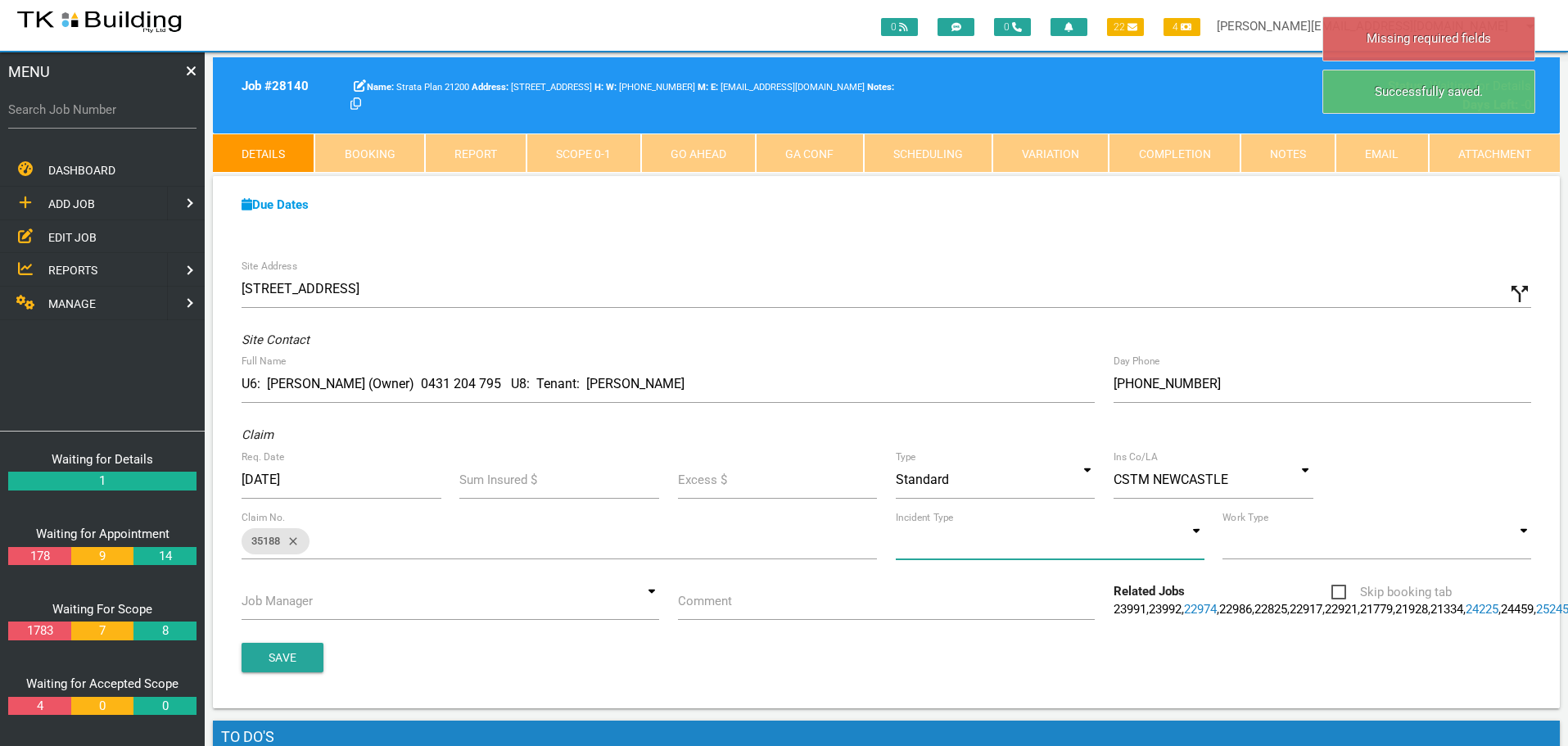
click at [1199, 544] on input at bounding box center [1051, 541] width 309 height 38
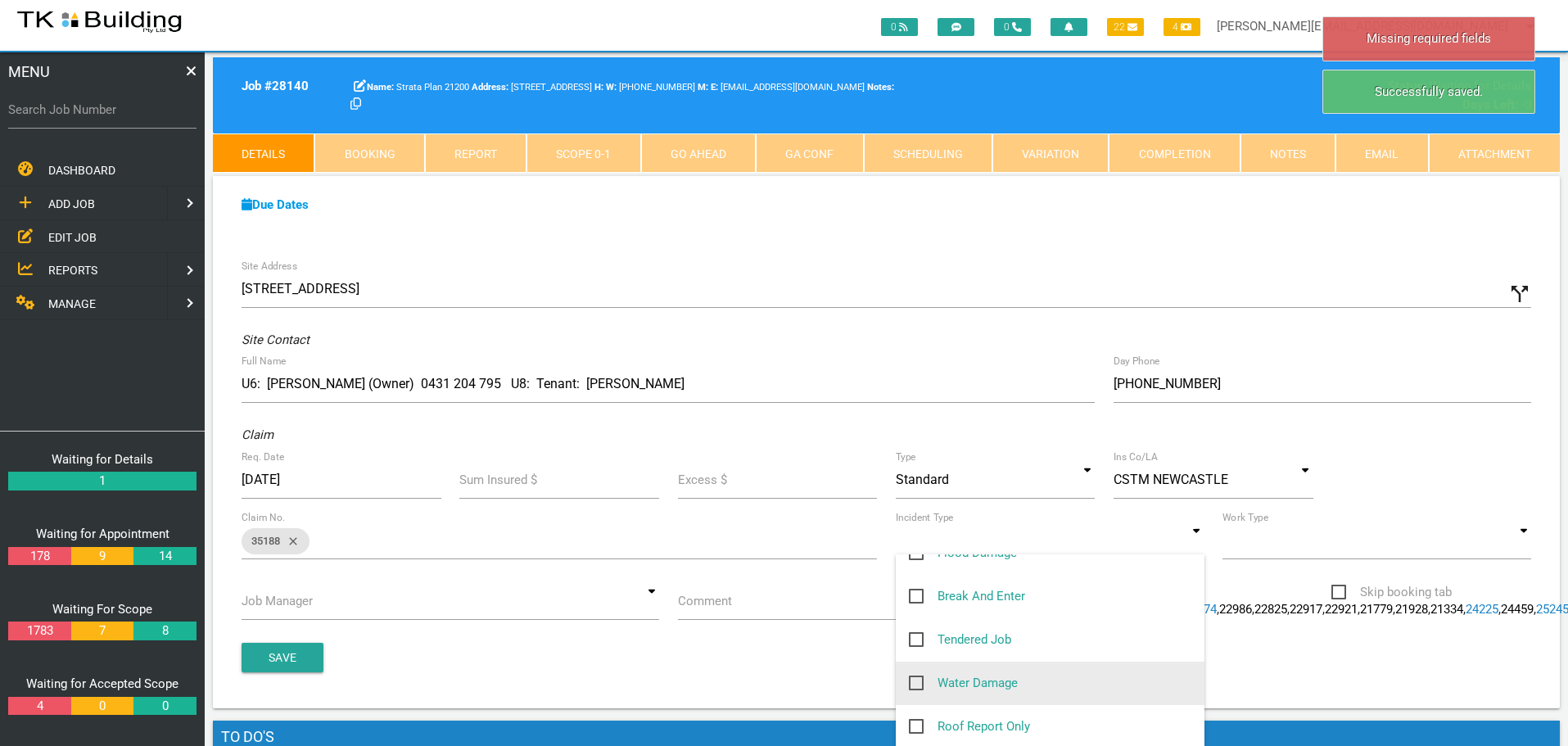
scroll to position [164, 0]
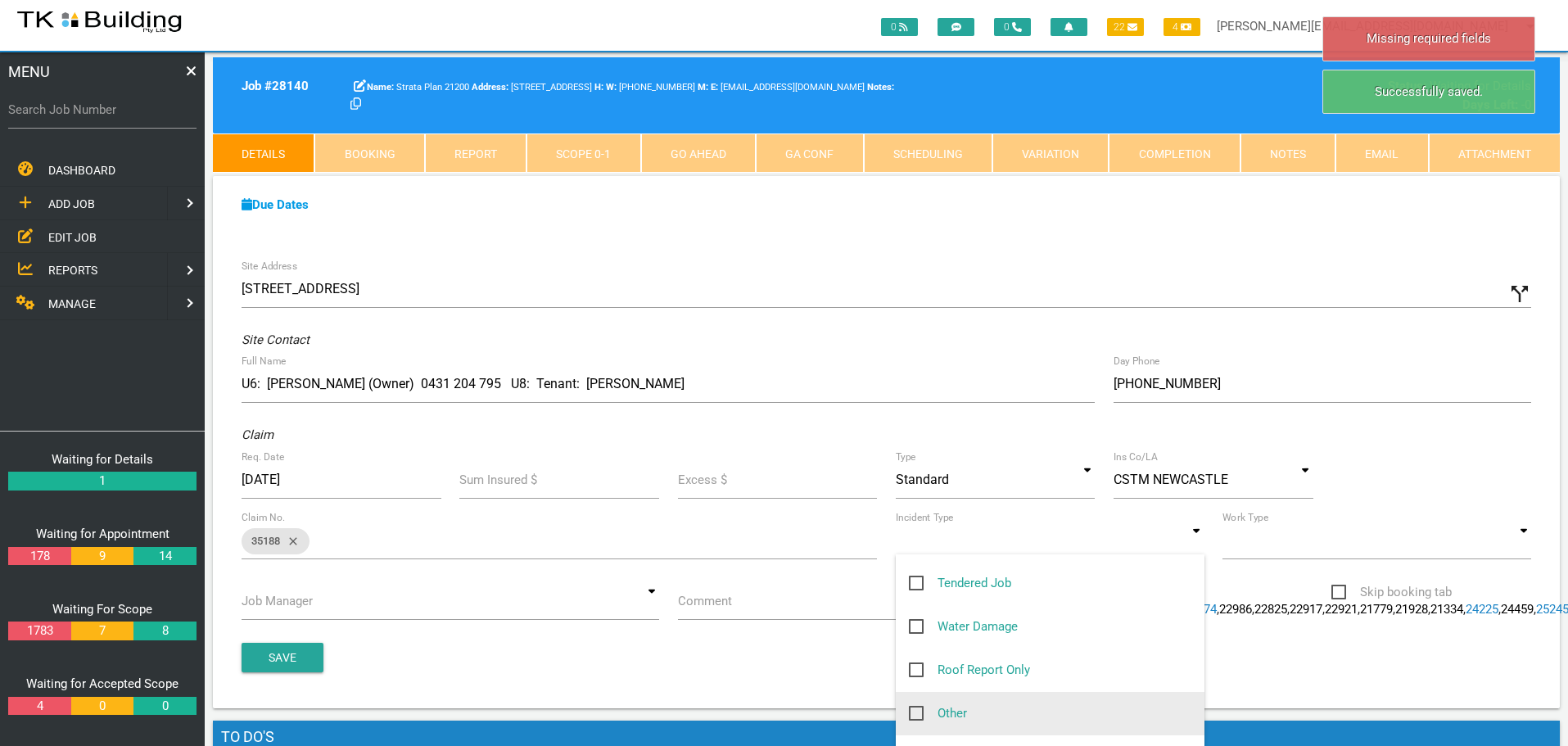
click at [918, 714] on span "Other" at bounding box center [938, 714] width 58 height 21
click at [918, 714] on input "Other" at bounding box center [914, 709] width 11 height 11
checkbox input "true"
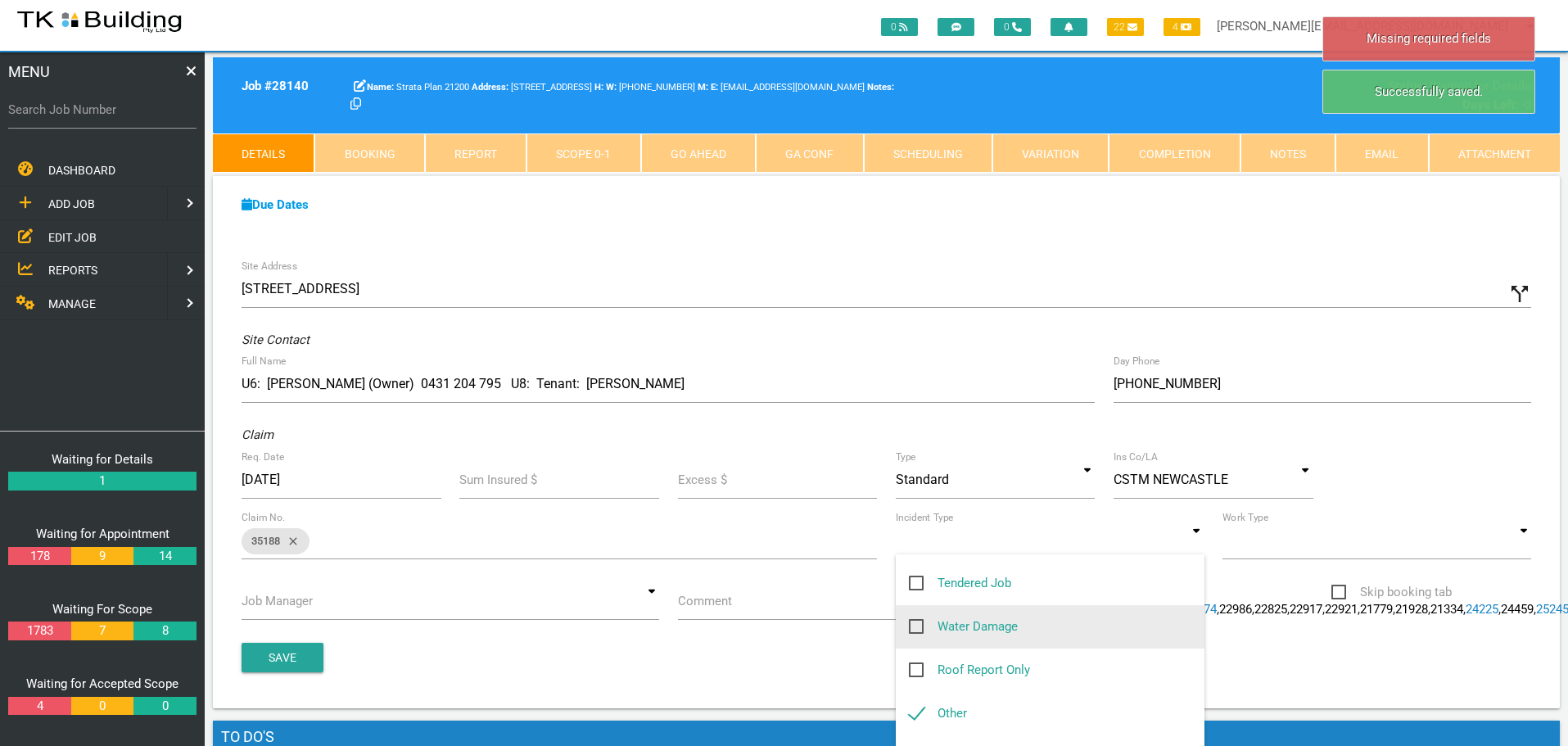
type input "Other"
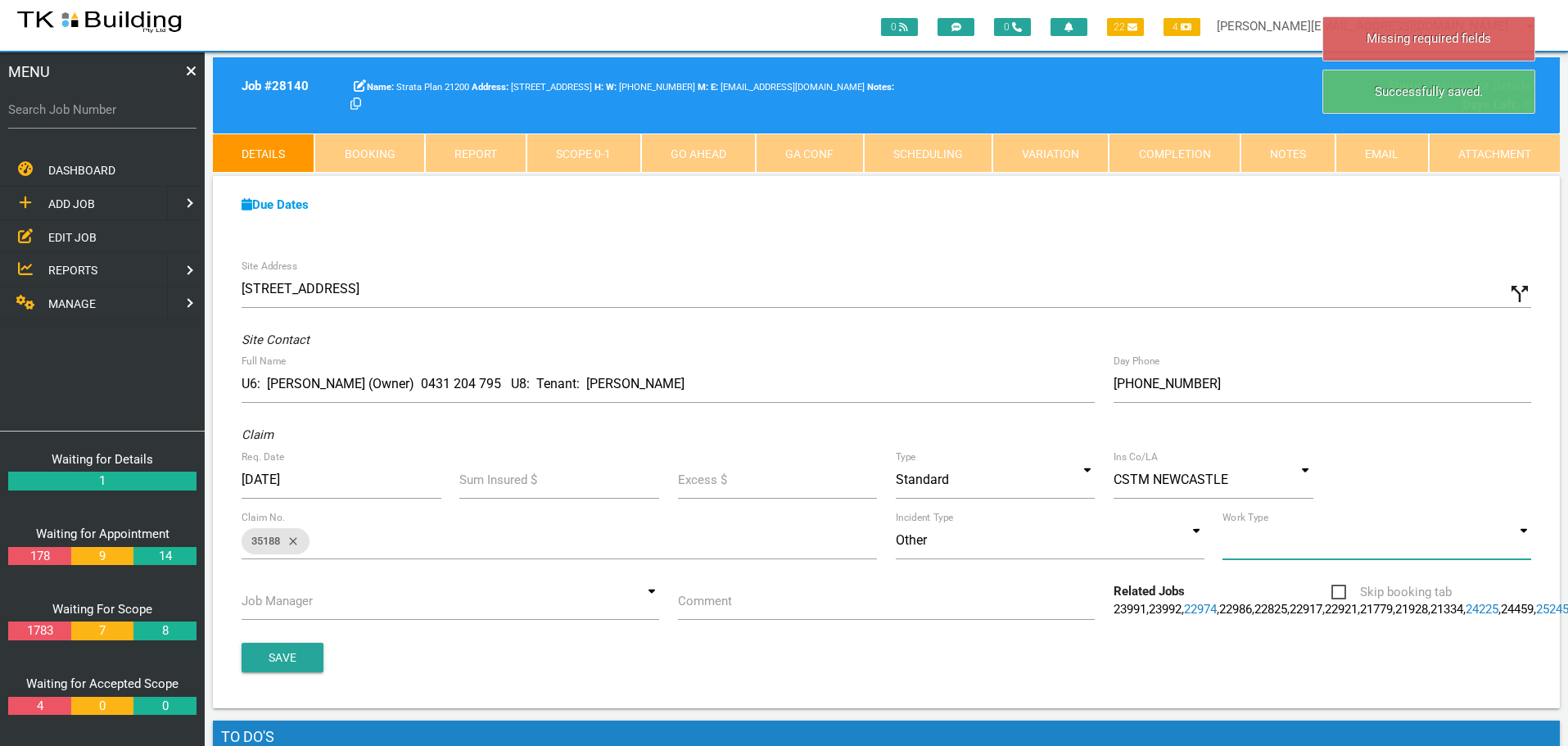
click at [1525, 544] on input at bounding box center [1378, 541] width 309 height 38
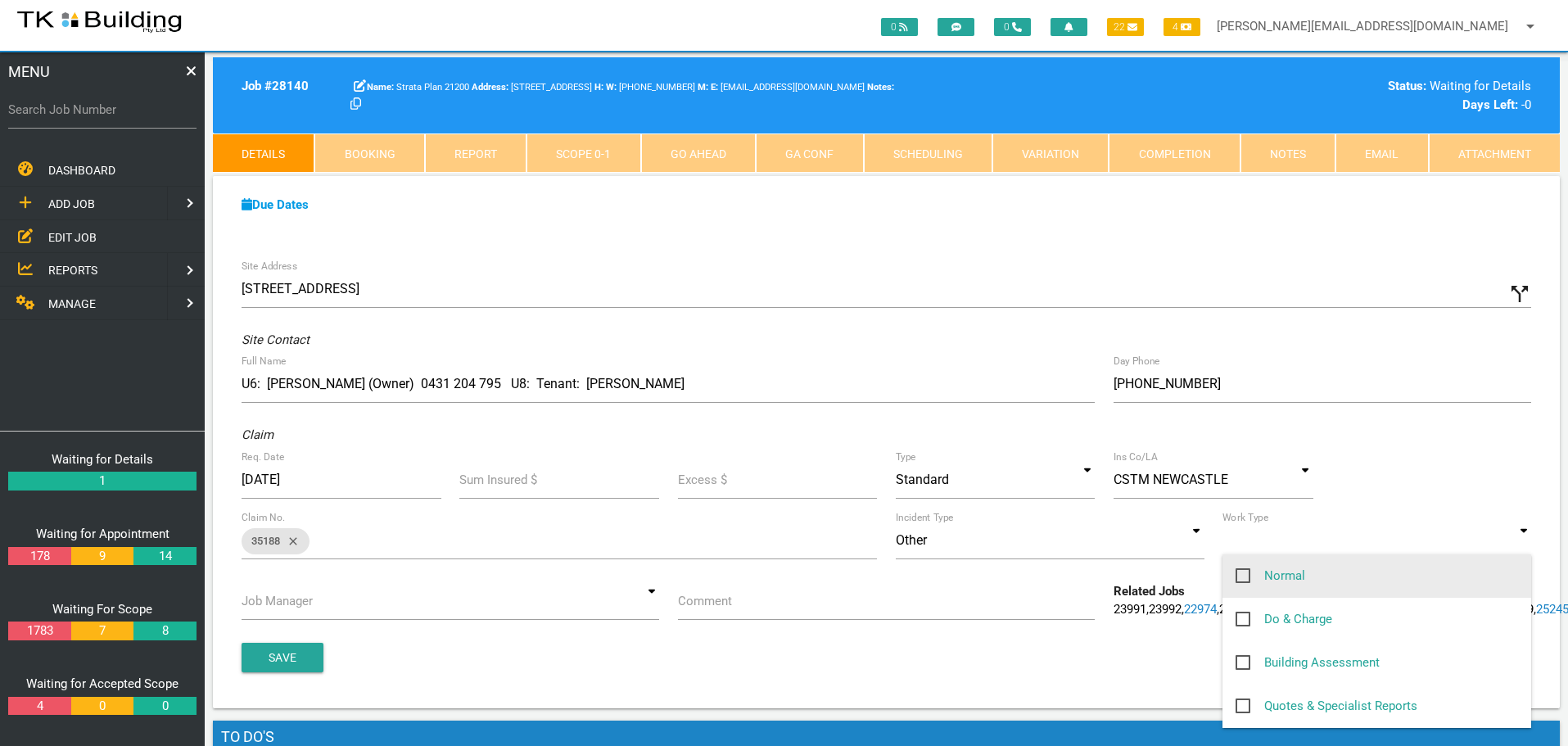
click at [1247, 576] on span "Normal" at bounding box center [1271, 576] width 70 height 21
click at [1246, 576] on input "Normal" at bounding box center [1241, 571] width 11 height 11
checkbox input "true"
type input "Normal"
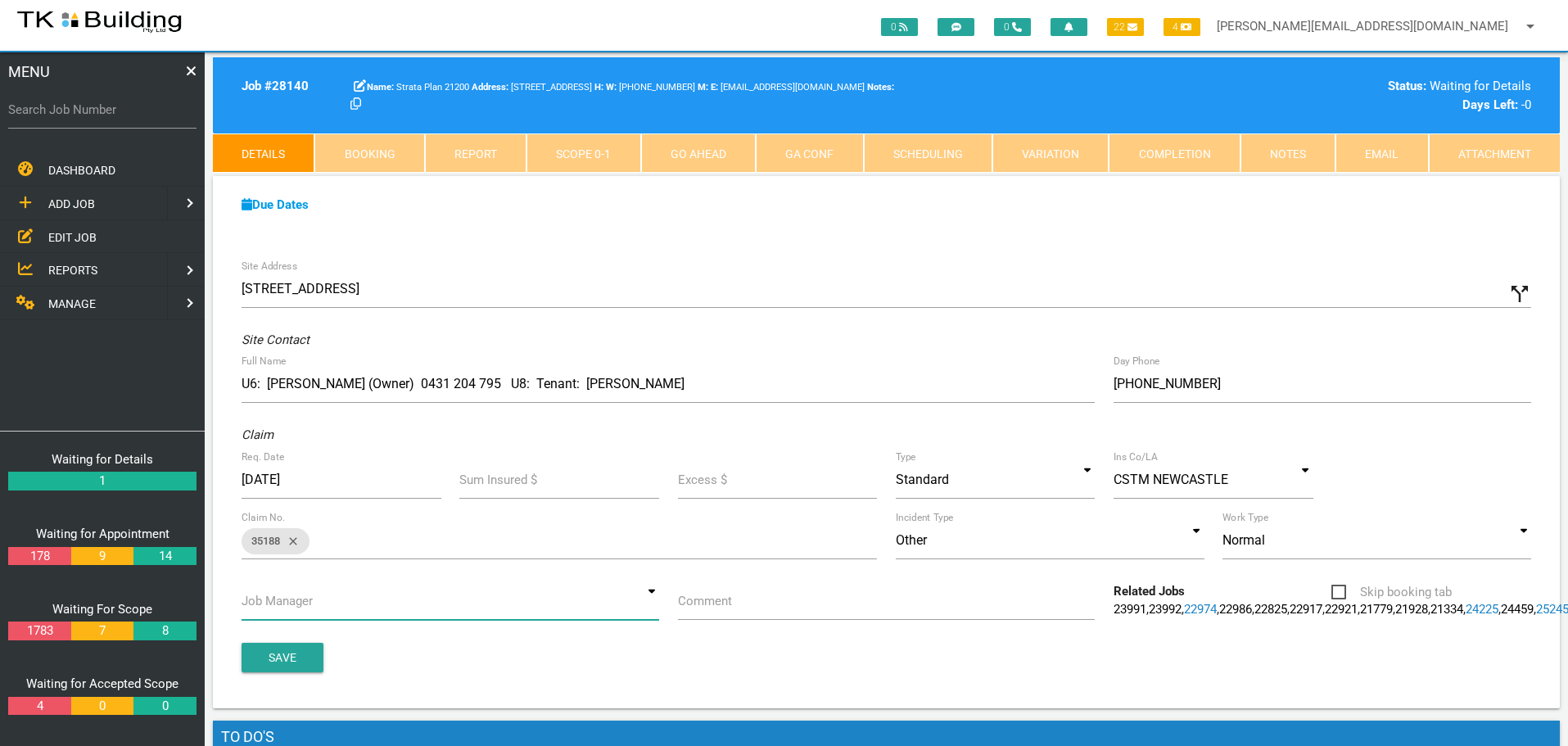
click at [654, 605] on input at bounding box center [450, 601] width 418 height 38
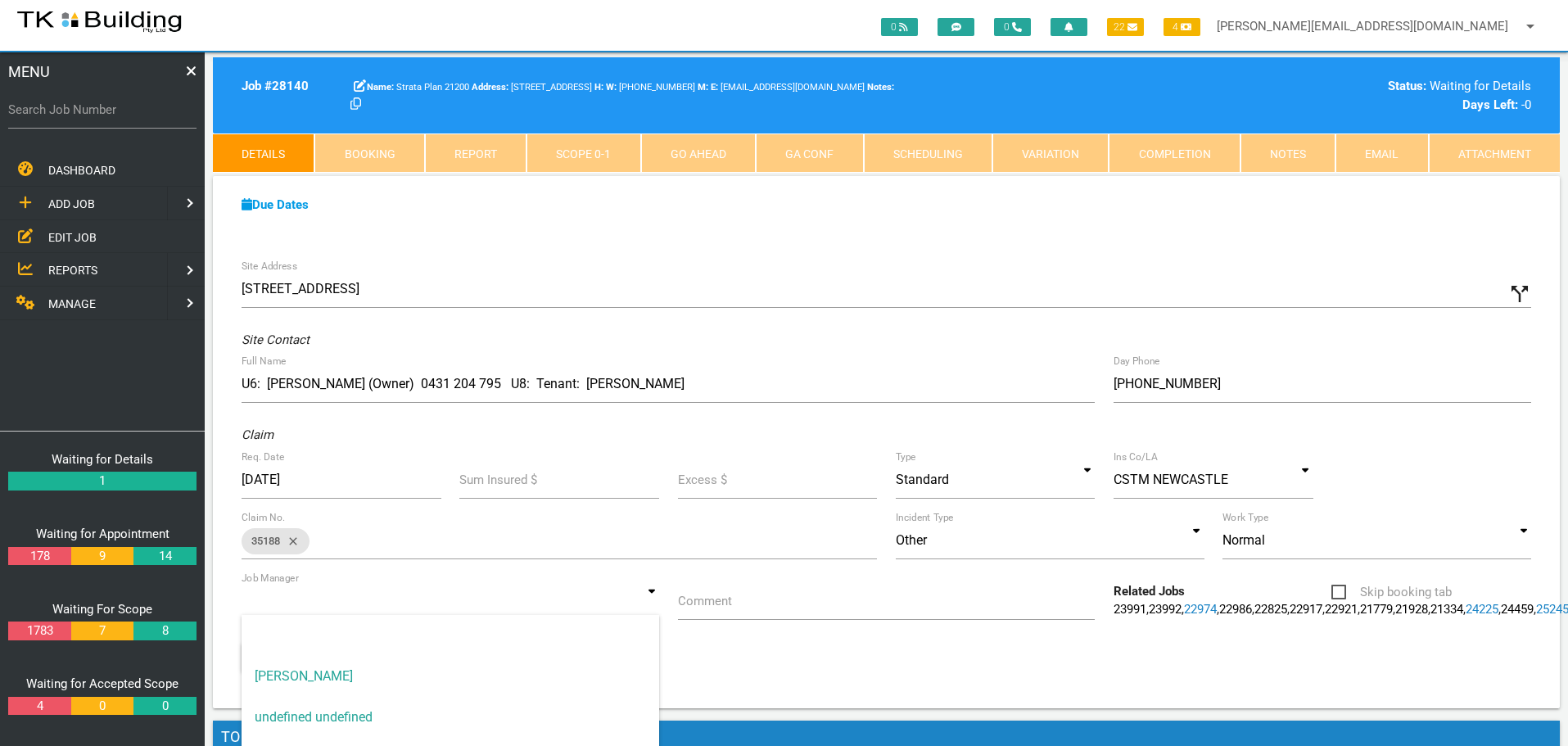
drag, startPoint x: 604, startPoint y: 671, endPoint x: 675, endPoint y: 640, distance: 77.5
click at [607, 669] on span "[PERSON_NAME]" at bounding box center [450, 676] width 418 height 41
type input "[PERSON_NAME]"
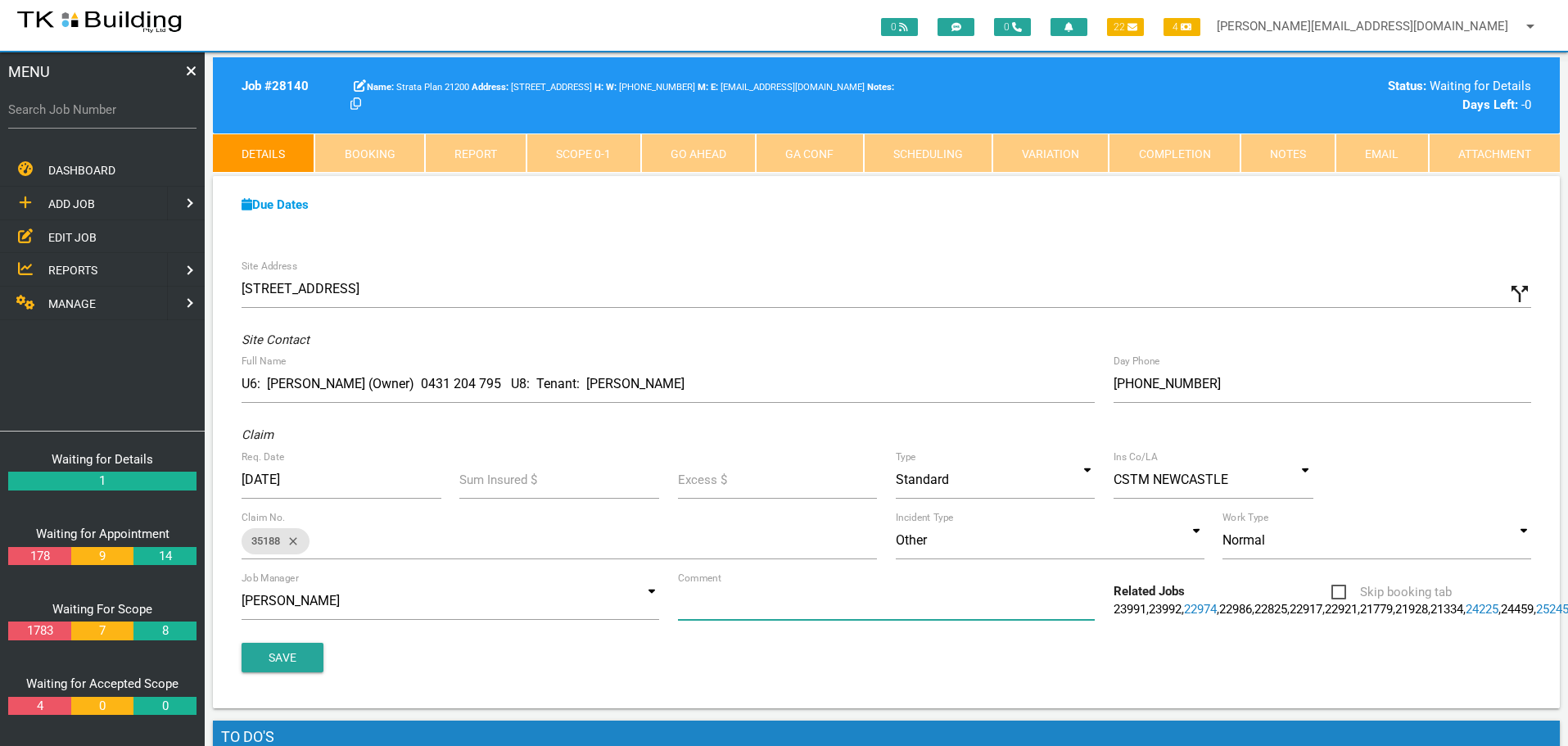
click at [759, 611] on input "Comment" at bounding box center [886, 601] width 418 height 38
type input "Quote on U6 leak coming from U8 above"
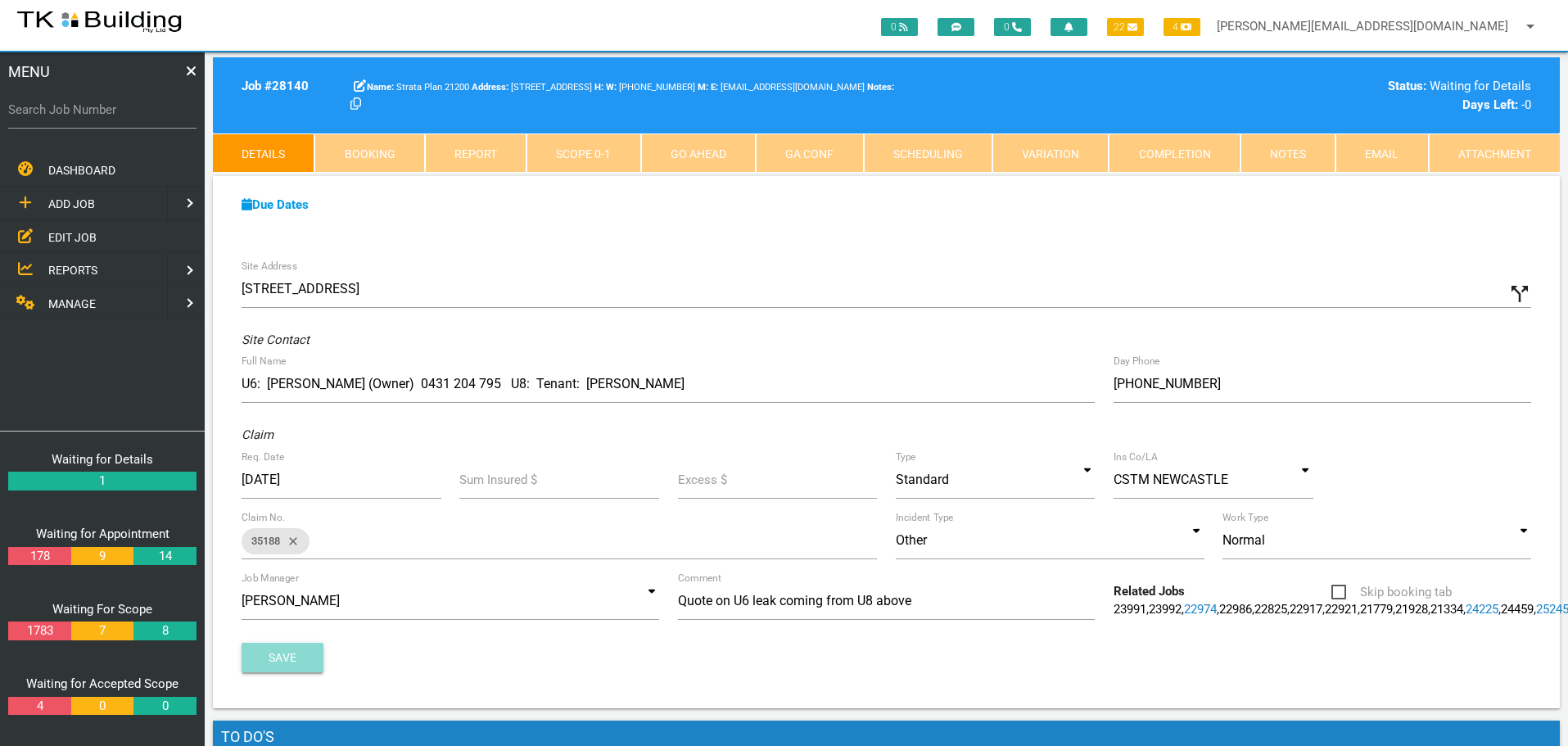
click at [287, 672] on button "Save" at bounding box center [282, 658] width 82 height 30
click at [74, 232] on span "EDIT JOB" at bounding box center [72, 236] width 48 height 13
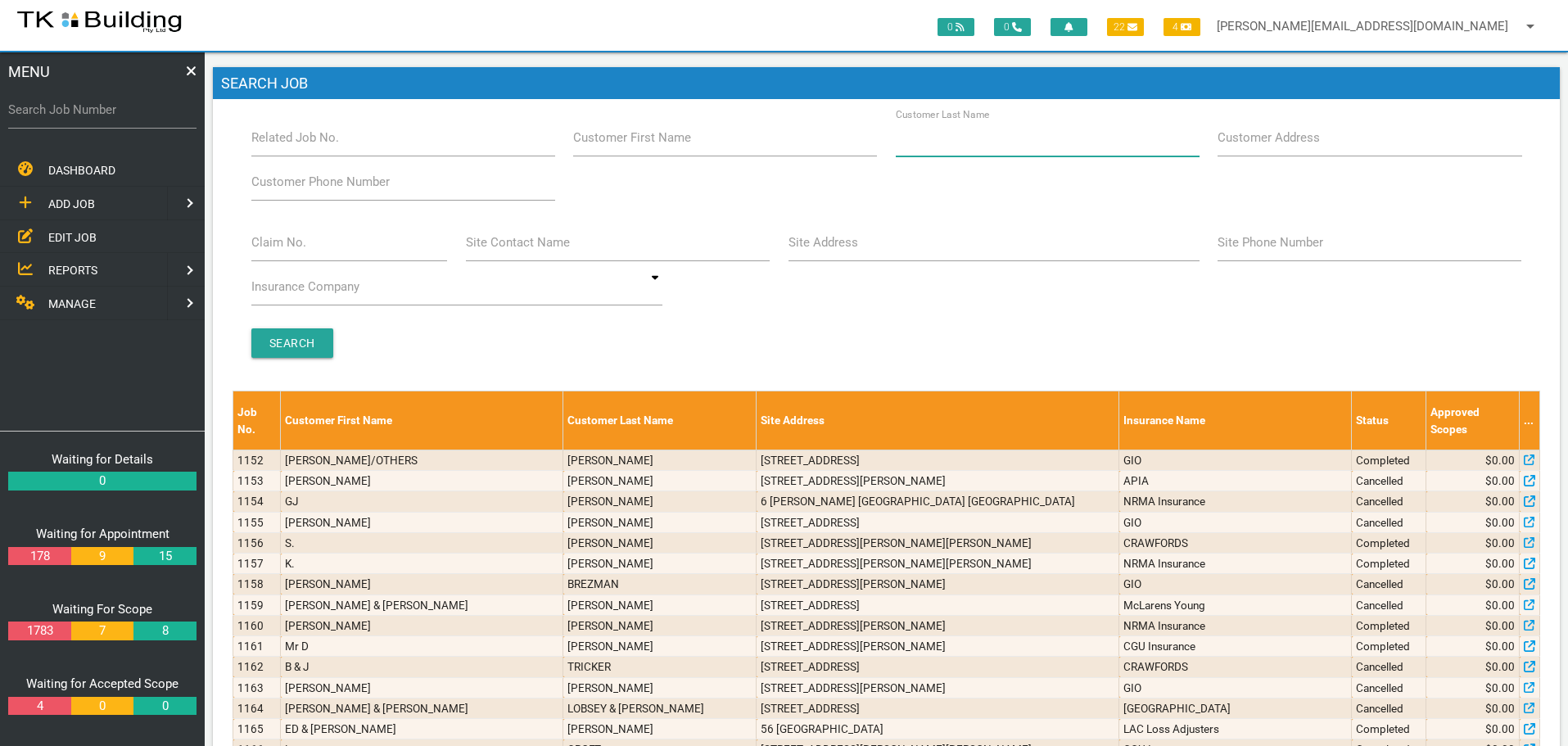
click at [996, 152] on input "Customer Last Name" at bounding box center [1048, 138] width 304 height 38
type input "79952"
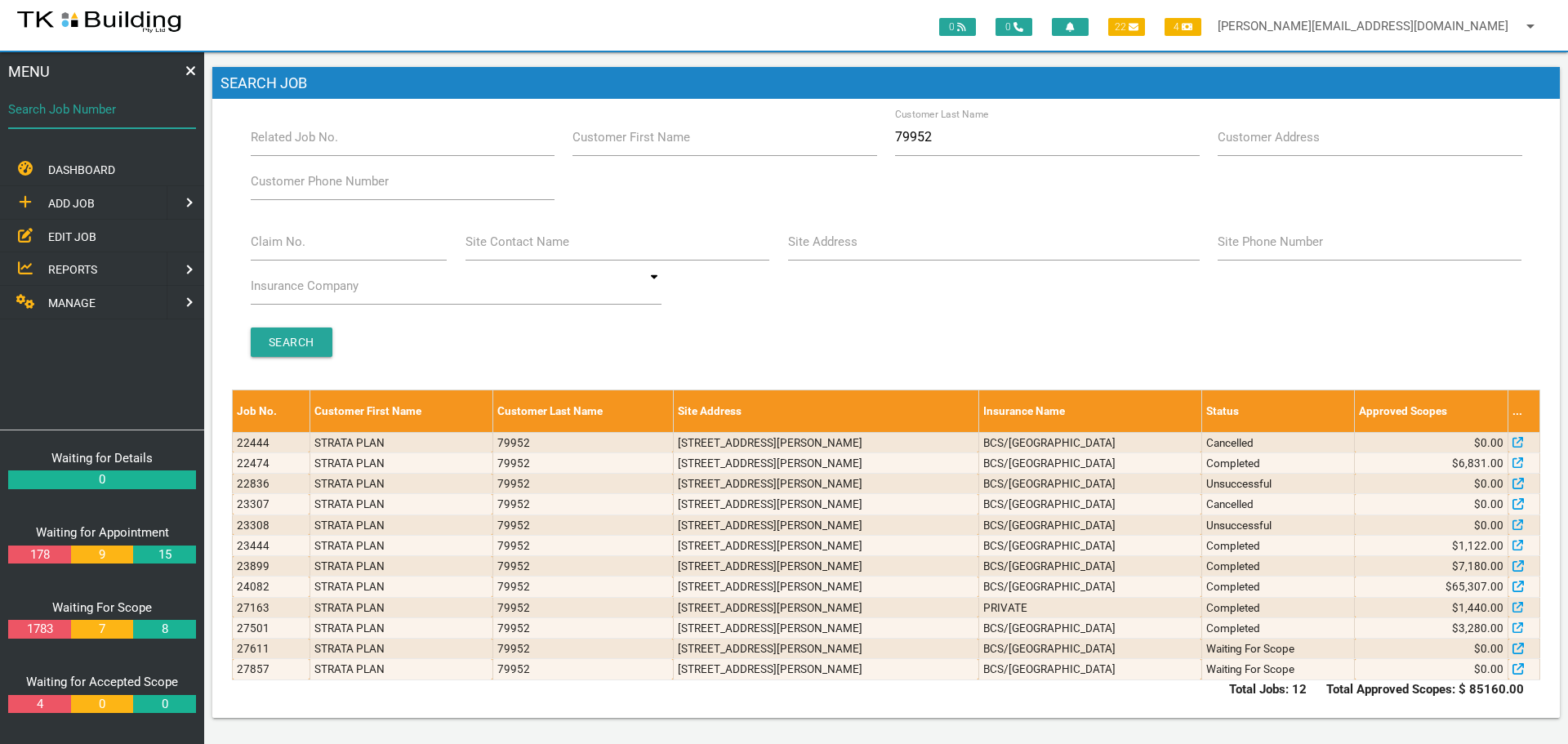
click at [83, 121] on input "Search Job Number" at bounding box center [101, 109] width 188 height 38
type input "22594"
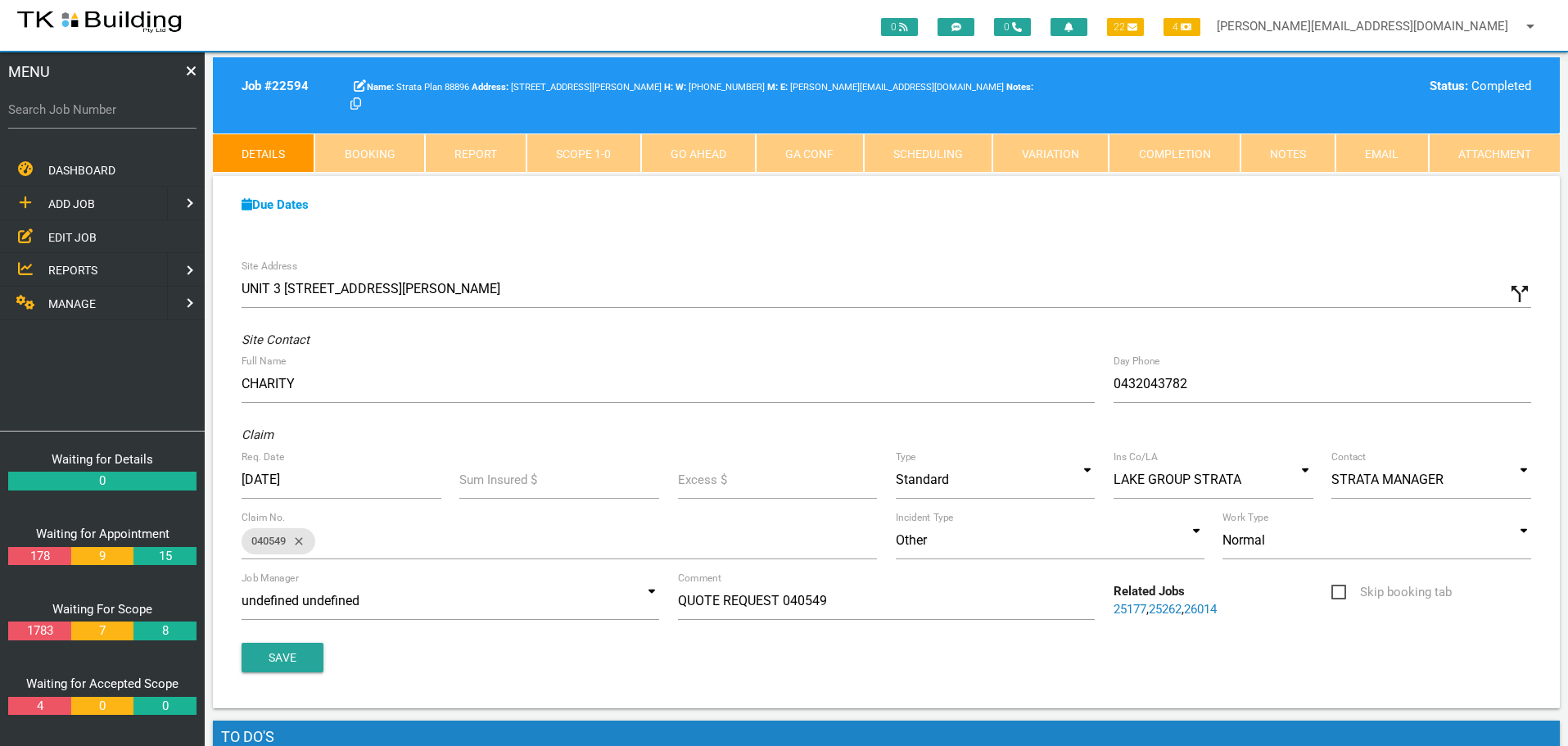
click at [68, 225] on link "EDIT JOB" at bounding box center [103, 237] width 211 height 34
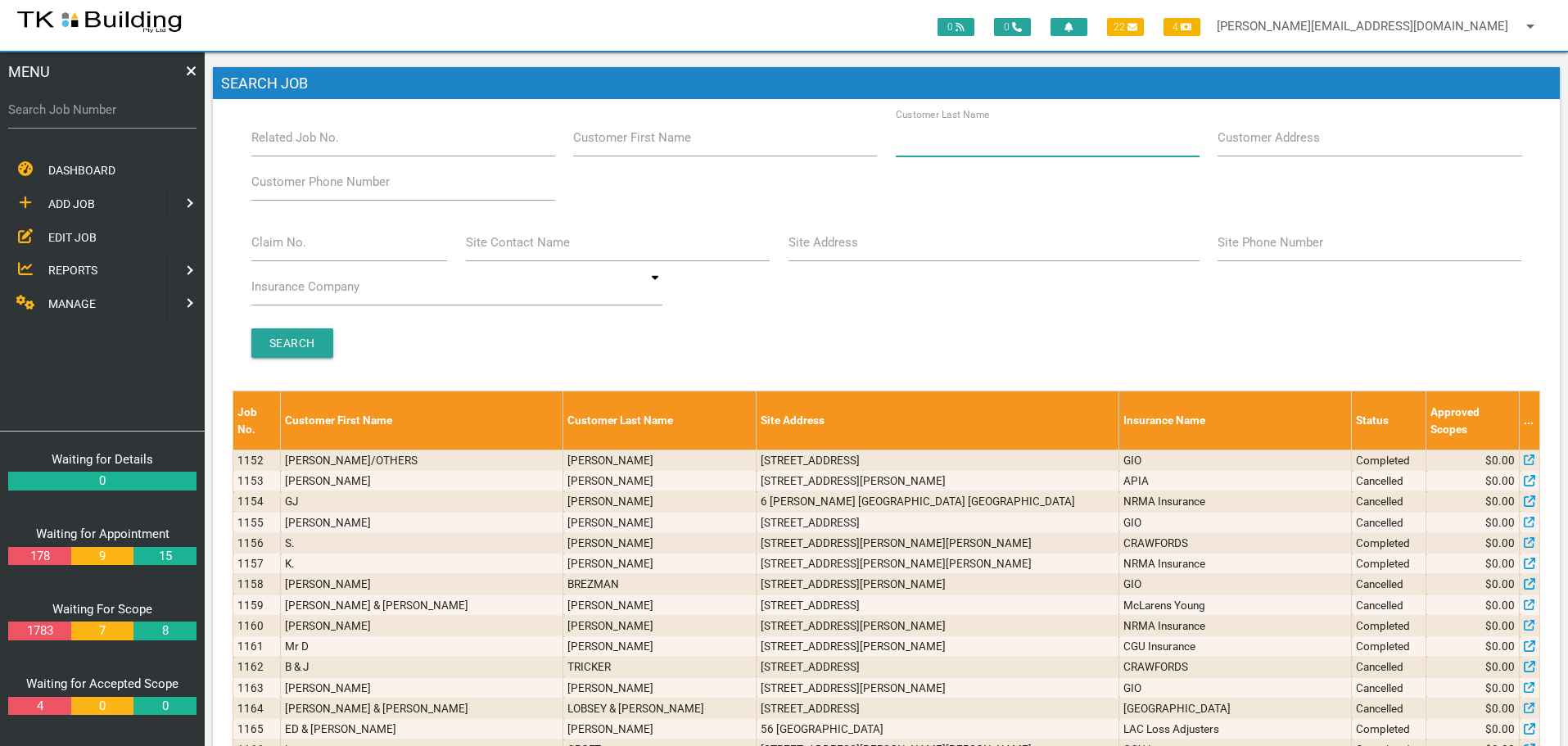
click at [981, 150] on input "Customer Last Name" at bounding box center [1048, 138] width 304 height 38
type input "88896"
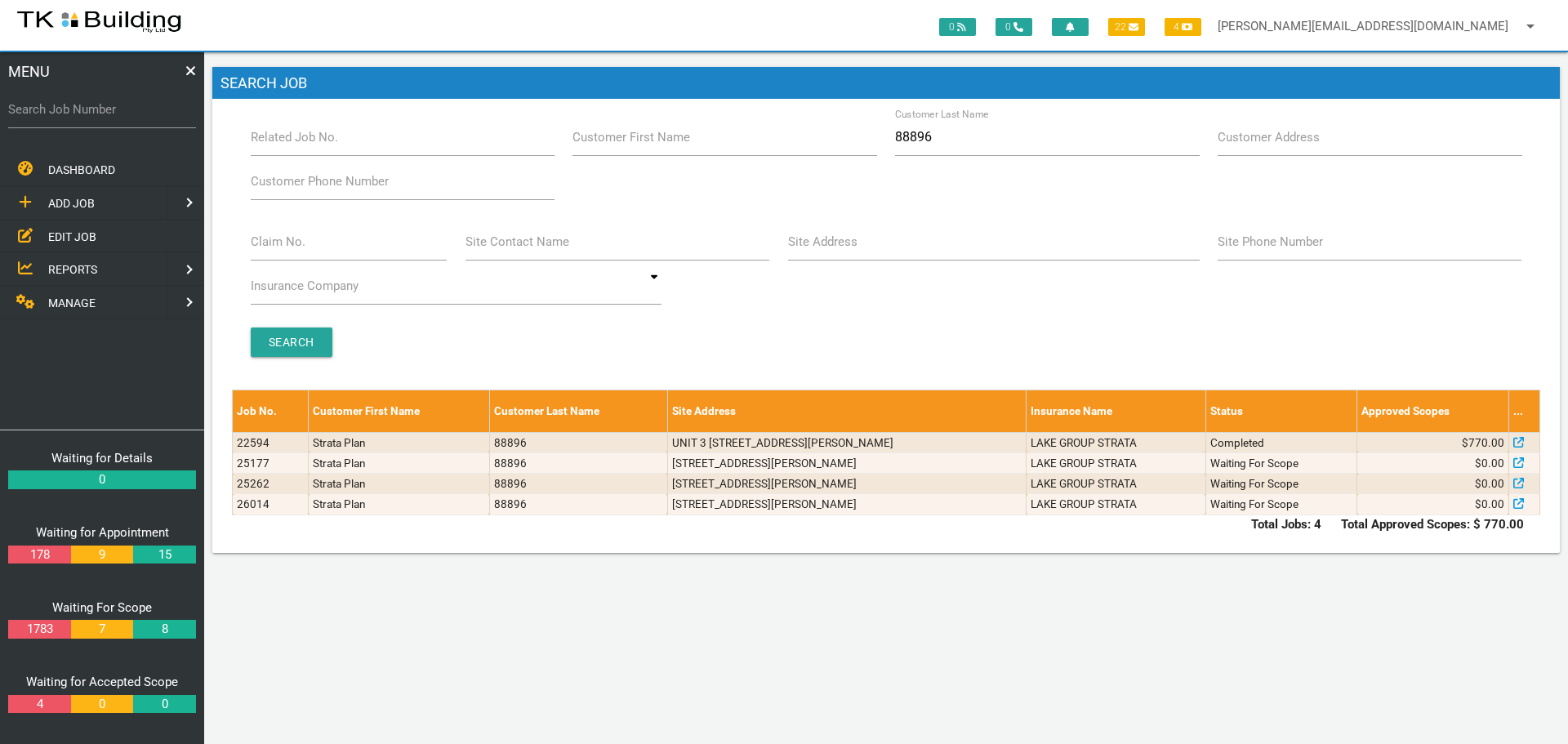
click at [74, 236] on span "EDIT JOB" at bounding box center [72, 236] width 48 height 13
click at [968, 139] on input "88896" at bounding box center [1047, 137] width 304 height 38
type input "8"
type input "4203"
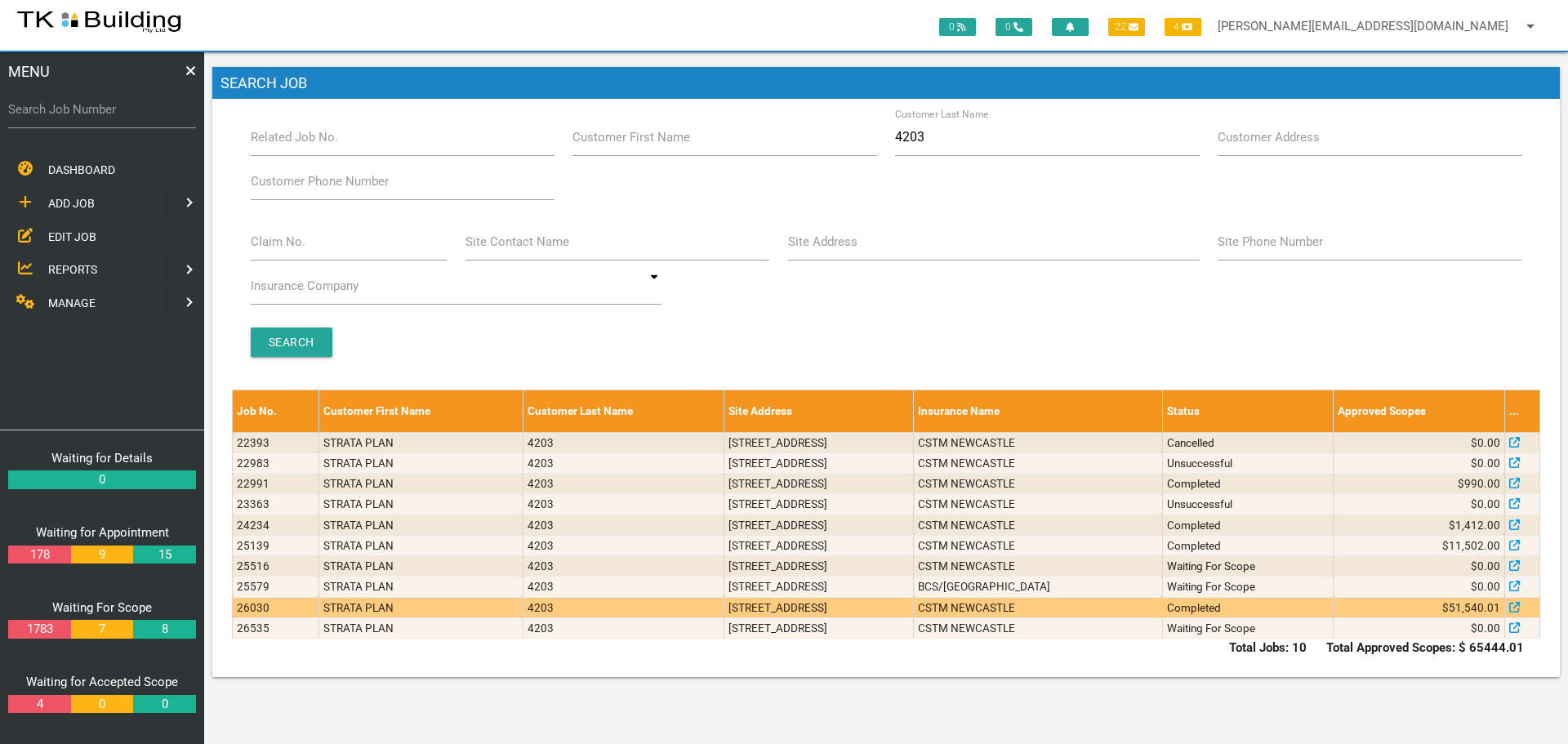
click at [914, 607] on td "Units 9 & 10, 65 Nesca Parade, The Hill NSW 2300" at bounding box center [819, 608] width 190 height 21
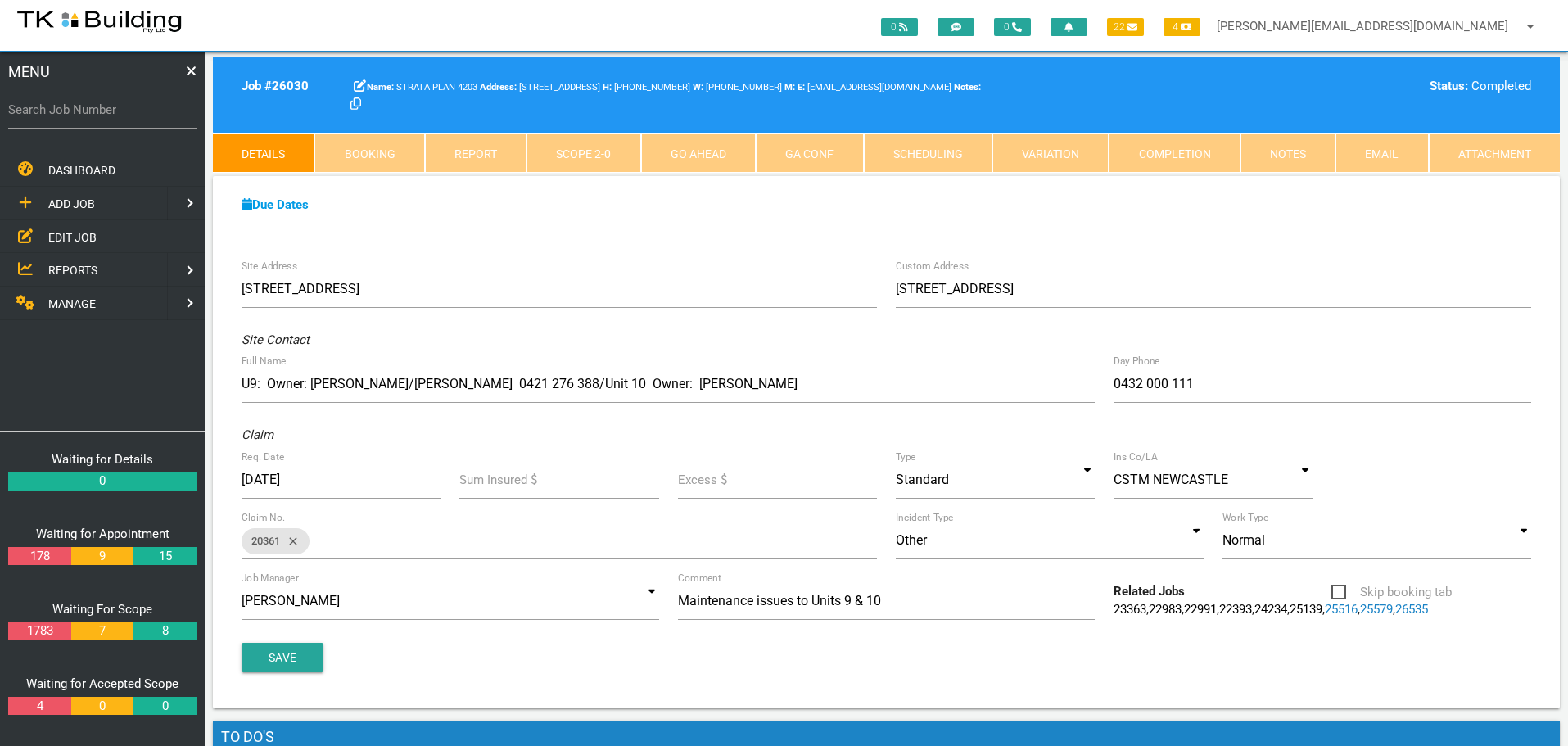
click at [70, 234] on span "EDIT JOB" at bounding box center [72, 236] width 48 height 13
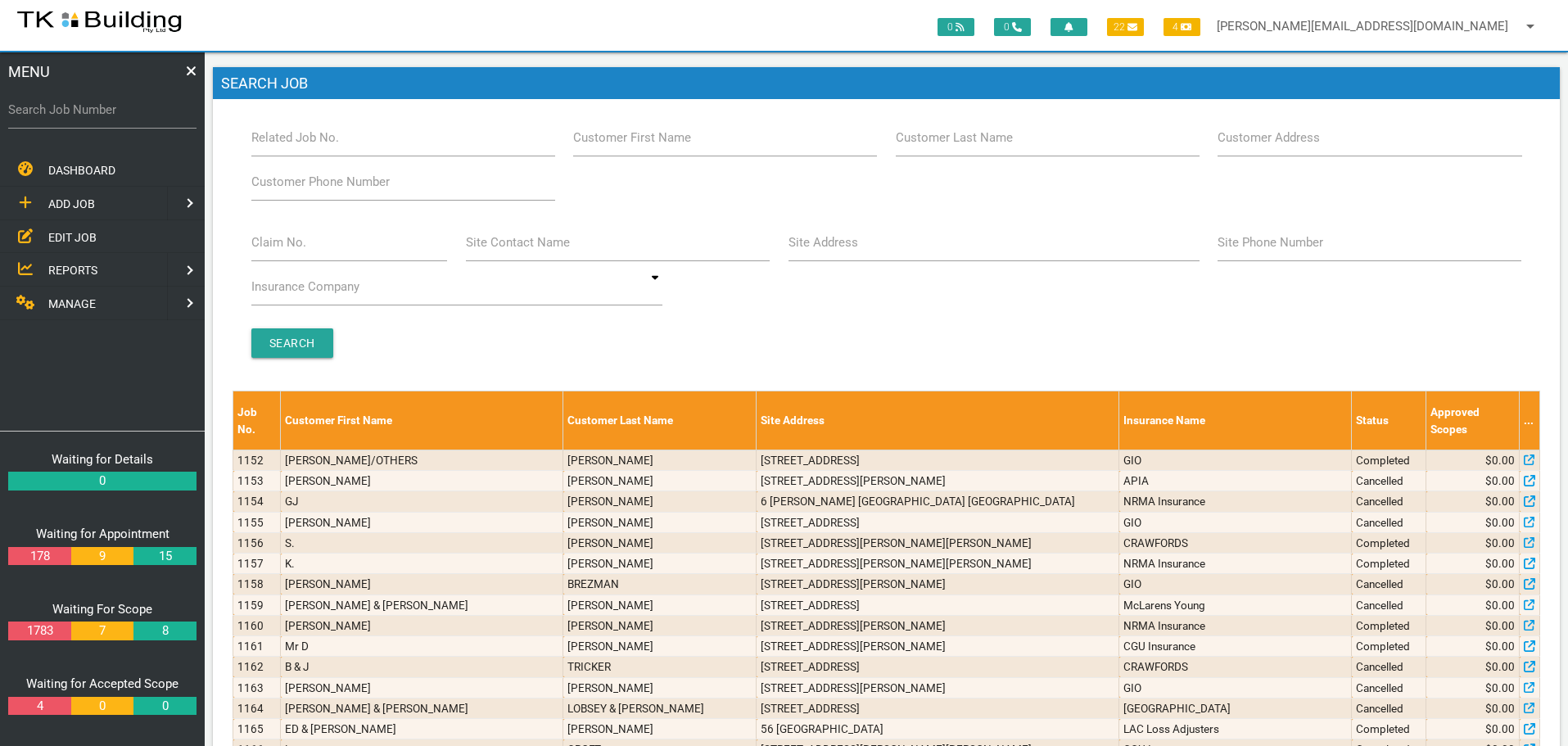
click at [996, 144] on label "Customer Last Name" at bounding box center [954, 138] width 117 height 19
click at [996, 144] on input "Customer Last Name" at bounding box center [1048, 138] width 304 height 38
type input "4203"
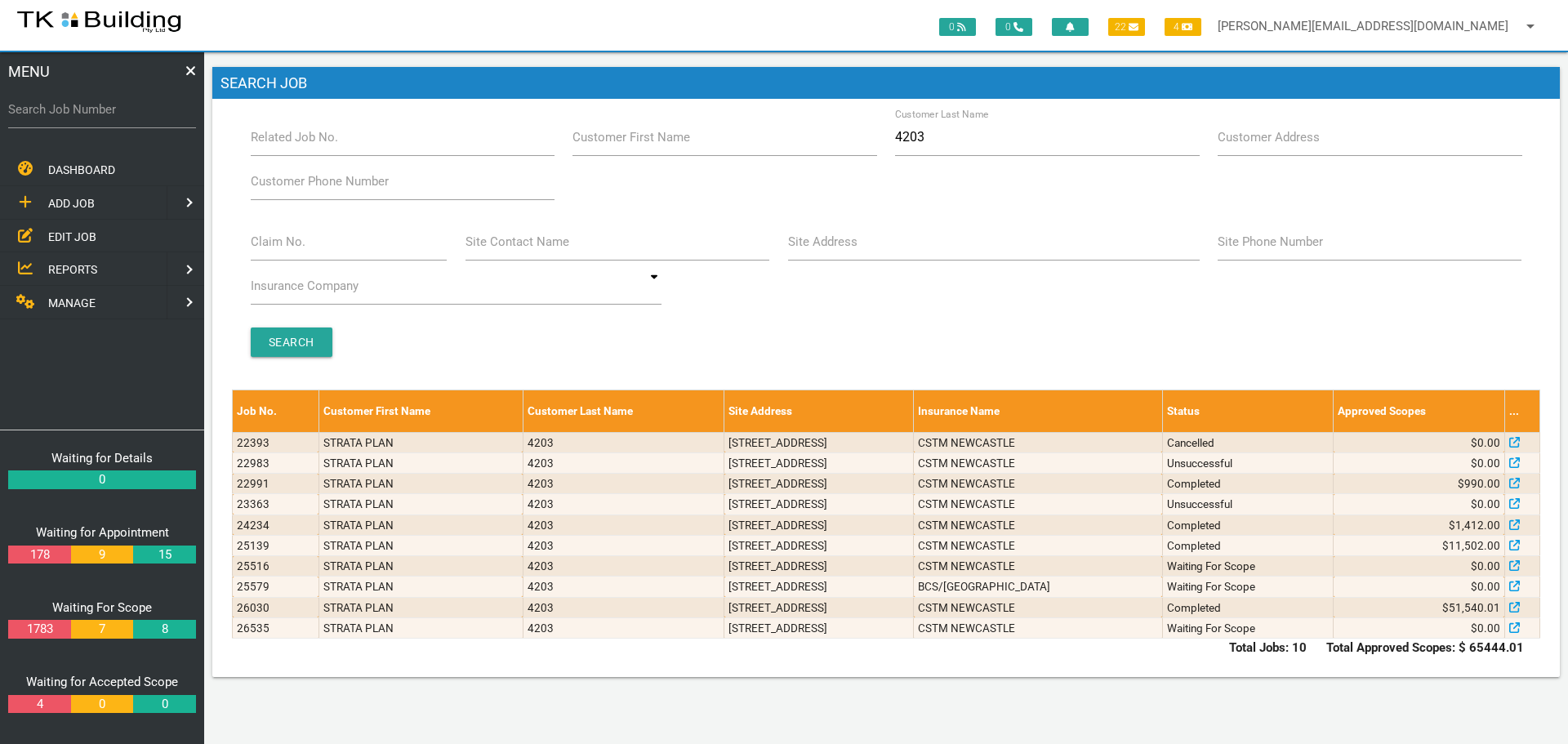
click at [74, 204] on span "ADD JOB" at bounding box center [71, 203] width 47 height 13
click at [78, 236] on span "EXISTING CUSTOMER" at bounding box center [103, 236] width 112 height 13
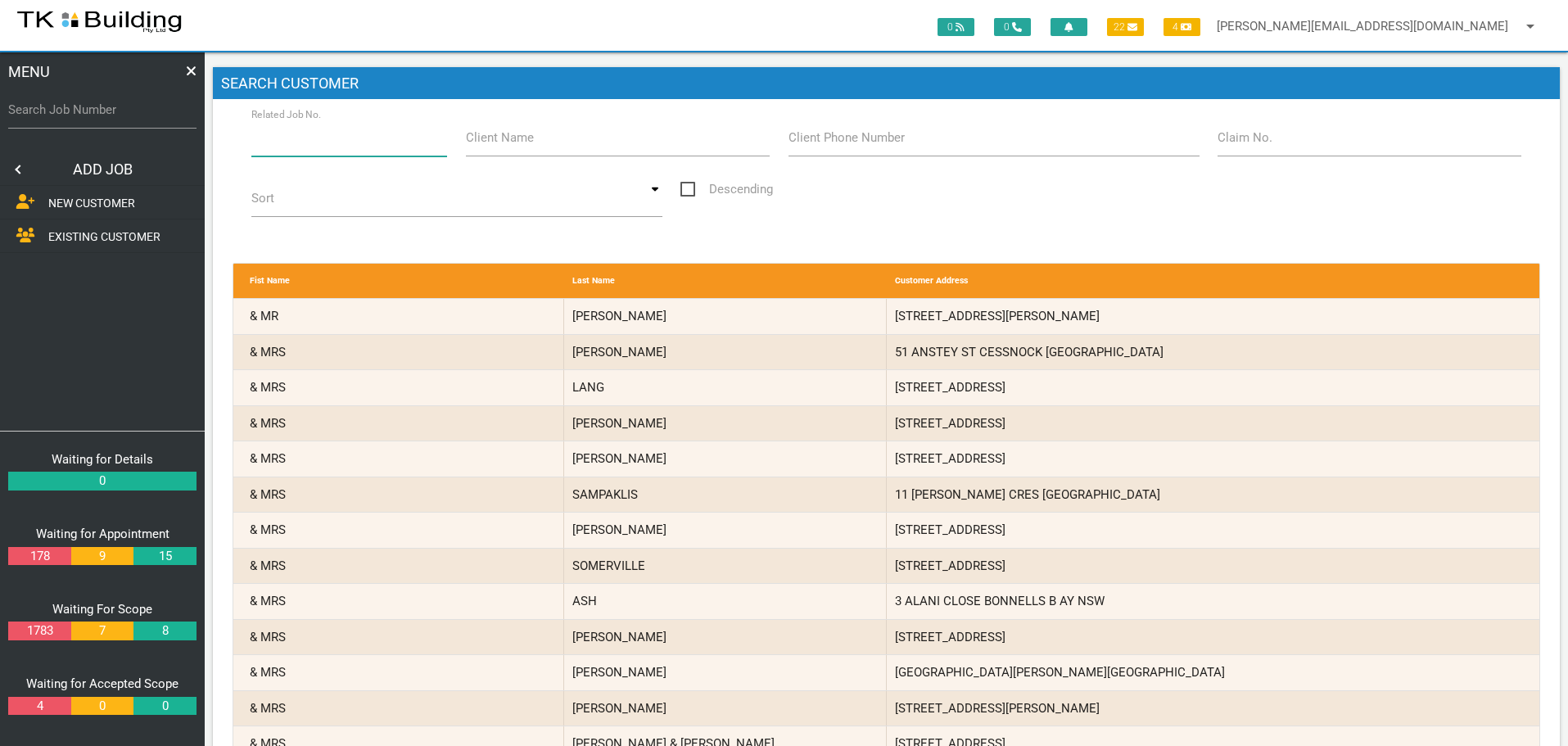
click at [347, 151] on input "Related Job No." at bounding box center [349, 138] width 196 height 38
type input "26535"
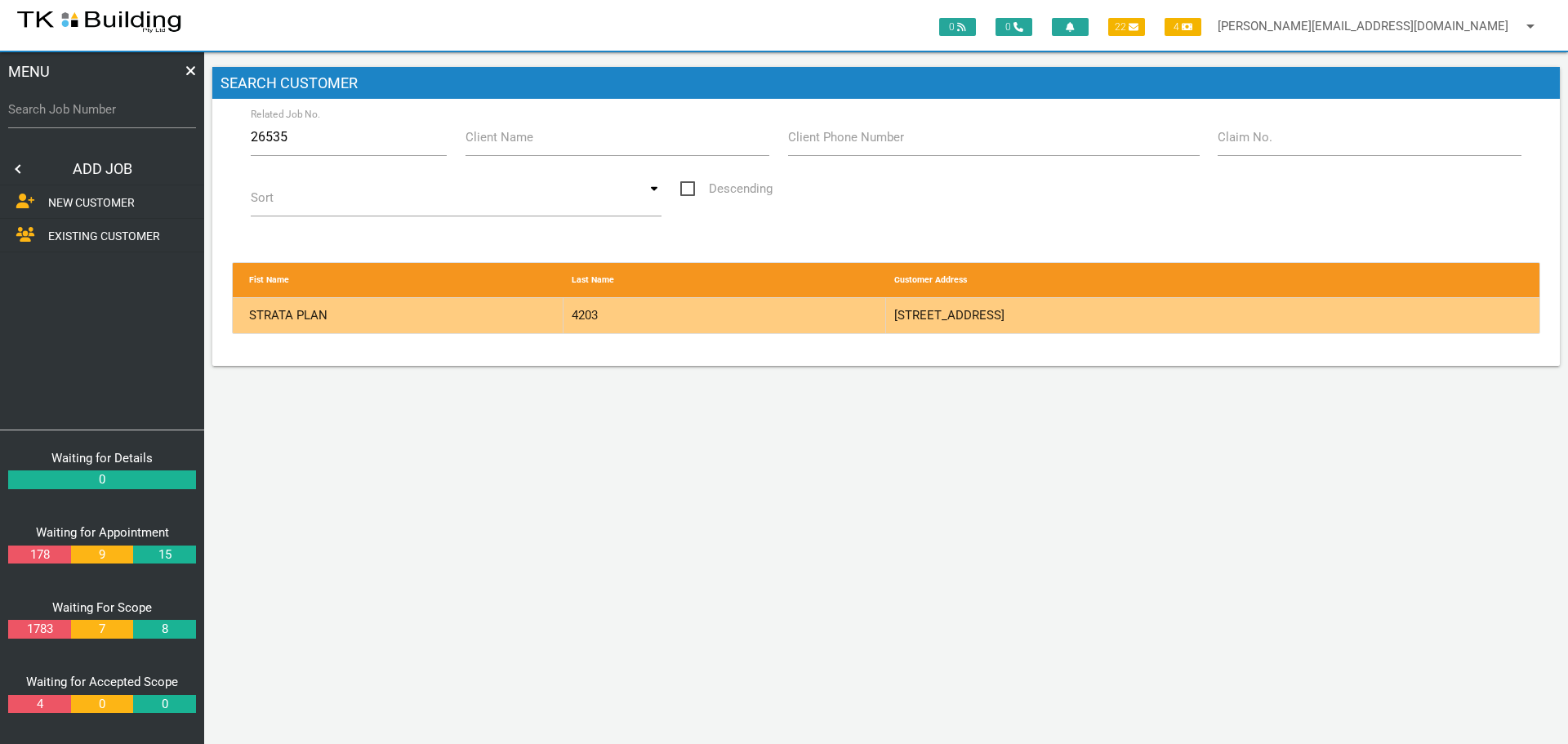
click at [828, 319] on div "4203" at bounding box center [725, 315] width 323 height 35
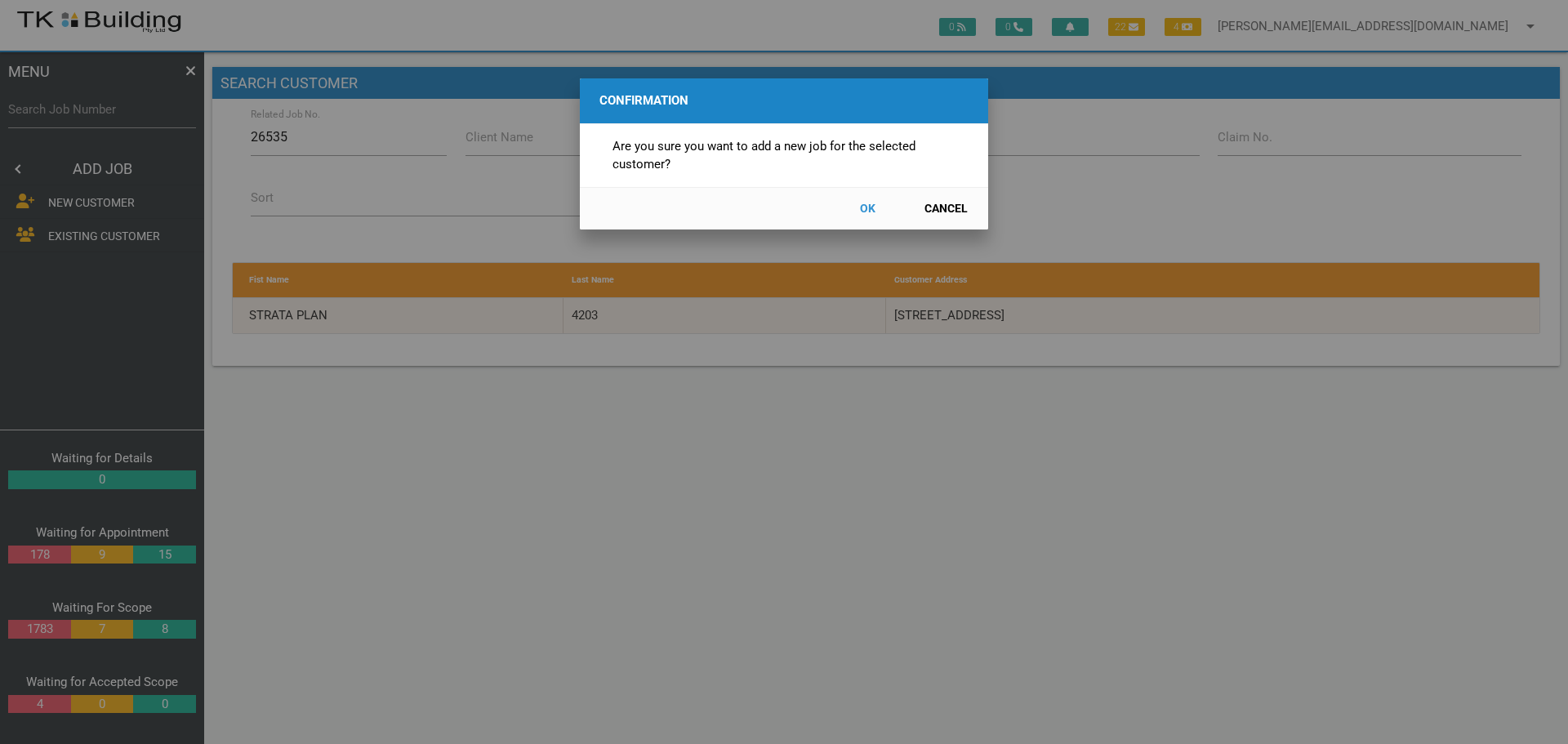
click at [870, 211] on button "OK" at bounding box center [867, 209] width 72 height 29
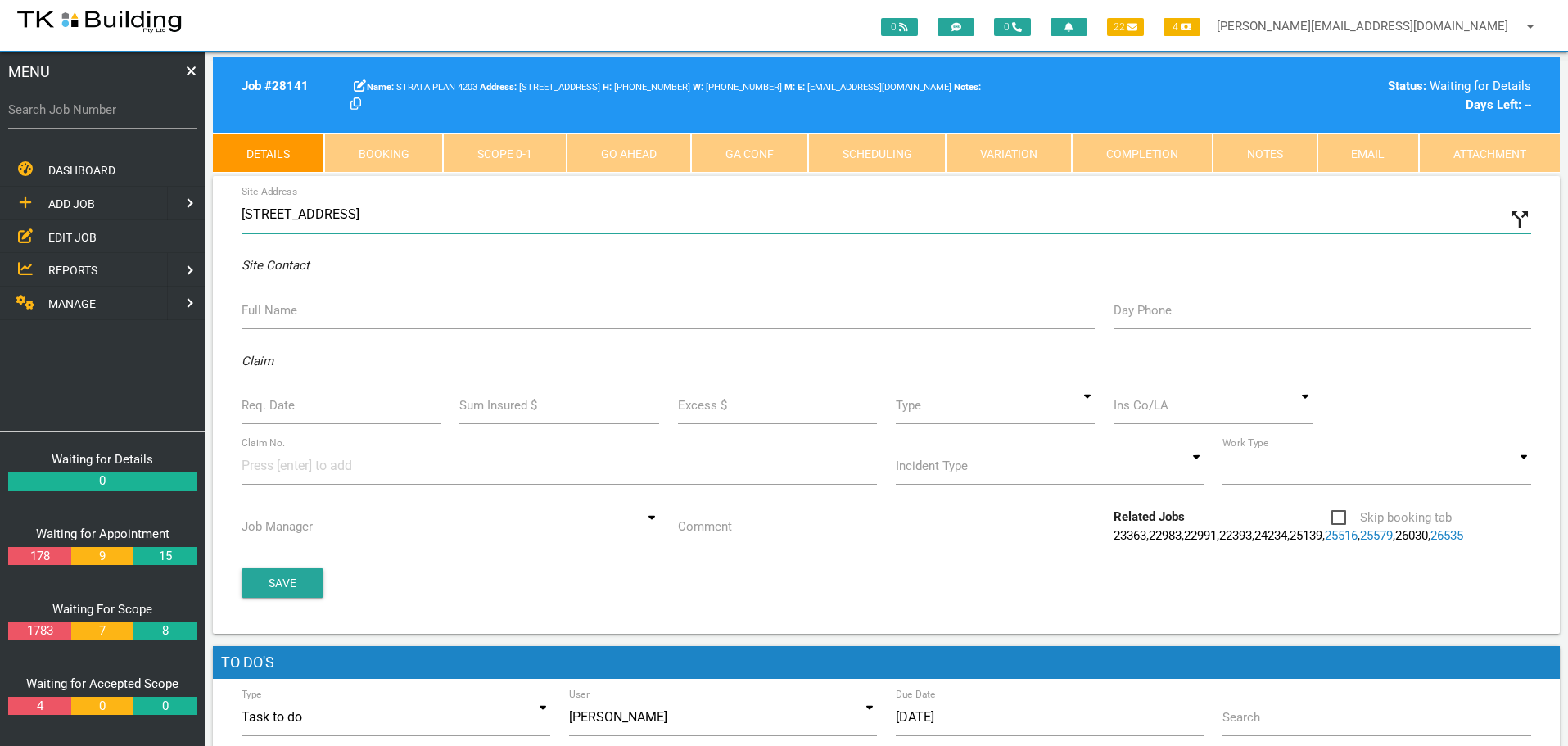
click at [241, 211] on input "65 Nesca Parade, The Hill NSW 2300, Australia" at bounding box center [886, 214] width 1290 height 38
type input "4/65 Nesca Parade, The Hill NSW 2300, Australia"
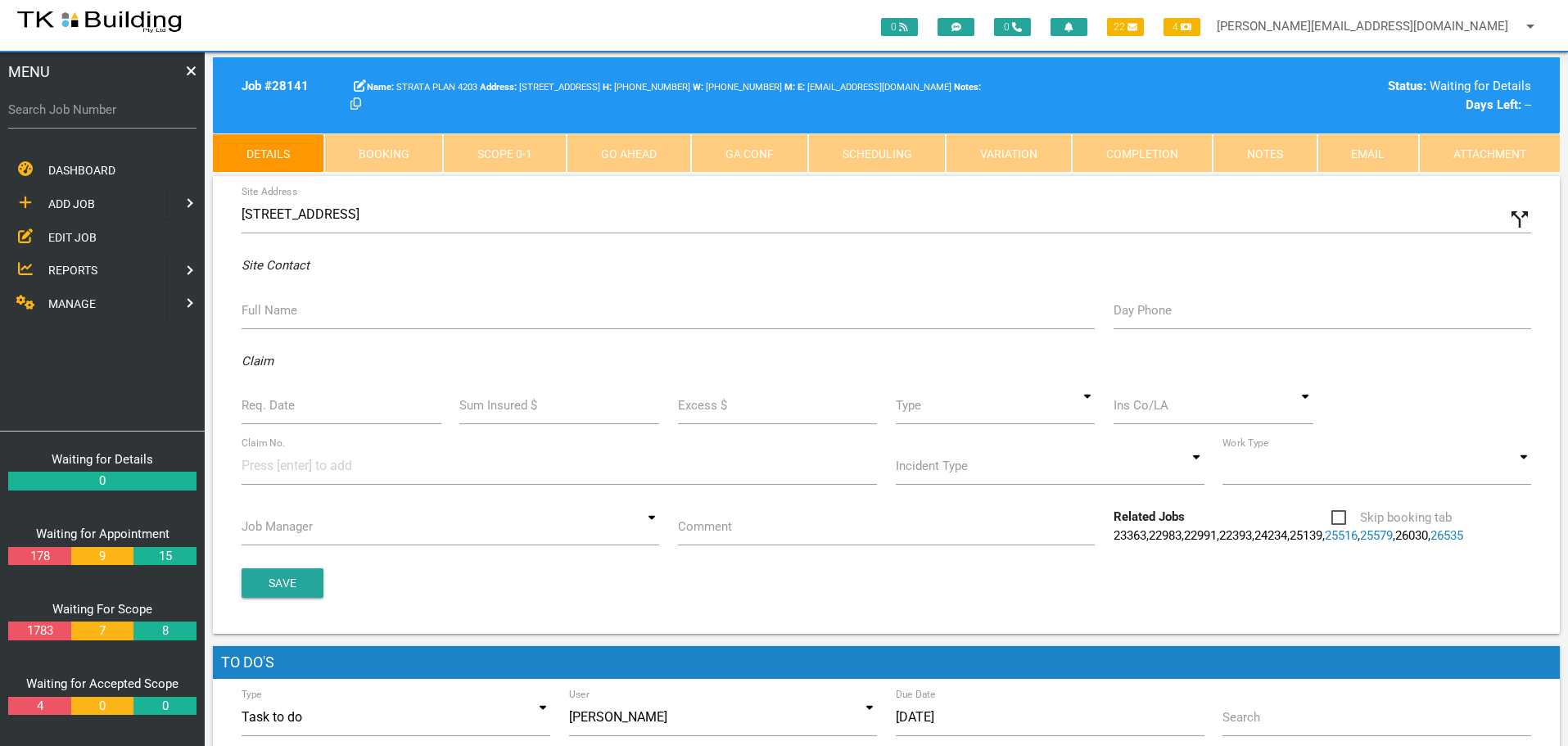
click at [276, 311] on label "Full Name" at bounding box center [269, 310] width 56 height 19
click at [276, 311] on input "Full Name" at bounding box center [668, 310] width 853 height 38
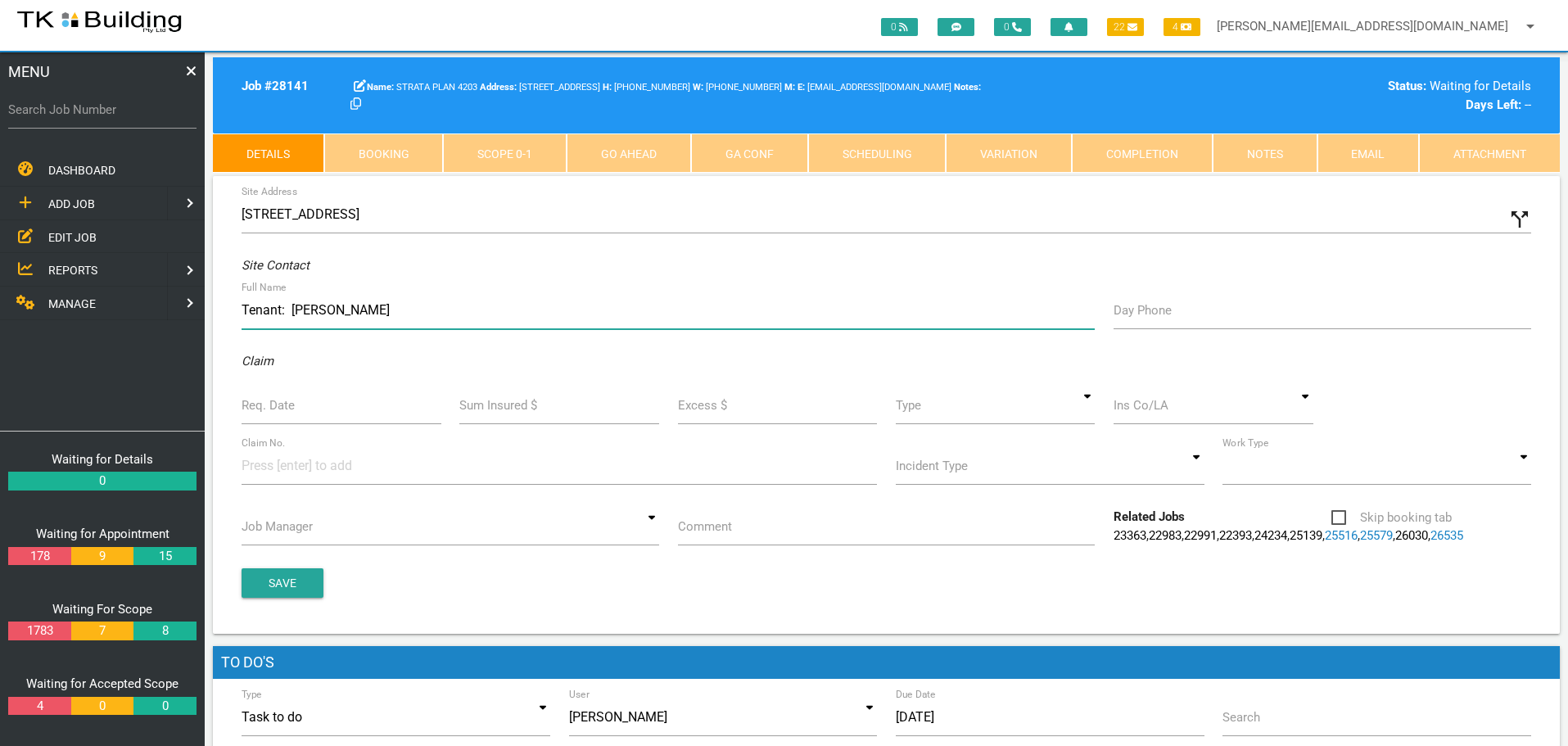
type input "Tenant: David Wildey"
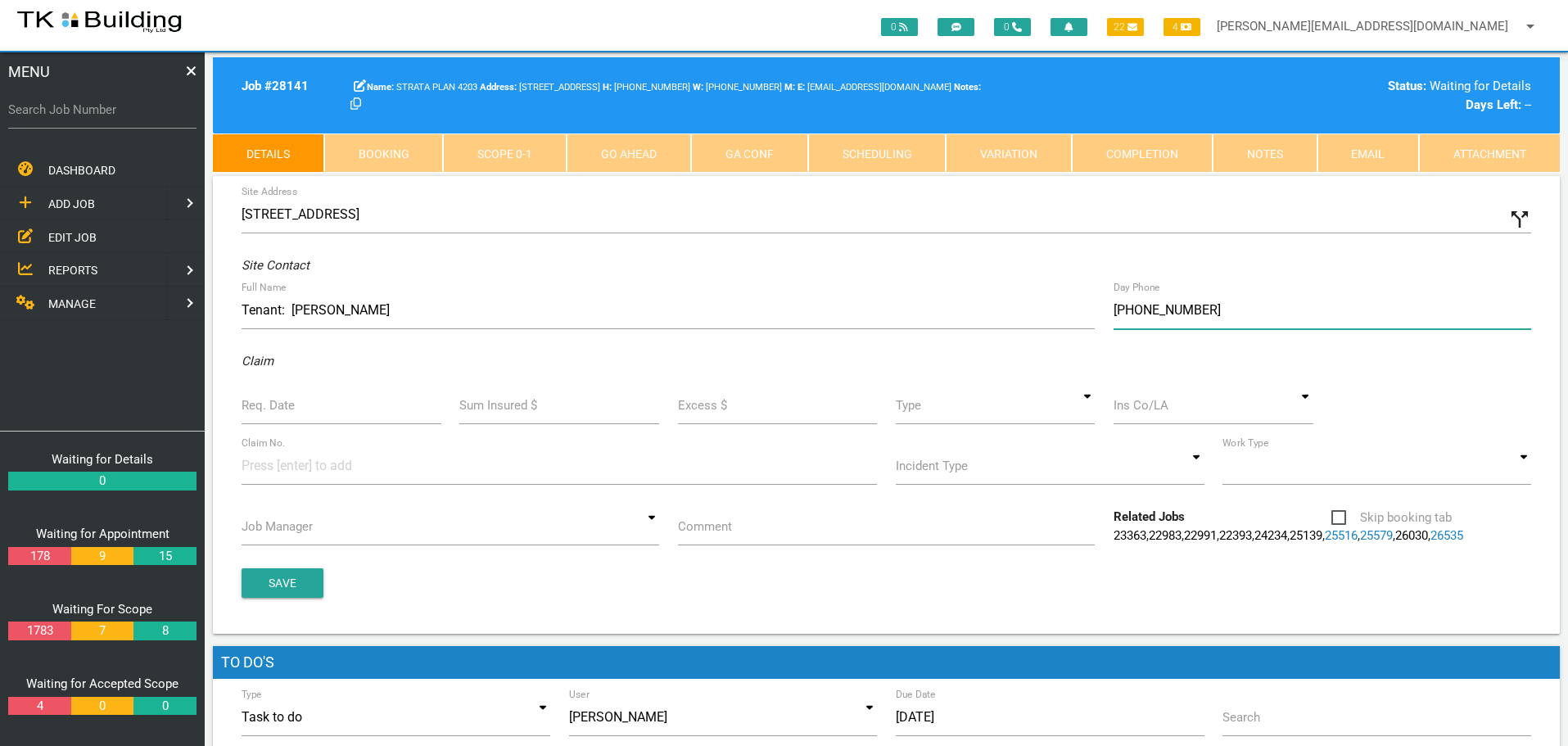
type input "(04) 3479 6314"
click at [288, 402] on label "Req. Date" at bounding box center [267, 406] width 53 height 19
click at [288, 402] on input "Req. Date" at bounding box center [341, 406] width 199 height 38
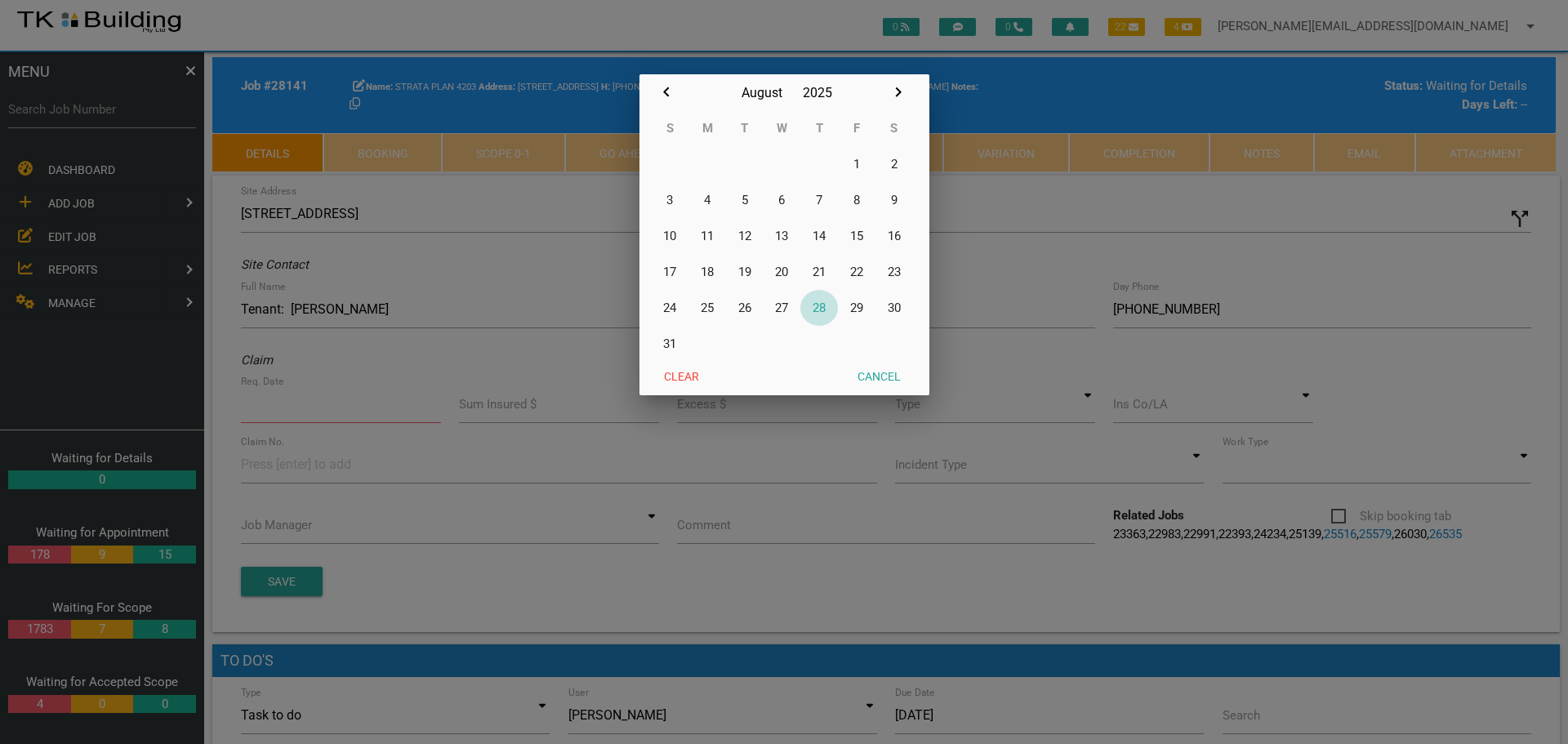
click at [825, 306] on button "28" at bounding box center [819, 308] width 38 height 36
type input "[DATE]"
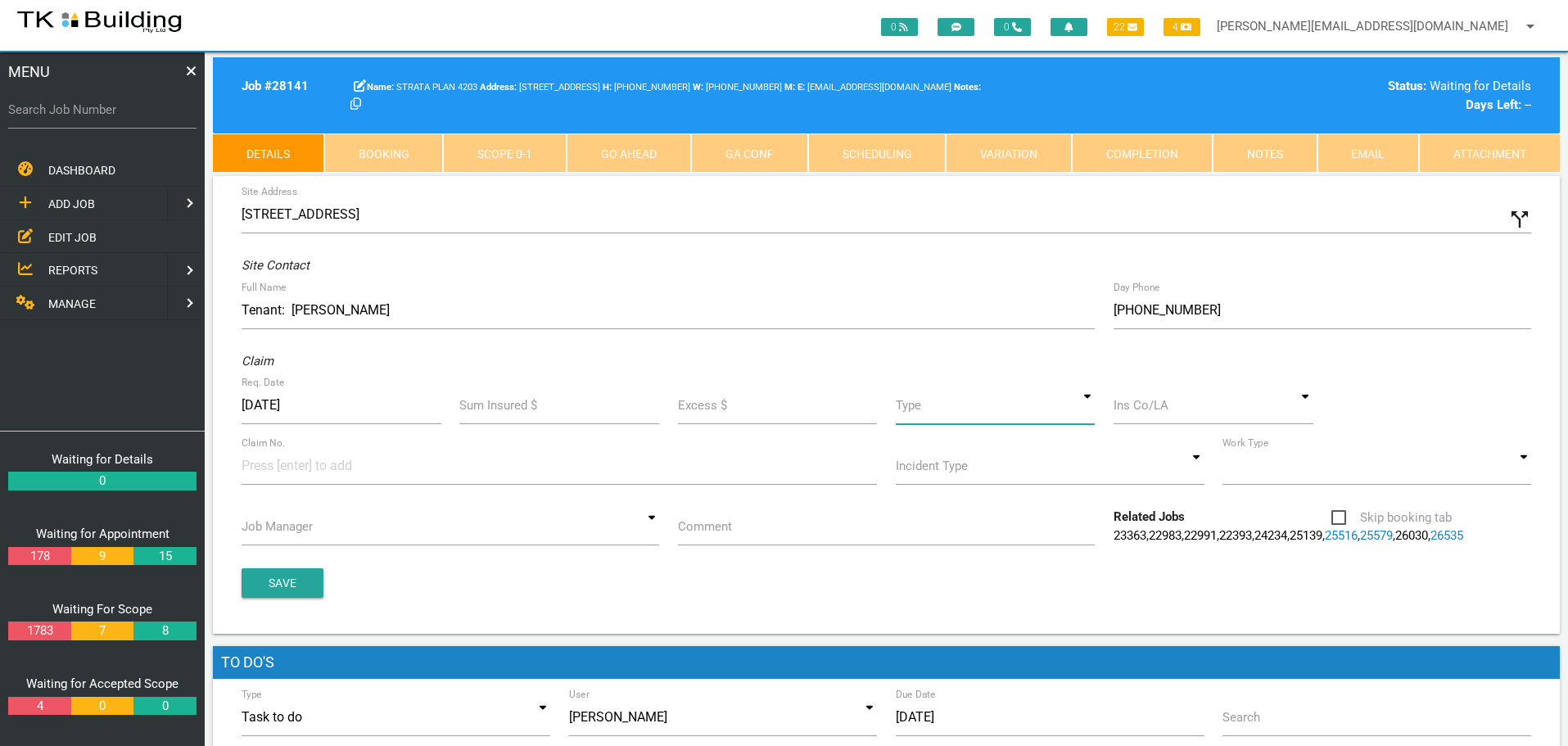
click at [1086, 409] on input at bounding box center [996, 406] width 199 height 38
click at [1030, 484] on span "Standard" at bounding box center [996, 481] width 199 height 41
type input "Standard"
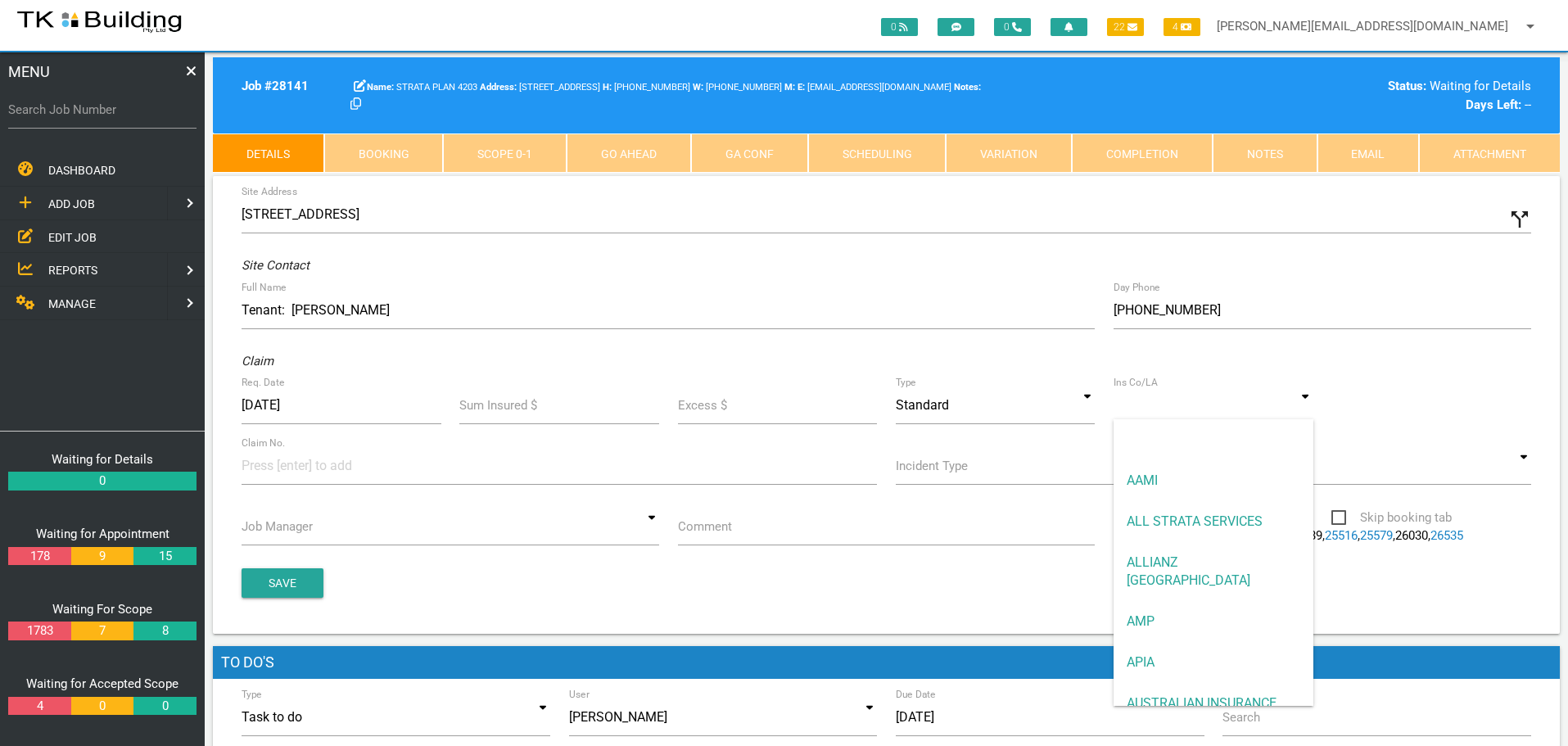
click at [1126, 412] on input at bounding box center [1213, 406] width 199 height 38
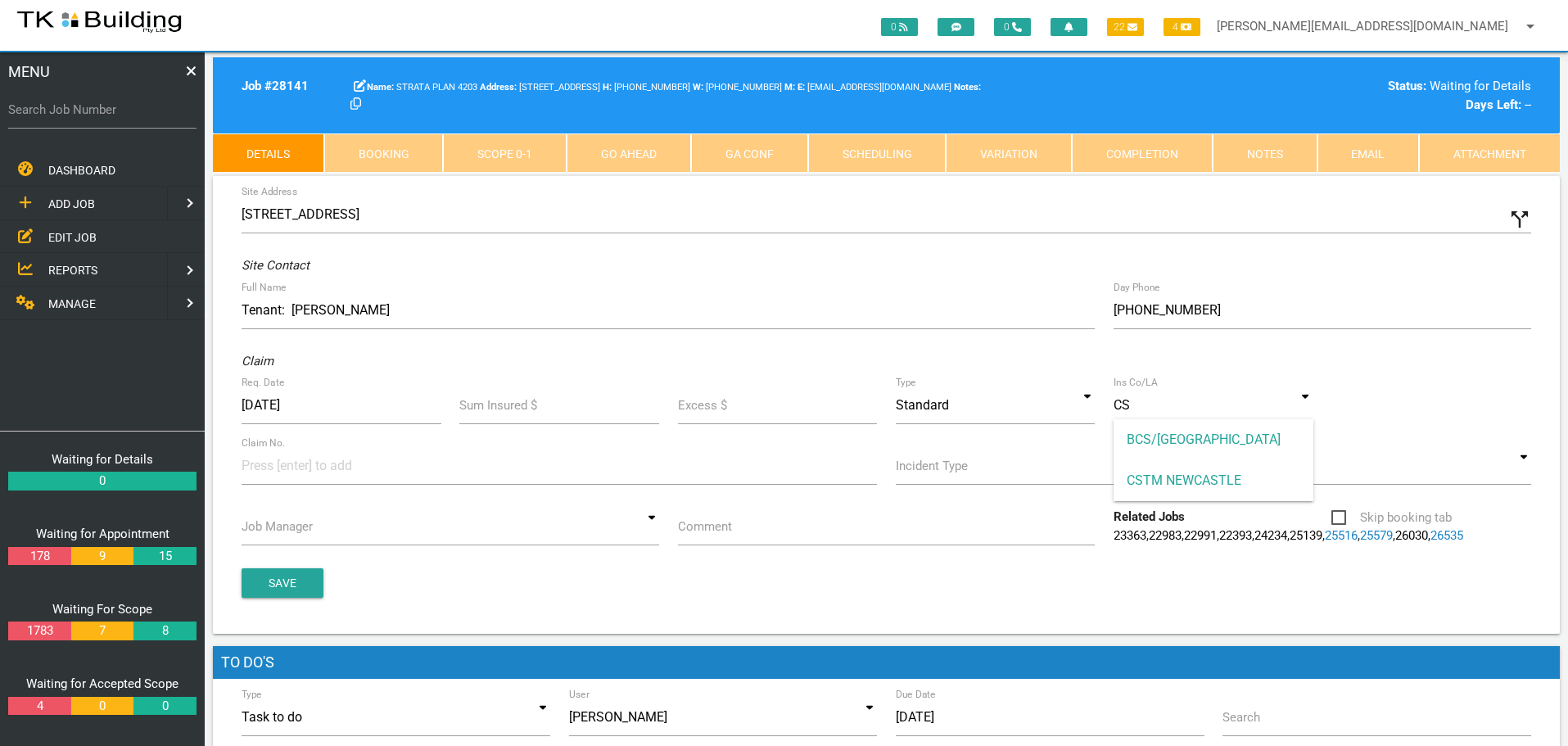
drag, startPoint x: 1167, startPoint y: 478, endPoint x: 756, endPoint y: 494, distance: 411.3
click at [1159, 479] on span "CSTM NEWCASTLE" at bounding box center [1213, 481] width 199 height 41
type input "CSTM NEWCASTLE"
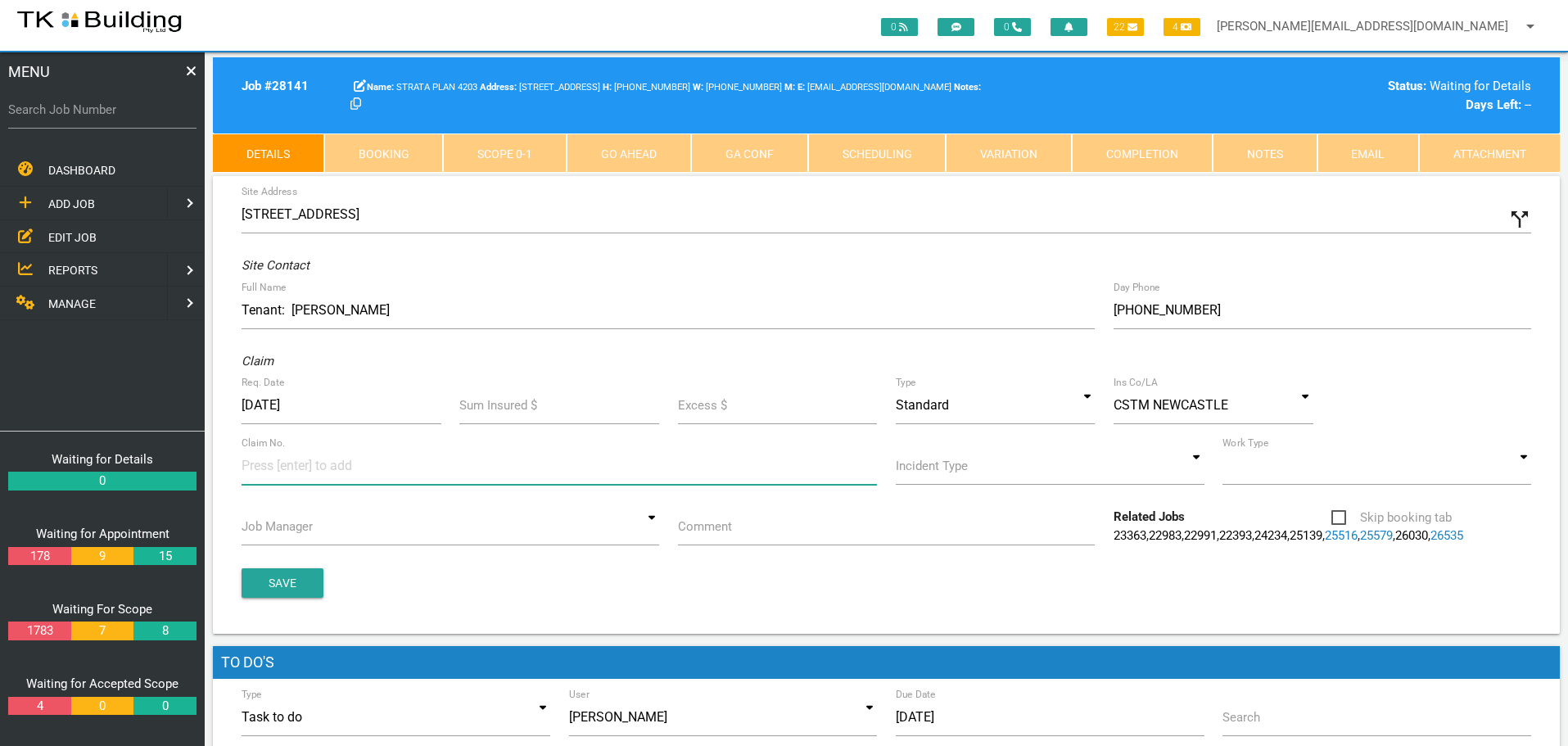
click at [250, 473] on input at bounding box center [302, 466] width 123 height 37
type input "36149"
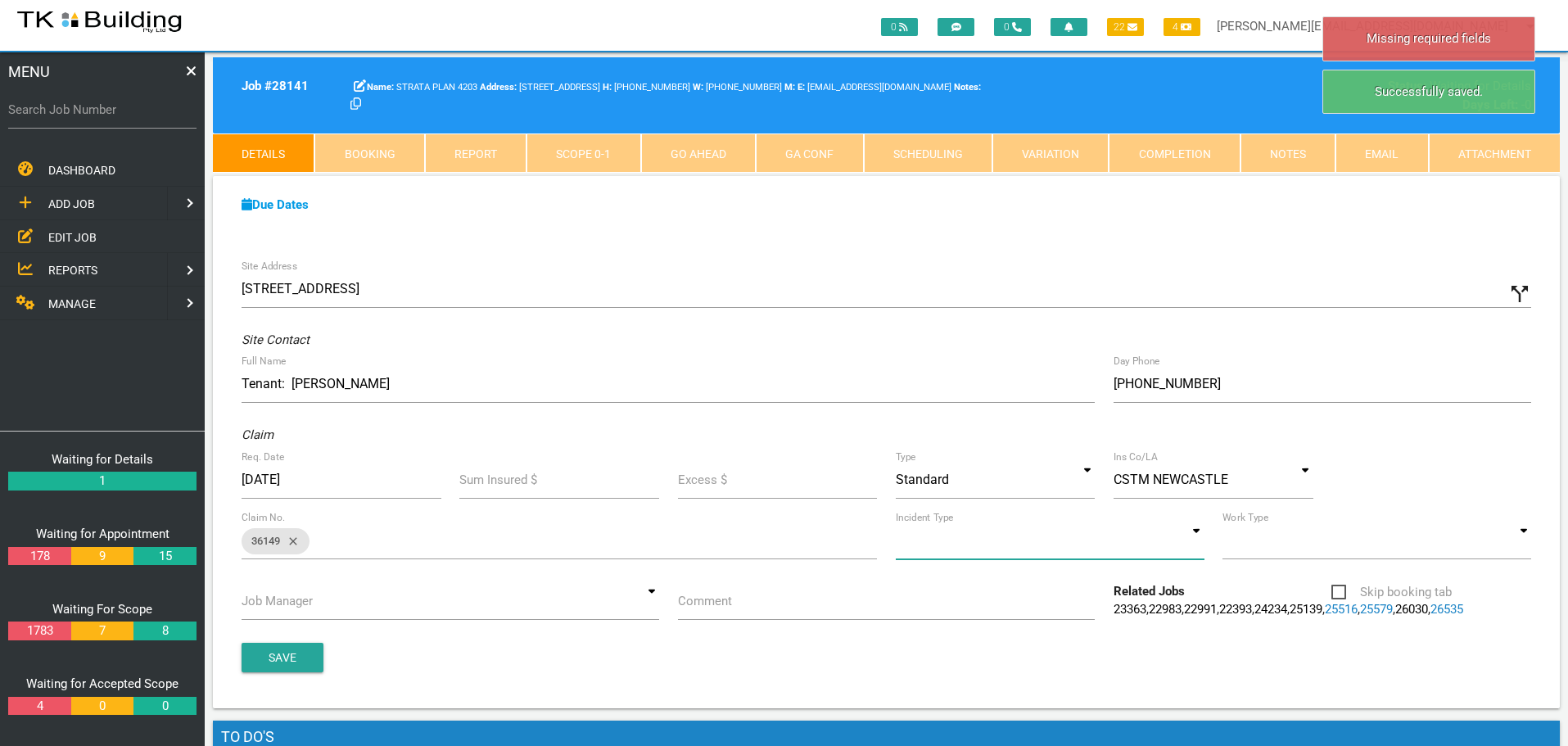
click at [1195, 545] on input at bounding box center [1051, 541] width 309 height 38
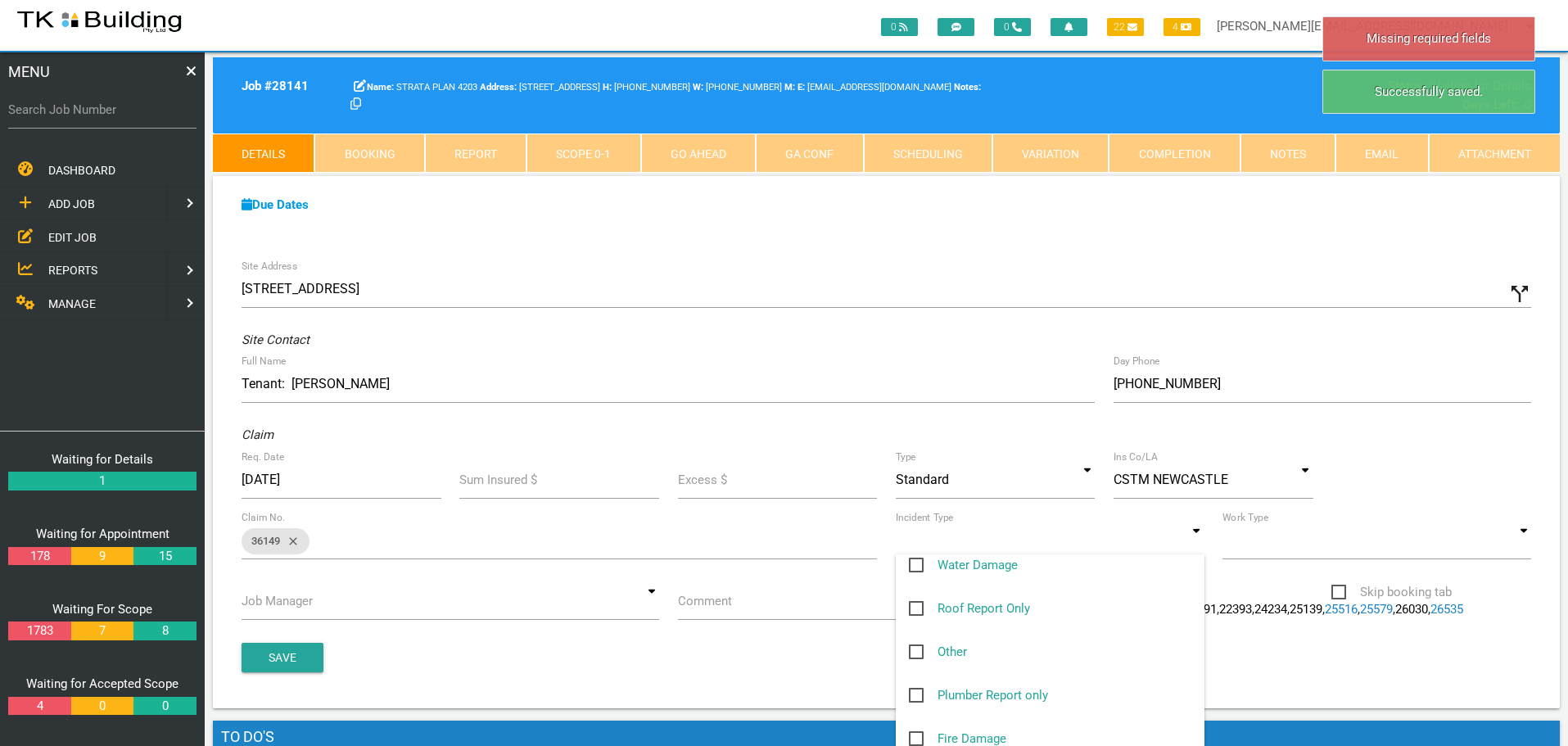
scroll to position [245, 0]
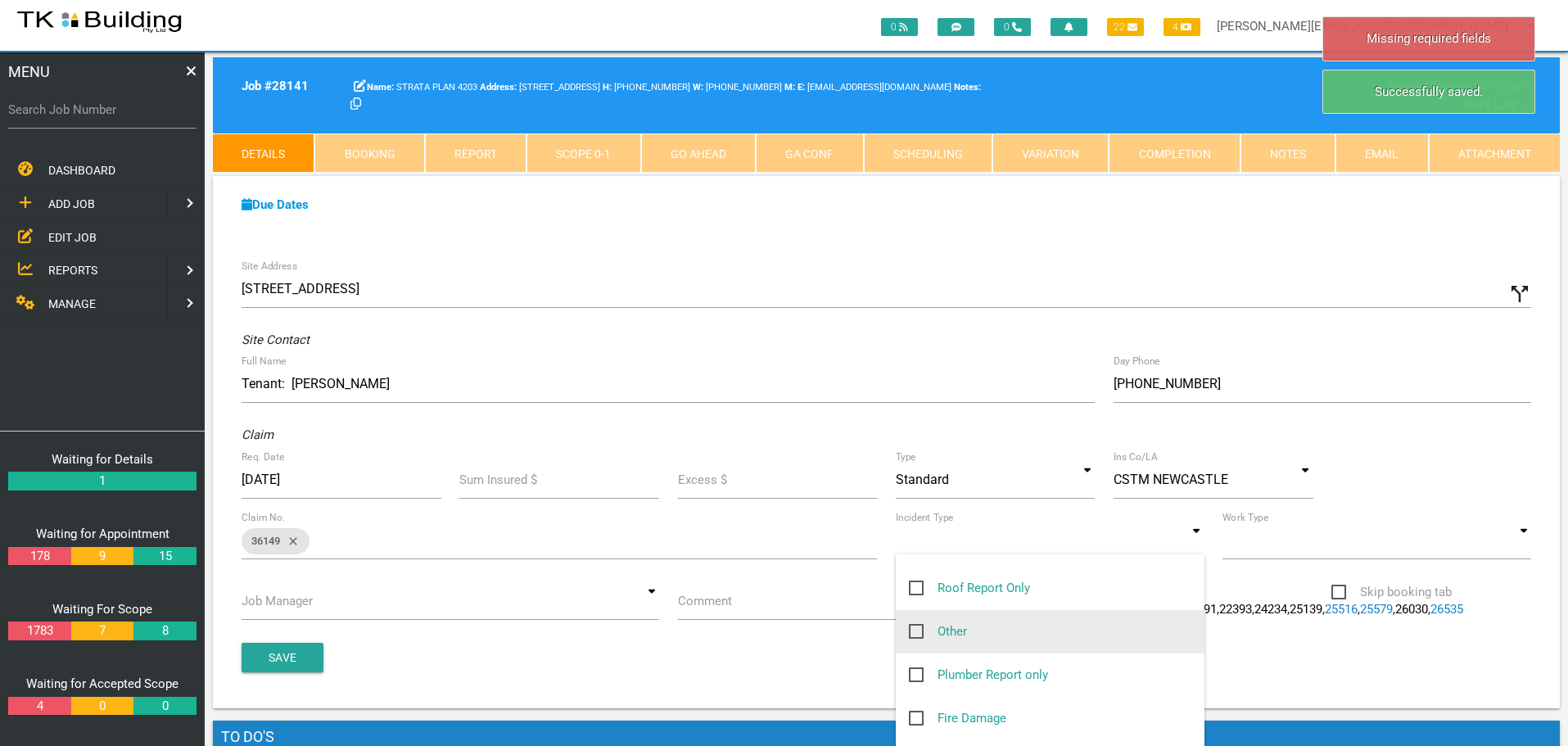
click at [912, 629] on span "Other" at bounding box center [938, 632] width 58 height 21
click at [912, 629] on input "Other" at bounding box center [914, 627] width 11 height 11
checkbox input "true"
type input "Other"
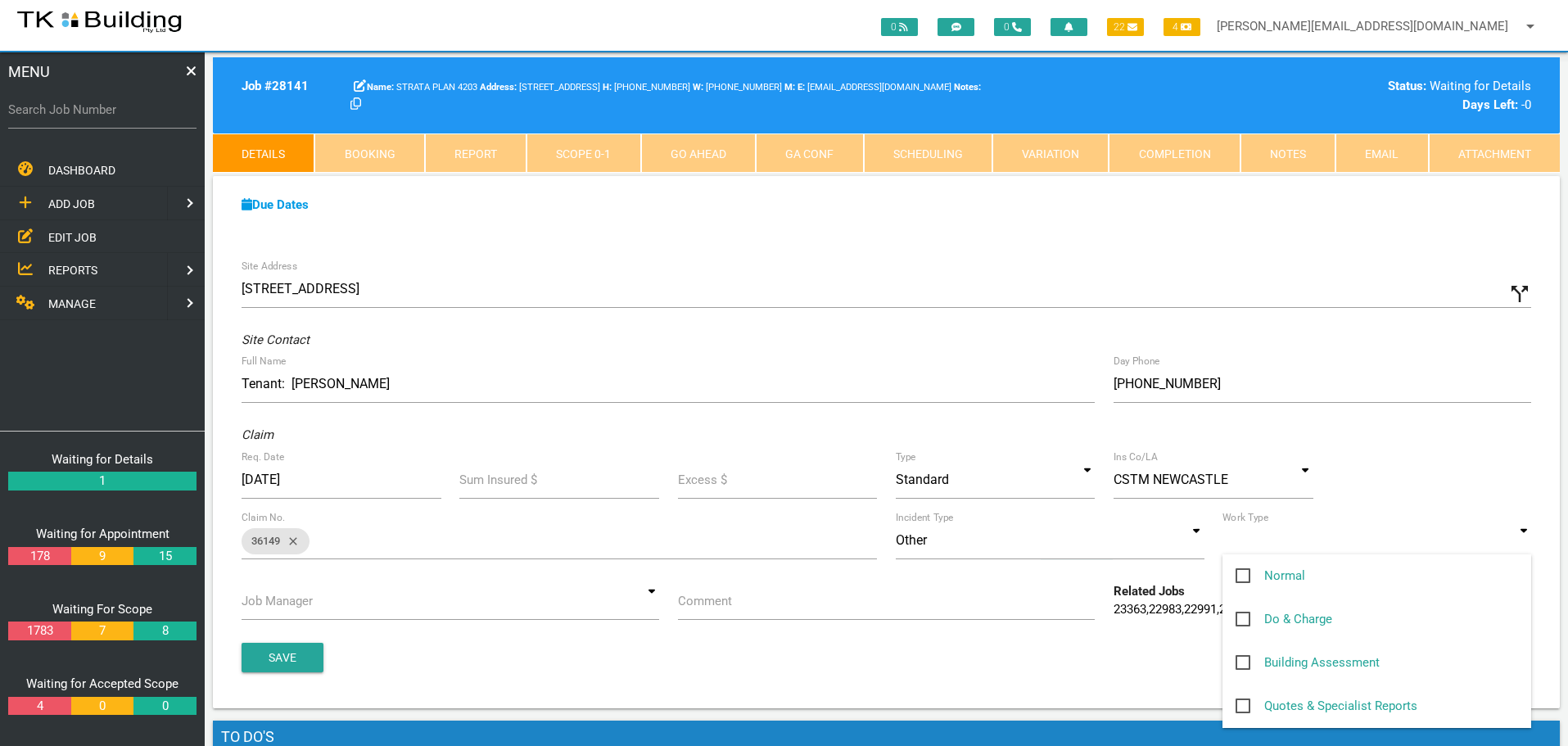
click at [1524, 547] on input at bounding box center [1378, 541] width 309 height 38
click at [1246, 576] on span "Normal" at bounding box center [1271, 576] width 70 height 21
click at [1246, 576] on input "Normal" at bounding box center [1241, 571] width 11 height 11
checkbox input "true"
type input "Normal"
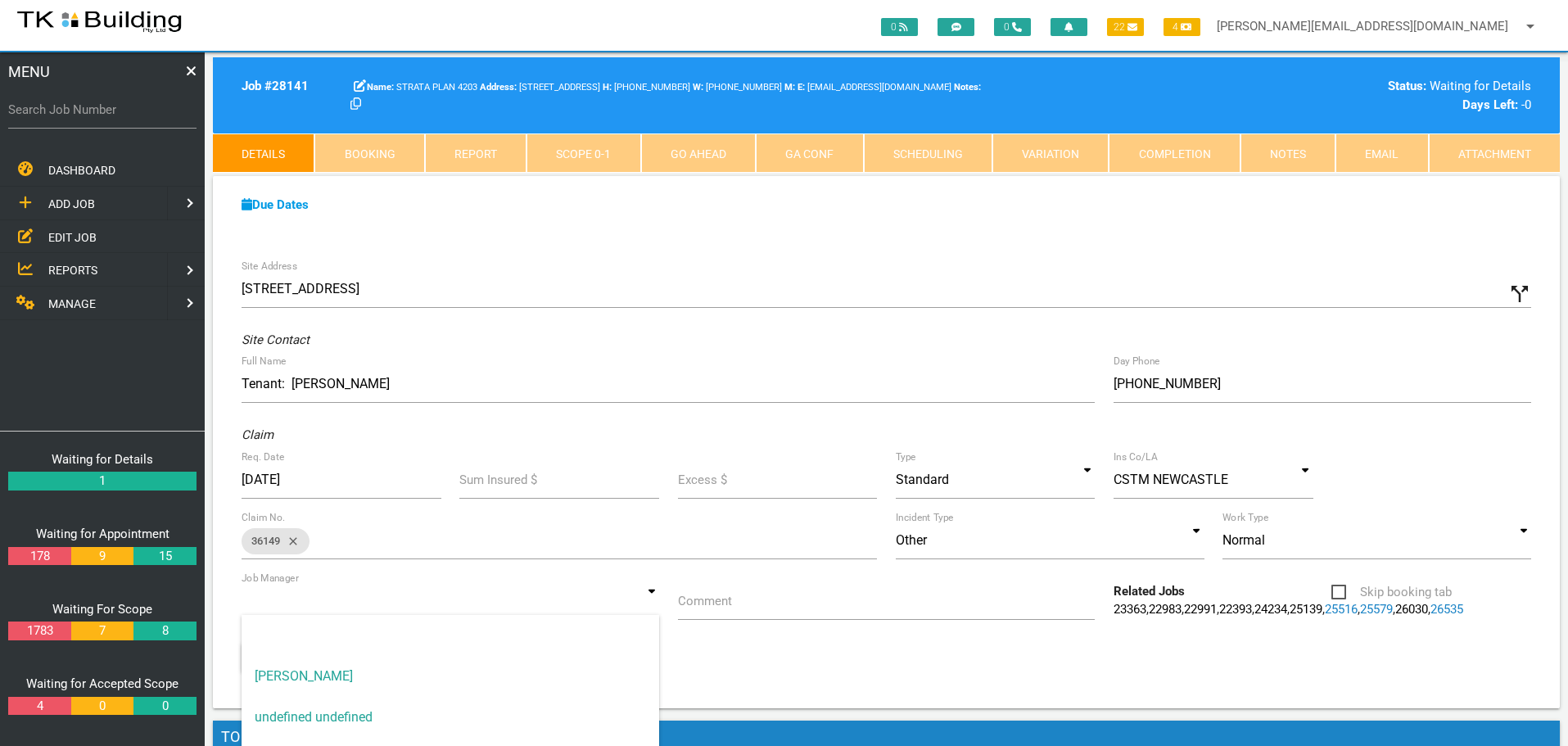
click at [649, 606] on input at bounding box center [450, 601] width 418 height 38
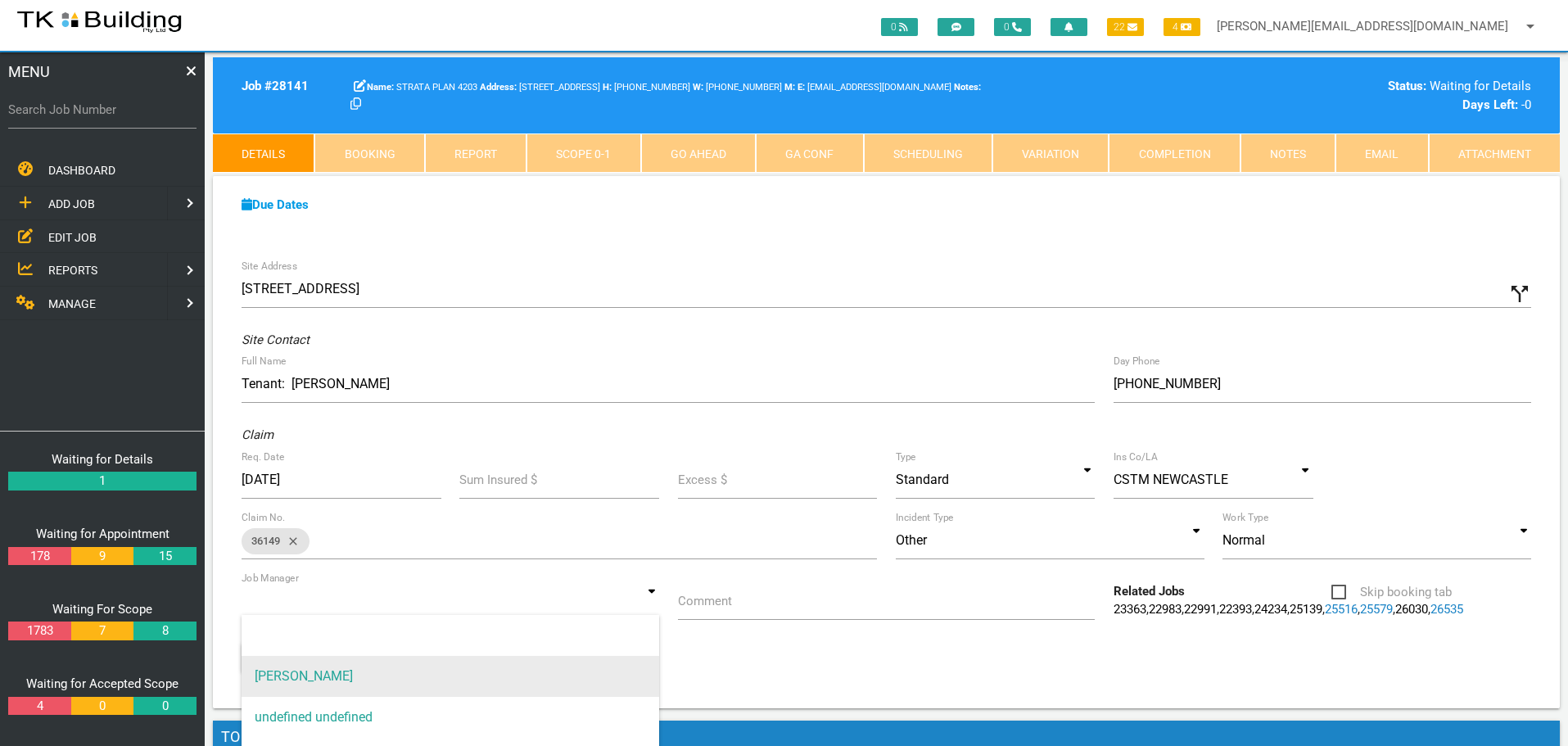
click at [615, 680] on span "[PERSON_NAME]" at bounding box center [450, 676] width 418 height 41
type input "[PERSON_NAME]"
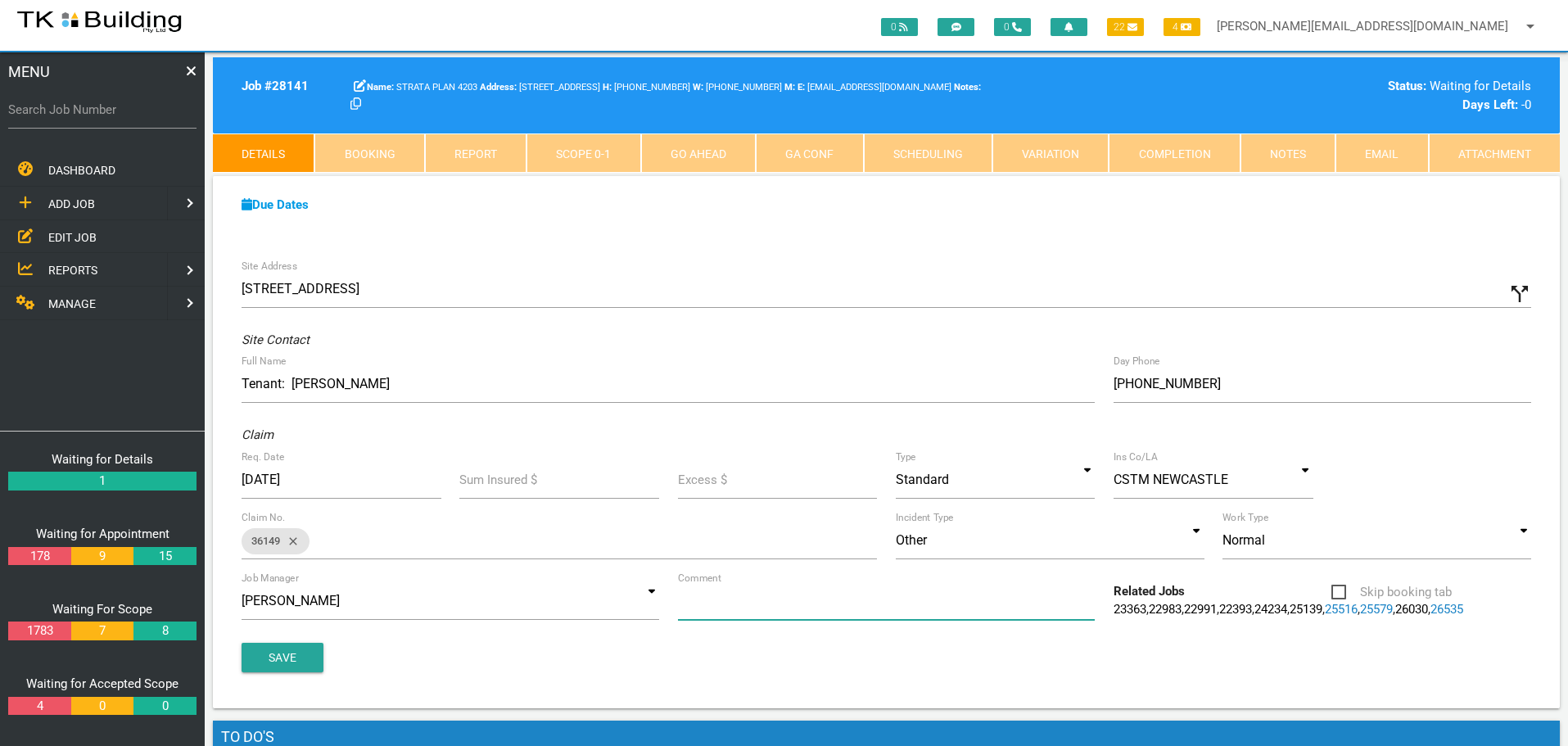
click at [751, 612] on input "Comment" at bounding box center [886, 601] width 418 height 38
type input "Quote on U4 leak issue"
click at [267, 652] on div "Site Address 4/65 Nesca Parade, The Hill NSW 2300, Australia call_split Custom …" at bounding box center [886, 479] width 1347 height 458
click at [266, 661] on button "Save" at bounding box center [282, 658] width 82 height 30
click at [78, 236] on span "EDIT JOB" at bounding box center [72, 236] width 48 height 13
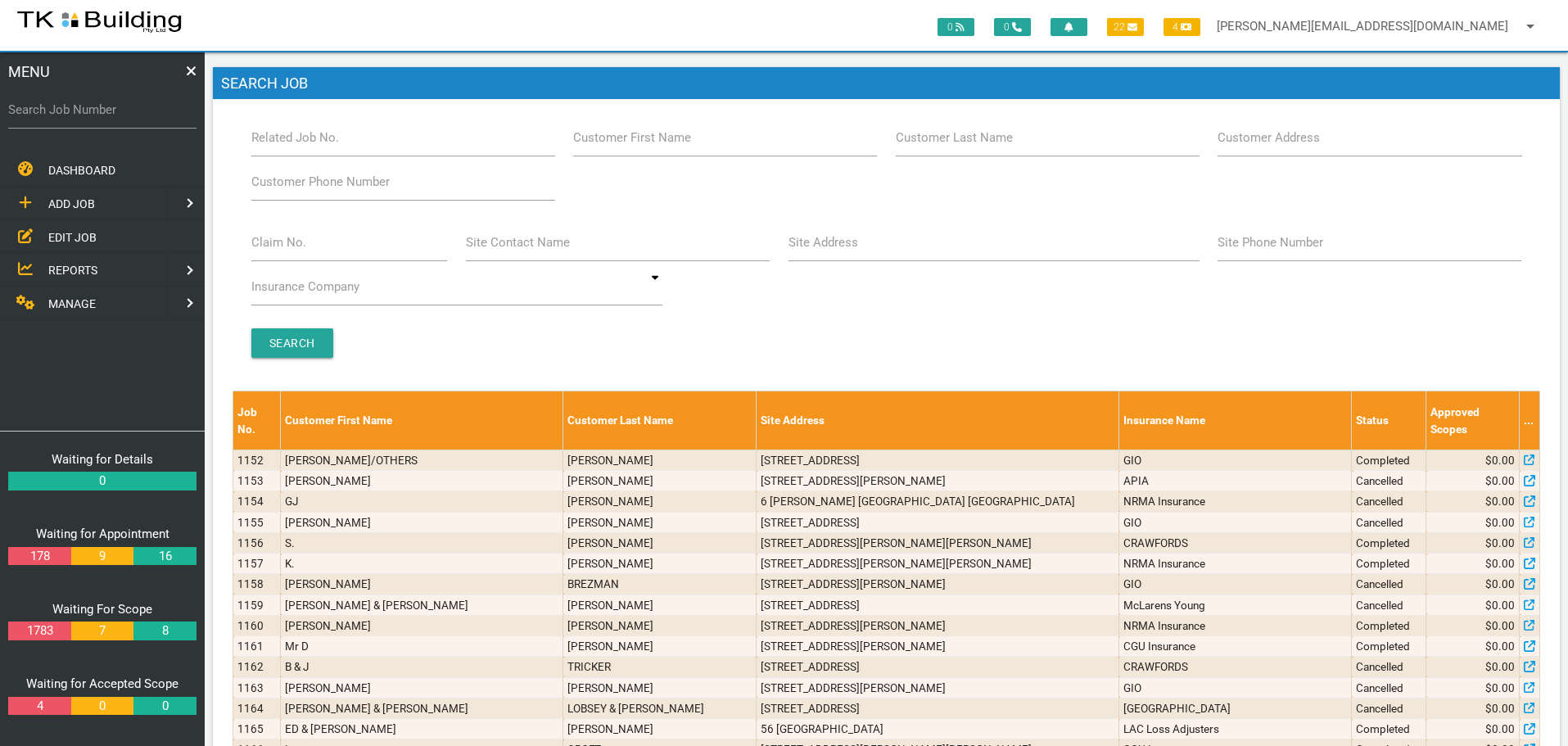
click at [844, 250] on label "Site Address" at bounding box center [823, 242] width 70 height 19
click at [844, 250] on input "Site Address" at bounding box center [994, 242] width 411 height 38
type input "6 Charles"
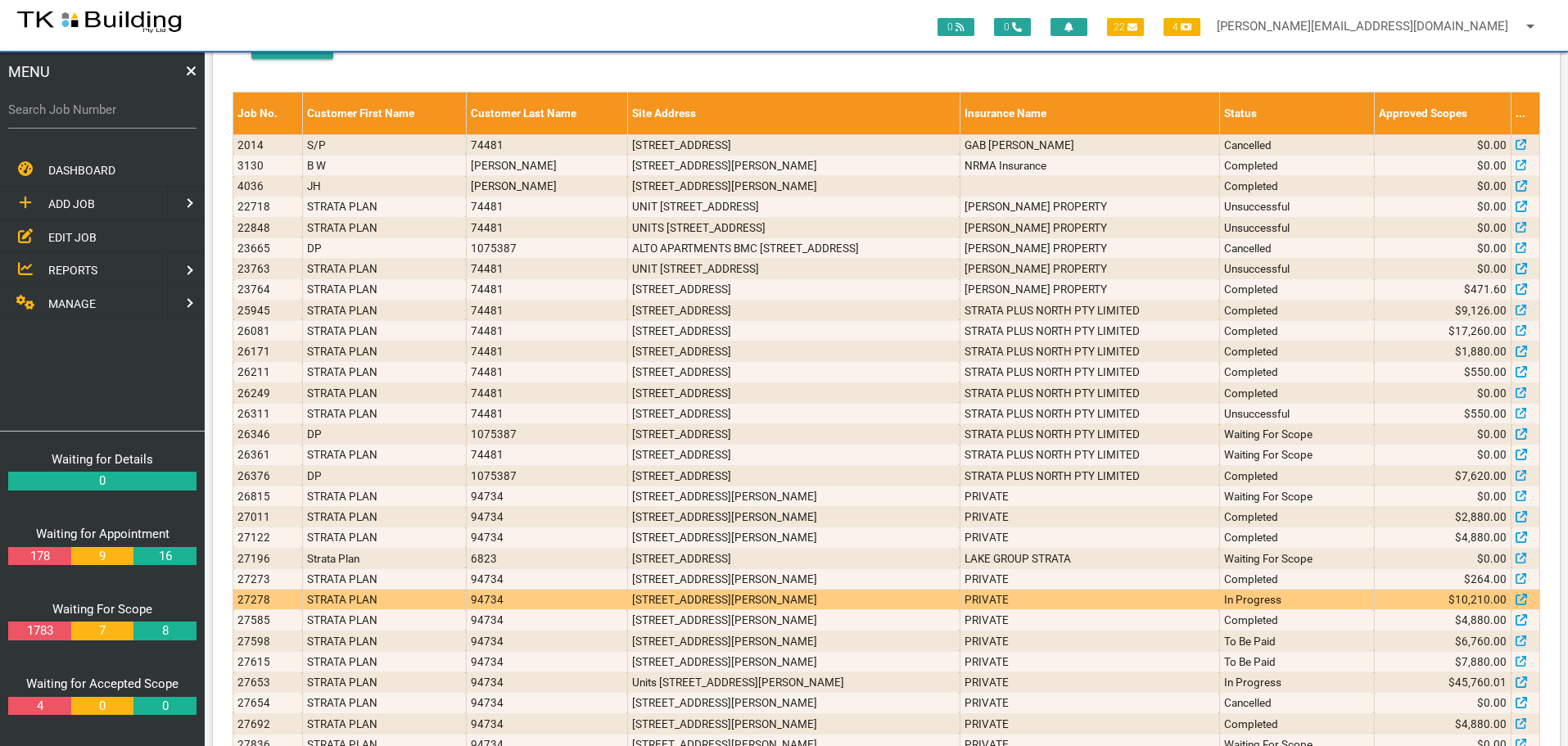
scroll to position [328, 0]
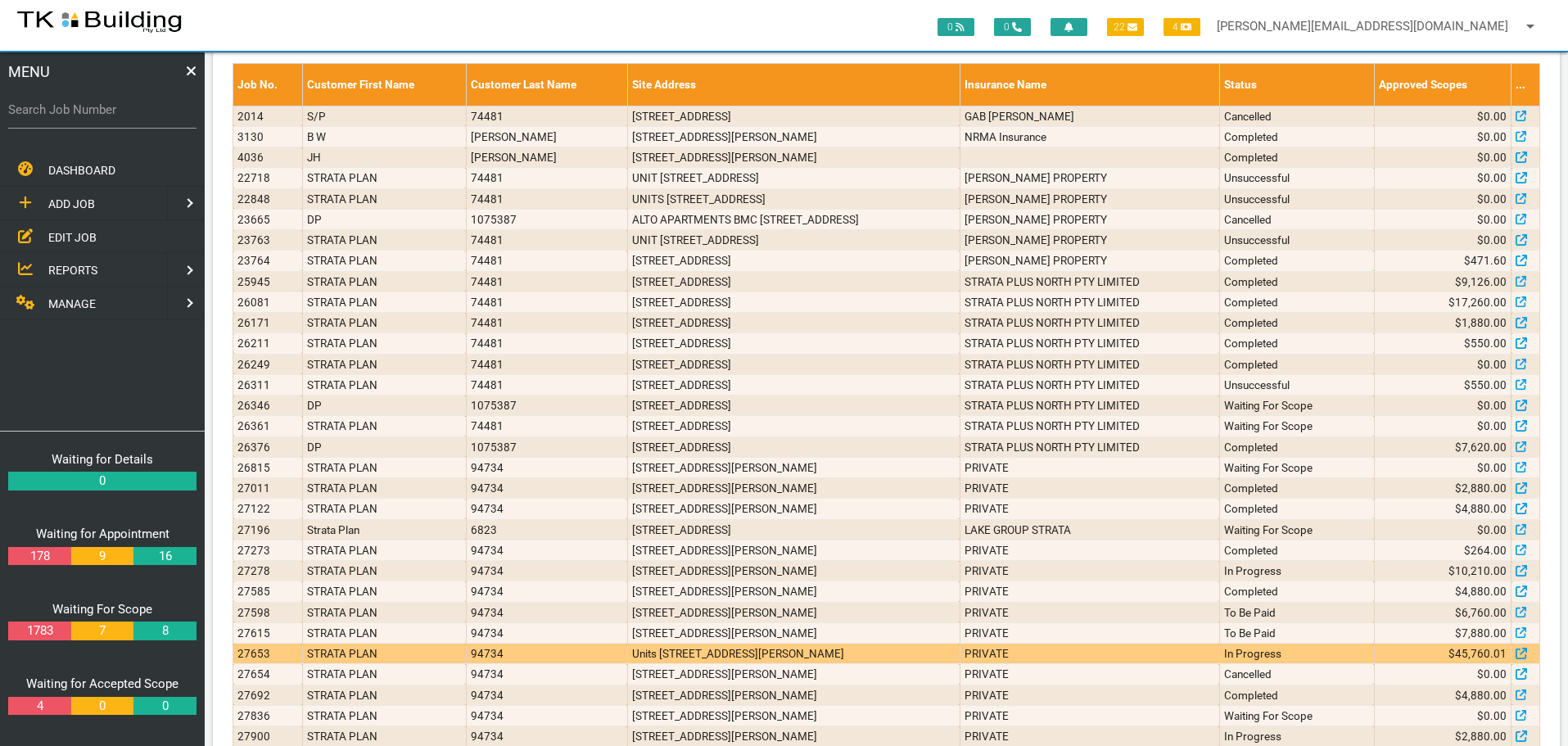
click at [1208, 652] on td "PRIVATE" at bounding box center [1090, 654] width 259 height 21
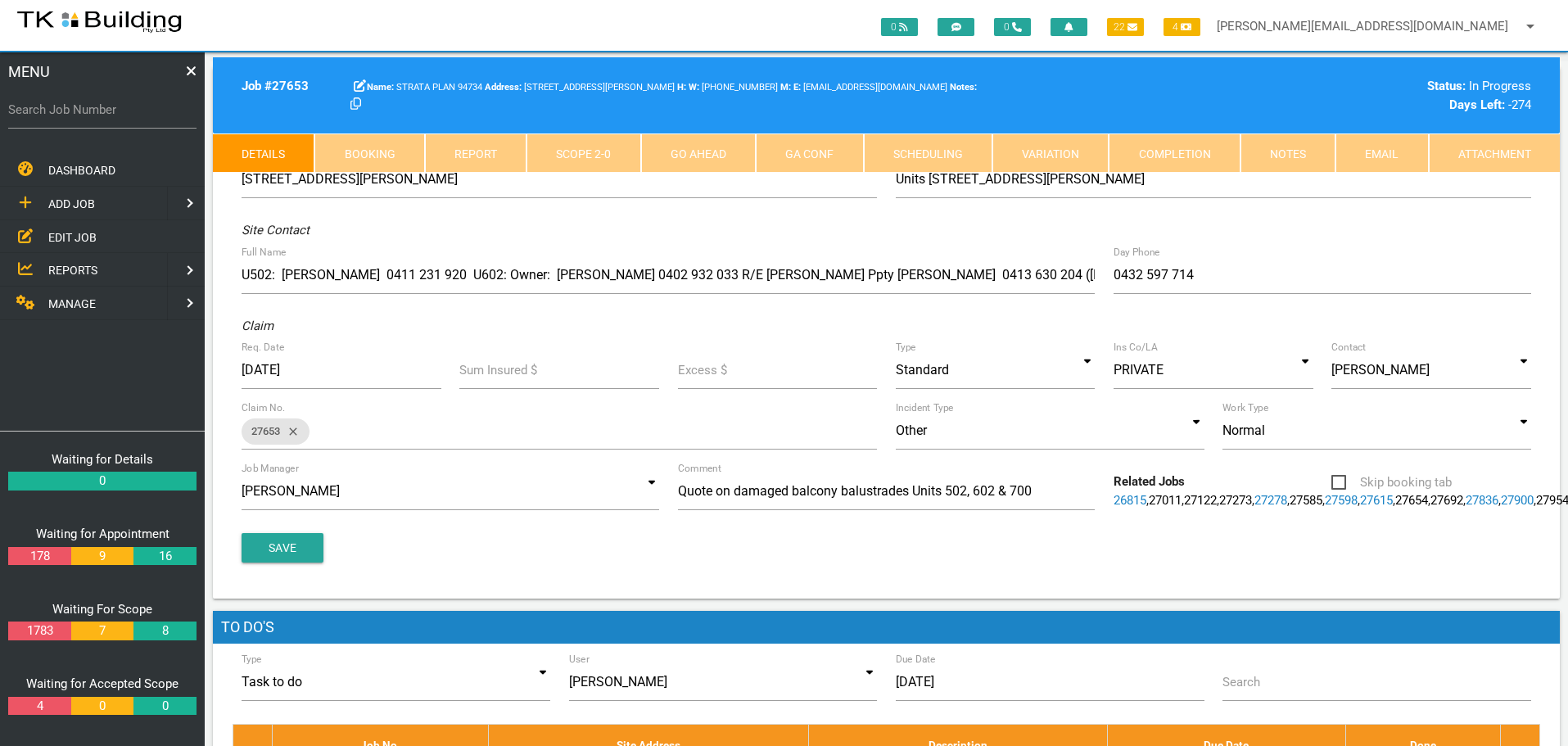
click at [366, 150] on link "Booking" at bounding box center [369, 153] width 110 height 39
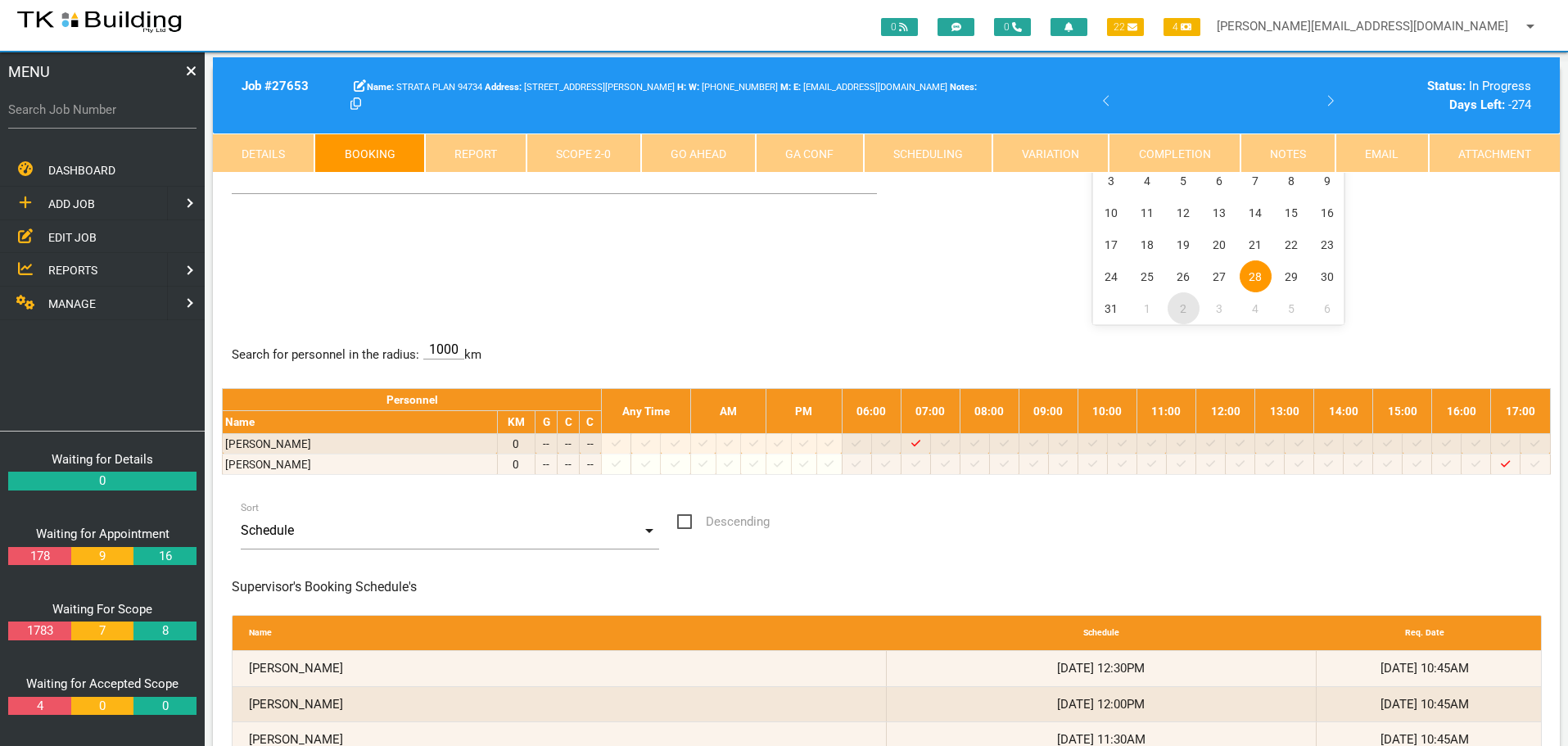
click at [1180, 309] on span "2" at bounding box center [1183, 308] width 32 height 32
select select "8"
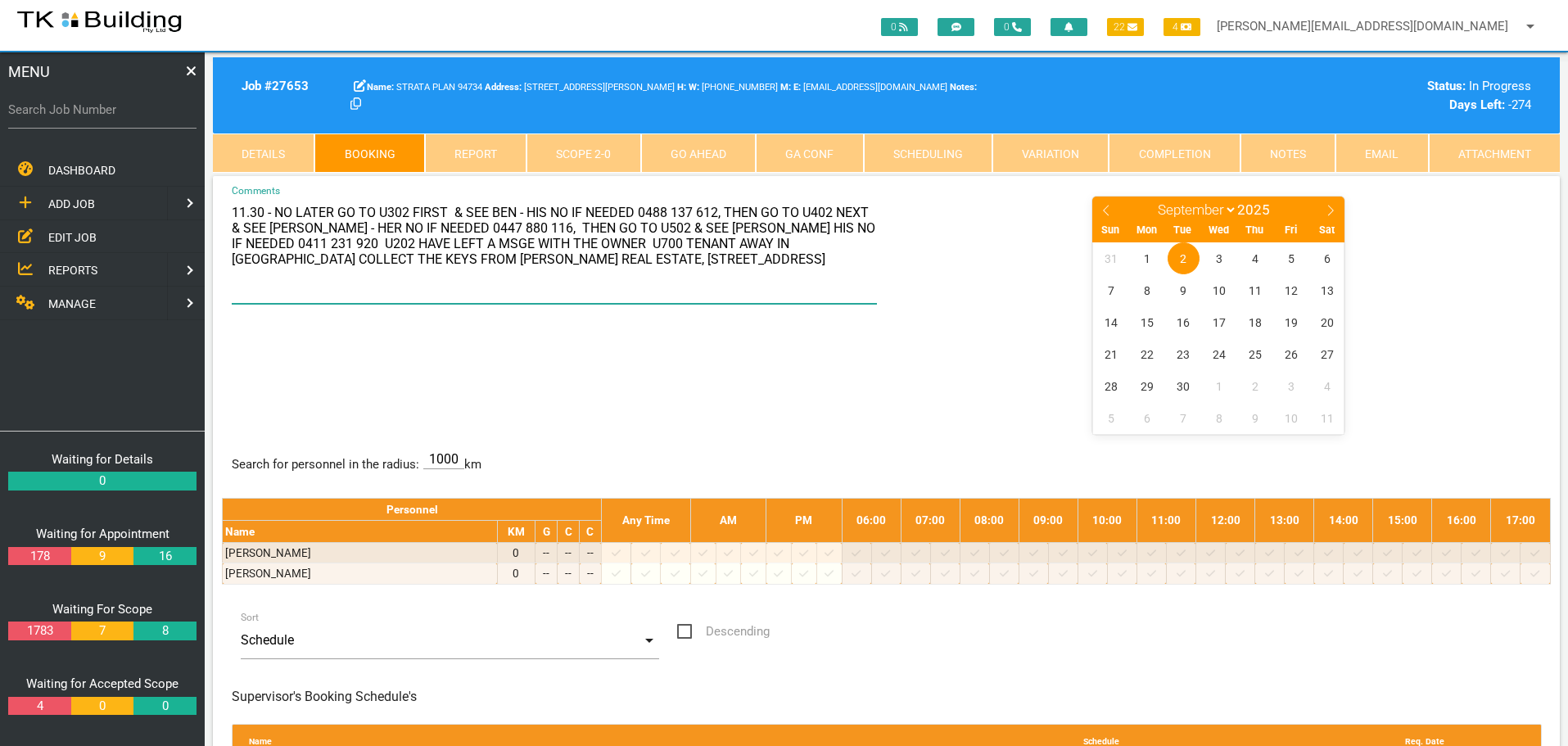
drag, startPoint x: 231, startPoint y: 210, endPoint x: 507, endPoint y: 266, distance: 281.6
click at [507, 266] on textarea "11.30 - NO LATER GO TO U302 FIRST & SEE BEN - HIS NO IF NEEDED 0488 137 612, TH…" at bounding box center [554, 249] width 646 height 109
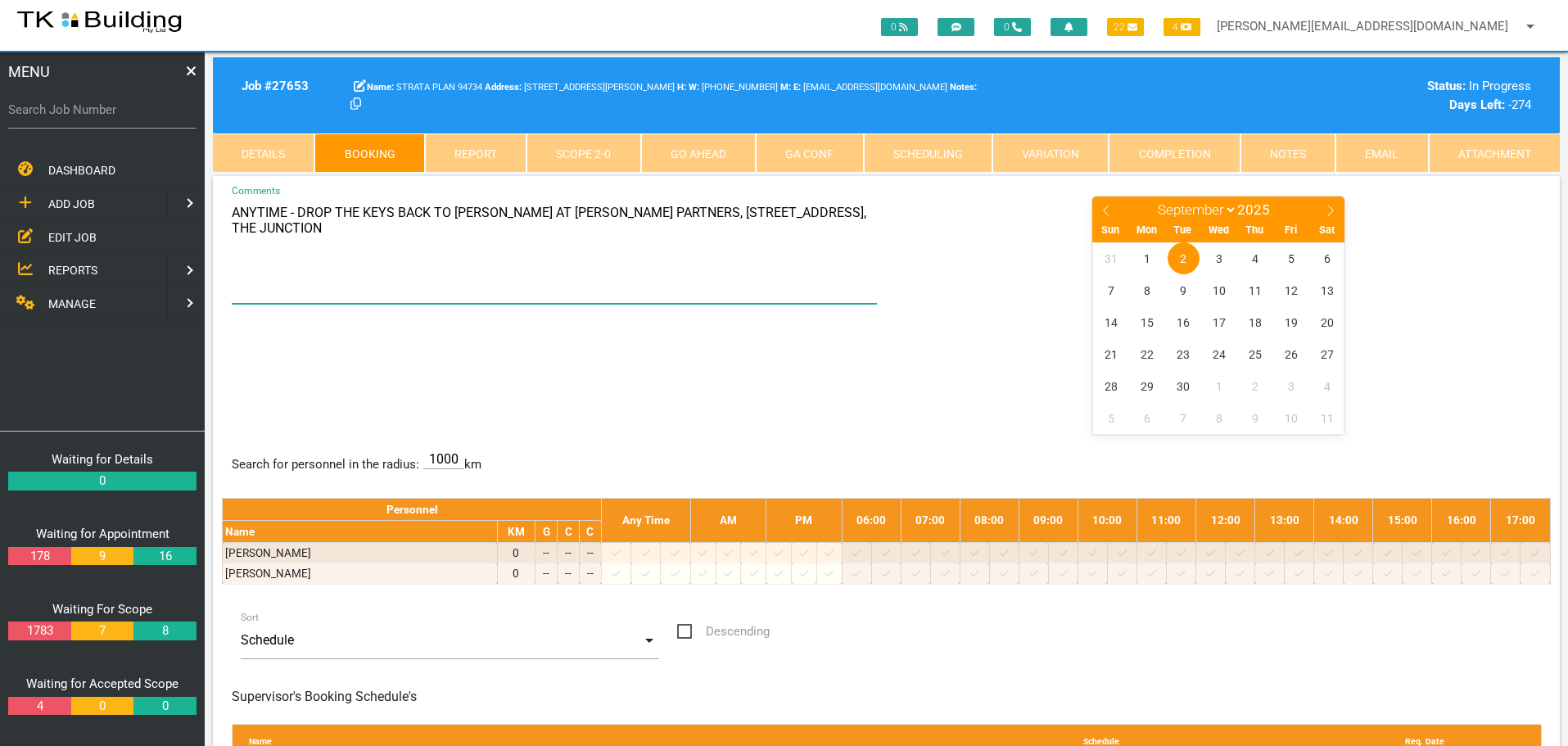
click at [295, 243] on textarea "ANYTIME - DROP THE KEYS BACK TO COLIN CHAPMAN AT DALTON PARTNERS, 72 GLEBE RD, …" at bounding box center [554, 249] width 646 height 109
type textarea "ANYTIME - DROP THE KEYS BACK TO COLIN CHAPMAN AT DALTON PARTNERS, 72 GLEBE RD, …"
click at [937, 213] on center "January February March April May June July August September October November De…" at bounding box center [1219, 314] width 646 height 238
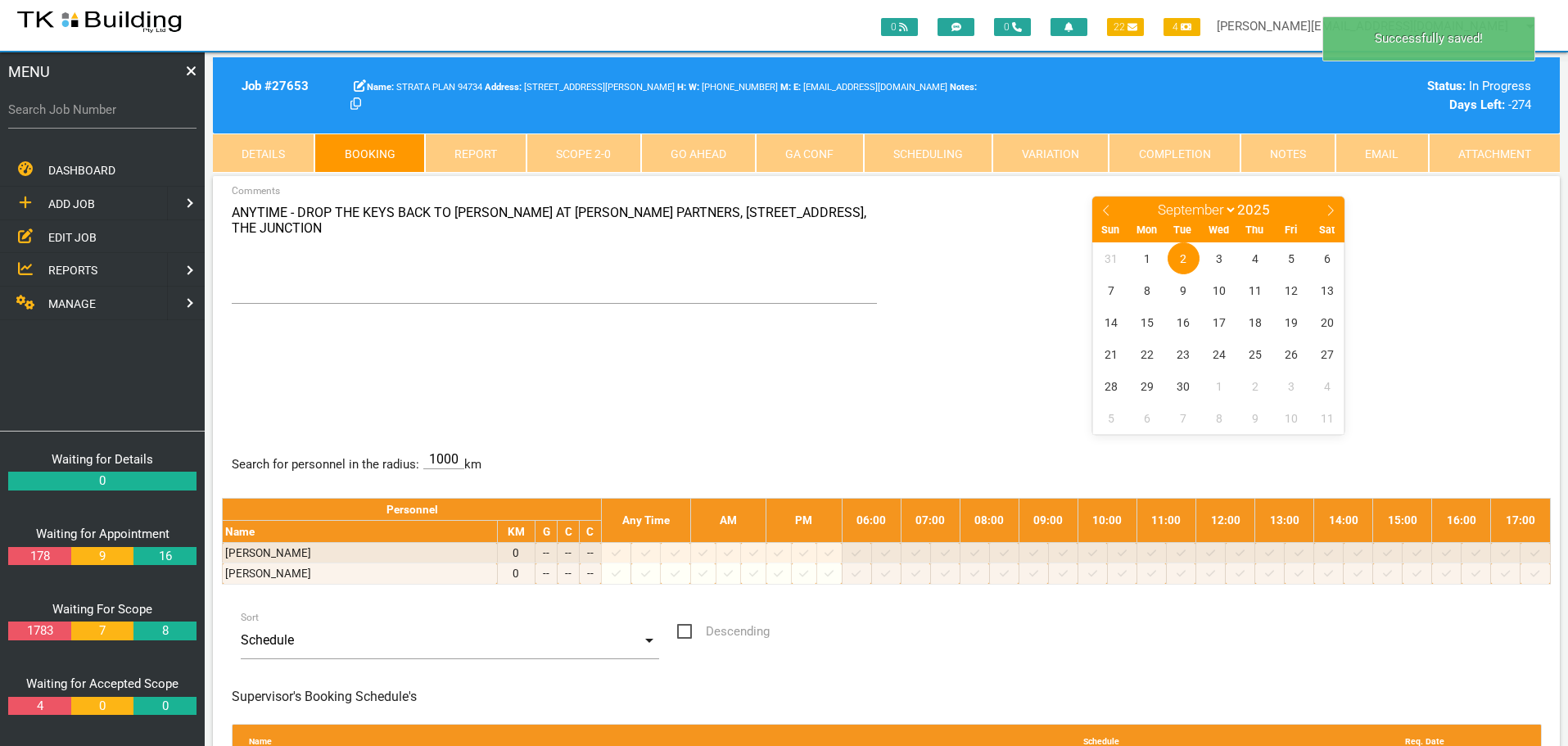
click at [846, 374] on div "ANYTIME - DROP THE KEYS BACK TO COLIN CHAPMAN AT DALTON PARTNERS, 72 GLEBE RD, …" at bounding box center [886, 314] width 1329 height 238
click at [1182, 258] on span "2" at bounding box center [1183, 258] width 32 height 32
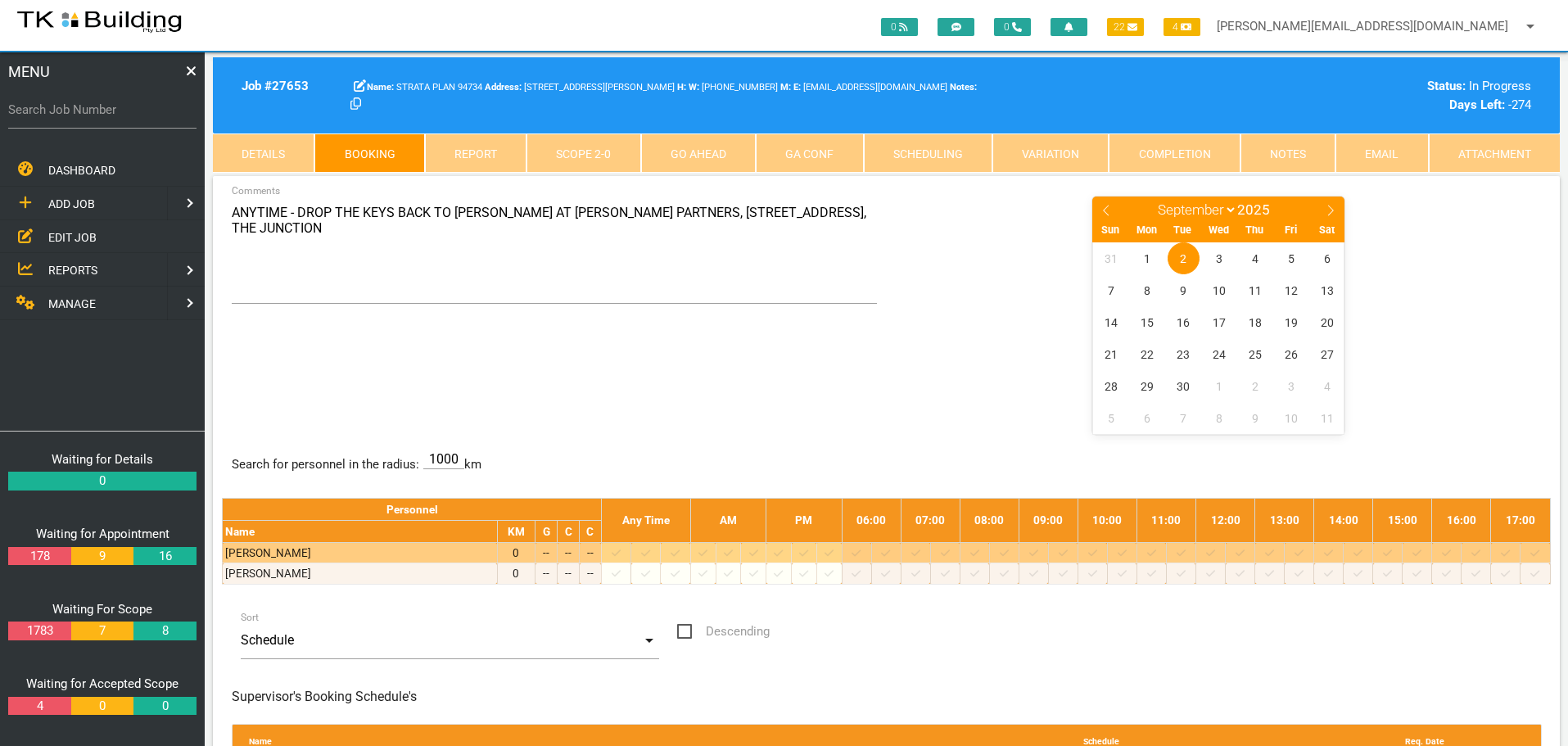
click at [1039, 551] on icon at bounding box center [1034, 554] width 9 height 11
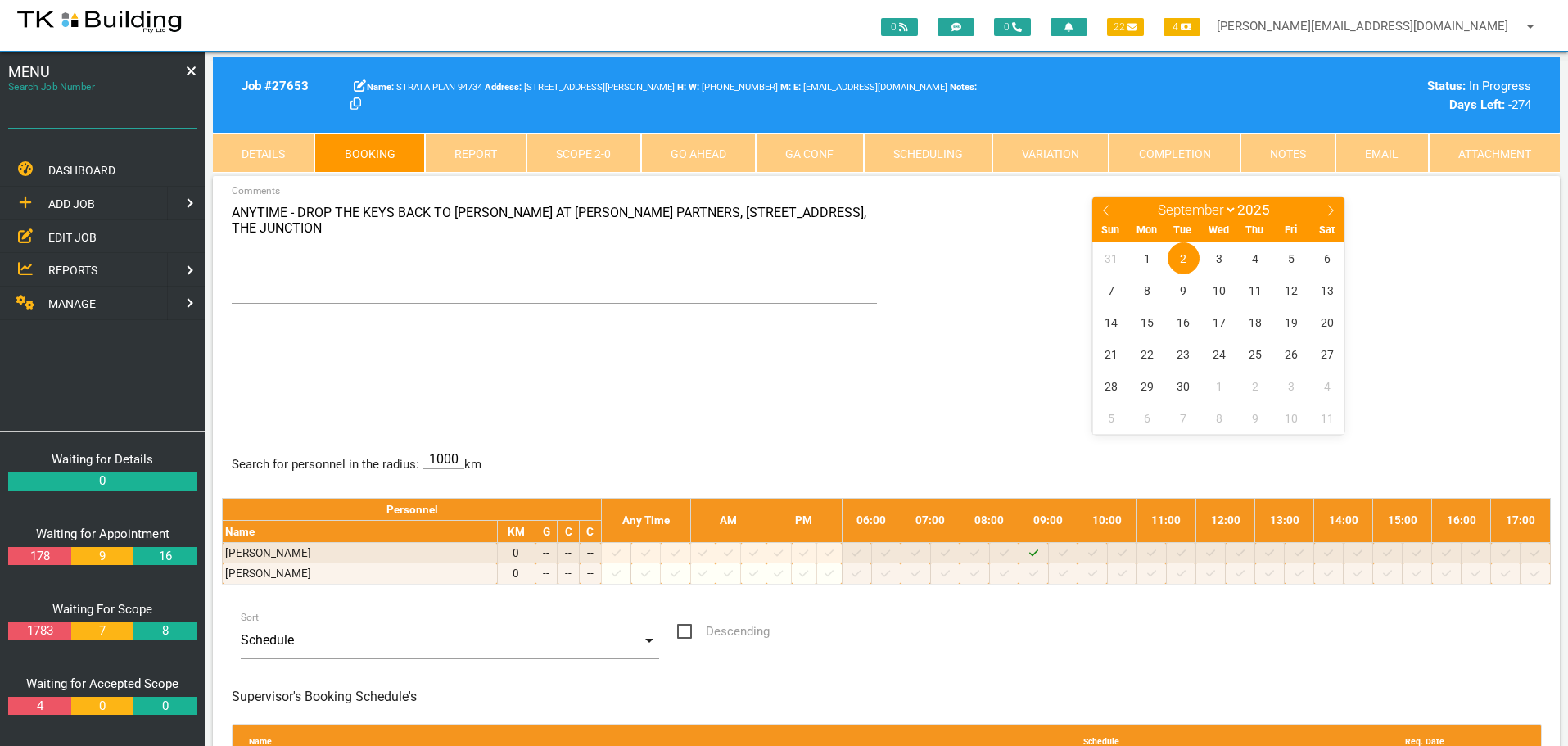
click at [81, 123] on input "Search Job Number" at bounding box center [102, 110] width 188 height 38
type input "27335"
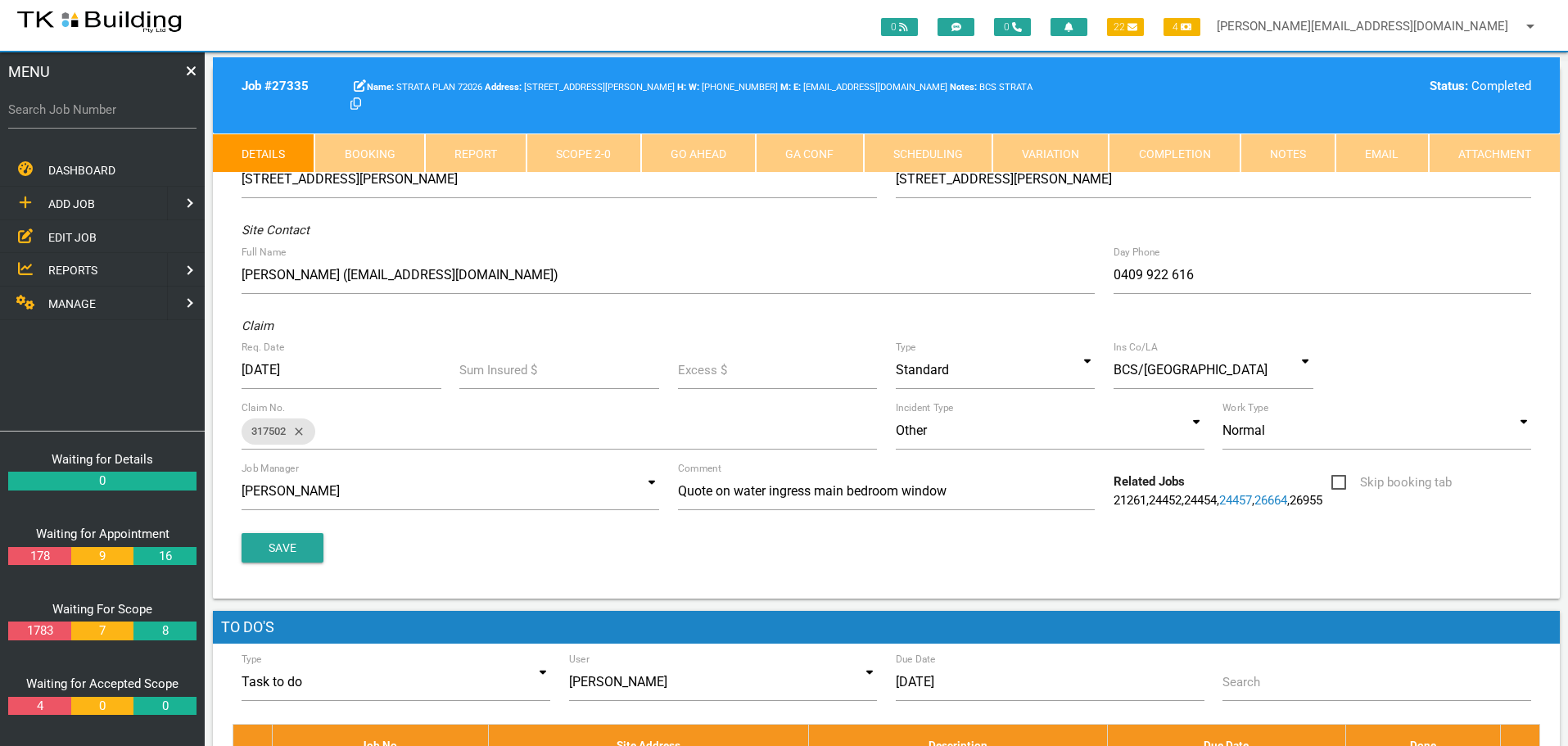
click at [387, 156] on link "Booking" at bounding box center [369, 153] width 110 height 39
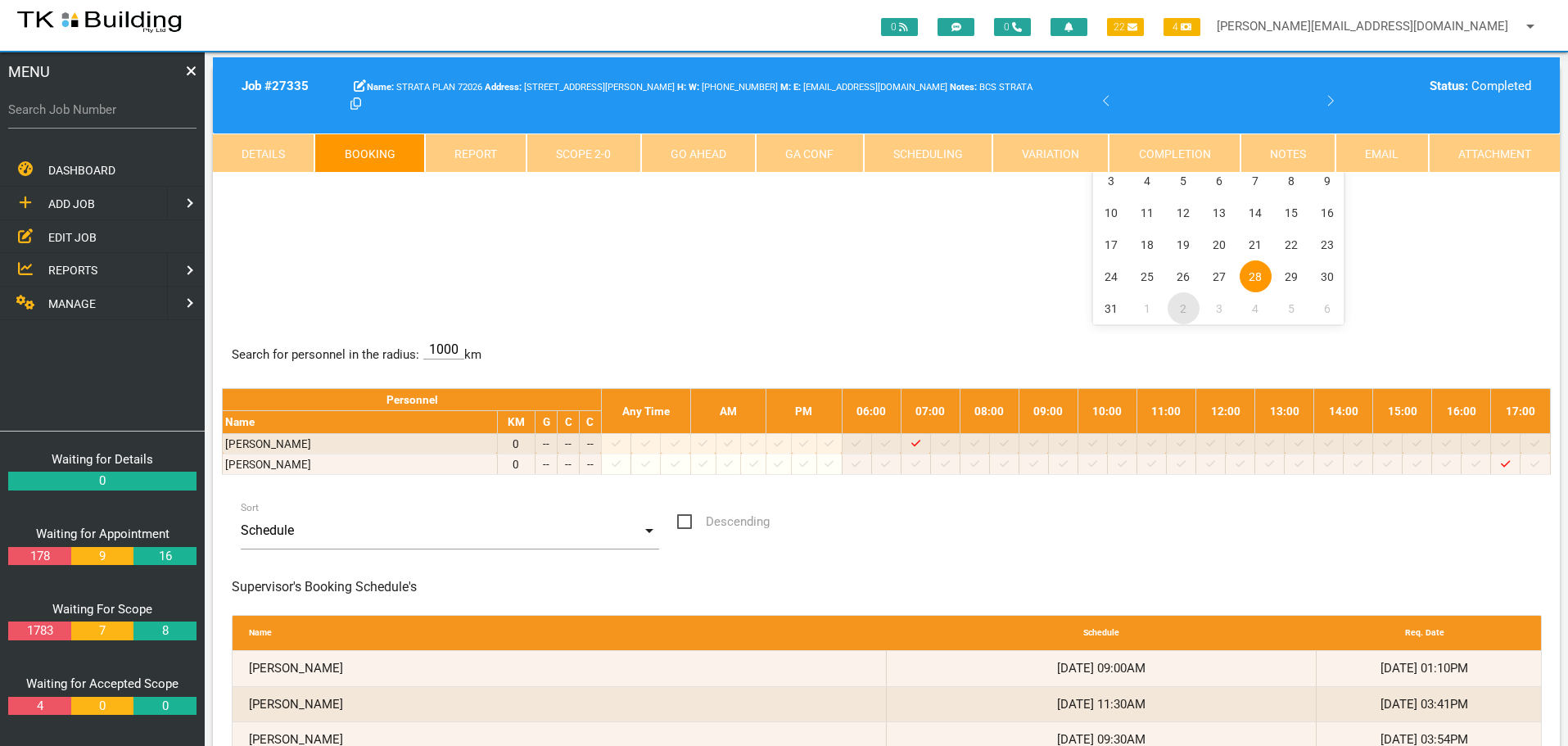
click at [1181, 307] on span "2" at bounding box center [1183, 308] width 32 height 32
select select "8"
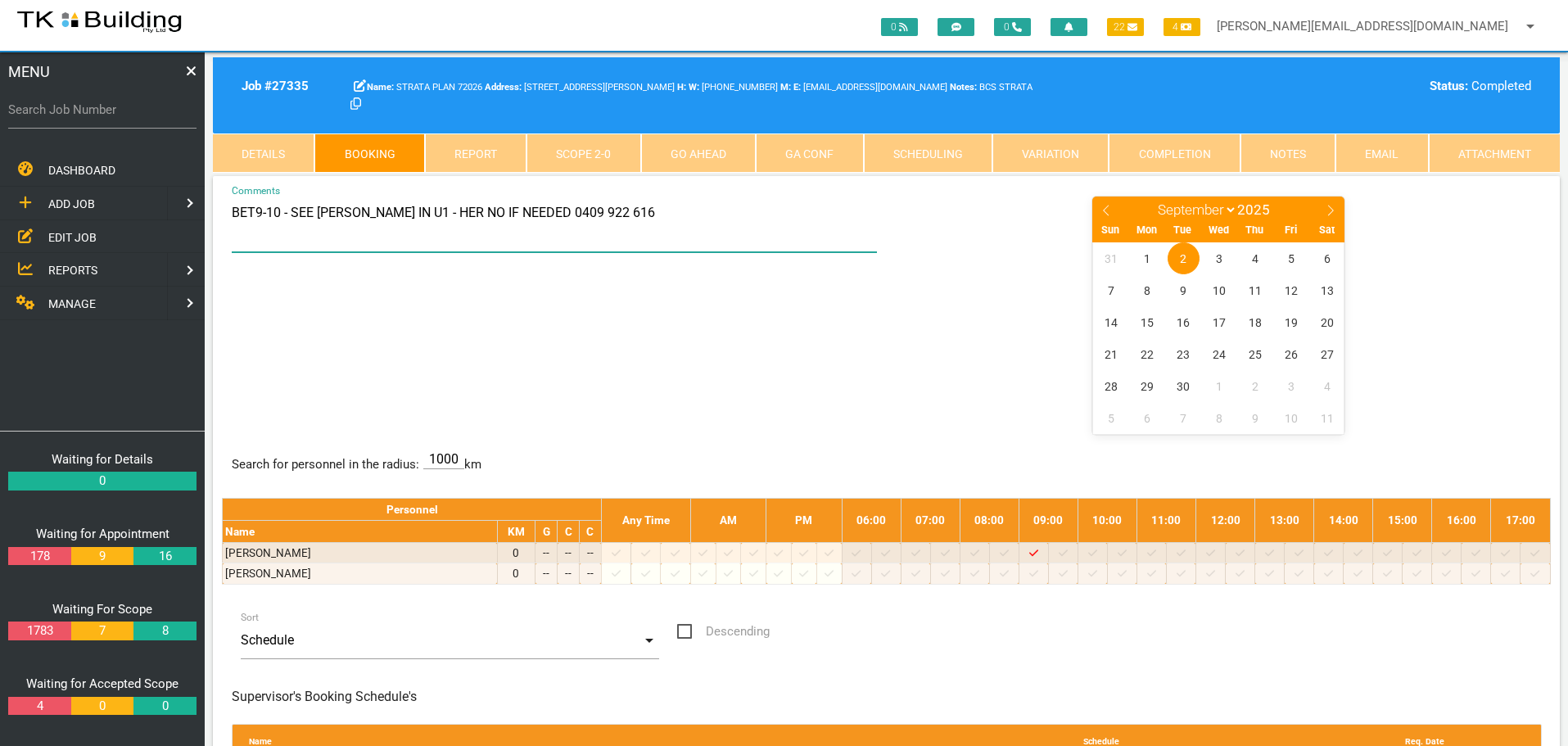
click at [252, 210] on textarea "BET9-10 - SEE DENISE IN U1 - HER NO IF NEEDED 0409 922 616" at bounding box center [554, 224] width 646 height 58
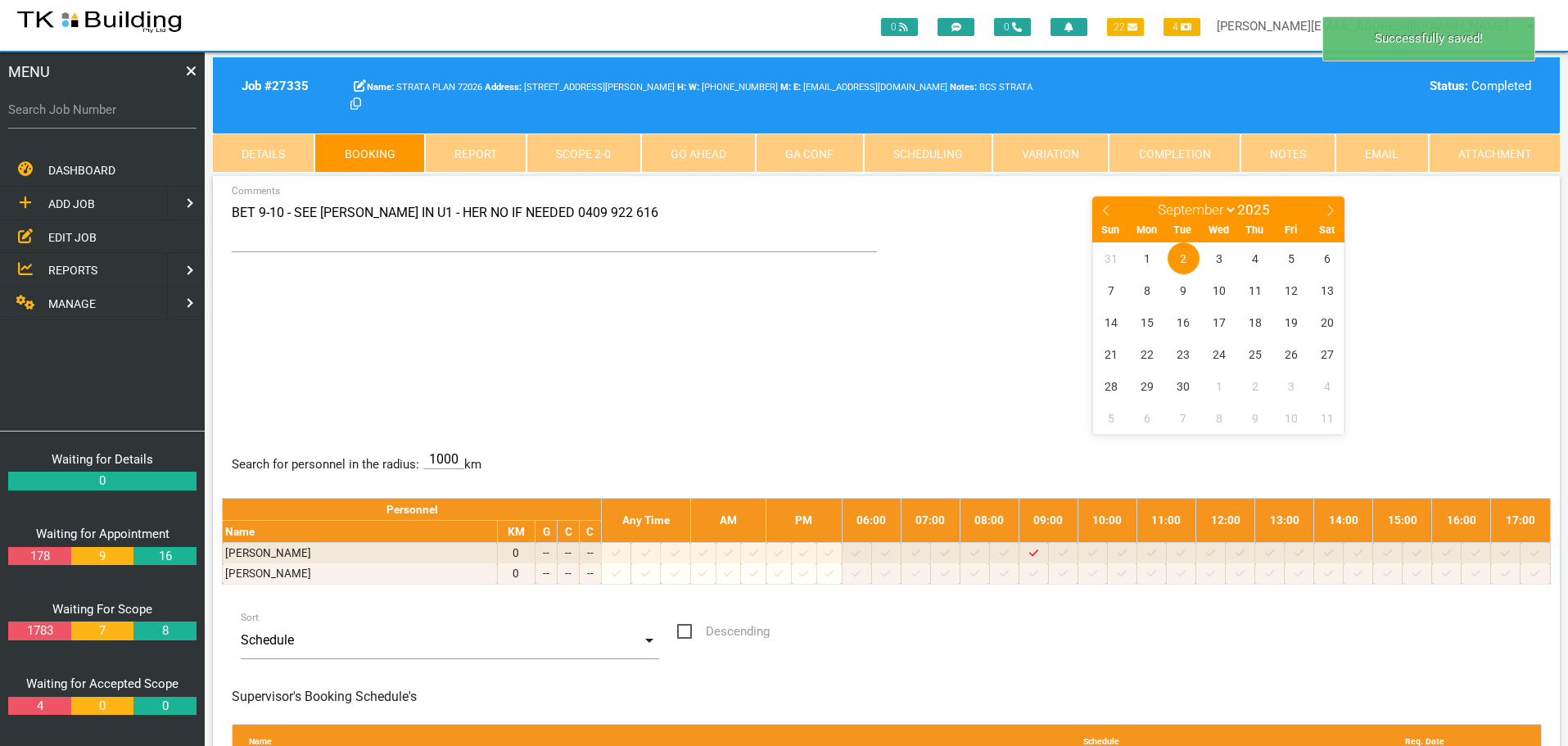
click at [637, 371] on div "BET 9-10 - SEE DENISE IN U1 - HER NO IF NEEDED 0409 922 616 Comments January Fe…" at bounding box center [886, 314] width 1329 height 238
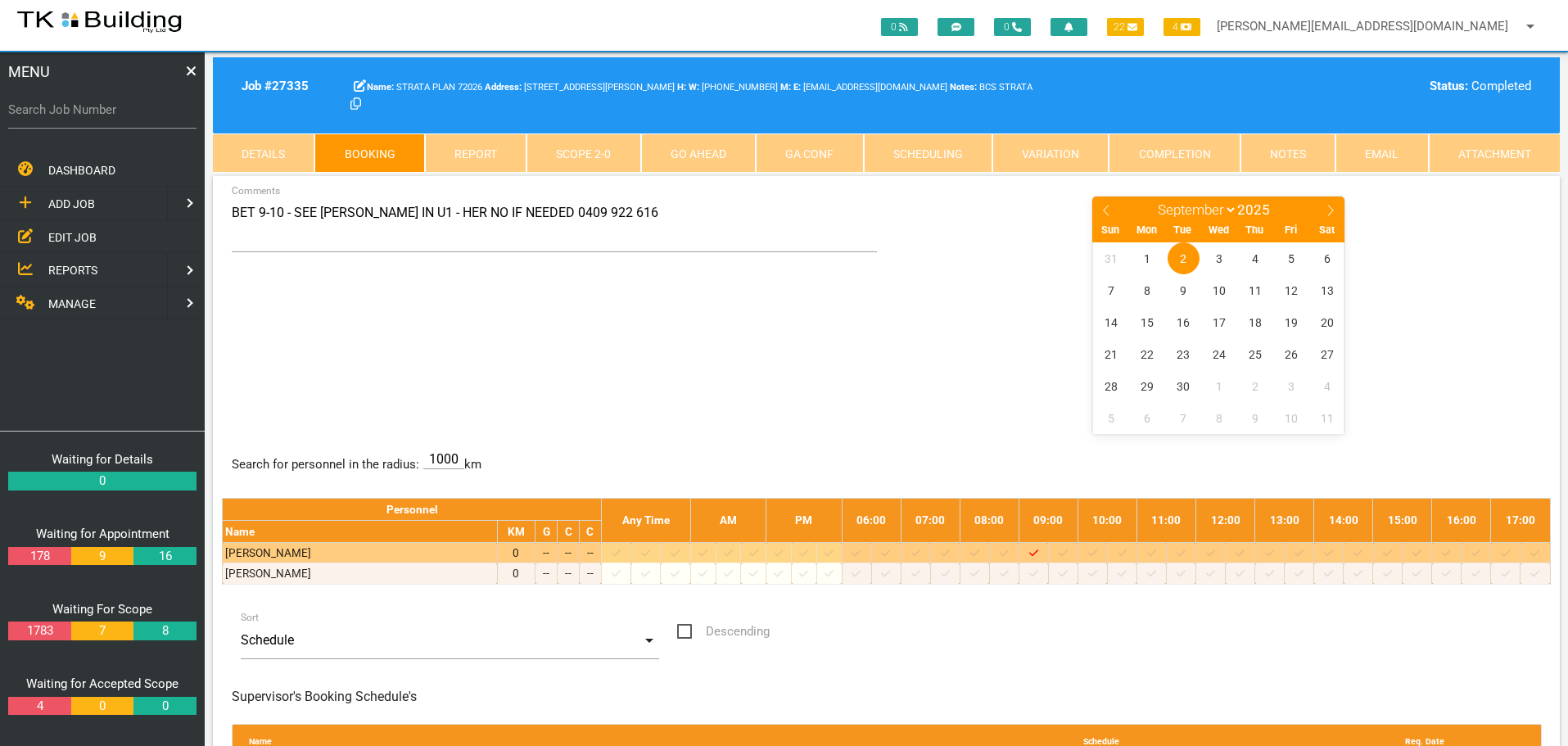
click at [1299, 555] on div at bounding box center [1299, 553] width 24 height 16
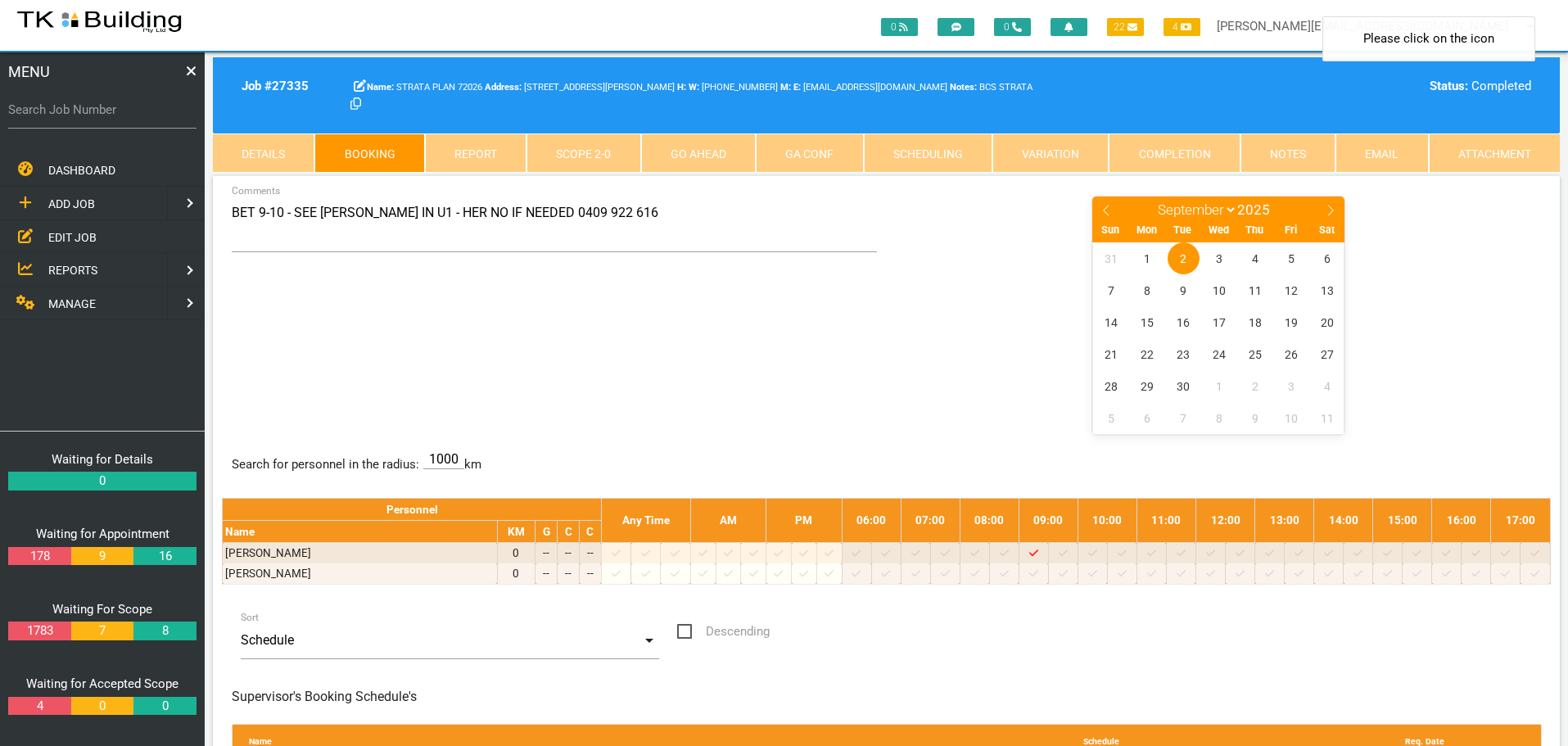
click at [1187, 253] on span "2" at bounding box center [1183, 258] width 32 height 32
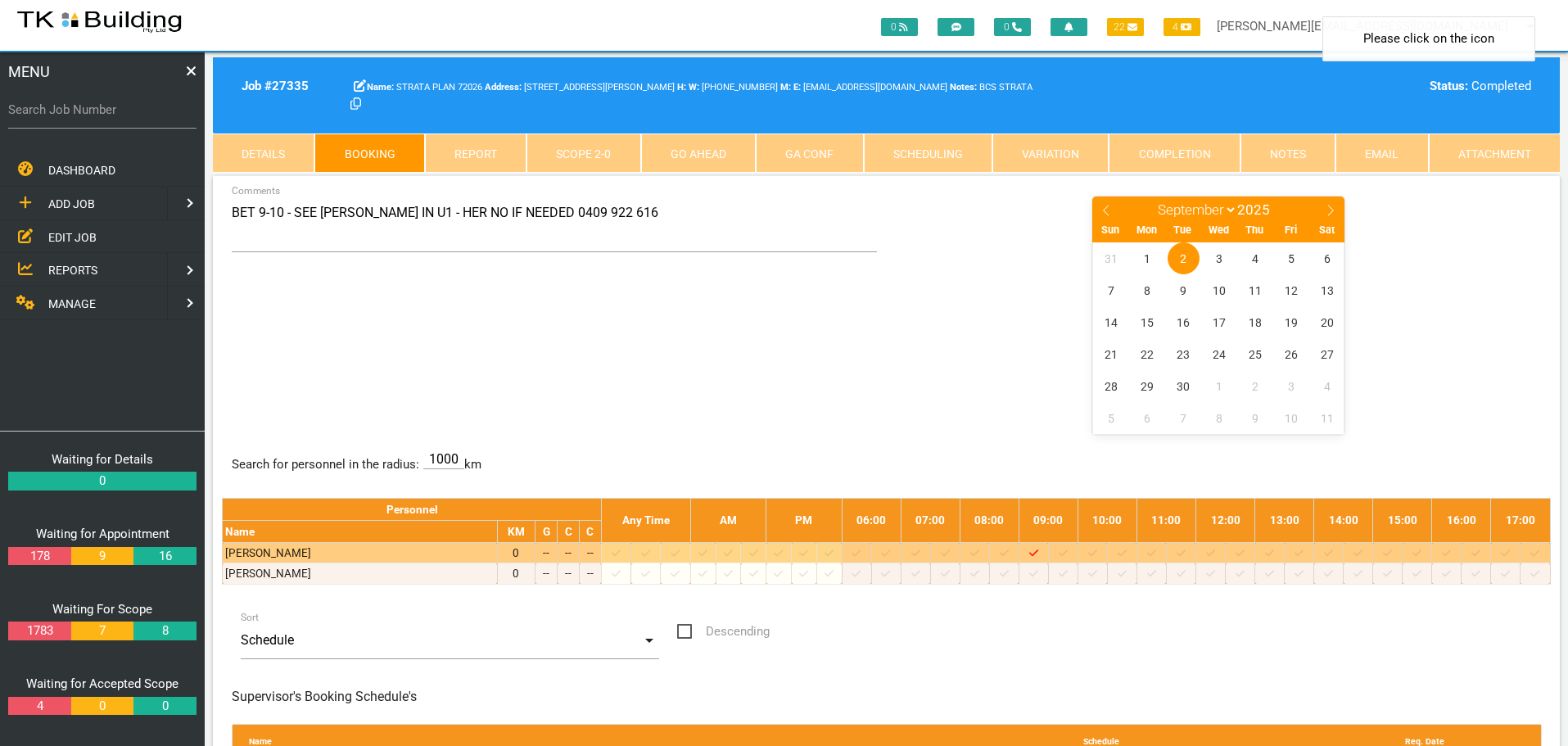
click at [1303, 553] on icon at bounding box center [1299, 554] width 9 height 11
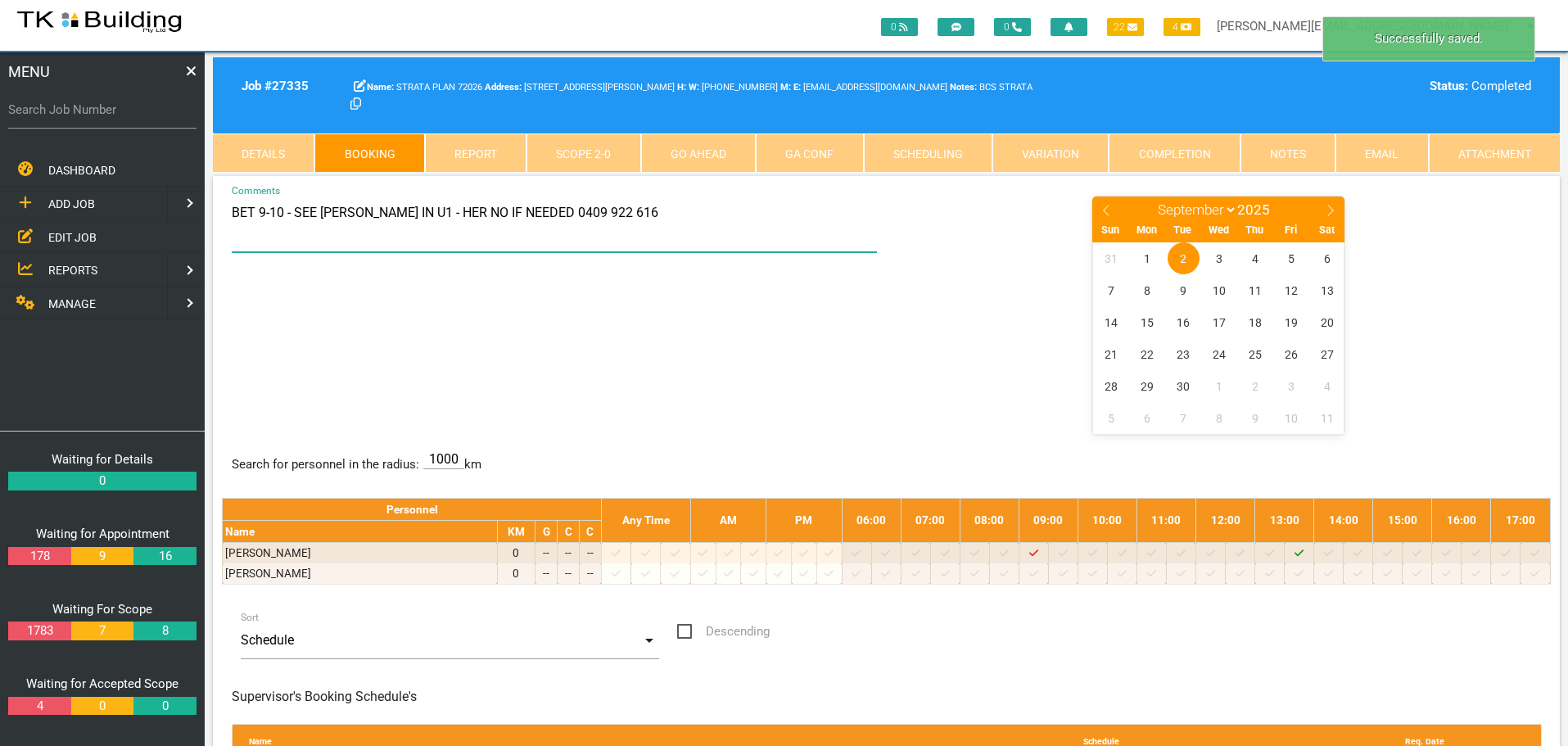
click at [232, 210] on textarea "BET 9-10 - SEE DENISE IN U1 - HER NO IF NEEDED 0409 922 616" at bounding box center [554, 224] width 646 height 58
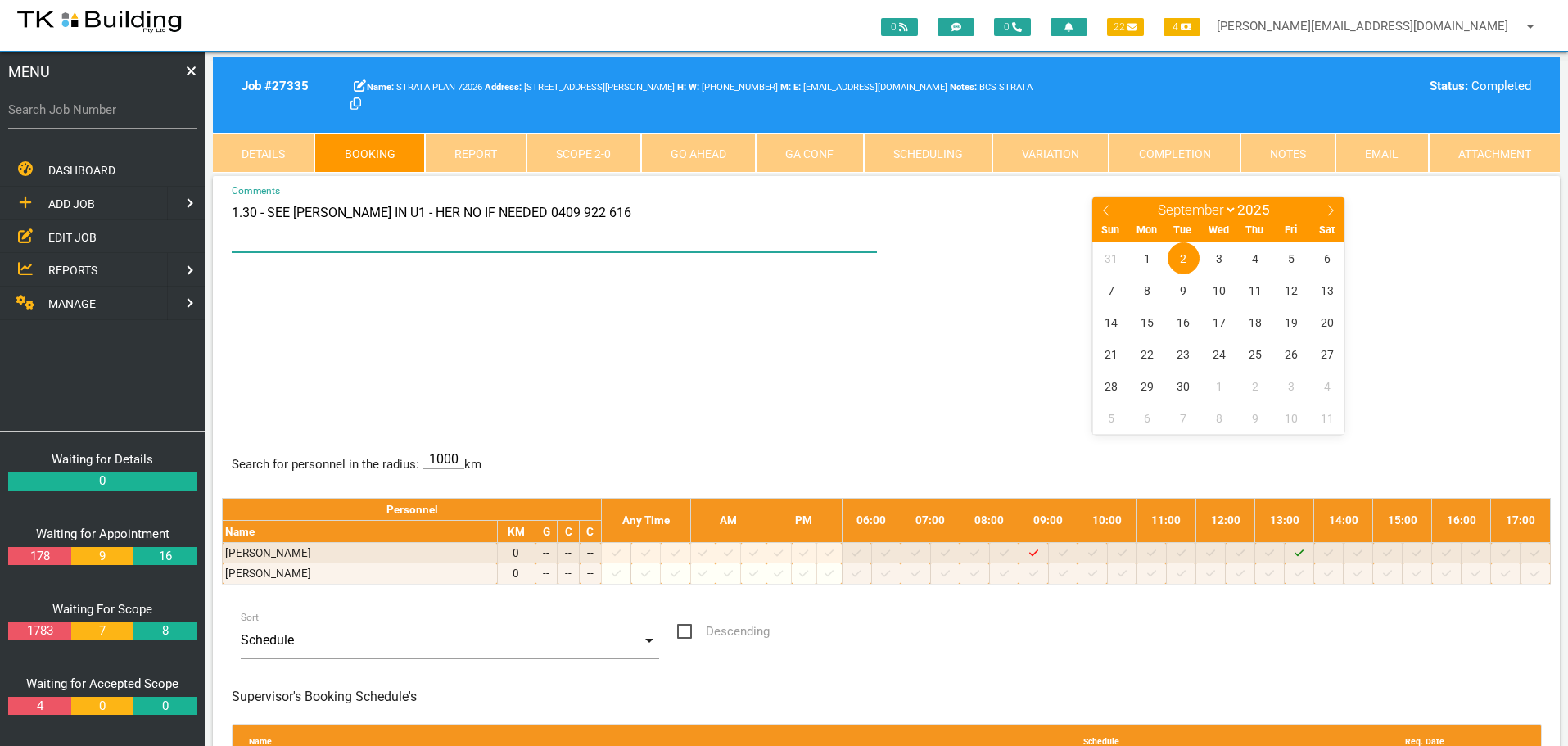
click at [654, 234] on textarea "1.30 - SEE DENISE IN U1 - HER NO IF NEEDED 0409 922 616" at bounding box center [554, 224] width 646 height 58
type textarea "1.30 - SEE DENISE IN U1 - HER NO IF NEEDED 0409 922 616"
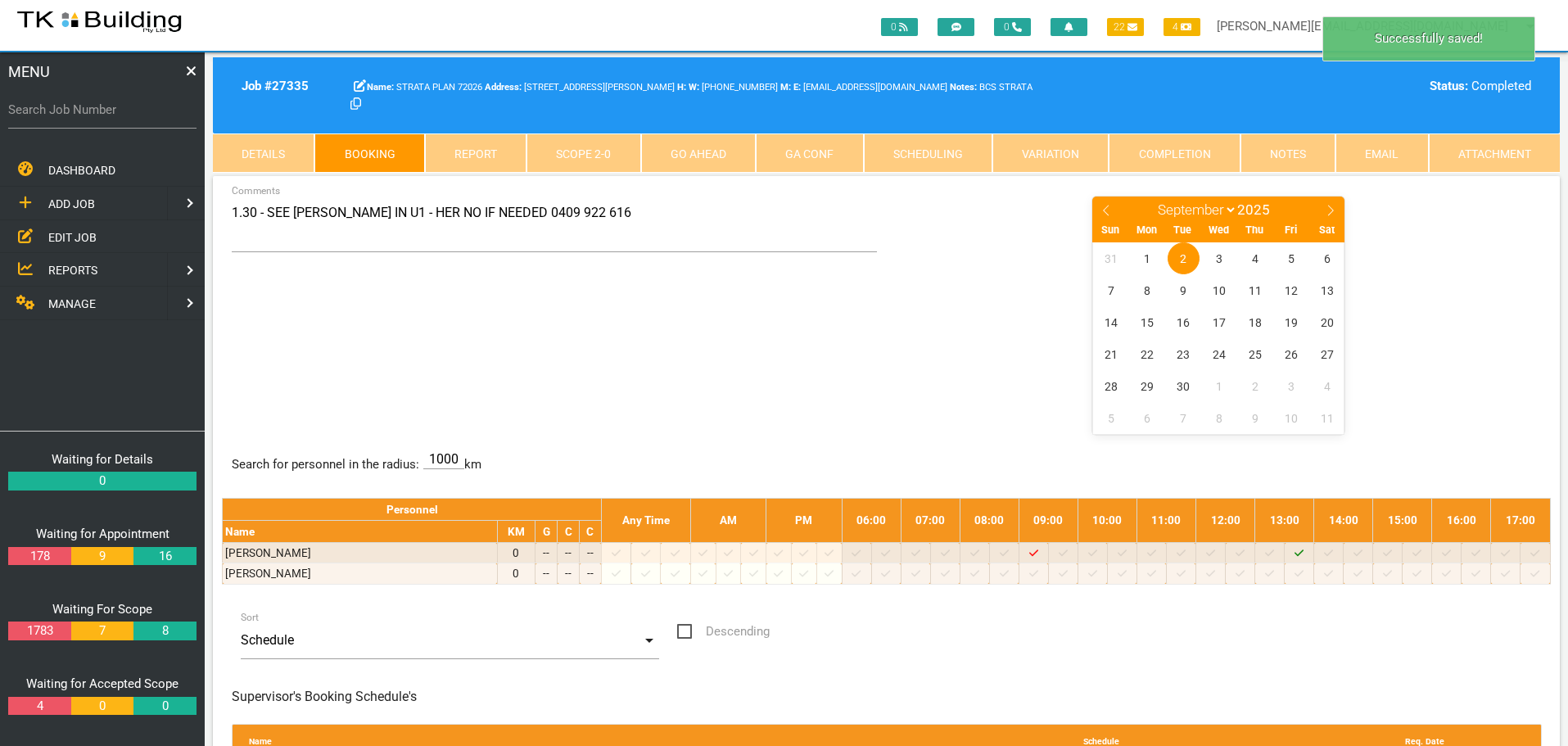
click at [117, 117] on label "Search Job Number" at bounding box center [102, 110] width 188 height 19
click at [117, 117] on input "Search Job Number" at bounding box center [102, 110] width 188 height 38
type input "27653"
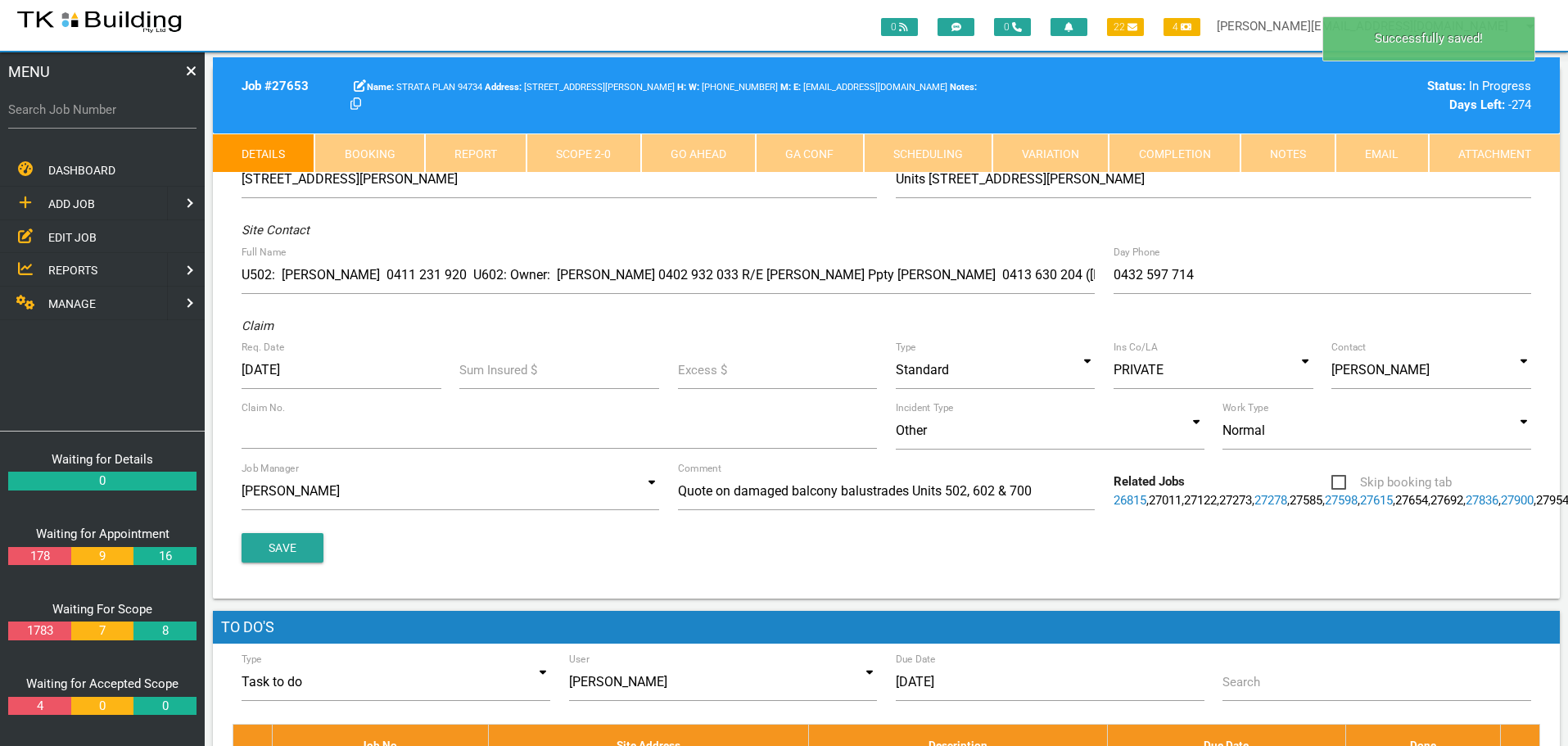
click at [354, 146] on link "Booking" at bounding box center [369, 153] width 110 height 39
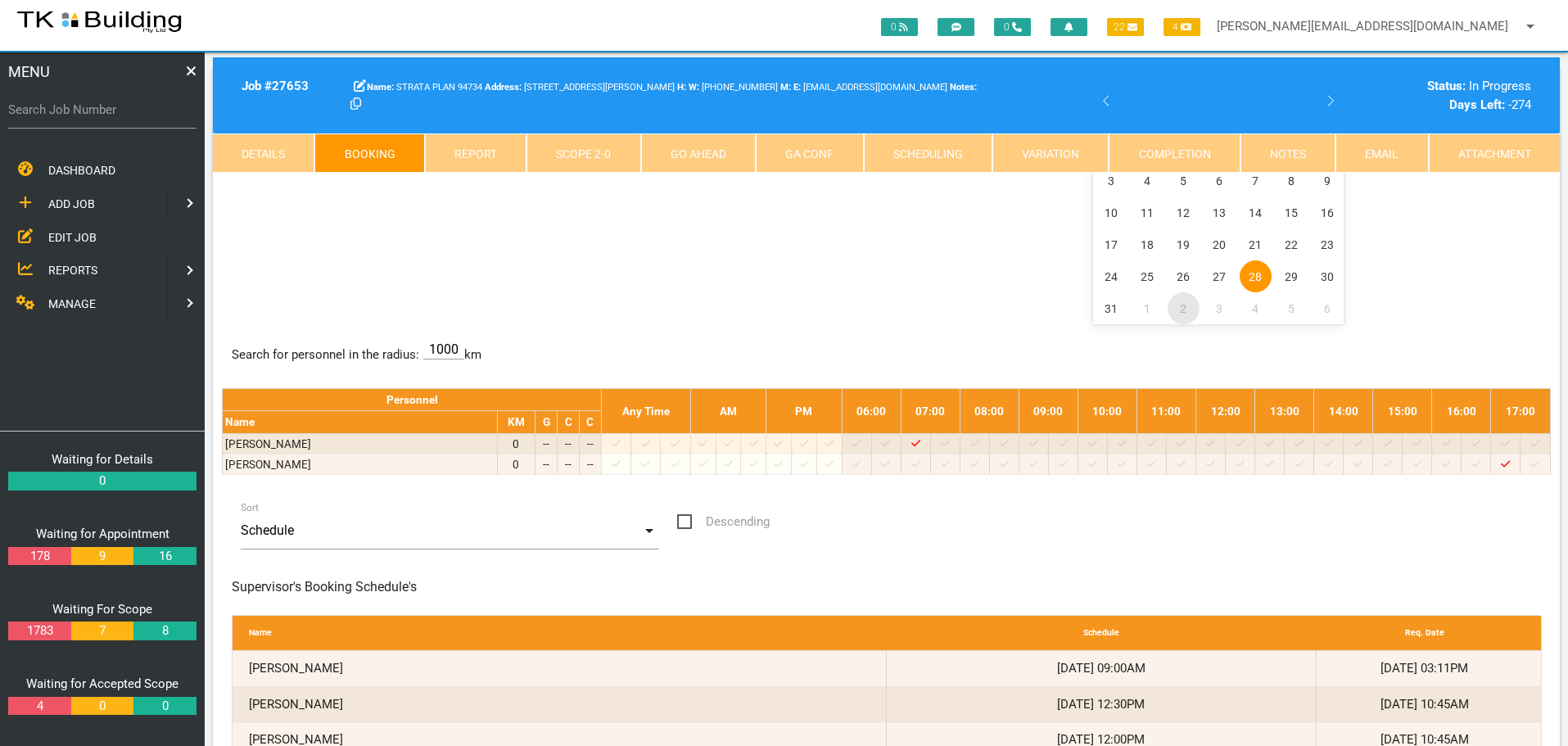
click at [1185, 310] on span "2" at bounding box center [1183, 308] width 32 height 32
select select "8"
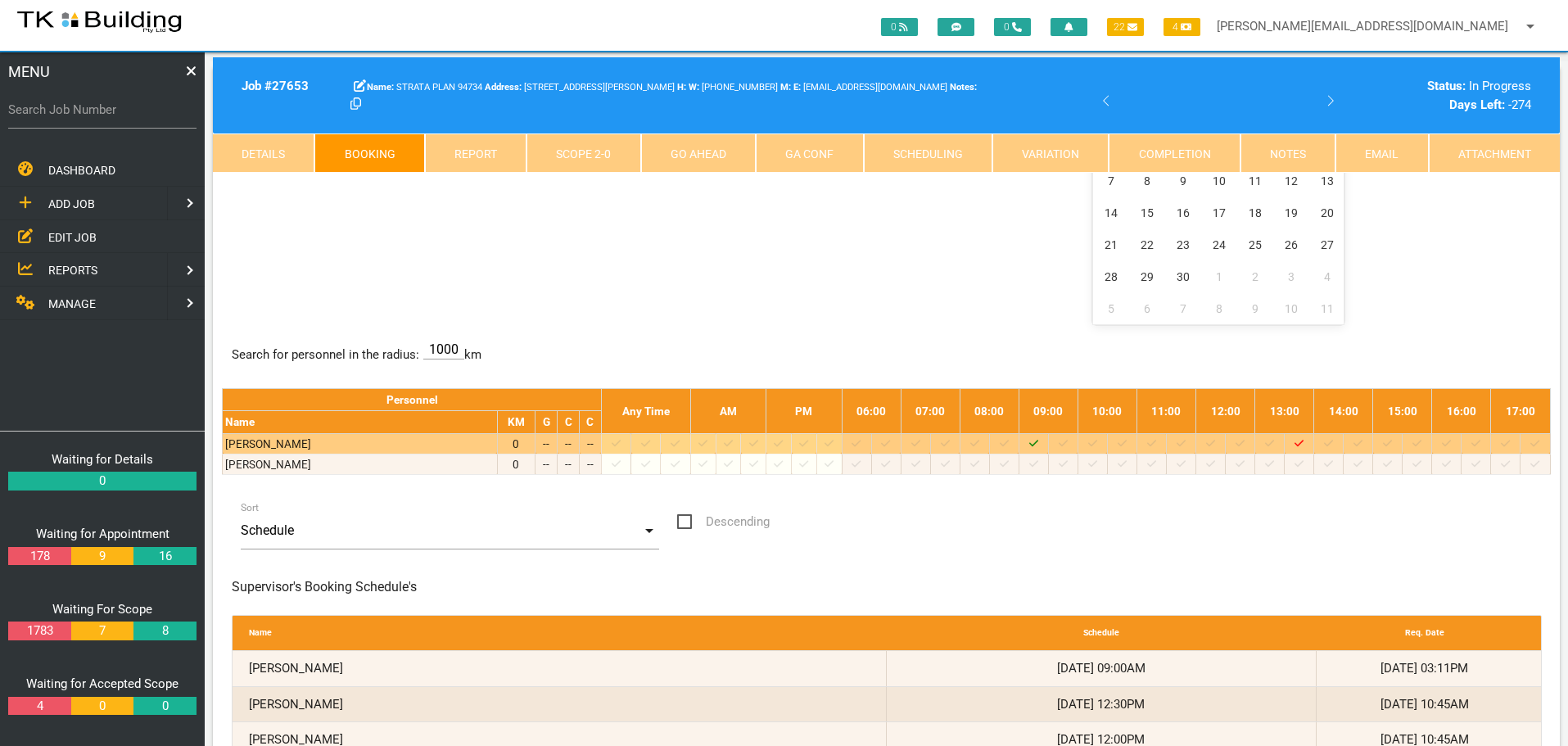
click at [1039, 443] on icon "Job: 27653 Scope: First Scope Suburb: Charlestown Customer: STRATA PLAN 94734" at bounding box center [1034, 444] width 9 height 11
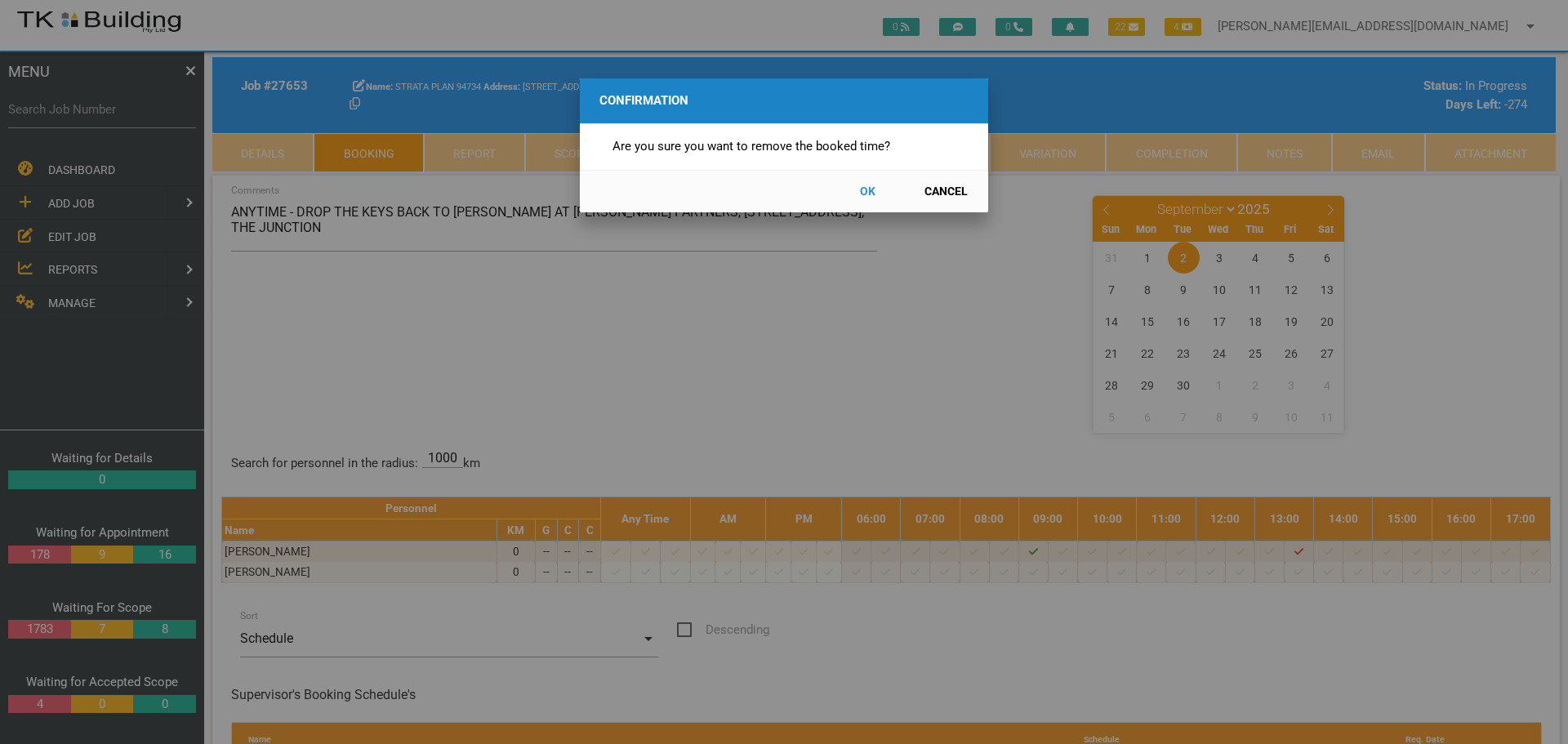
click at [867, 186] on button "OK" at bounding box center [867, 191] width 72 height 29
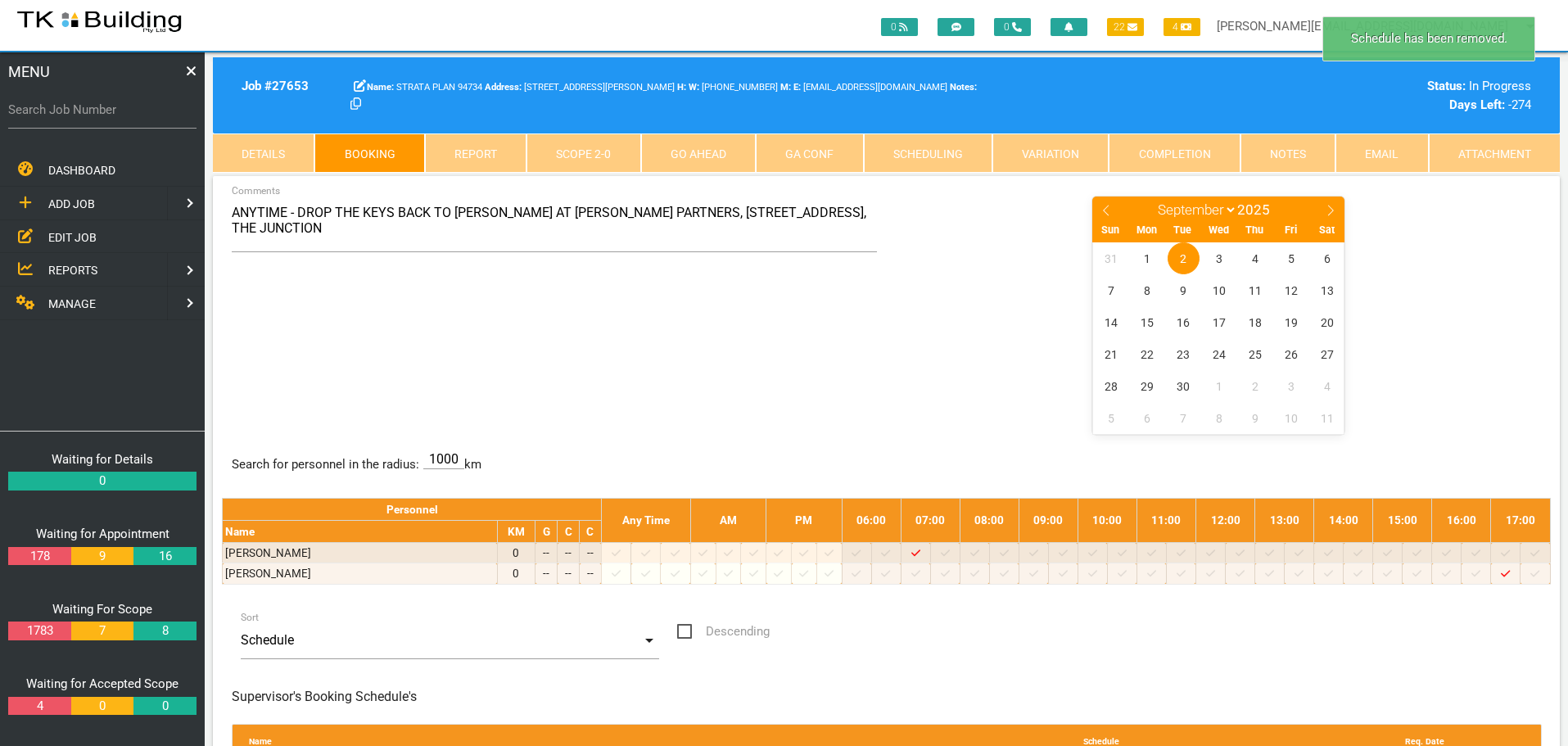
scroll to position [53, 0]
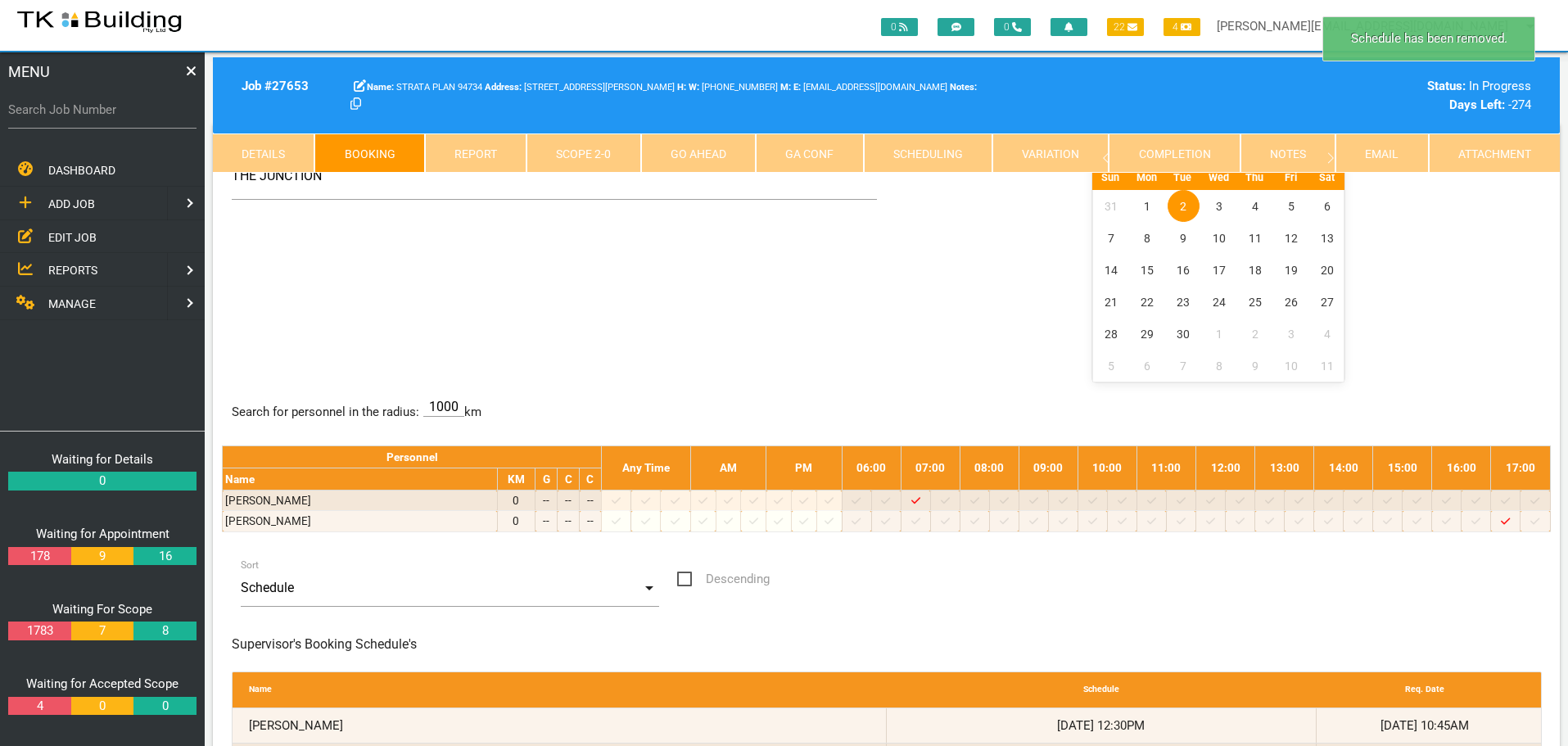
click at [1184, 199] on span "2" at bounding box center [1183, 206] width 32 height 32
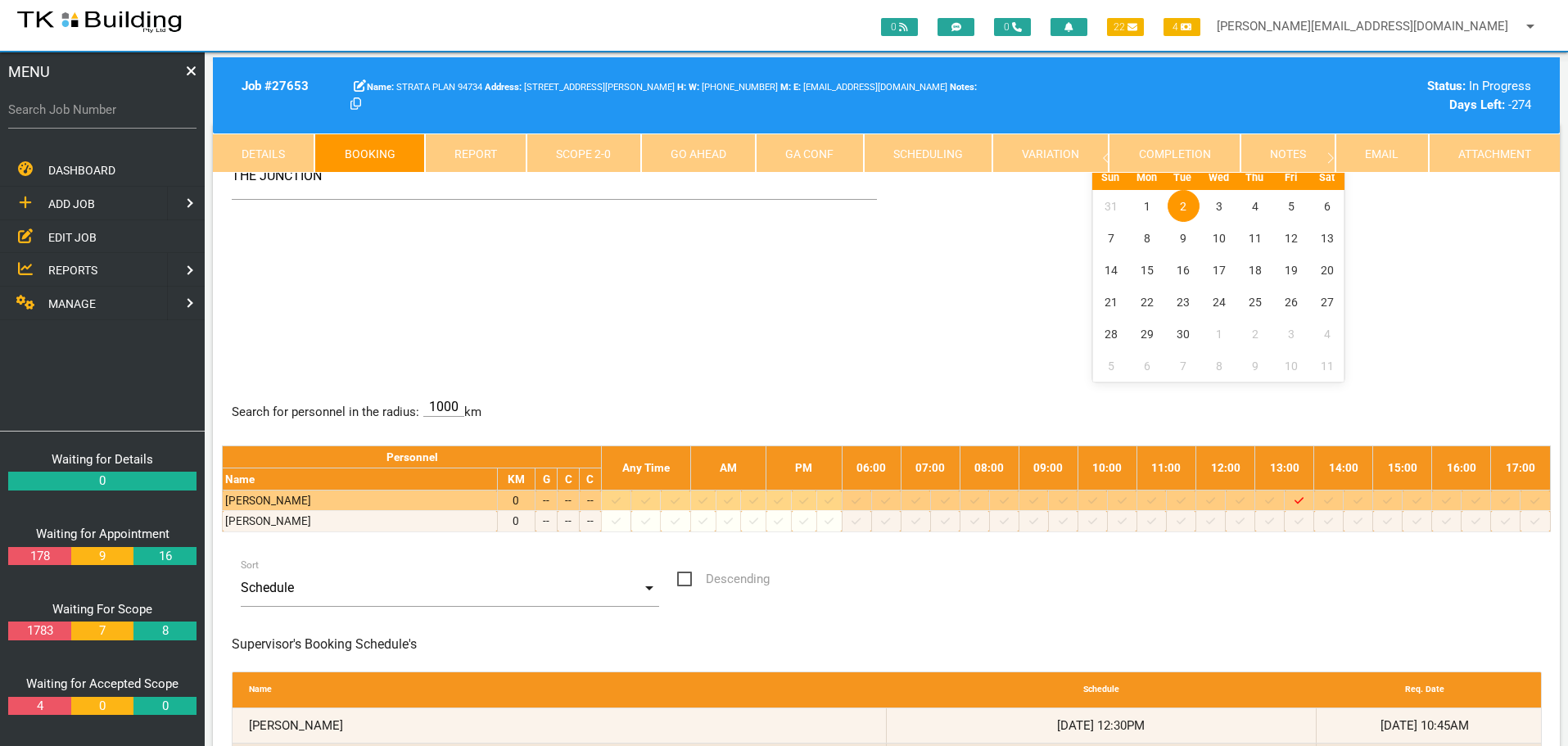
click at [1245, 503] on icon at bounding box center [1240, 501] width 9 height 7
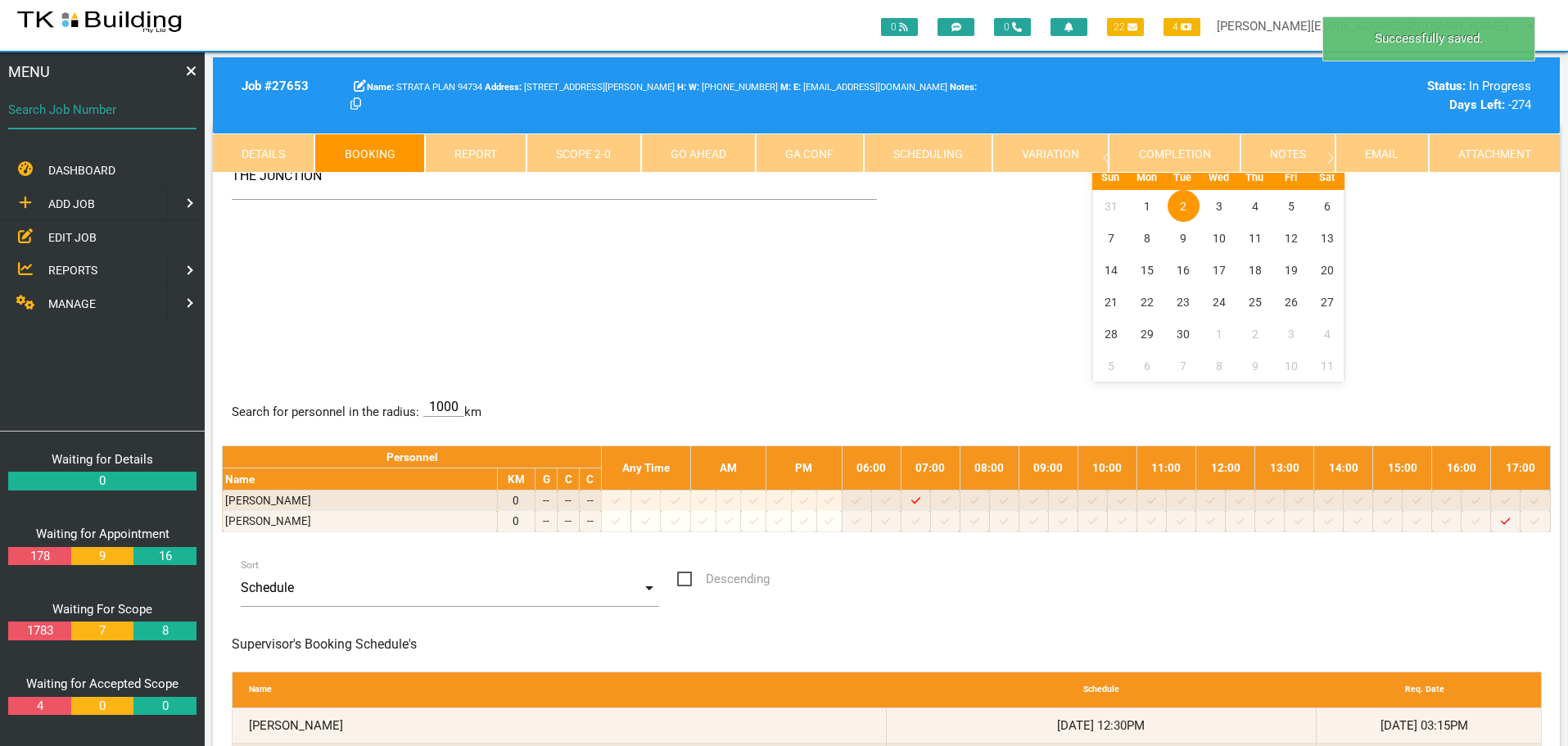
click at [130, 124] on input "Search Job Number" at bounding box center [102, 110] width 188 height 38
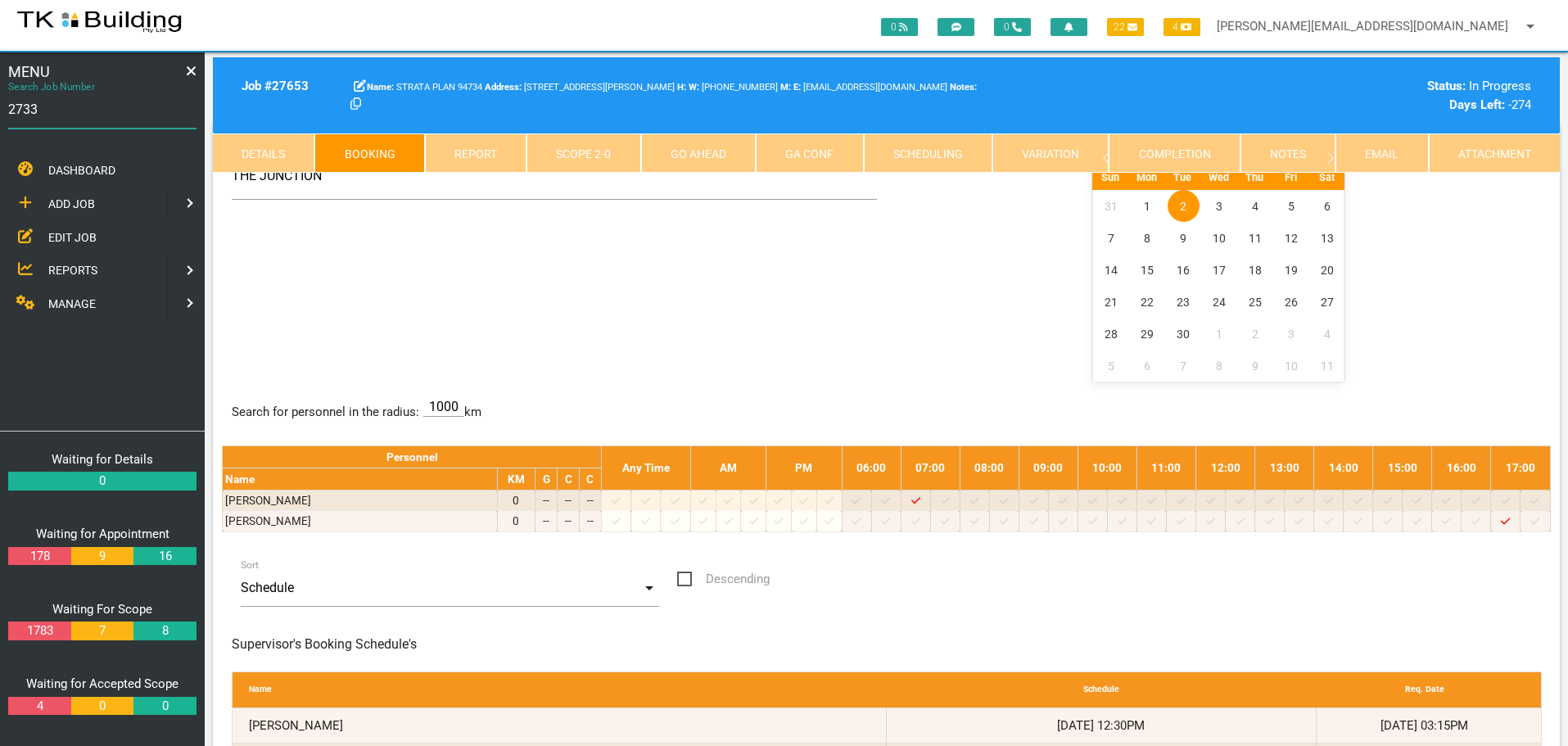
type input "27335"
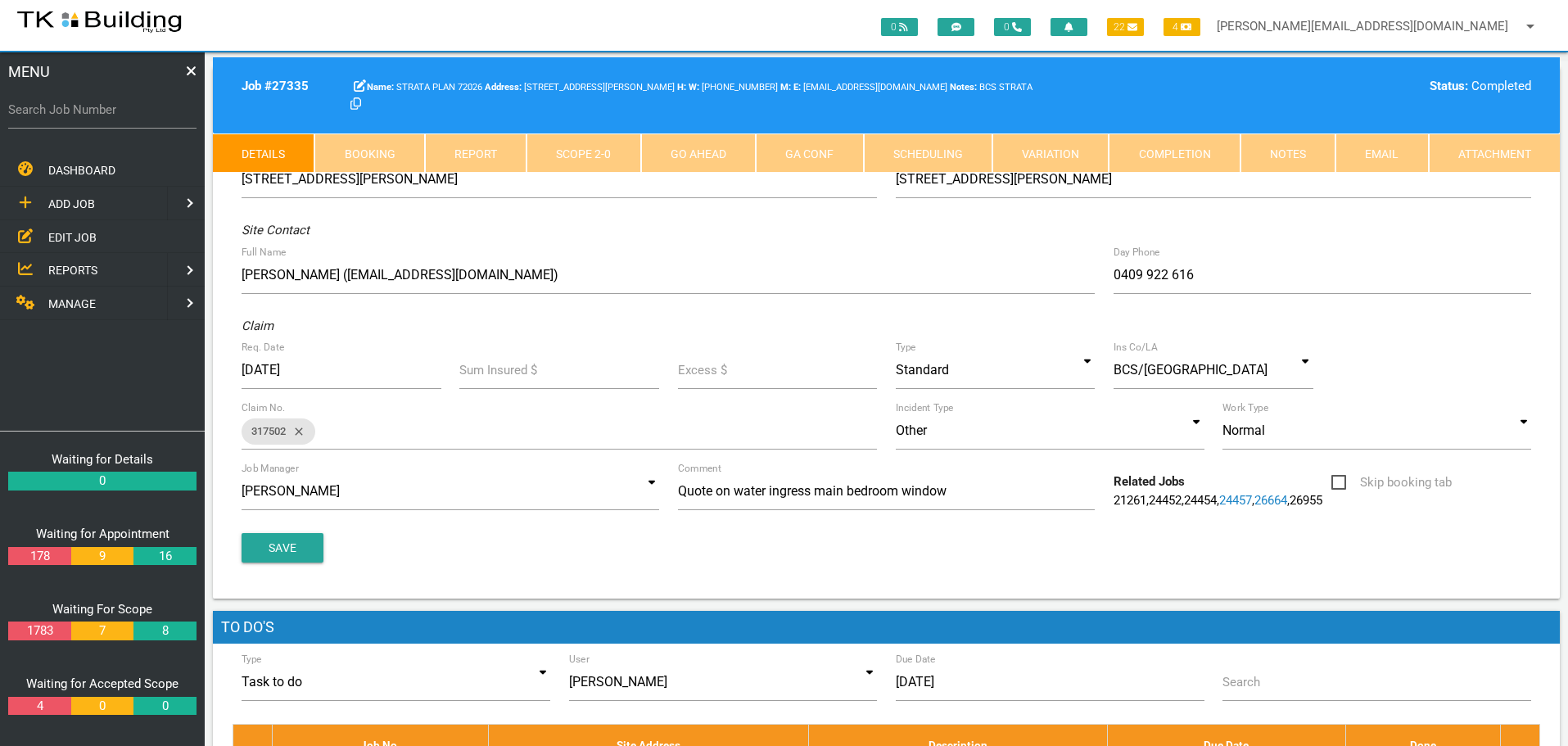
click at [1291, 147] on link "Notes" at bounding box center [1288, 153] width 95 height 39
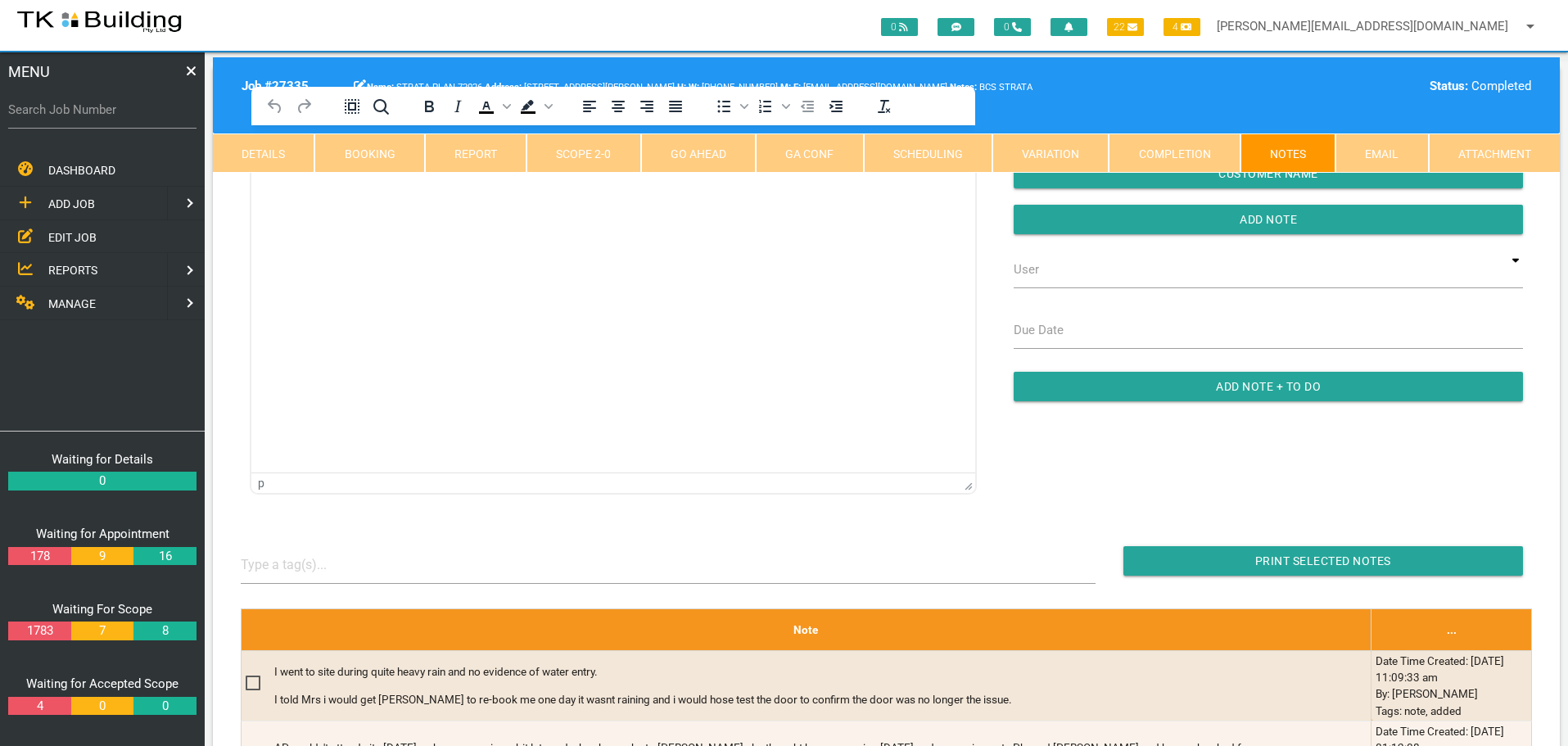
click at [308, 199] on html at bounding box center [613, 163] width 724 height 75
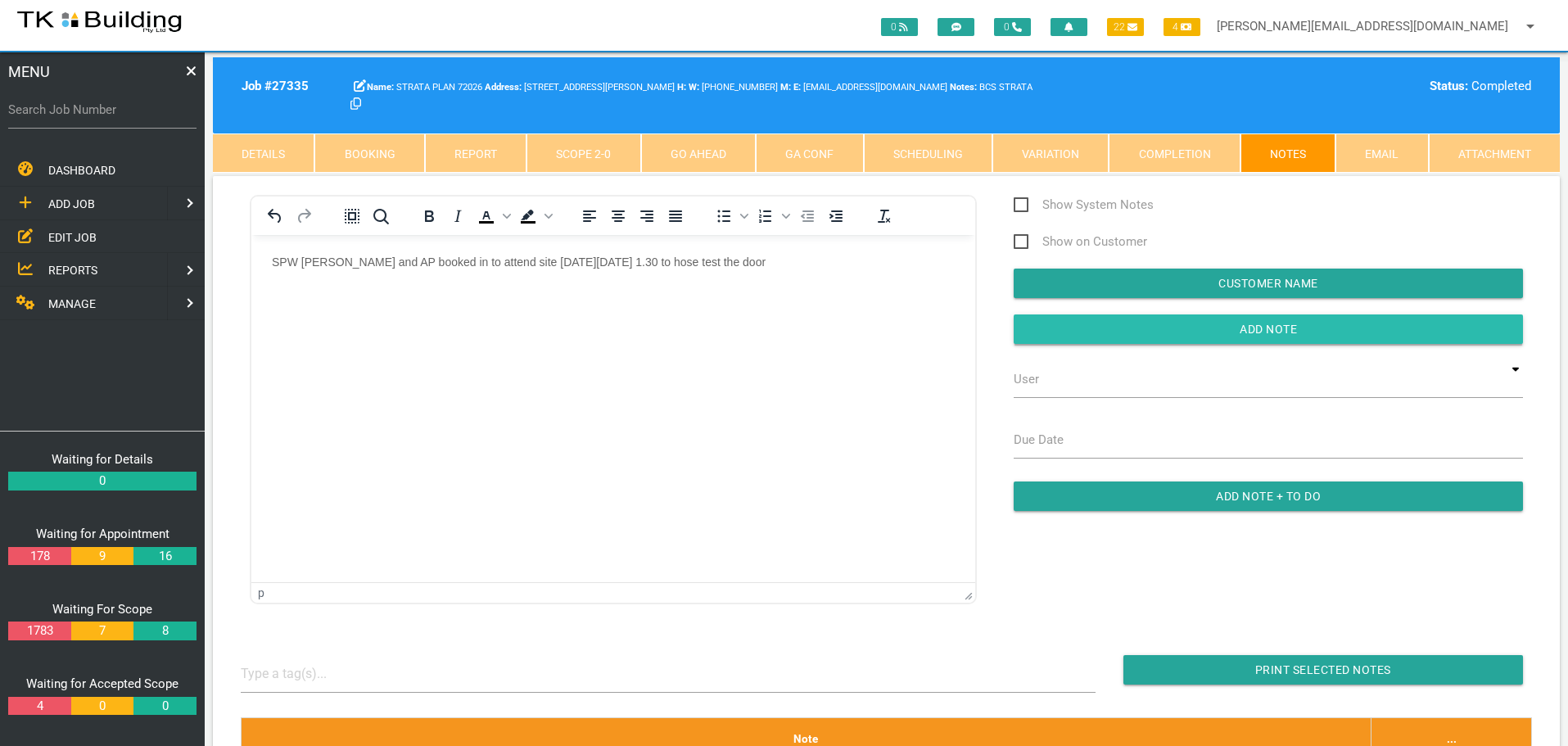
click at [1134, 318] on input "button" at bounding box center [1268, 329] width 509 height 30
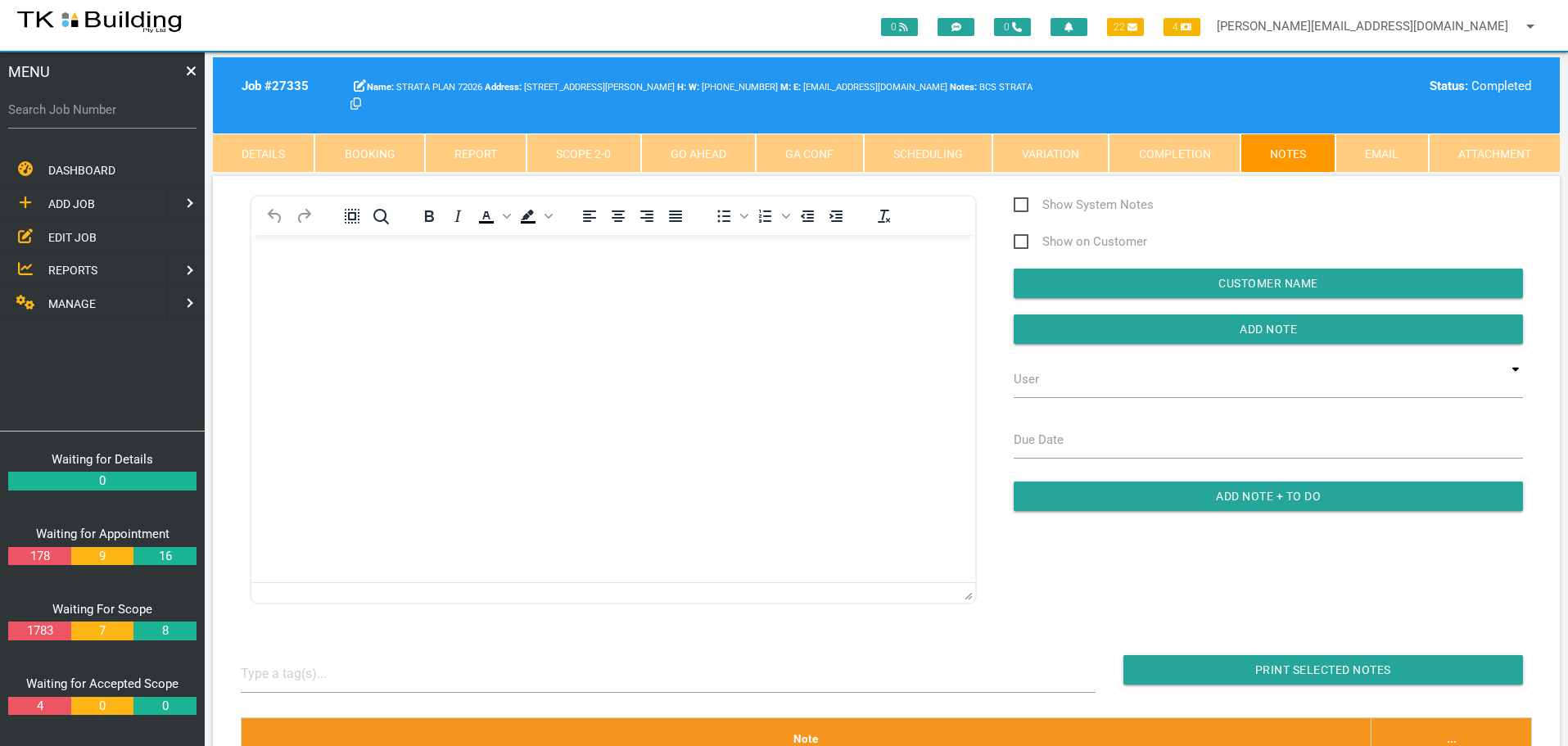
click at [97, 119] on label "Search Job Number" at bounding box center [102, 110] width 188 height 19
click at [97, 119] on input "Search Job Number" at bounding box center [102, 110] width 188 height 38
type input "27672"
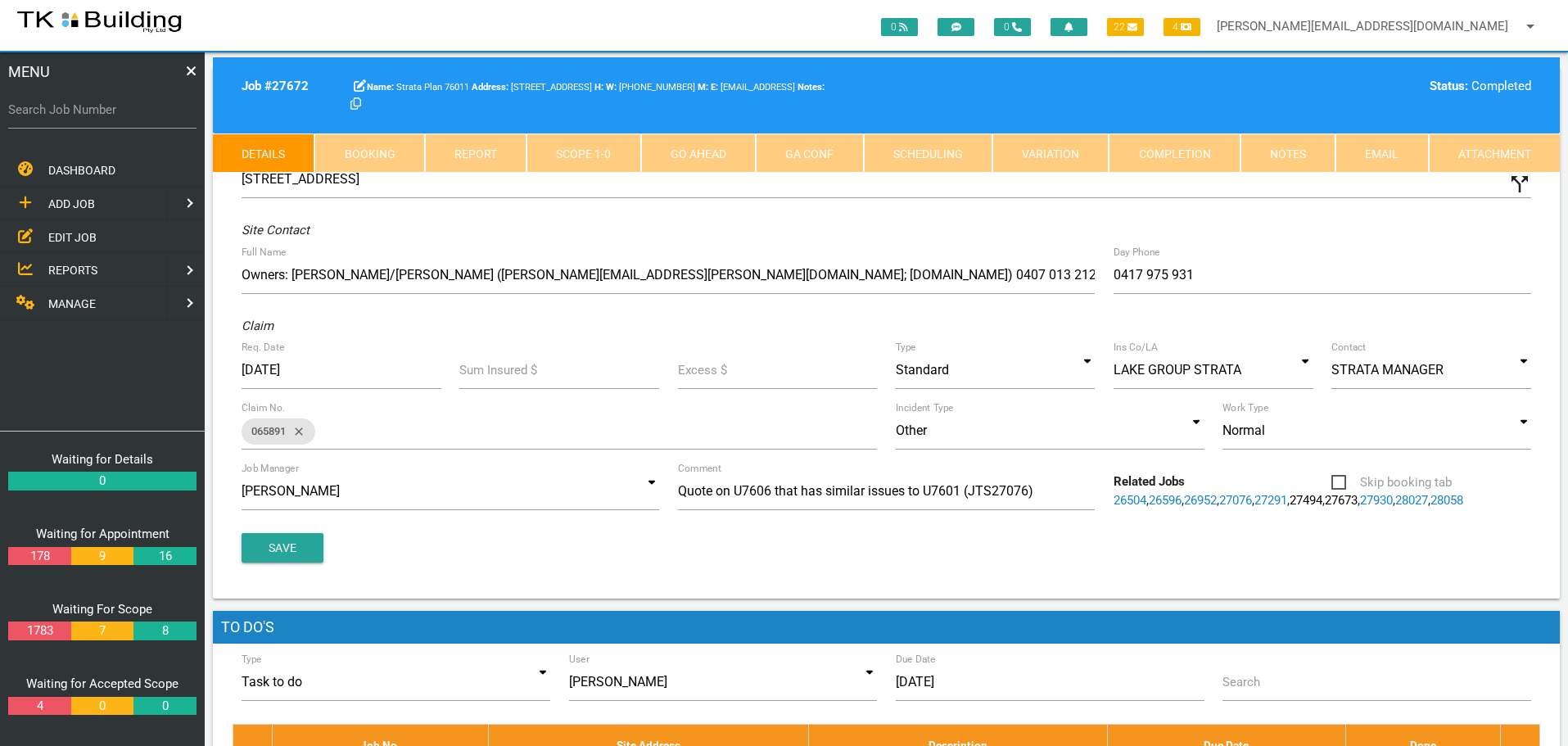
click at [1296, 155] on link "Notes" at bounding box center [1288, 153] width 95 height 39
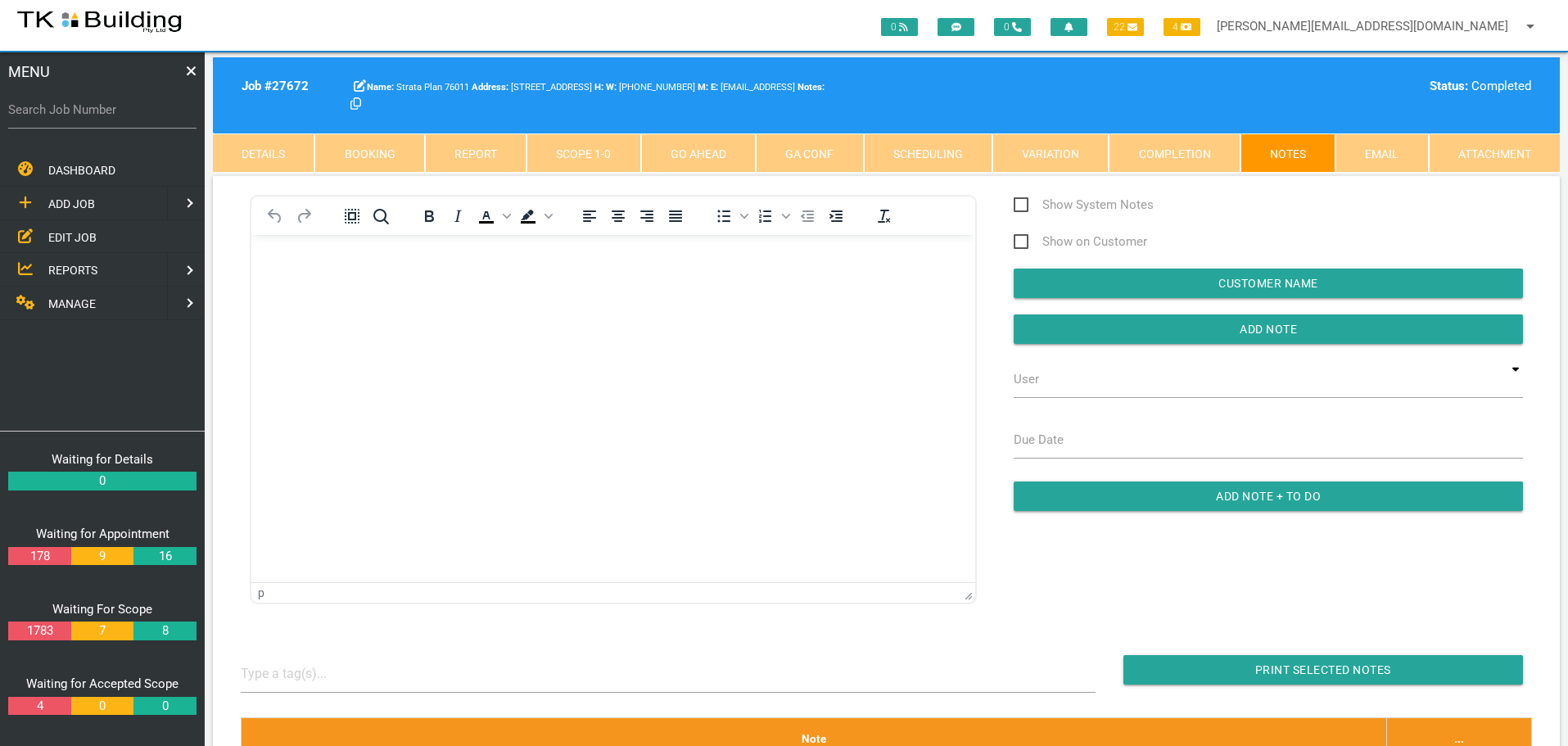
click at [365, 291] on body "Rich Text Area. Press ALT-0 for help." at bounding box center [613, 281] width 724 height 54
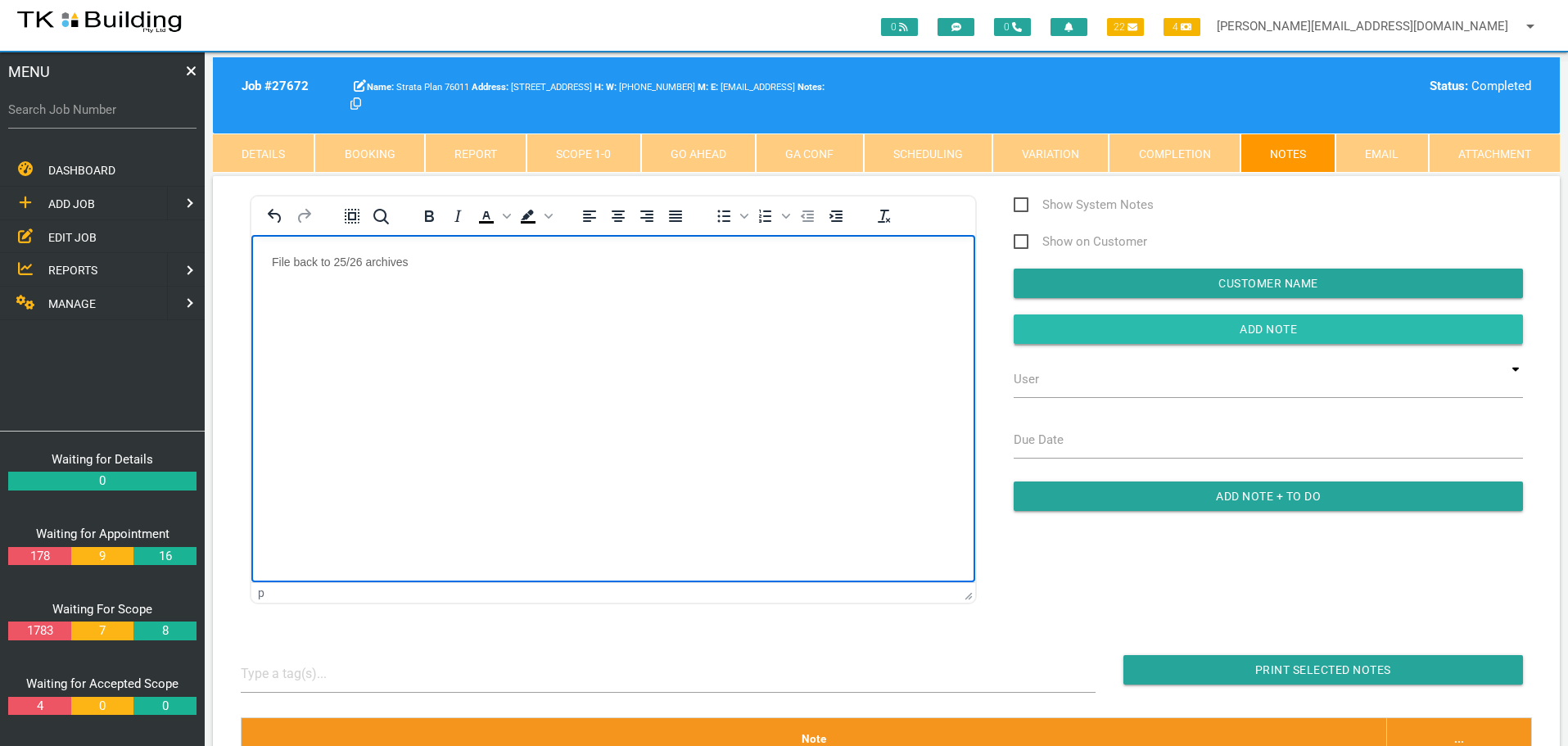
click at [1070, 333] on input "Add Note" at bounding box center [1268, 329] width 509 height 30
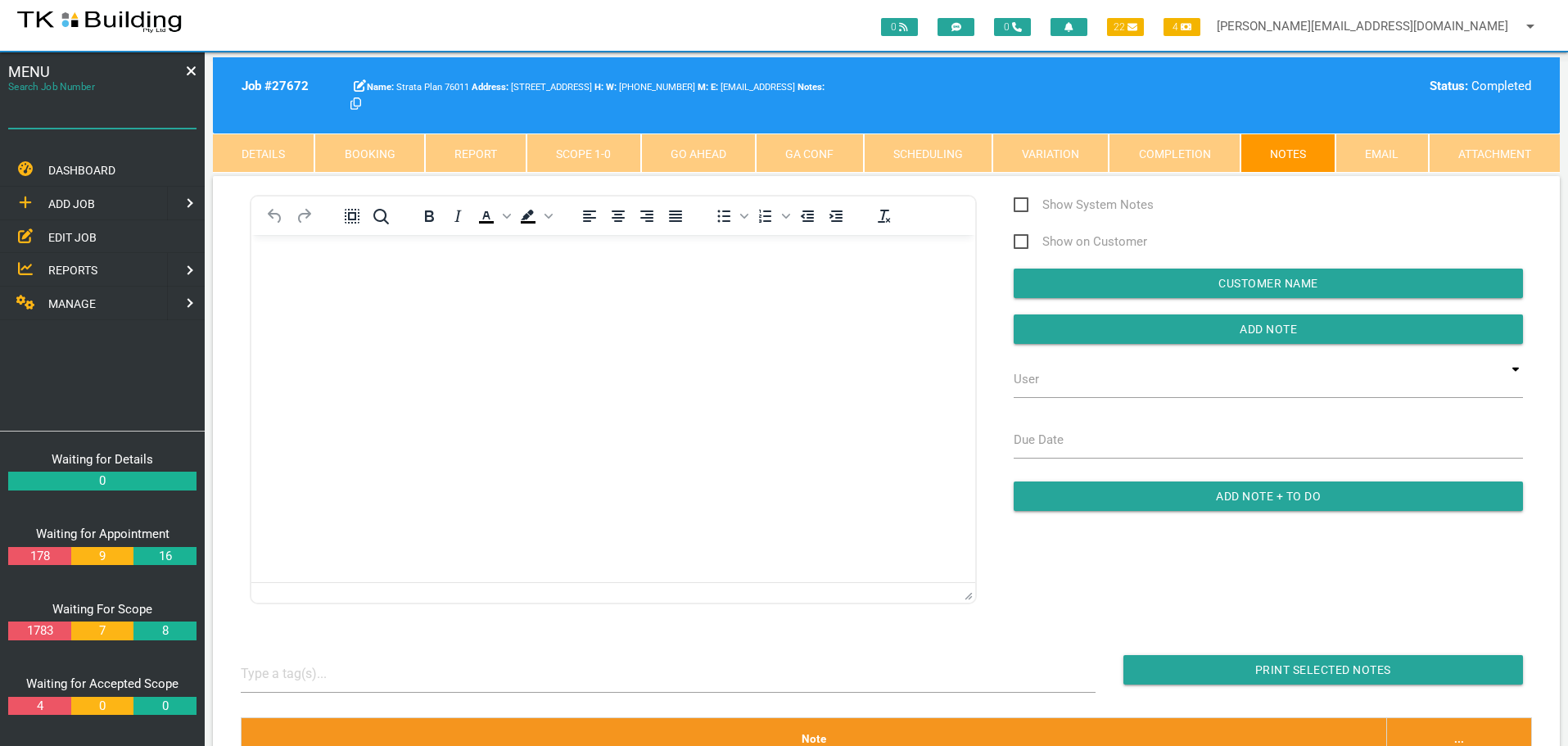
click at [93, 120] on input "Search Job Number" at bounding box center [102, 110] width 188 height 38
type input "28014"
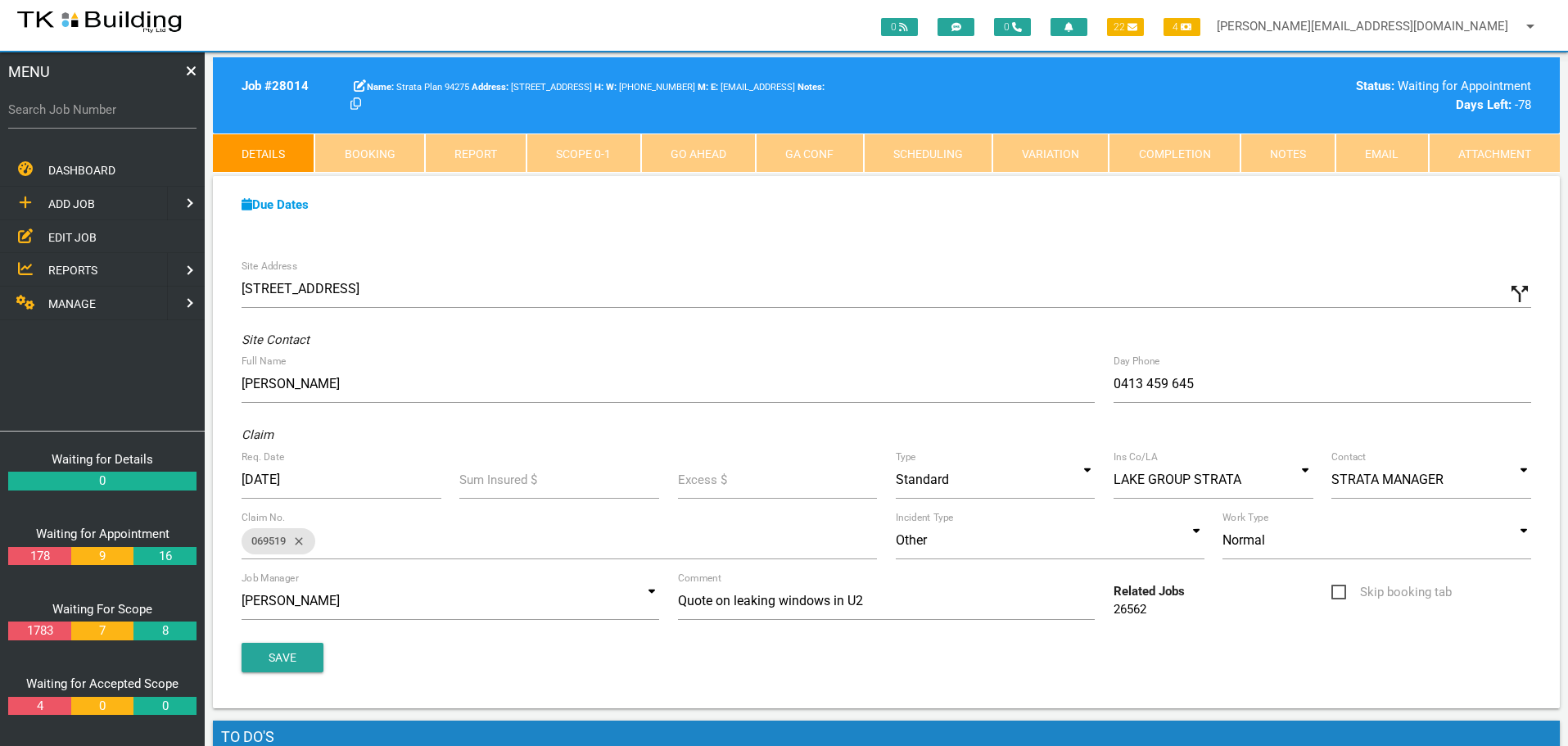
click at [352, 144] on link "Booking" at bounding box center [369, 153] width 110 height 39
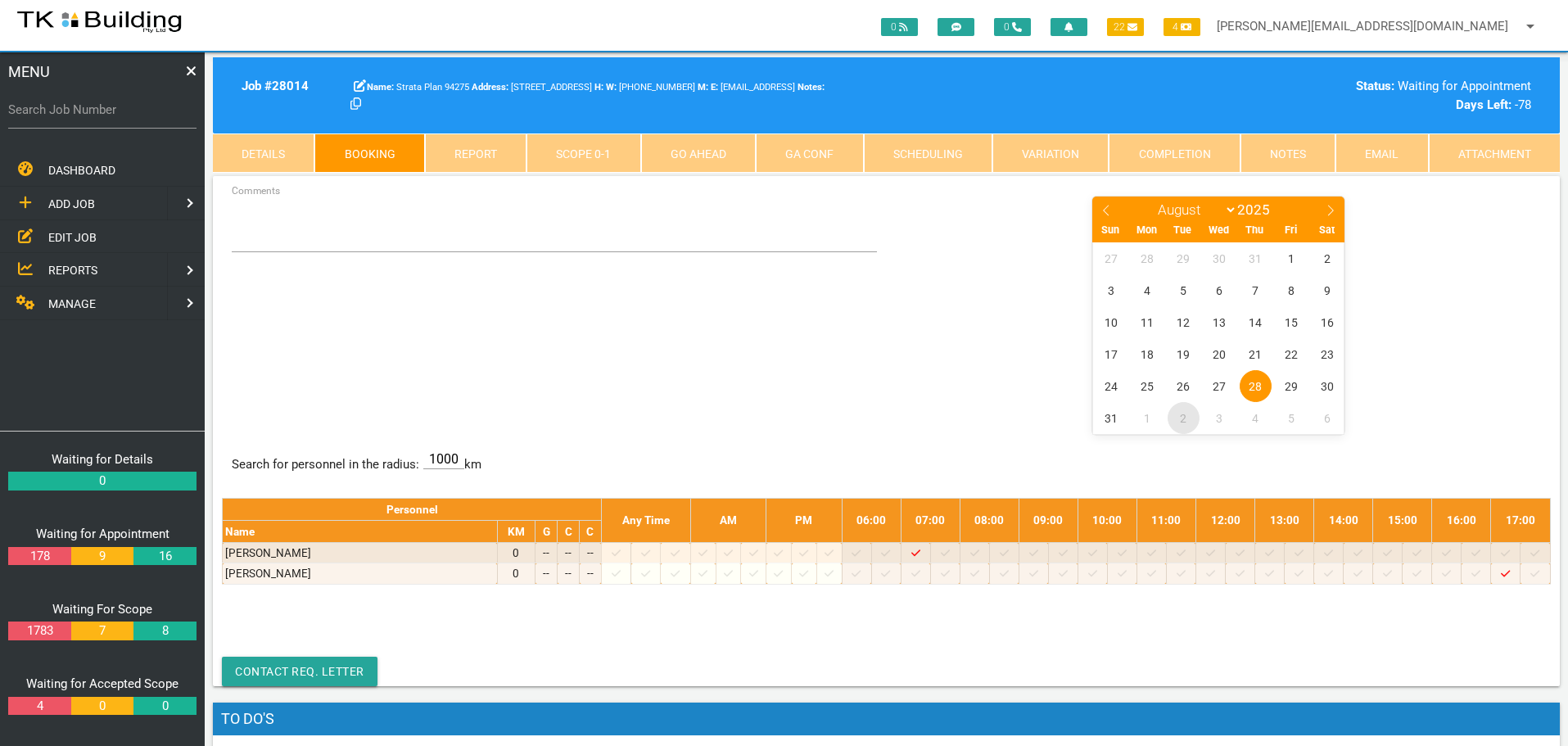
click at [1185, 418] on span "2" at bounding box center [1183, 418] width 32 height 32
select select "8"
click at [283, 150] on link "Details" at bounding box center [264, 153] width 102 height 39
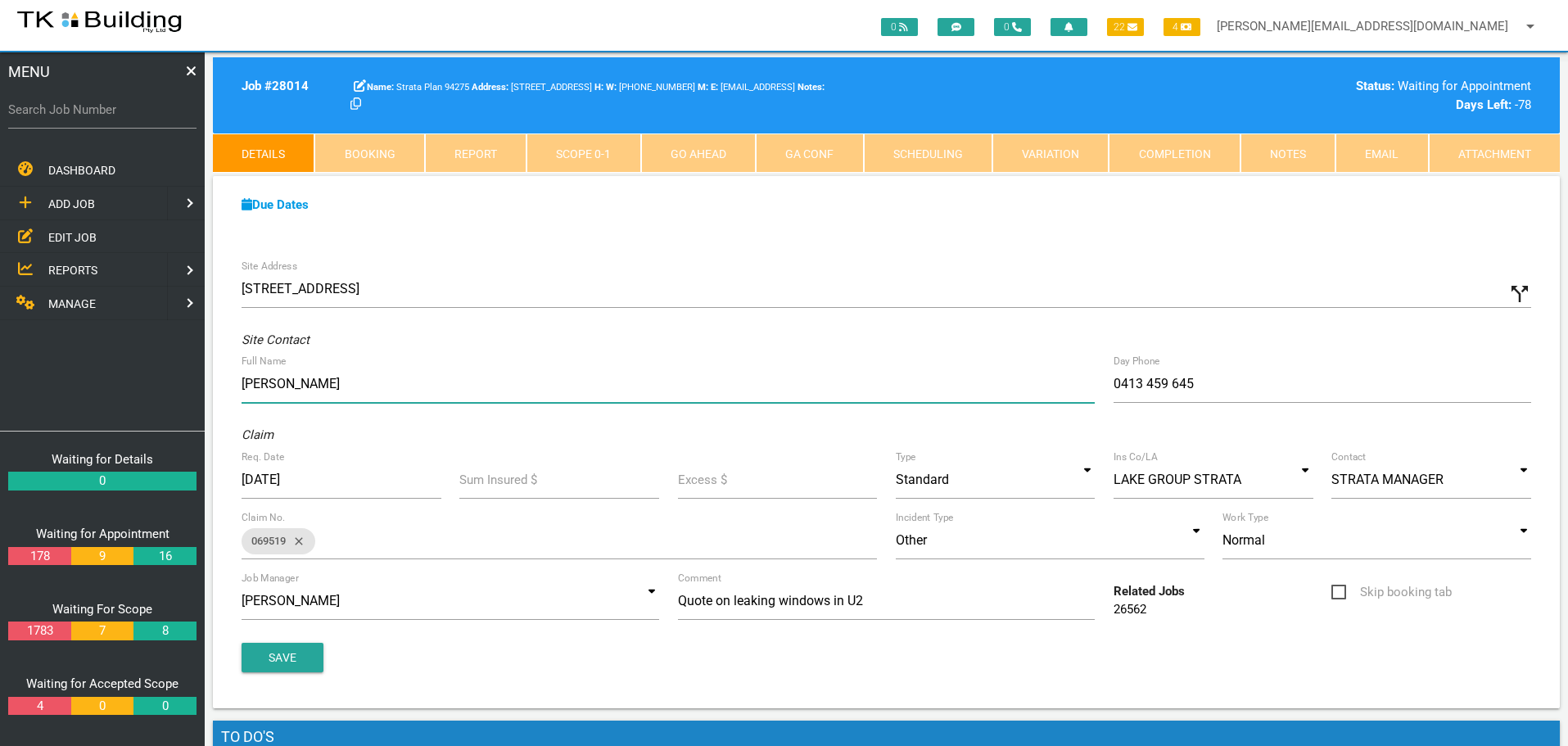
drag, startPoint x: 358, startPoint y: 389, endPoint x: 337, endPoint y: 377, distance: 24.2
click at [356, 388] on input "Anita" at bounding box center [668, 384] width 853 height 38
type input "A"
type input "Owner/Occupier: Katelyn Collins (katieloucollins@hotmail.com)"
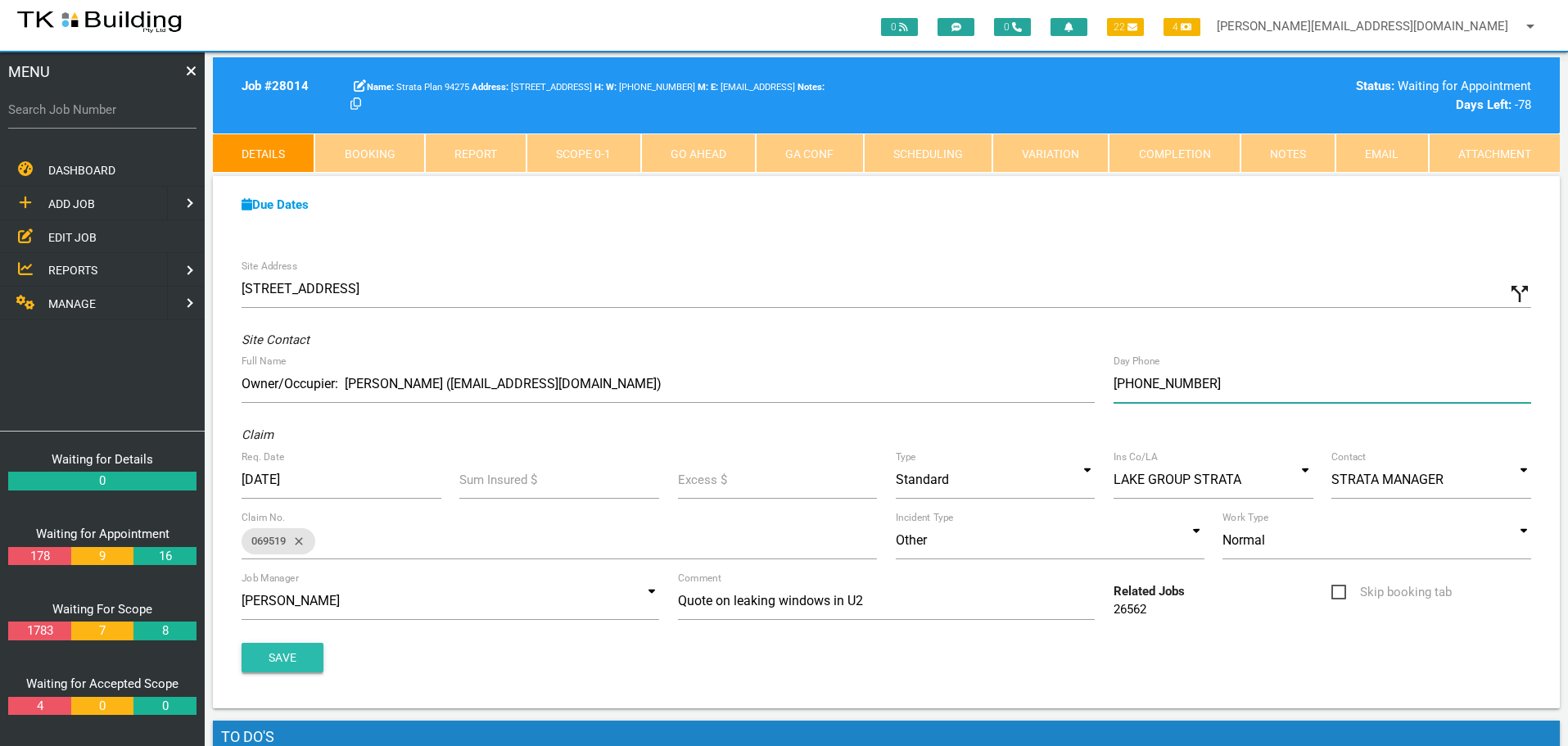
type input "[PHONE_NUMBER]"
click at [274, 654] on button "Save" at bounding box center [282, 658] width 82 height 30
click at [286, 658] on button "Save" at bounding box center [282, 658] width 82 height 30
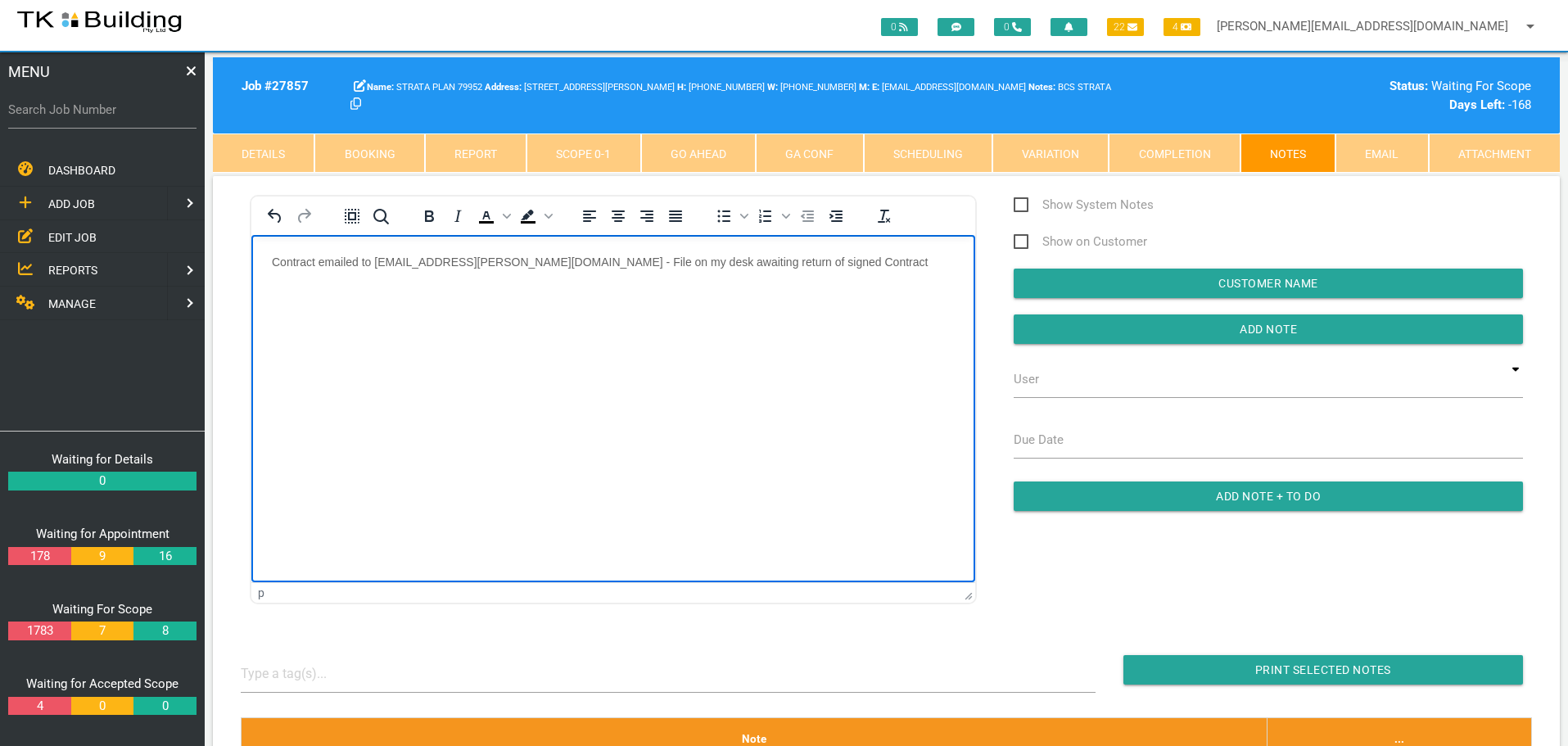
click at [524, 262] on p "Contract emailed to [EMAIL_ADDRESS][PERSON_NAME][DOMAIN_NAME] - File on my desk…" at bounding box center [613, 260] width 683 height 13
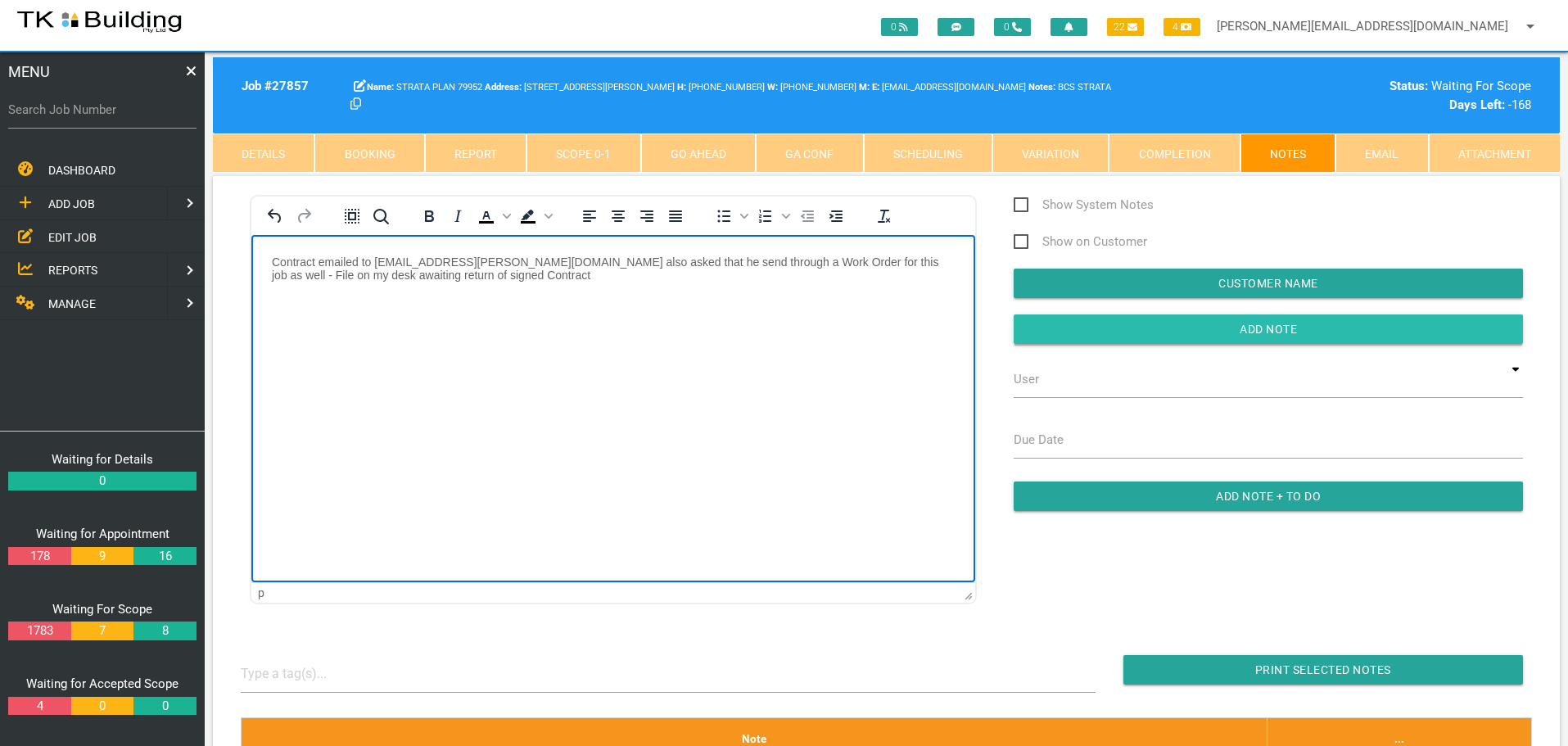
drag, startPoint x: 1115, startPoint y: 330, endPoint x: 1039, endPoint y: 324, distance: 76.2
click at [1114, 330] on input "Add Note" at bounding box center [1268, 329] width 509 height 30
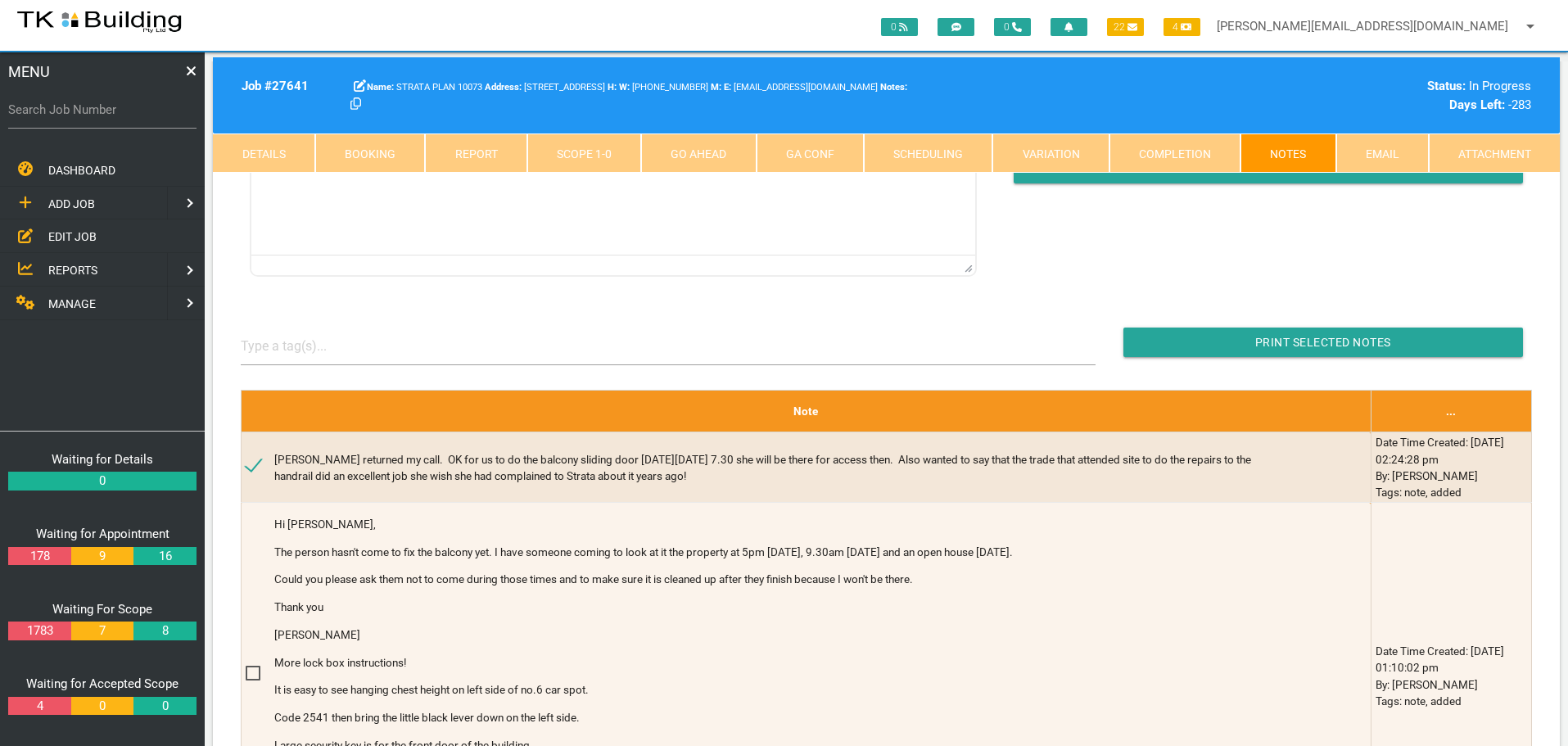
drag, startPoint x: 0, startPoint y: 0, endPoint x: 85, endPoint y: 117, distance: 144.6
click at [85, 117] on label "Search Job Number" at bounding box center [102, 110] width 188 height 19
click at [85, 117] on input "Search Job Number" at bounding box center [102, 110] width 188 height 38
type input "27799"
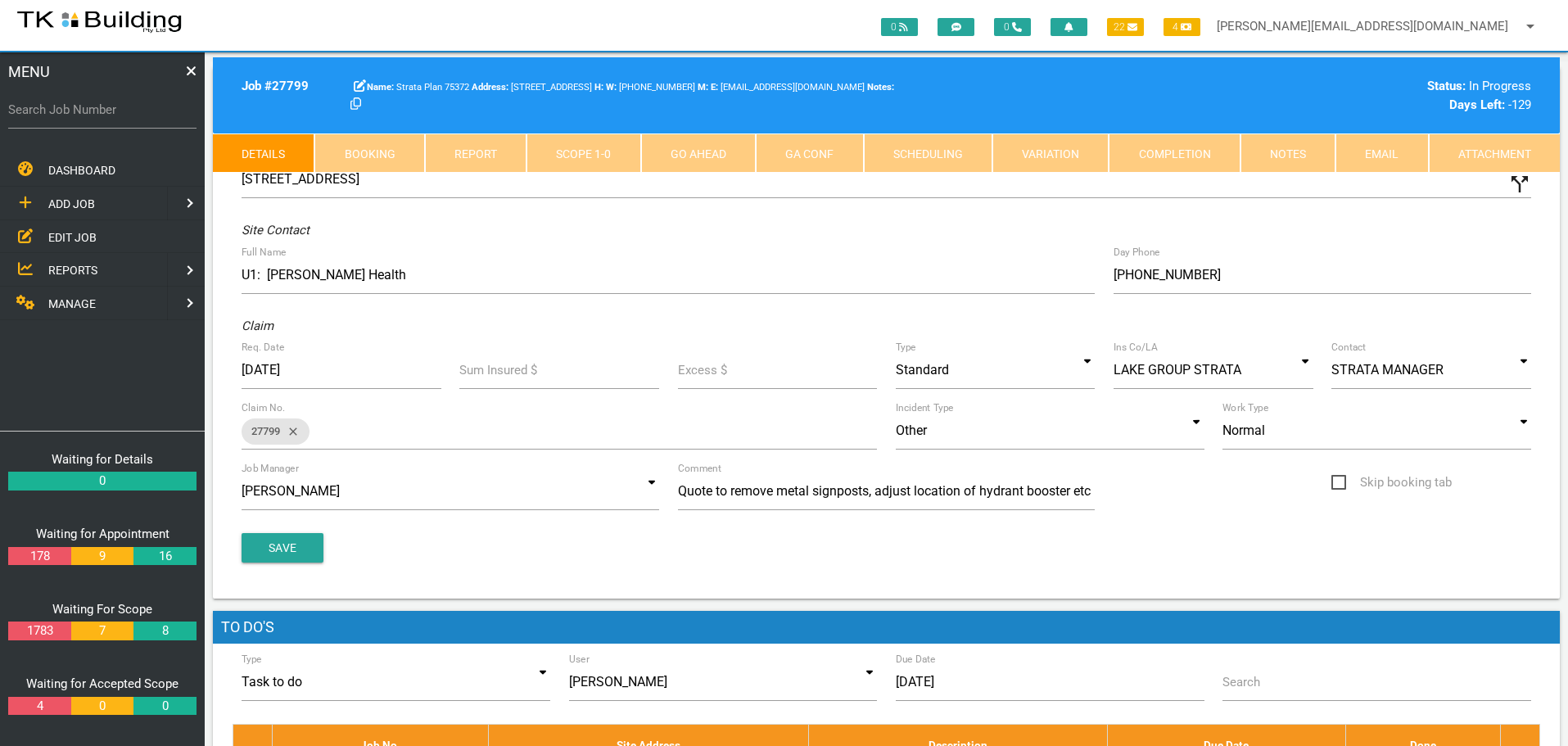
click at [1191, 157] on link "Completion" at bounding box center [1173, 153] width 131 height 39
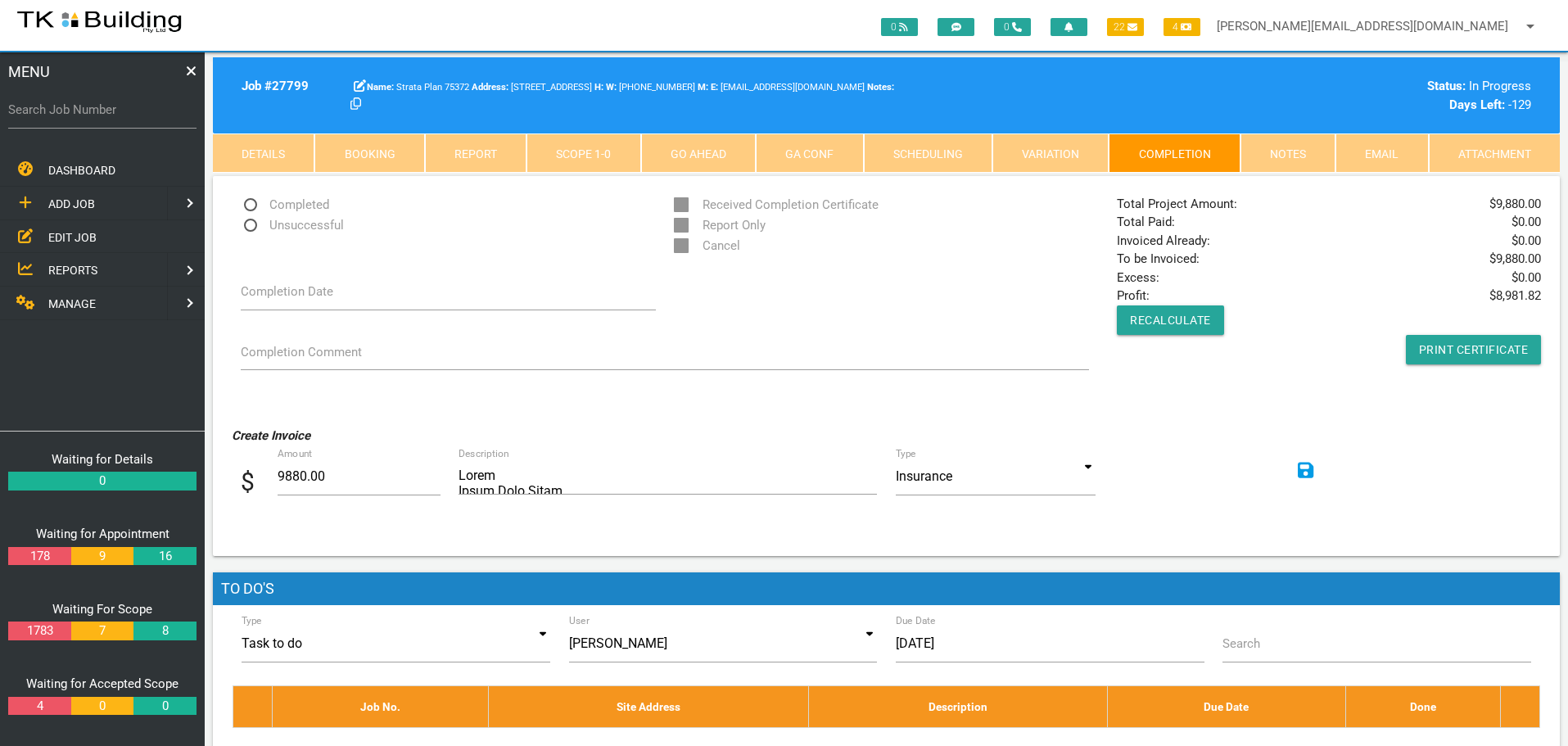
drag, startPoint x: 1310, startPoint y: 469, endPoint x: 1286, endPoint y: 464, distance: 24.5
click at [1312, 469] on icon at bounding box center [1306, 470] width 16 height 16
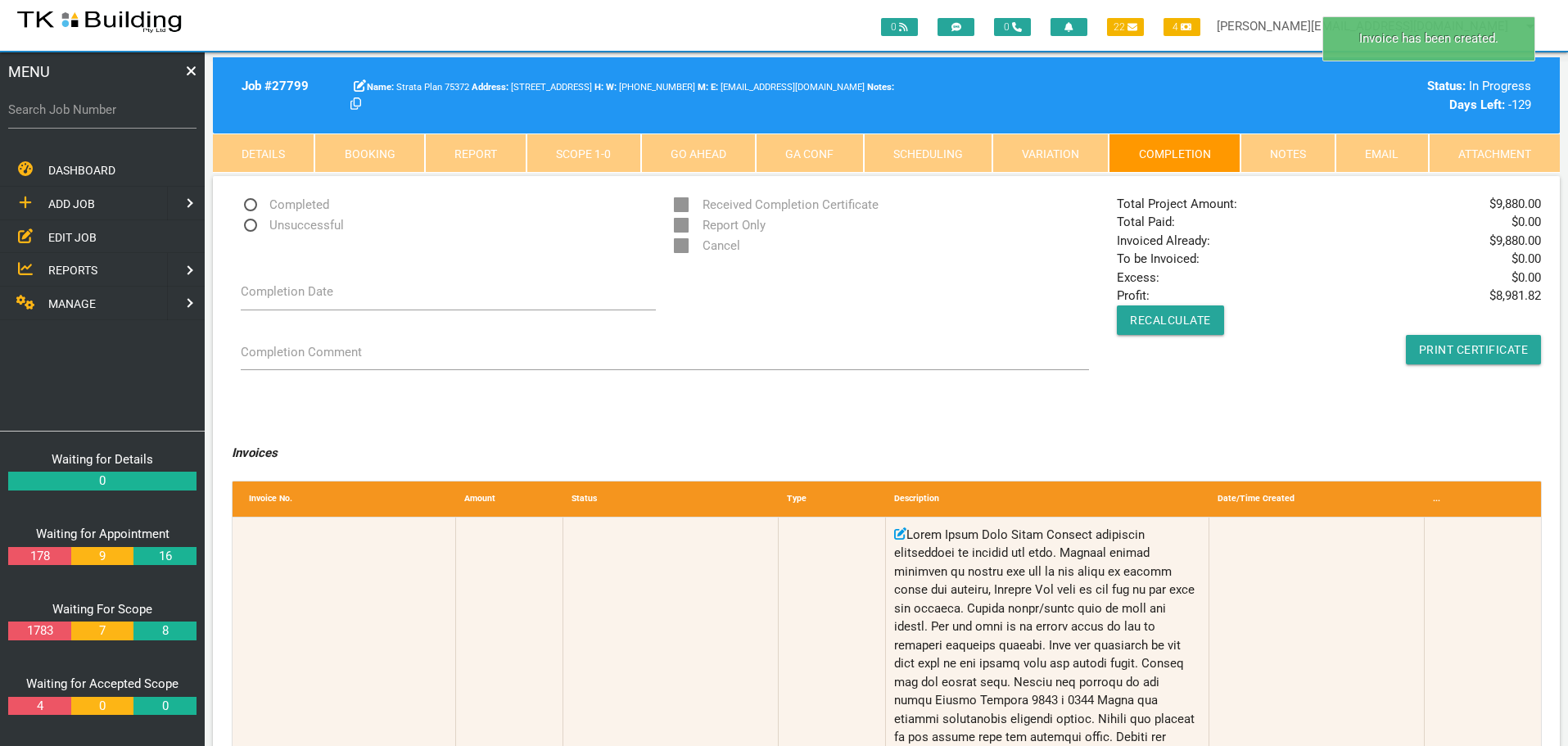
click at [251, 204] on span "Completed" at bounding box center [285, 205] width 89 height 21
click at [251, 204] on input "Completed" at bounding box center [246, 200] width 11 height 11
radio input "true"
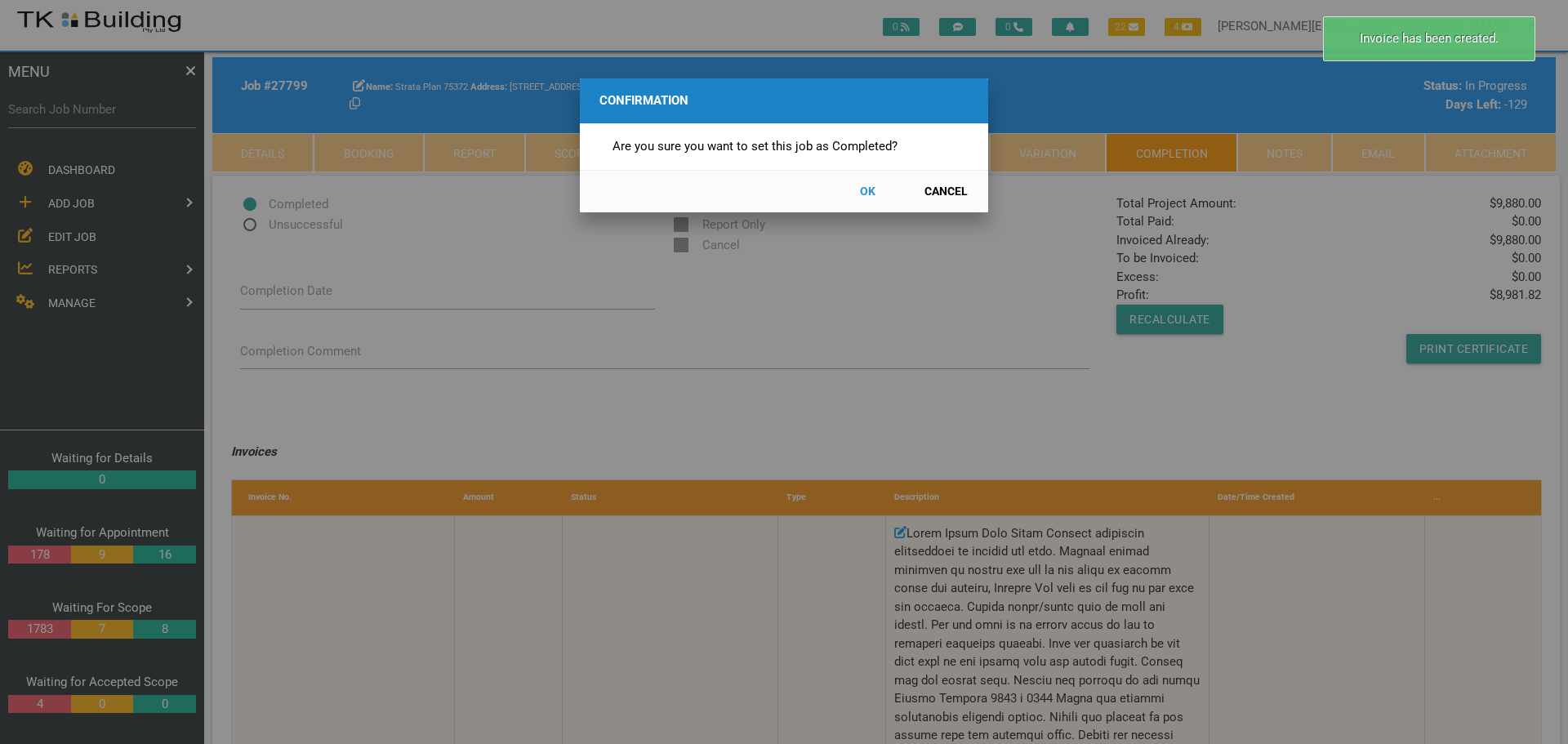
click at [872, 193] on button "OK" at bounding box center [867, 191] width 72 height 29
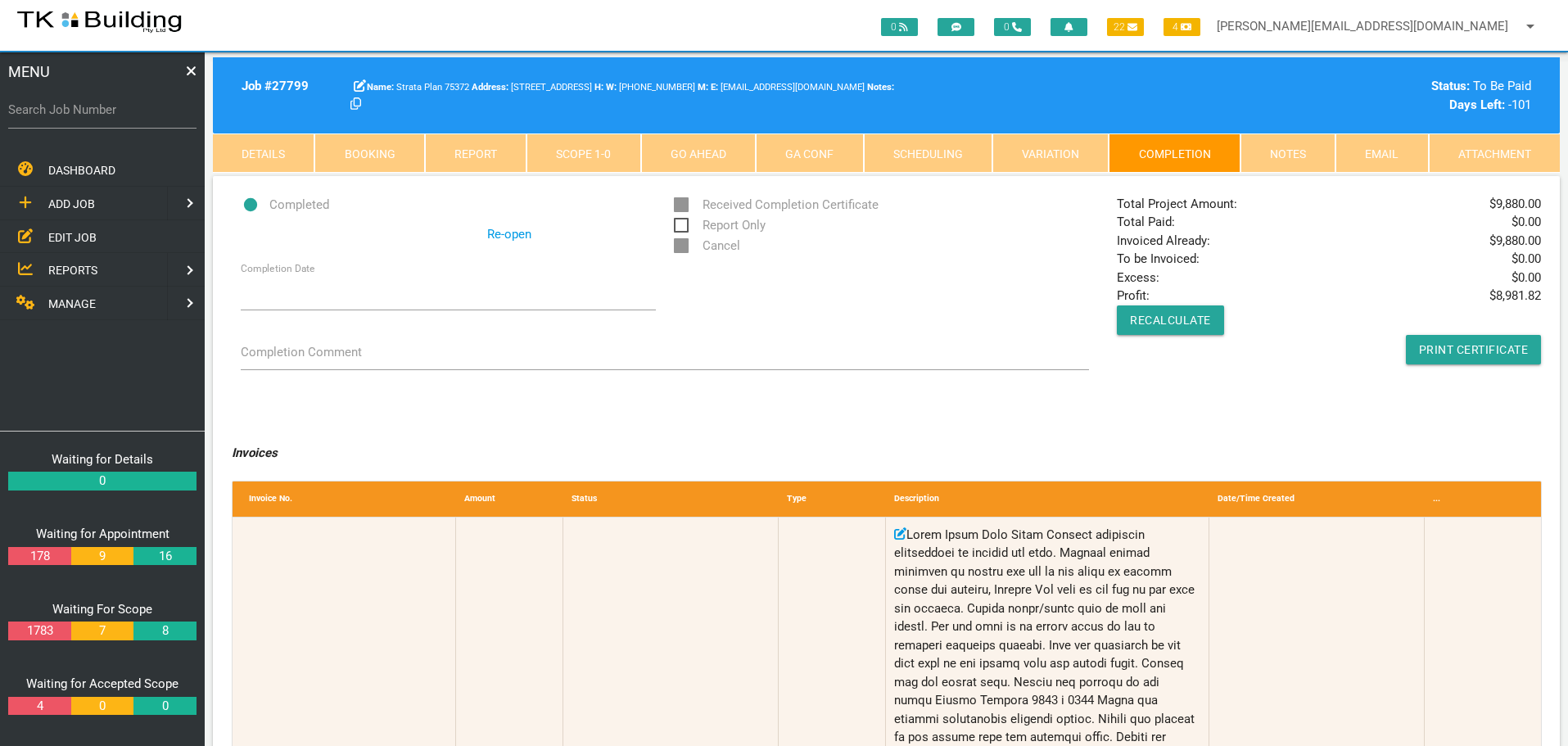
click at [1301, 154] on link "Notes" at bounding box center [1288, 153] width 95 height 39
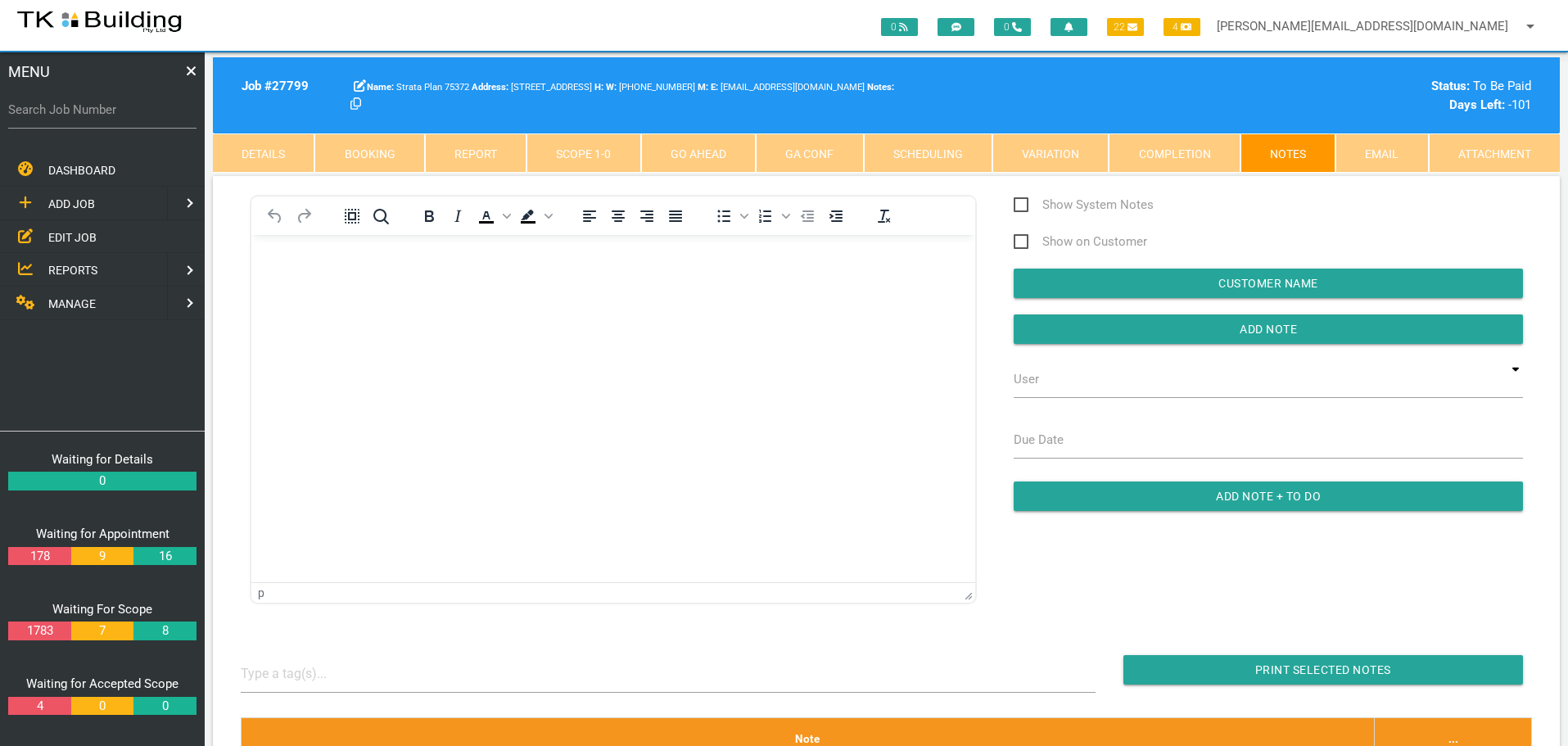
click at [70, 236] on span "EDIT JOB" at bounding box center [72, 236] width 48 height 13
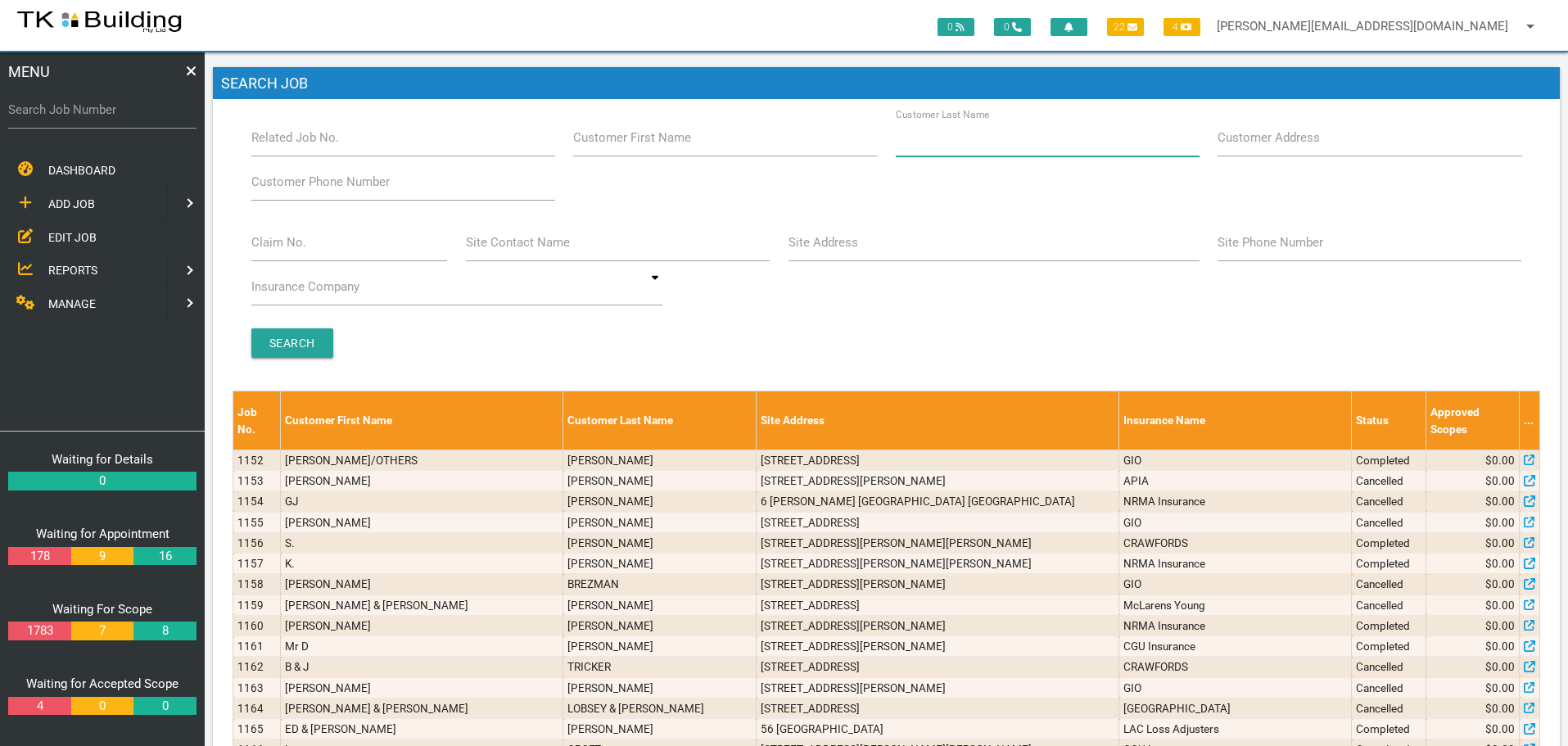
click at [968, 150] on input "Customer Last Name" at bounding box center [1048, 138] width 304 height 38
type input "21020"
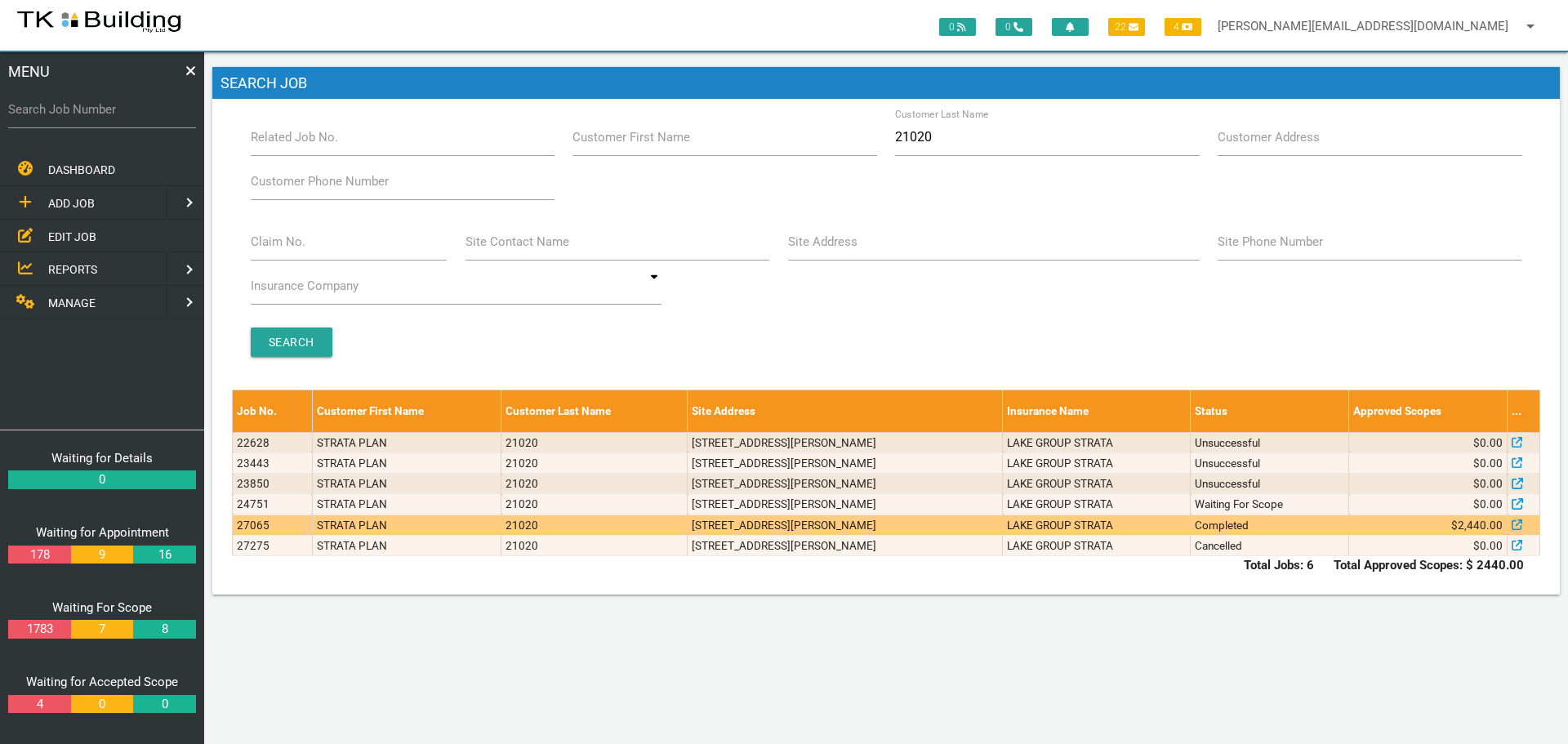
click at [733, 529] on td "[STREET_ADDRESS][PERSON_NAME]" at bounding box center [845, 525] width 315 height 21
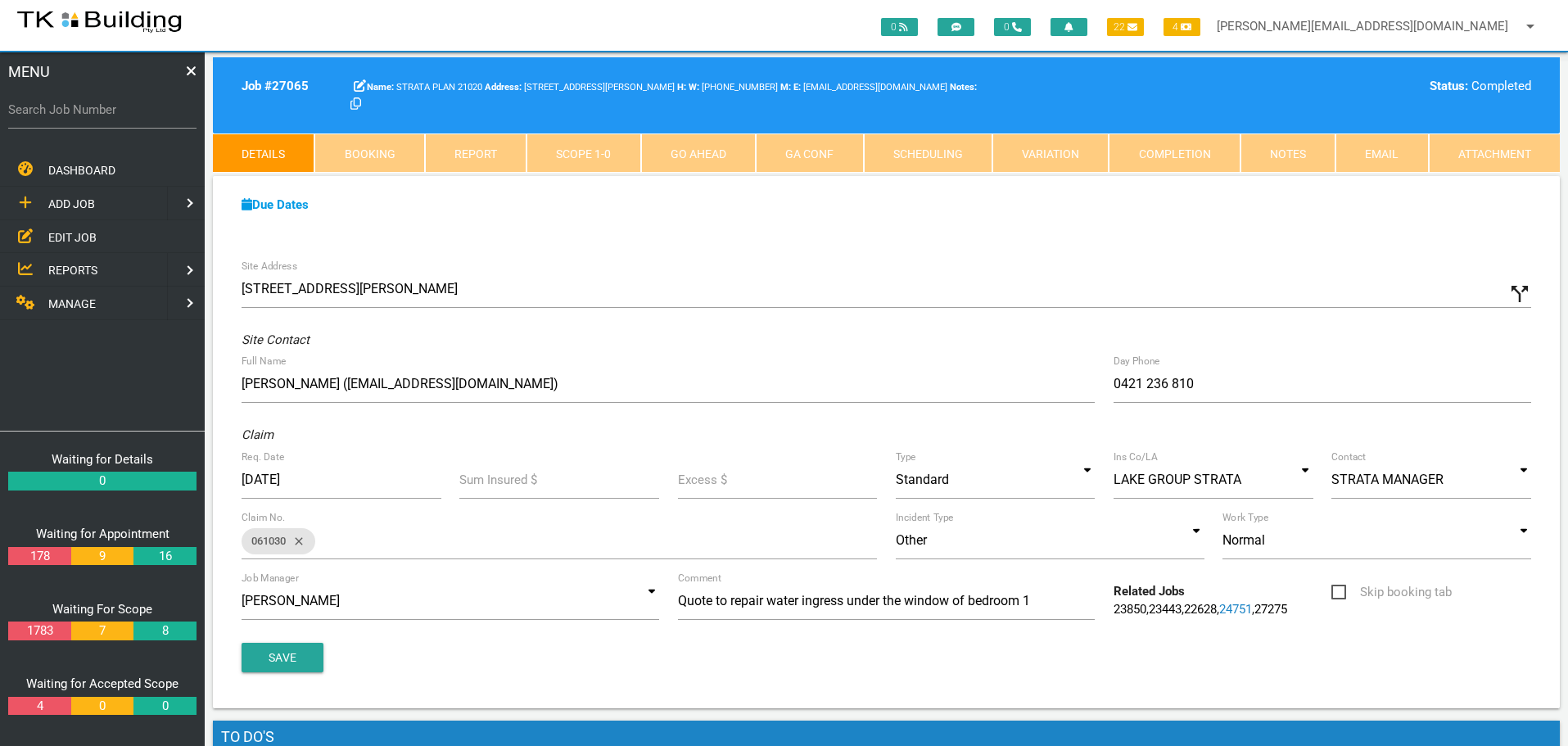
click at [60, 200] on span "ADD JOB" at bounding box center [71, 203] width 47 height 13
click at [85, 234] on span "EXISTING CUSTOMER" at bounding box center [104, 236] width 113 height 13
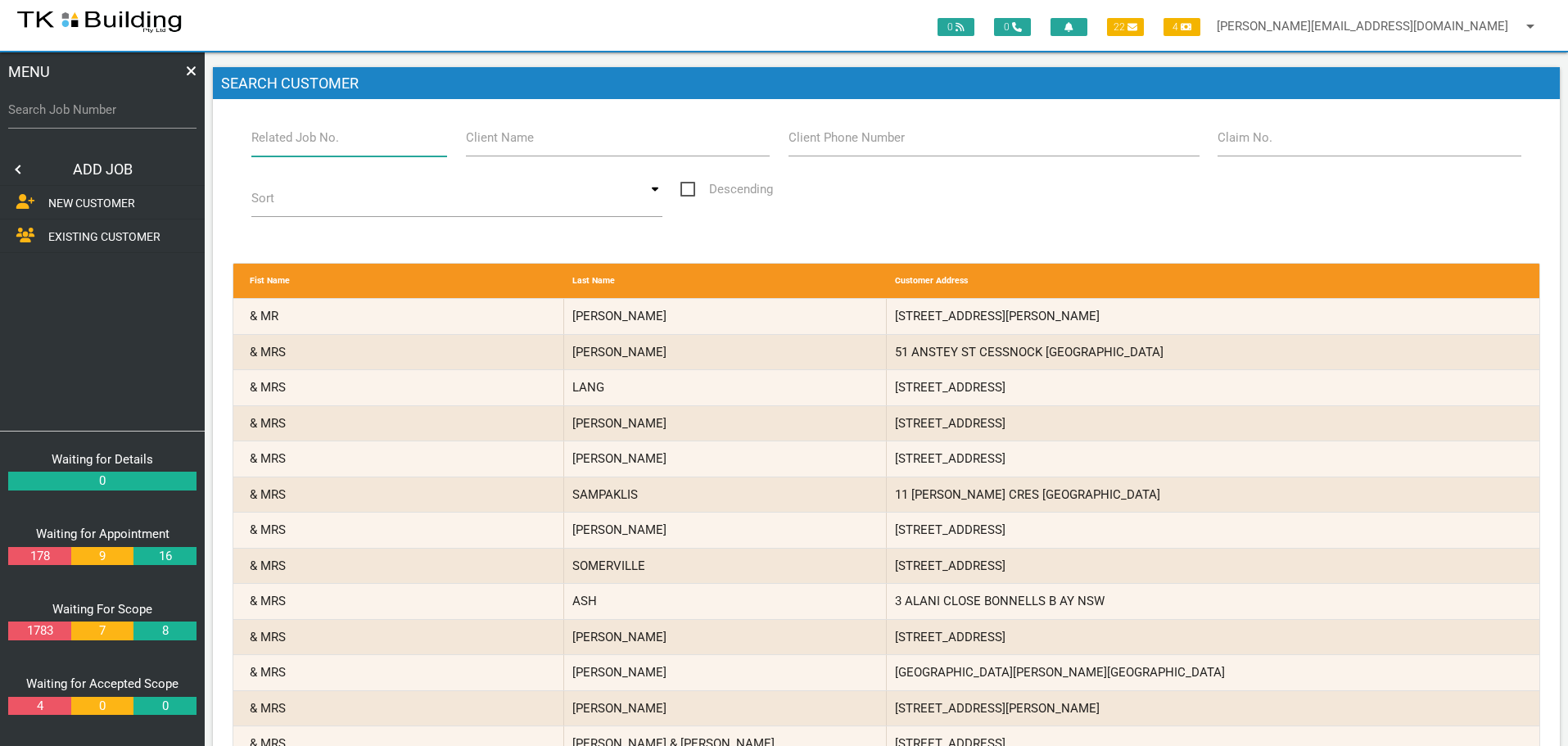
click at [350, 147] on input "Related Job No." at bounding box center [349, 138] width 196 height 38
type input "27275"
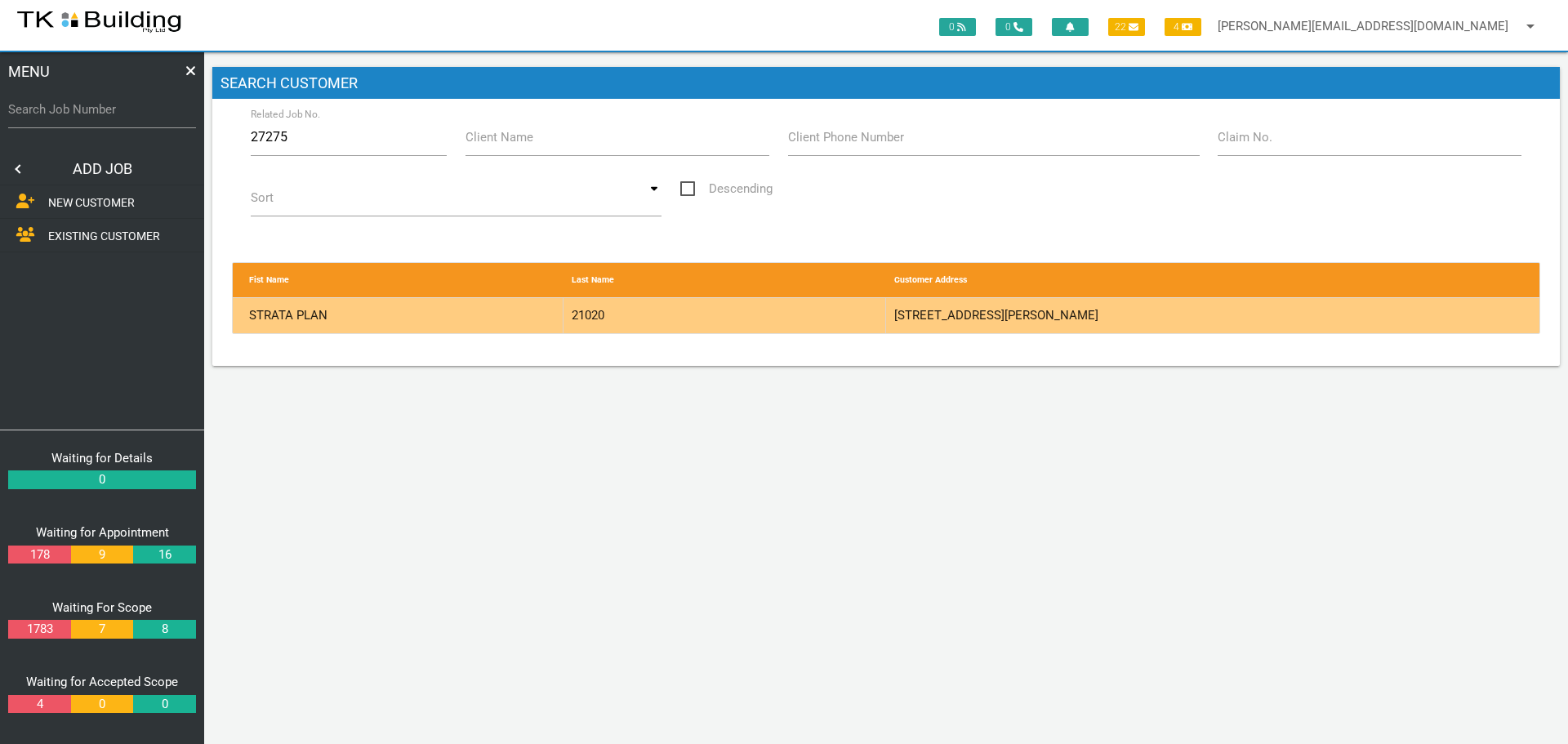
click at [811, 315] on div "21020" at bounding box center [725, 315] width 323 height 35
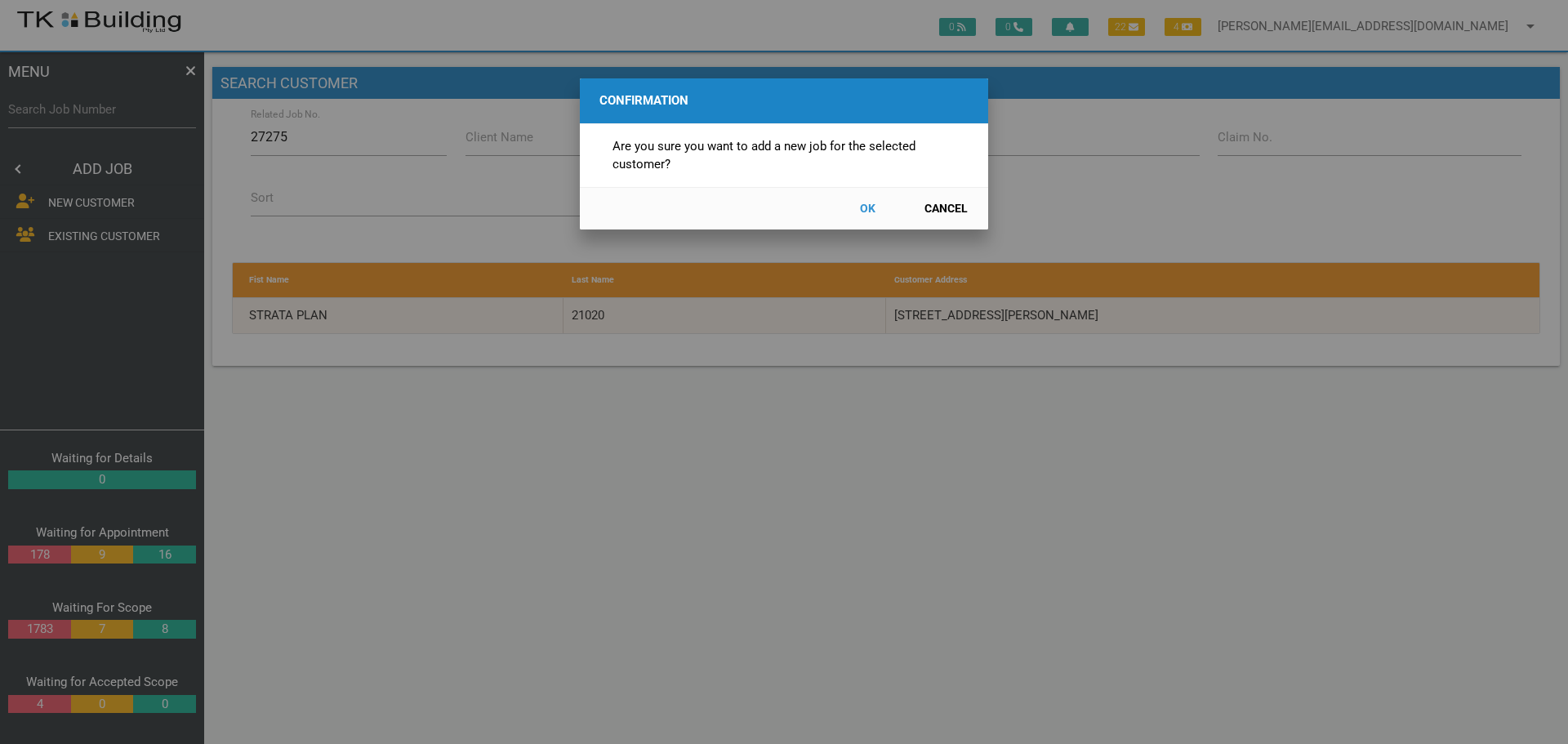
click at [865, 209] on button "OK" at bounding box center [867, 209] width 72 height 29
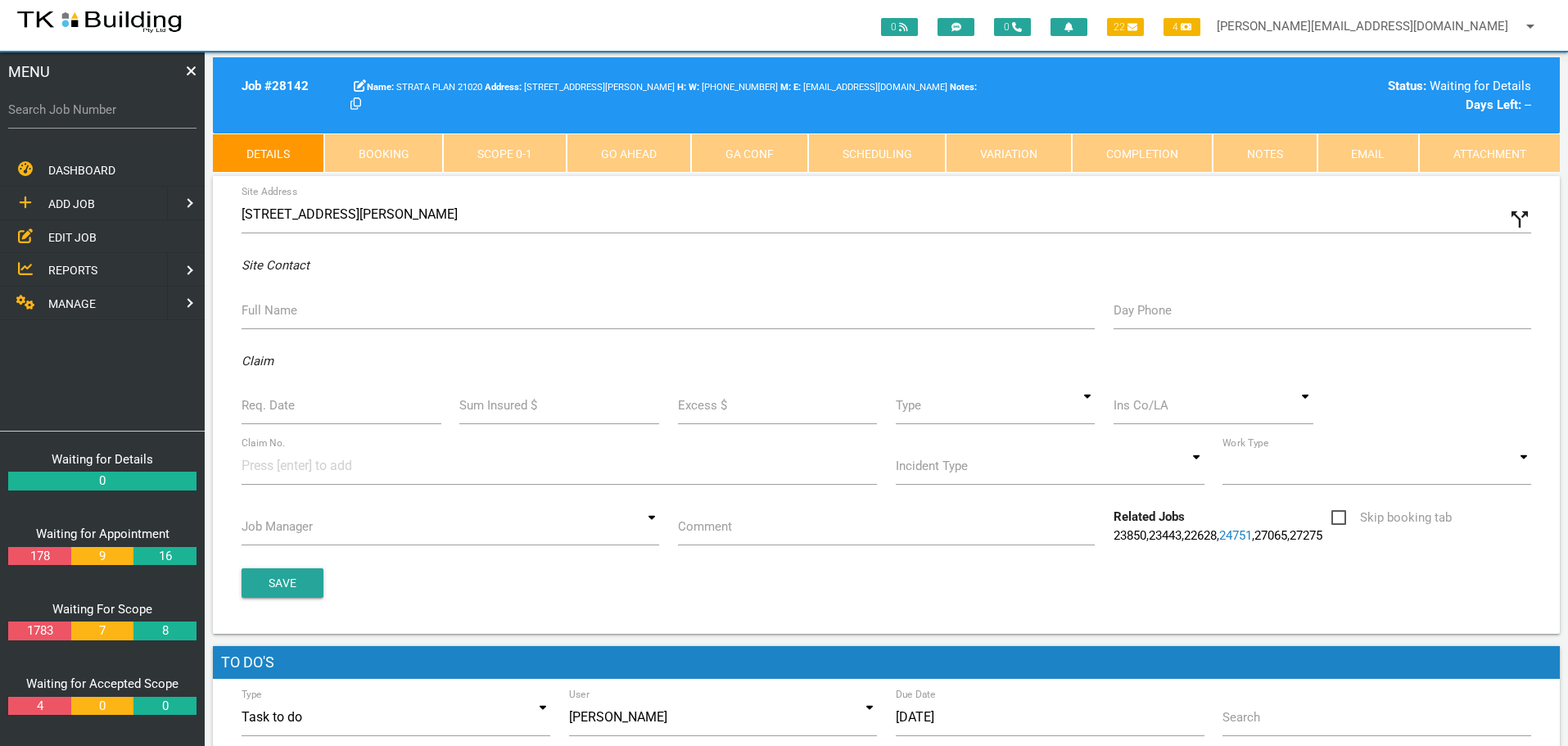
click at [1515, 221] on icon "call_split" at bounding box center [1519, 219] width 25 height 25
click at [912, 222] on label "Custom Address" at bounding box center [942, 214] width 92 height 19
click at [912, 222] on input "Custom Address" at bounding box center [1214, 214] width 636 height 38
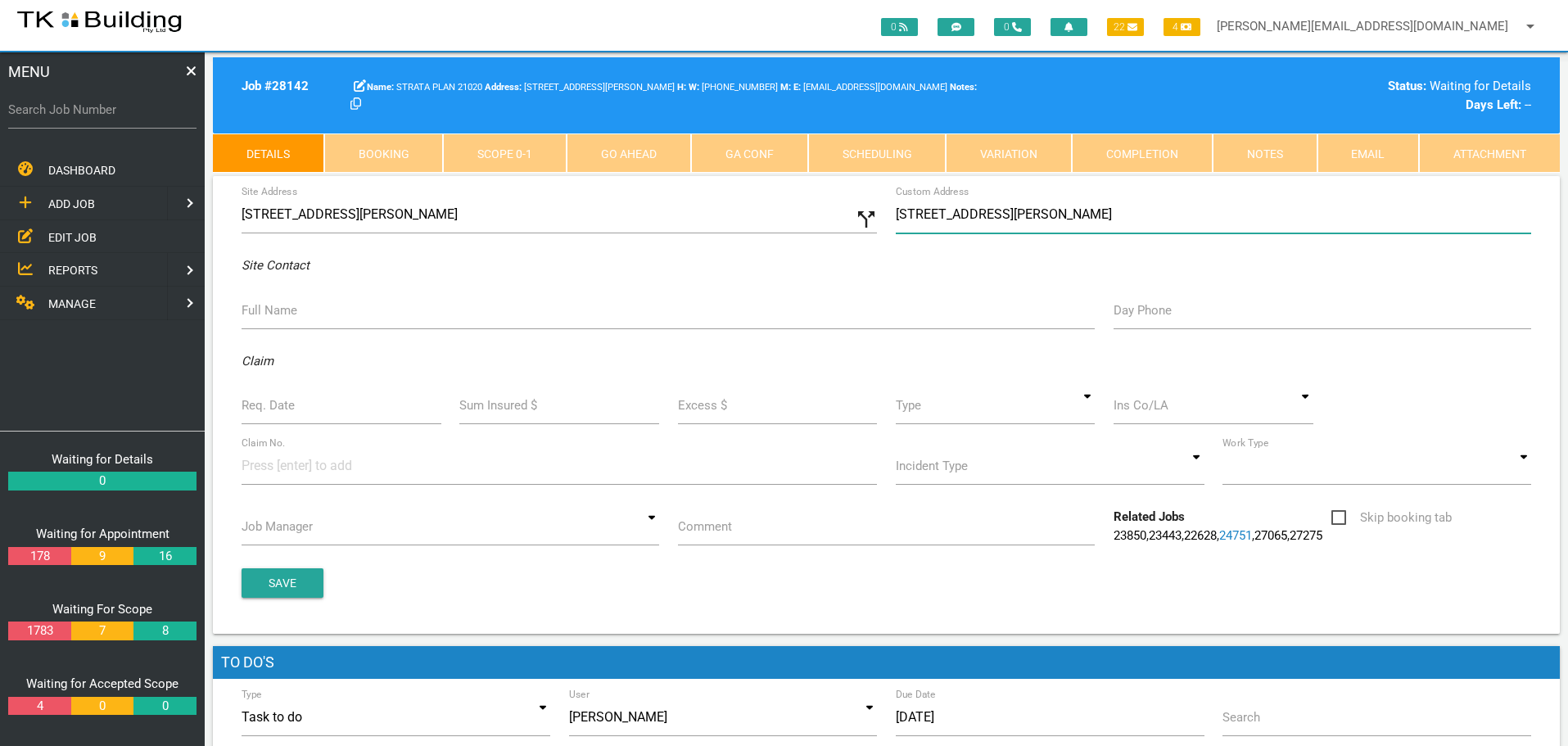
type input "[STREET_ADDRESS][PERSON_NAME]"
click at [264, 311] on label "Full Name" at bounding box center [269, 310] width 56 height 19
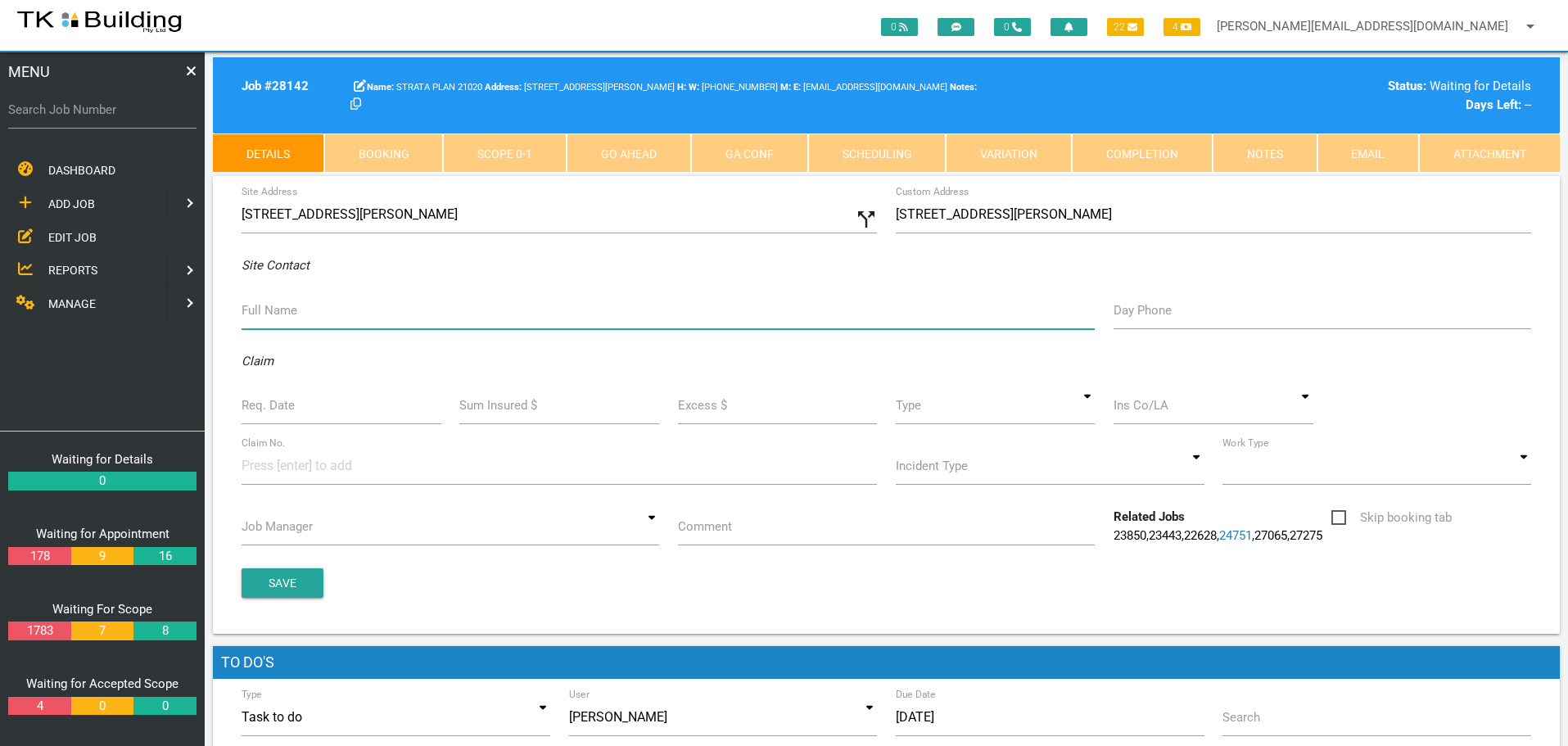
click at [264, 311] on input "Full Name" at bounding box center [668, 310] width 853 height 38
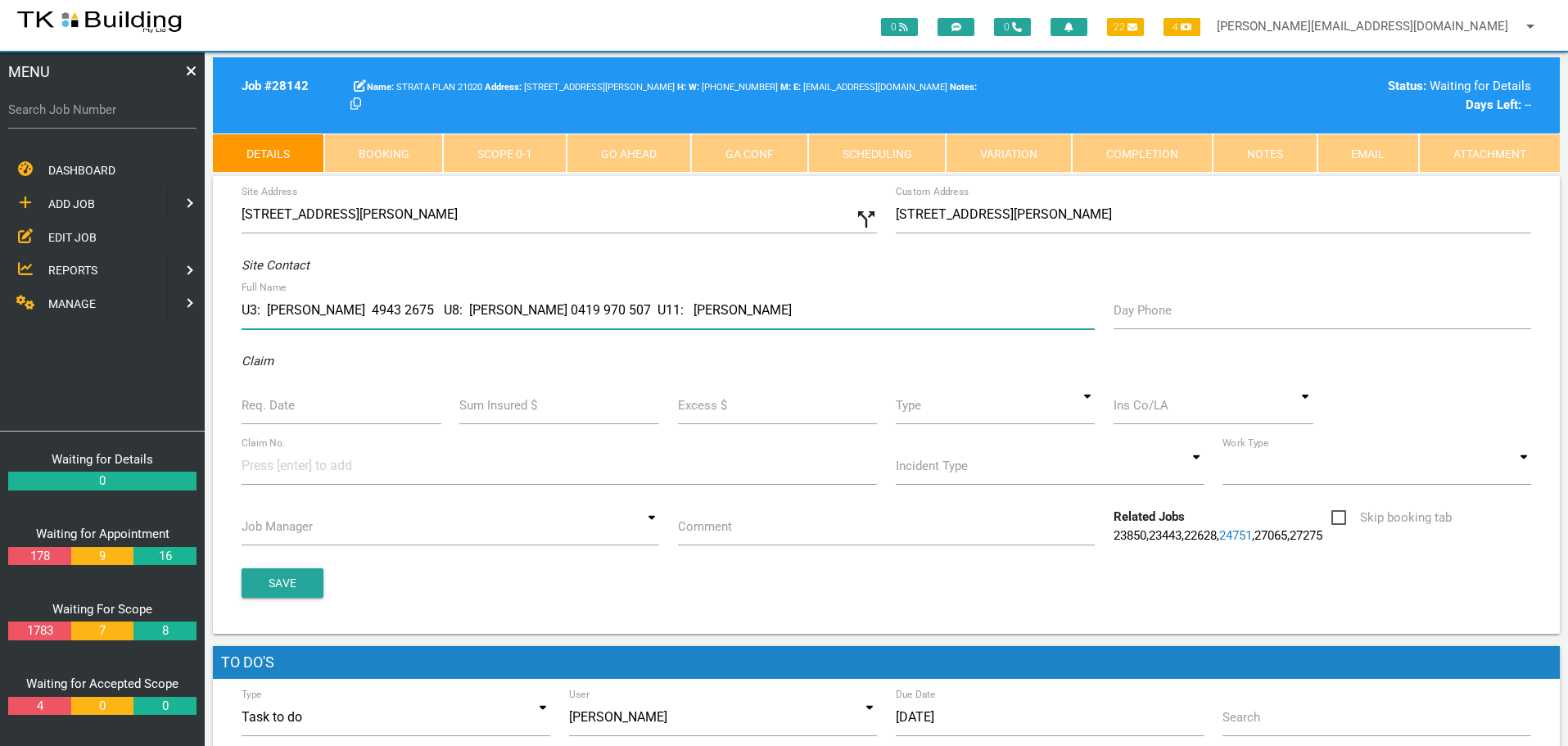
type input "U3: [PERSON_NAME] 4943 2675 U8: [PERSON_NAME] 0419 970 507 U11: [PERSON_NAME]"
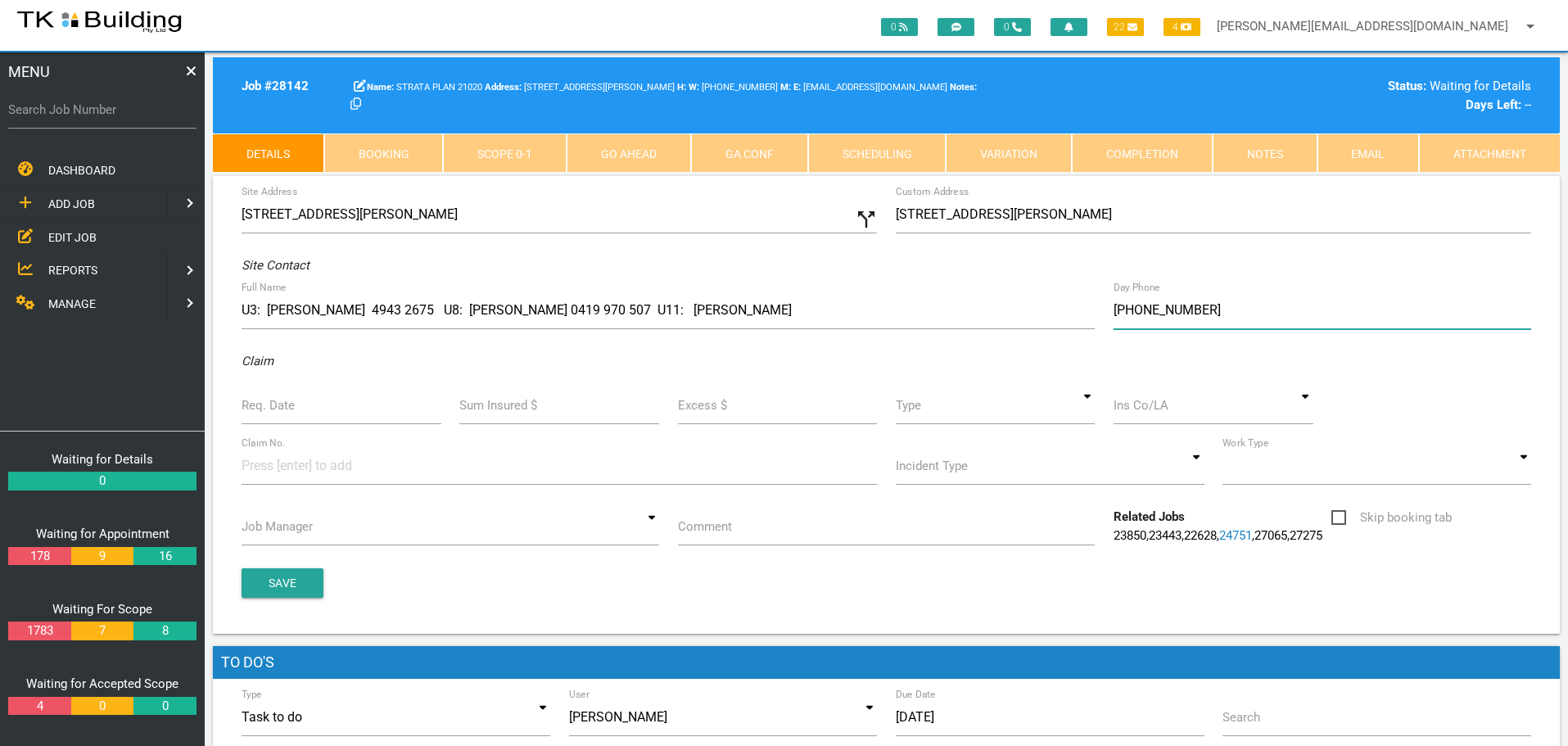
type input "[PHONE_NUMBER]"
click at [303, 409] on input "Req. Date" at bounding box center [341, 406] width 199 height 38
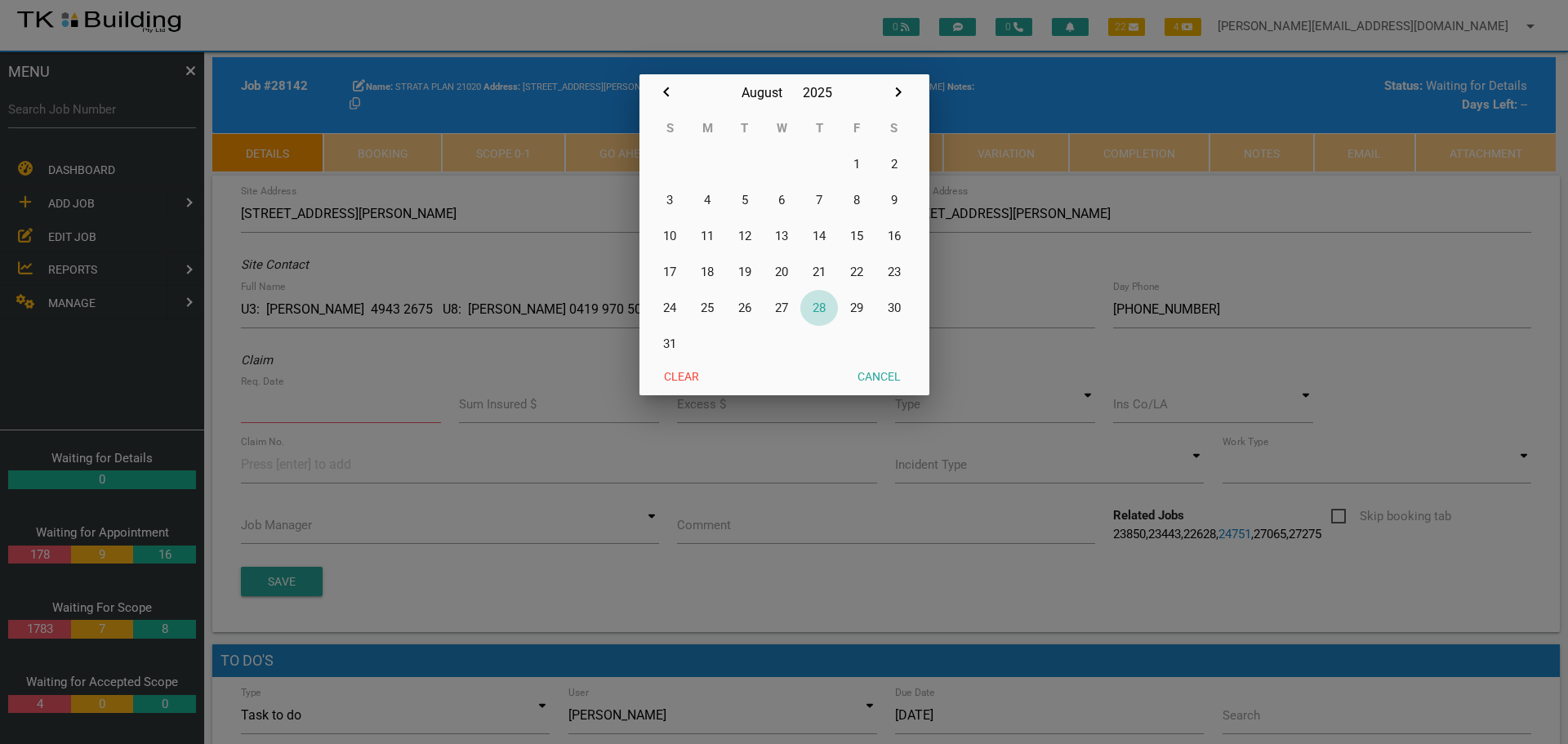
click at [818, 309] on button "28" at bounding box center [819, 308] width 38 height 36
type input "[DATE]"
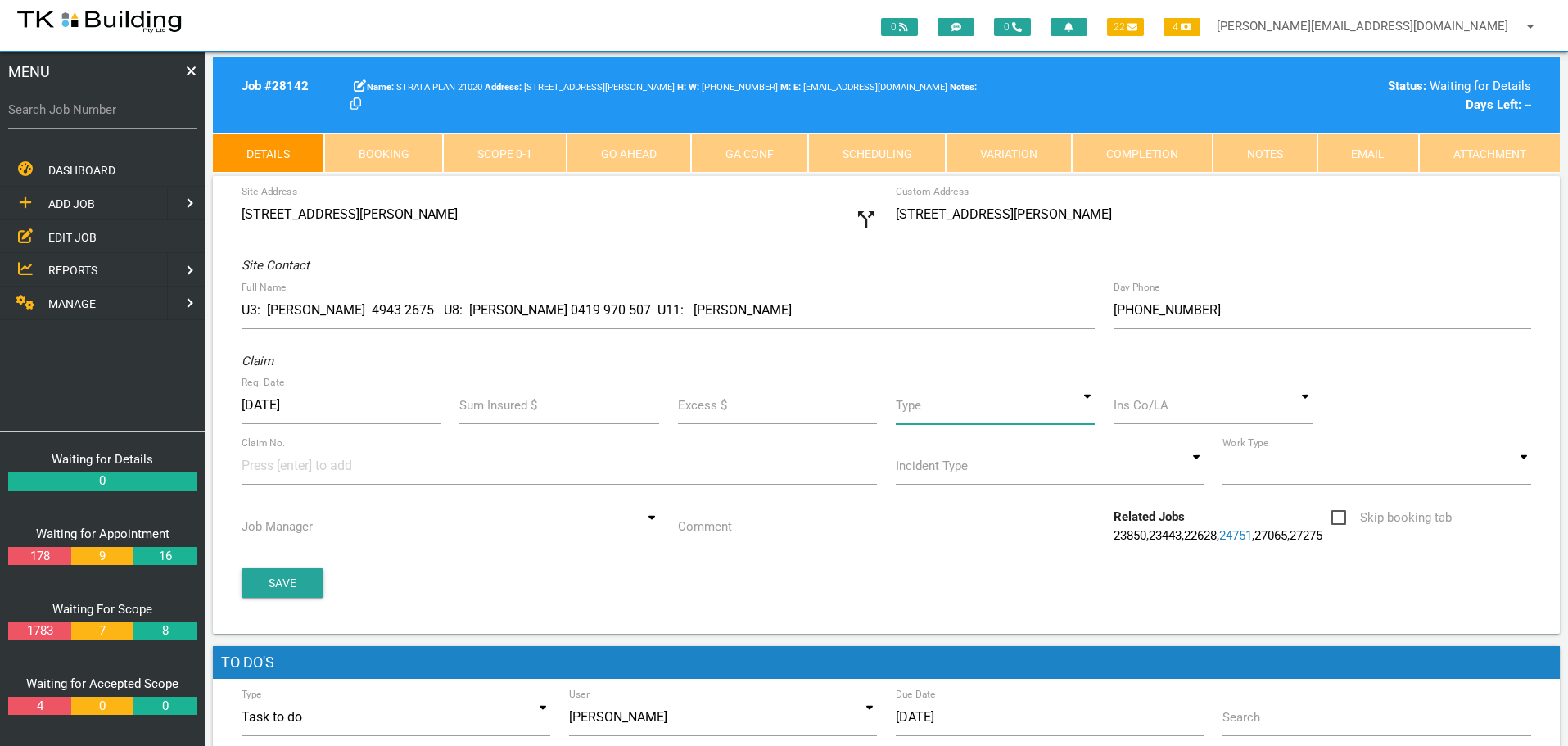
click at [1090, 407] on input at bounding box center [996, 406] width 199 height 38
click at [957, 482] on span "Standard" at bounding box center [996, 481] width 199 height 41
type input "Standard"
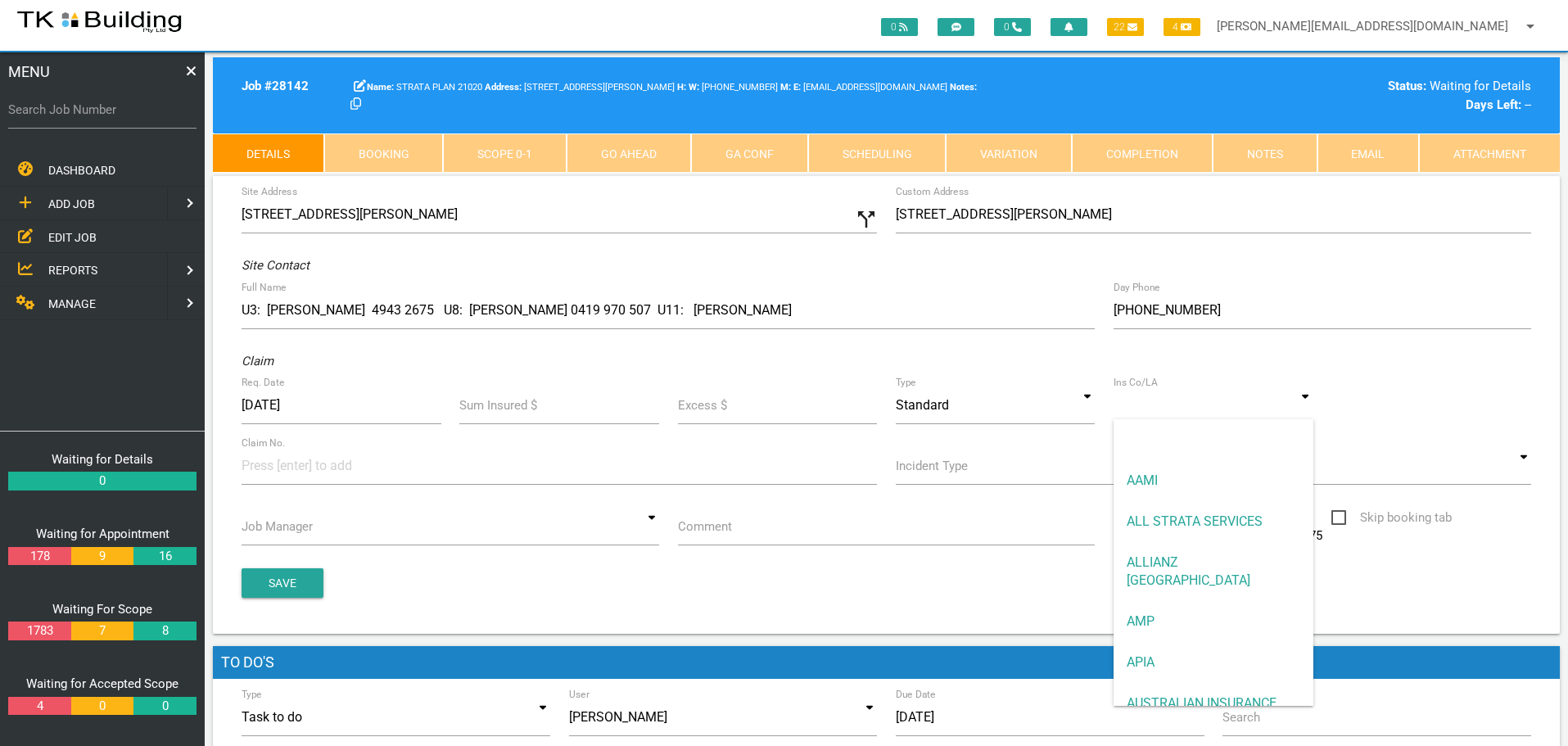
click at [1154, 413] on input at bounding box center [1213, 406] width 199 height 38
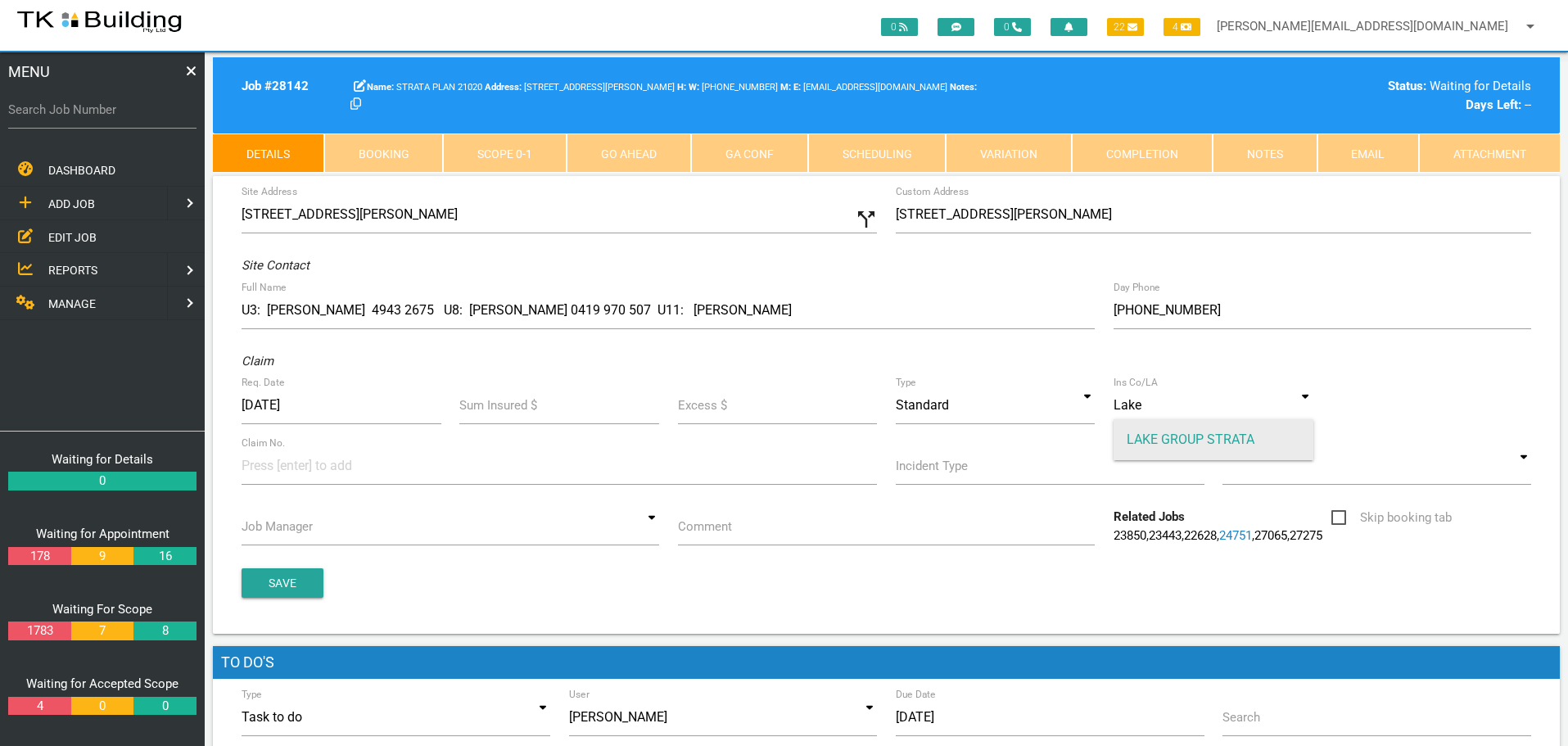
click at [1184, 440] on span "LAKE GROUP STRATA" at bounding box center [1213, 440] width 199 height 41
type input "LAKE GROUP STRATA"
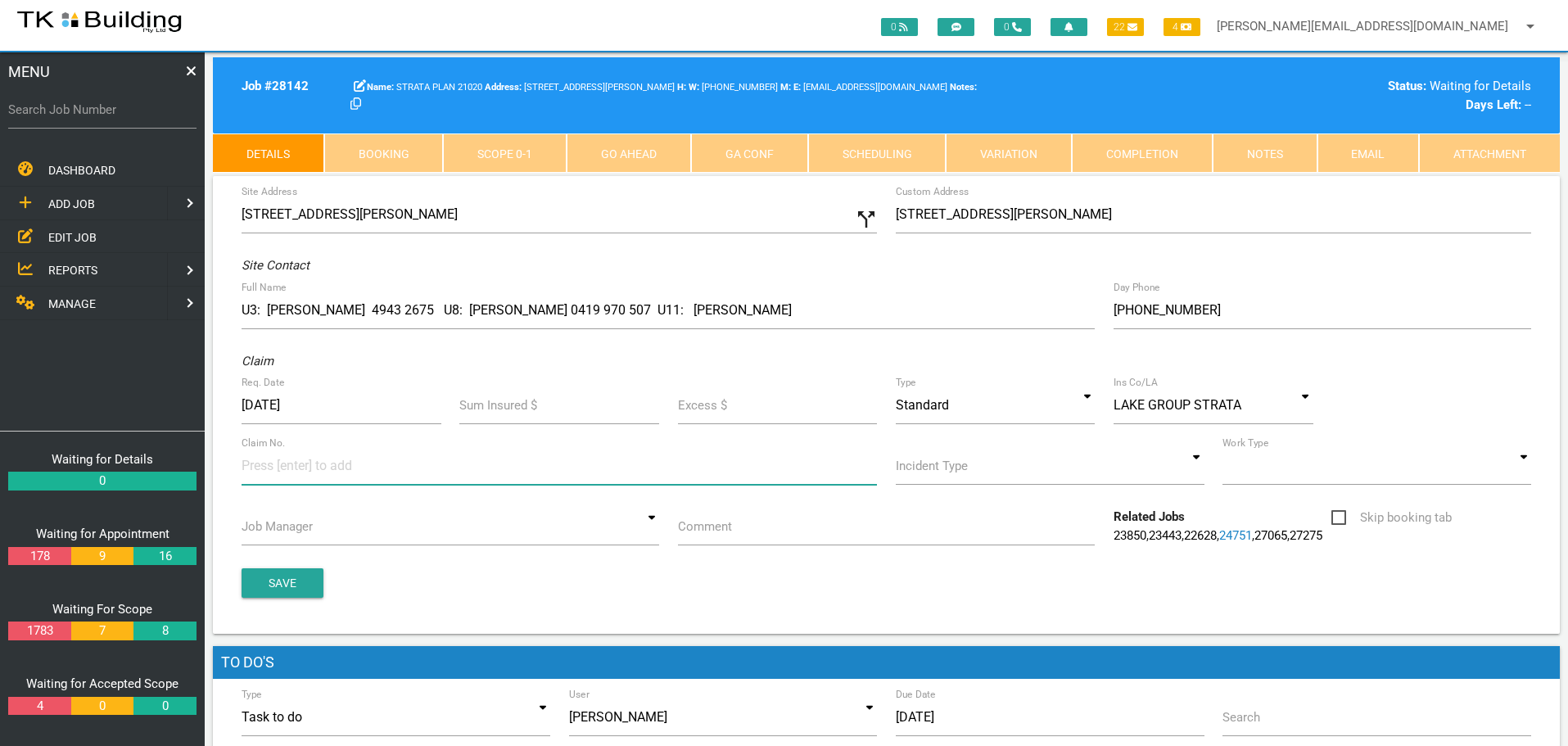
click at [259, 472] on input at bounding box center [302, 466] width 123 height 37
type input "071125"
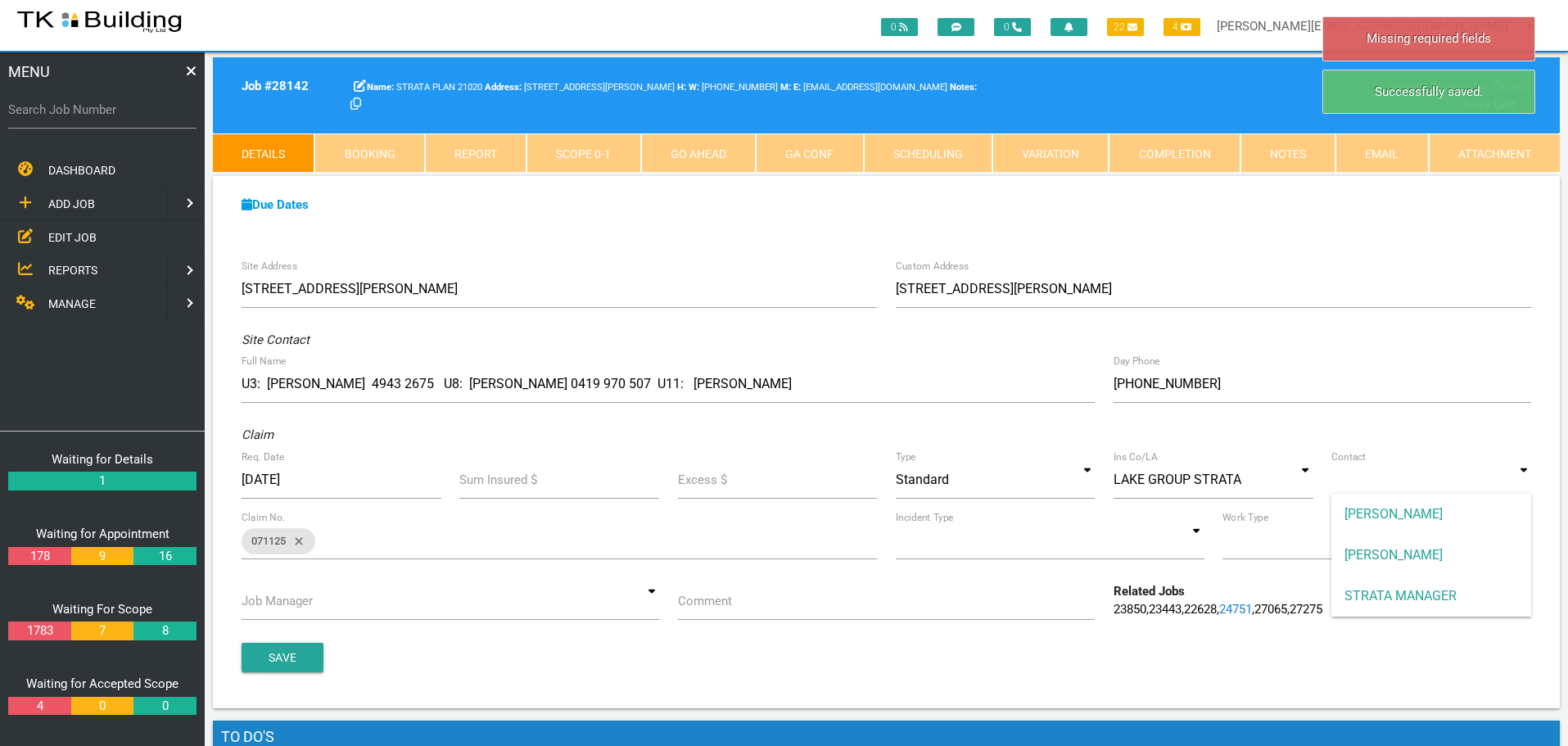
click at [1529, 485] on input at bounding box center [1431, 481] width 199 height 38
click at [1452, 600] on span "STRATA MANAGER" at bounding box center [1431, 596] width 199 height 41
type input "STRATA MANAGER"
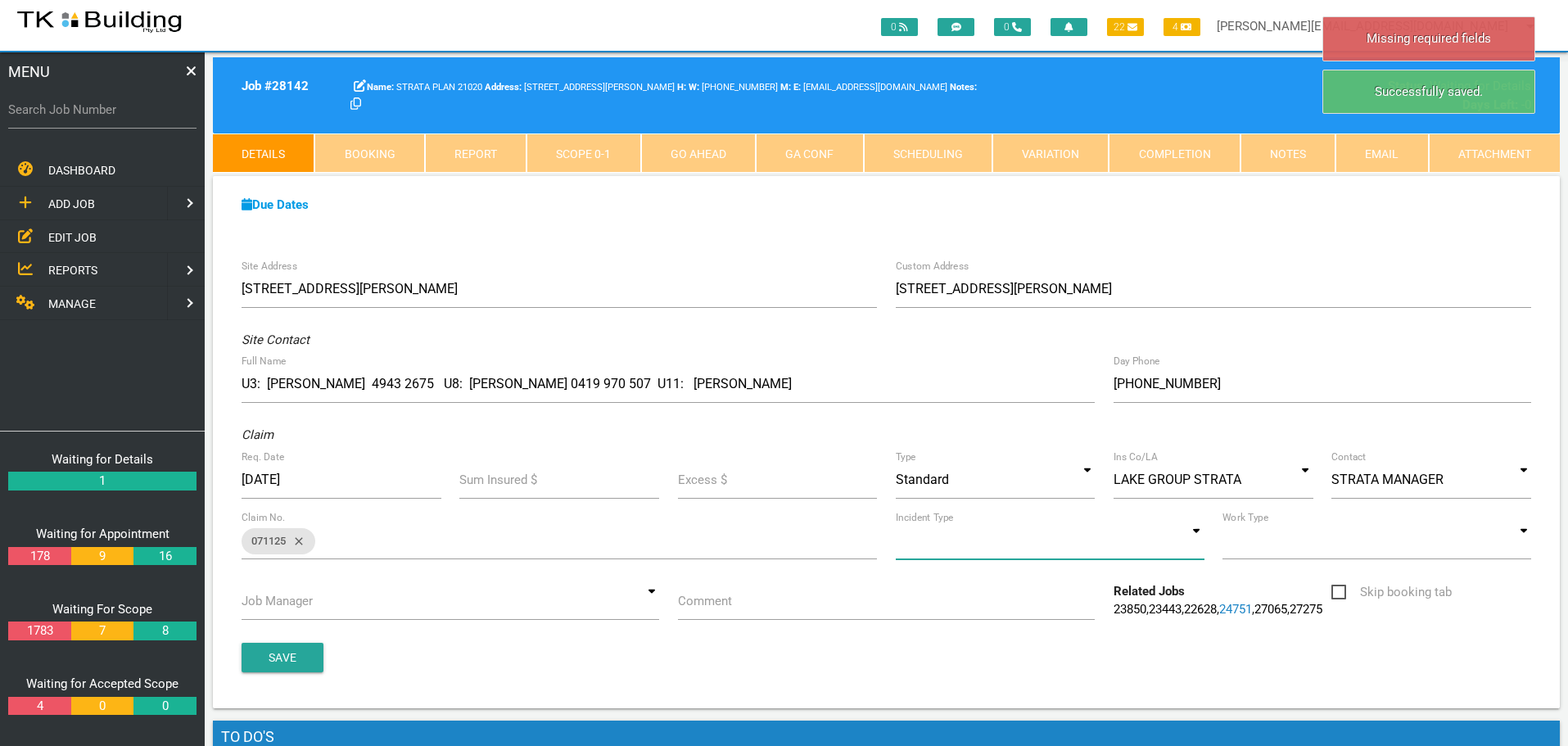
click at [1194, 545] on input at bounding box center [1051, 541] width 309 height 38
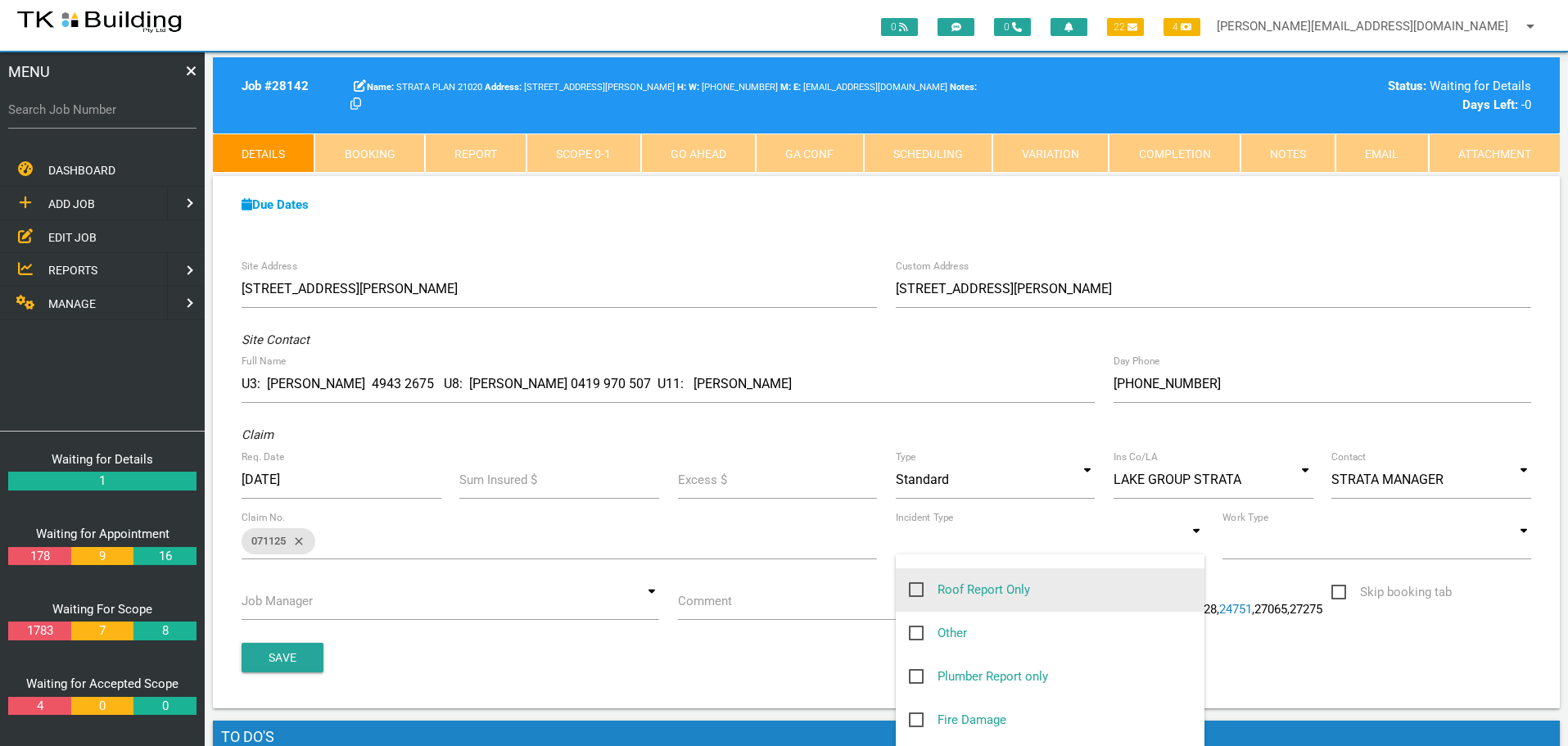
scroll to position [245, 0]
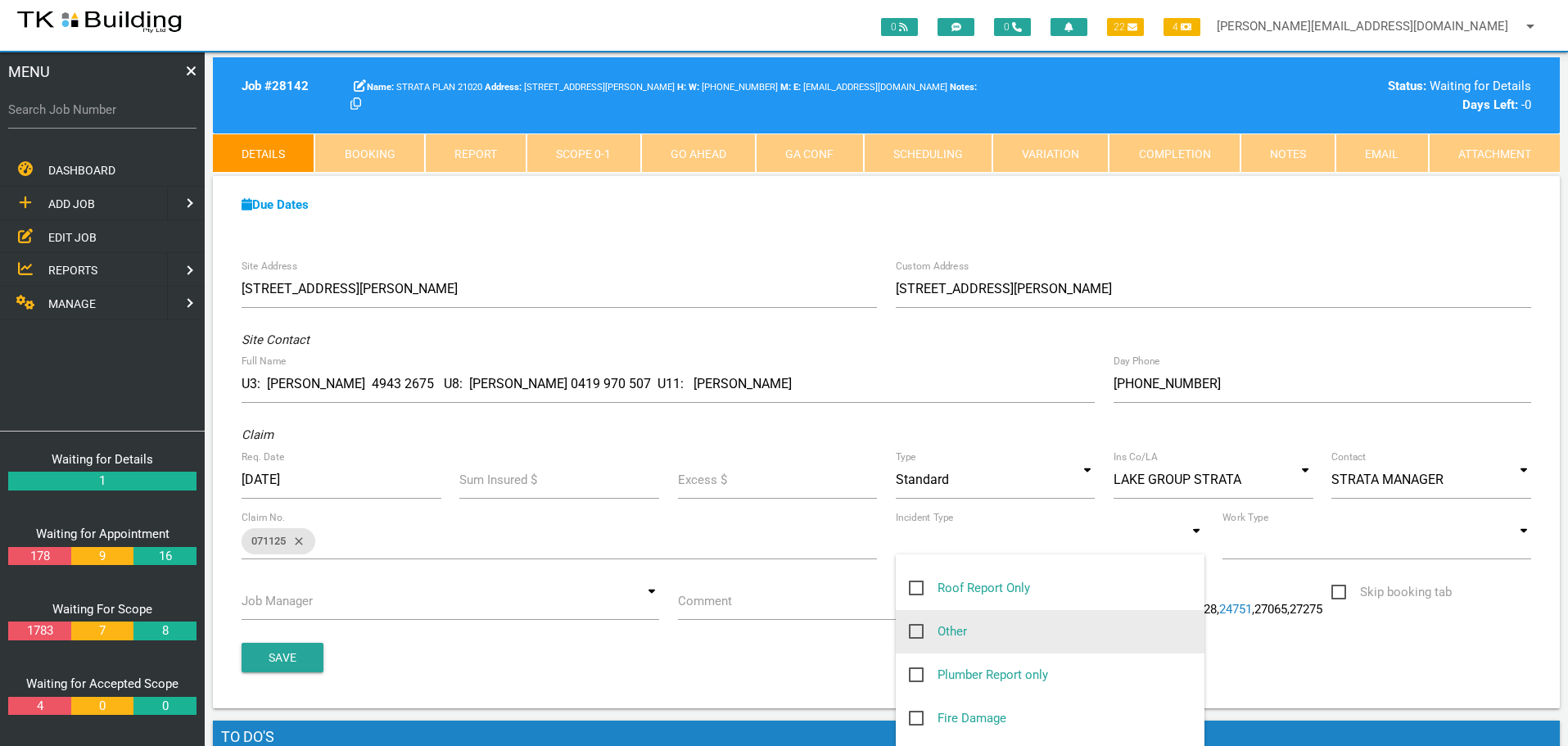
click at [916, 635] on span "Other" at bounding box center [938, 632] width 58 height 21
click at [916, 632] on input "Other" at bounding box center [914, 627] width 11 height 11
checkbox input "true"
type input "Other"
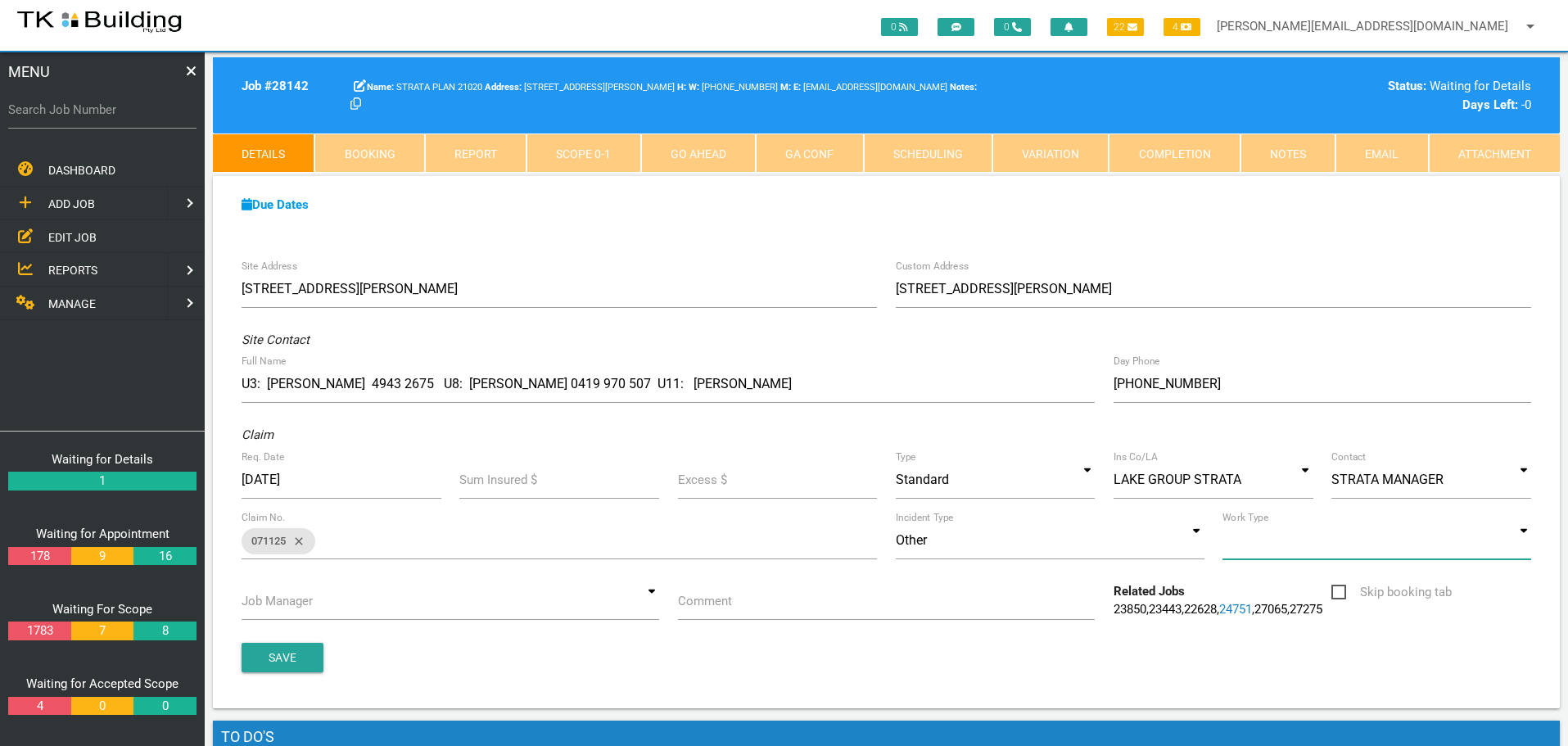
click at [1529, 542] on input at bounding box center [1378, 541] width 309 height 38
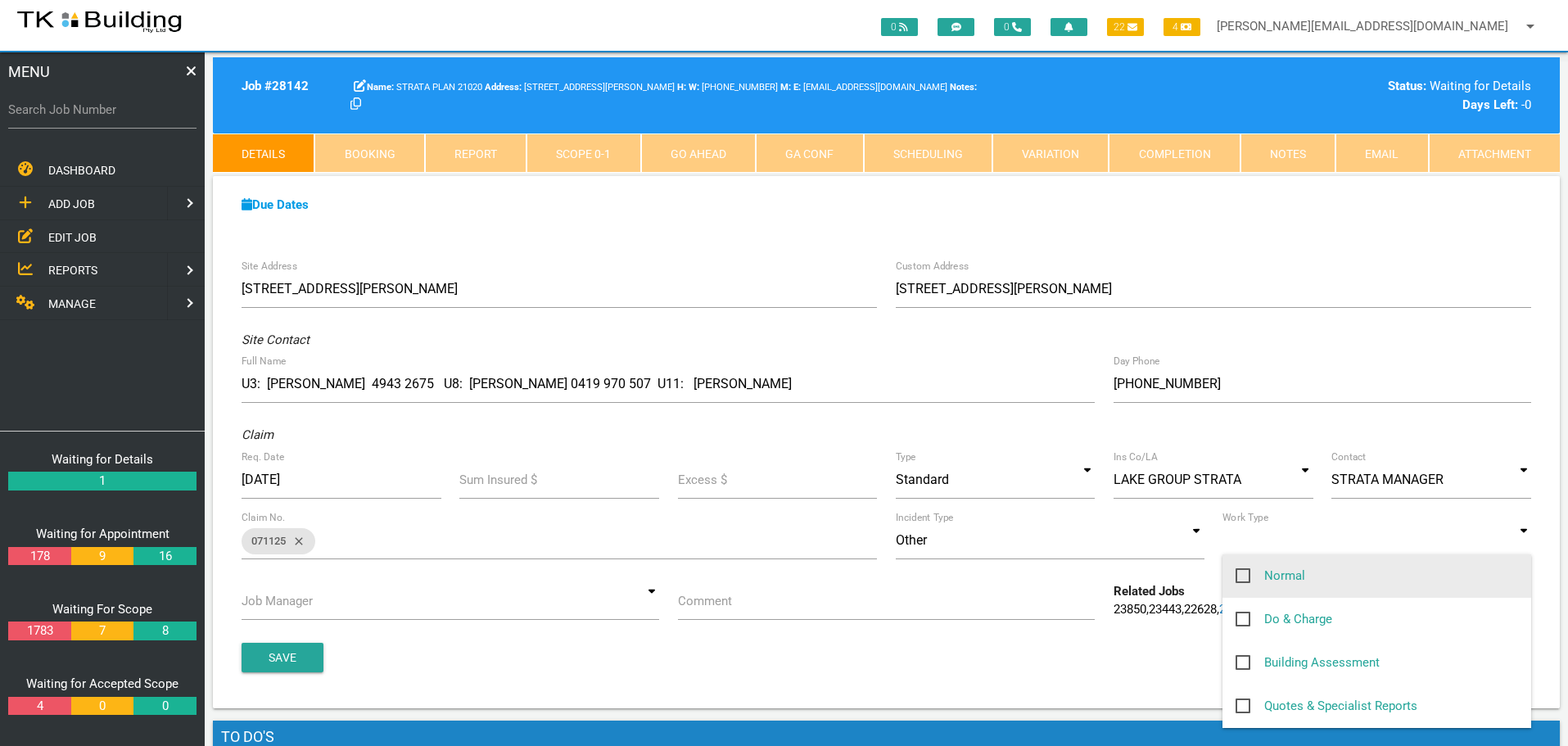
click at [1239, 571] on span "Normal" at bounding box center [1271, 576] width 70 height 21
click at [1239, 571] on input "Normal" at bounding box center [1241, 571] width 11 height 11
checkbox input "true"
type input "Normal"
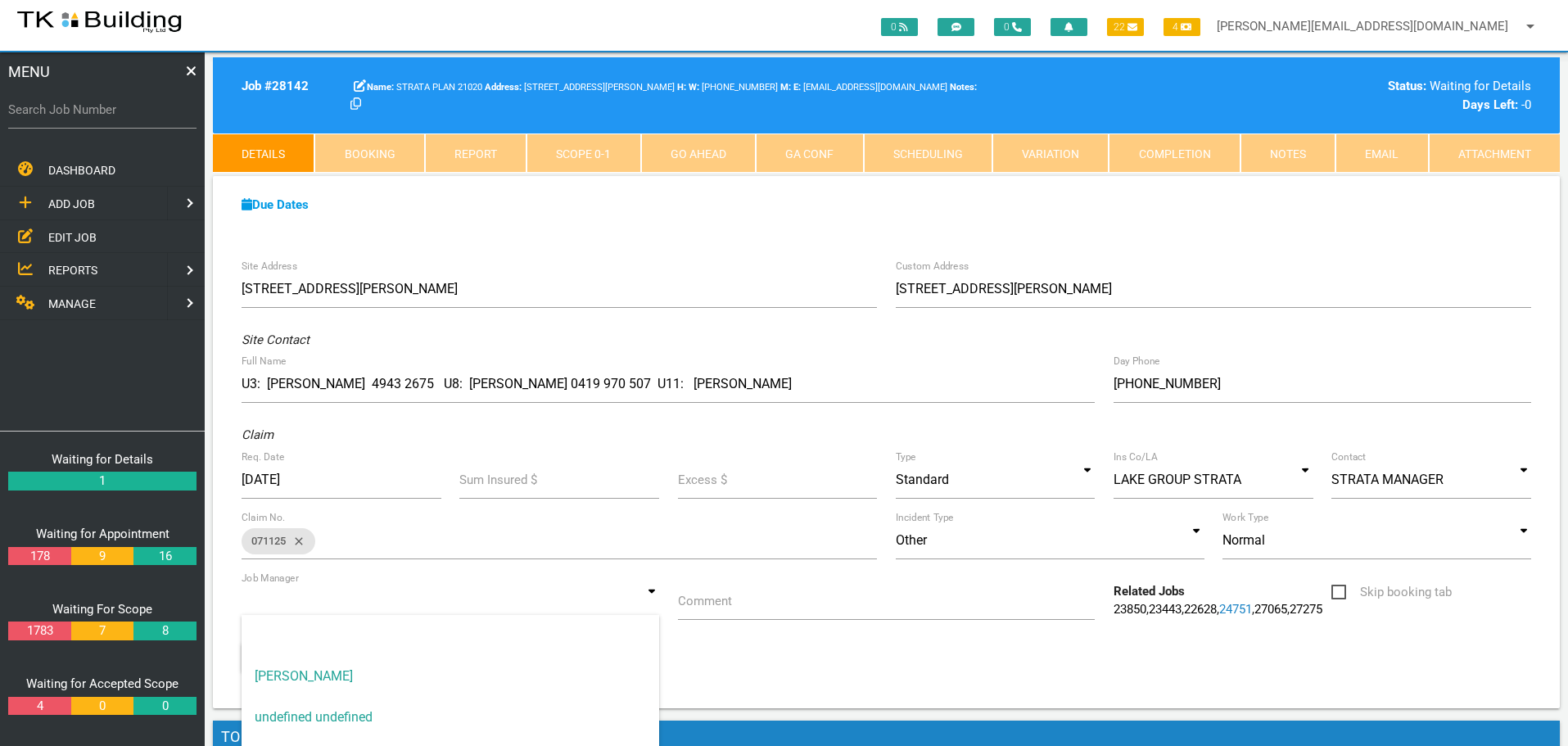
click at [649, 608] on input at bounding box center [450, 601] width 418 height 38
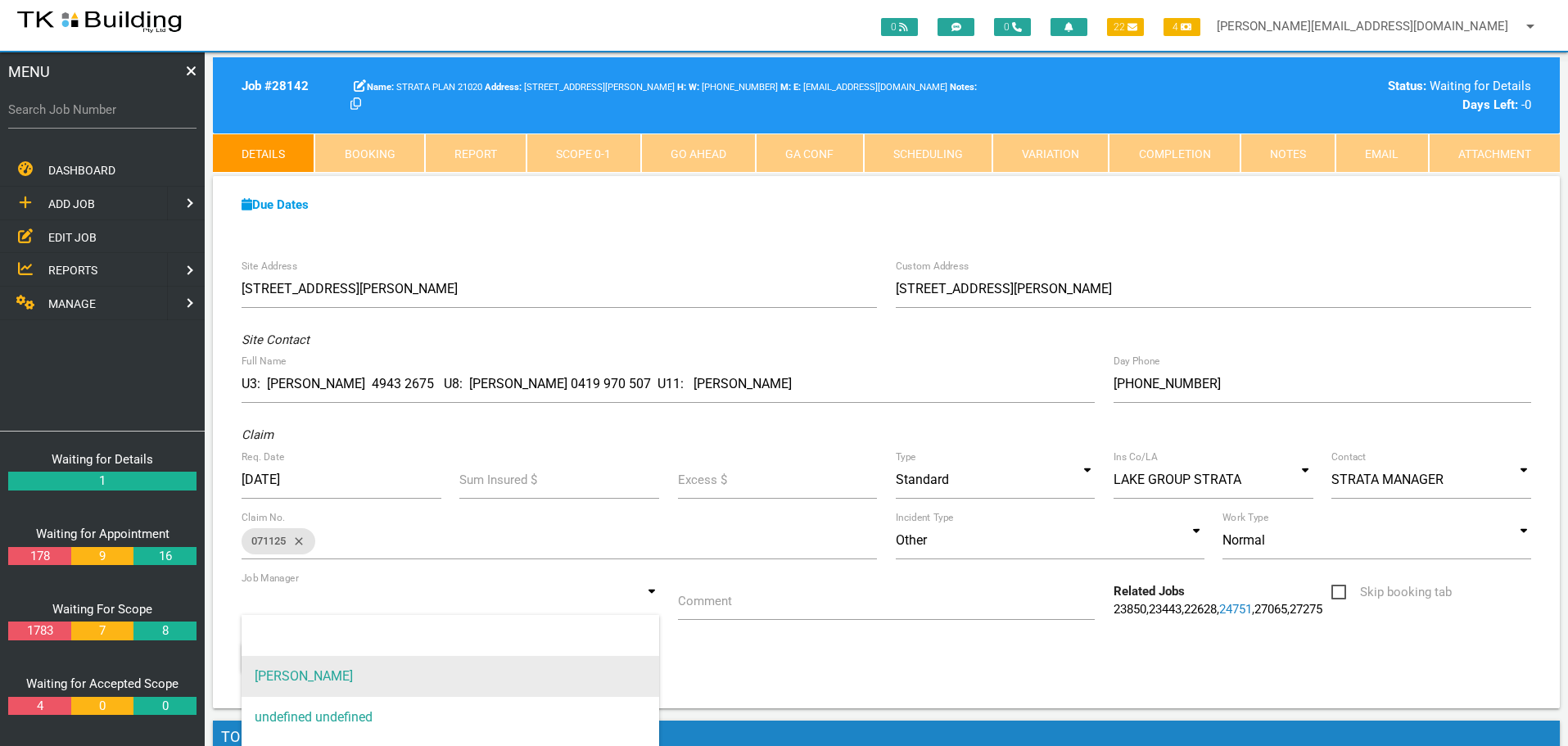
click at [501, 667] on span "[PERSON_NAME]" at bounding box center [450, 676] width 418 height 41
type input "[PERSON_NAME]"
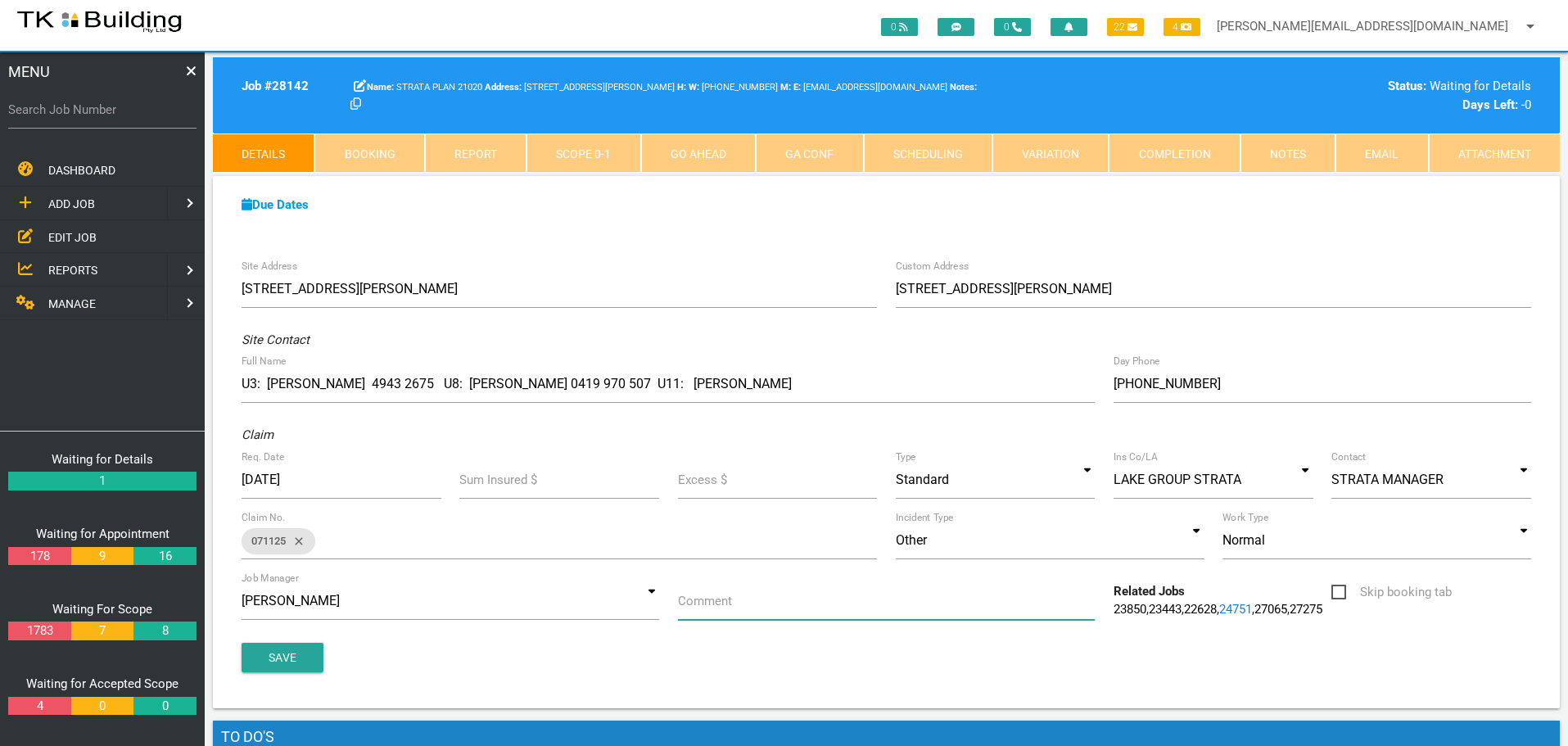
click at [732, 605] on input "Comment" at bounding box center [886, 601] width 418 height 38
type input "Quote on leaking windows to Units 3, 8 & 11"
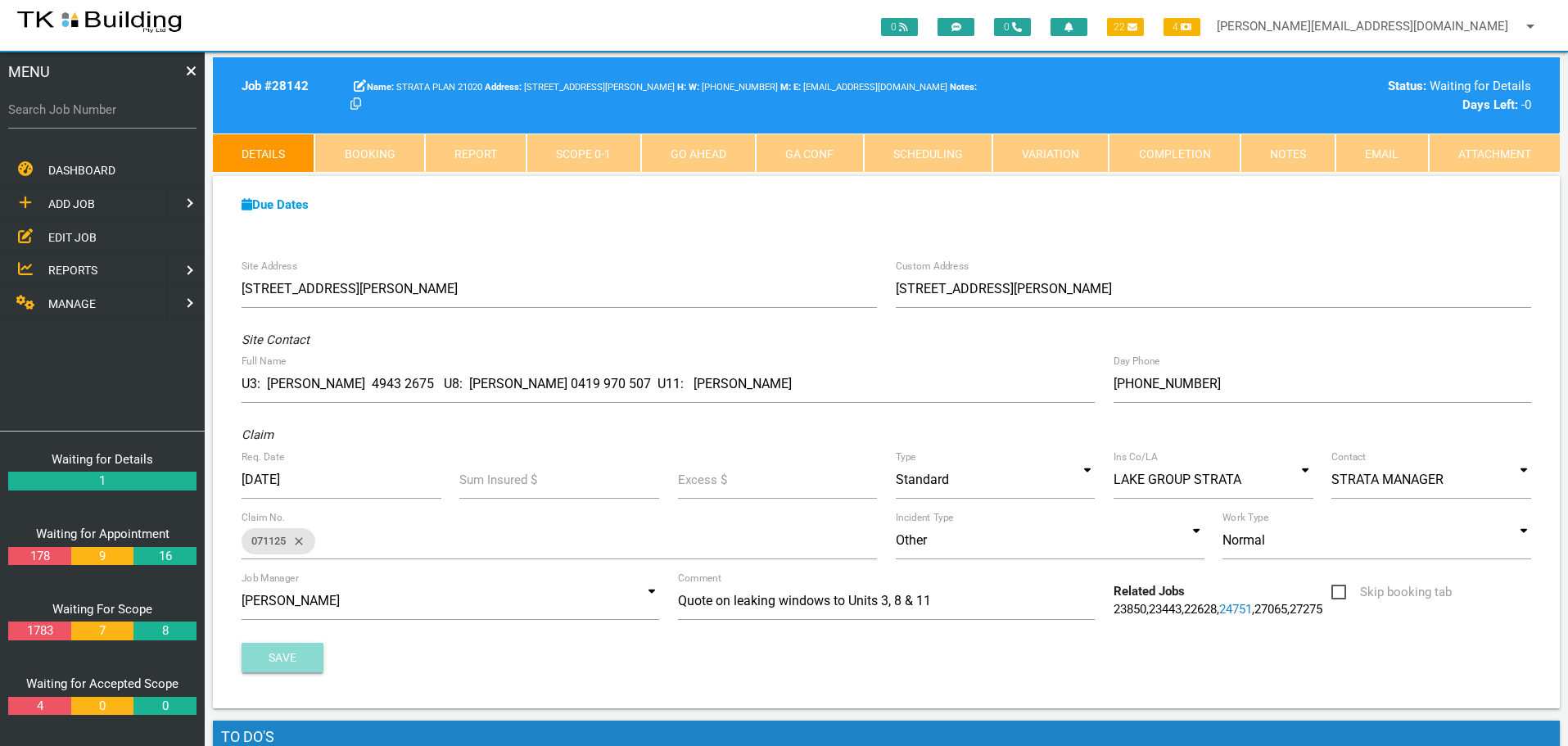
click at [273, 657] on button "Save" at bounding box center [282, 658] width 82 height 30
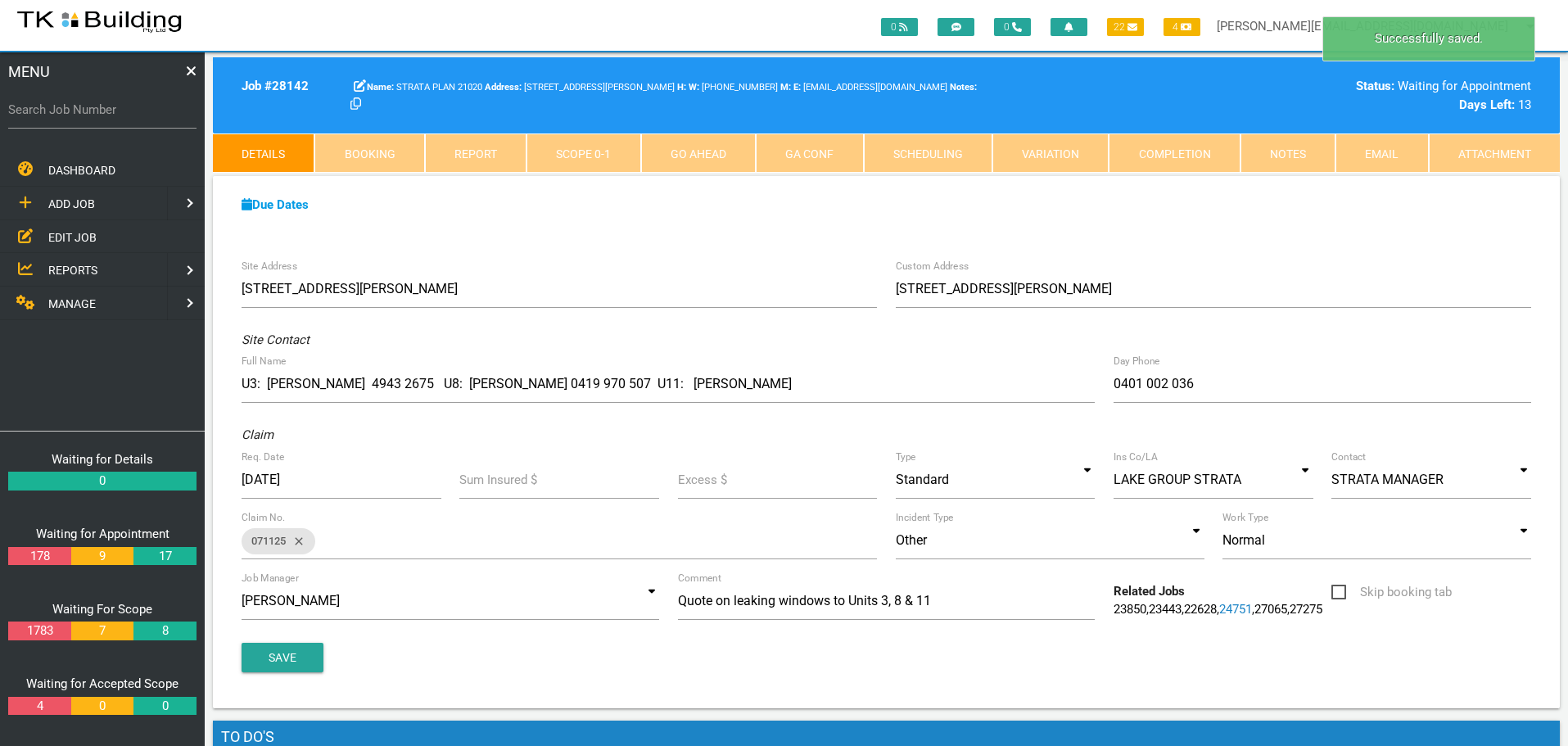
click at [81, 233] on span "EDIT JOB" at bounding box center [72, 236] width 48 height 13
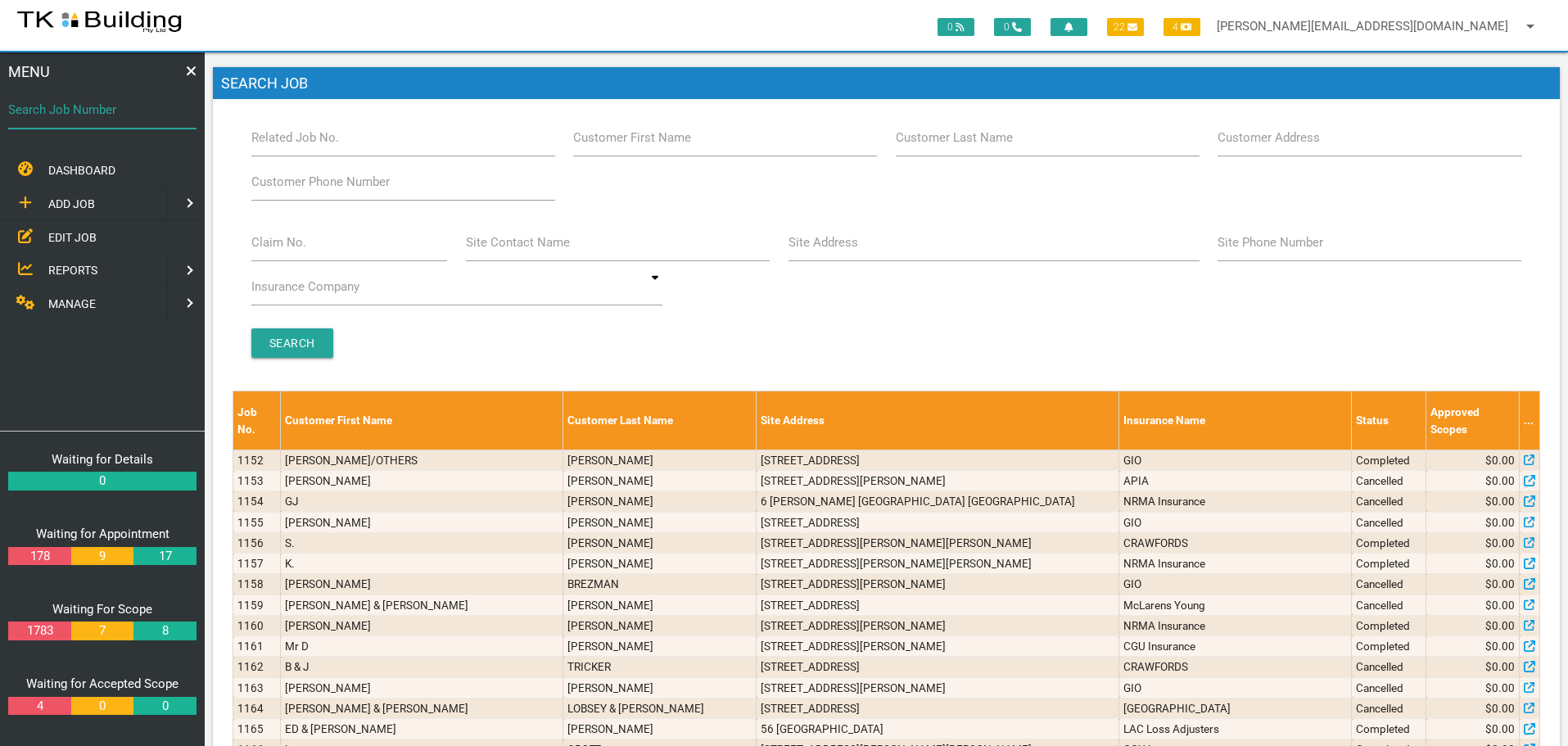
click at [103, 122] on input "Search Job Number" at bounding box center [102, 110] width 188 height 38
type input "27799"
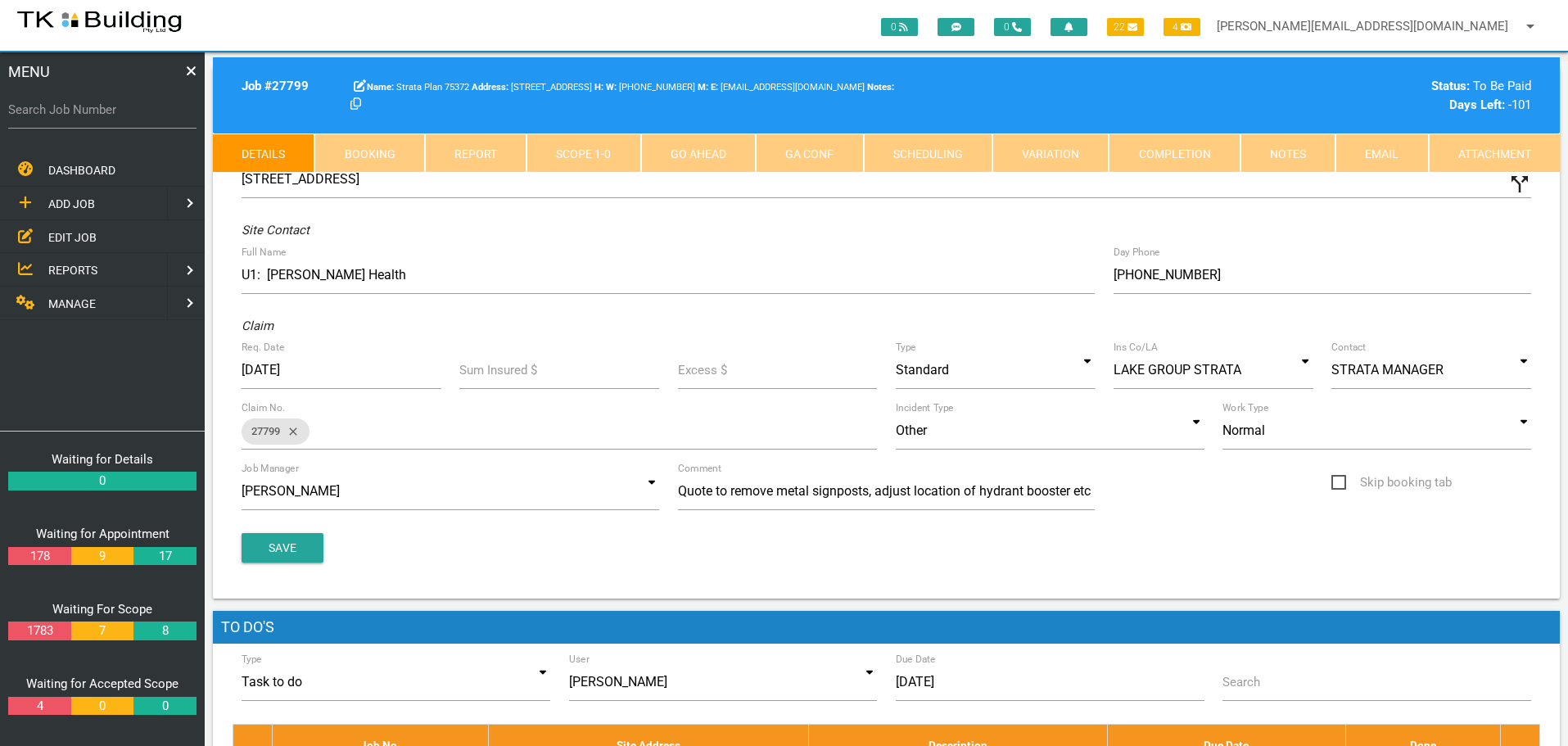
click at [1289, 157] on link "Notes" at bounding box center [1288, 153] width 95 height 39
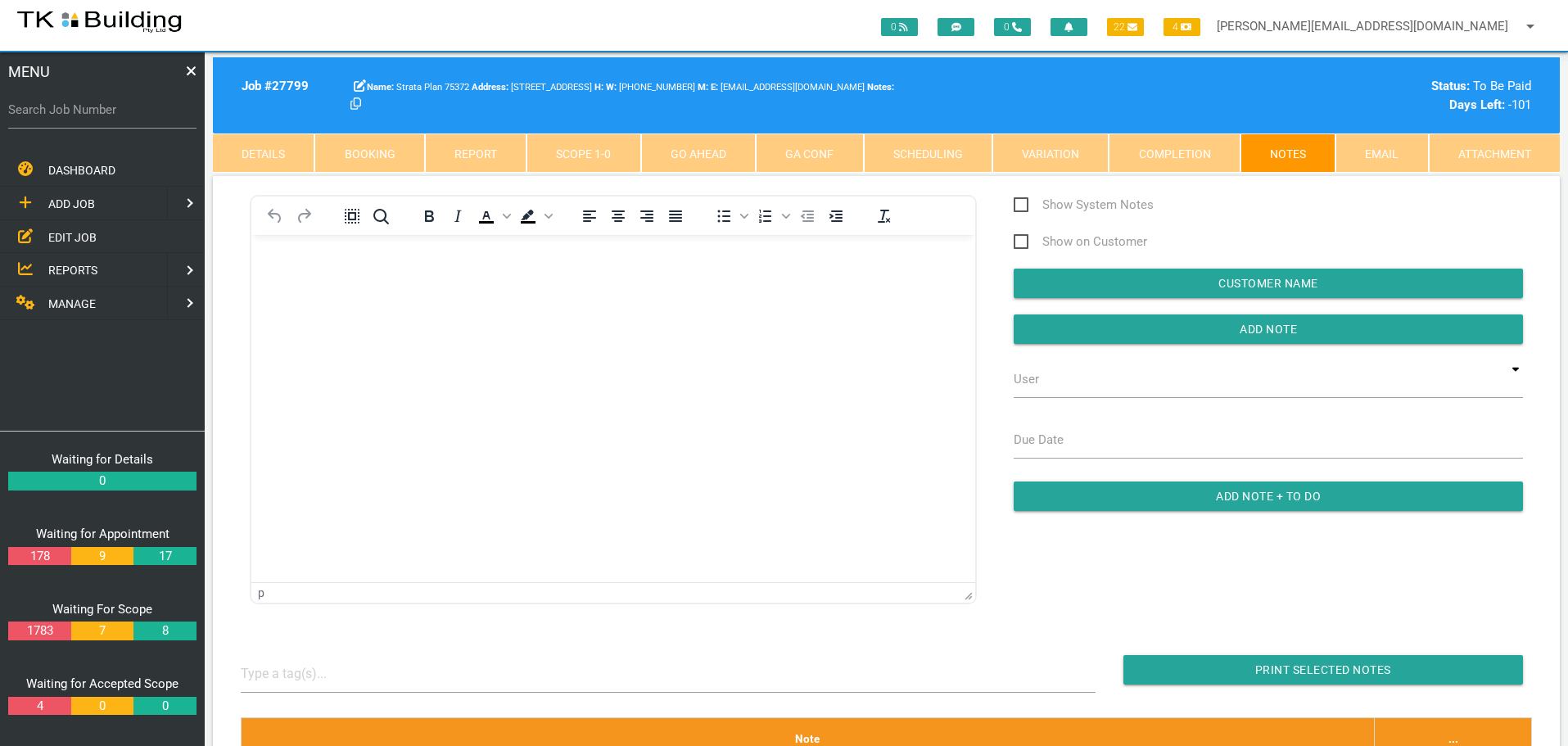
click at [287, 275] on body "Rich Text Area. Press ALT-0 for help." at bounding box center [613, 281] width 724 height 54
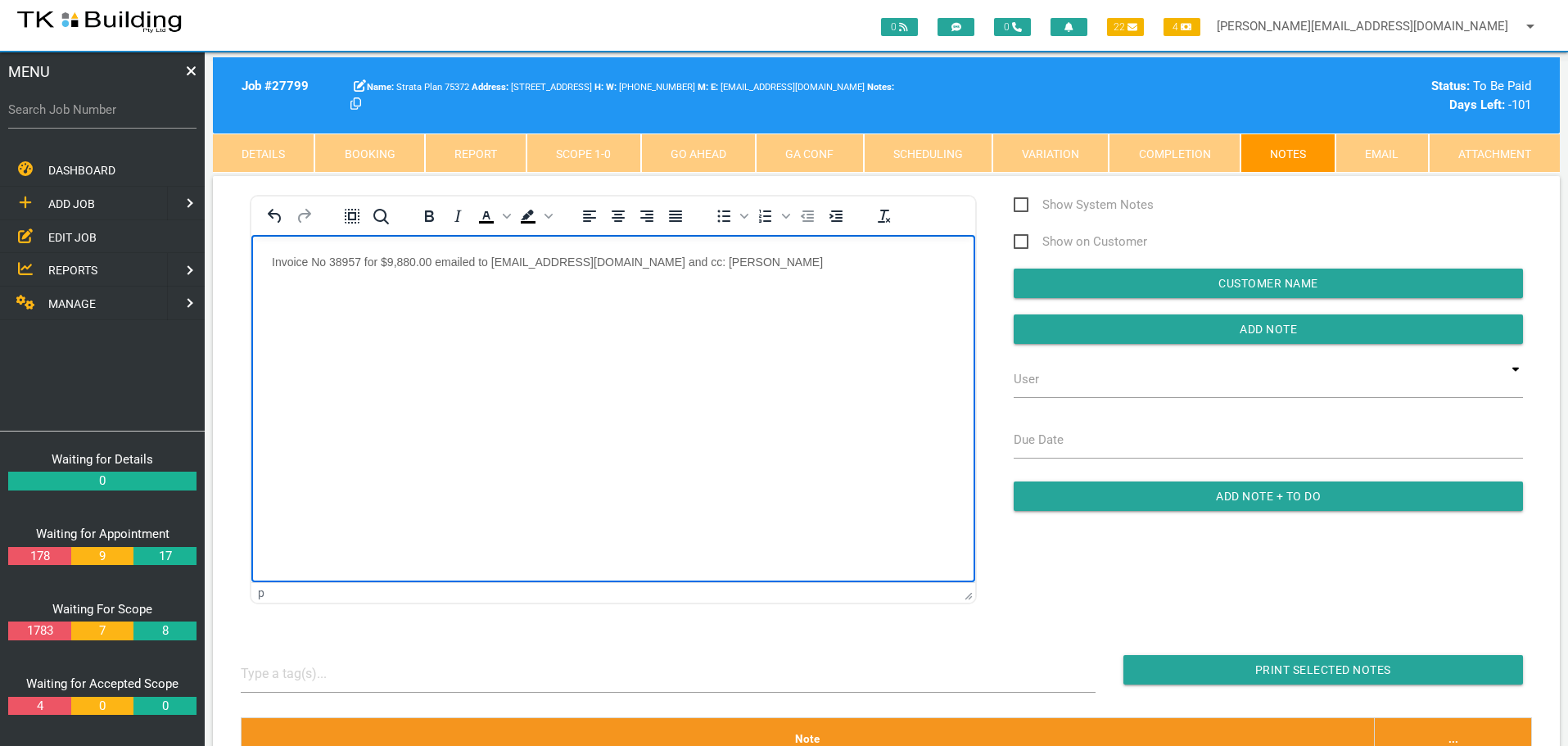
click at [732, 257] on p "Invoice No 38957 for $9,880.00 emailed to [EMAIL_ADDRESS][DOMAIN_NAME] and cc: …" at bounding box center [613, 260] width 683 height 13
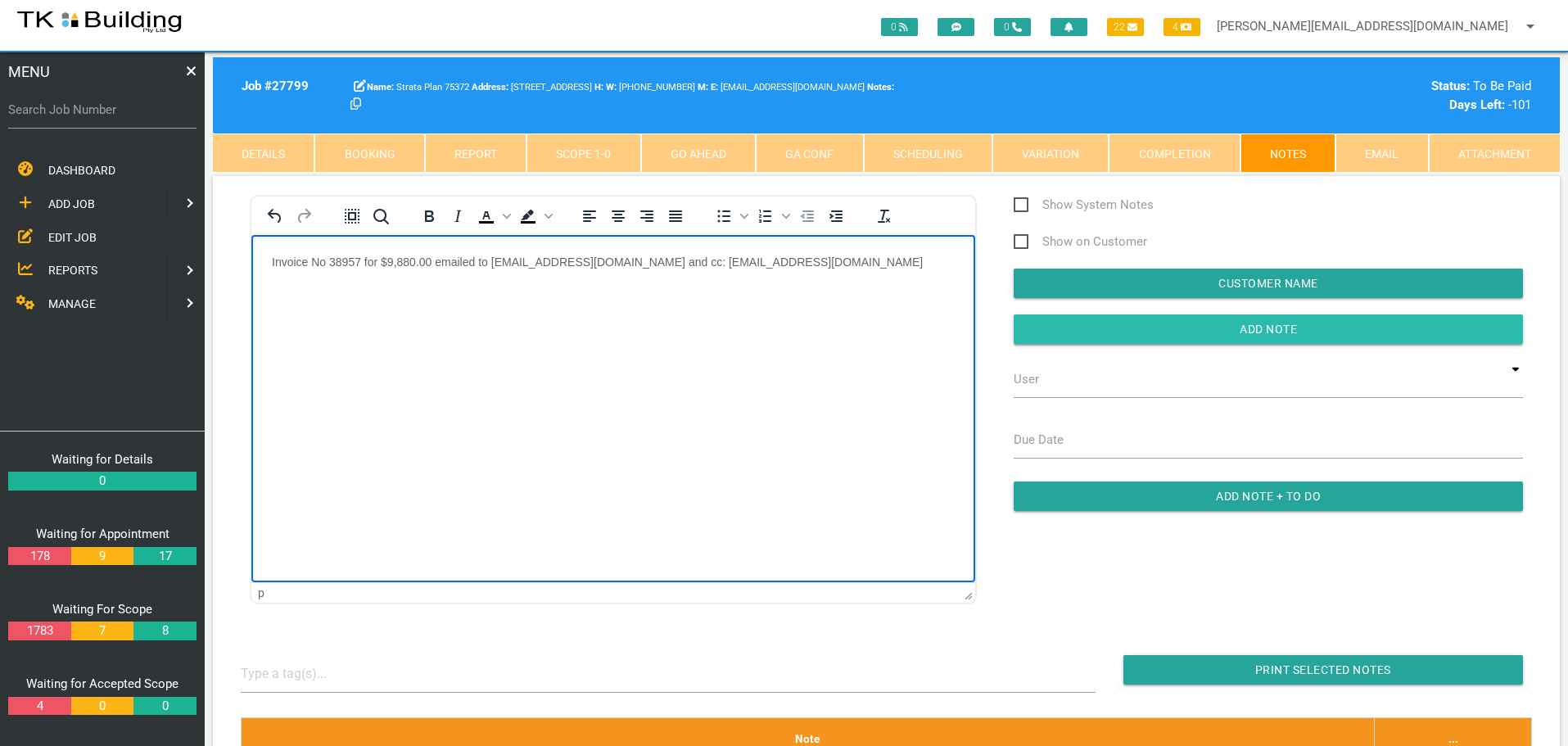
click at [1075, 334] on input "Add Note" at bounding box center [1268, 329] width 509 height 30
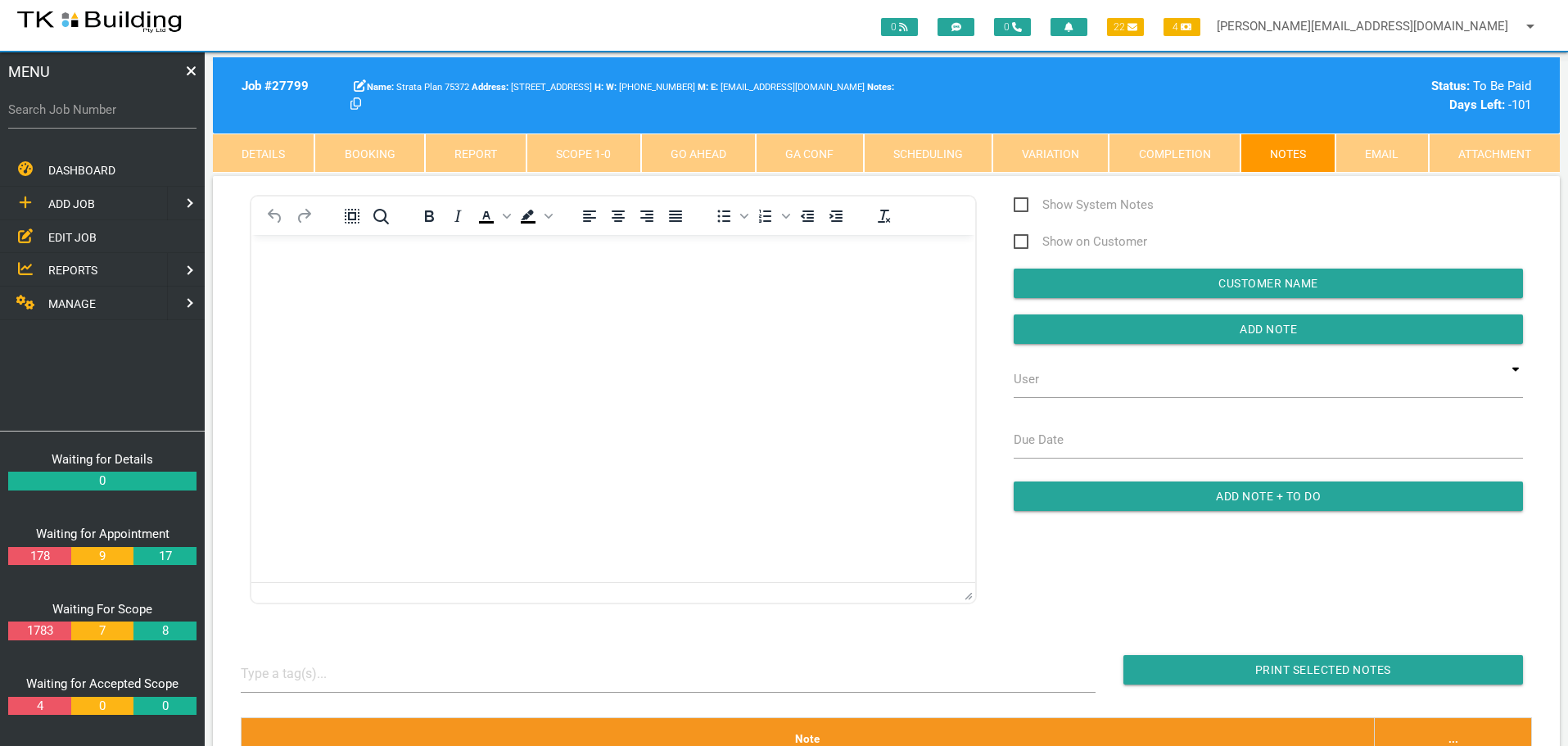
click at [1127, 155] on link "Completion" at bounding box center [1173, 153] width 131 height 39
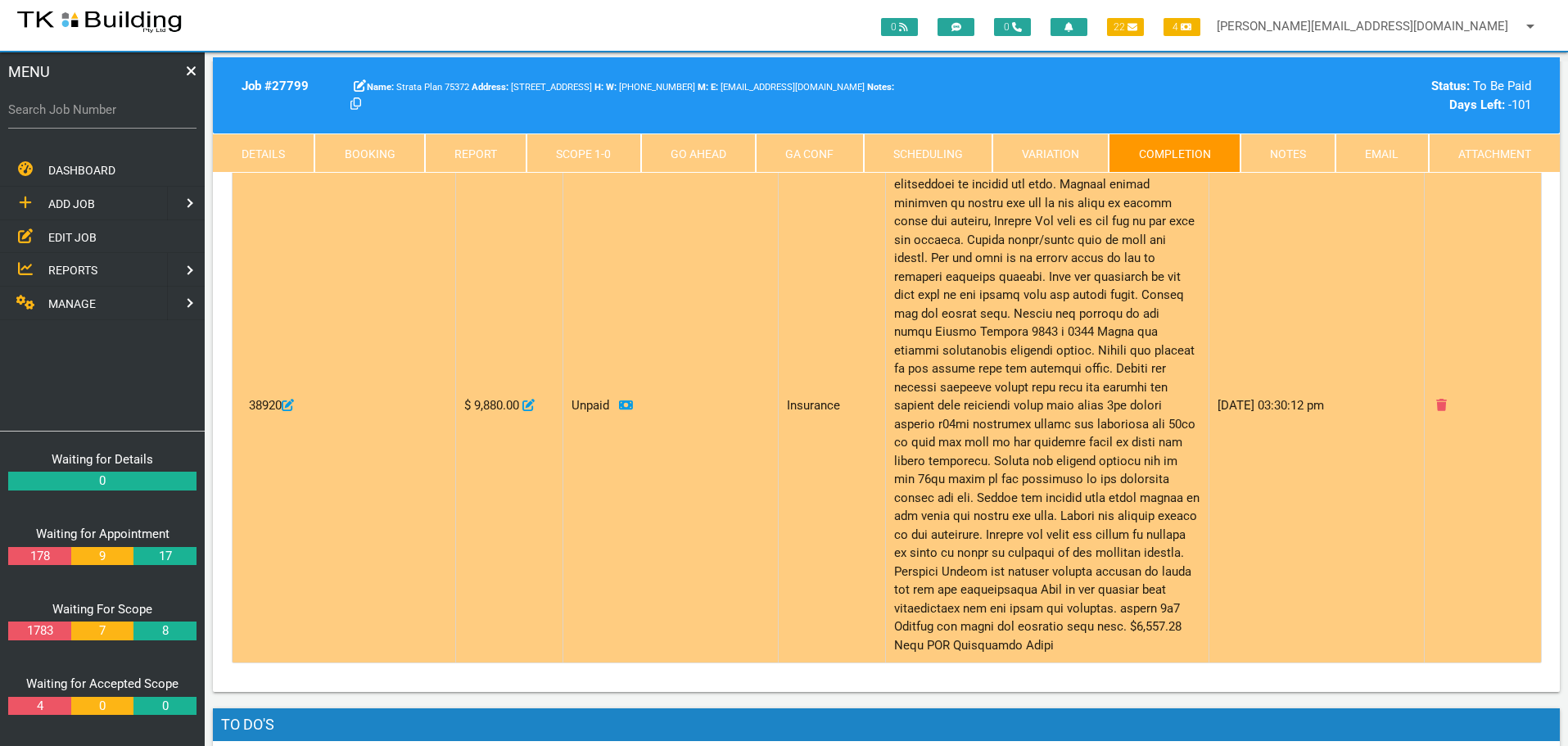
scroll to position [410, 0]
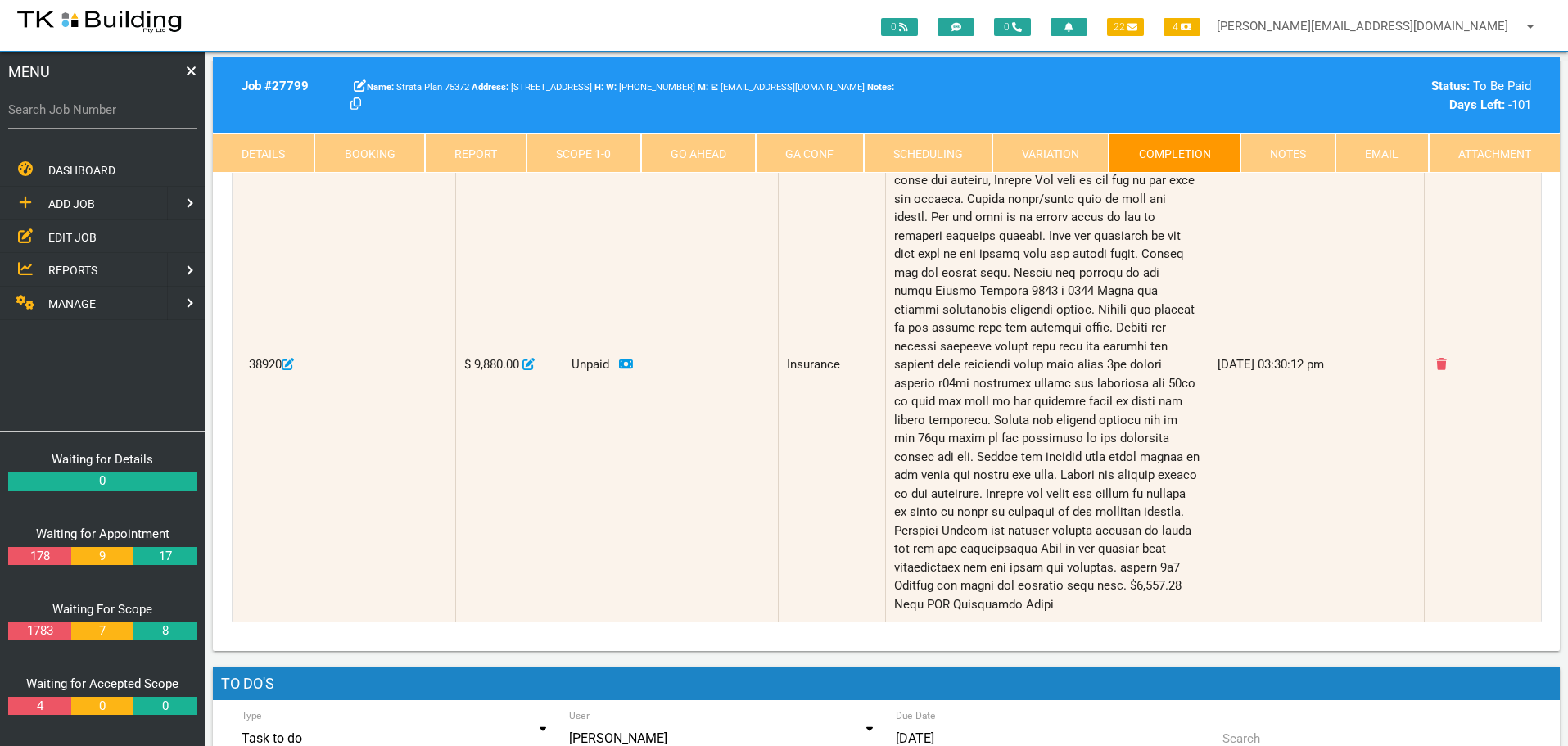
click at [1302, 149] on link "Notes" at bounding box center [1288, 153] width 95 height 39
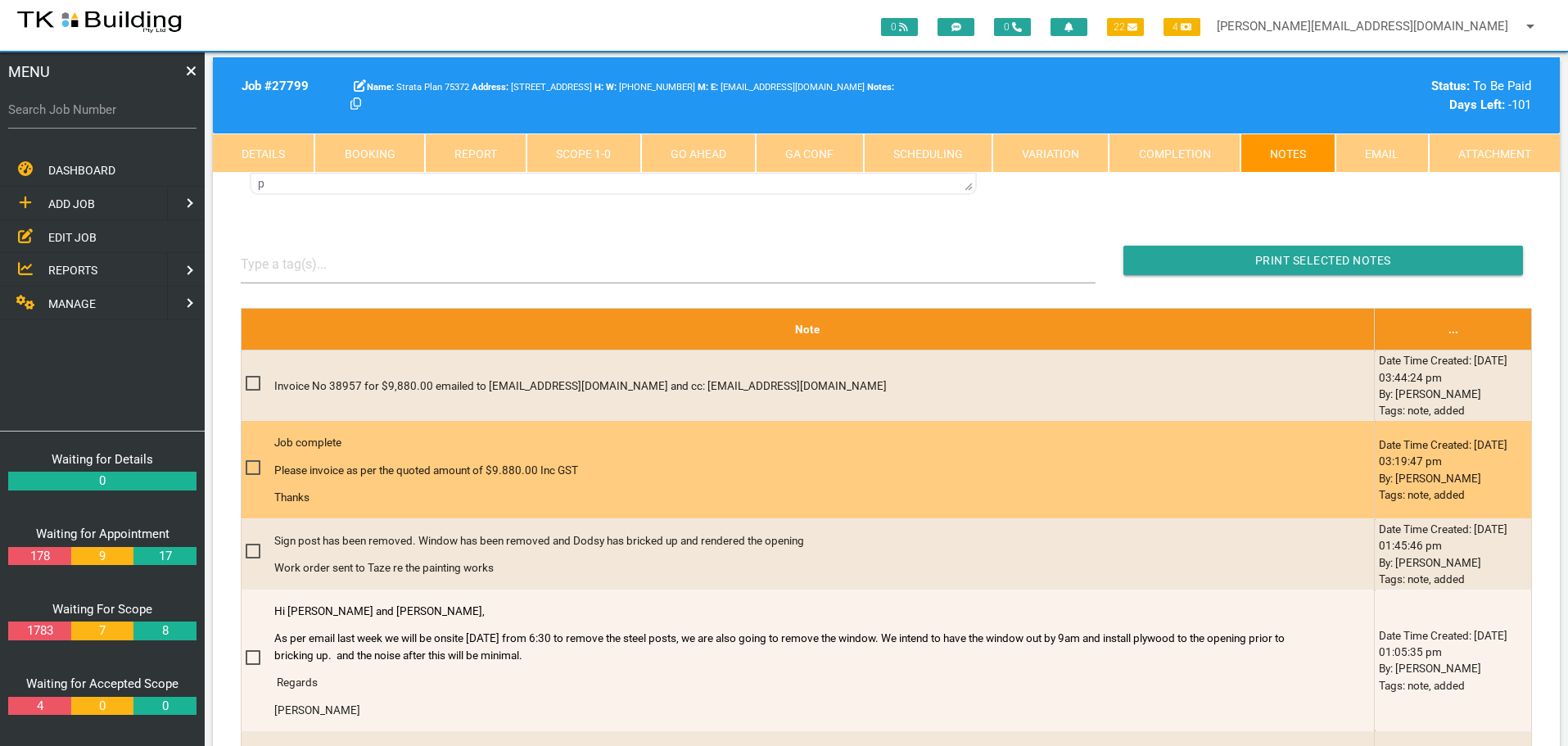
scroll to position [0, 0]
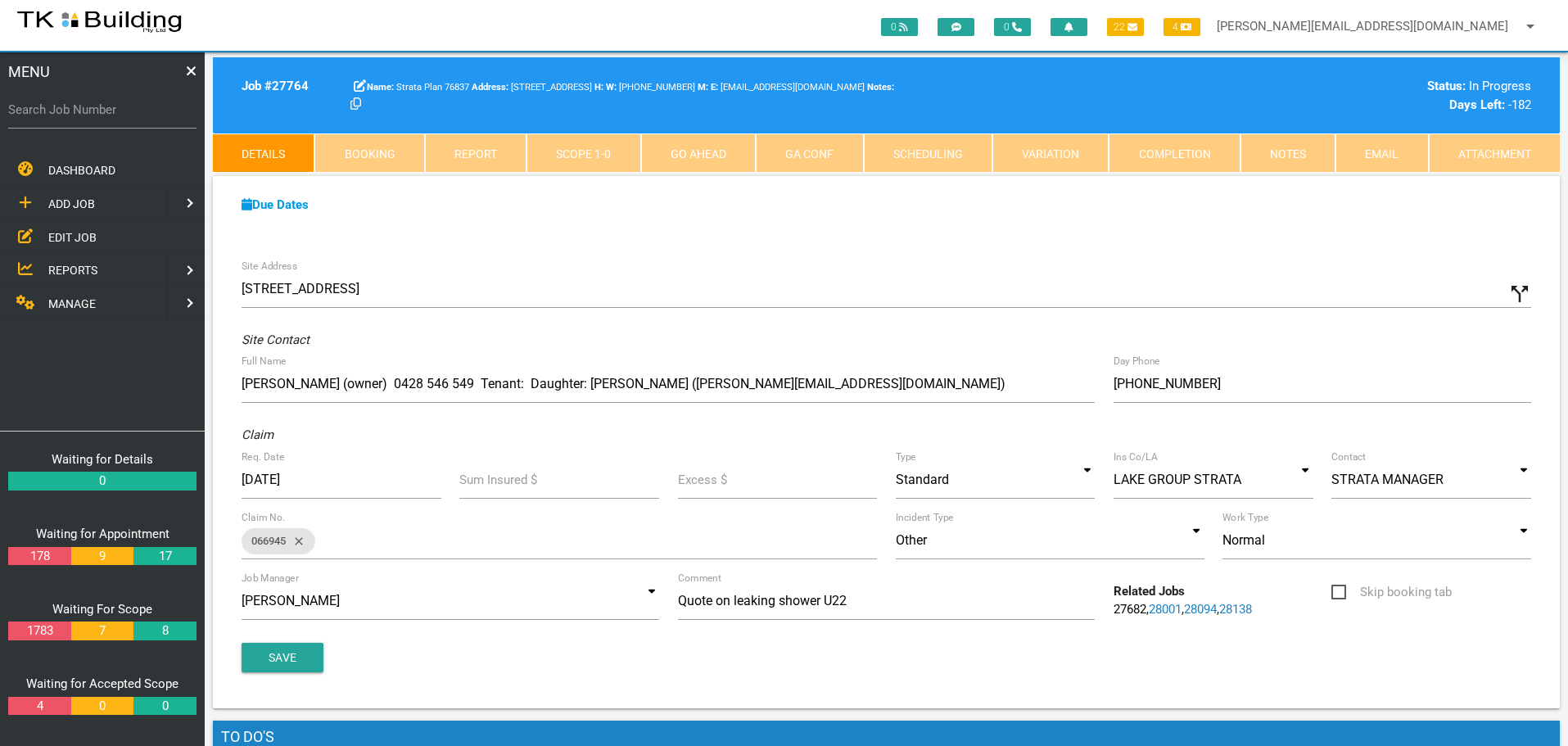
click at [117, 117] on label "Search Job Number" at bounding box center [102, 110] width 188 height 19
click at [117, 117] on input "Search Job Number" at bounding box center [102, 110] width 188 height 38
type input "27895"
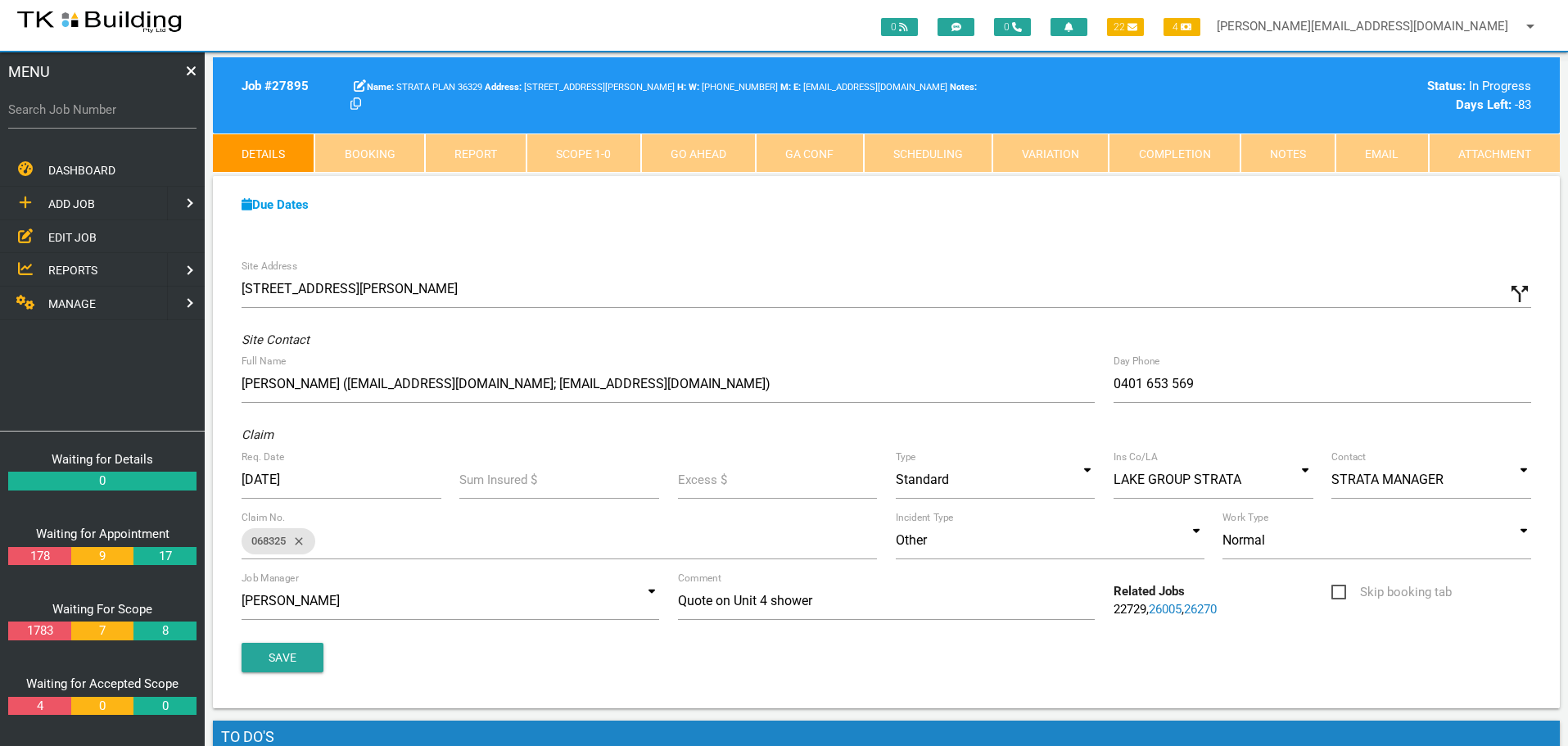
click at [1295, 154] on link "Notes" at bounding box center [1288, 153] width 95 height 39
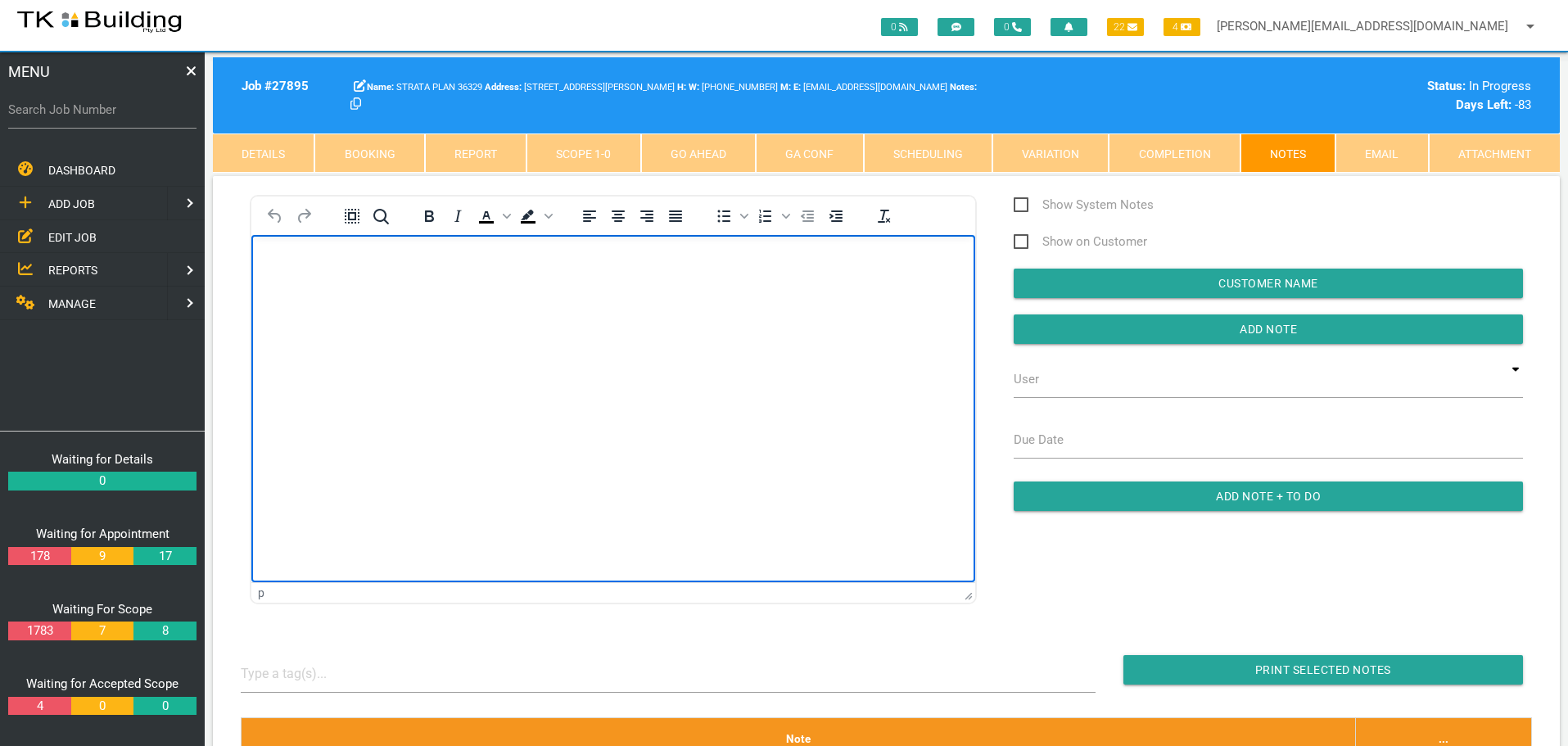
click at [290, 266] on p "Rich Text Area. Press ALT-0 for help." at bounding box center [613, 260] width 683 height 13
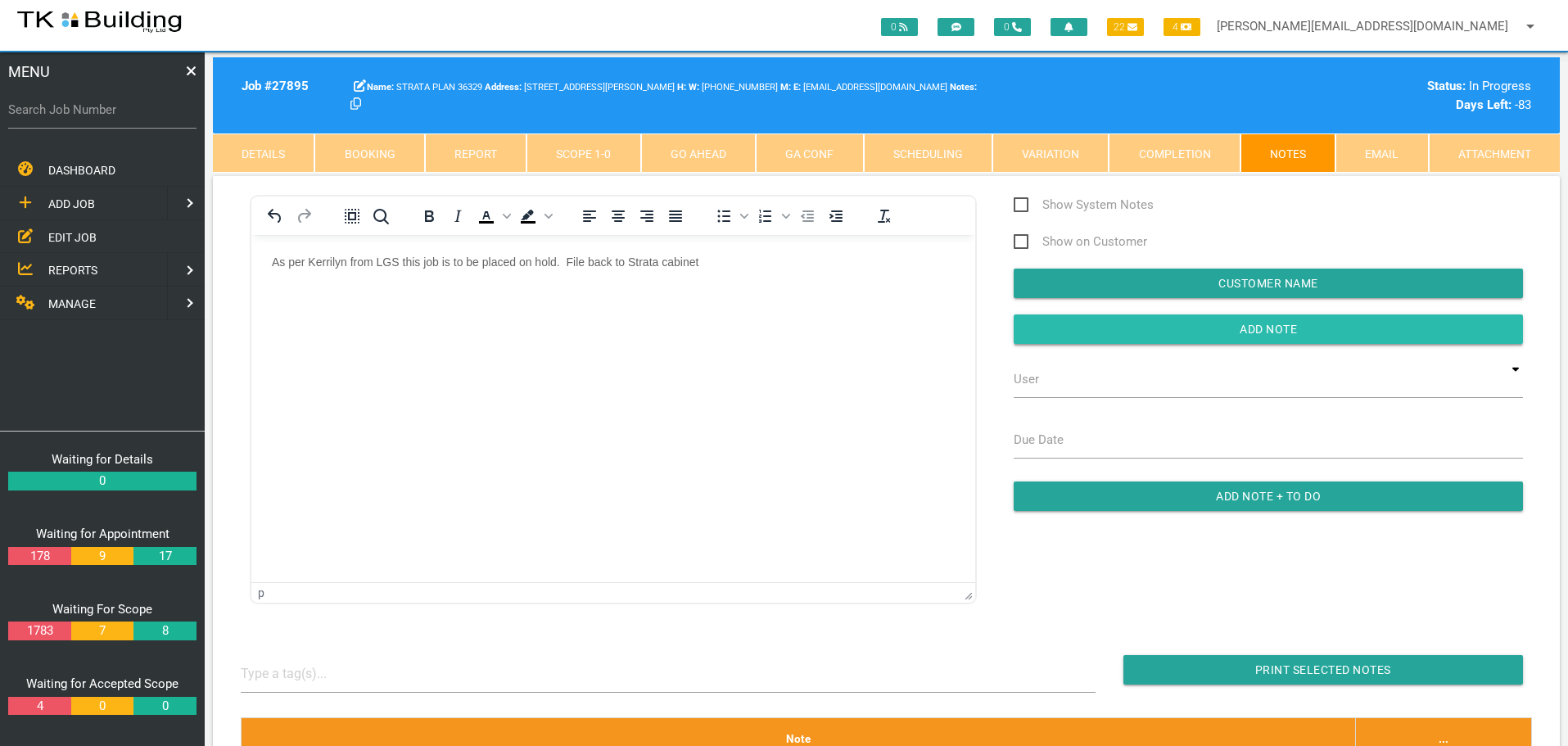
click at [1093, 331] on input "button" at bounding box center [1268, 329] width 509 height 30
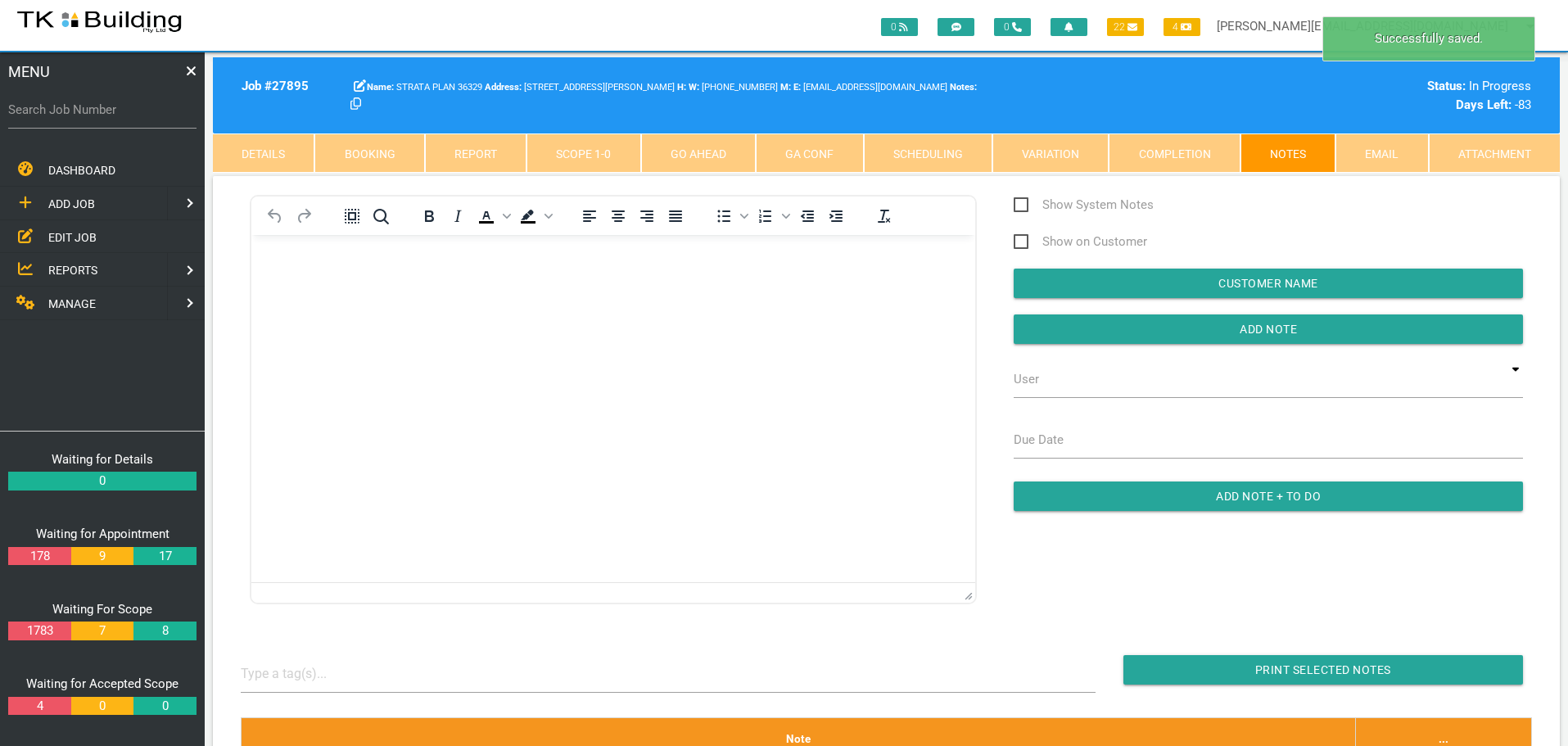
click at [625, 154] on link "Scope 1 - 0" at bounding box center [583, 153] width 114 height 39
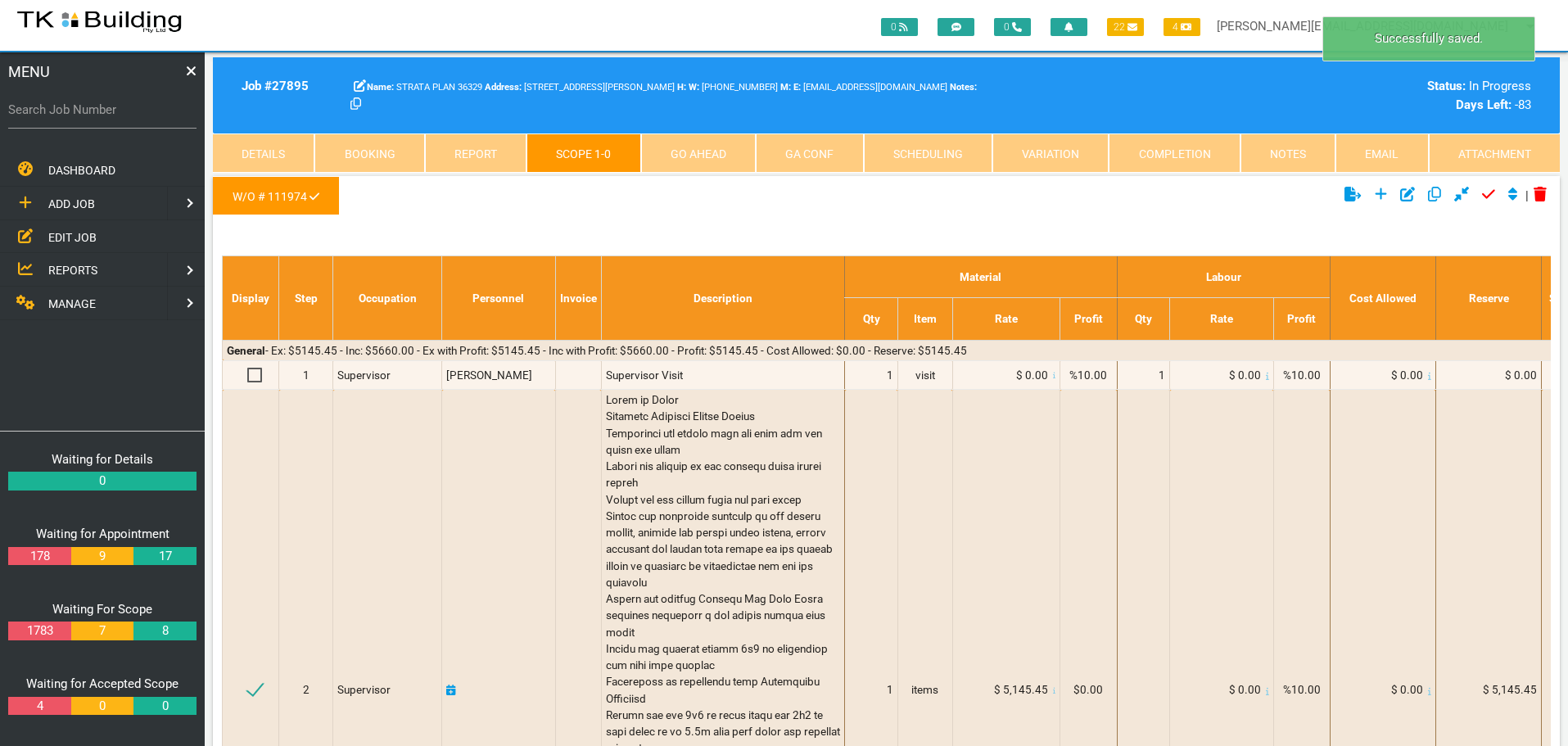
click at [1482, 193] on icon "Click to unapprove current scope" at bounding box center [1488, 193] width 13 height 15
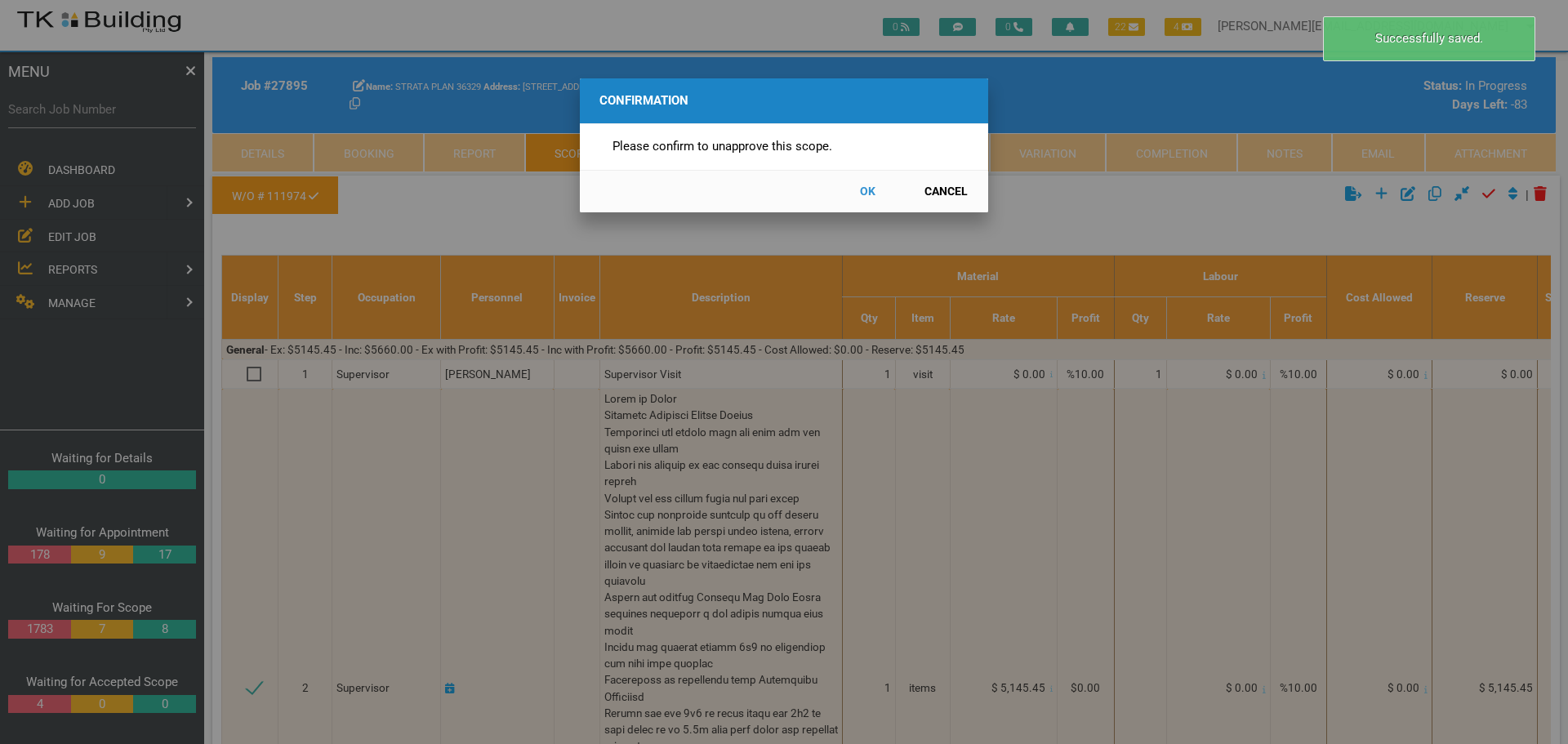
click at [864, 189] on button "OK" at bounding box center [867, 191] width 72 height 29
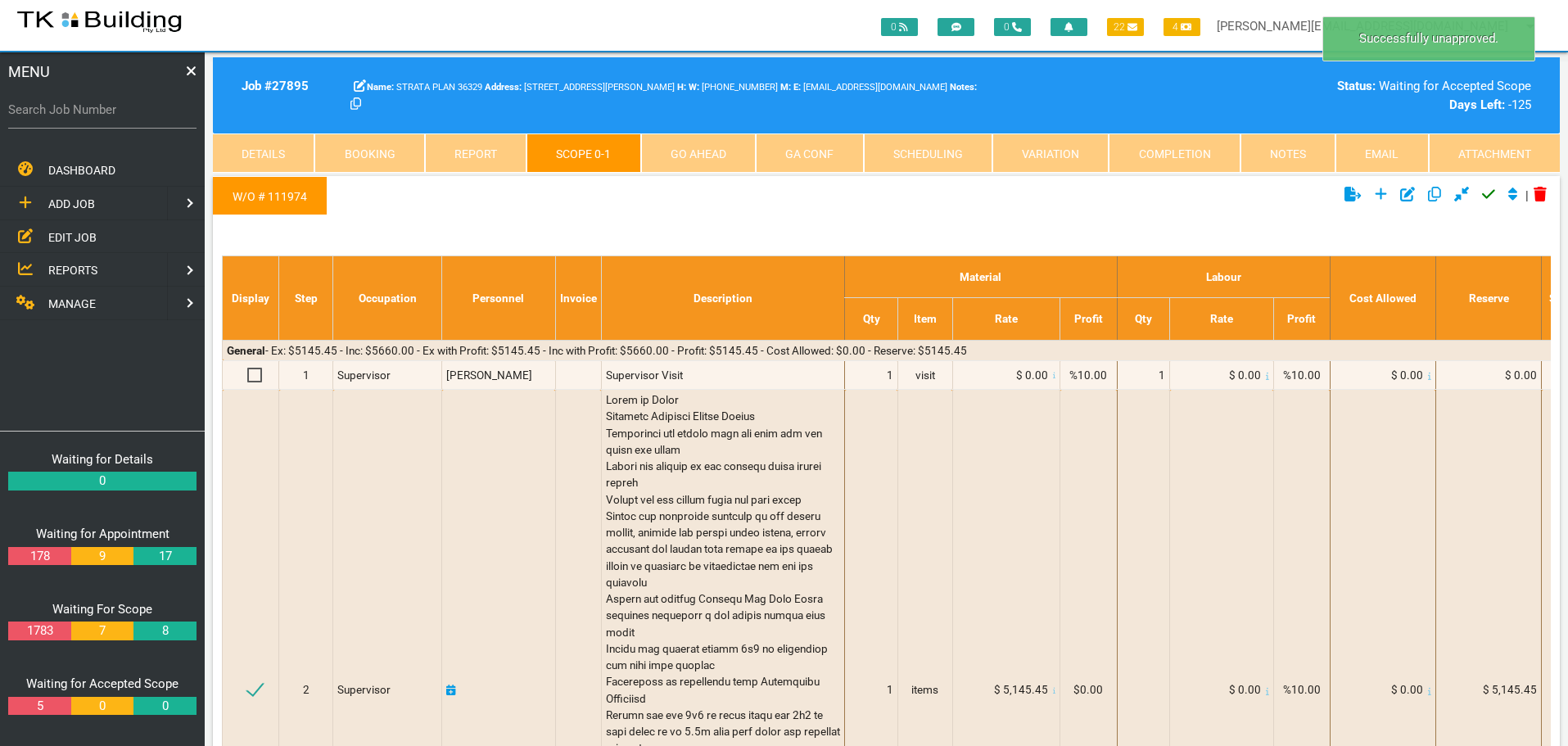
scroll to position [53, 0]
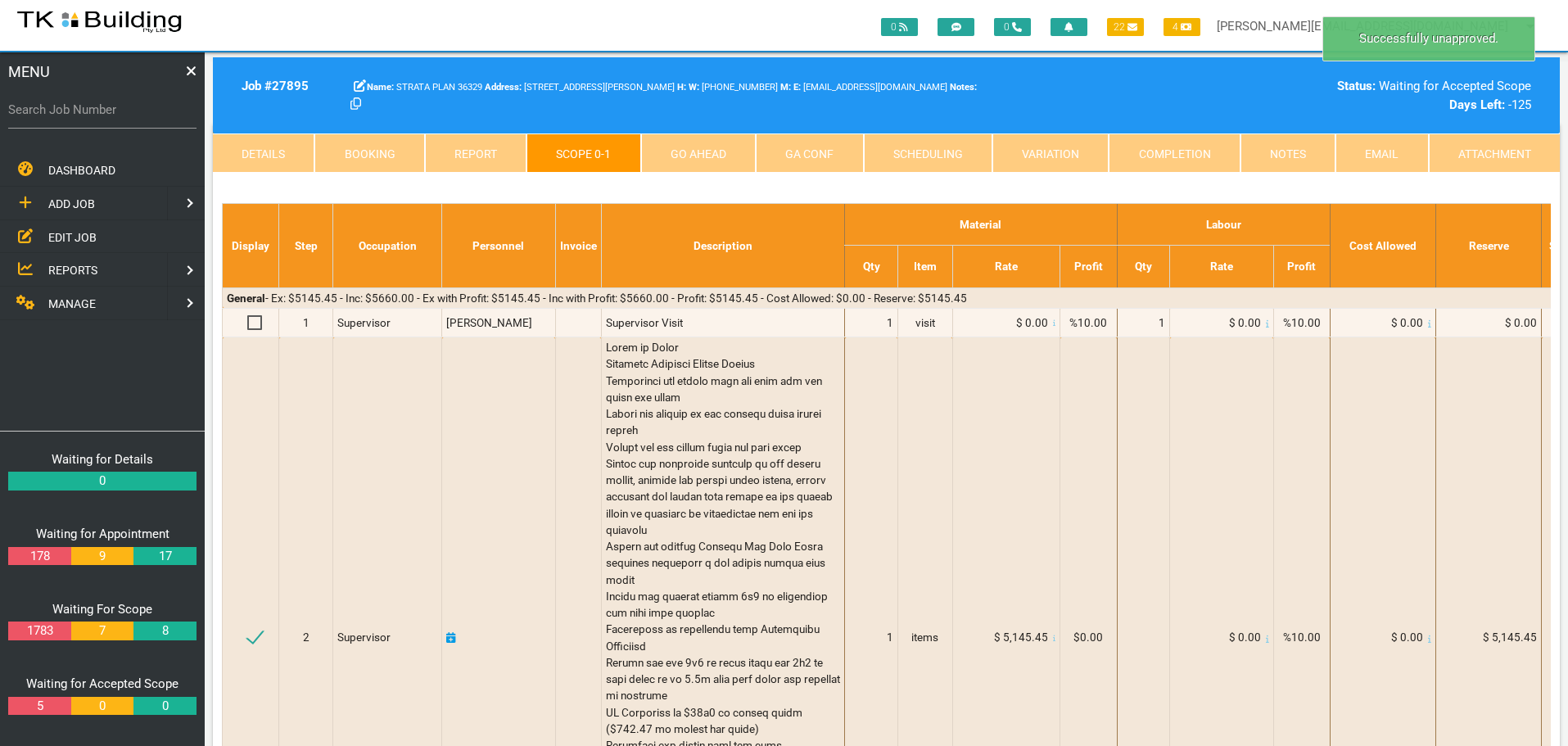
click at [1297, 153] on link "Notes" at bounding box center [1288, 153] width 95 height 39
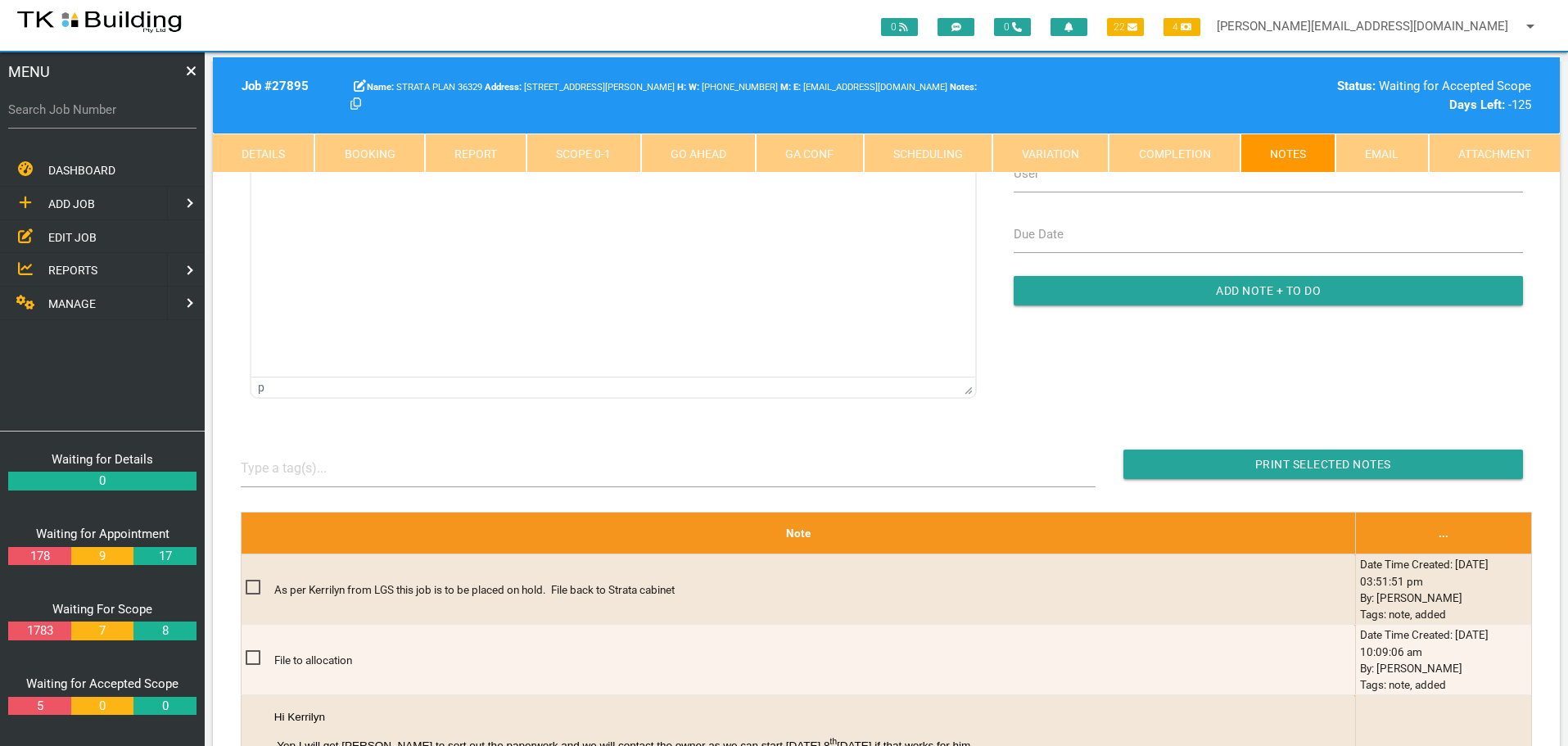
scroll to position [216, 0]
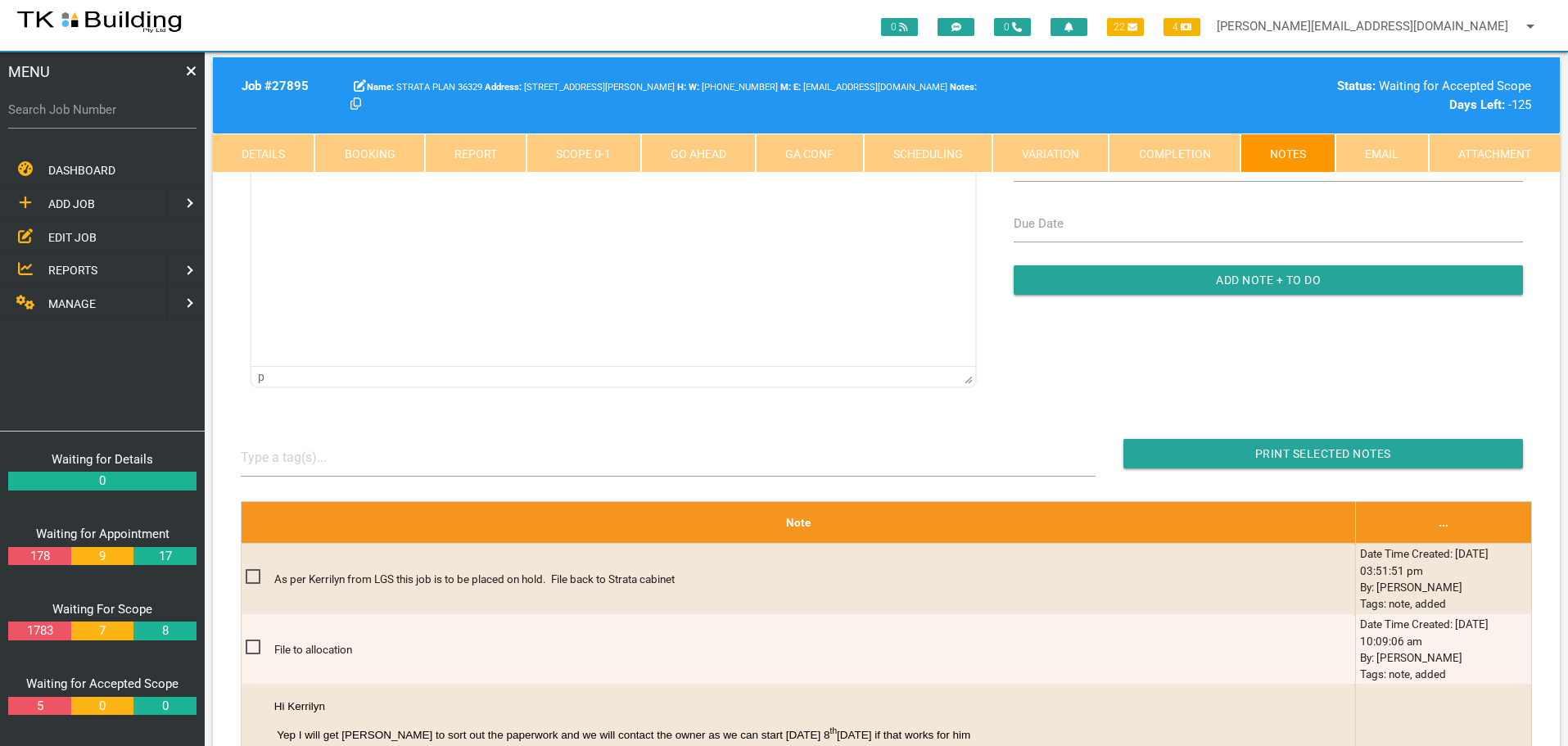
click at [887, 93] on html at bounding box center [613, 55] width 724 height 75
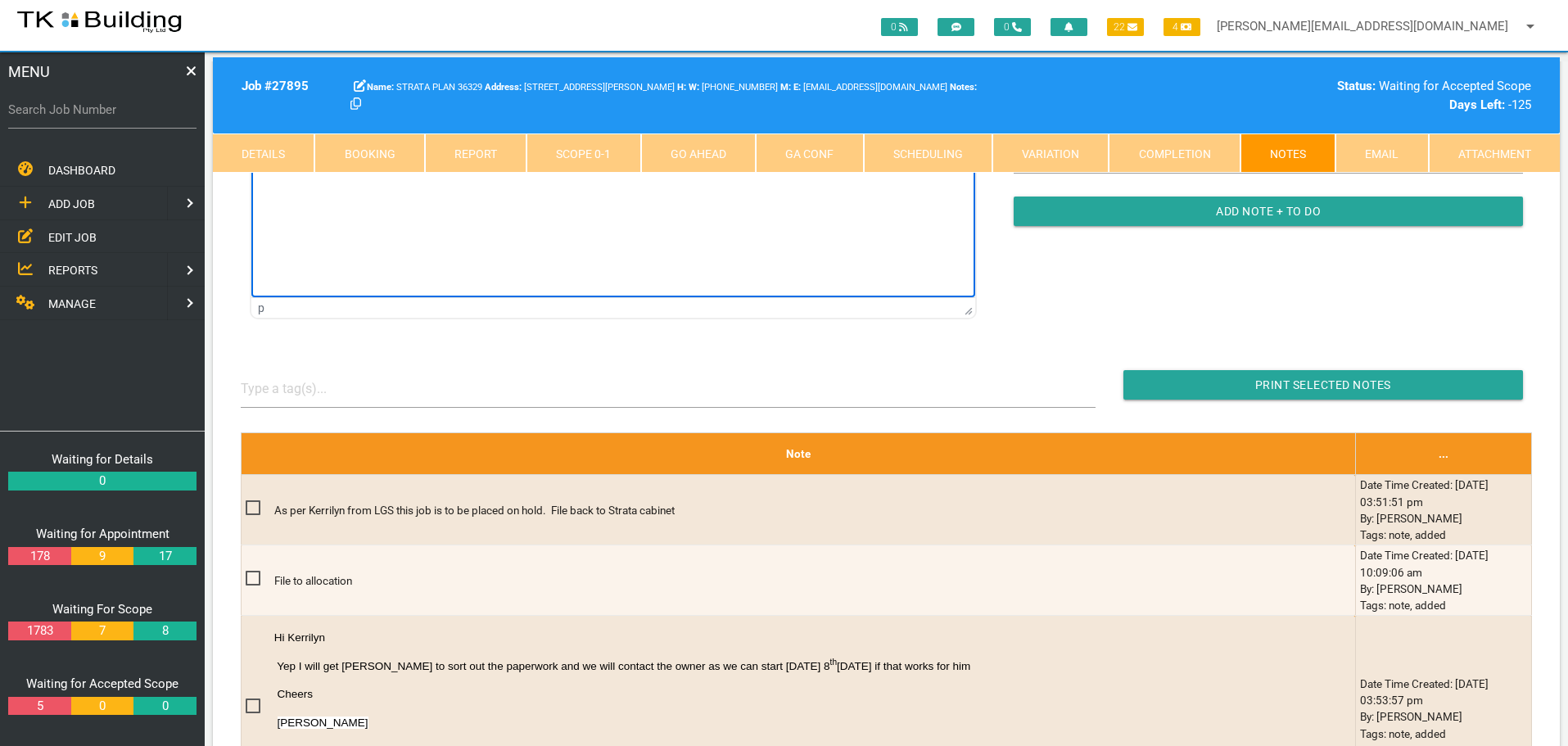
scroll to position [82, 0]
